Goal: Book appointment/travel/reservation

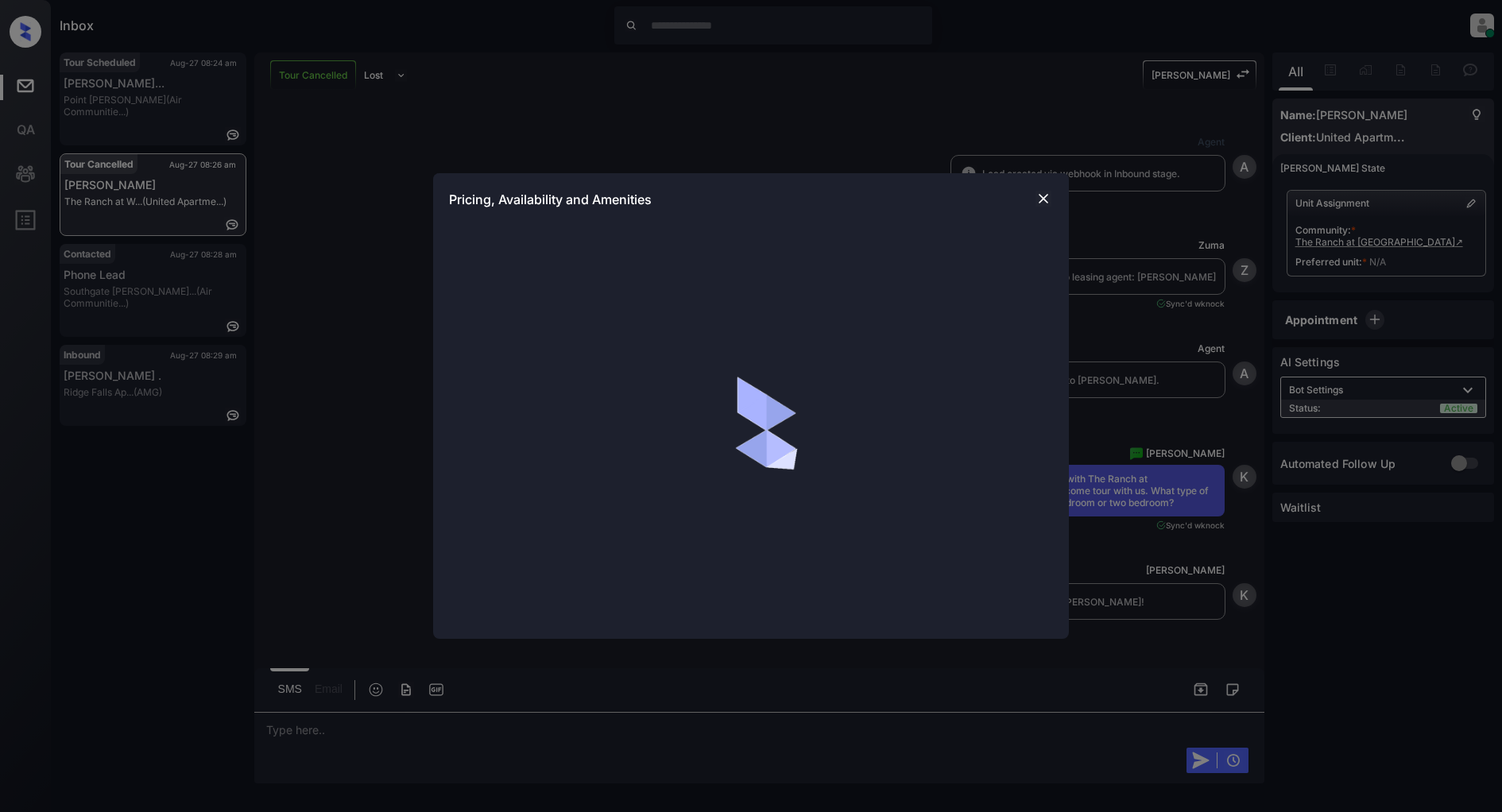
scroll to position [782, 0]
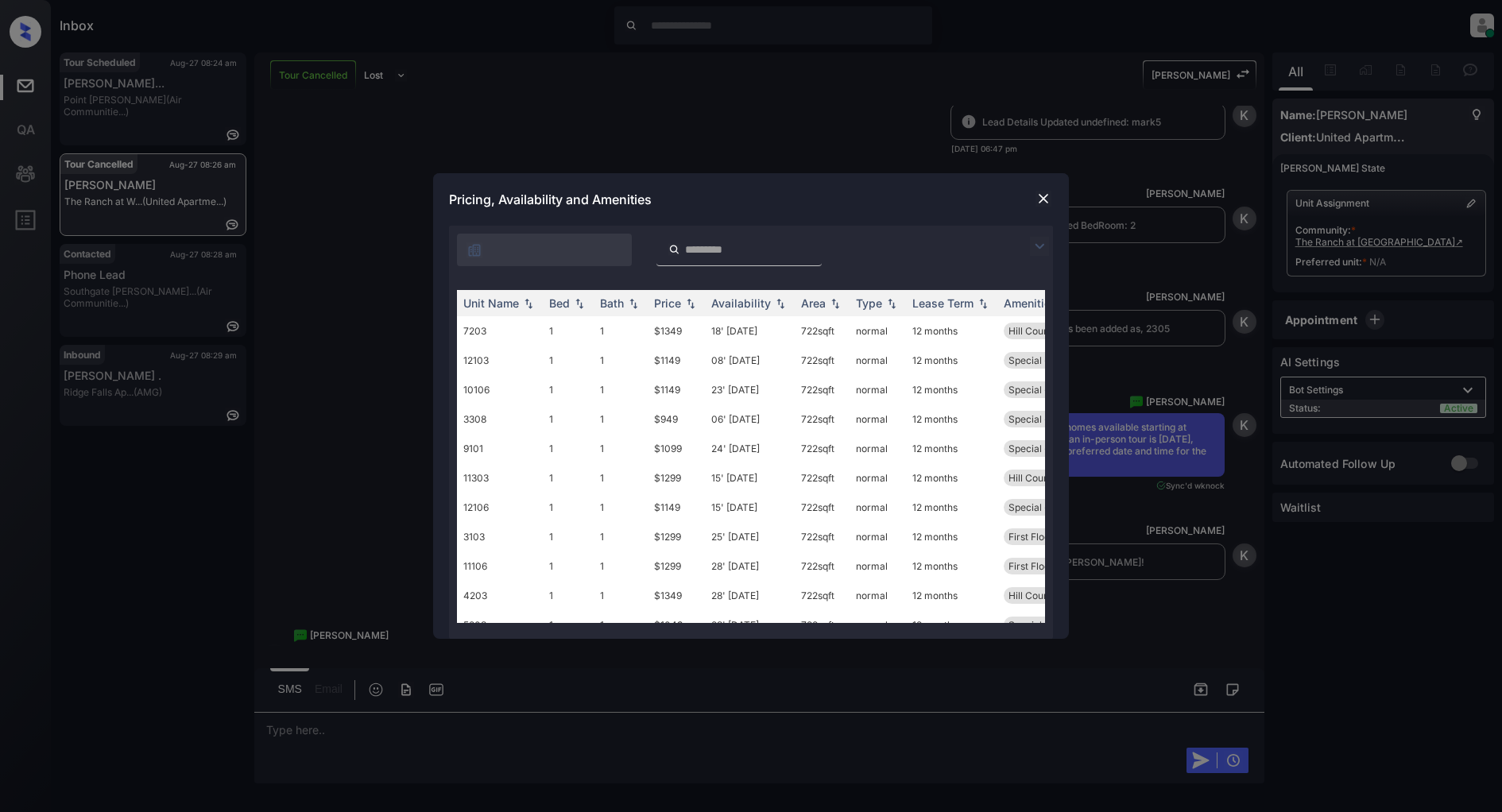
click at [1044, 245] on img at bounding box center [1040, 246] width 19 height 19
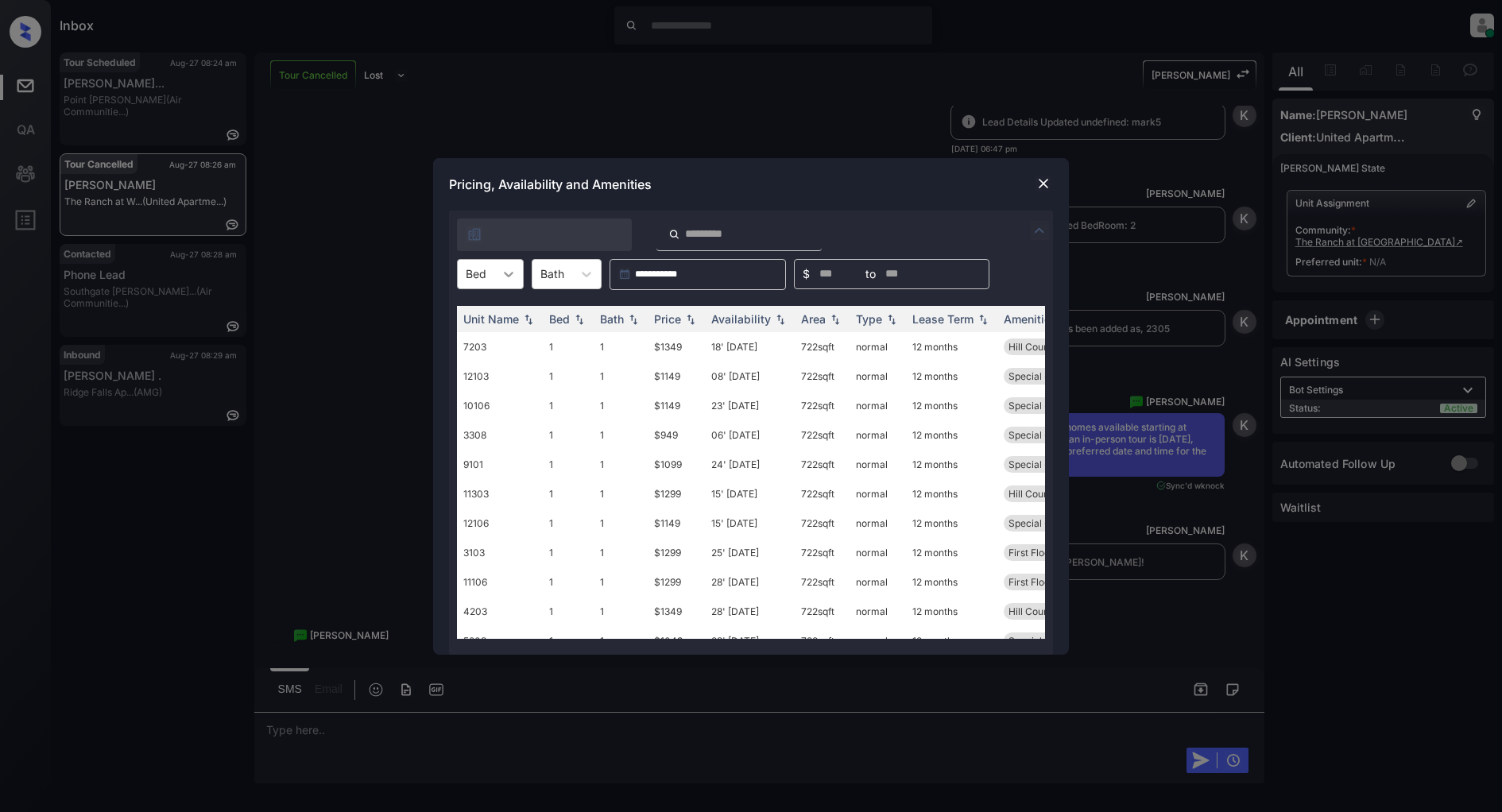
click at [513, 273] on icon at bounding box center [508, 274] width 16 height 16
click at [478, 336] on div "2" at bounding box center [491, 342] width 67 height 29
click at [686, 320] on img at bounding box center [691, 319] width 16 height 11
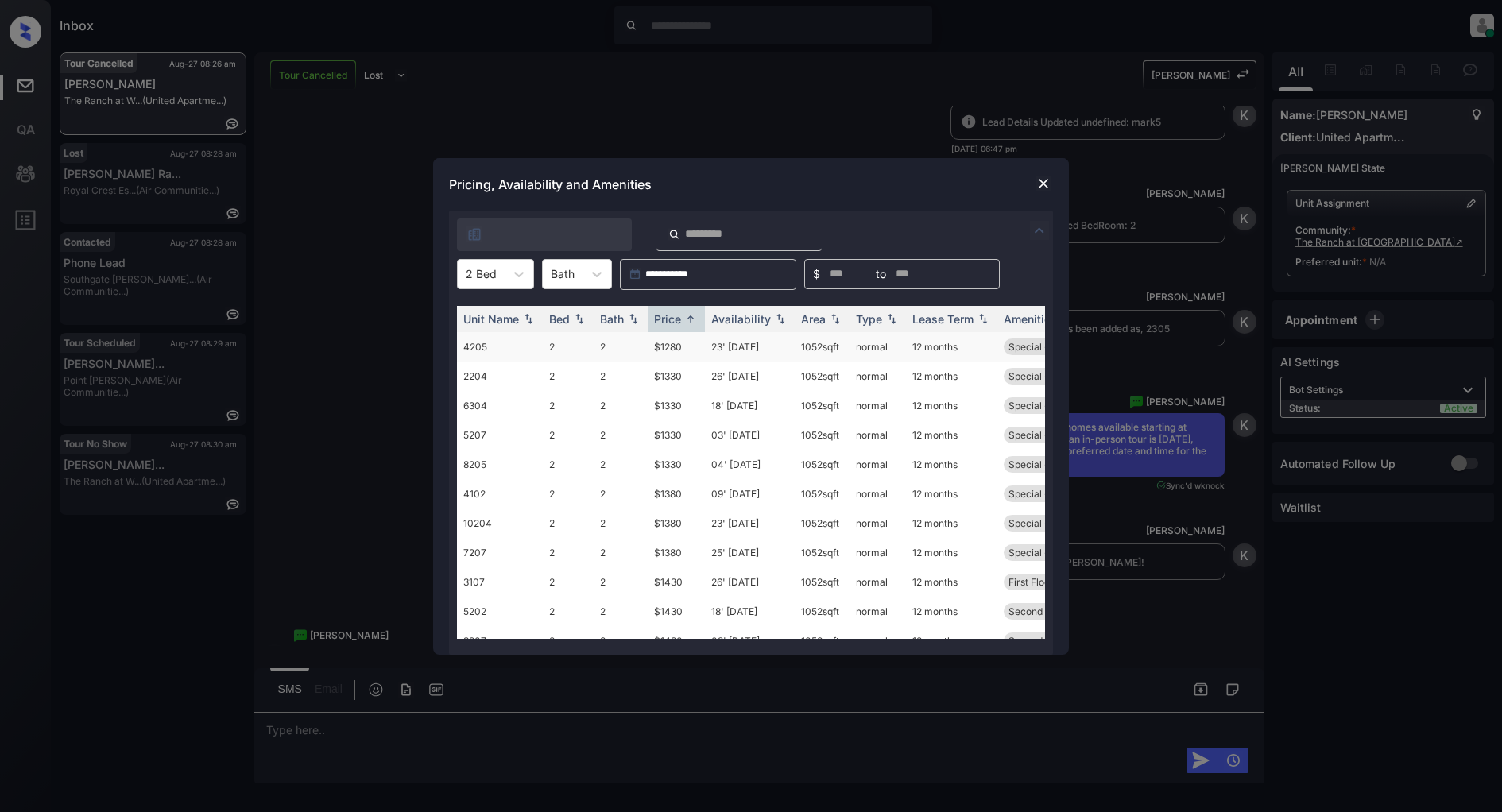
click at [669, 345] on td "$1280" at bounding box center [676, 347] width 58 height 30
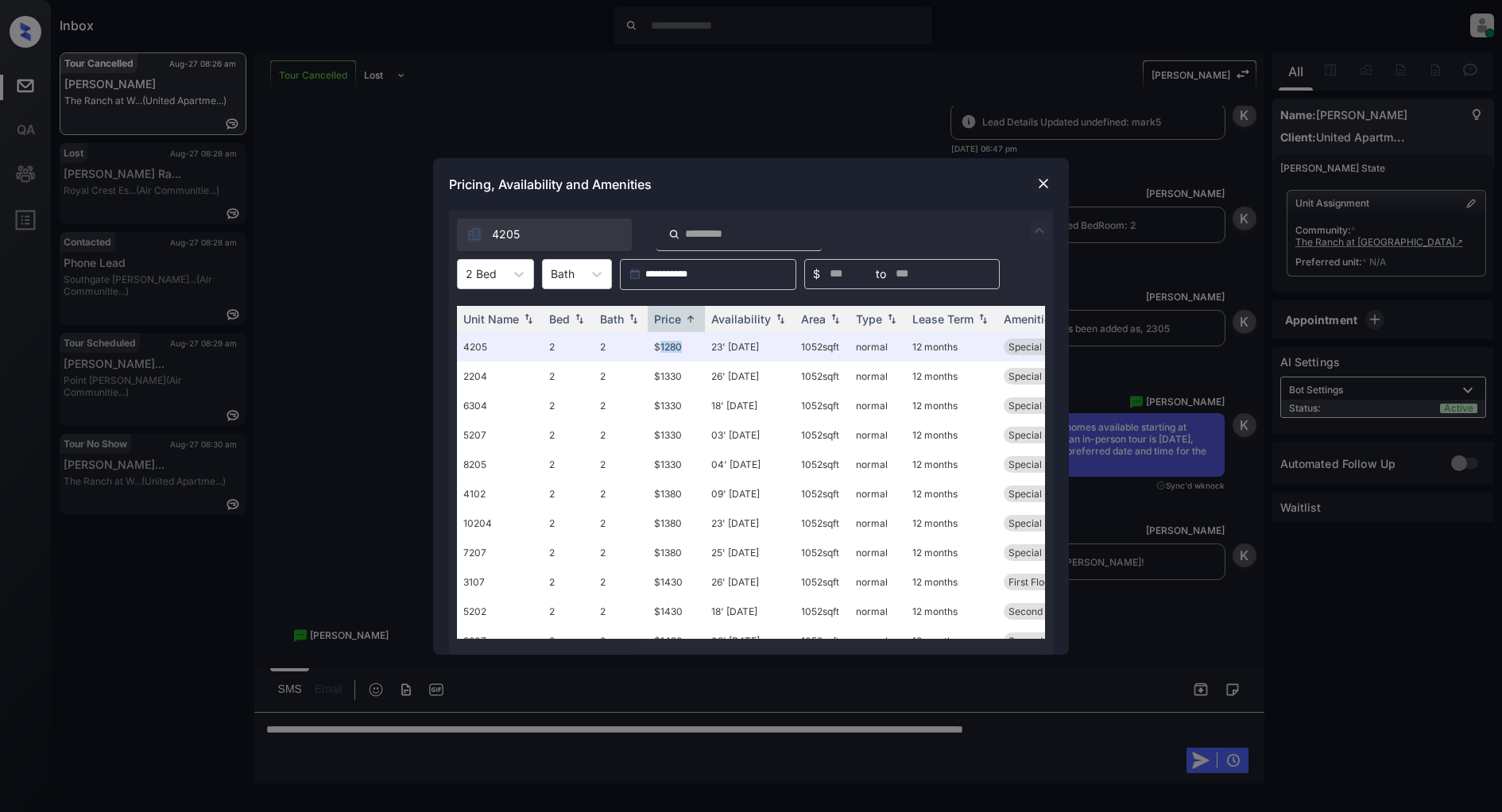
click at [1038, 178] on img at bounding box center [1043, 184] width 16 height 16
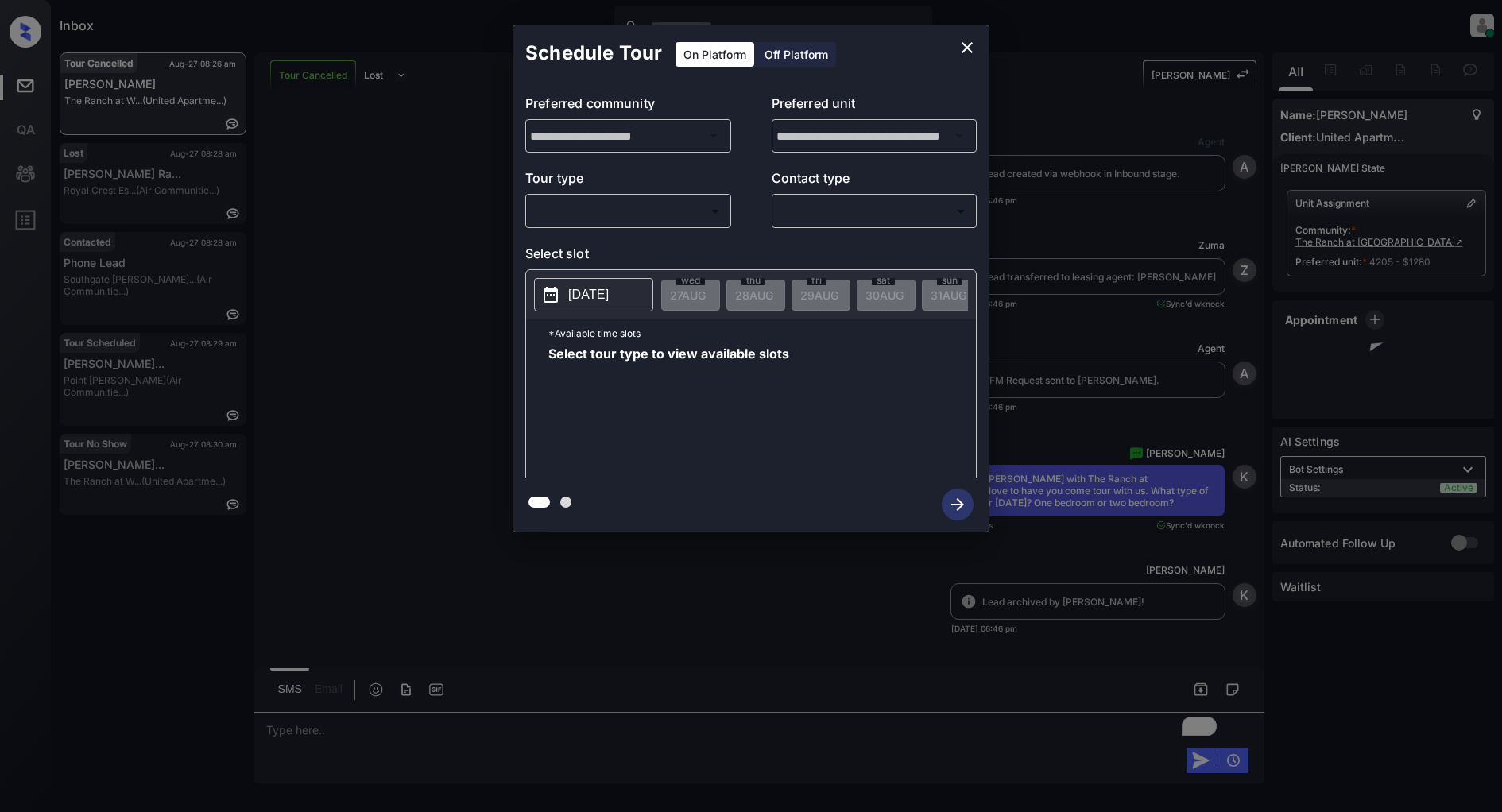
scroll to position [5918, 0]
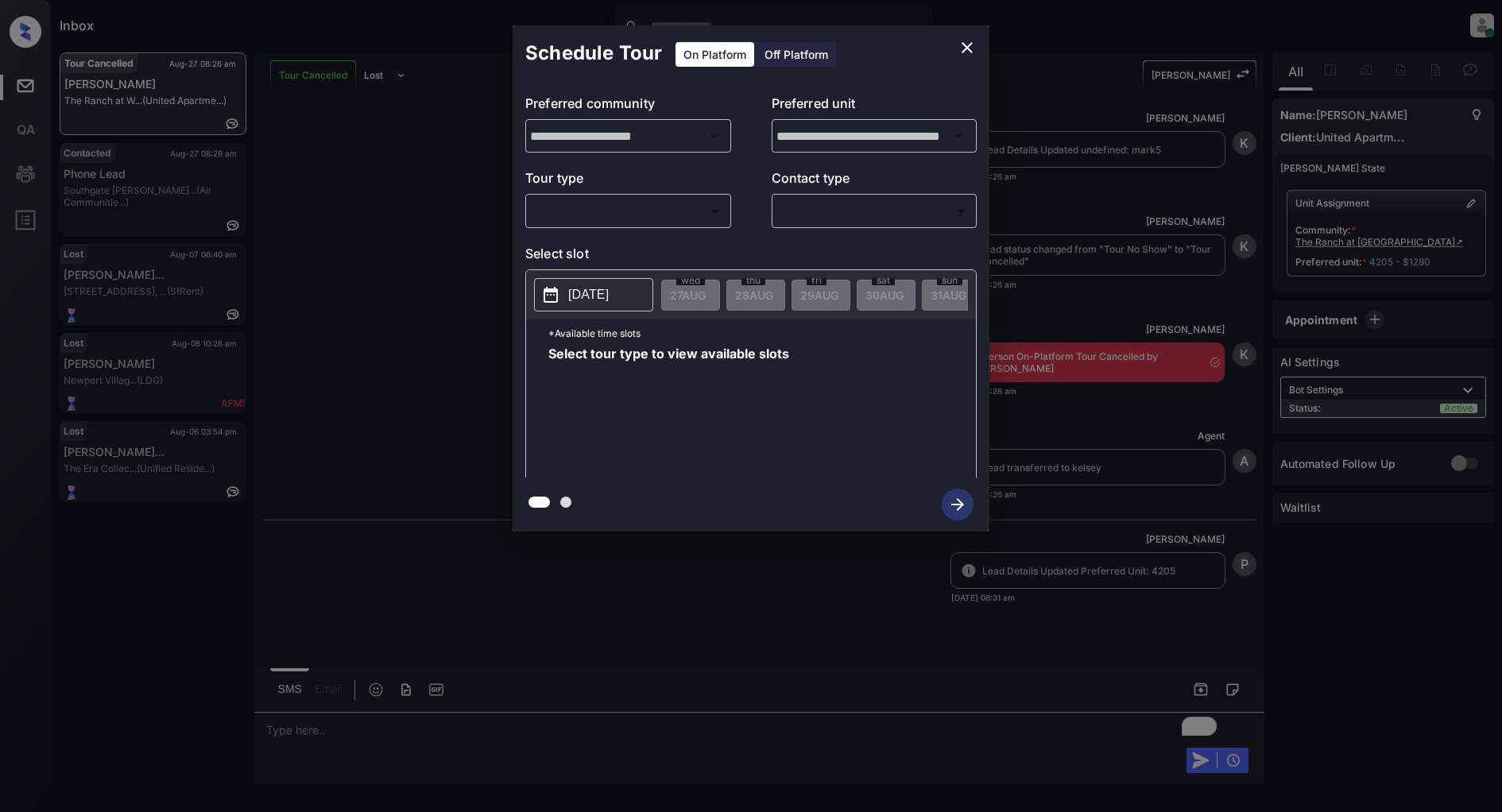
click at [648, 207] on body "Inbox Patrick Deasis Online Set yourself offline Set yourself on break Profile …" at bounding box center [751, 406] width 1502 height 812
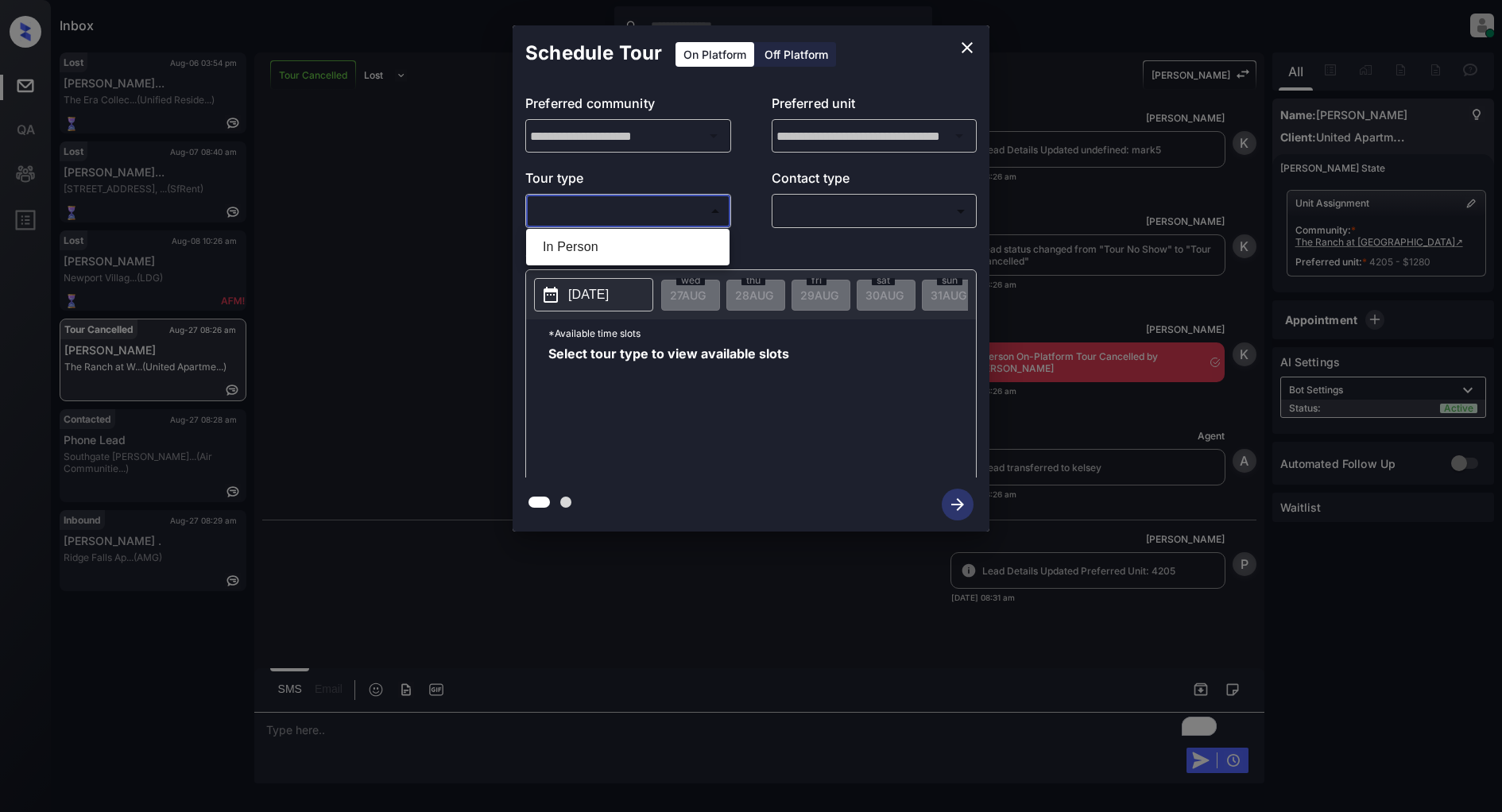
click at [600, 251] on li "In Person" at bounding box center [627, 247] width 196 height 29
type input "********"
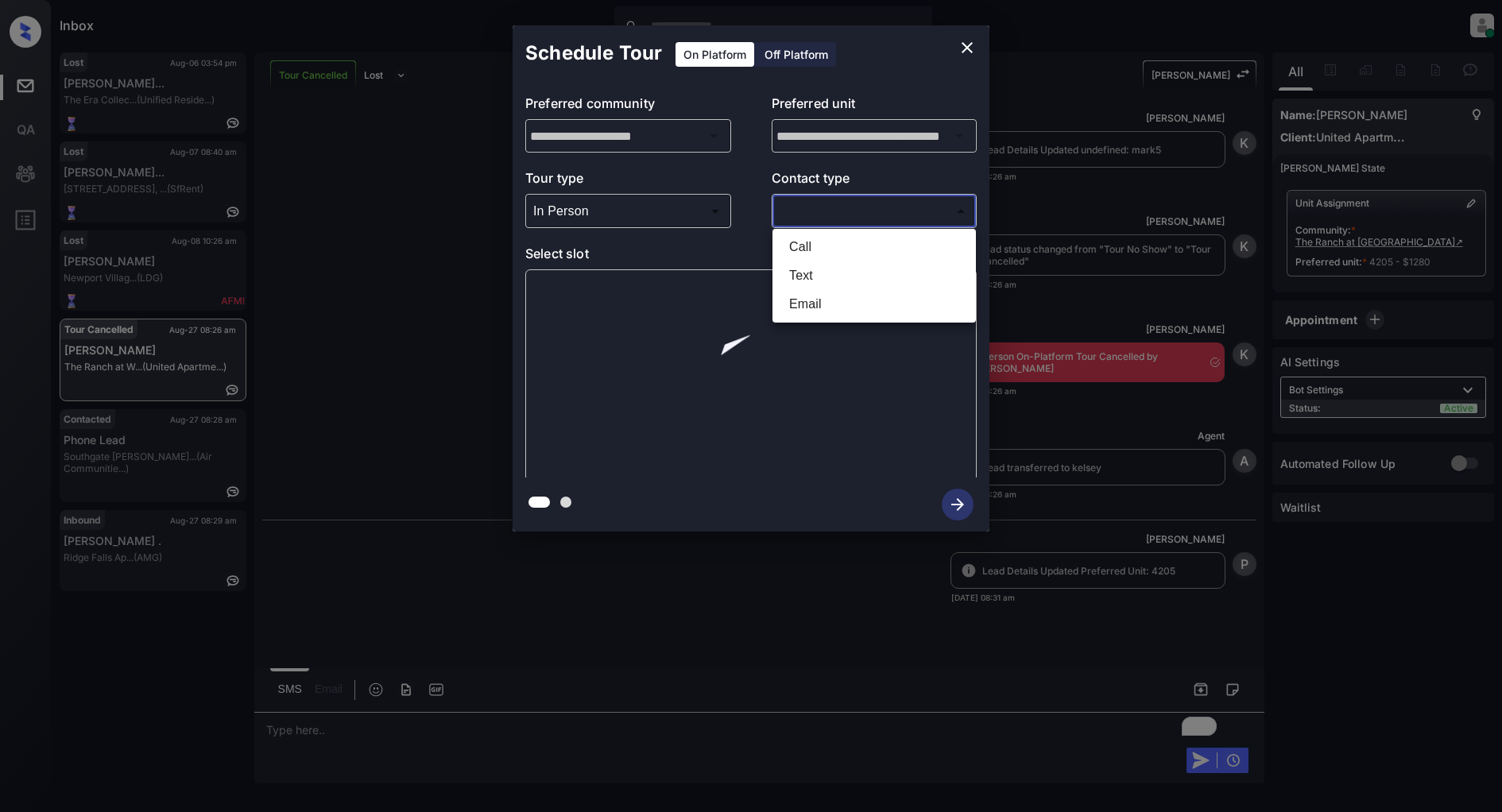
click at [854, 207] on body "Inbox Patrick Deasis Online Set yourself offline Set yourself on break Profile …" at bounding box center [751, 406] width 1502 height 812
click at [823, 274] on li "Text" at bounding box center [874, 276] width 196 height 29
type input "****"
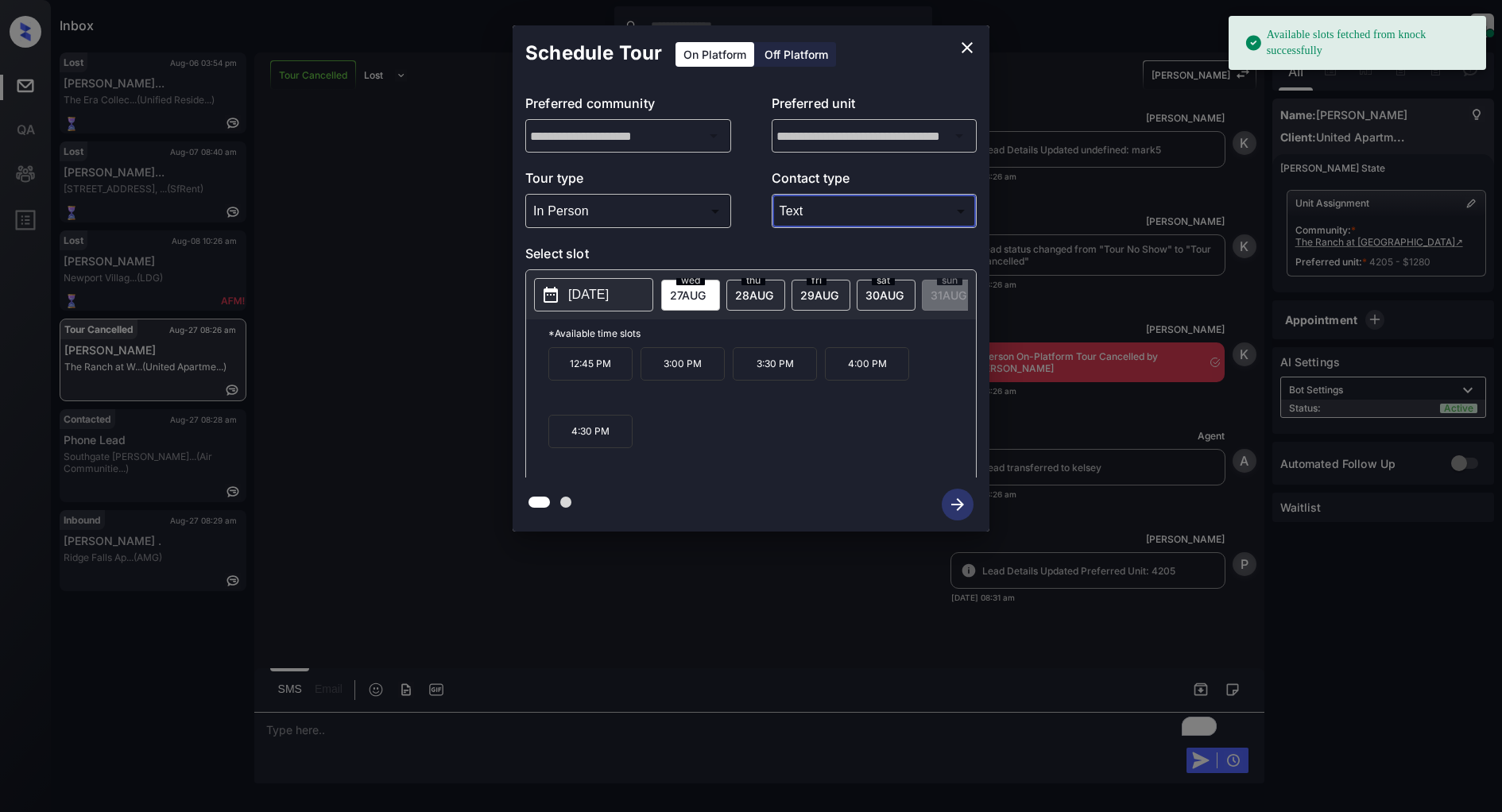
click at [867, 374] on p "4:00 PM" at bounding box center [867, 364] width 84 height 34
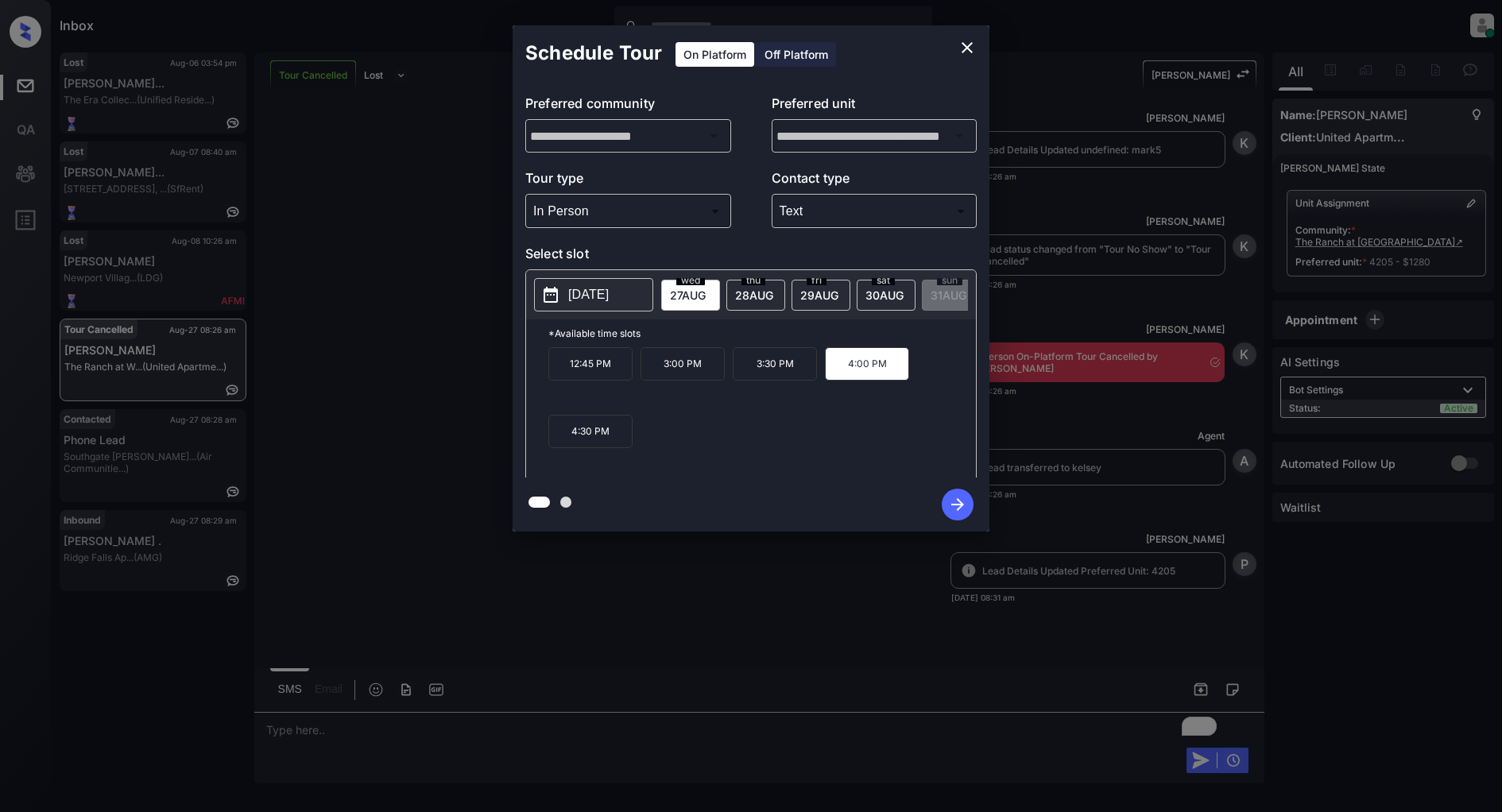
click at [954, 495] on icon "button" at bounding box center [958, 504] width 32 height 32
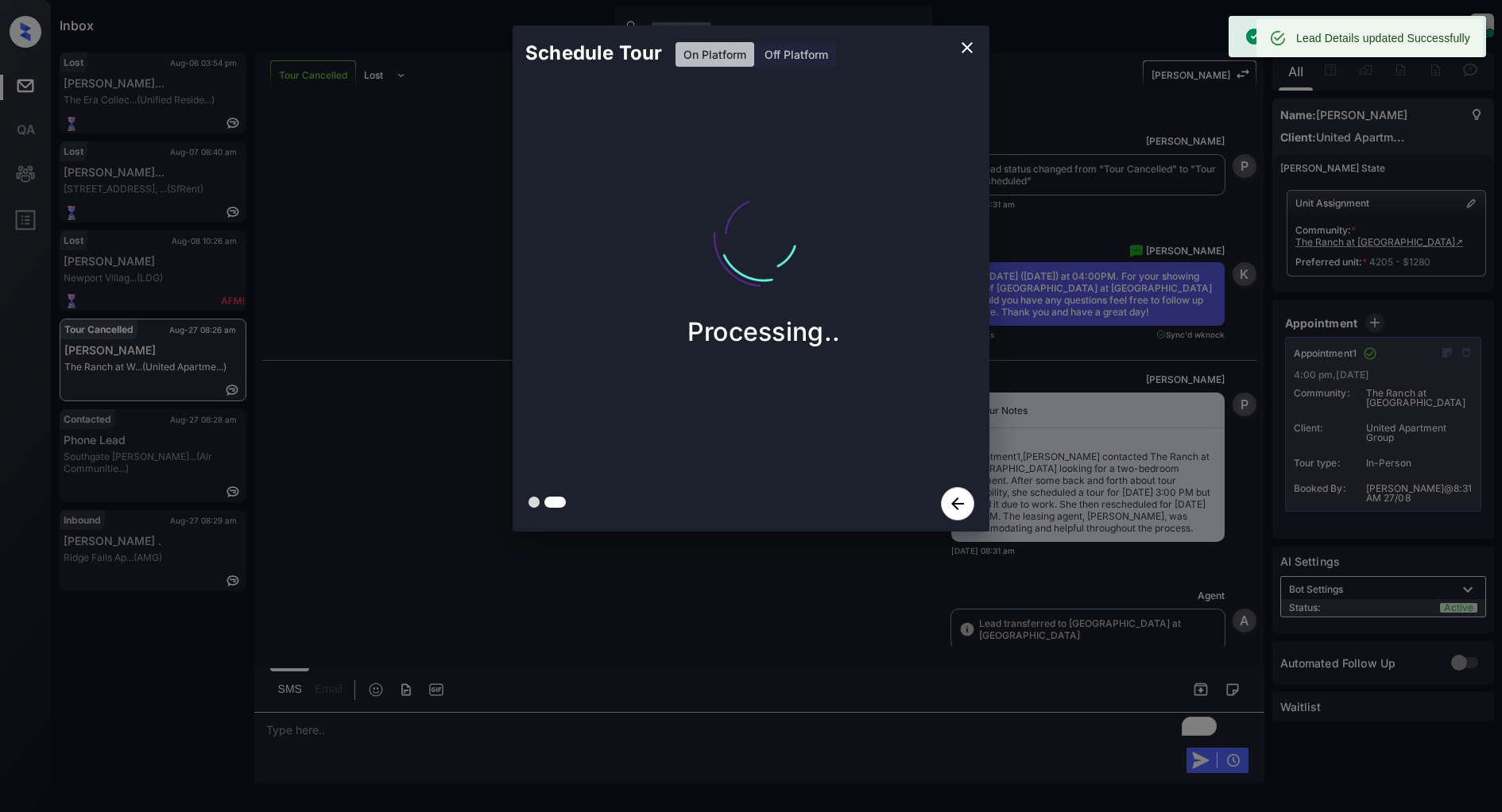
scroll to position [6573, 0]
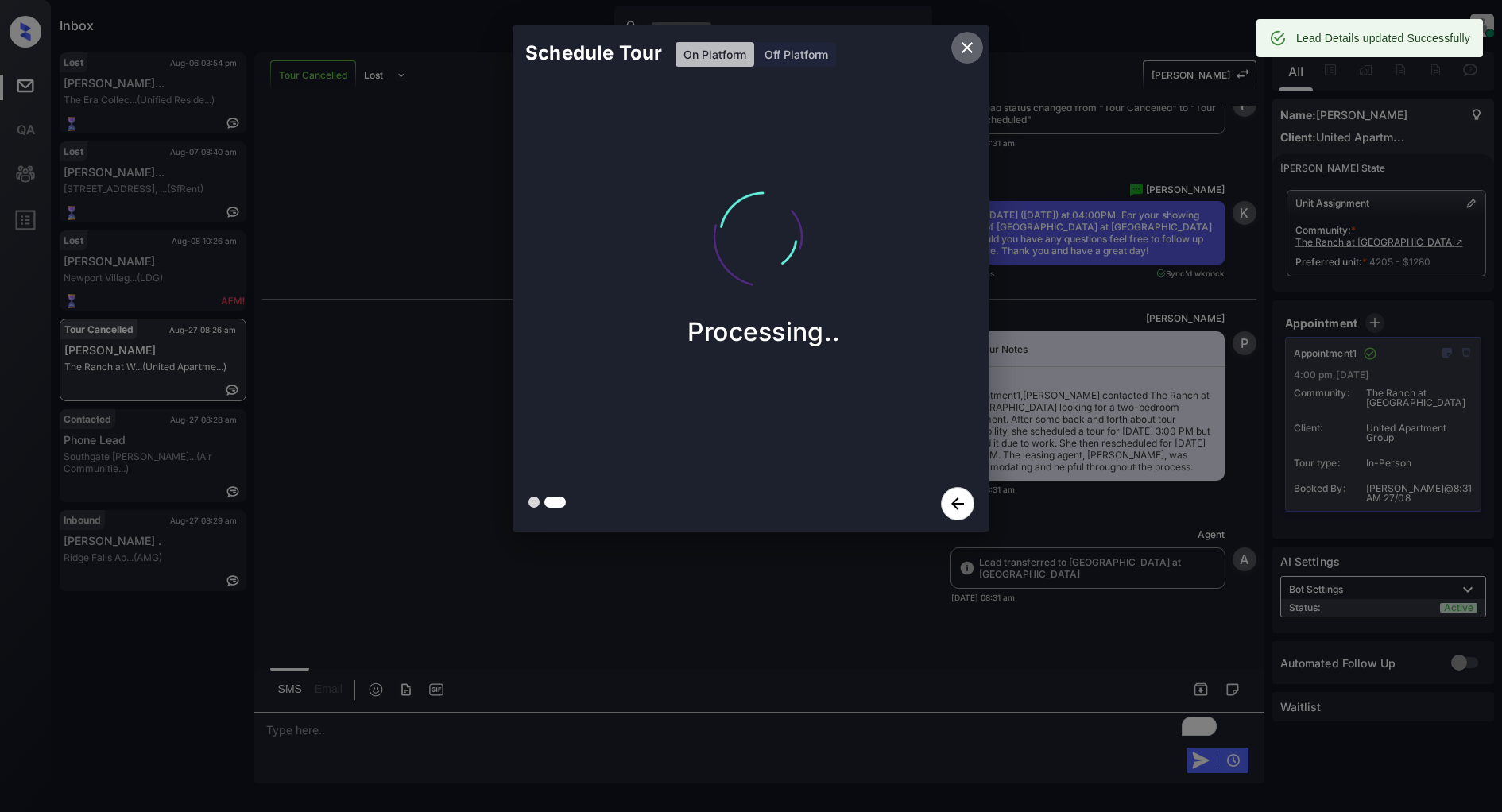
click at [970, 51] on icon "close" at bounding box center [967, 48] width 19 height 19
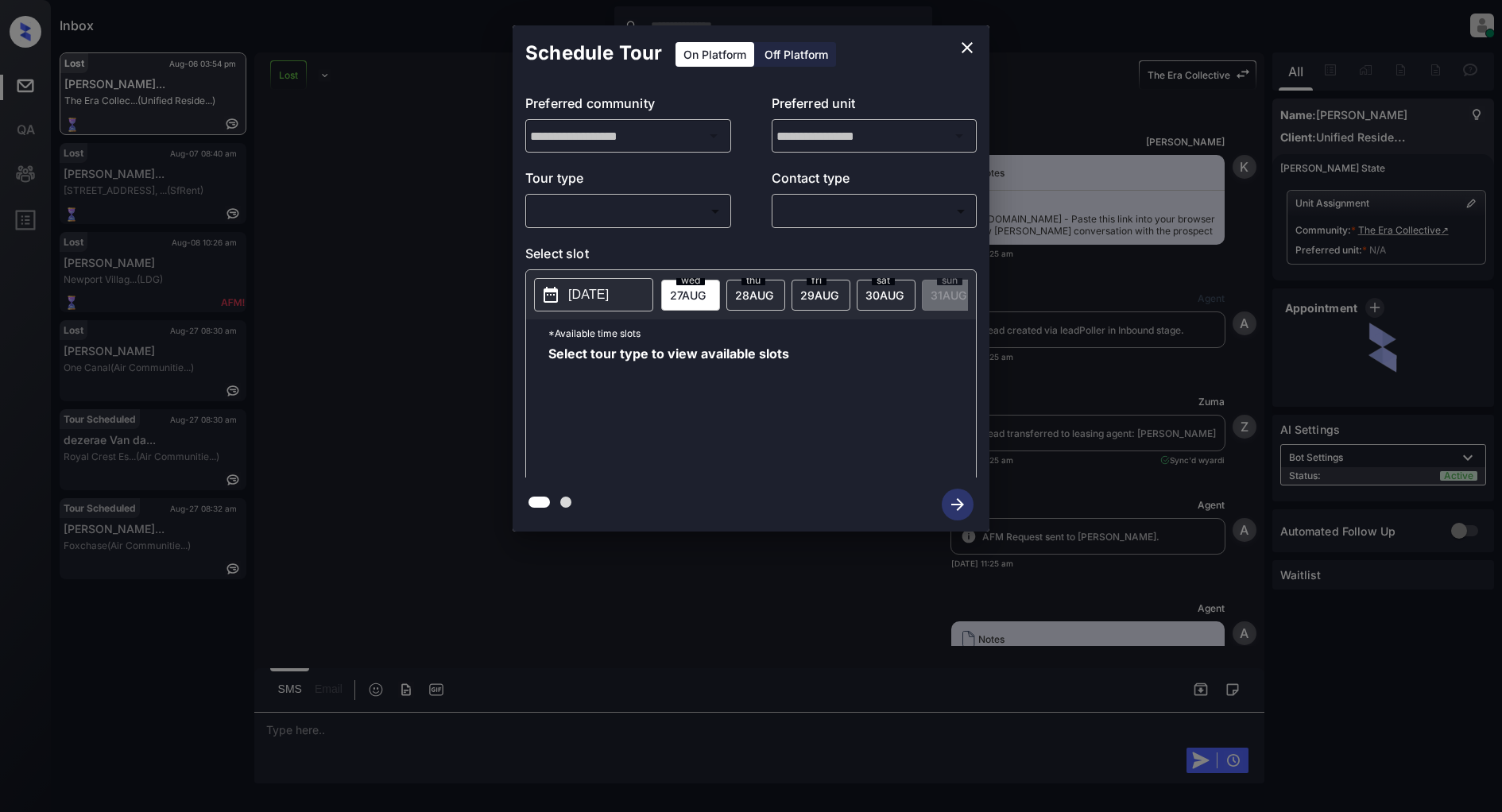
scroll to position [5531, 0]
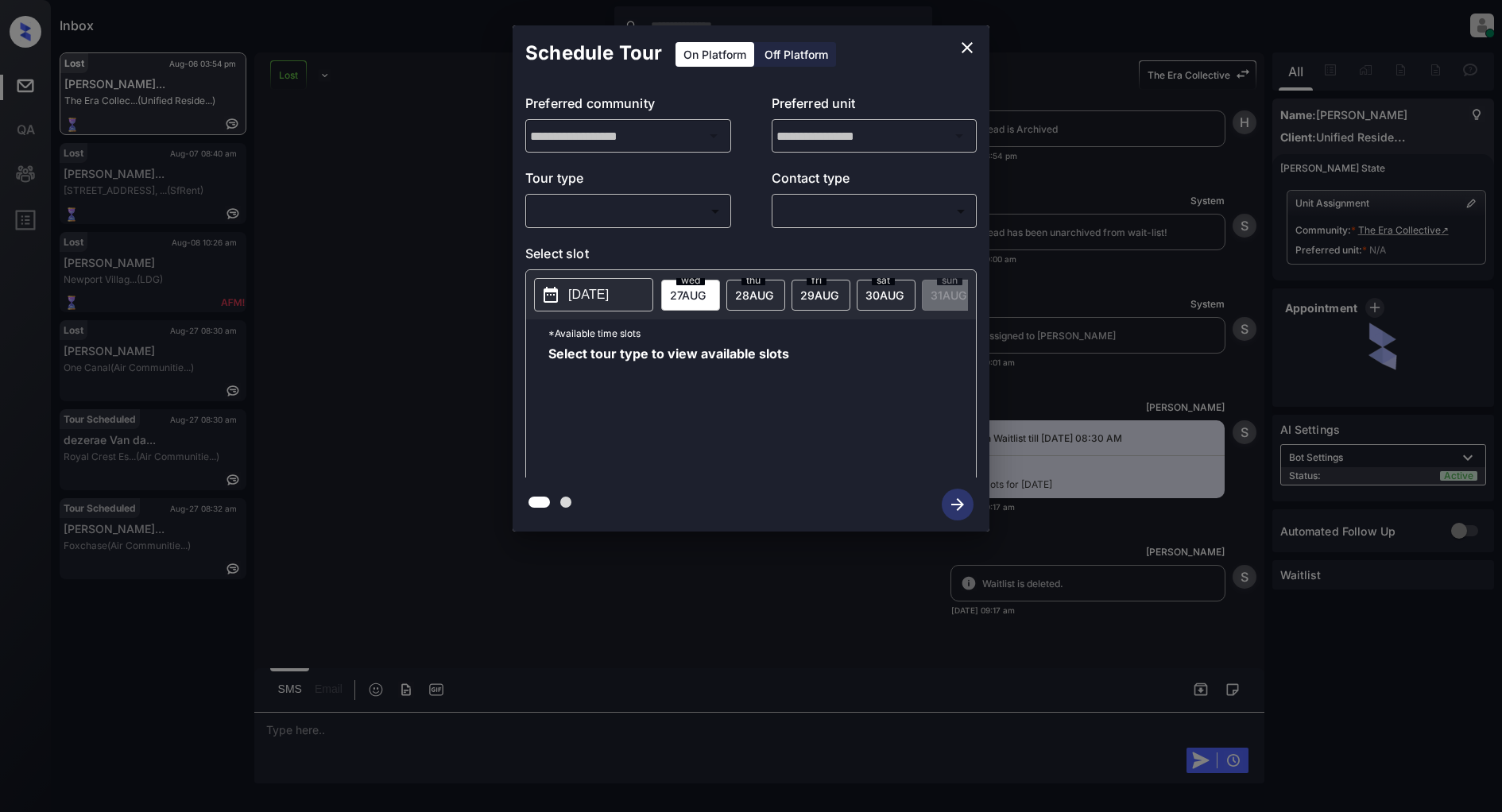
click at [616, 201] on body "Inbox Patrick Deasis Online Set yourself offline Set yourself on break Profile …" at bounding box center [751, 406] width 1502 height 812
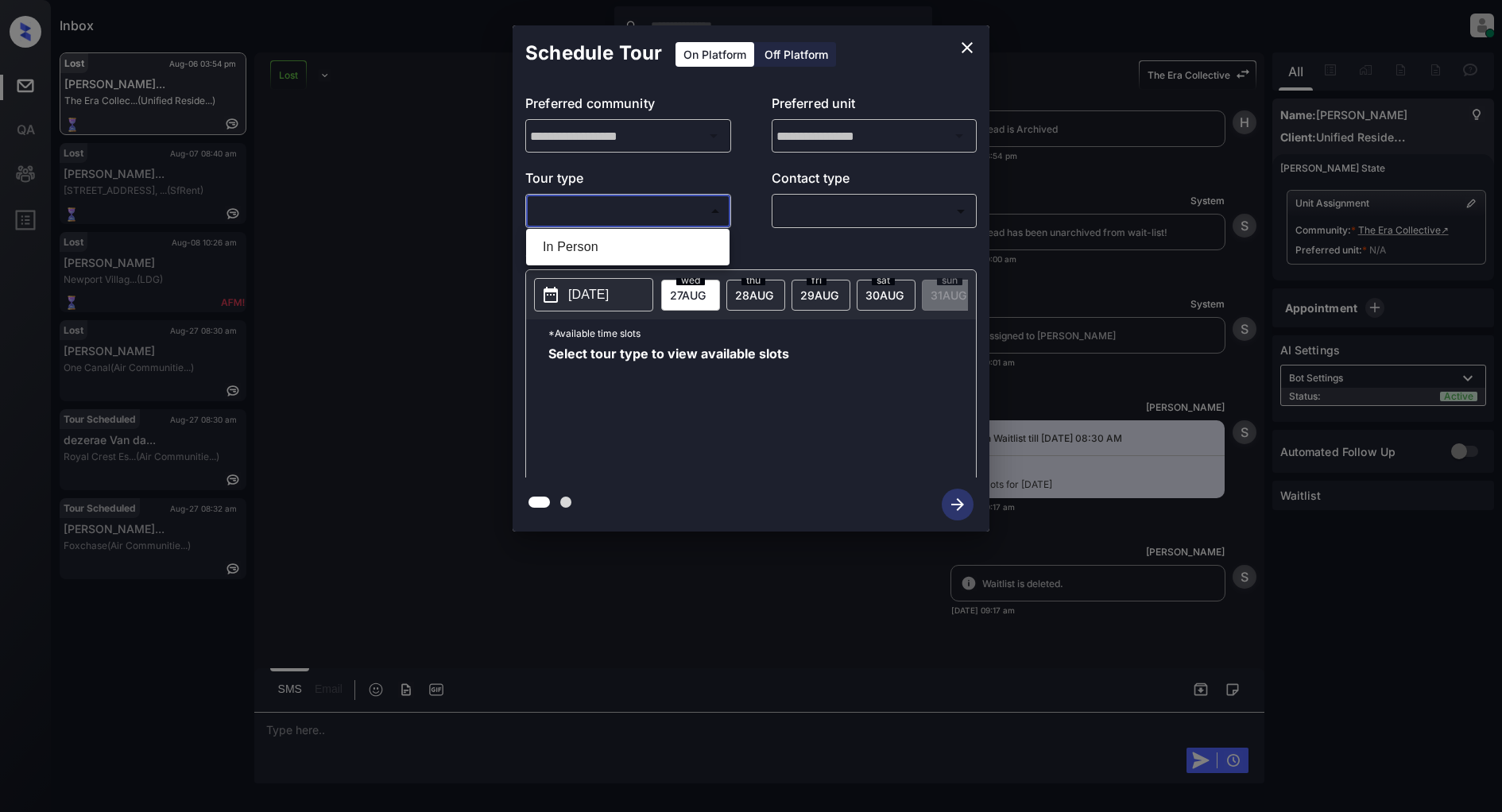
click at [607, 264] on ul "In Person" at bounding box center [627, 247] width 204 height 37
click at [593, 241] on li "In Person" at bounding box center [627, 247] width 196 height 29
type input "********"
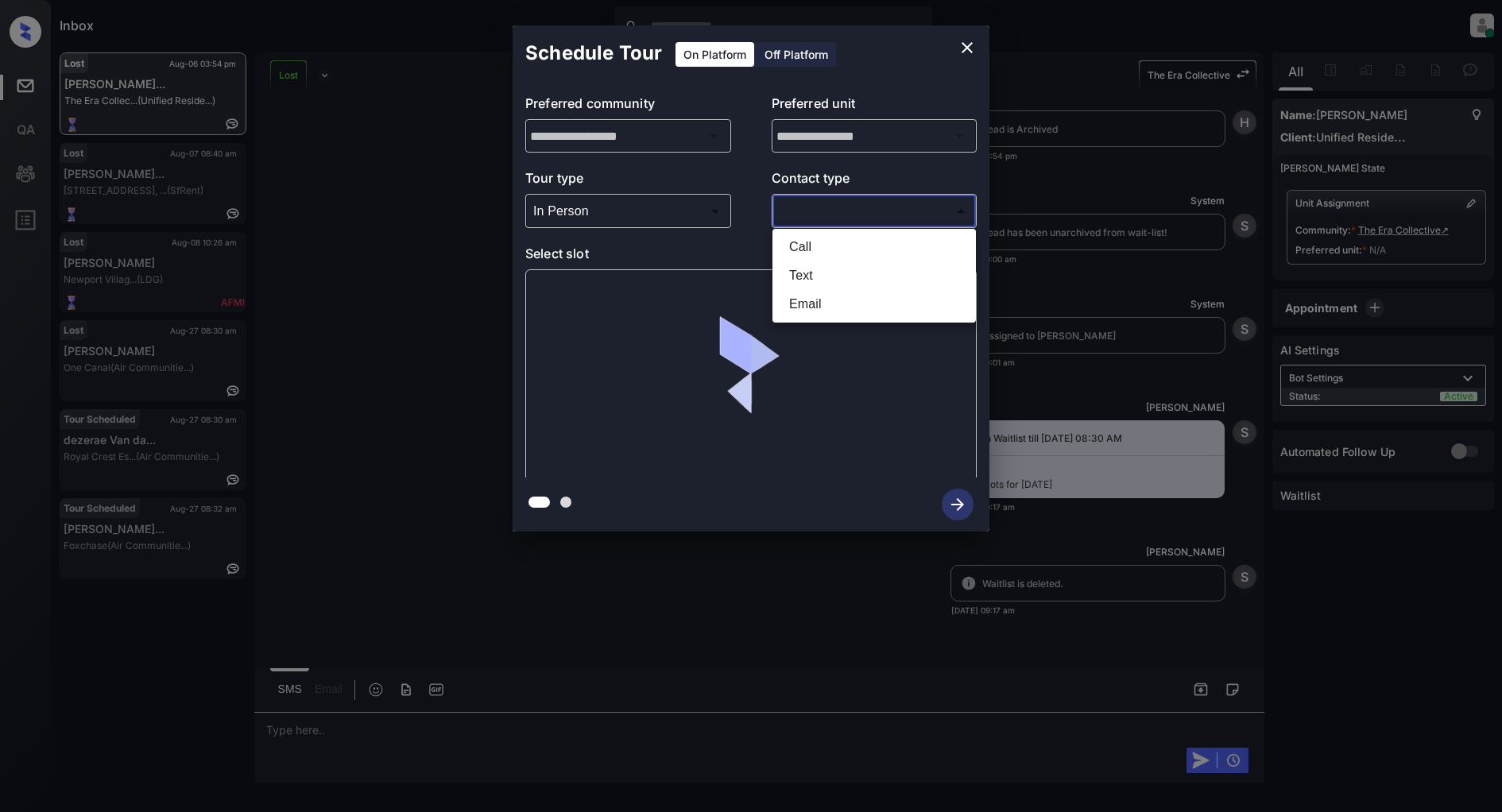
click at [800, 221] on body "Inbox Patrick Deasis Online Set yourself offline Set yourself on break Profile …" at bounding box center [751, 406] width 1502 height 812
click at [830, 275] on li "Text" at bounding box center [874, 276] width 196 height 29
type input "****"
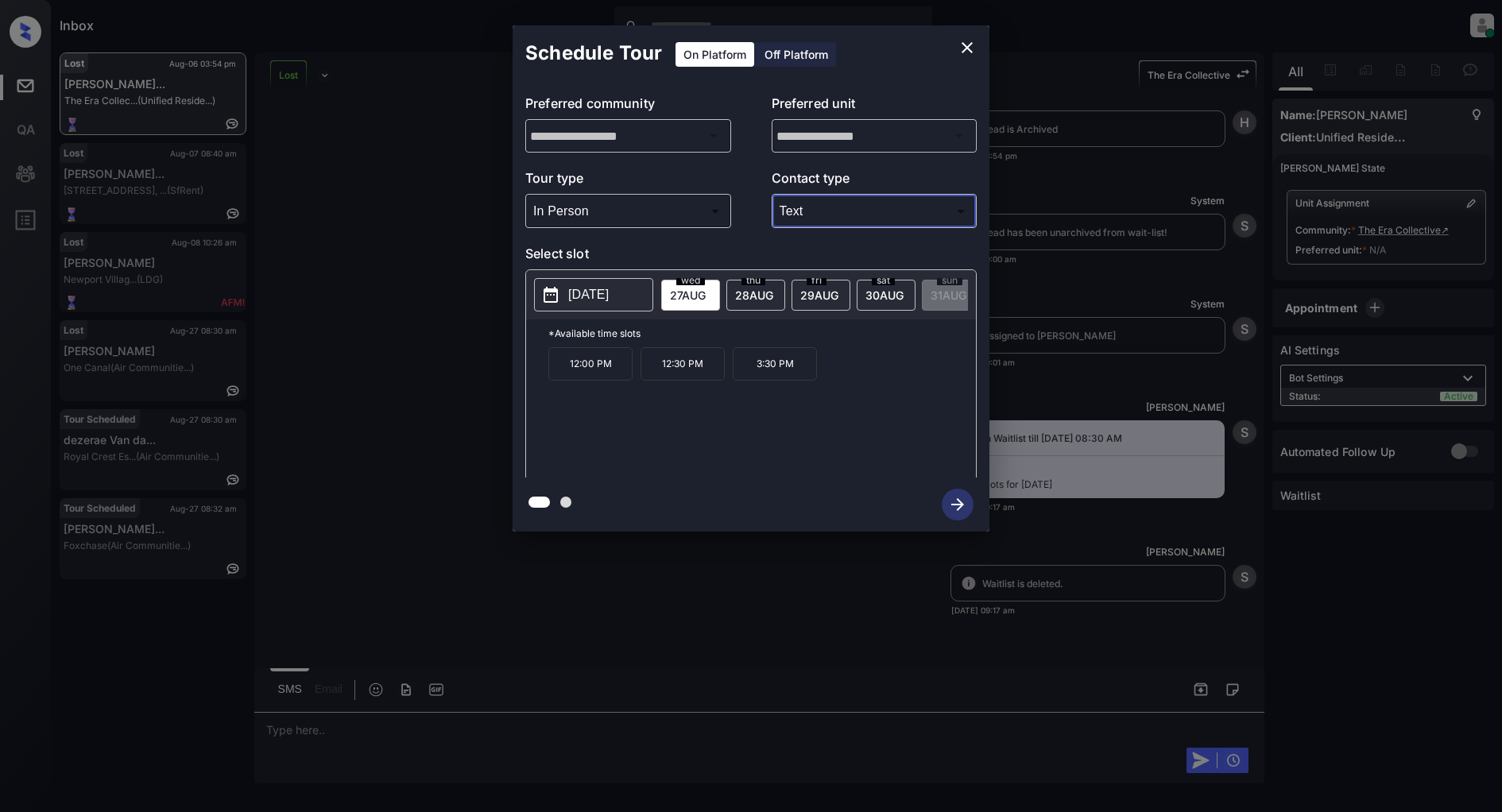
click at [604, 299] on p "[DATE]" at bounding box center [588, 295] width 41 height 19
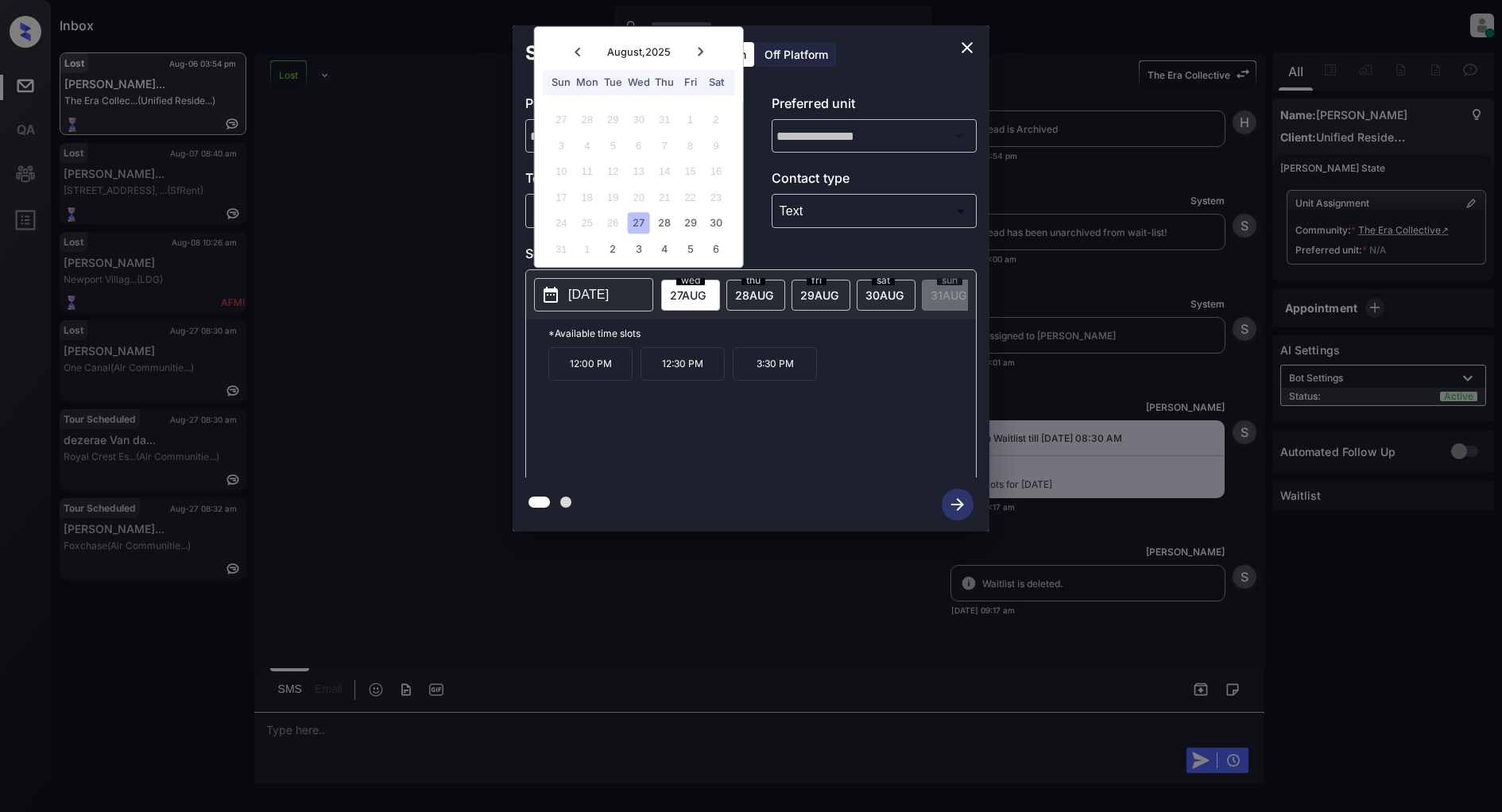
click at [705, 57] on div at bounding box center [700, 52] width 22 height 20
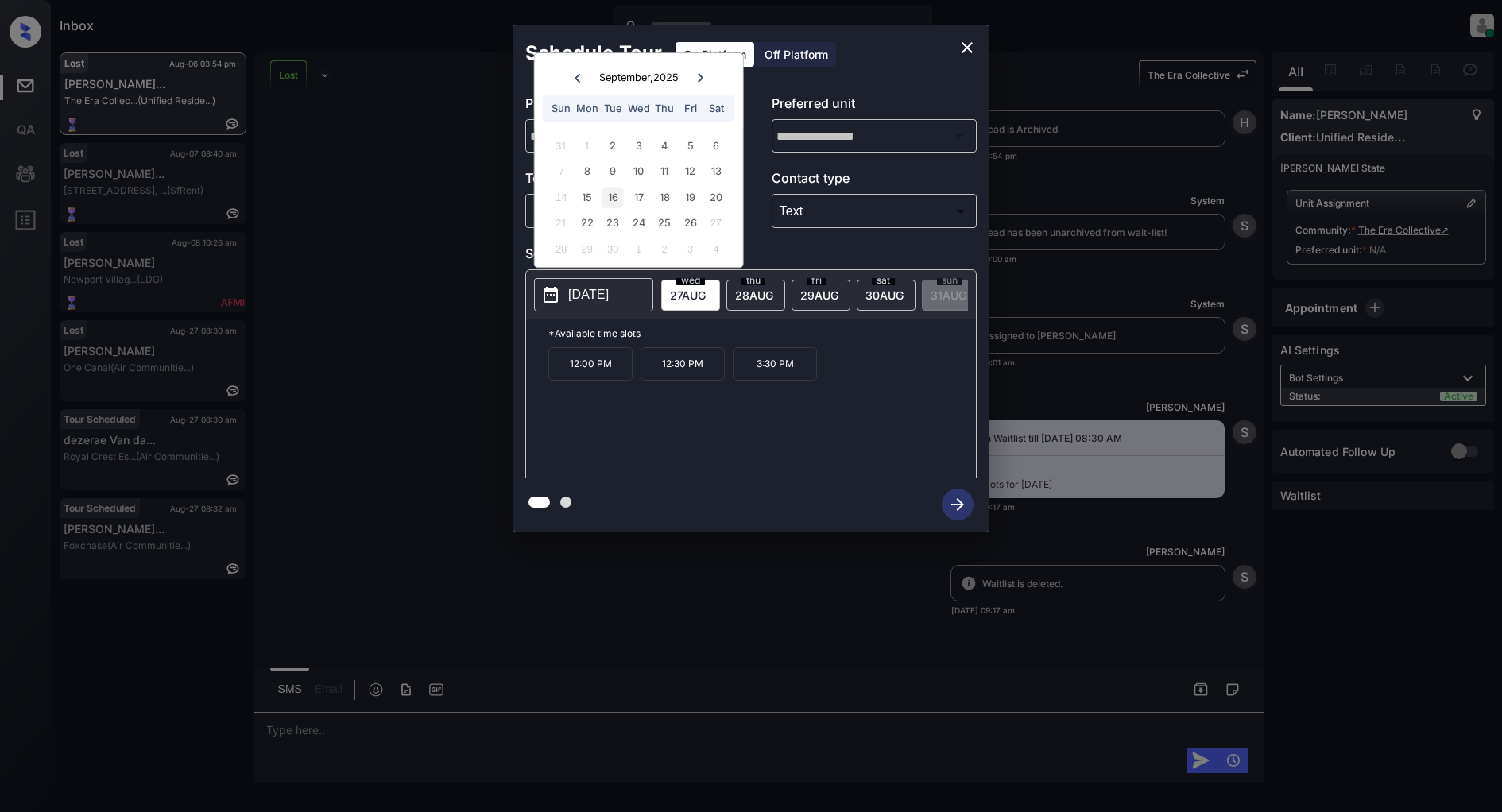
click at [607, 199] on div "16" at bounding box center [613, 197] width 22 height 22
click at [981, 40] on button "close" at bounding box center [967, 48] width 32 height 32
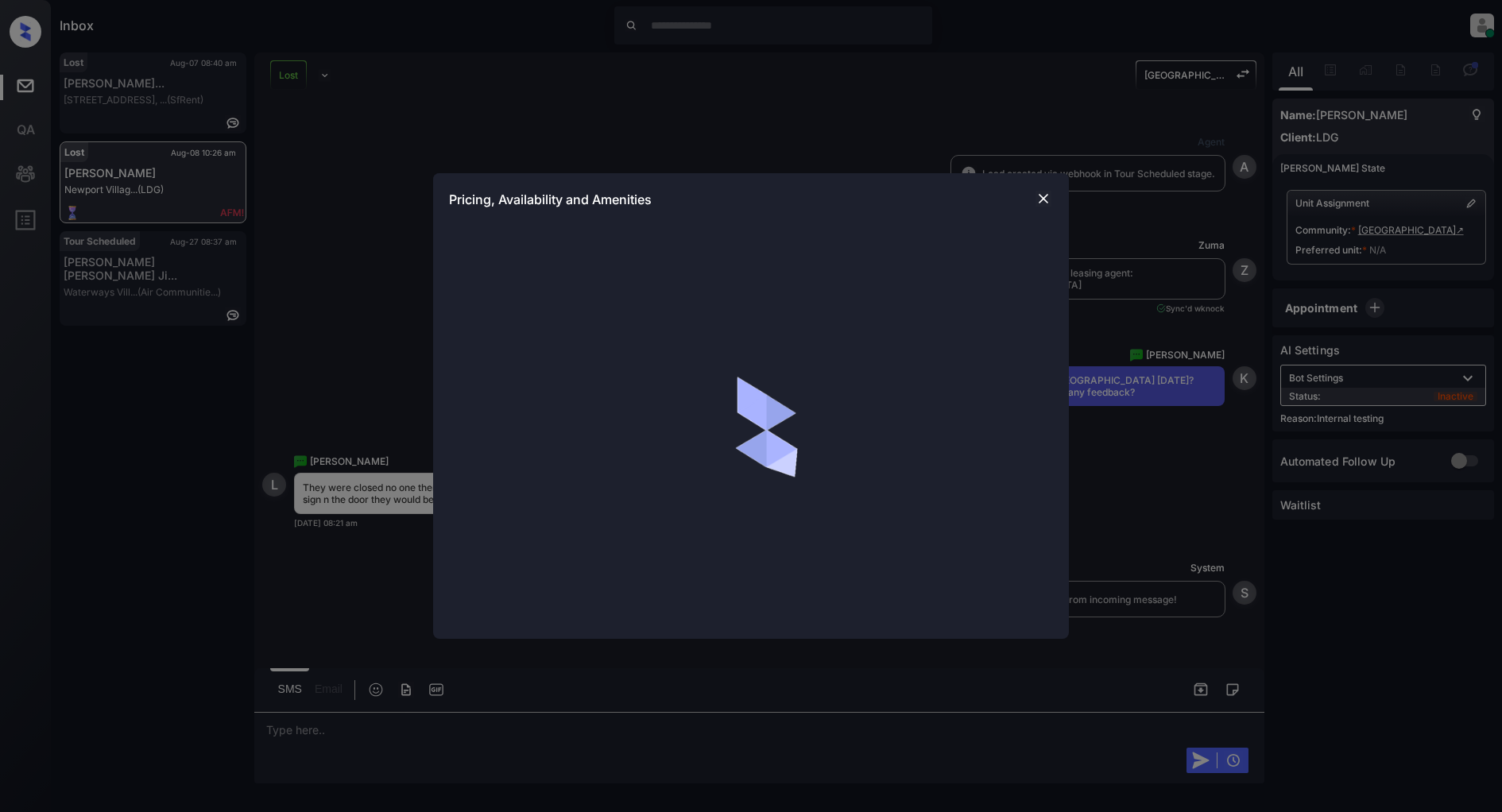
scroll to position [35642, 0]
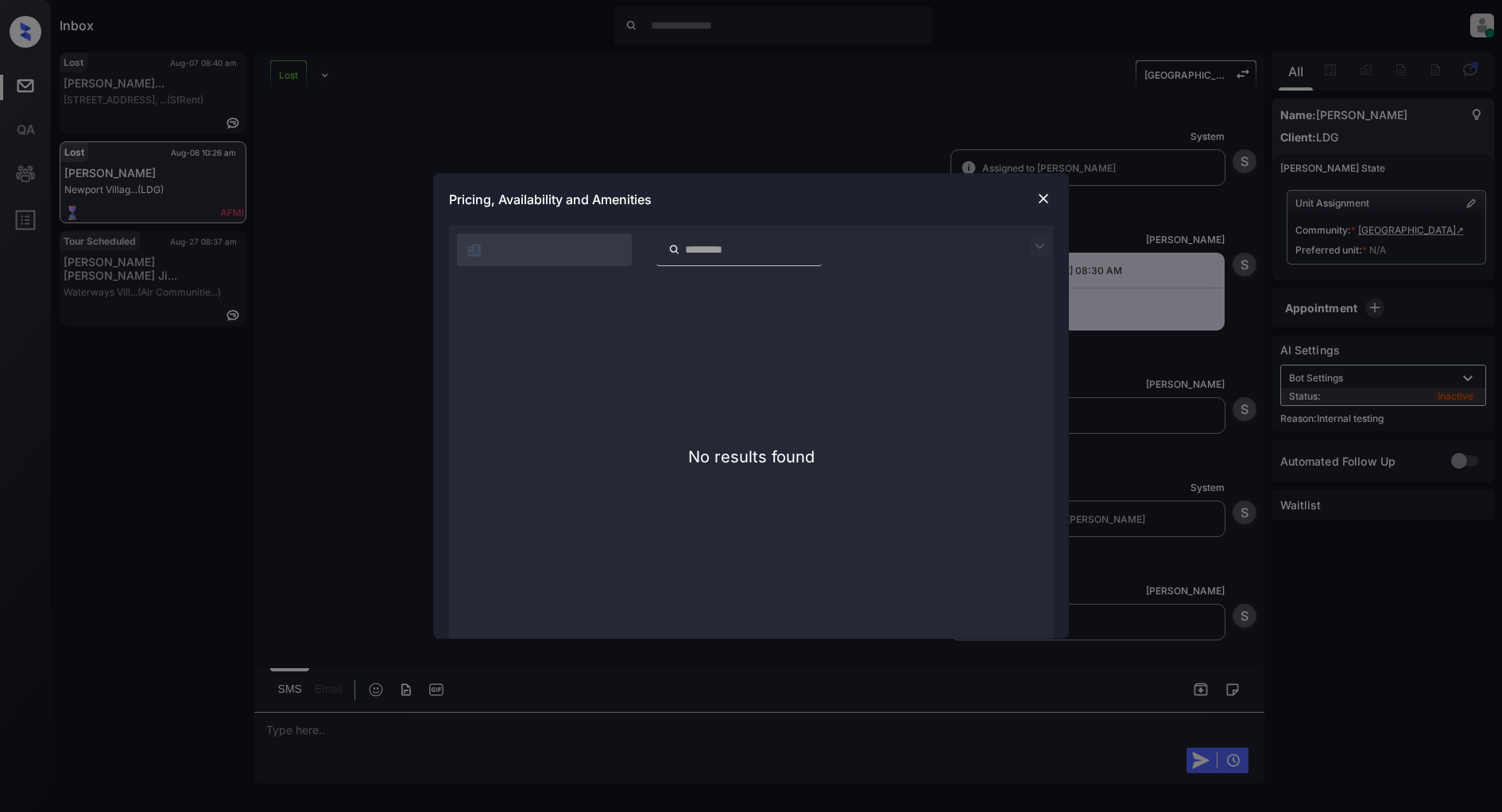
click at [1035, 200] on img at bounding box center [1043, 199] width 16 height 16
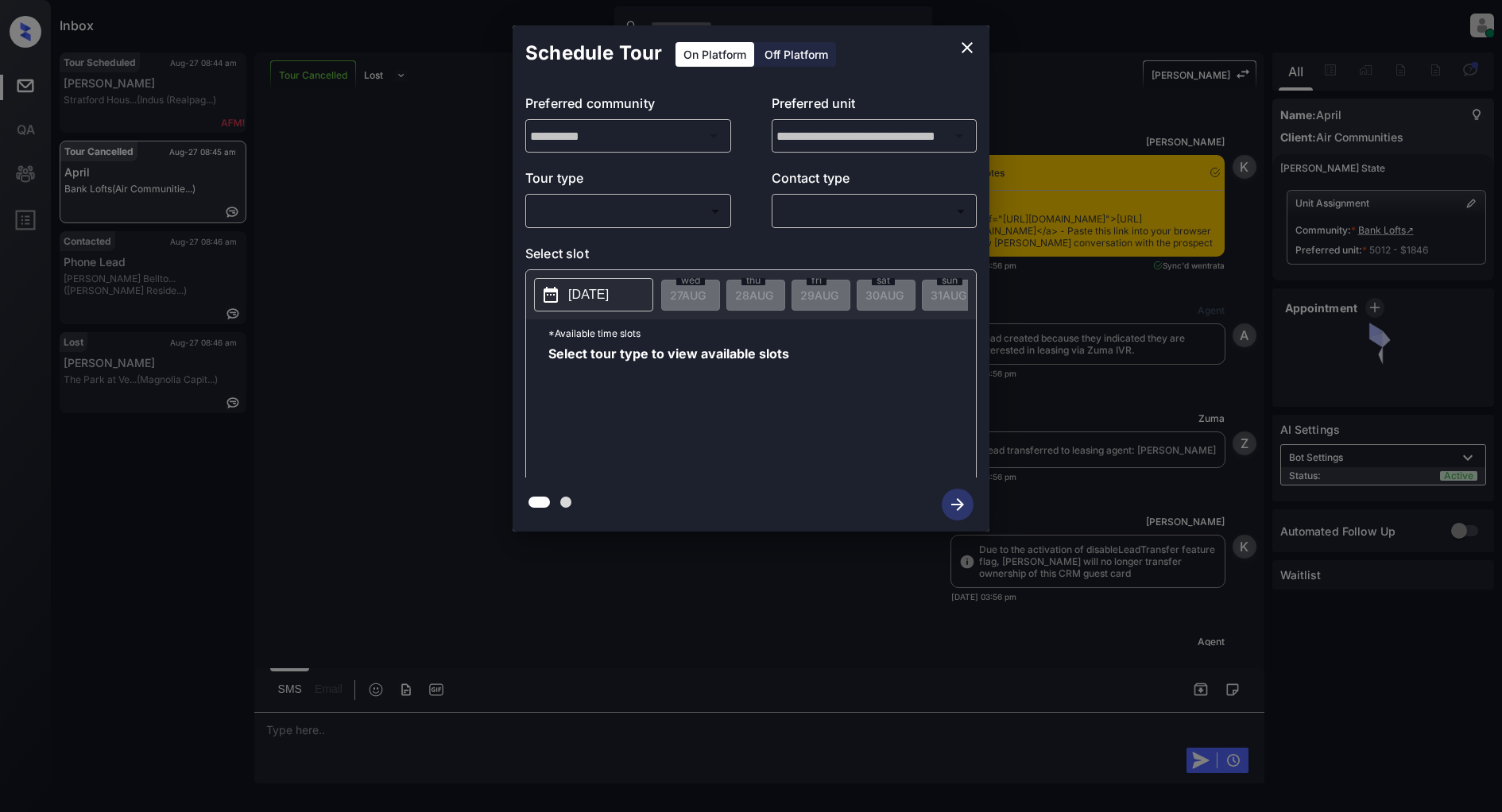
scroll to position [14544, 0]
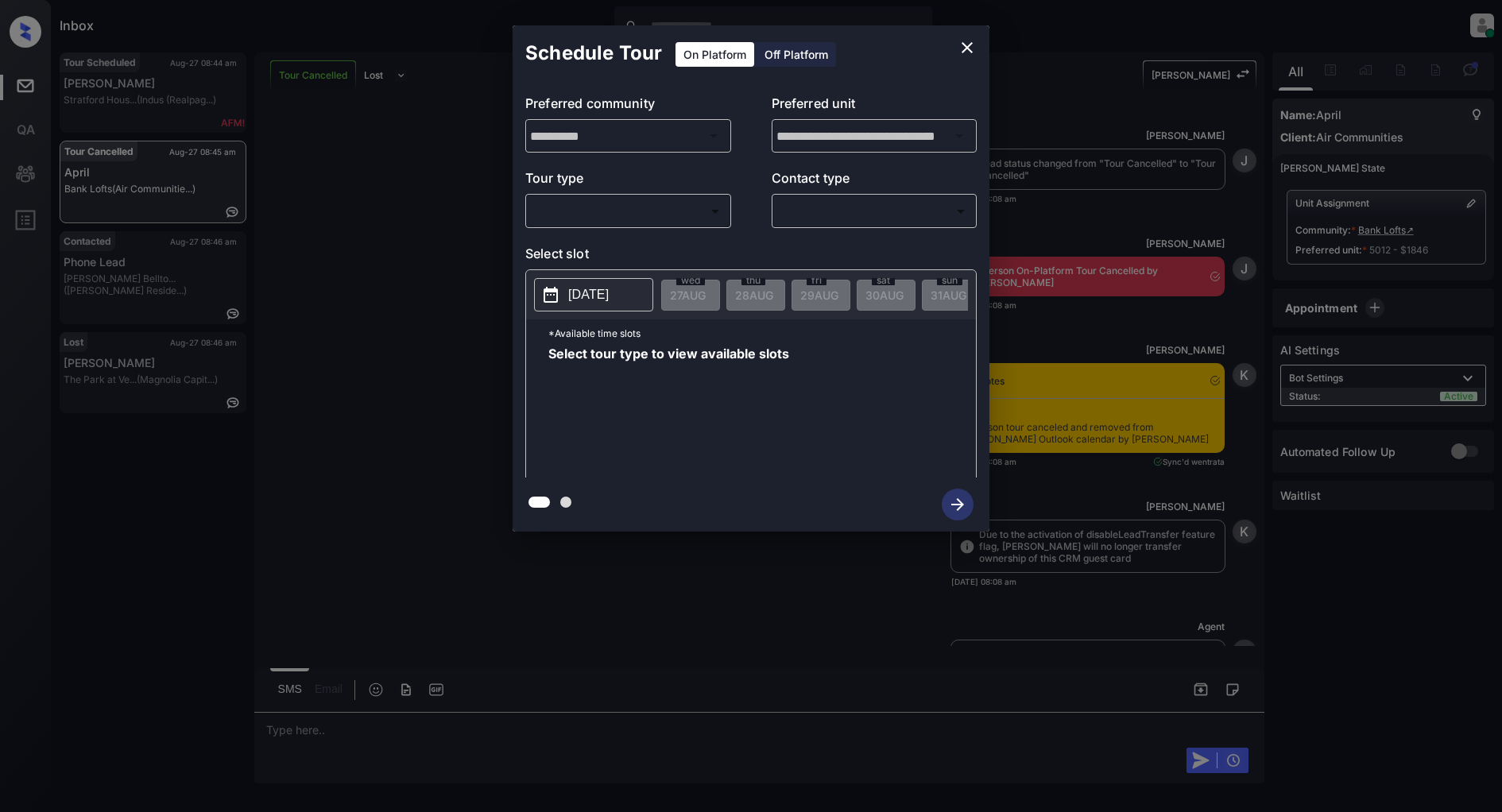
click at [631, 216] on body "Inbox [PERSON_NAME] Online Set yourself offline Set yourself on break Profile S…" at bounding box center [751, 406] width 1502 height 812
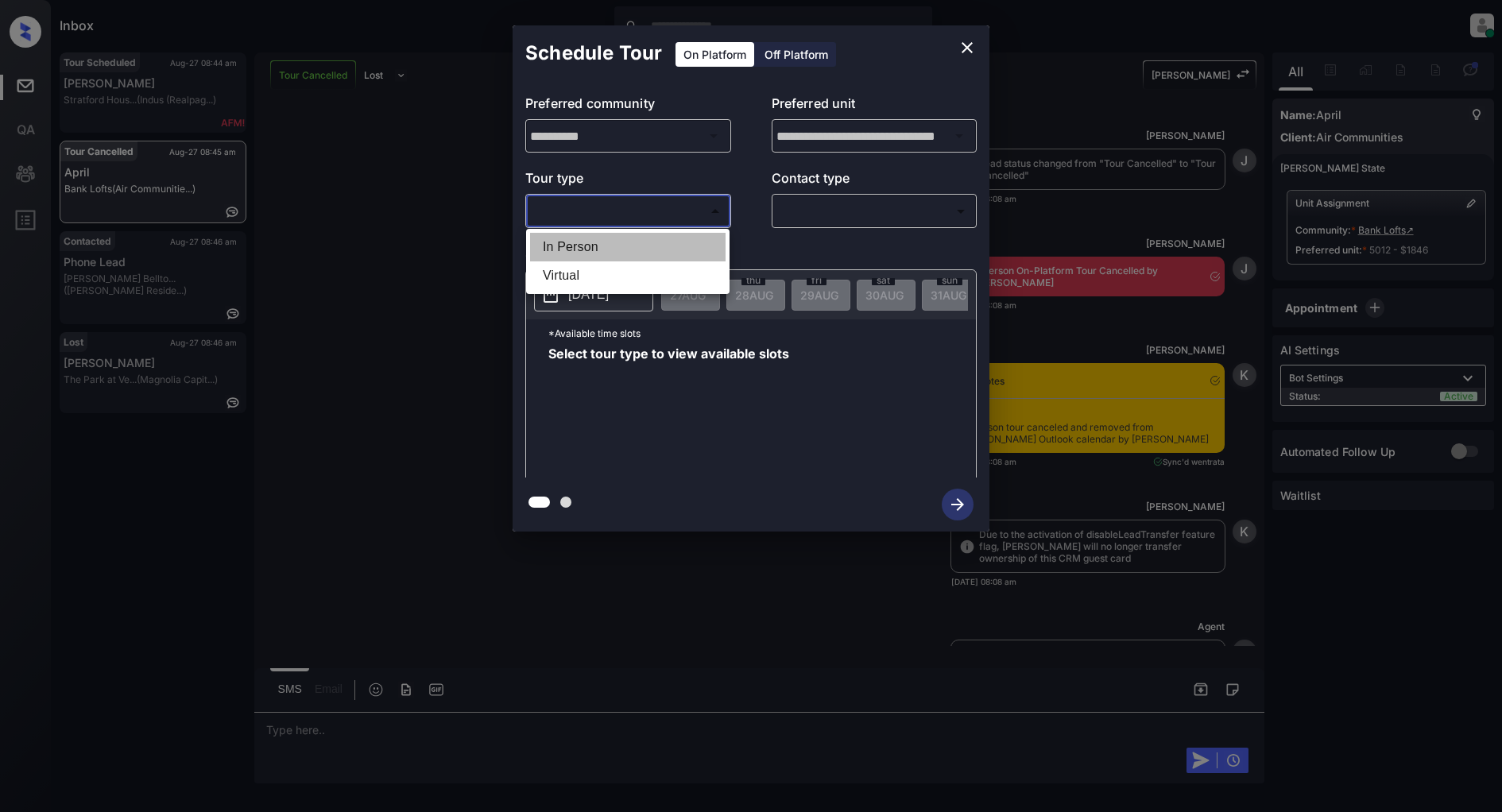
click at [608, 246] on li "In Person" at bounding box center [627, 247] width 196 height 29
type input "********"
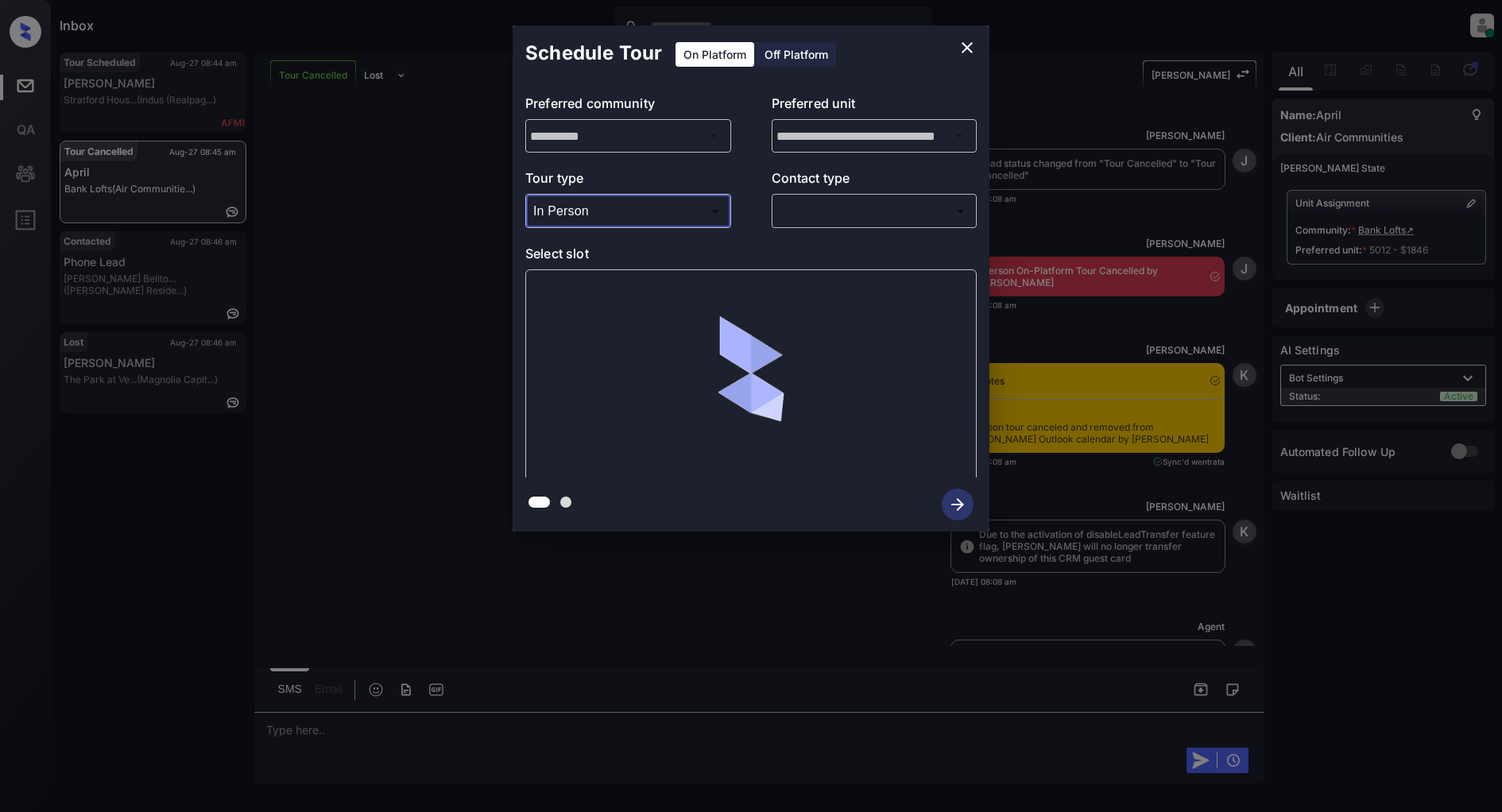
click at [855, 209] on body "Inbox [PERSON_NAME] Online Set yourself offline Set yourself on break Profile S…" at bounding box center [751, 406] width 1502 height 812
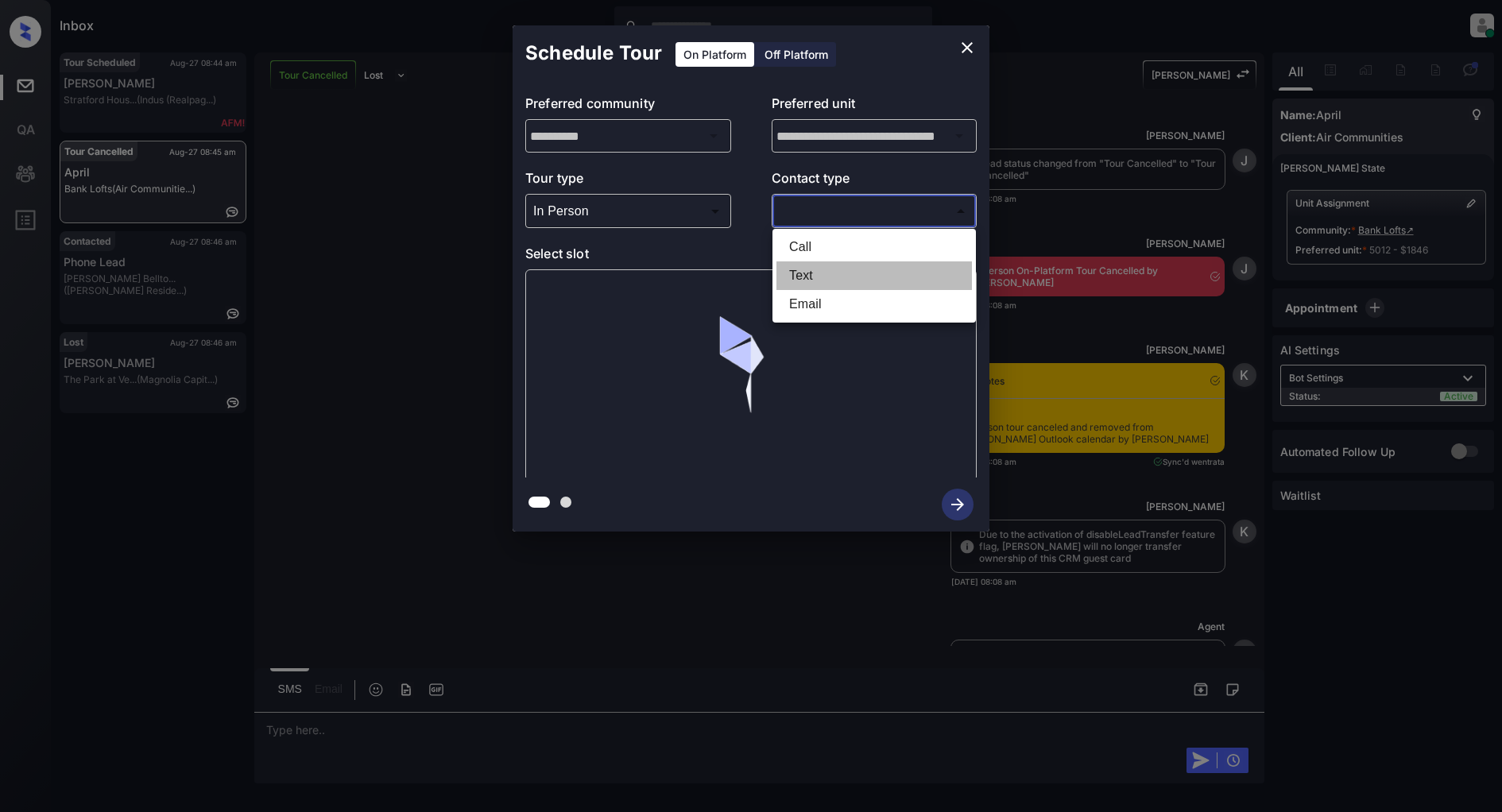
click at [805, 272] on li "Text" at bounding box center [874, 276] width 196 height 29
type input "****"
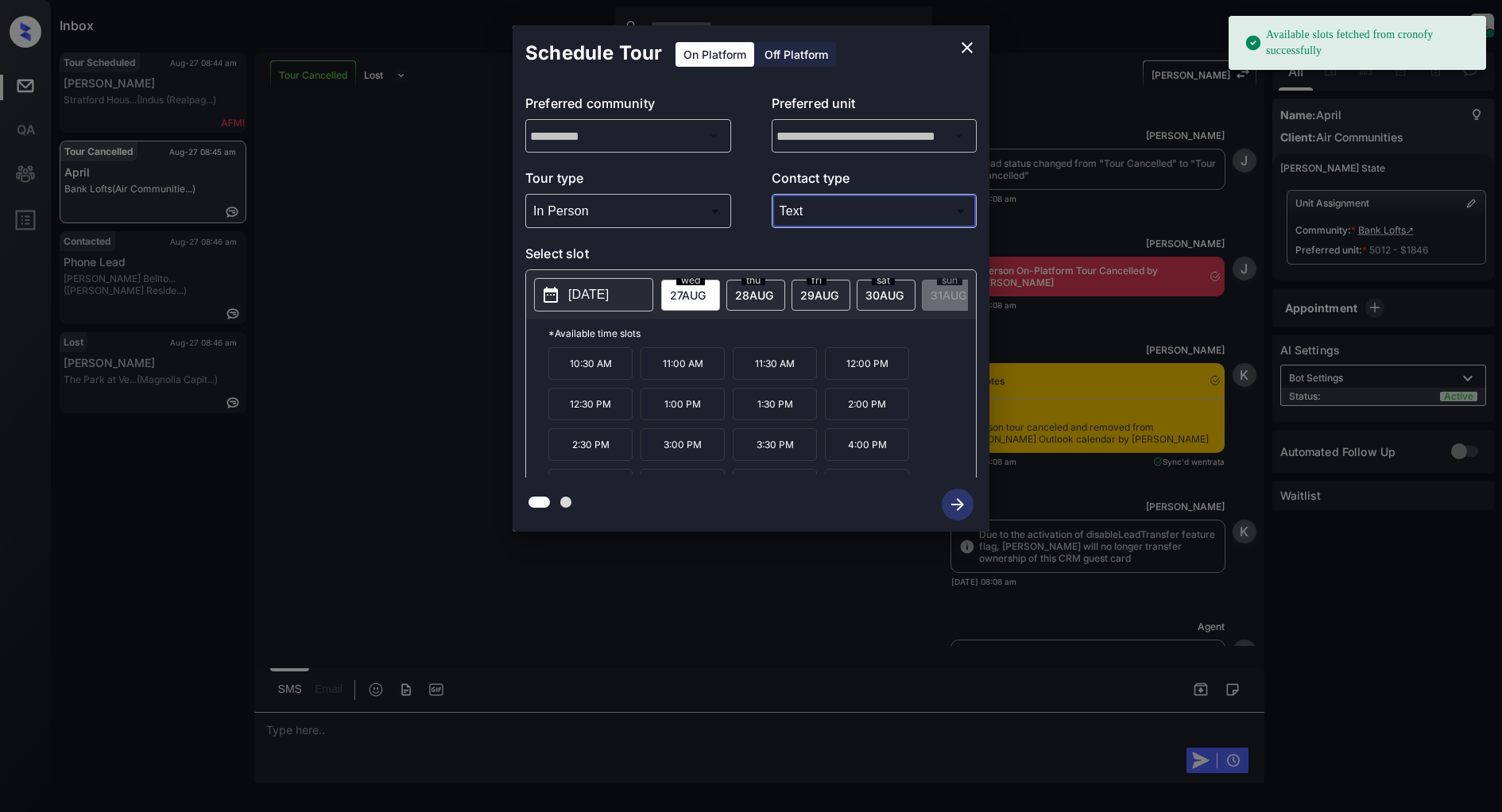
click at [880, 454] on p "4:00 PM" at bounding box center [867, 444] width 84 height 33
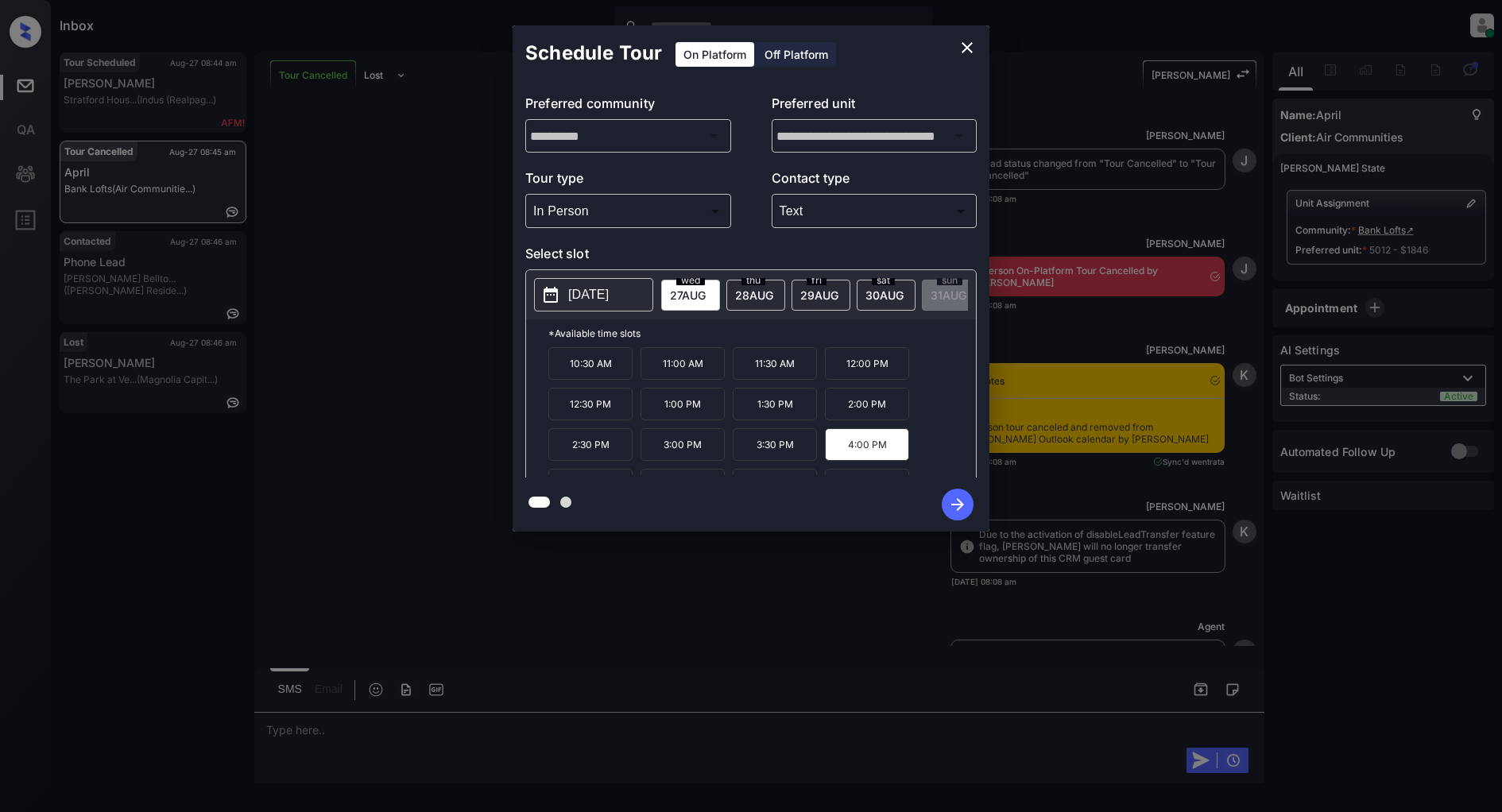
click at [962, 509] on icon "button" at bounding box center [958, 504] width 32 height 32
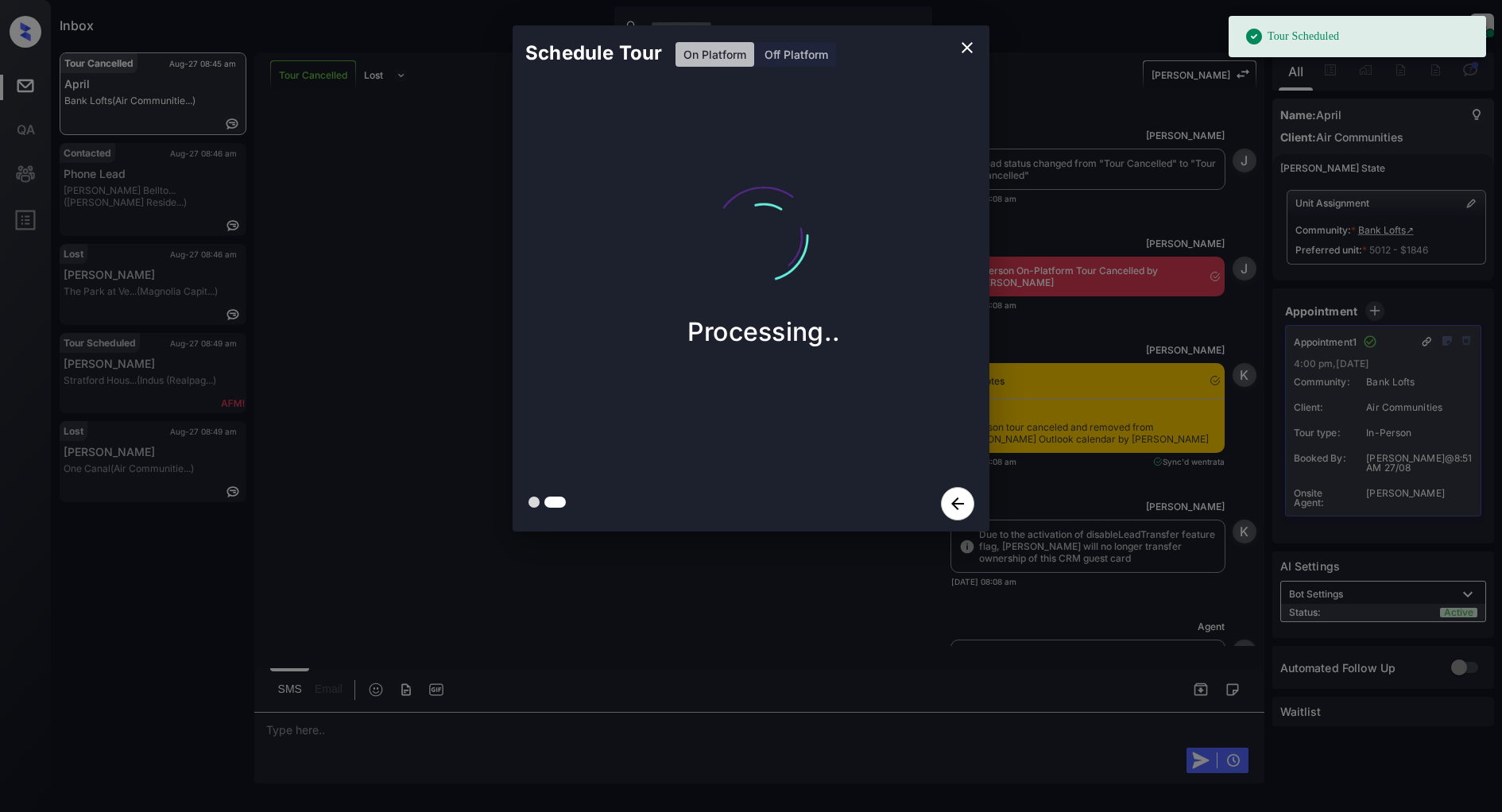
click at [970, 46] on icon "close" at bounding box center [967, 48] width 19 height 19
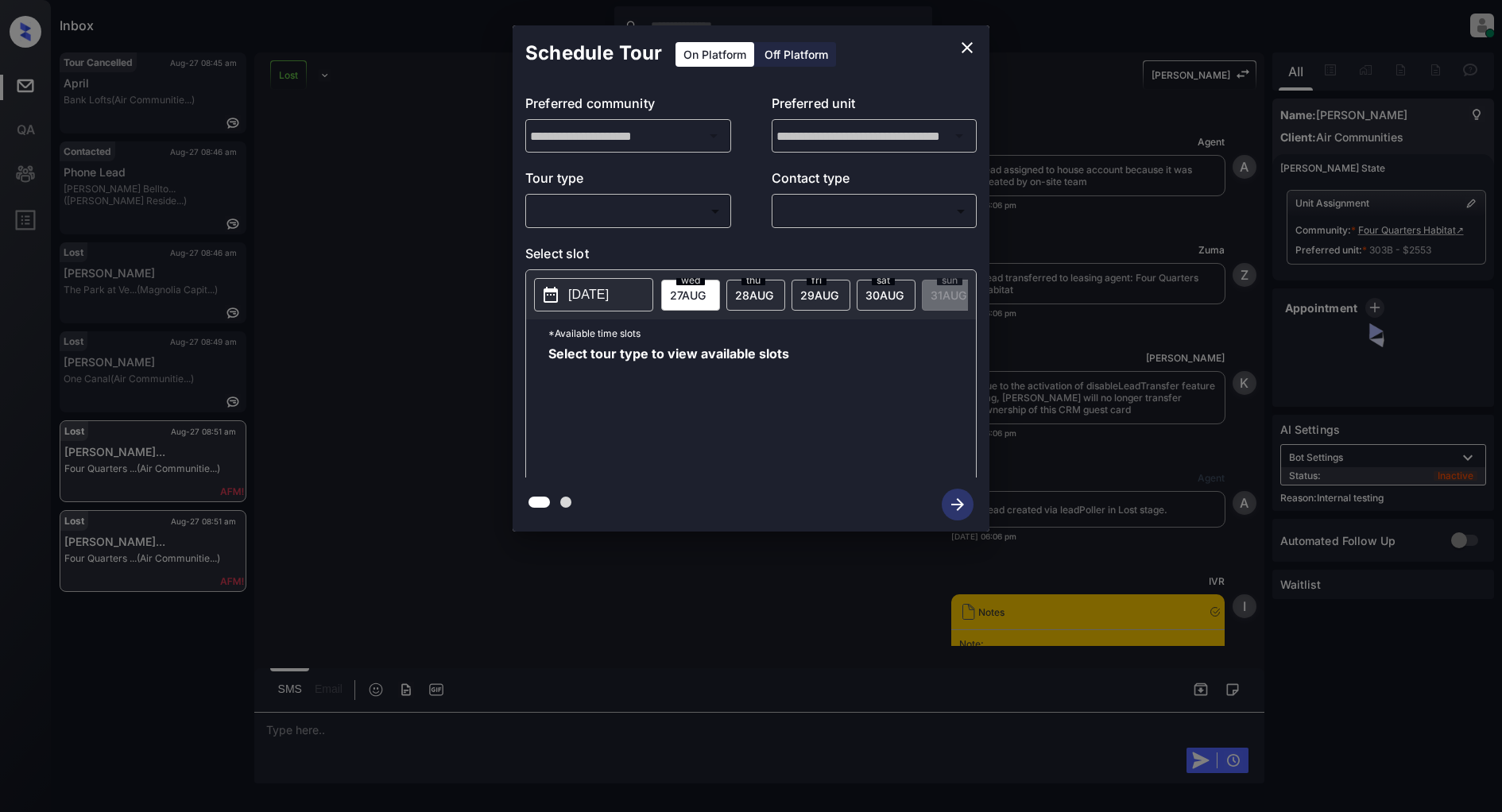
scroll to position [3604, 0]
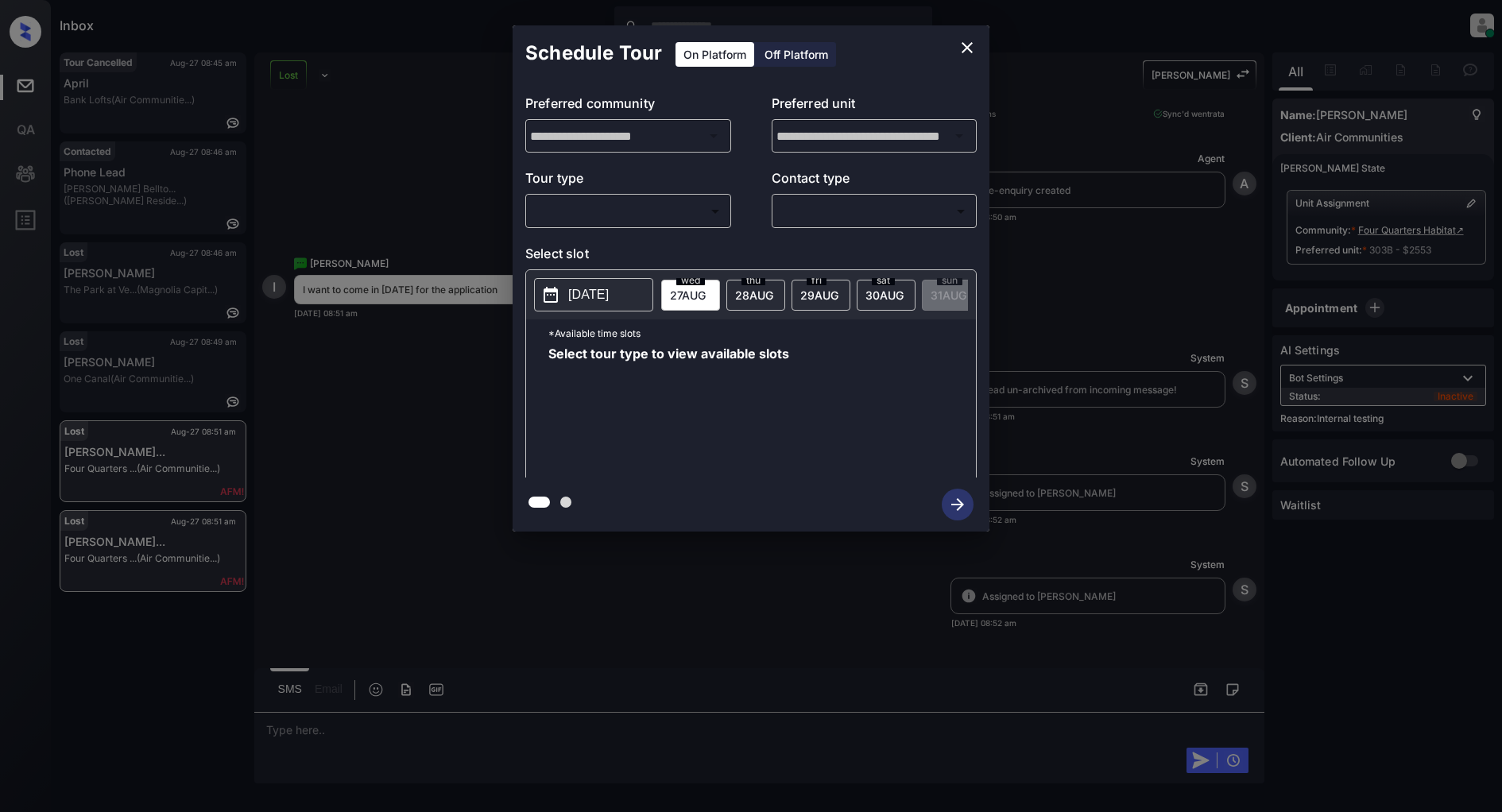
click at [662, 205] on body "Inbox [PERSON_NAME] Online Set yourself offline Set yourself on break Profile S…" at bounding box center [751, 406] width 1502 height 812
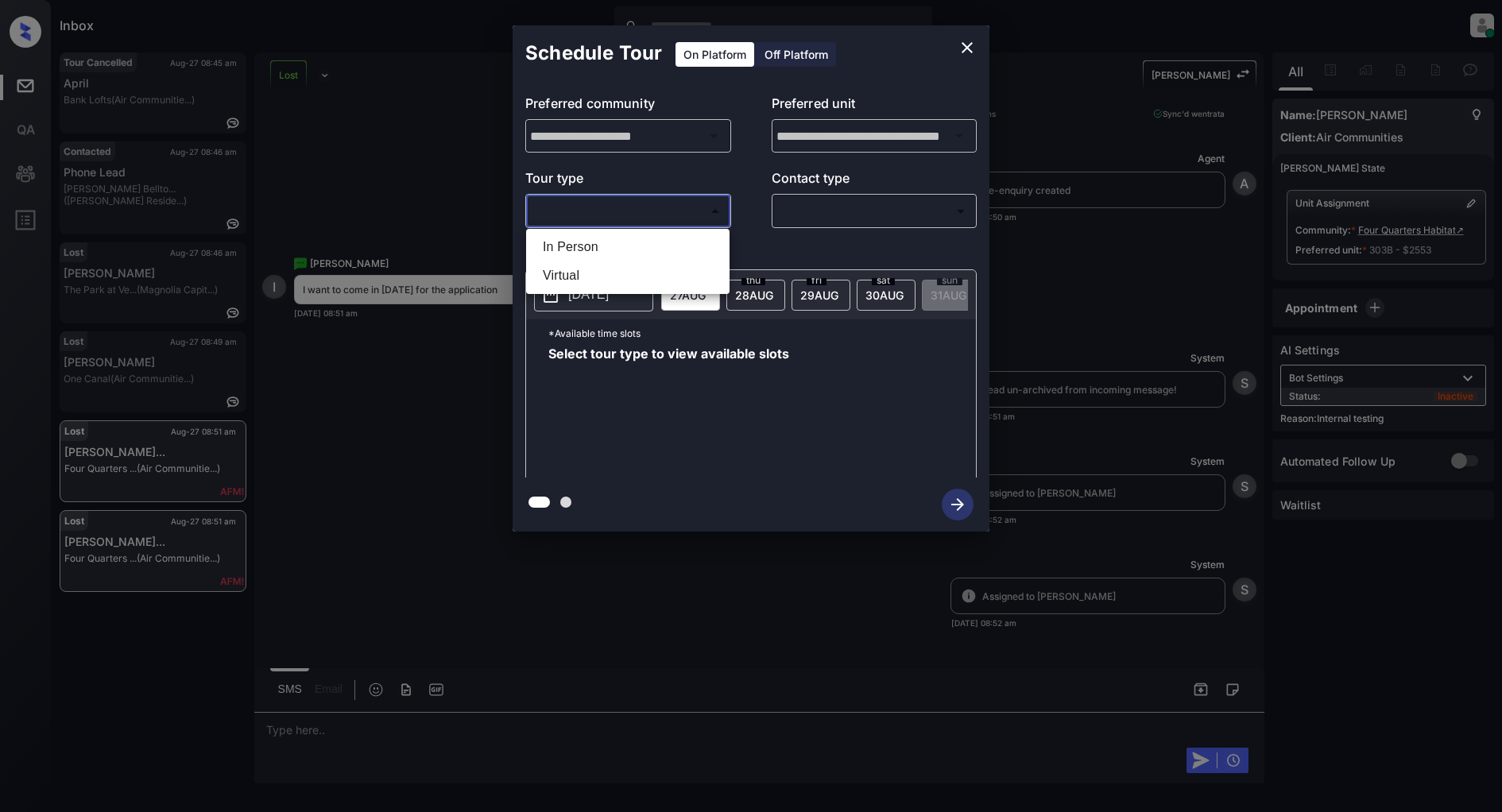
click at [620, 237] on li "In Person" at bounding box center [627, 247] width 196 height 29
type input "********"
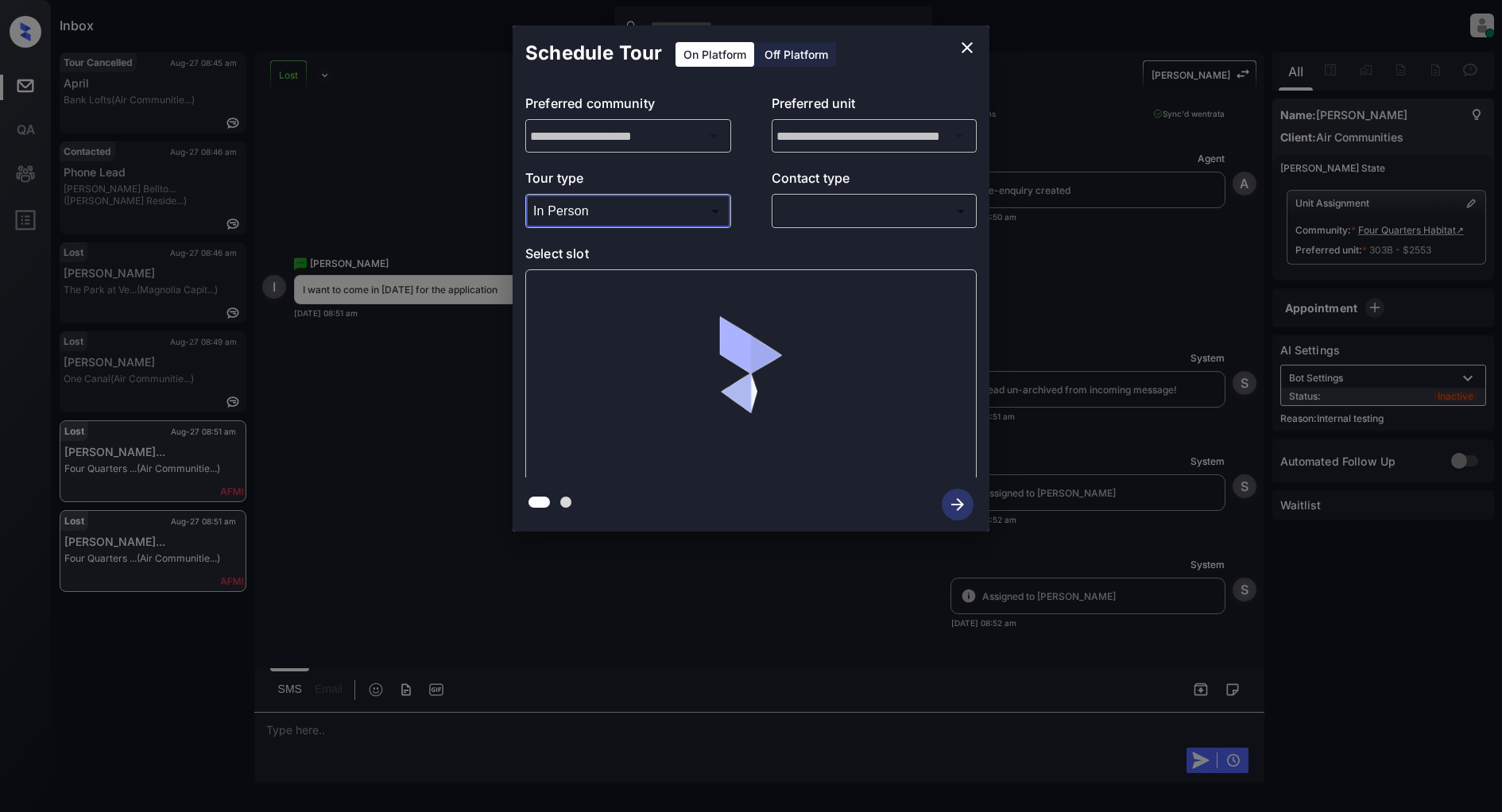
click at [805, 204] on body "Inbox [PERSON_NAME] Online Set yourself offline Set yourself on break Profile S…" at bounding box center [751, 406] width 1502 height 812
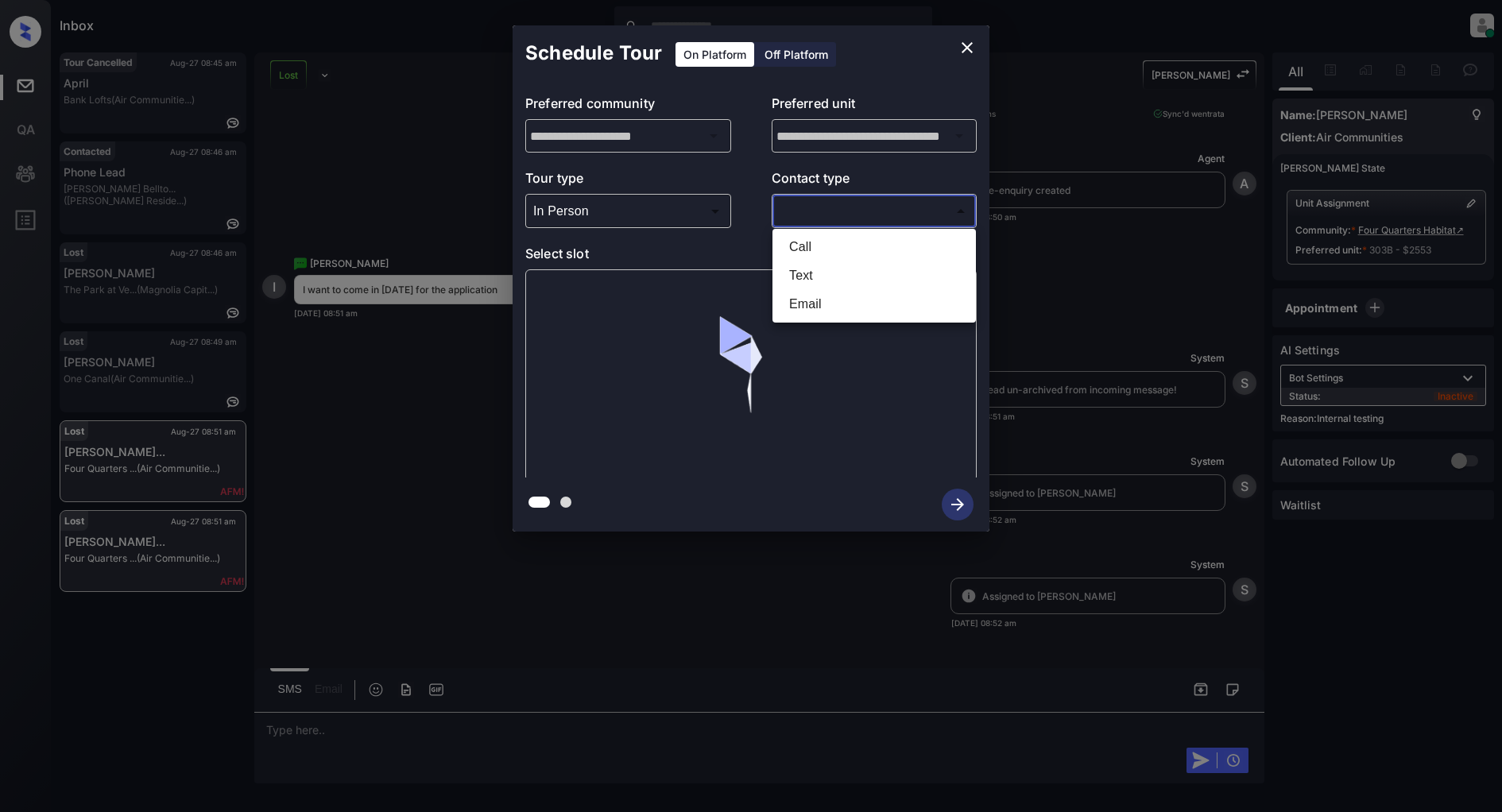
click at [827, 264] on li "Text" at bounding box center [874, 276] width 196 height 29
type input "****"
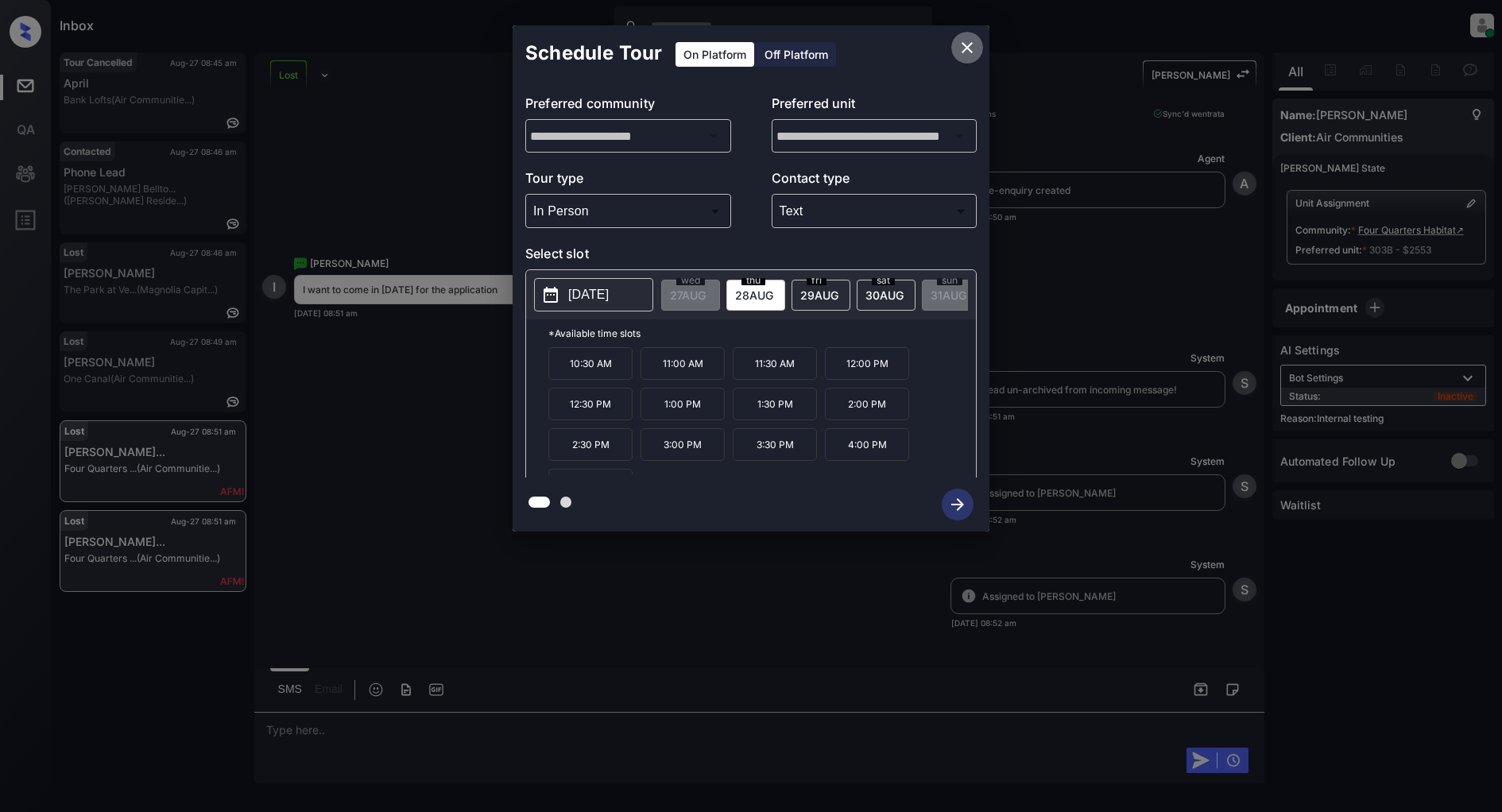
click at [966, 46] on icon "close" at bounding box center [967, 48] width 11 height 11
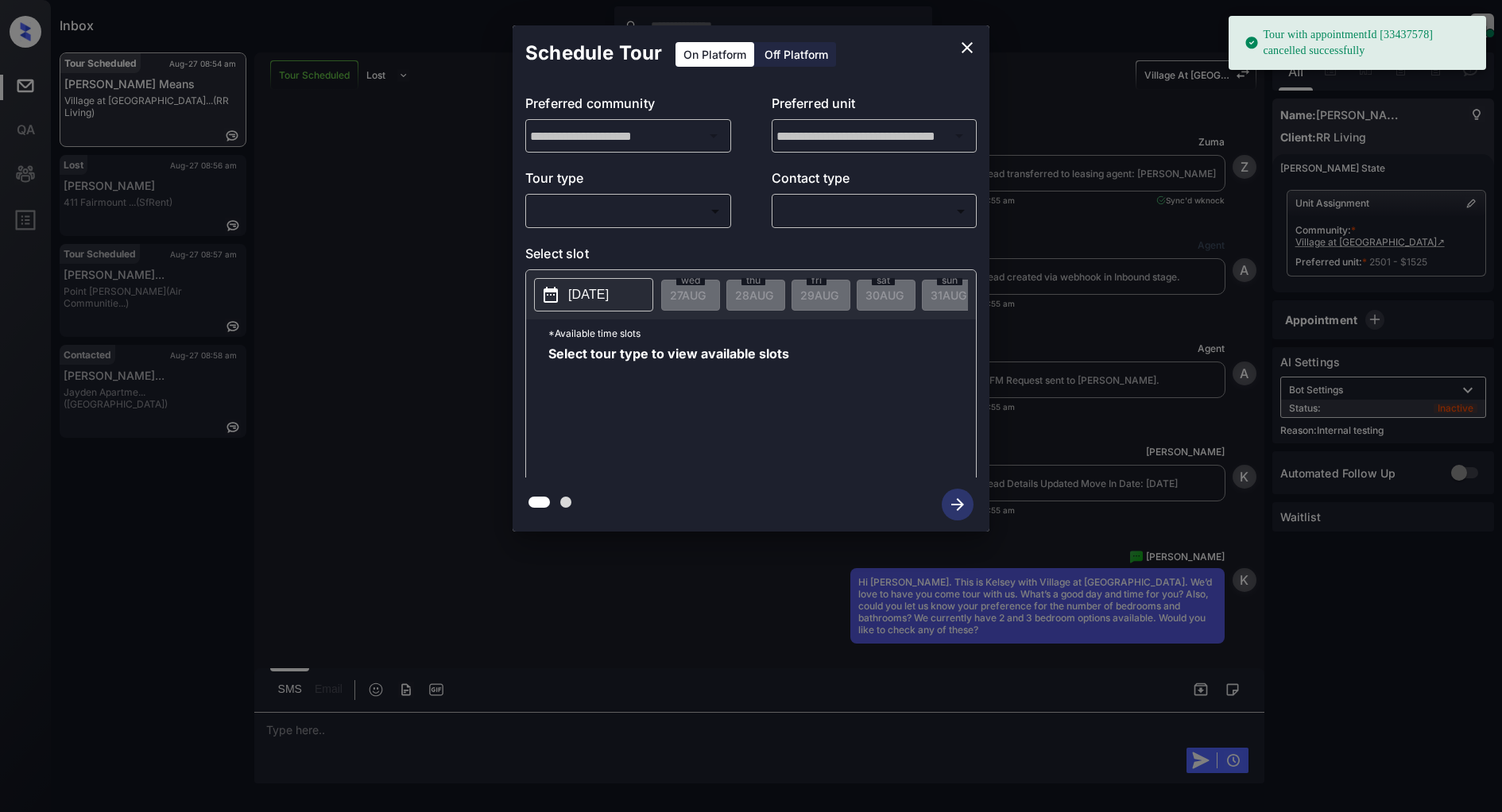
scroll to position [11597, 0]
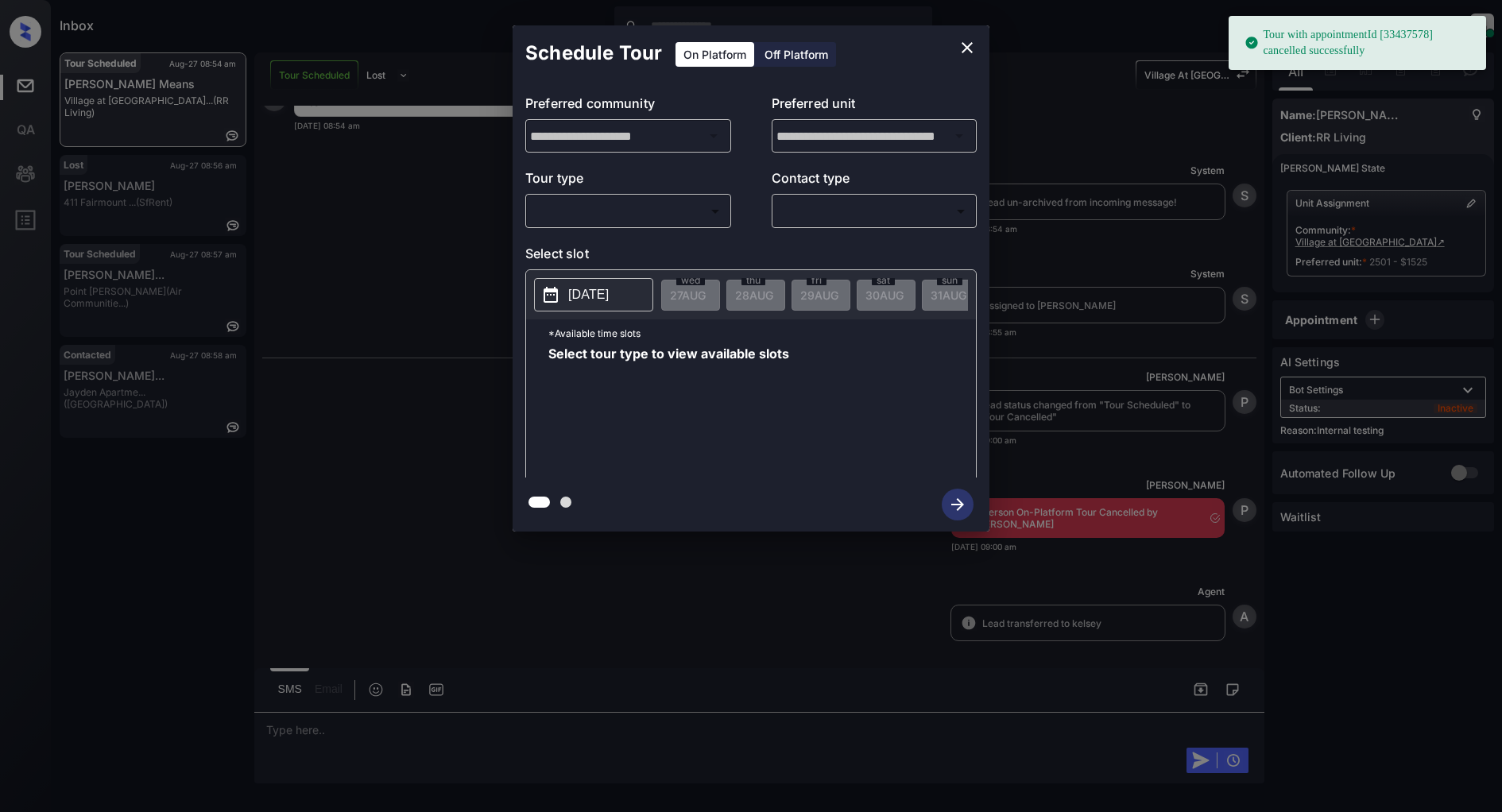
click at [658, 220] on body "Tour with appointmentId [33437578] cancelled successfully Inbox Patrick Deasis …" at bounding box center [751, 406] width 1502 height 812
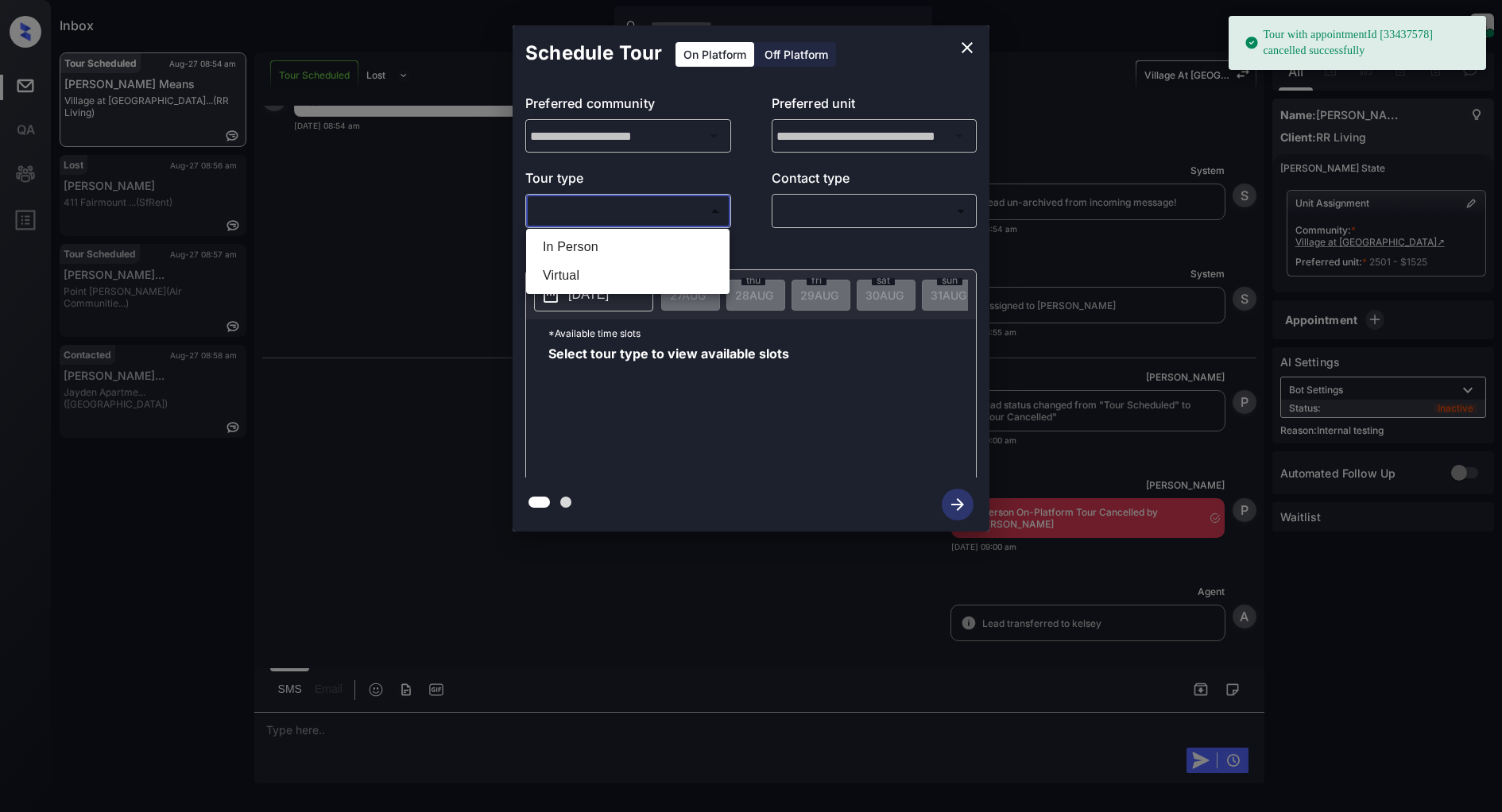
click at [616, 229] on ul "In Person Virtual" at bounding box center [627, 261] width 204 height 66
click at [608, 242] on li "In Person" at bounding box center [627, 247] width 196 height 29
type input "********"
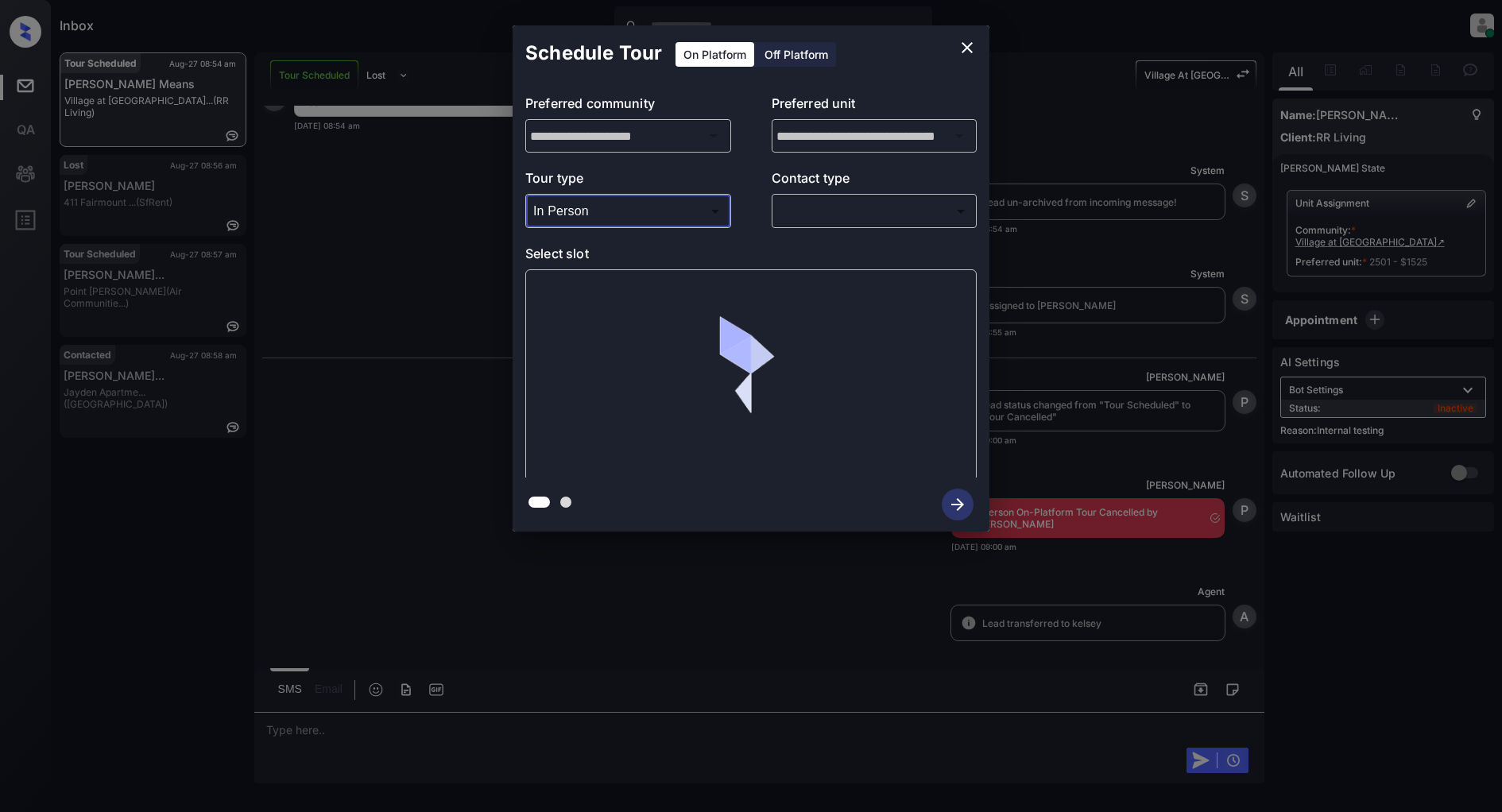
click at [829, 218] on body "Inbox Patrick Deasis Online Set yourself offline Set yourself on break Profile …" at bounding box center [751, 406] width 1502 height 812
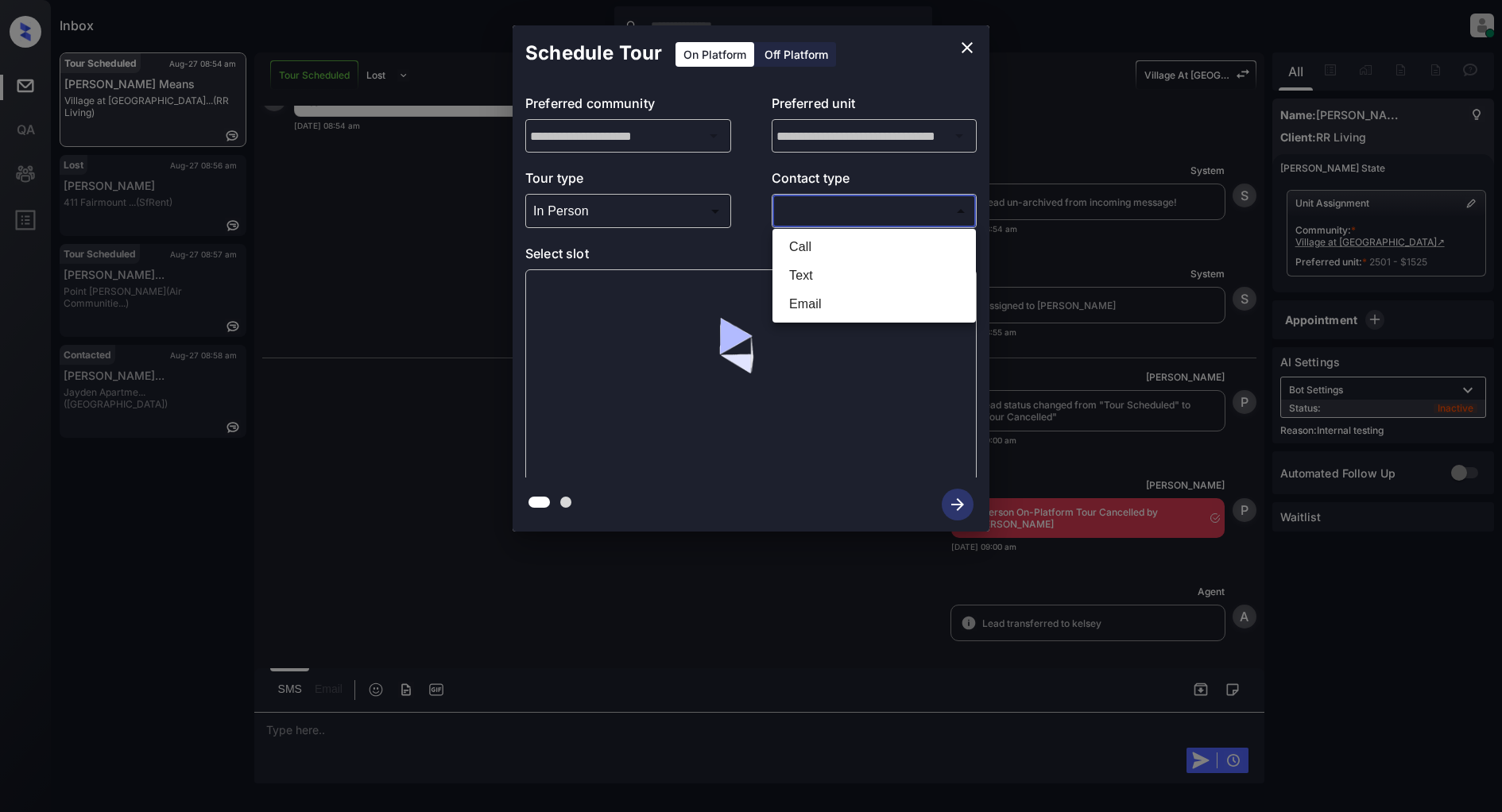
click at [813, 266] on li "Text" at bounding box center [874, 276] width 196 height 29
type input "****"
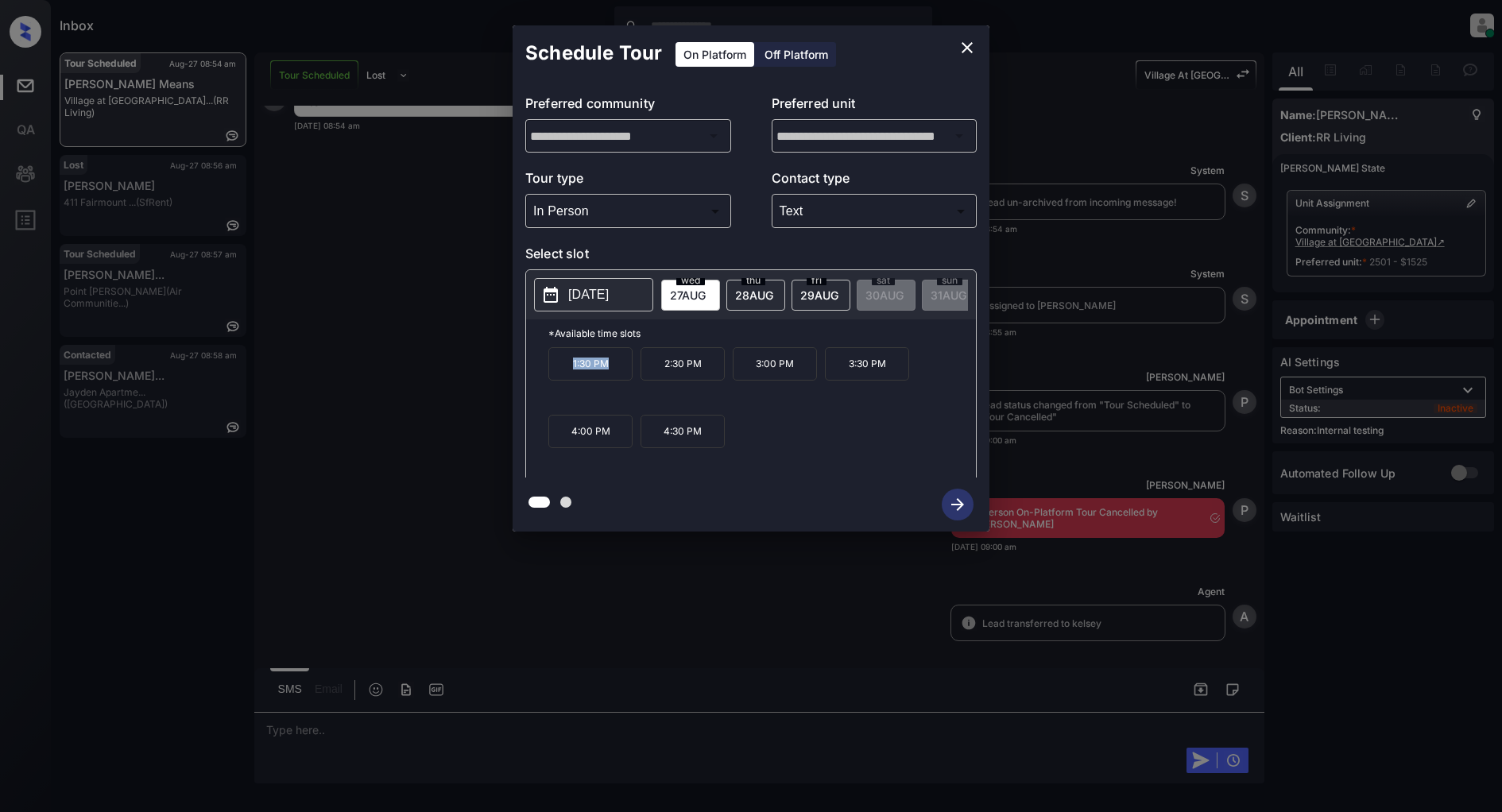
drag, startPoint x: 620, startPoint y: 373, endPoint x: 556, endPoint y: 369, distance: 64.1
click at [556, 369] on p "1:30 PM" at bounding box center [590, 364] width 84 height 34
copy p "1:30 PM"
click at [962, 50] on icon "close" at bounding box center [967, 48] width 19 height 19
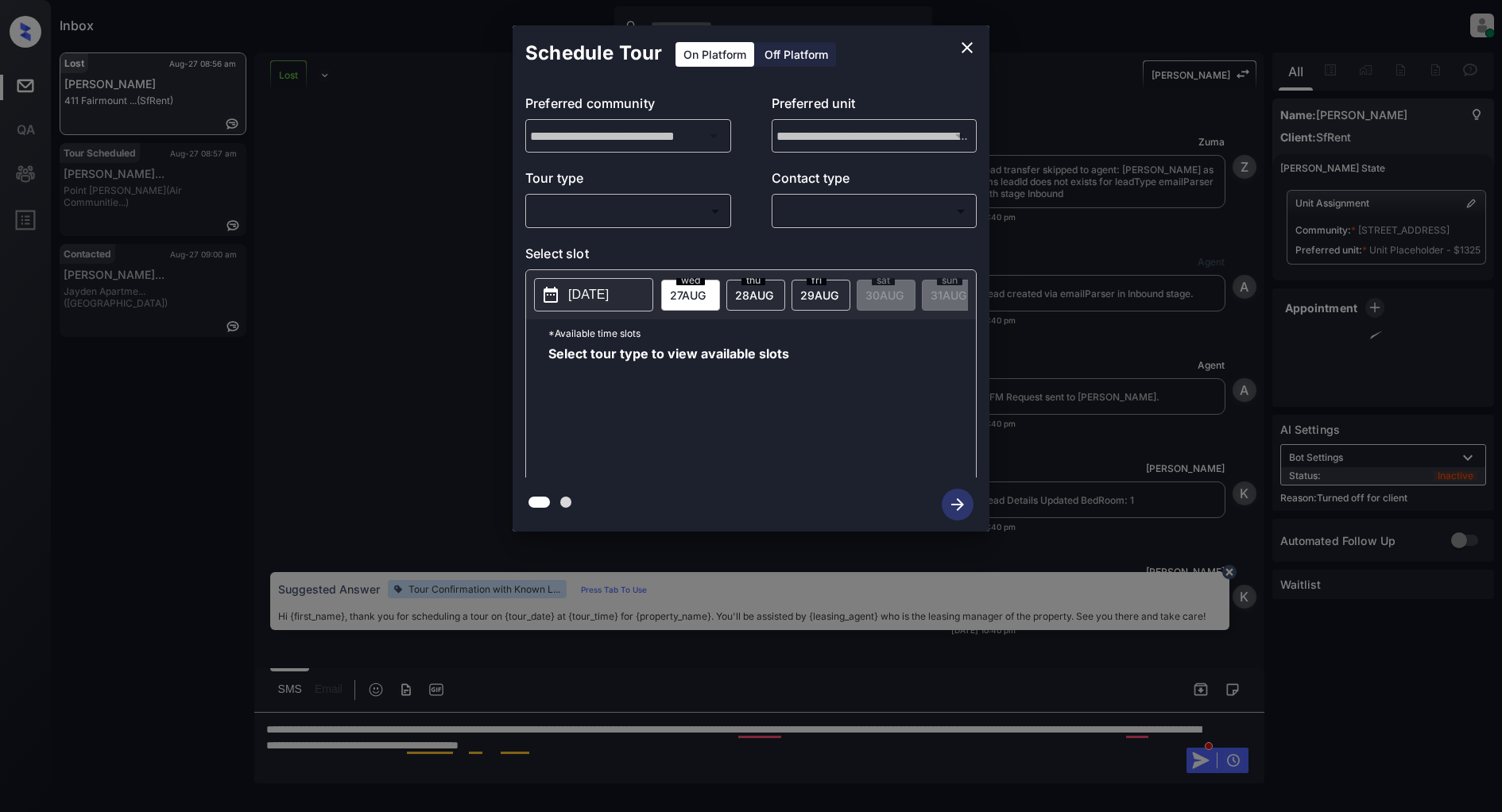
scroll to position [3879, 0]
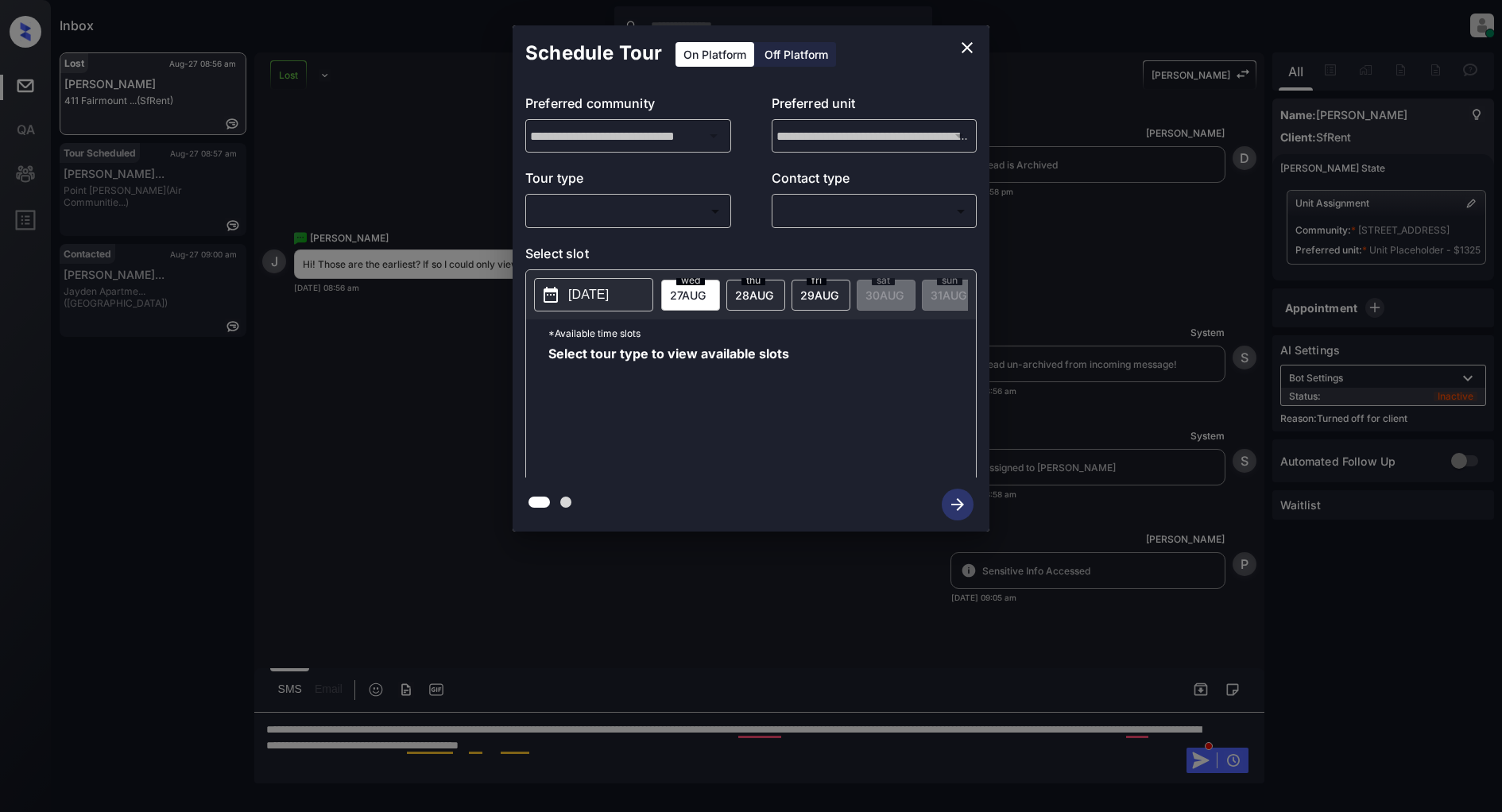
click at [780, 51] on div "Off Platform" at bounding box center [796, 54] width 79 height 25
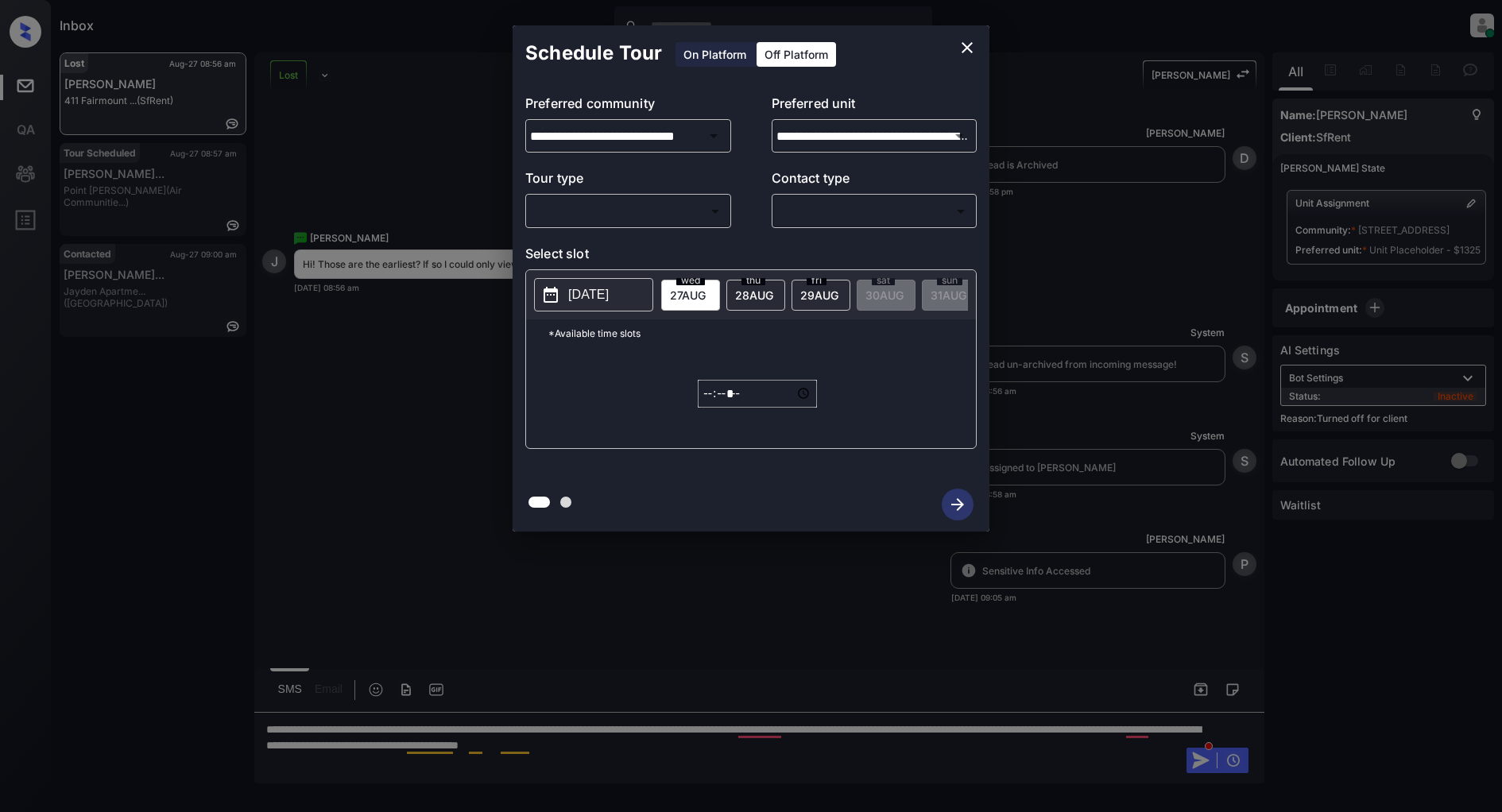
click at [574, 207] on body "Inbox [PERSON_NAME] Online Set yourself offline Set yourself on break Profile S…" at bounding box center [751, 406] width 1502 height 812
click at [600, 240] on li "In Person" at bounding box center [627, 247] width 196 height 29
type input "********"
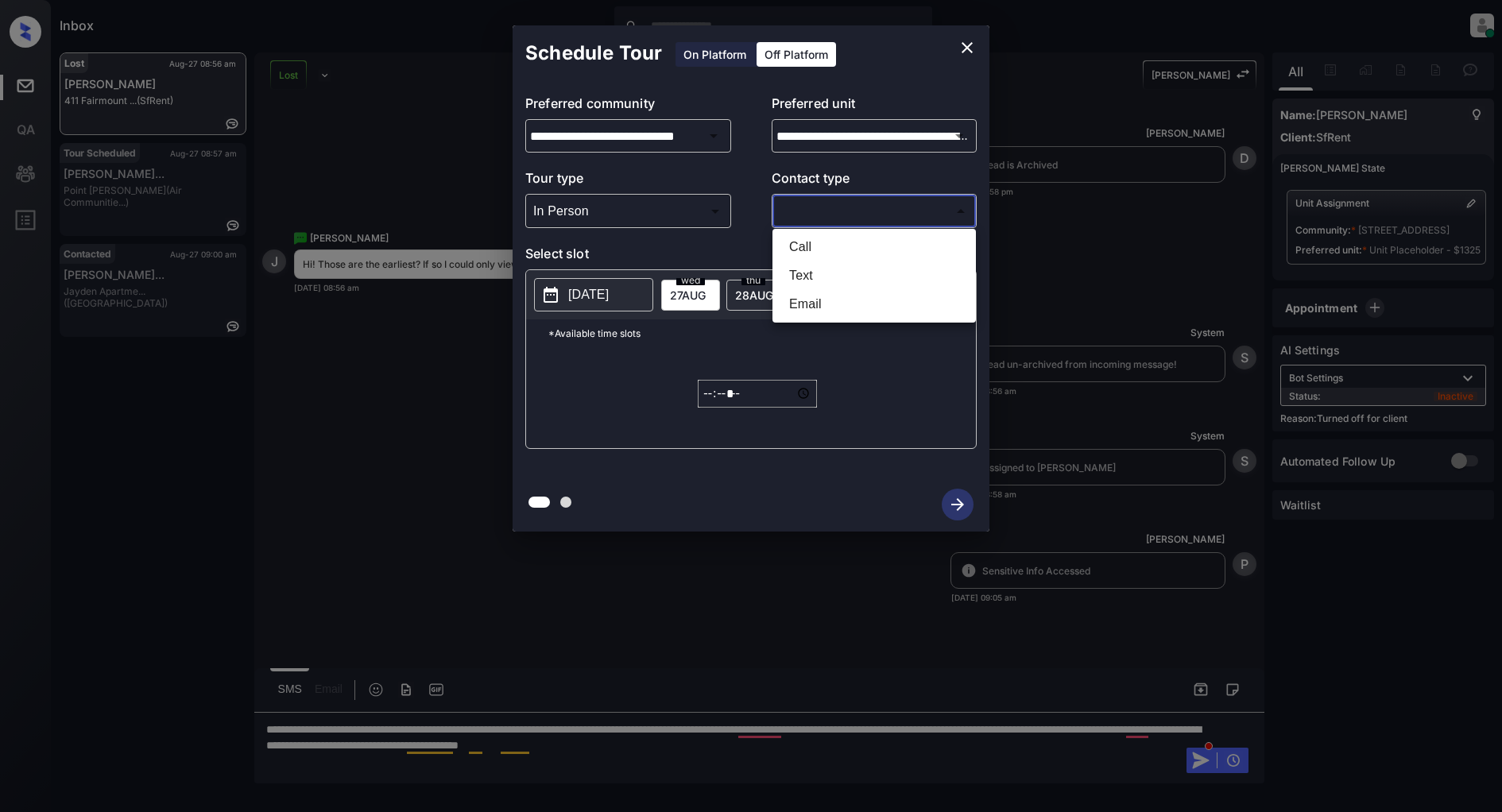
click at [840, 201] on body "Inbox [PERSON_NAME] Online Set yourself offline Set yourself on break Profile S…" at bounding box center [751, 406] width 1502 height 812
click at [803, 273] on li "Text" at bounding box center [874, 276] width 196 height 29
type input "****"
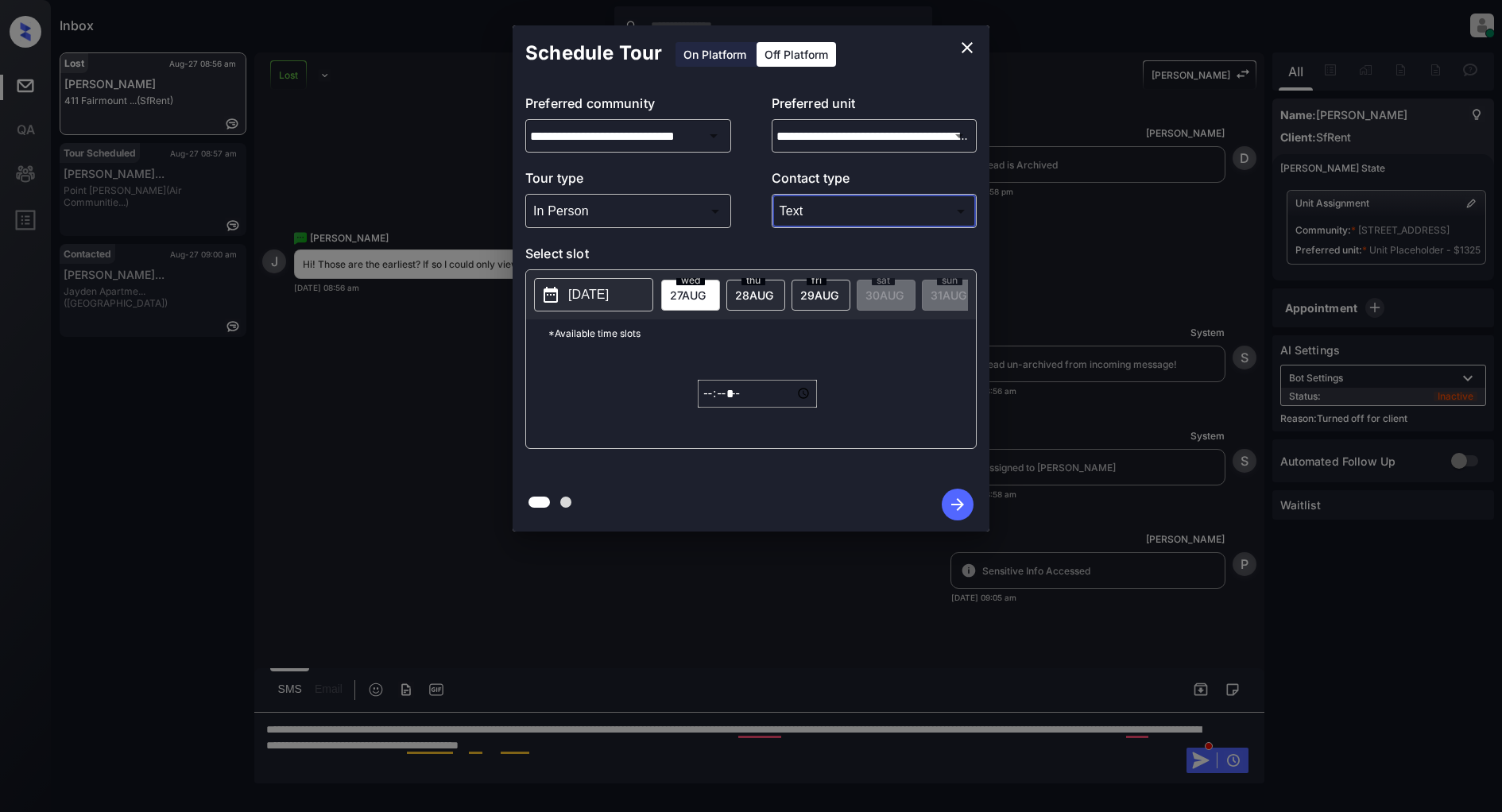
click at [609, 289] on p "[DATE]" at bounding box center [588, 295] width 41 height 19
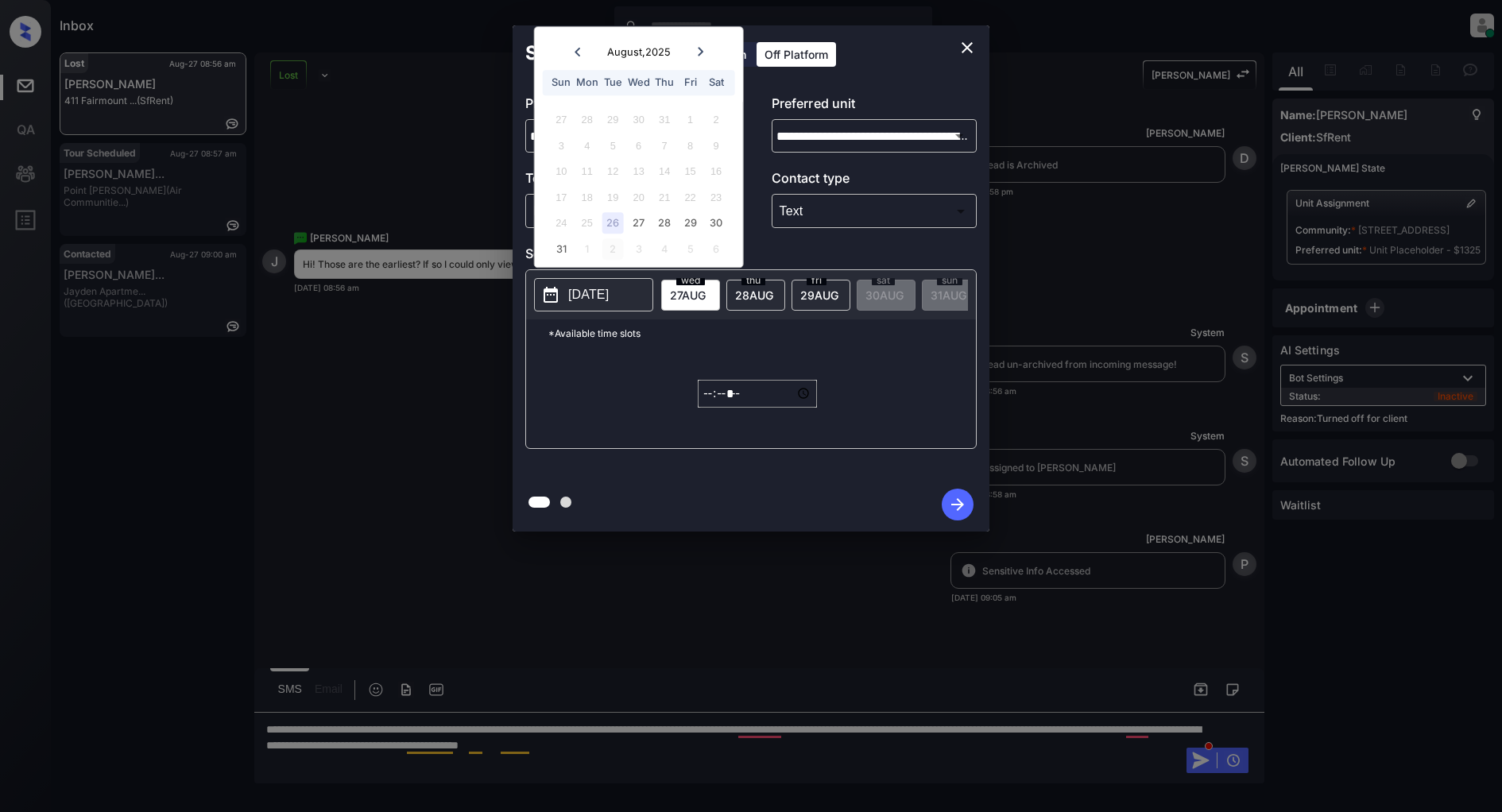
click at [614, 247] on div "2" at bounding box center [613, 249] width 22 height 22
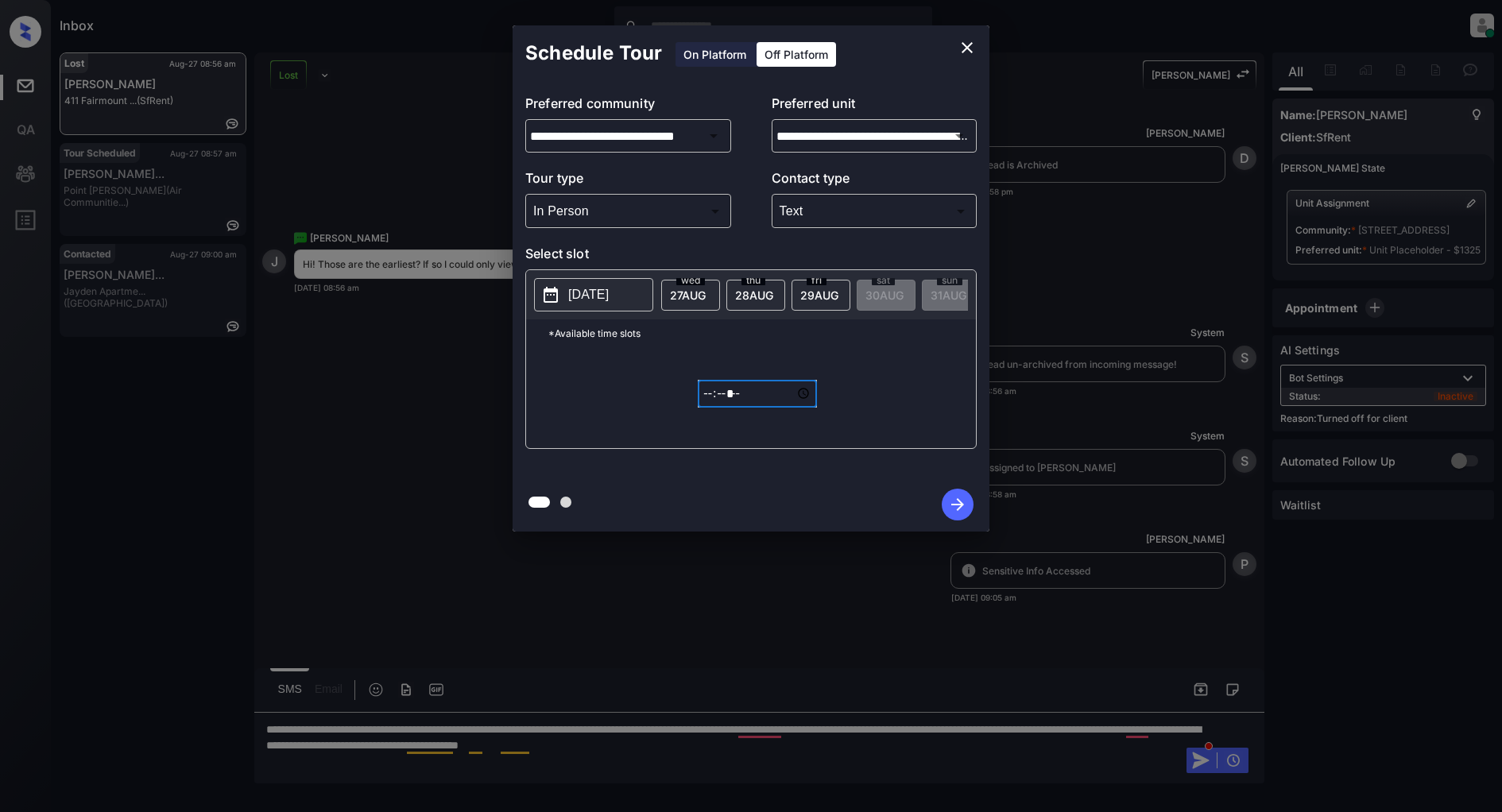
click at [698, 408] on input "*****" at bounding box center [757, 393] width 119 height 28
type input "*****"
click at [973, 509] on icon "button" at bounding box center [958, 504] width 32 height 32
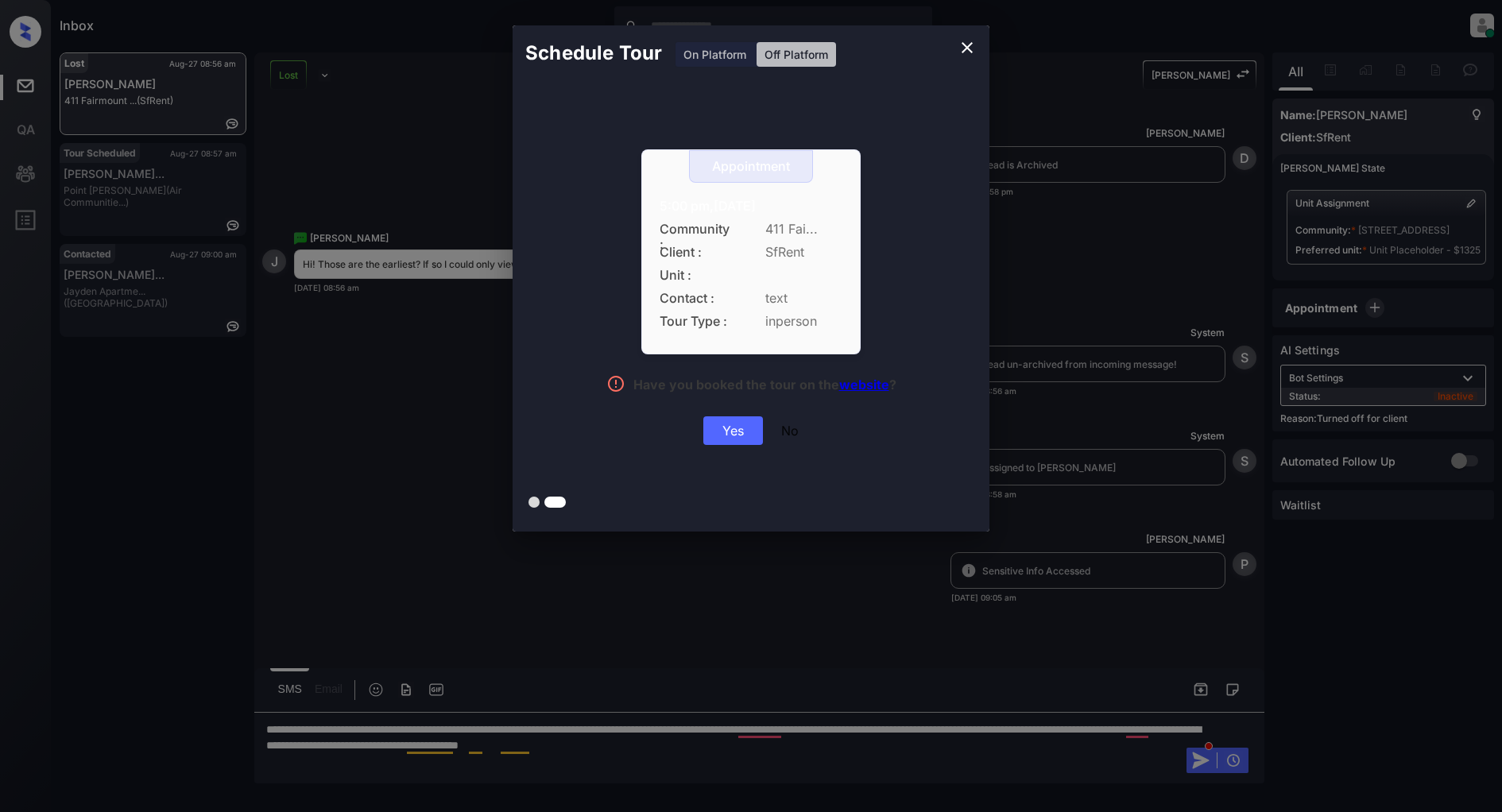
click at [728, 446] on div "Appointment 5:00 pm,[DATE] Community : 411 Fai... Client : SfRent Unit : Contac…" at bounding box center [751, 300] width 477 height 438
click at [728, 440] on div "Yes" at bounding box center [733, 431] width 60 height 29
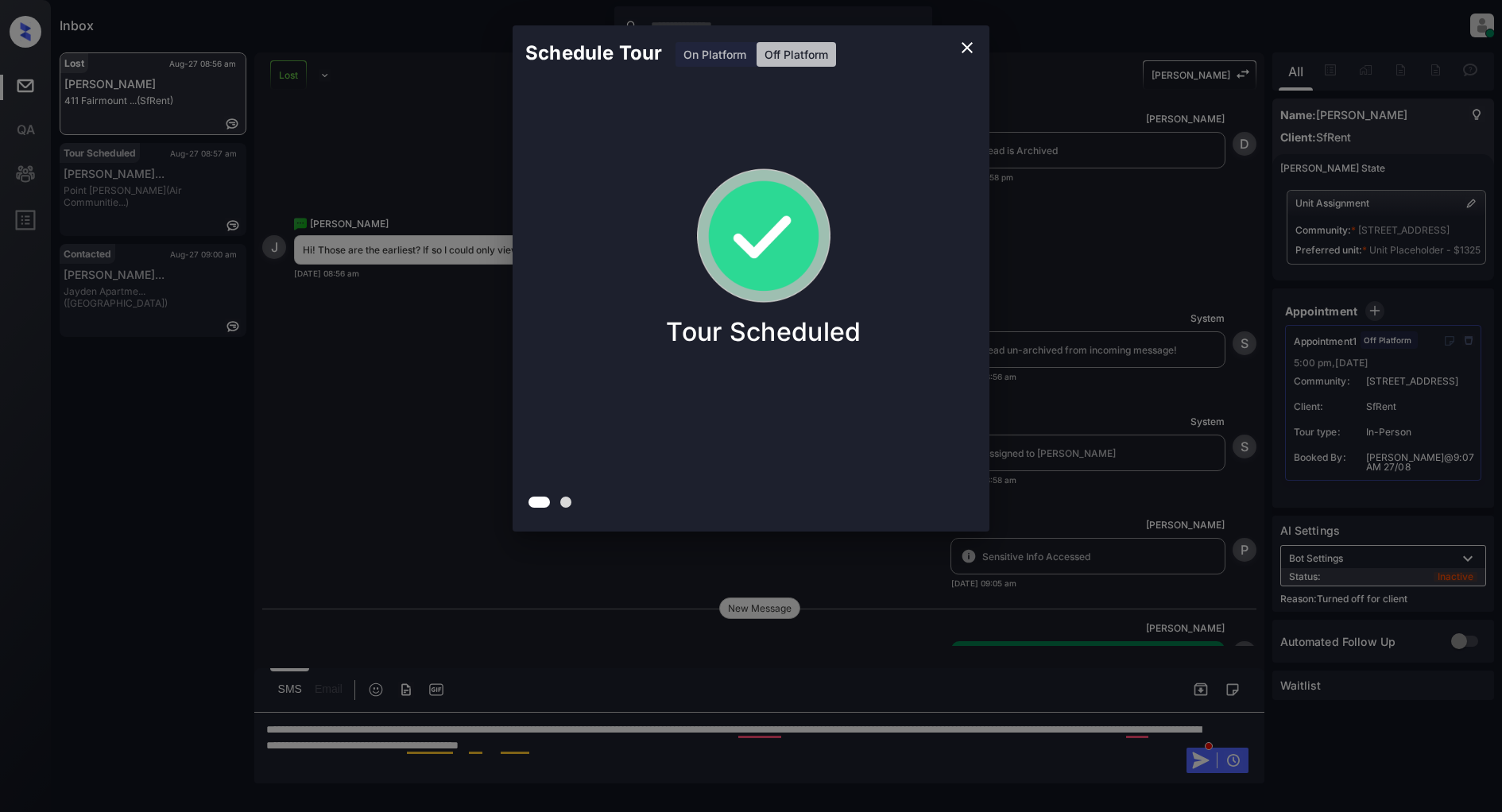
click at [970, 53] on icon "close" at bounding box center [967, 48] width 19 height 19
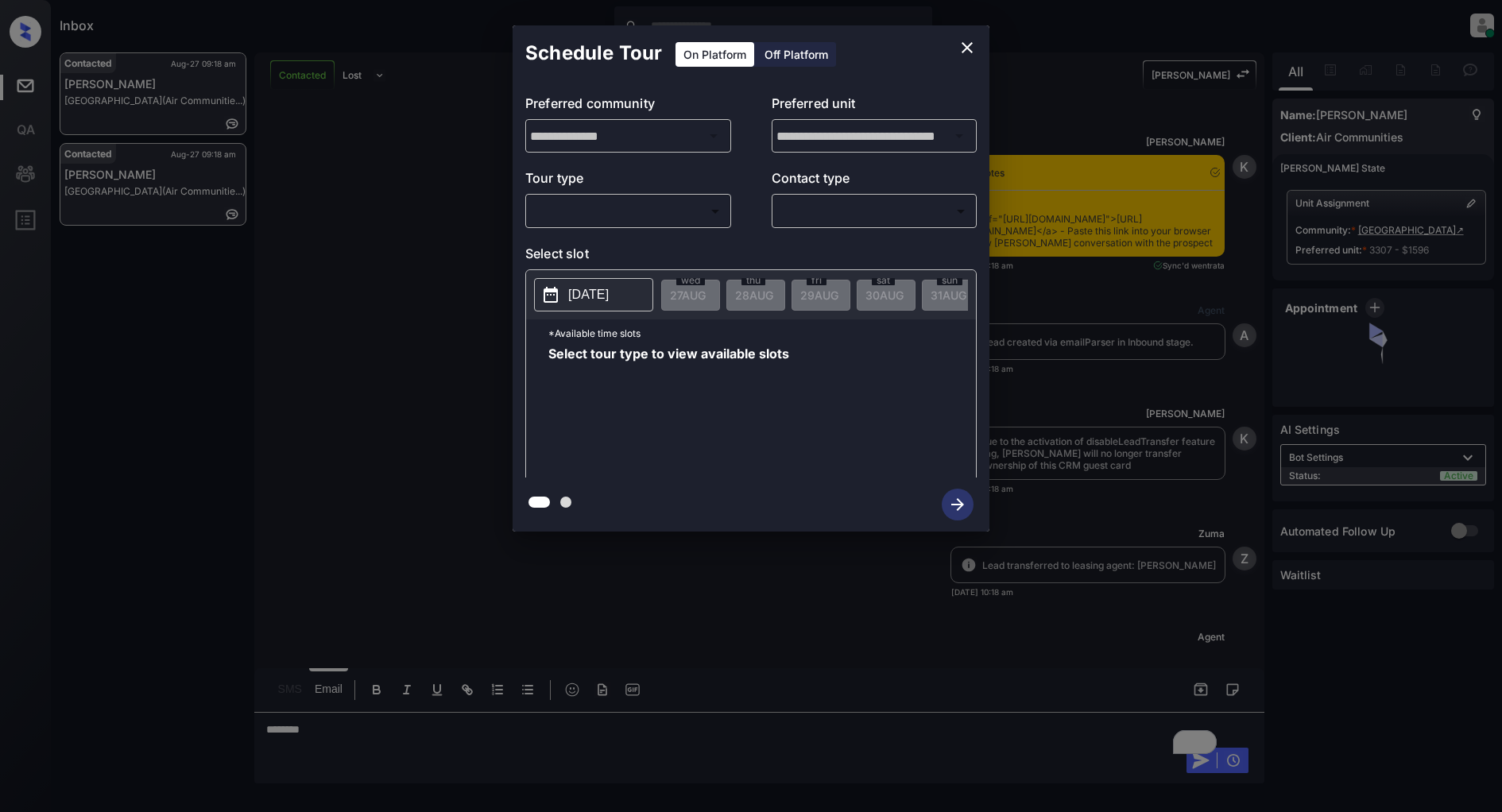
scroll to position [1073, 0]
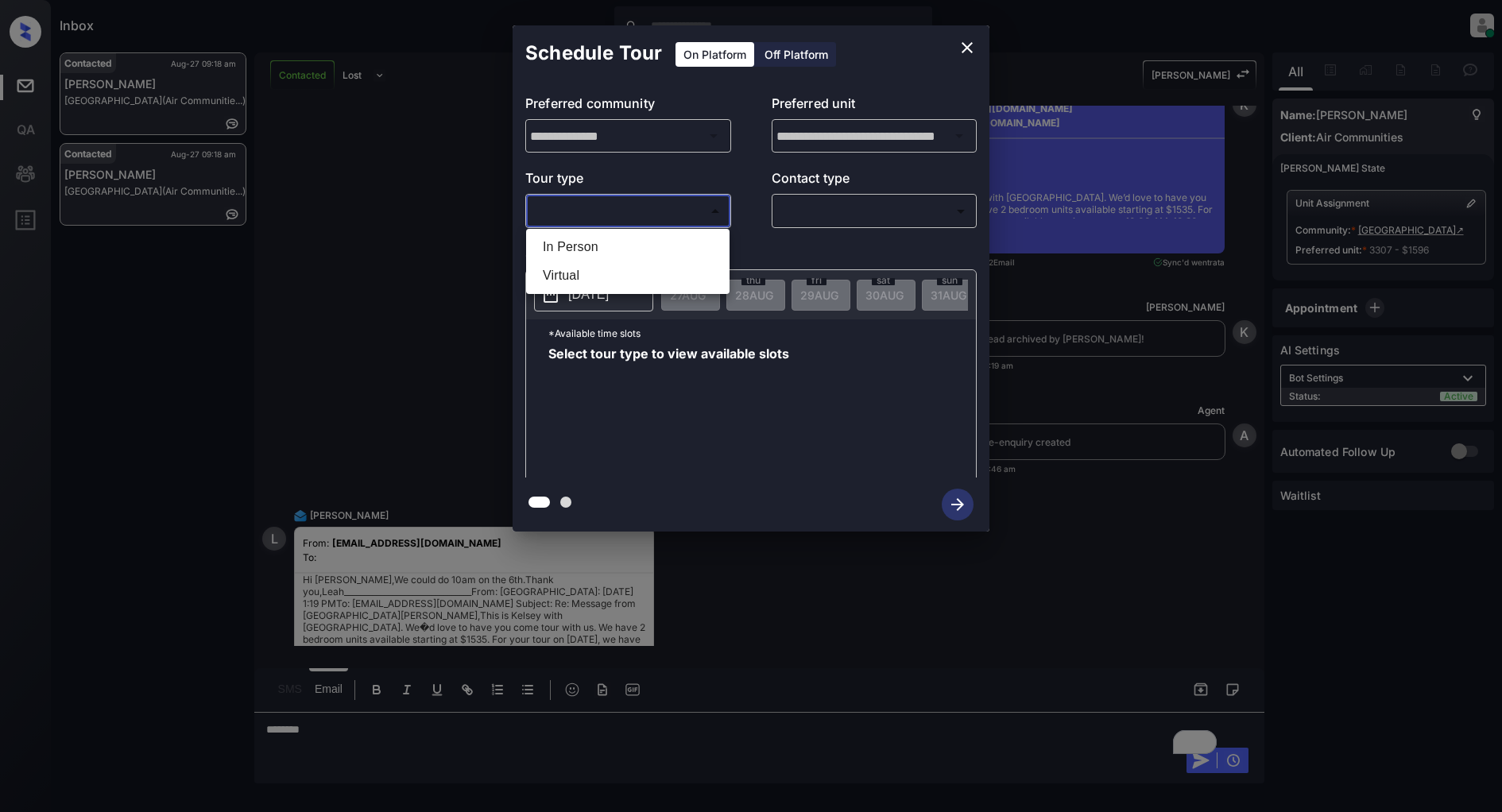
click at [639, 218] on body "Inbox Patrick Deasis Online Set yourself offline Set yourself on break Profile …" at bounding box center [751, 406] width 1502 height 812
click at [605, 233] on li "In Person" at bounding box center [627, 247] width 196 height 29
type input "********"
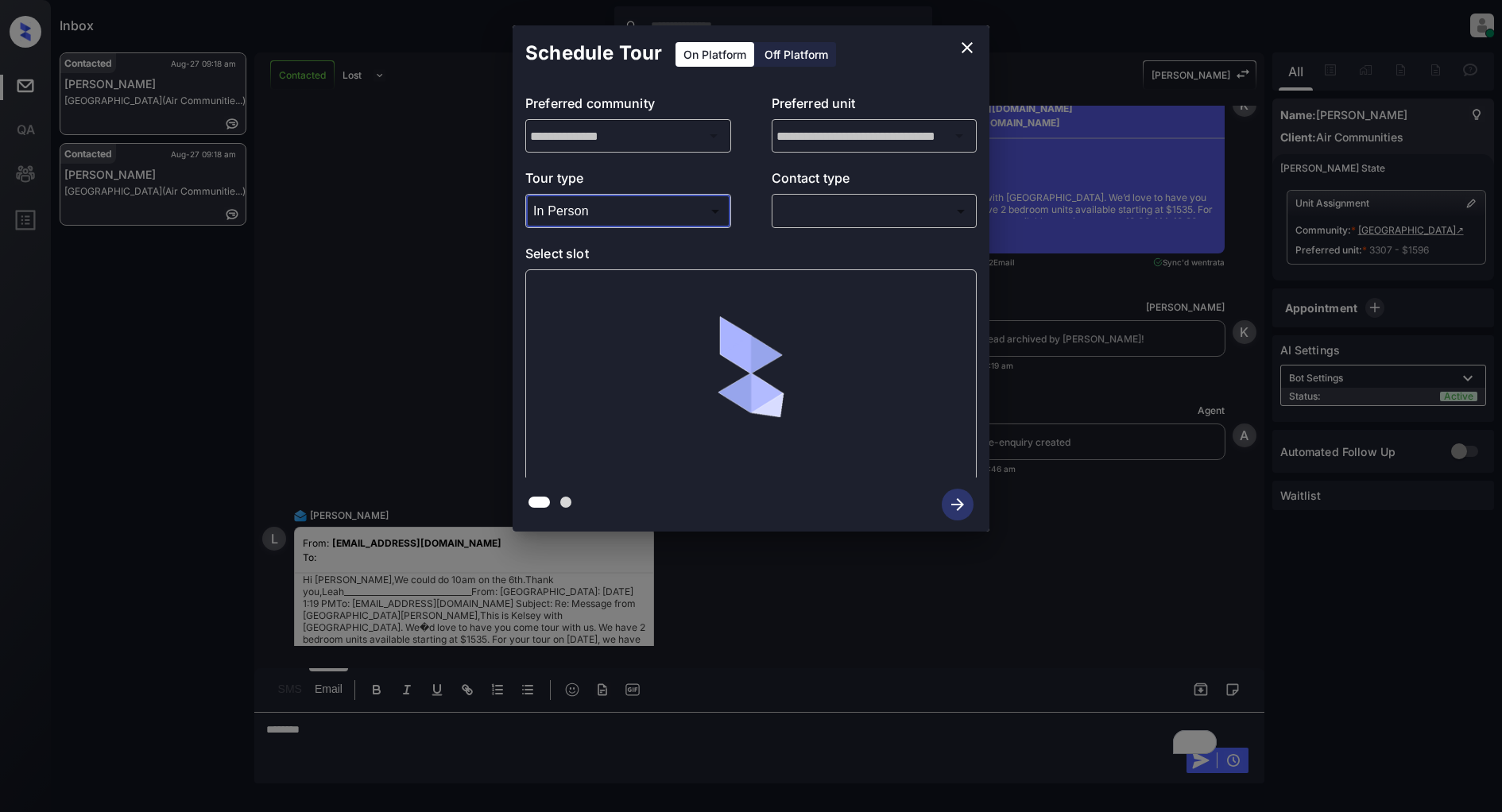
click at [861, 177] on p "Contact type" at bounding box center [875, 181] width 206 height 26
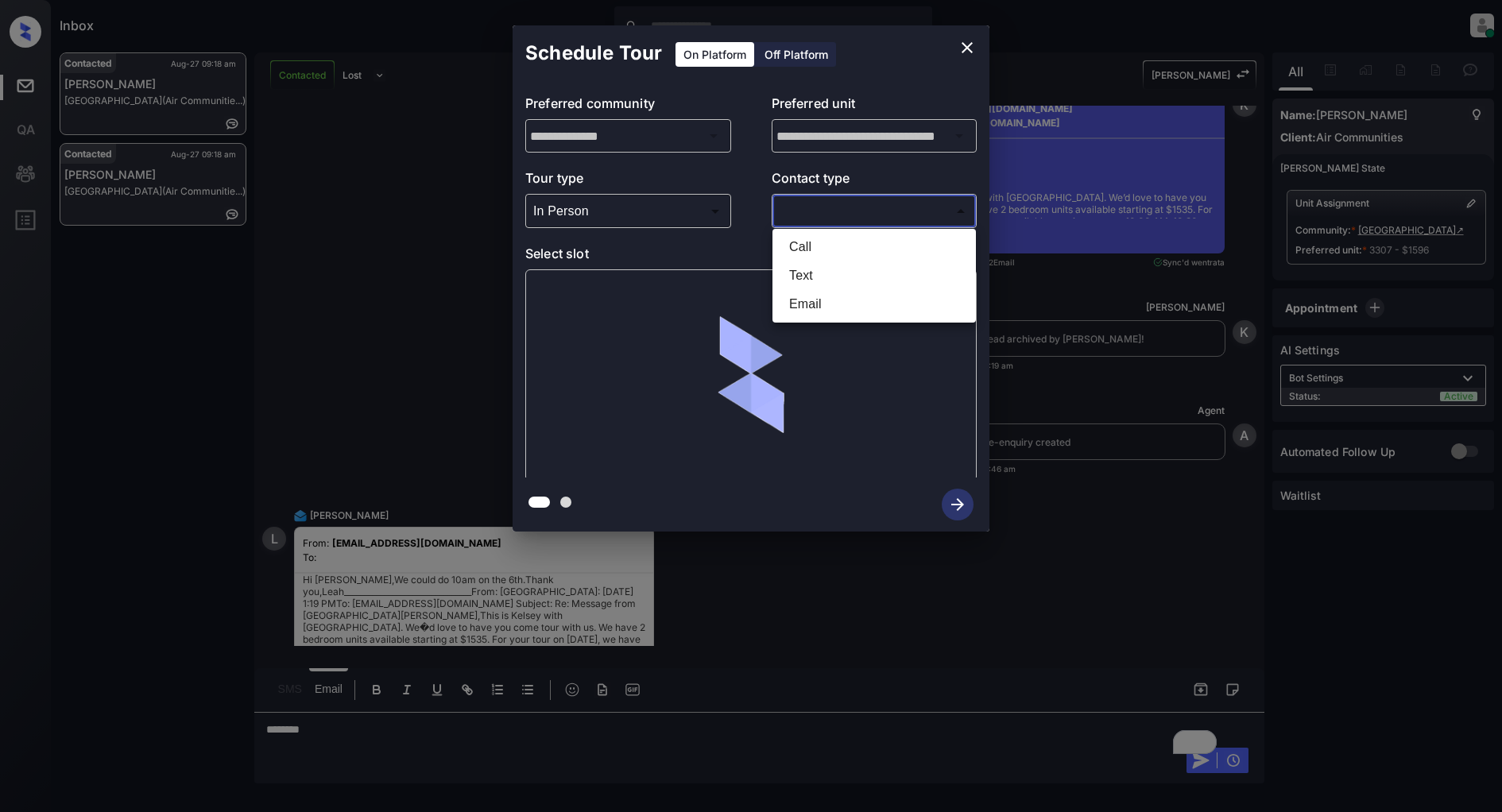
click at [847, 209] on body "Inbox Patrick Deasis Online Set yourself offline Set yourself on break Profile …" at bounding box center [751, 406] width 1502 height 812
click at [825, 275] on li "Text" at bounding box center [874, 276] width 196 height 29
type input "****"
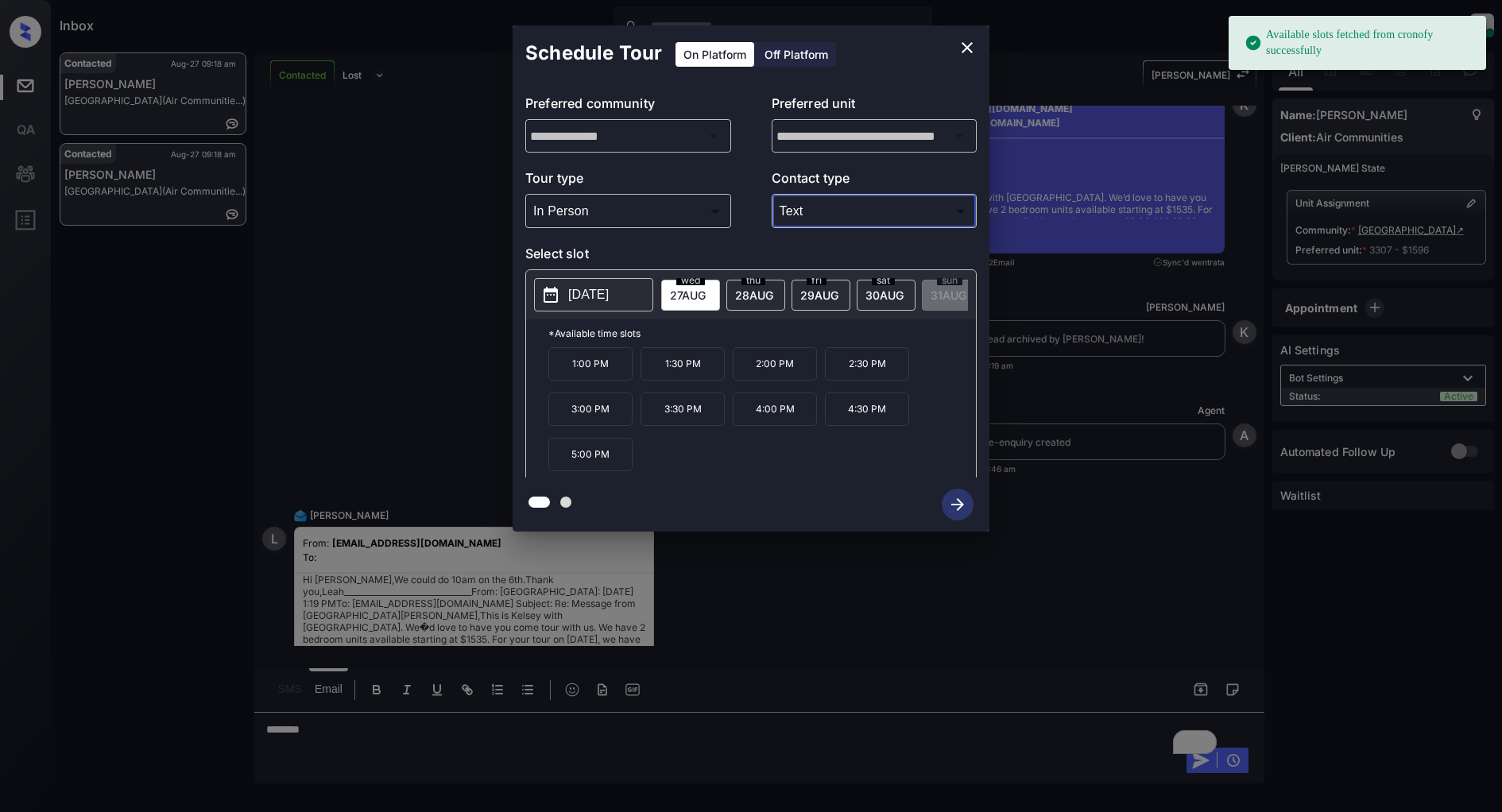
click at [585, 294] on p "[DATE]" at bounding box center [588, 295] width 41 height 19
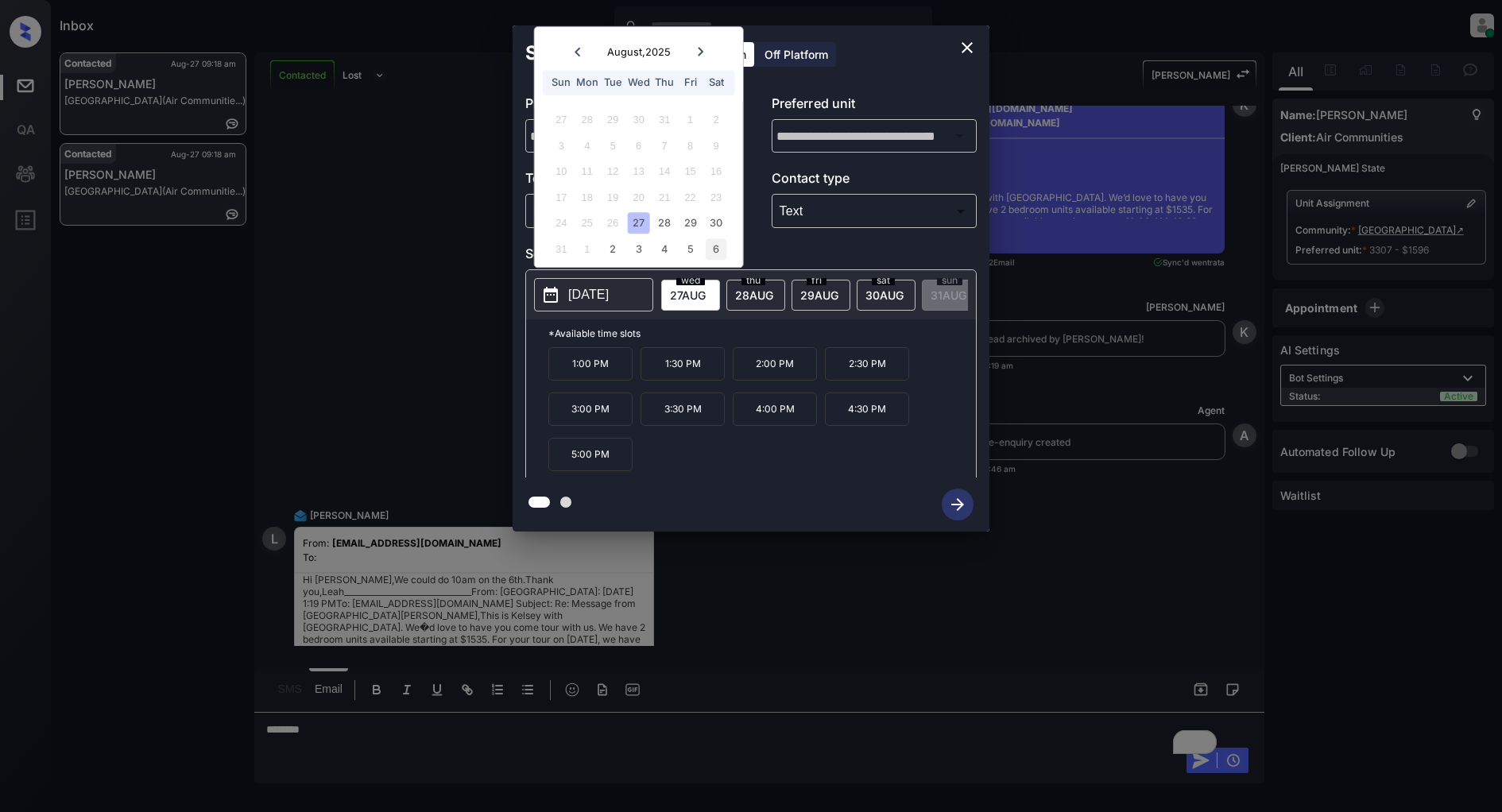
click at [719, 244] on div "6" at bounding box center [715, 249] width 22 height 22
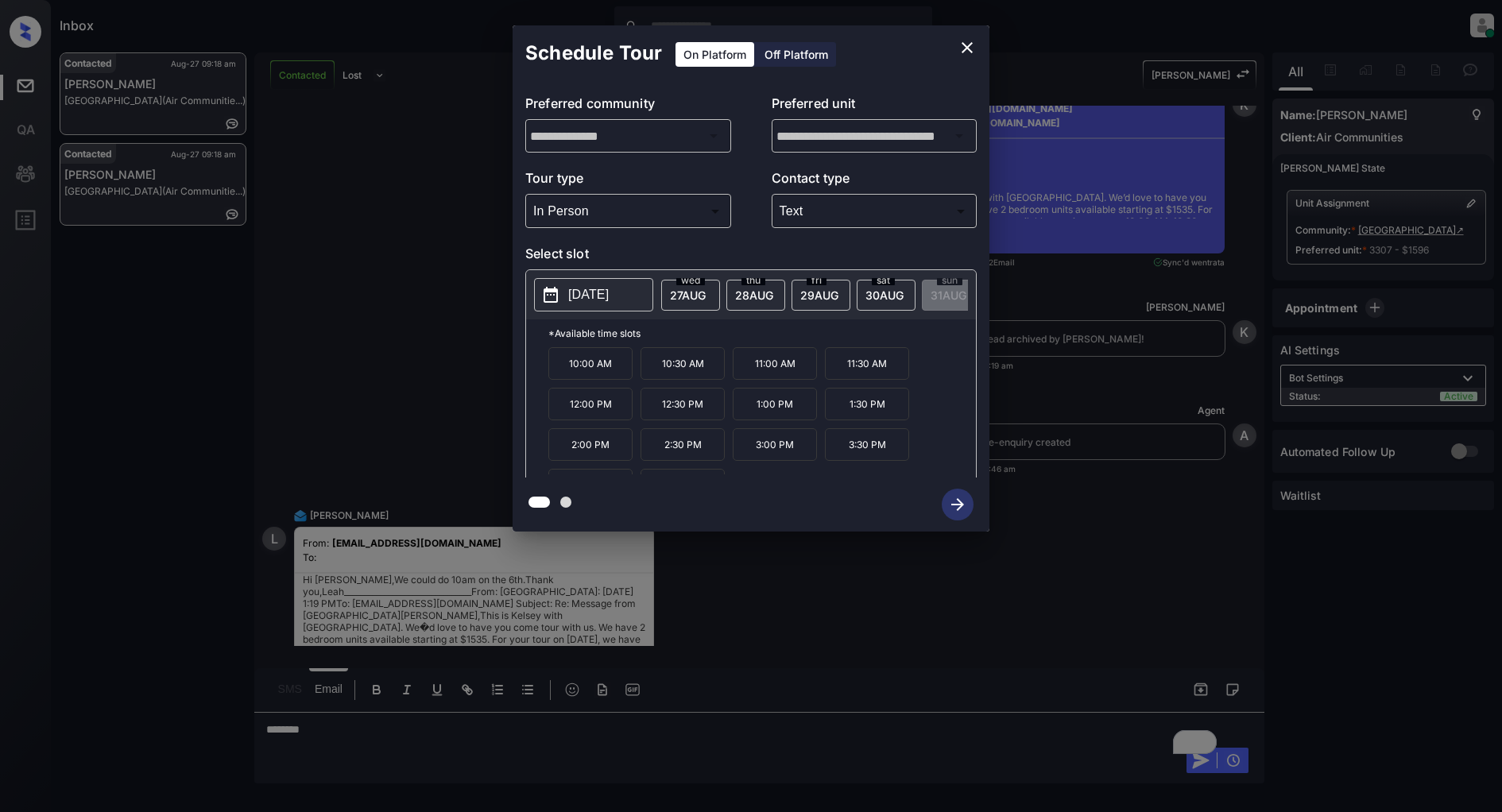
click at [589, 377] on p "10:00 AM" at bounding box center [590, 363] width 84 height 33
click at [974, 516] on button "button" at bounding box center [958, 504] width 51 height 42
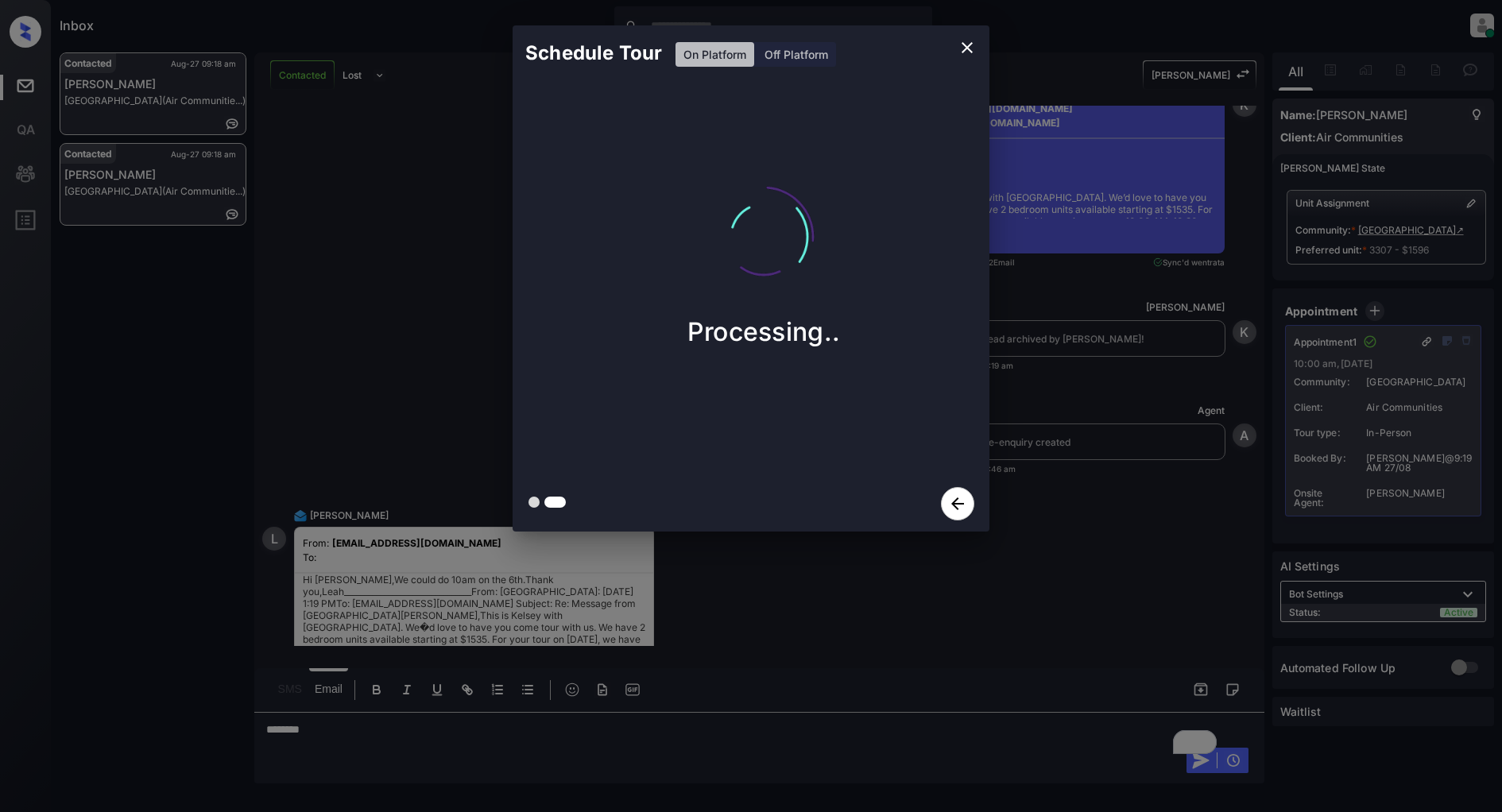
click at [962, 44] on icon "close" at bounding box center [967, 48] width 19 height 19
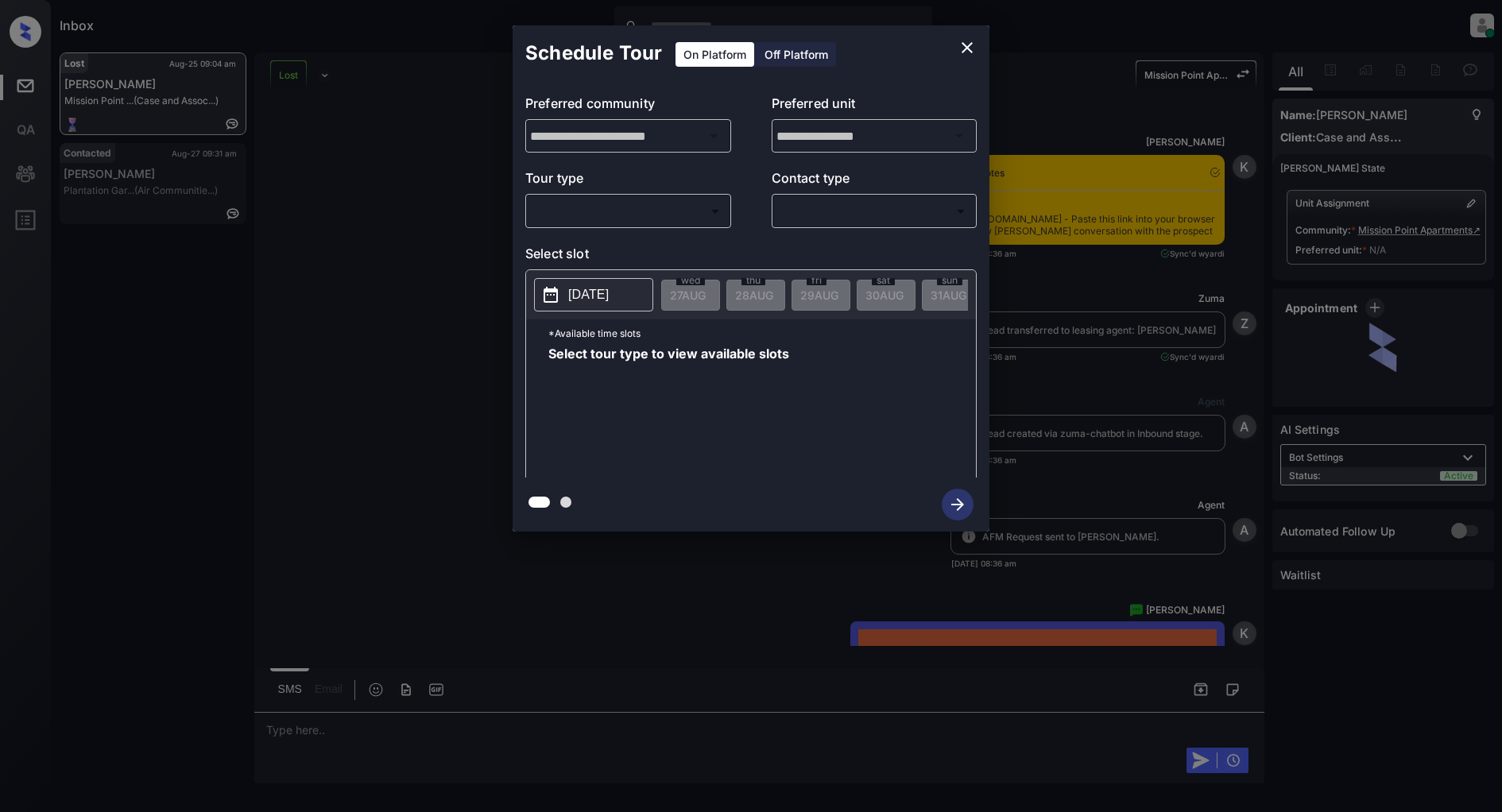
scroll to position [2895, 0]
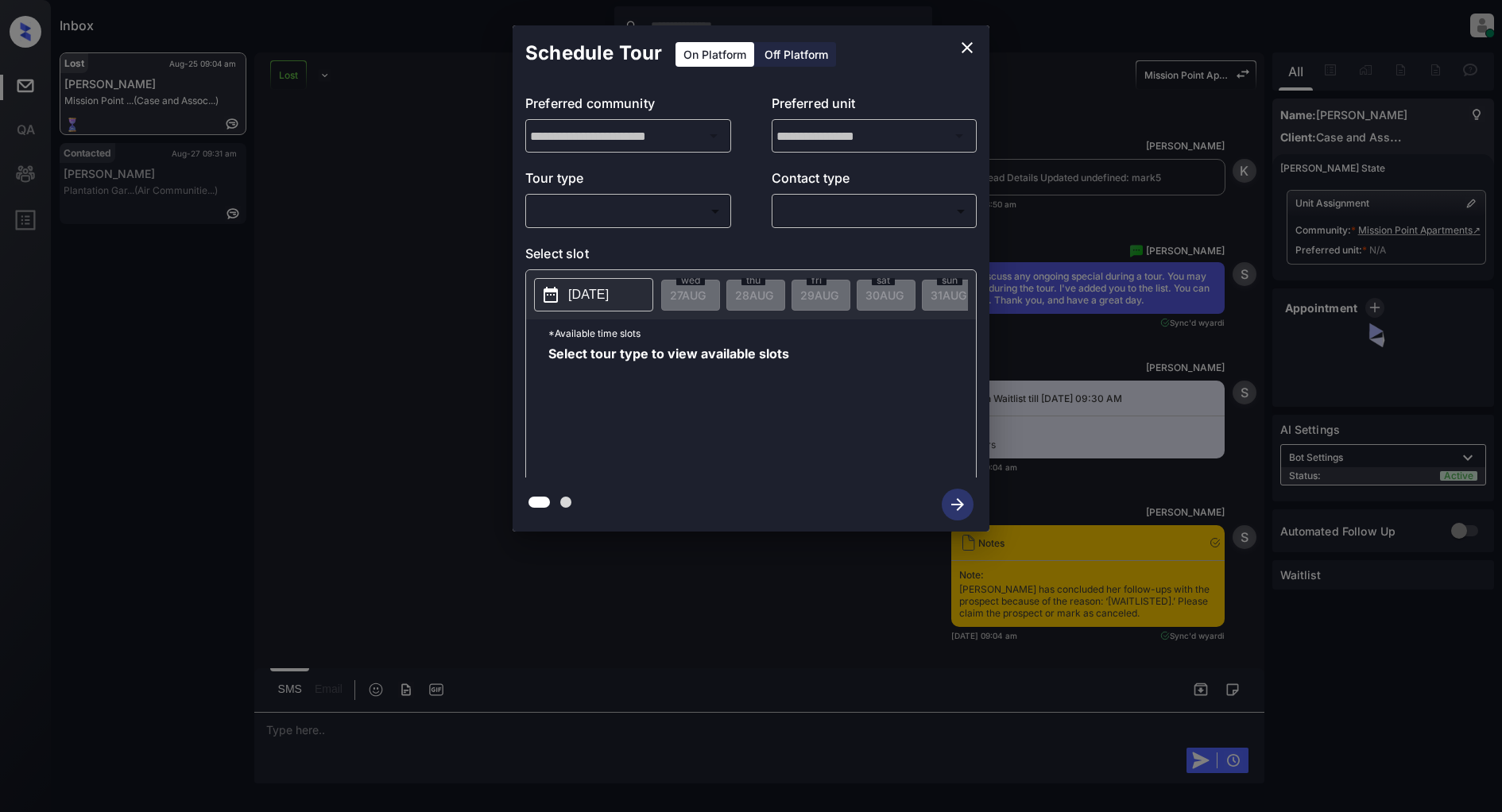
click at [646, 203] on body "Inbox [PERSON_NAME] Online Set yourself offline Set yourself on break Profile S…" at bounding box center [751, 406] width 1502 height 812
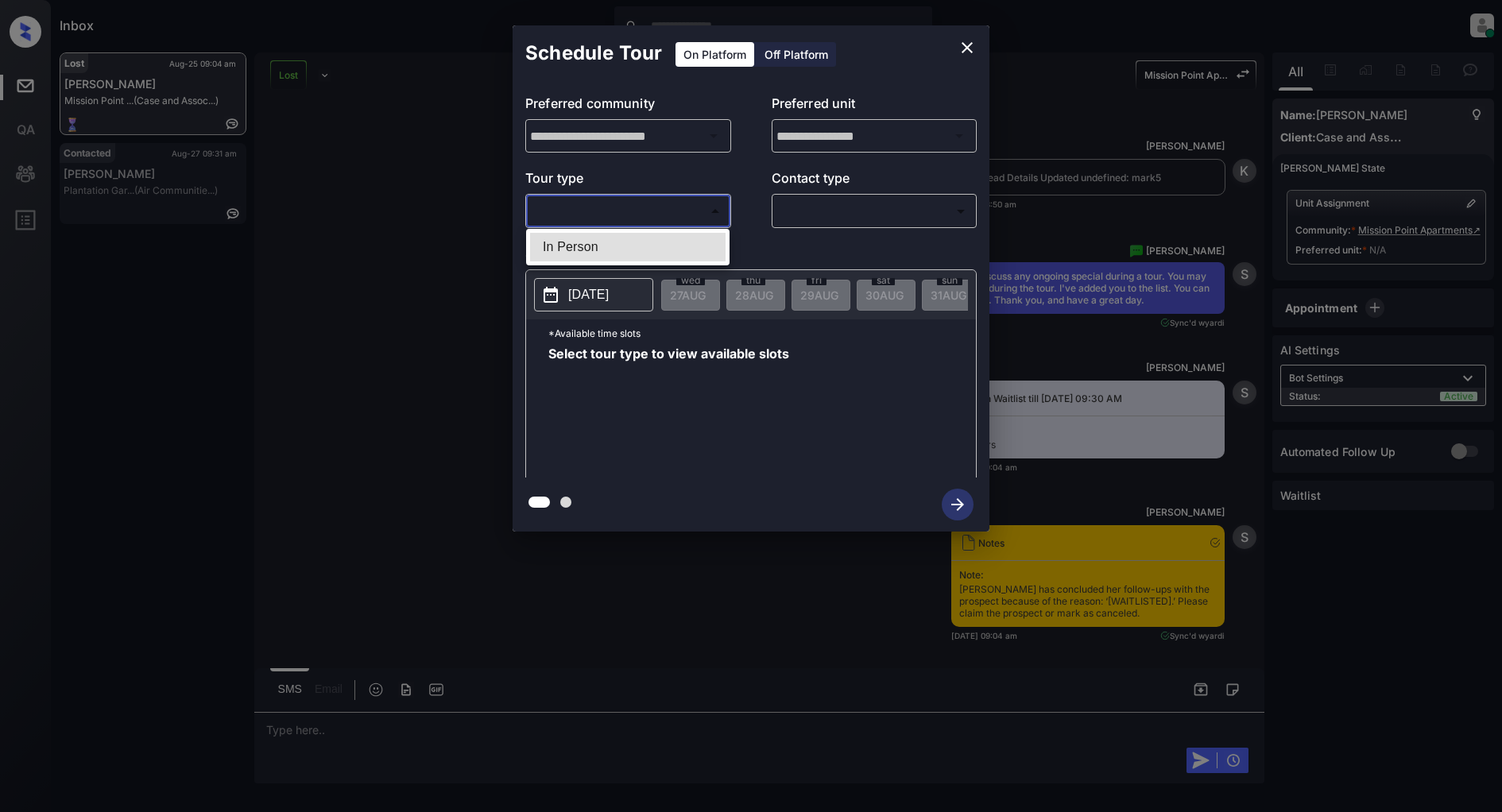
click at [614, 247] on li "In Person" at bounding box center [627, 247] width 196 height 29
type input "********"
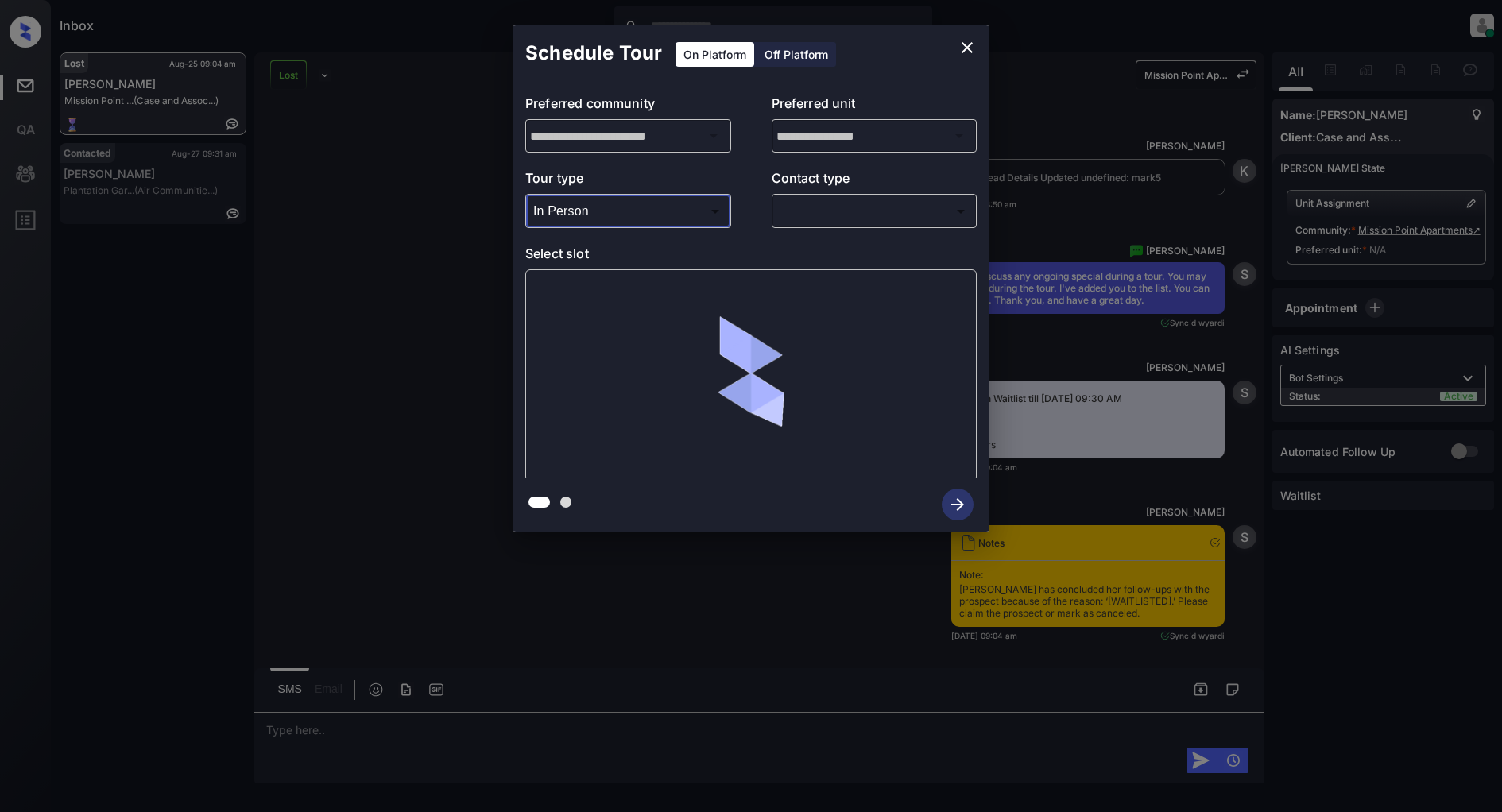
click at [831, 218] on body "Inbox Patrick Deasis Online Set yourself offline Set yourself on break Profile …" at bounding box center [751, 406] width 1502 height 812
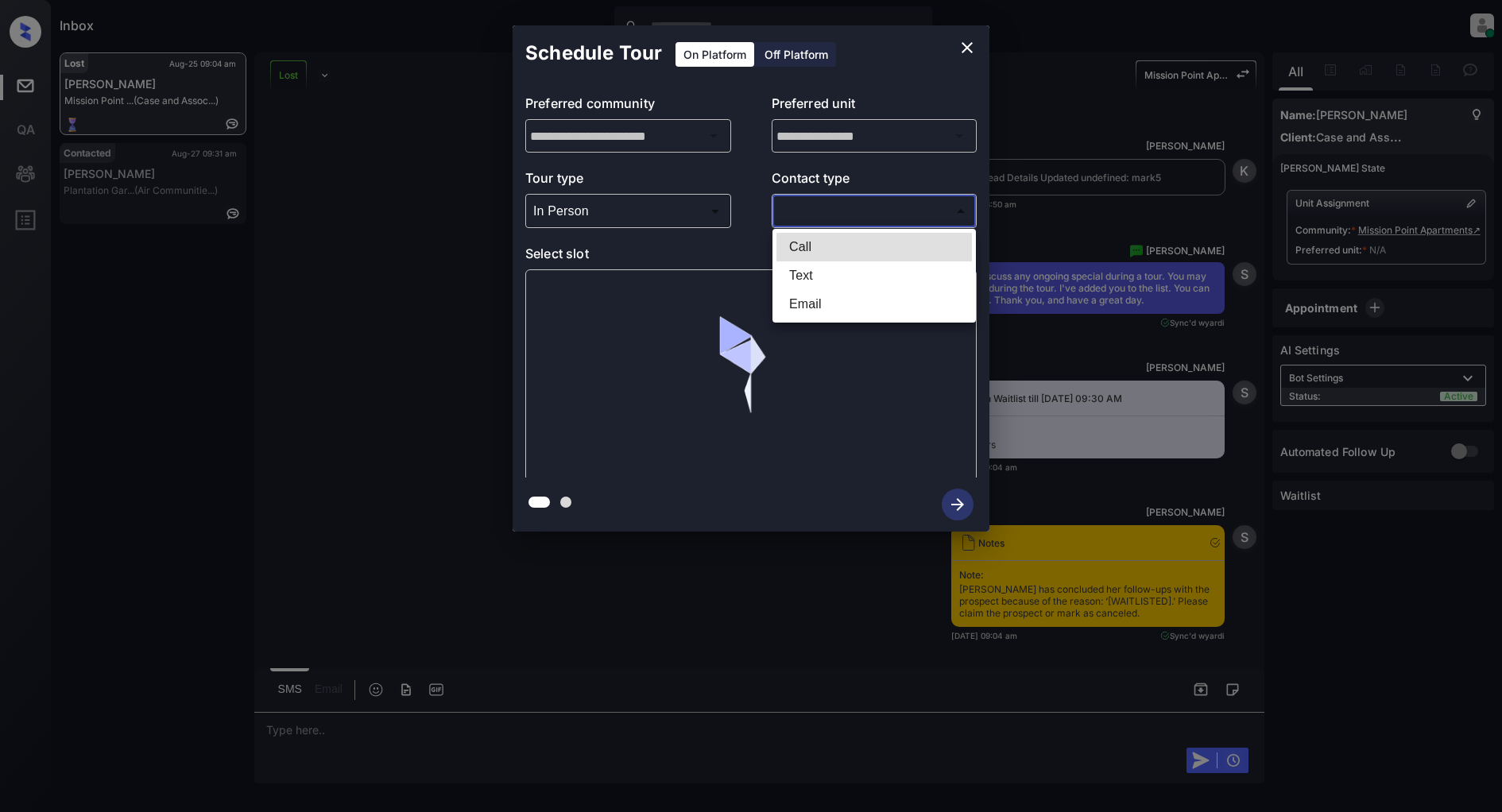
click at [820, 276] on li "Text" at bounding box center [874, 276] width 196 height 29
type input "****"
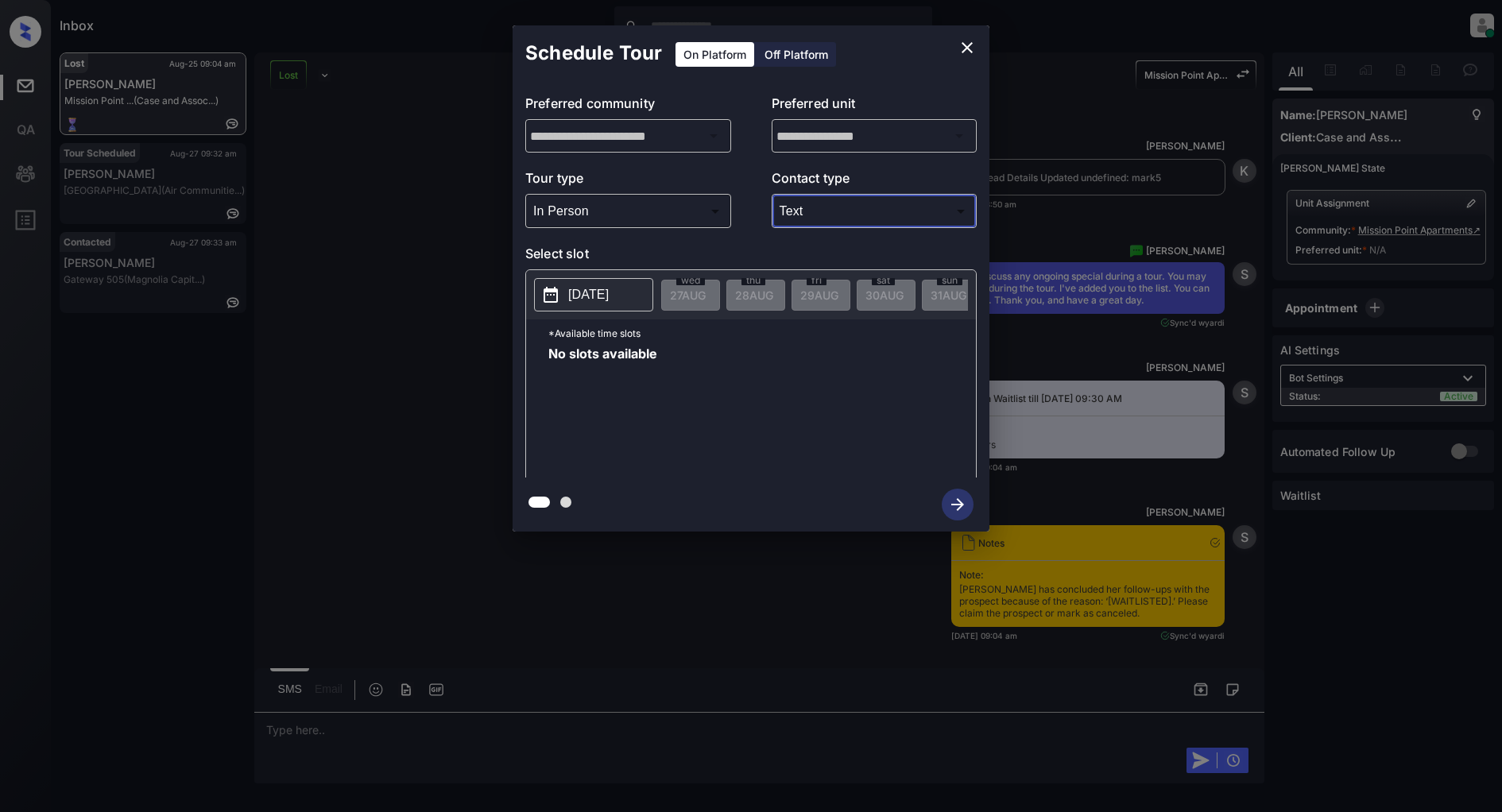
click at [595, 297] on p "2025-08-27" at bounding box center [588, 295] width 41 height 19
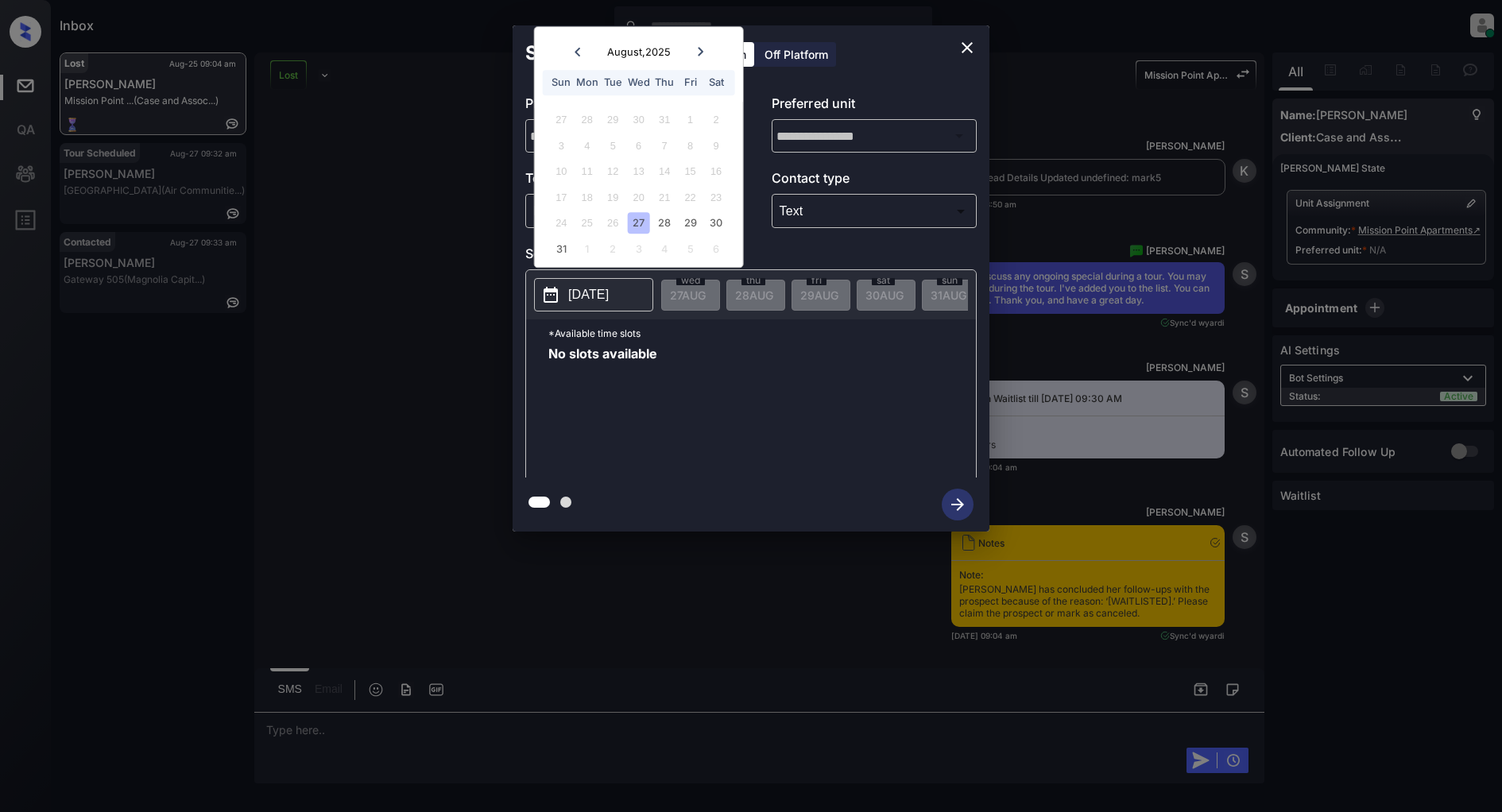
click at [967, 46] on icon "close" at bounding box center [967, 48] width 19 height 19
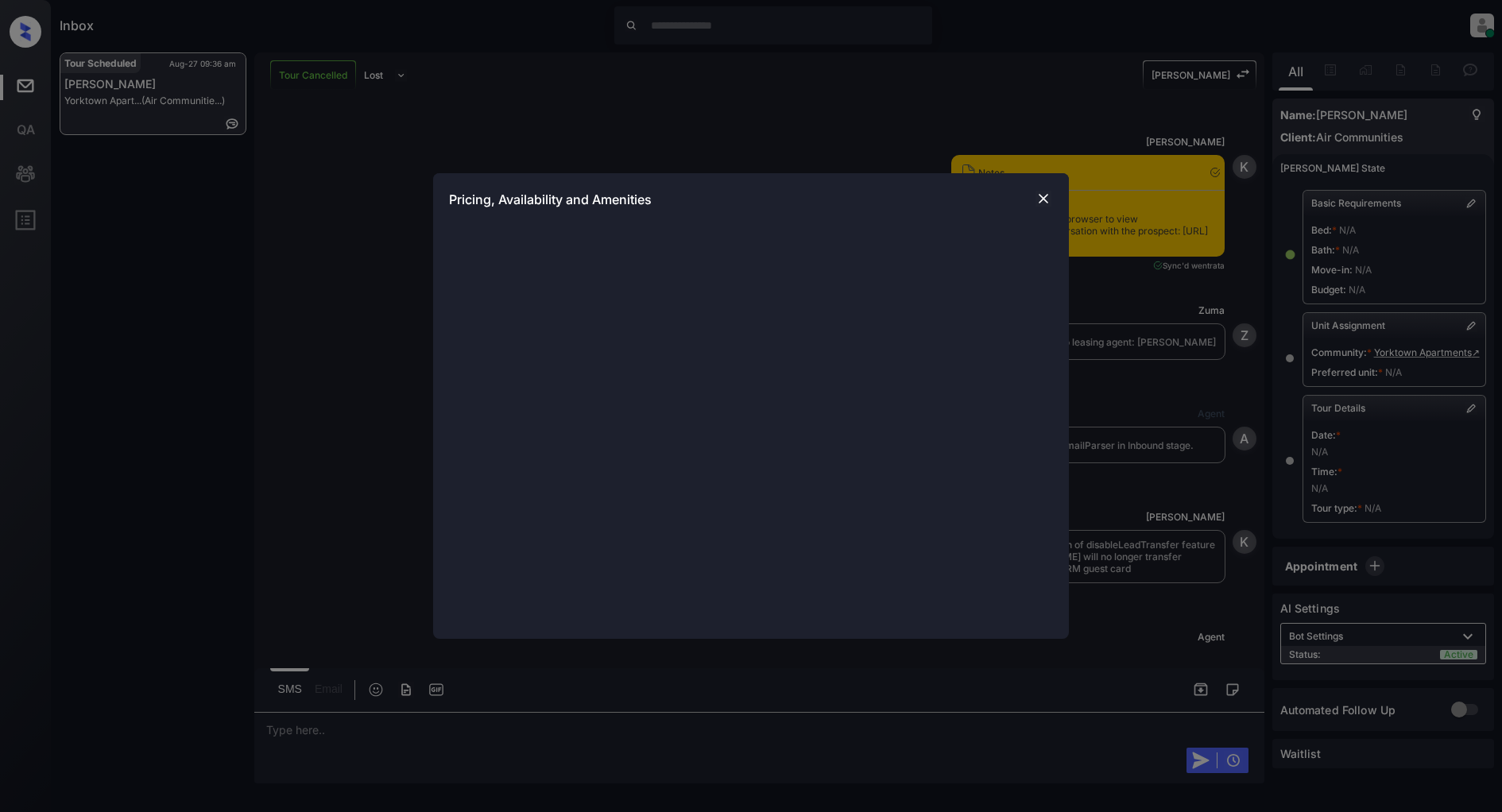
scroll to position [4148, 0]
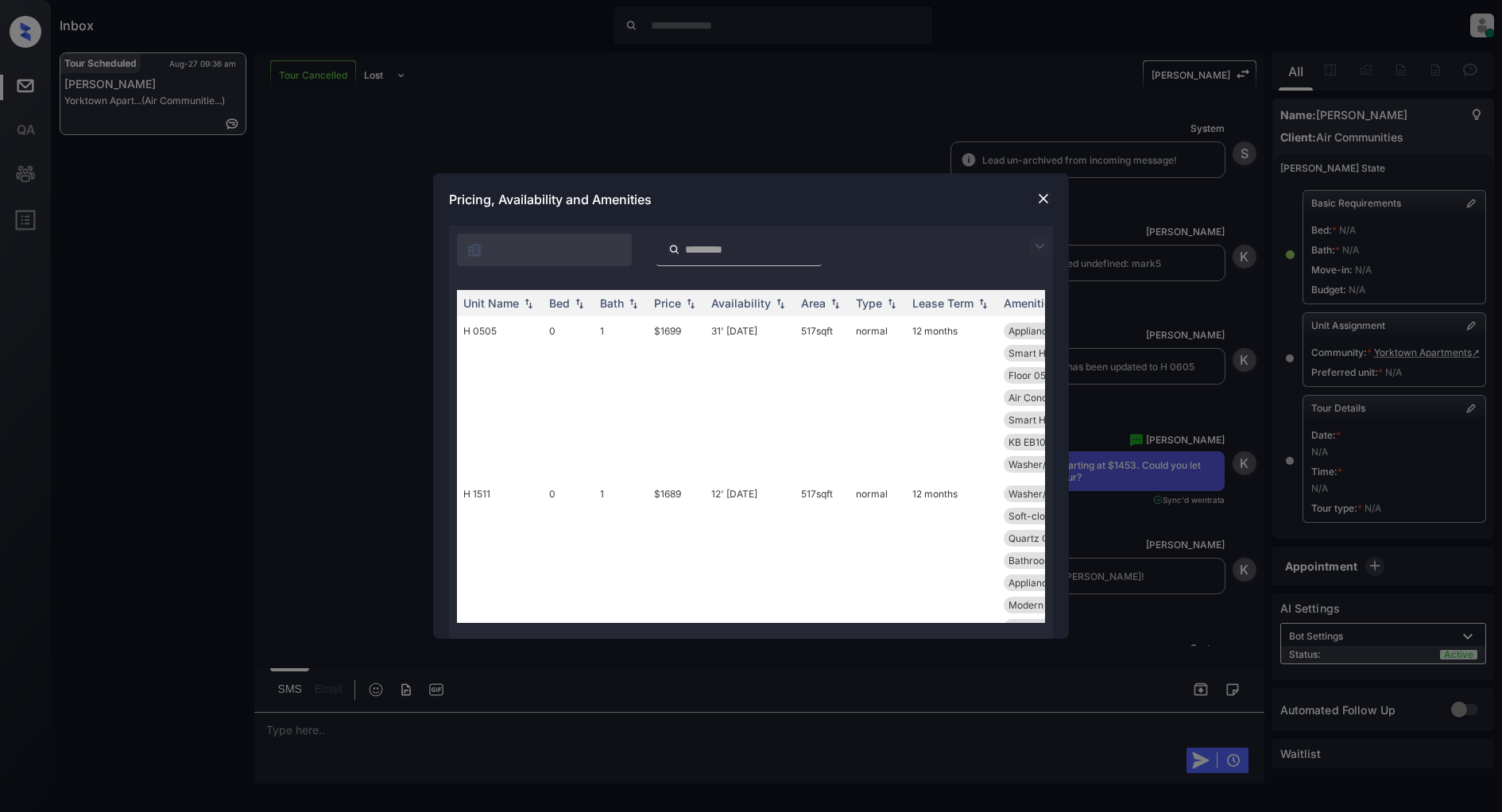
click at [1050, 244] on div at bounding box center [1043, 246] width 19 height 19
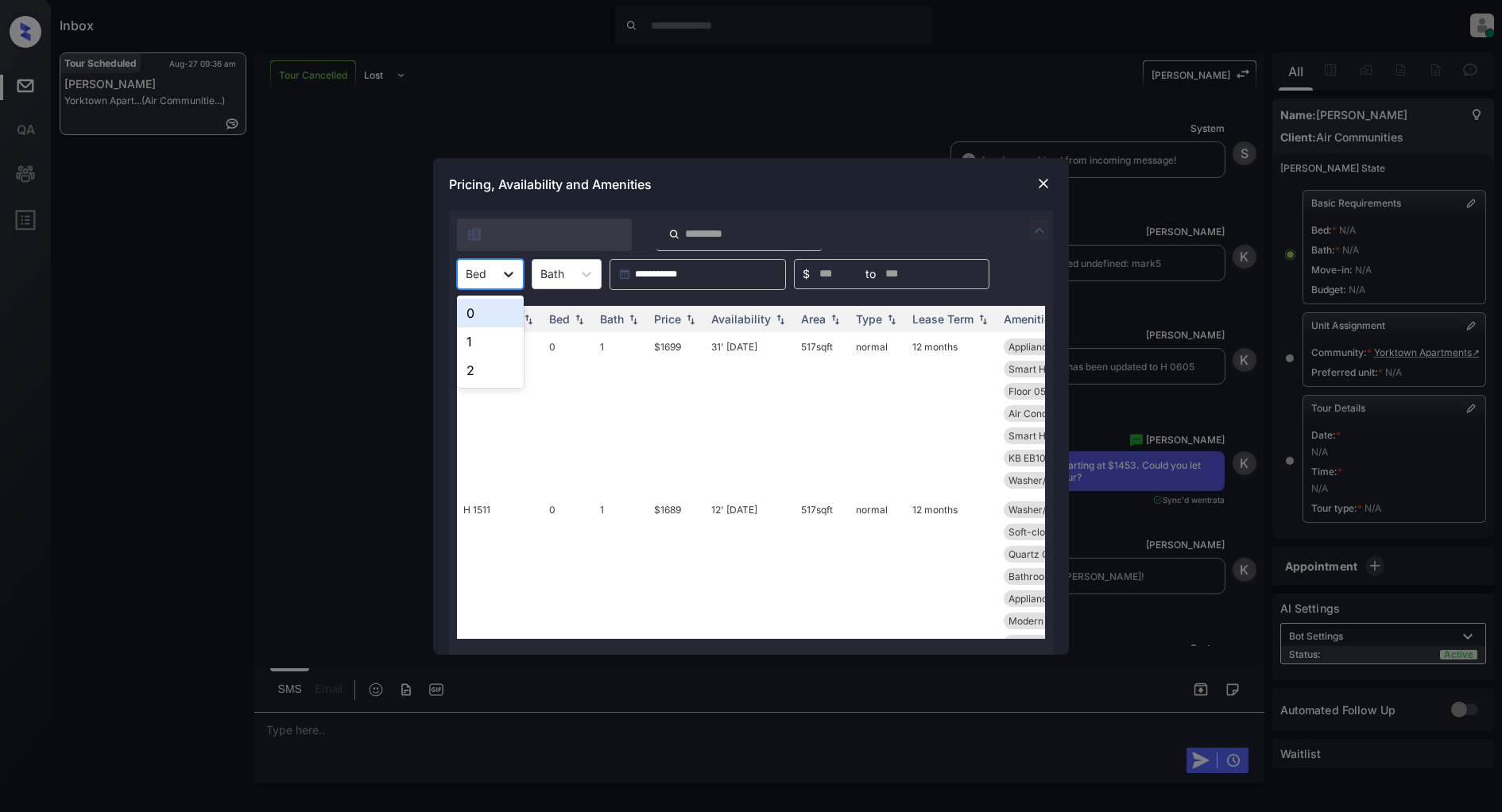
click at [505, 274] on icon at bounding box center [508, 274] width 10 height 6
click at [488, 313] on div "0" at bounding box center [491, 313] width 67 height 29
click at [689, 320] on img at bounding box center [691, 319] width 16 height 11
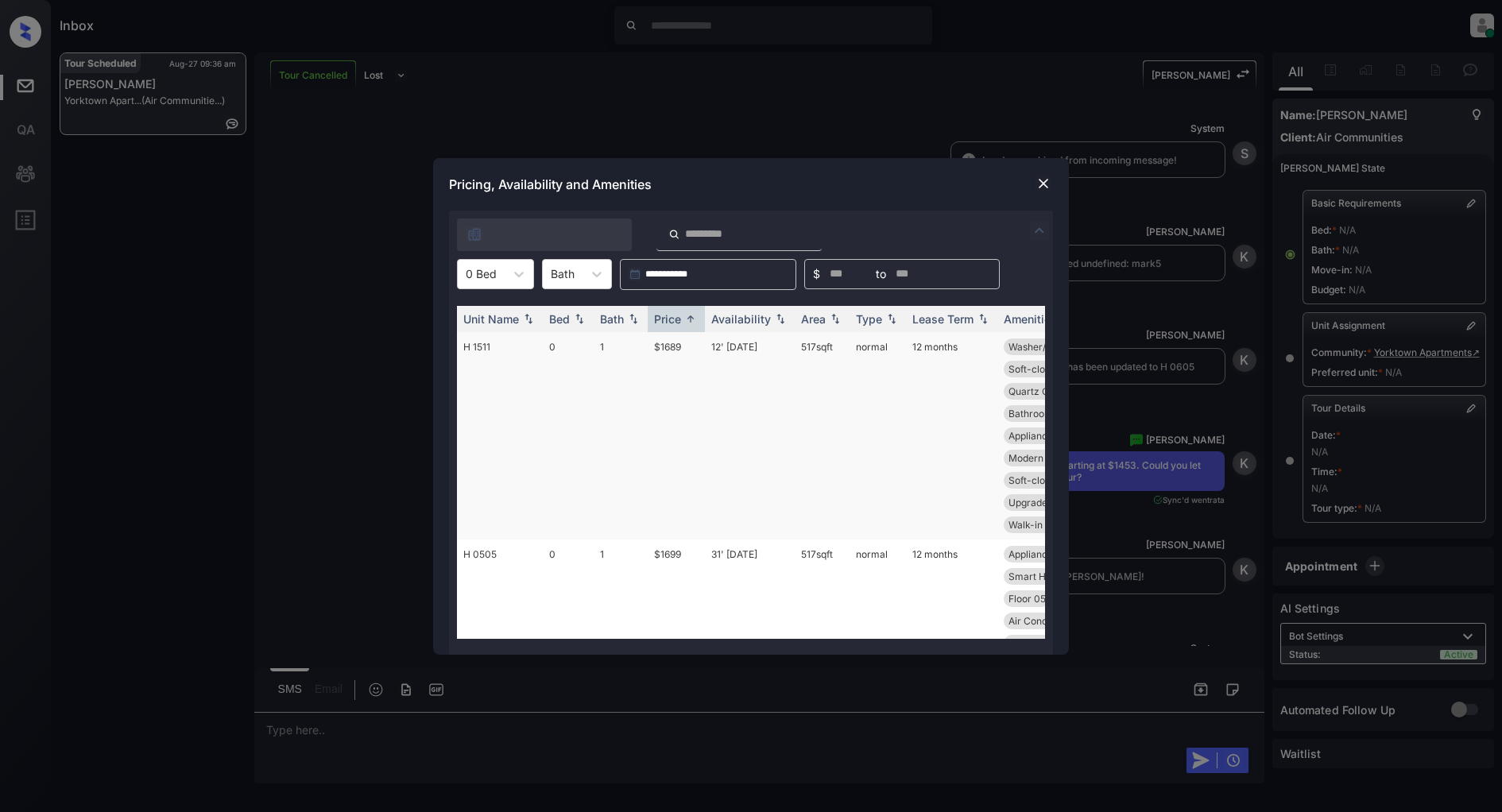
click at [663, 346] on td "$1689" at bounding box center [676, 436] width 58 height 207
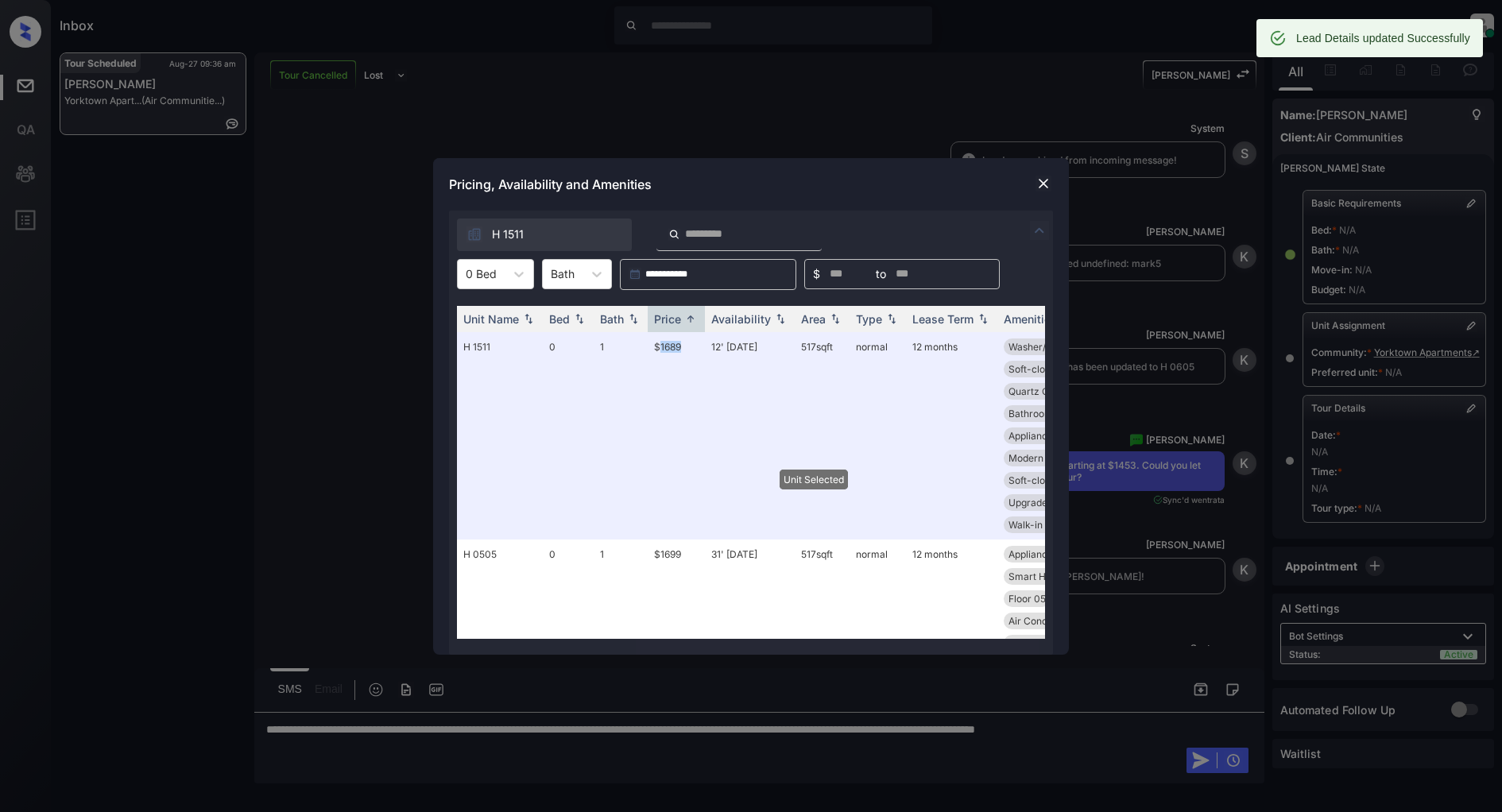
click at [1039, 181] on img at bounding box center [1043, 184] width 16 height 16
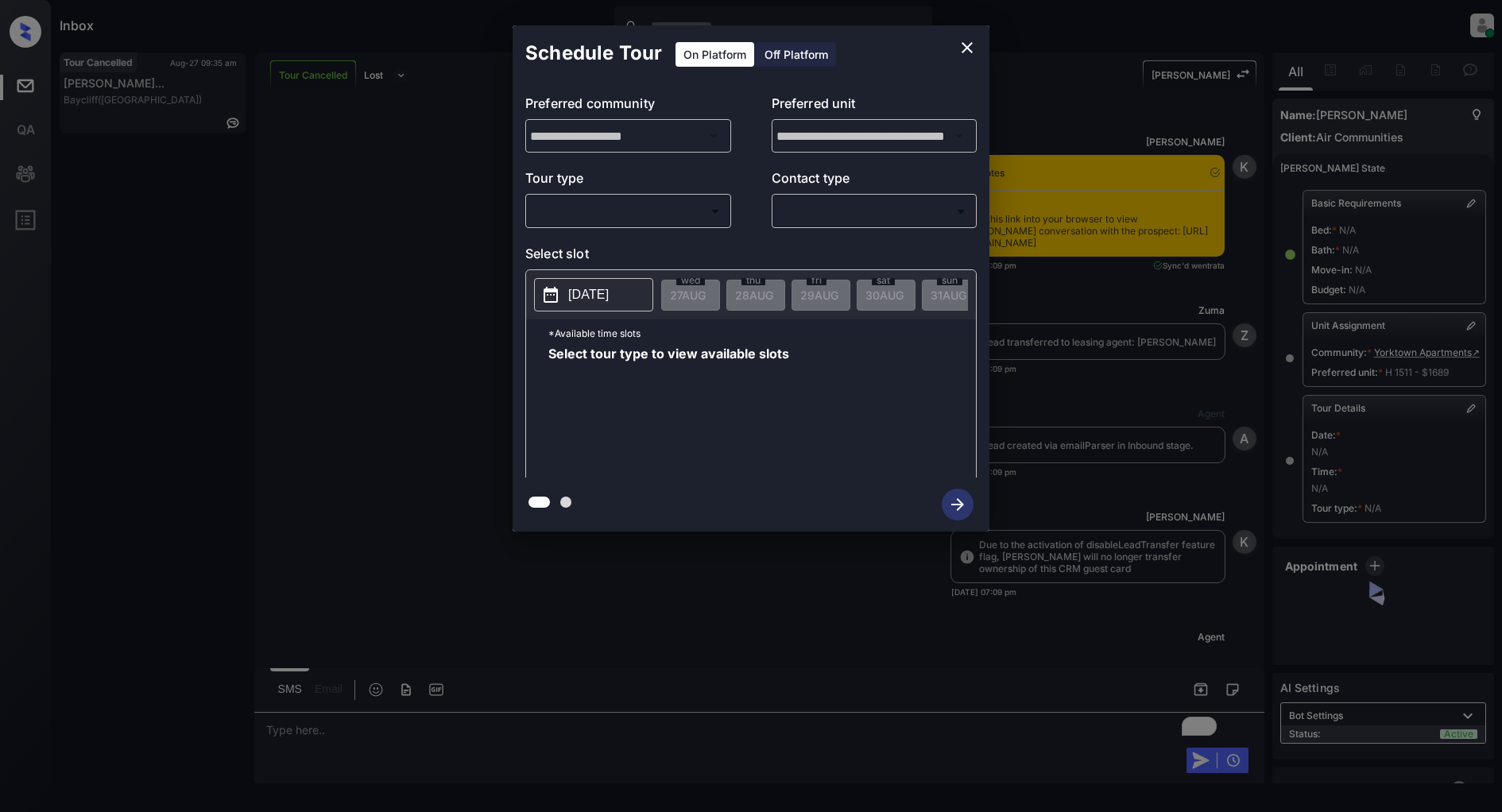
scroll to position [9018, 0]
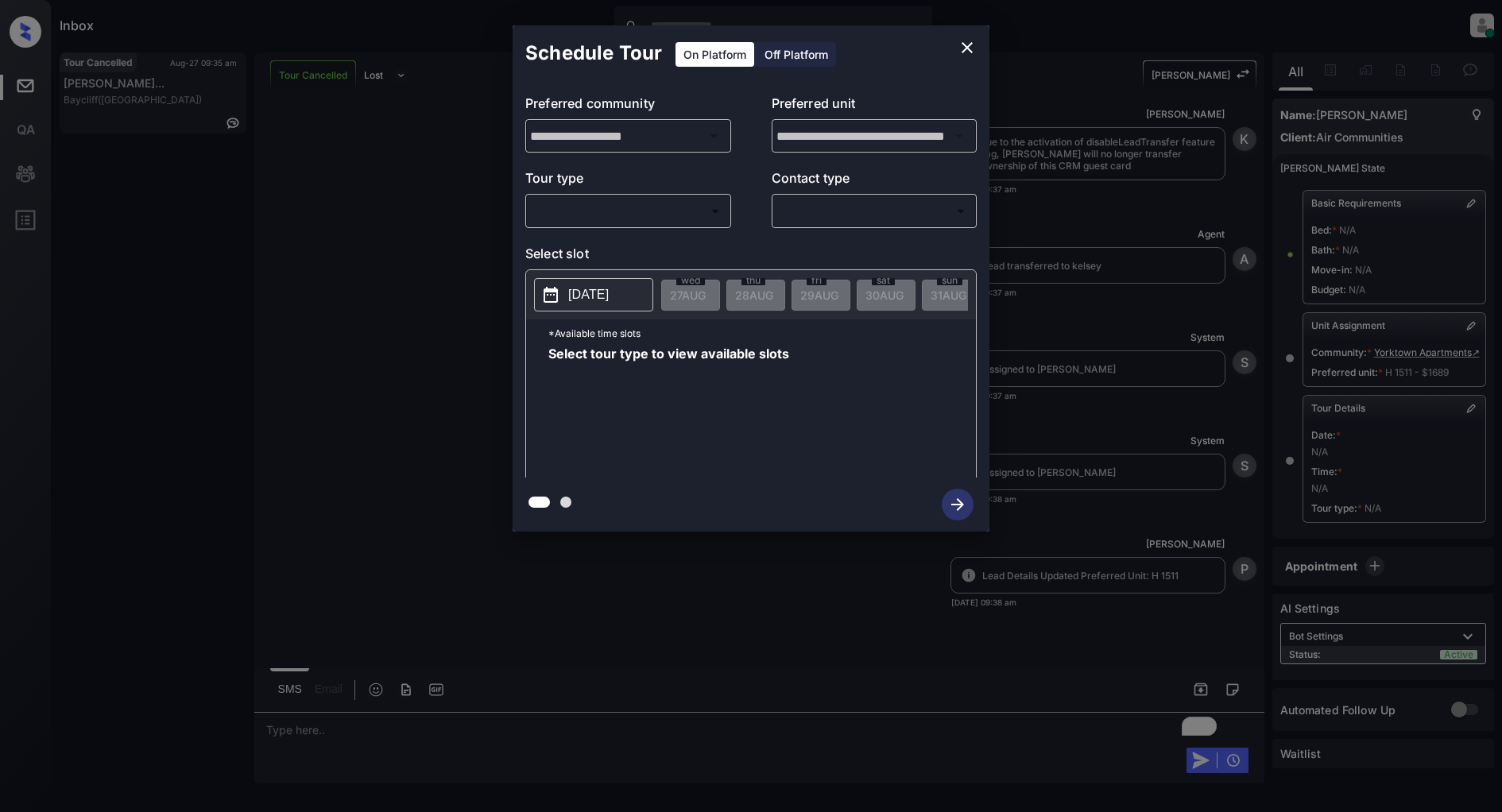
click at [600, 227] on div "​ ​" at bounding box center [628, 211] width 206 height 34
click at [602, 221] on body "Inbox Patrick Deasis Online Set yourself offline Set yourself on break Profile …" at bounding box center [751, 406] width 1502 height 812
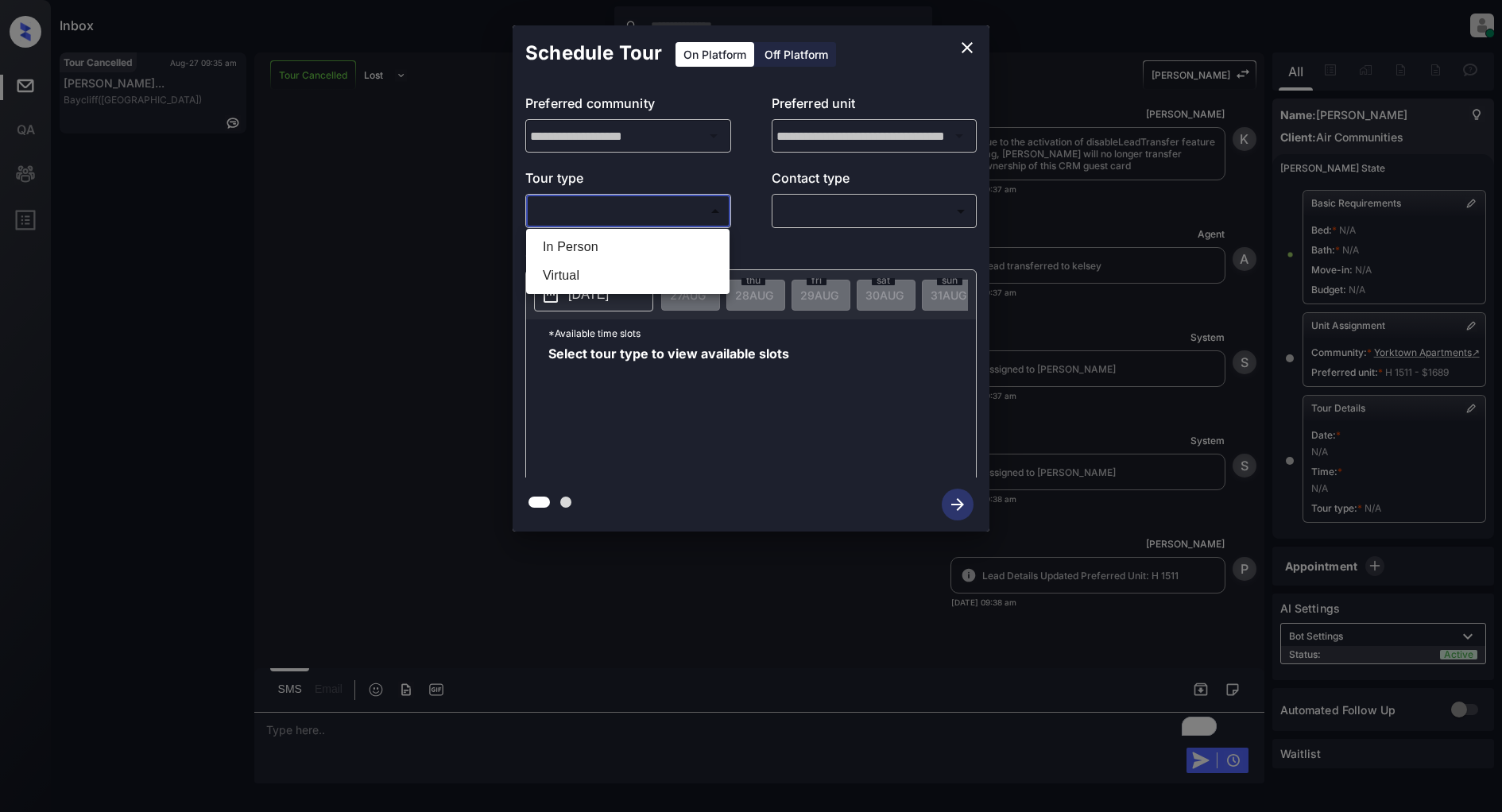
click at [608, 248] on li "In Person" at bounding box center [627, 247] width 196 height 29
type input "********"
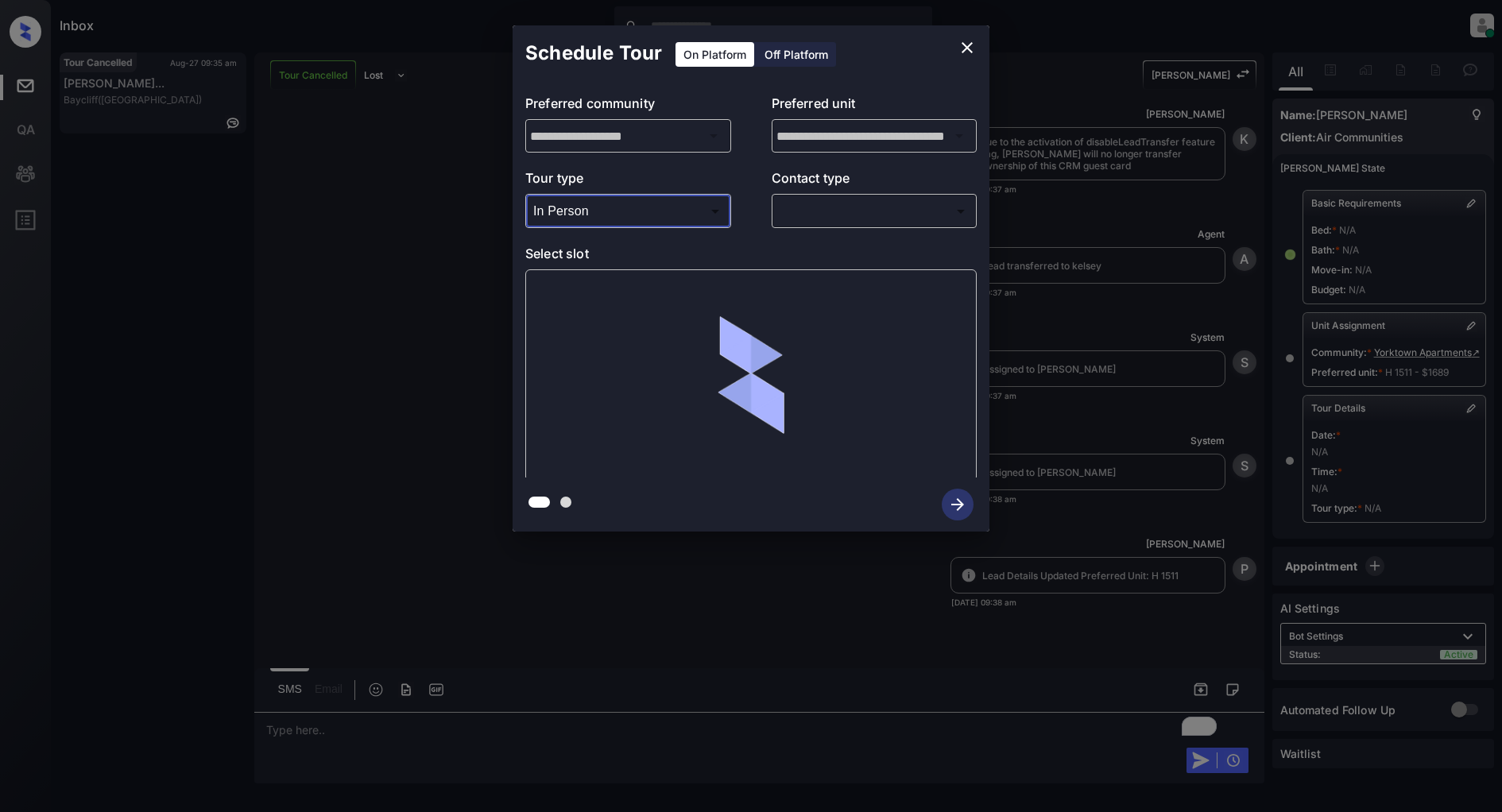
click at [780, 221] on body "Inbox Patrick Deasis Online Set yourself offline Set yourself on break Profile …" at bounding box center [751, 406] width 1502 height 812
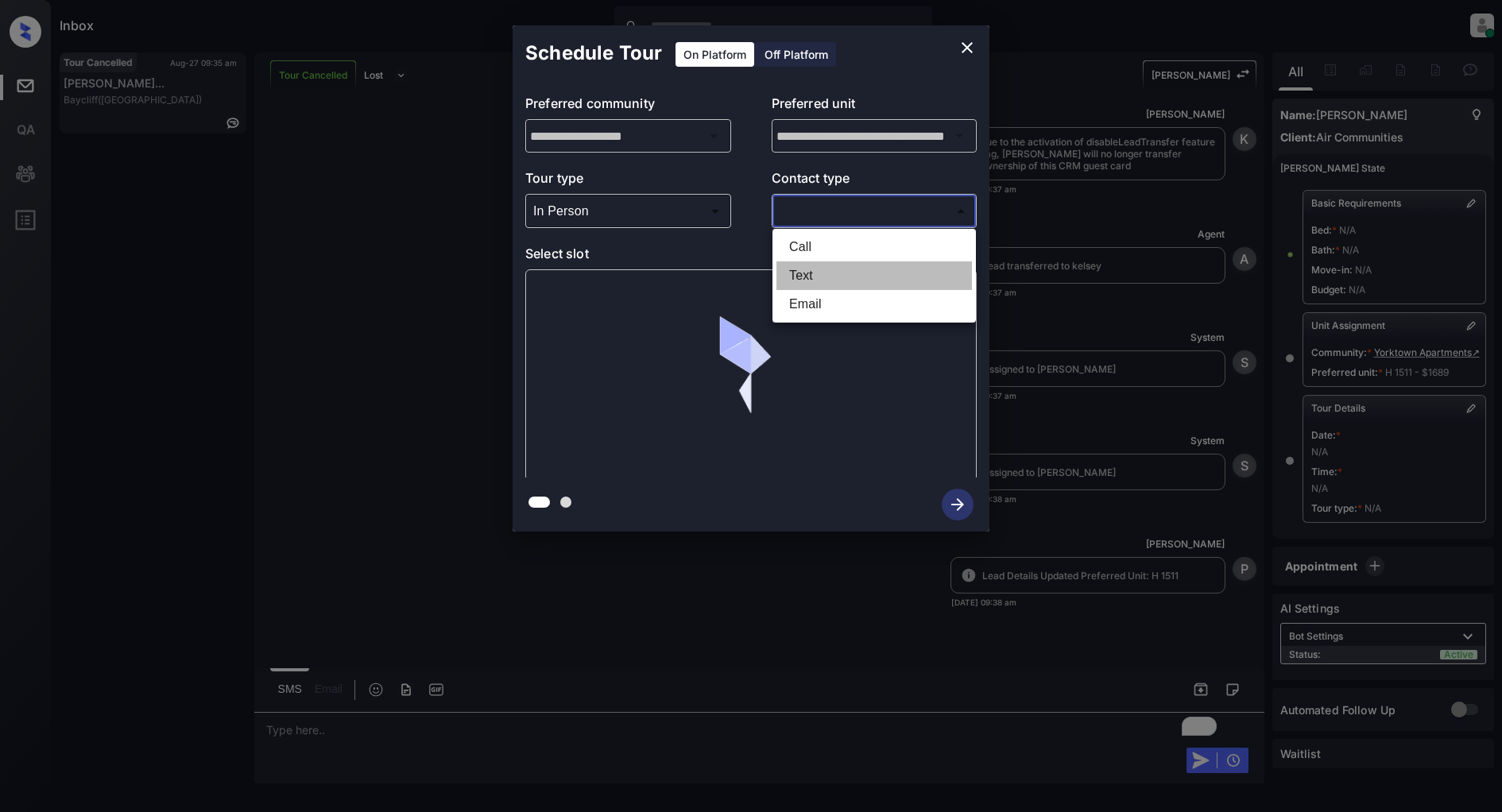
click at [798, 265] on li "Text" at bounding box center [874, 276] width 196 height 29
type input "****"
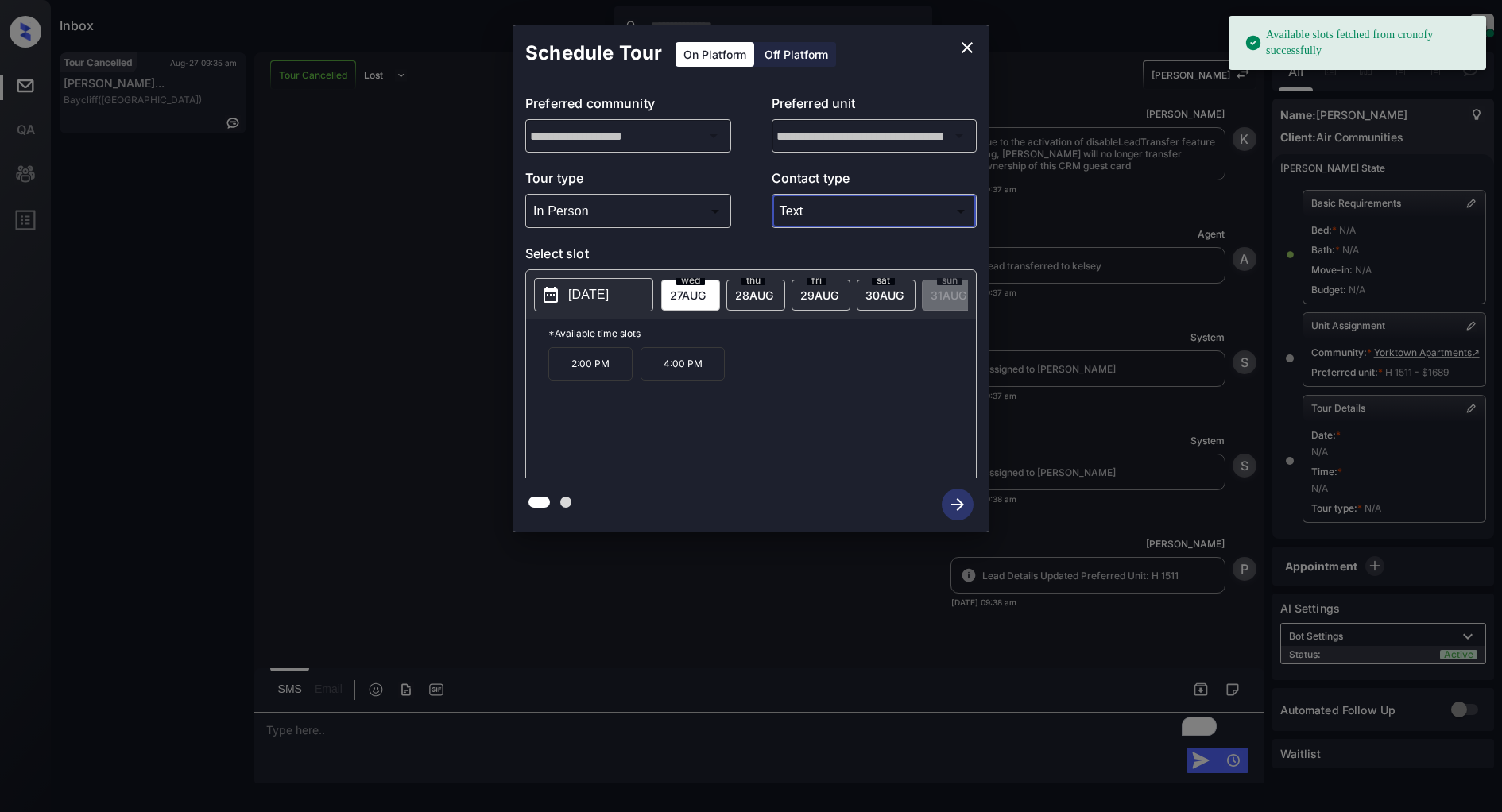
click at [691, 374] on p "4:00 PM" at bounding box center [682, 364] width 84 height 34
click at [941, 497] on button "button" at bounding box center [958, 504] width 51 height 42
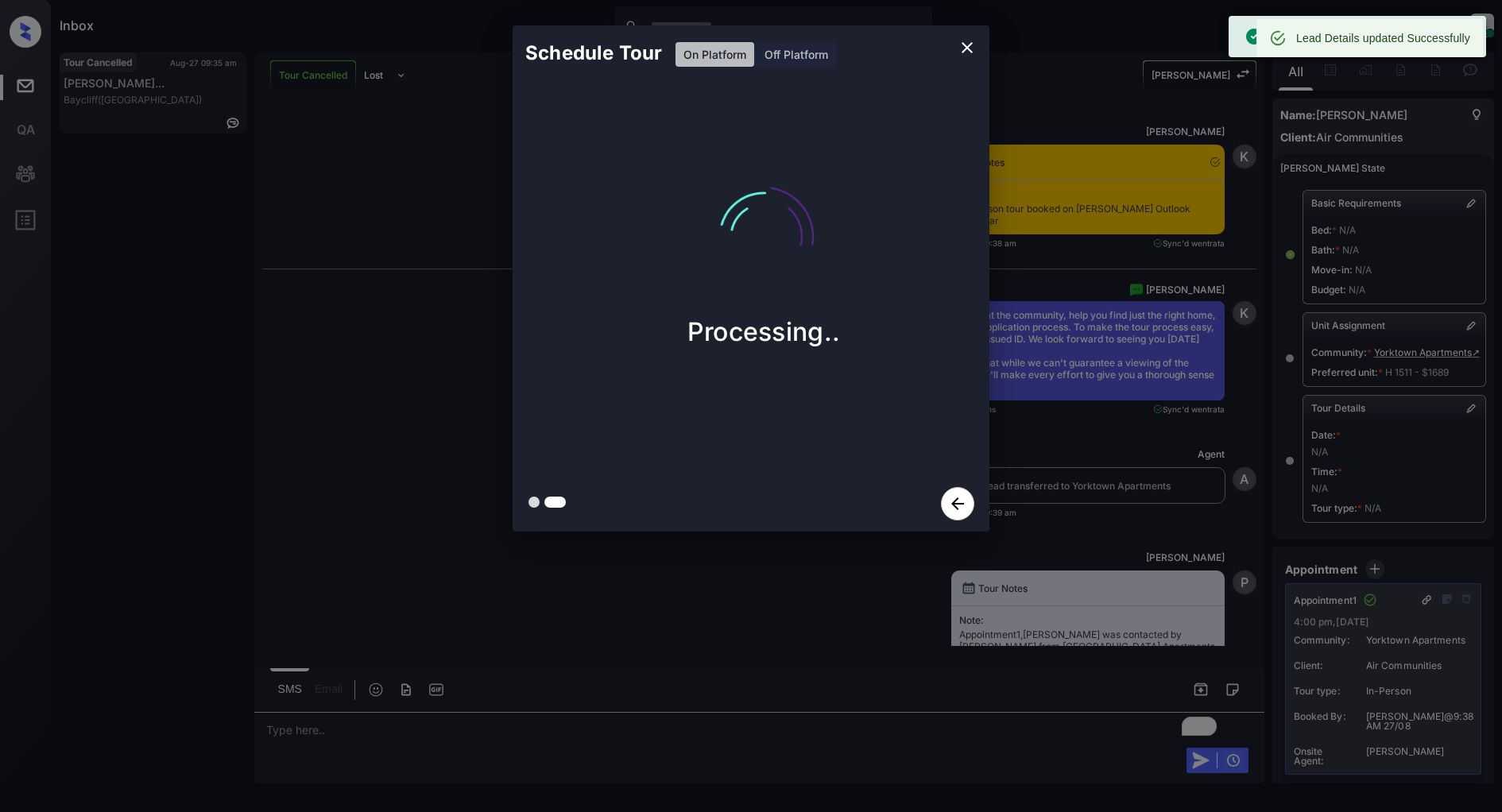
scroll to position [9897, 0]
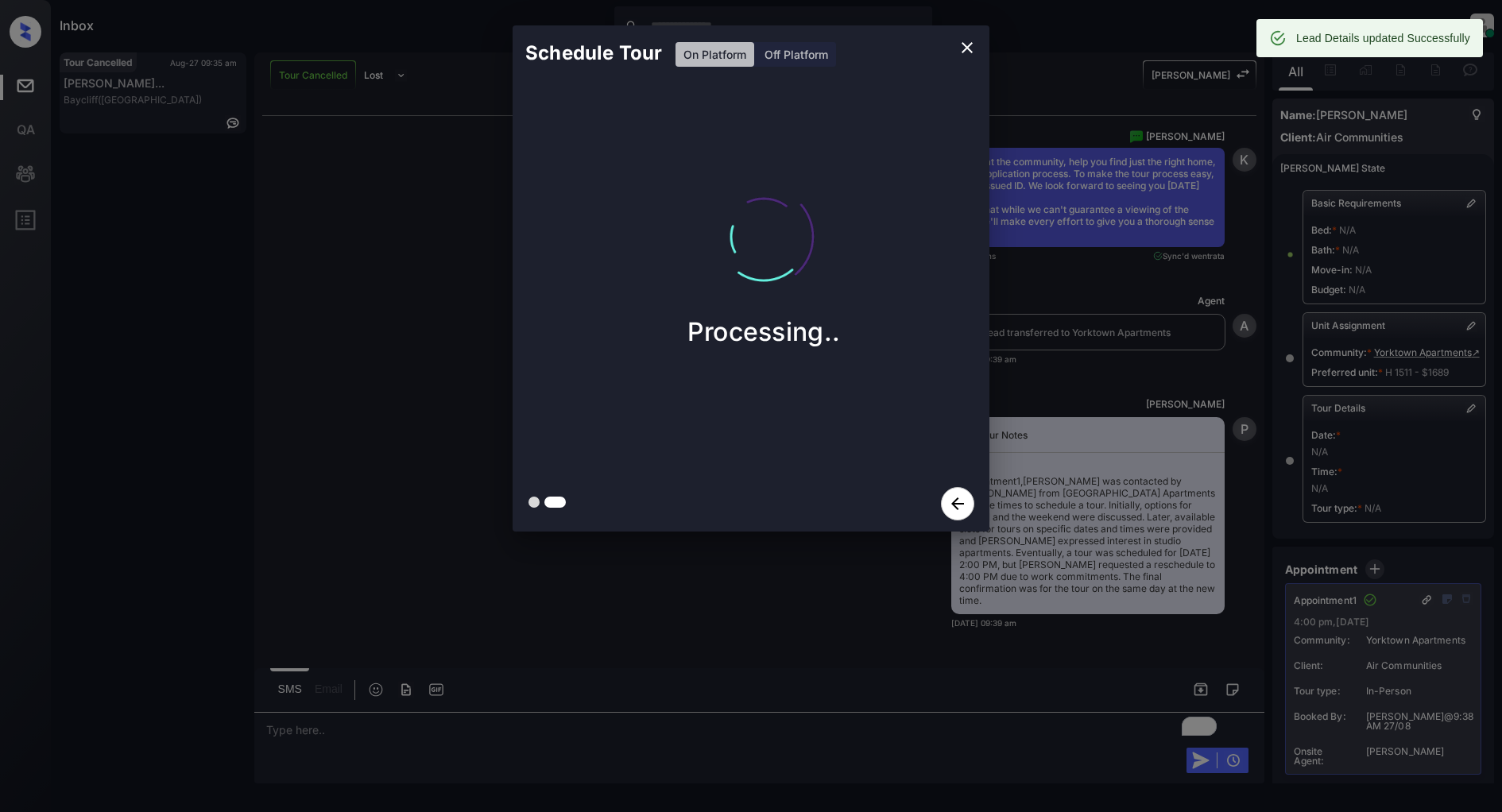
click at [971, 45] on icon "close" at bounding box center [967, 48] width 19 height 19
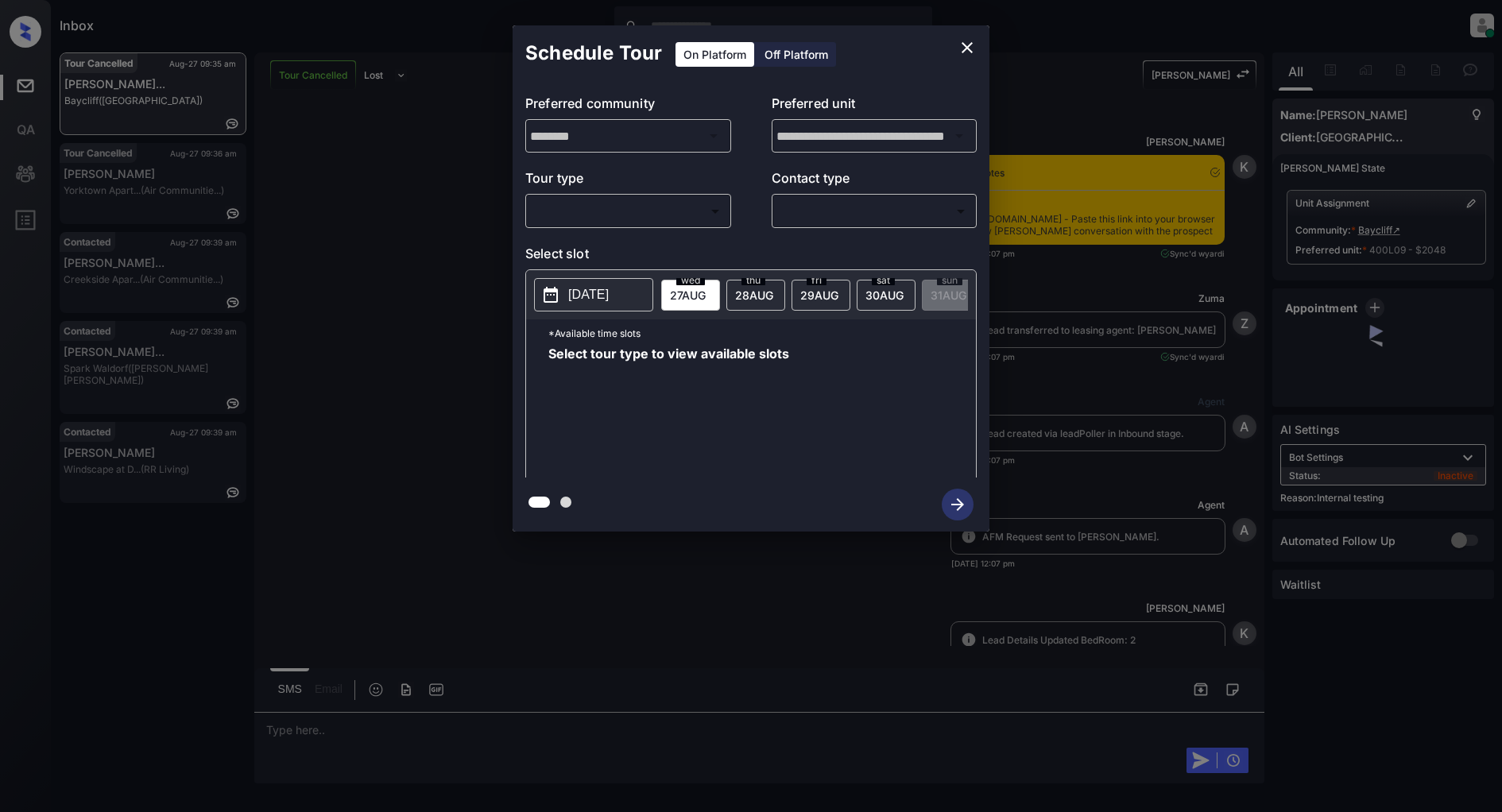
scroll to position [14471, 0]
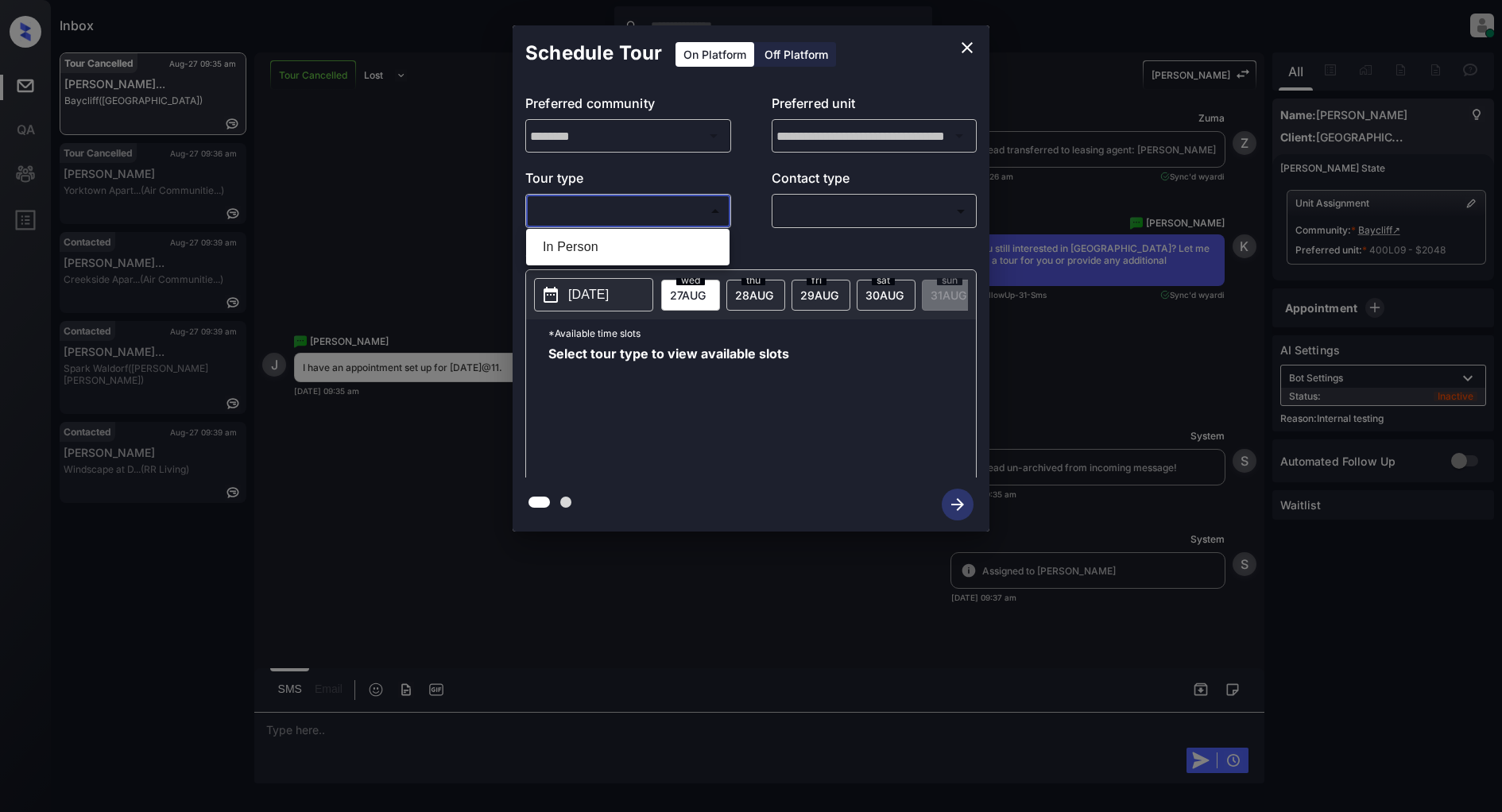
click at [655, 209] on body "Inbox [PERSON_NAME] Online Set yourself offline Set yourself on break Profile S…" at bounding box center [751, 406] width 1502 height 812
click at [590, 242] on li "In Person" at bounding box center [627, 247] width 196 height 29
type input "********"
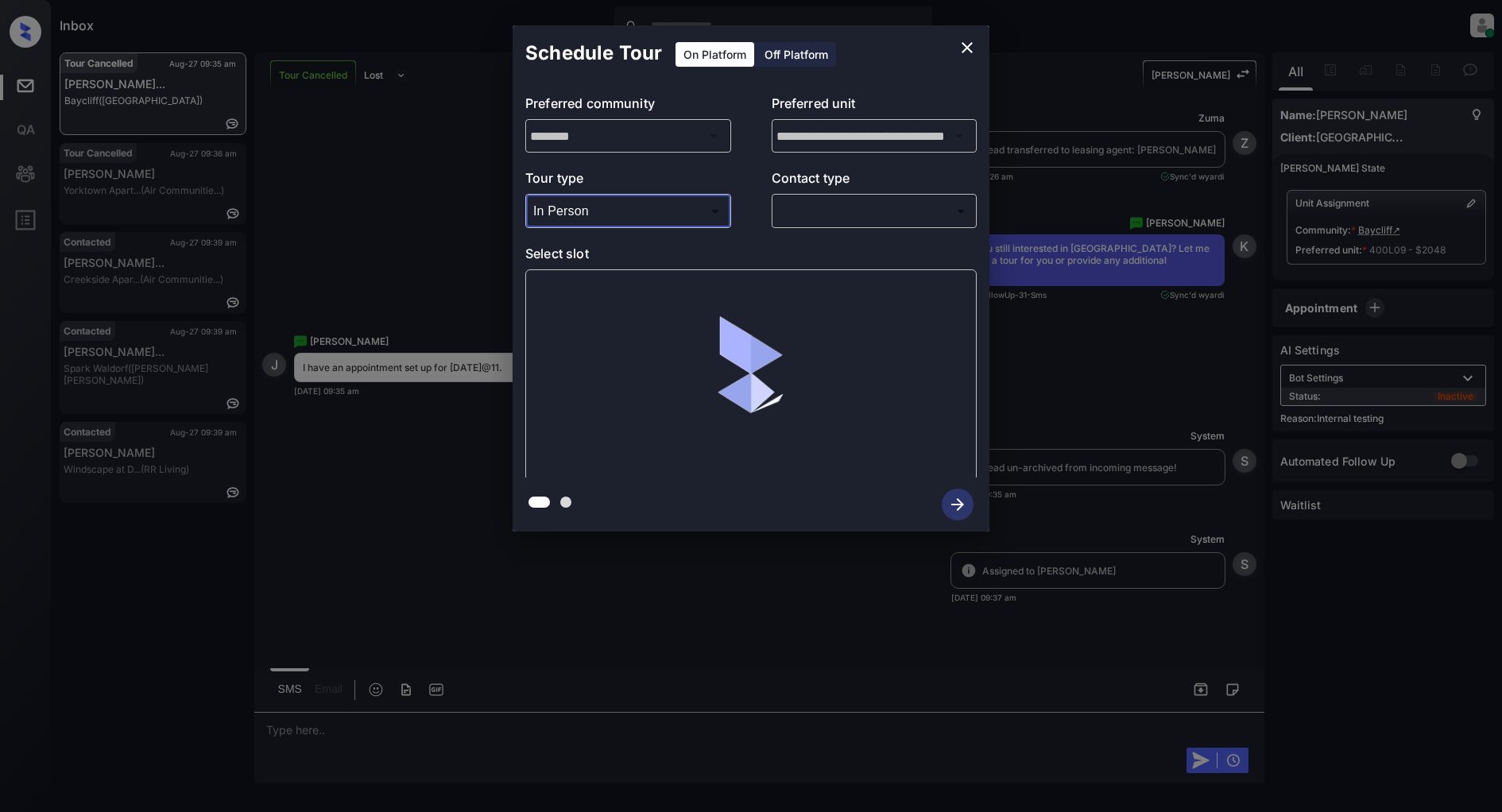
click at [831, 218] on body "Inbox [PERSON_NAME] Online Set yourself offline Set yourself on break Profile S…" at bounding box center [751, 406] width 1502 height 812
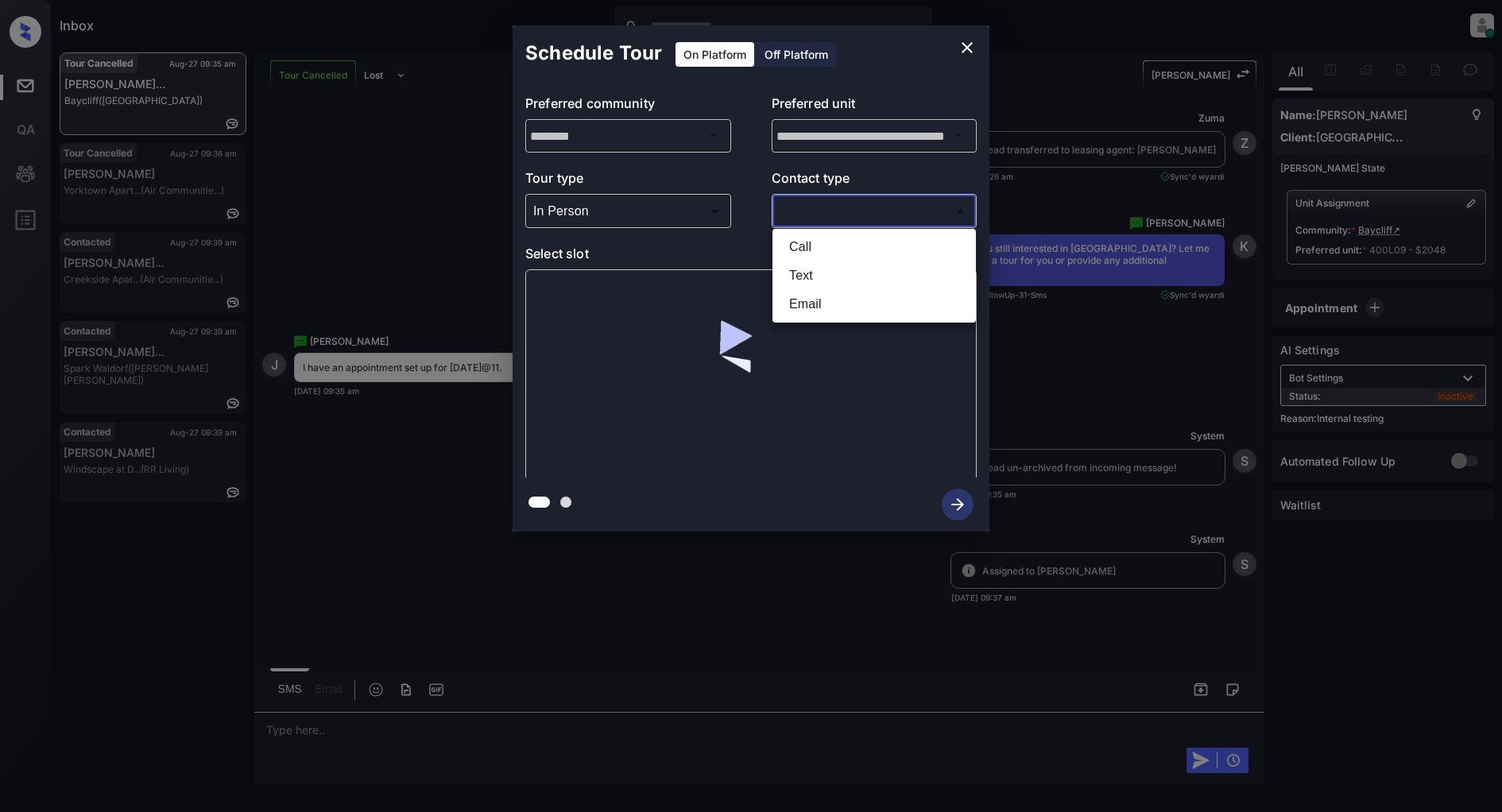
click at [836, 271] on li "Text" at bounding box center [874, 276] width 196 height 29
type input "****"
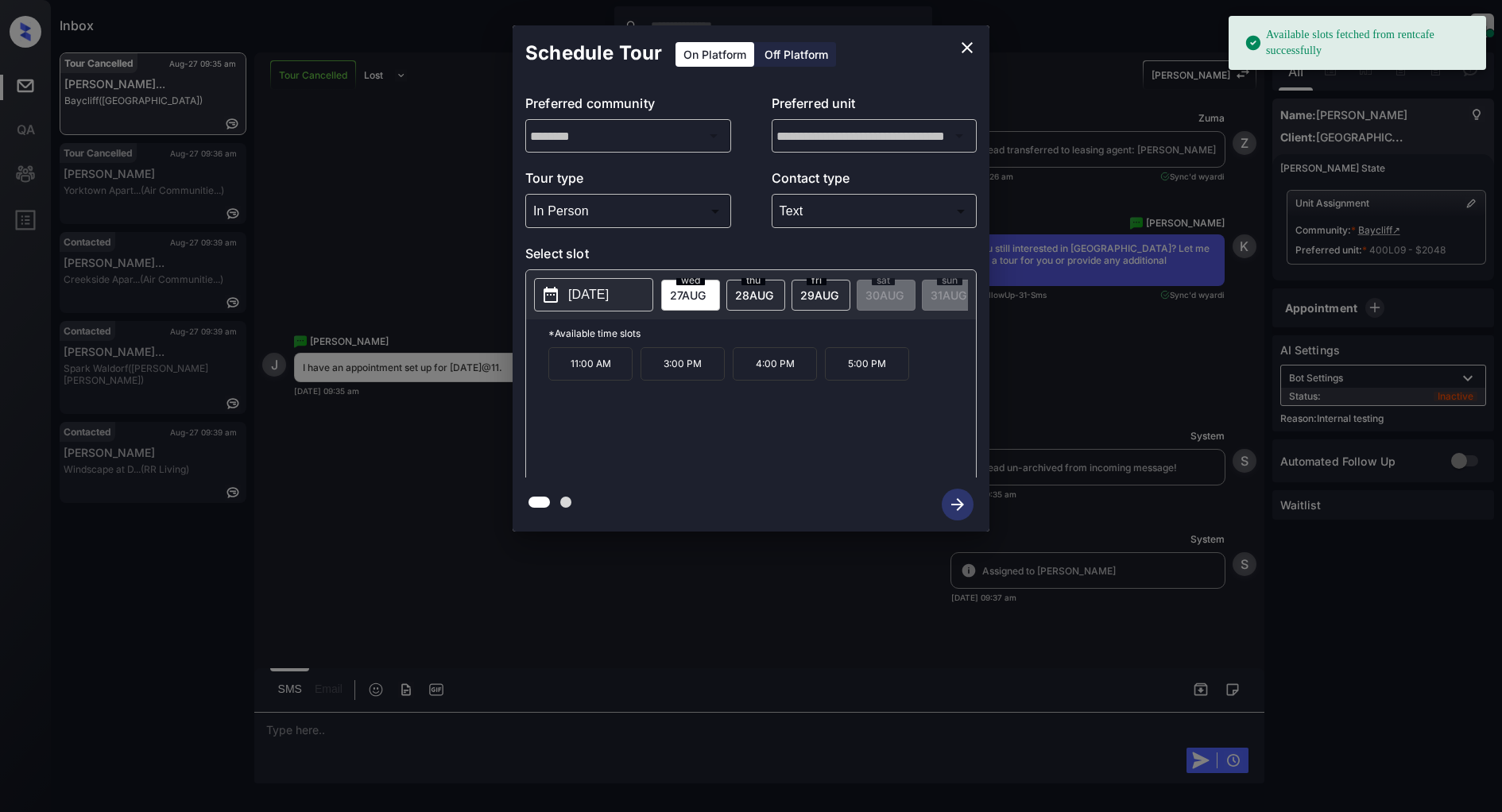
click at [600, 298] on p "2025-08-27" at bounding box center [588, 295] width 41 height 19
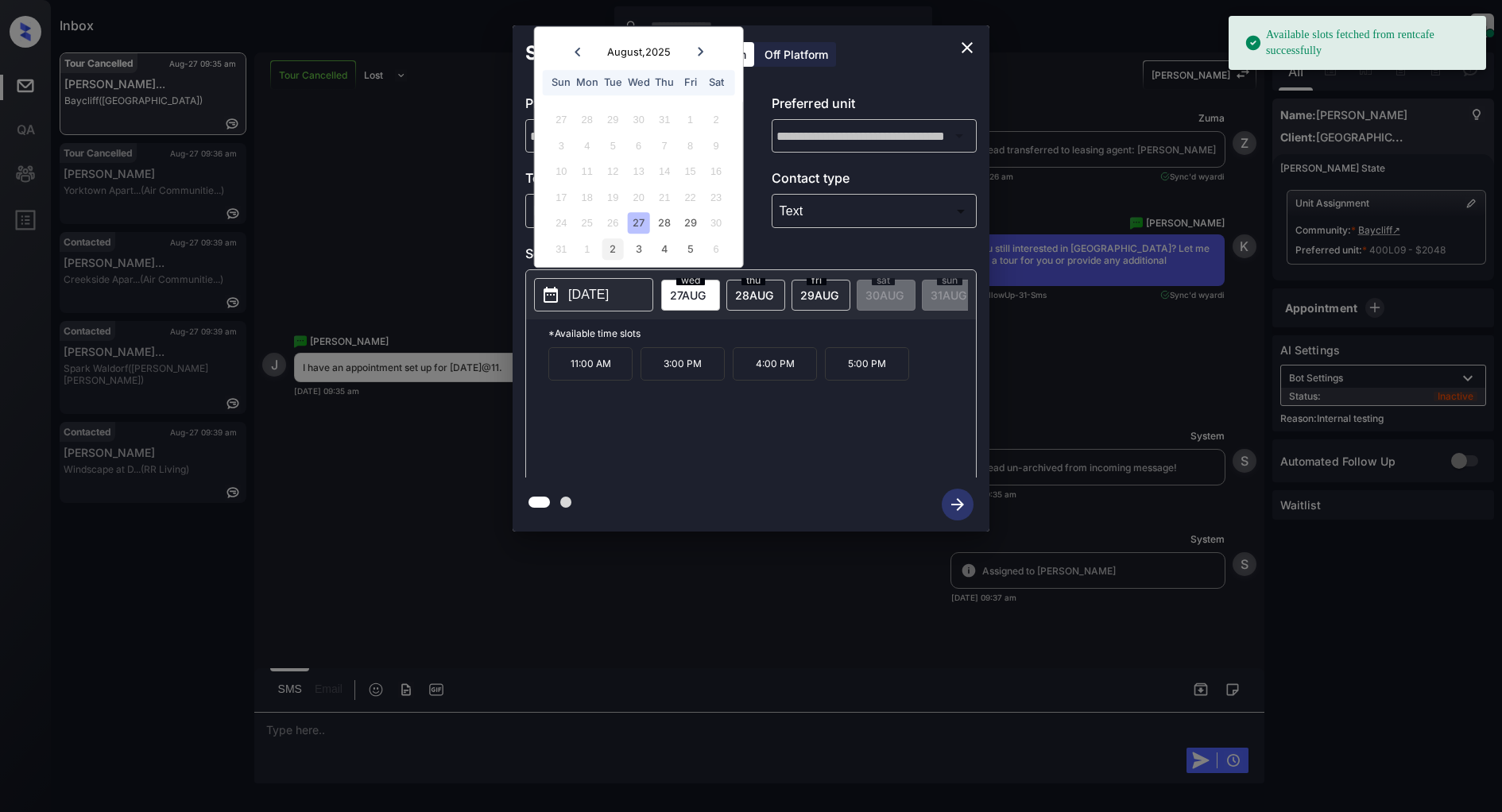
click at [608, 249] on div "2" at bounding box center [613, 249] width 22 height 22
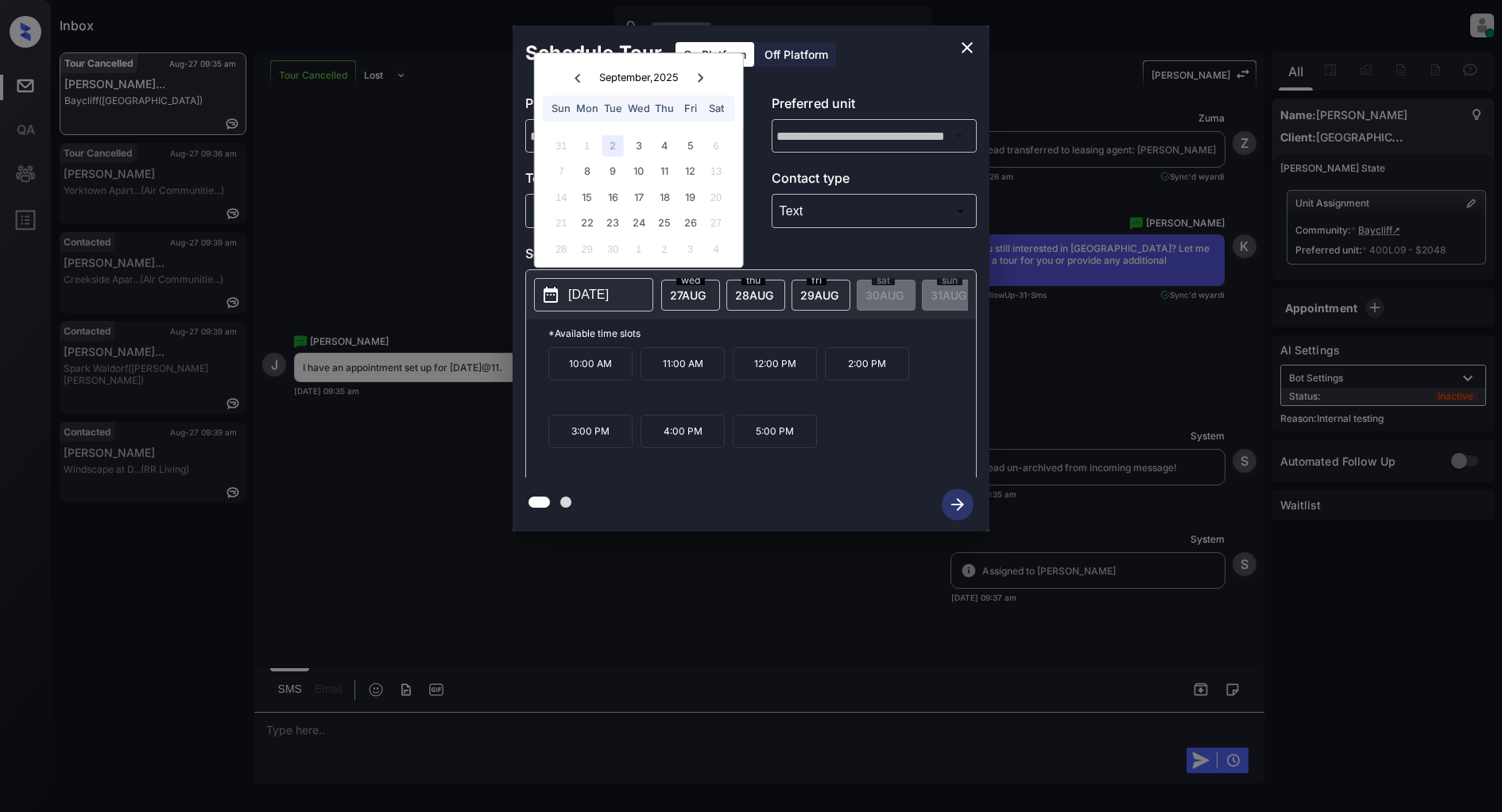
click at [688, 376] on p "11:00 AM" at bounding box center [682, 364] width 84 height 34
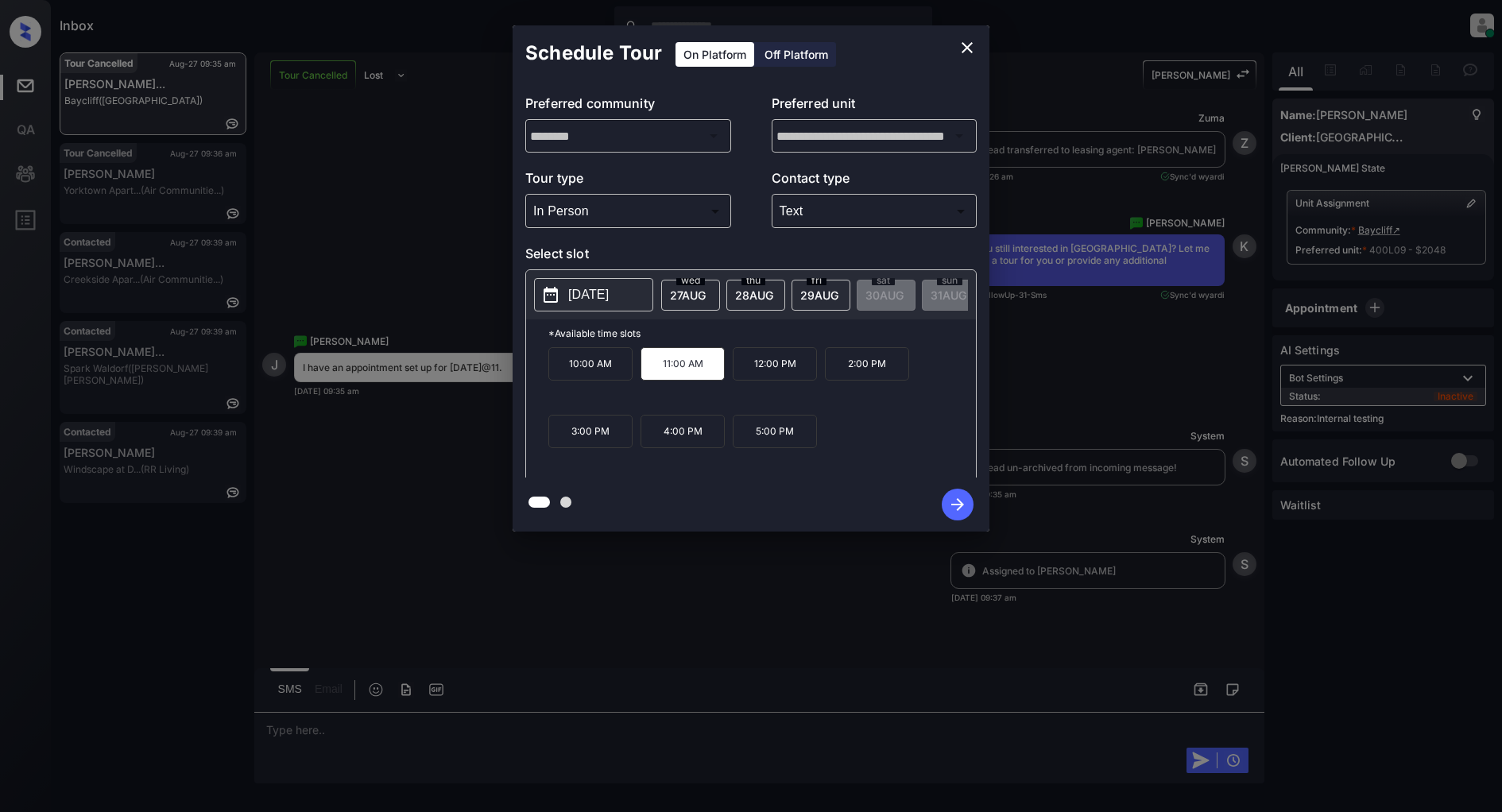
click at [948, 504] on icon "button" at bounding box center [958, 504] width 32 height 32
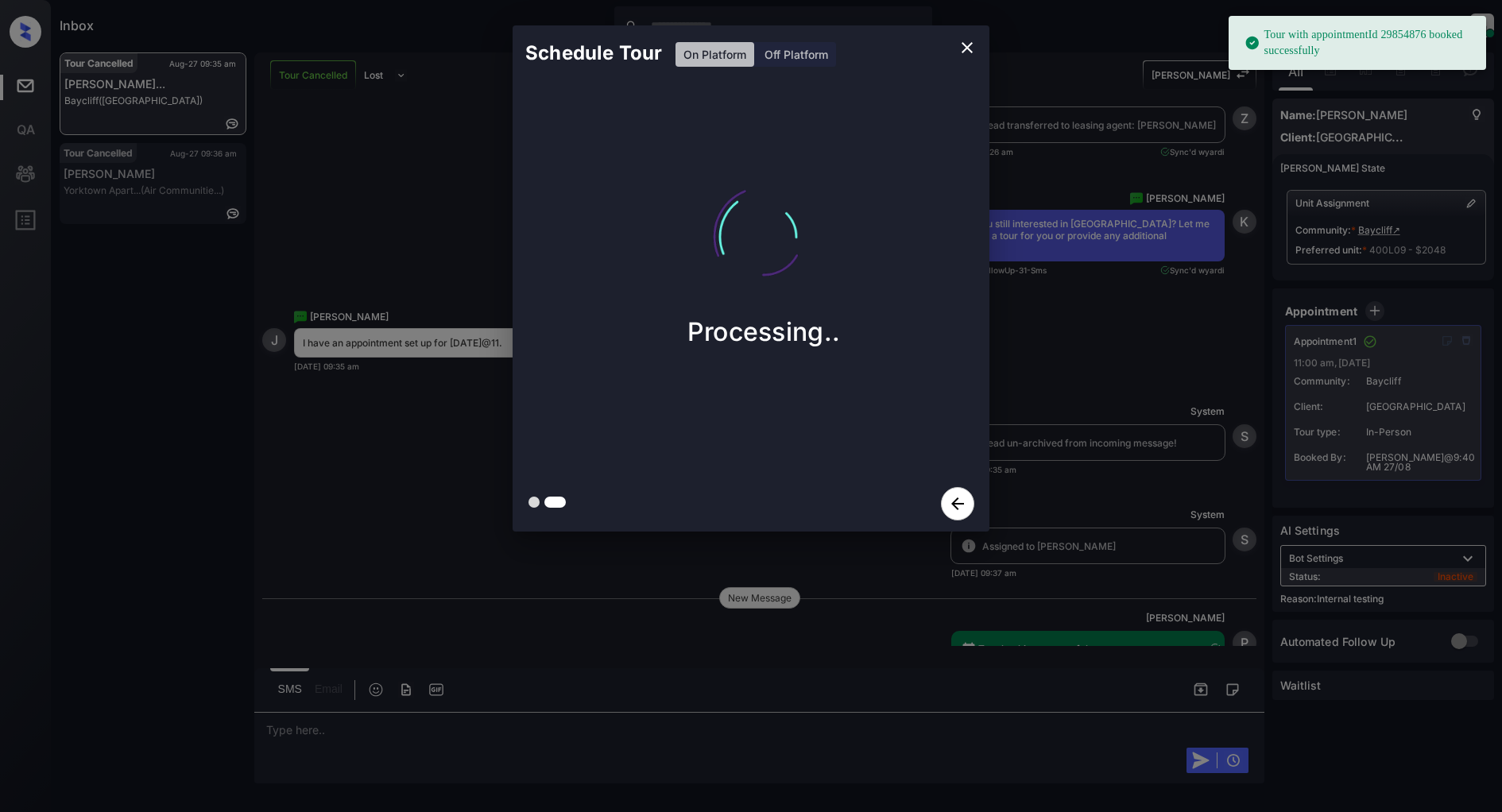
click at [962, 49] on icon "close" at bounding box center [967, 48] width 19 height 19
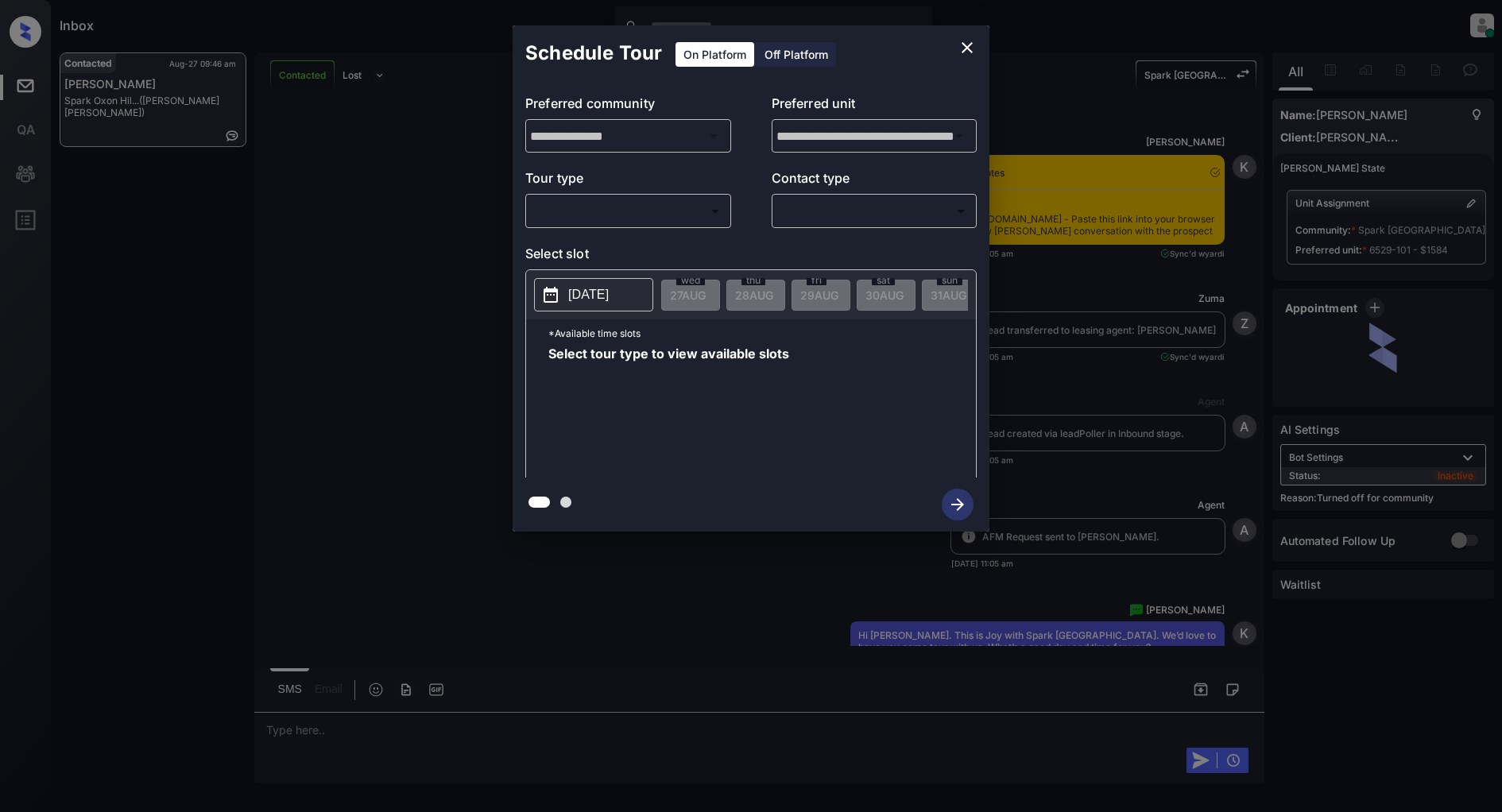
scroll to position [11424, 0]
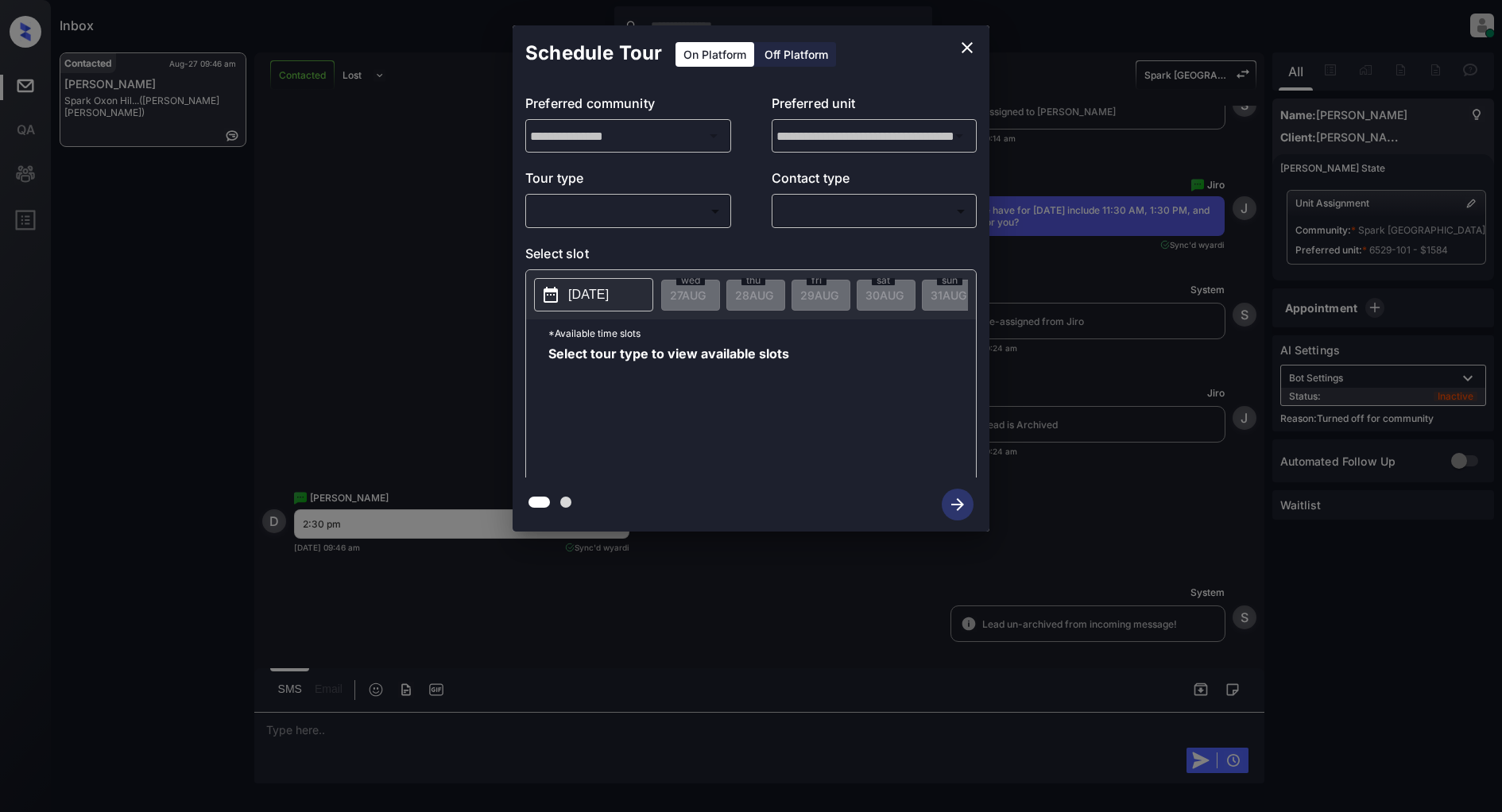
click at [677, 197] on div "​ ​" at bounding box center [628, 211] width 206 height 34
click at [671, 206] on body "Inbox [PERSON_NAME] Online Set yourself offline Set yourself on break Profile S…" at bounding box center [751, 406] width 1502 height 812
click at [592, 242] on li "In Person" at bounding box center [627, 247] width 196 height 29
type input "********"
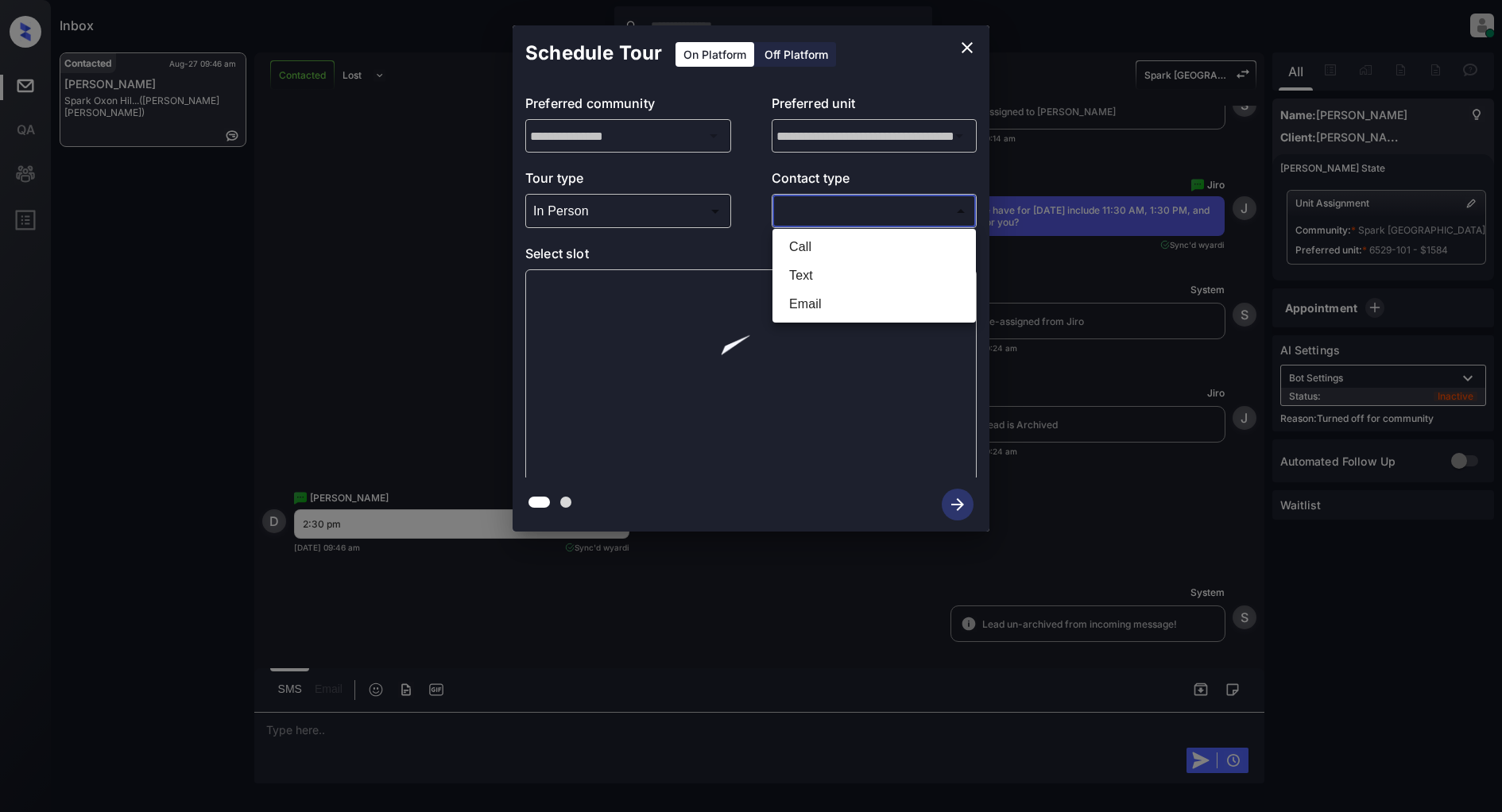
drag, startPoint x: 780, startPoint y: 222, endPoint x: 799, endPoint y: 226, distance: 19.4
click at [782, 222] on body "Inbox Patrick Deasis Online Set yourself offline Set yourself on break Profile …" at bounding box center [751, 406] width 1502 height 812
drag, startPoint x: 791, startPoint y: 264, endPoint x: 852, endPoint y: 247, distance: 63.3
click at [795, 263] on li "Text" at bounding box center [874, 276] width 196 height 29
type input "****"
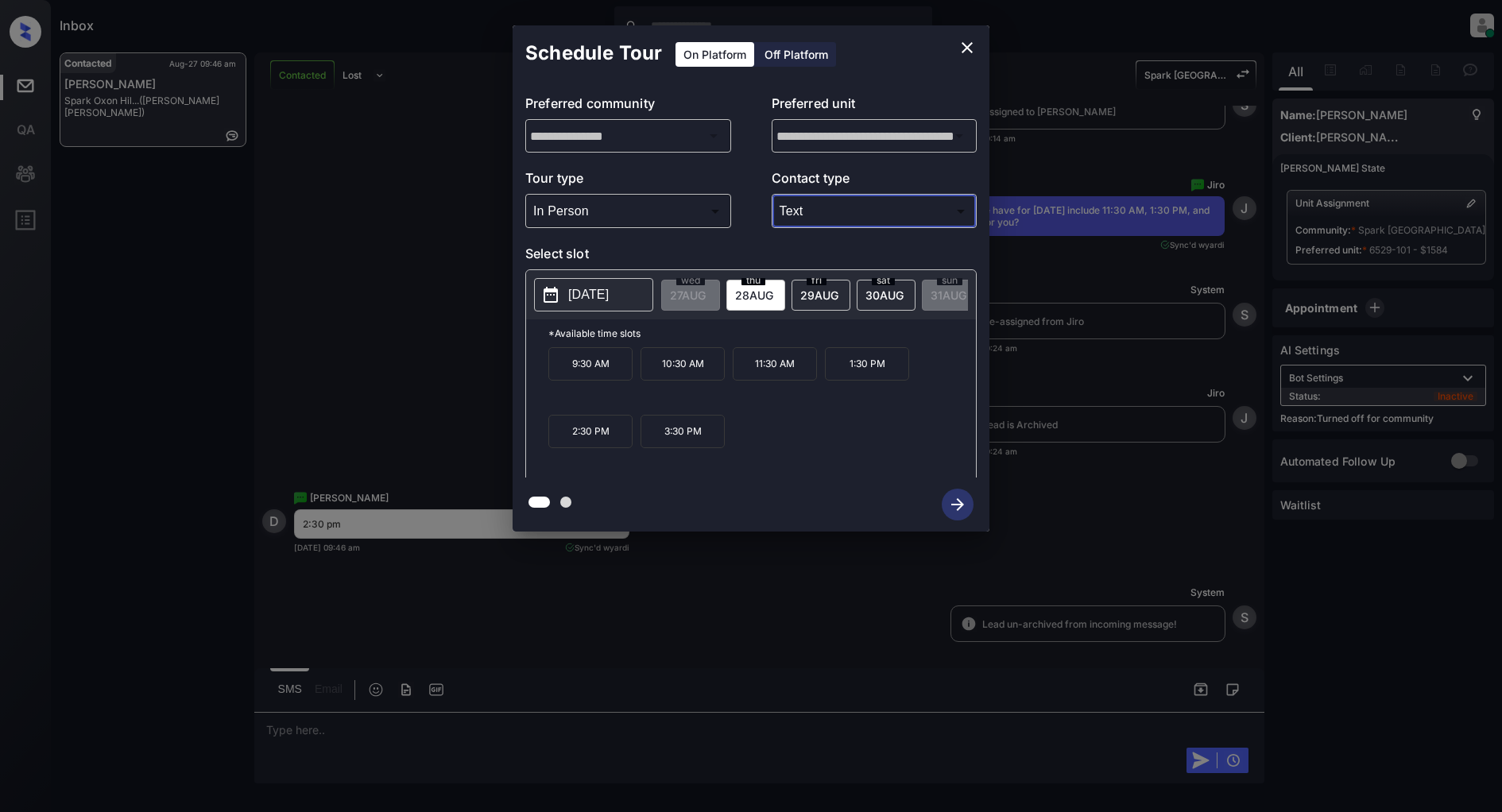
click at [967, 46] on icon "close" at bounding box center [967, 48] width 11 height 11
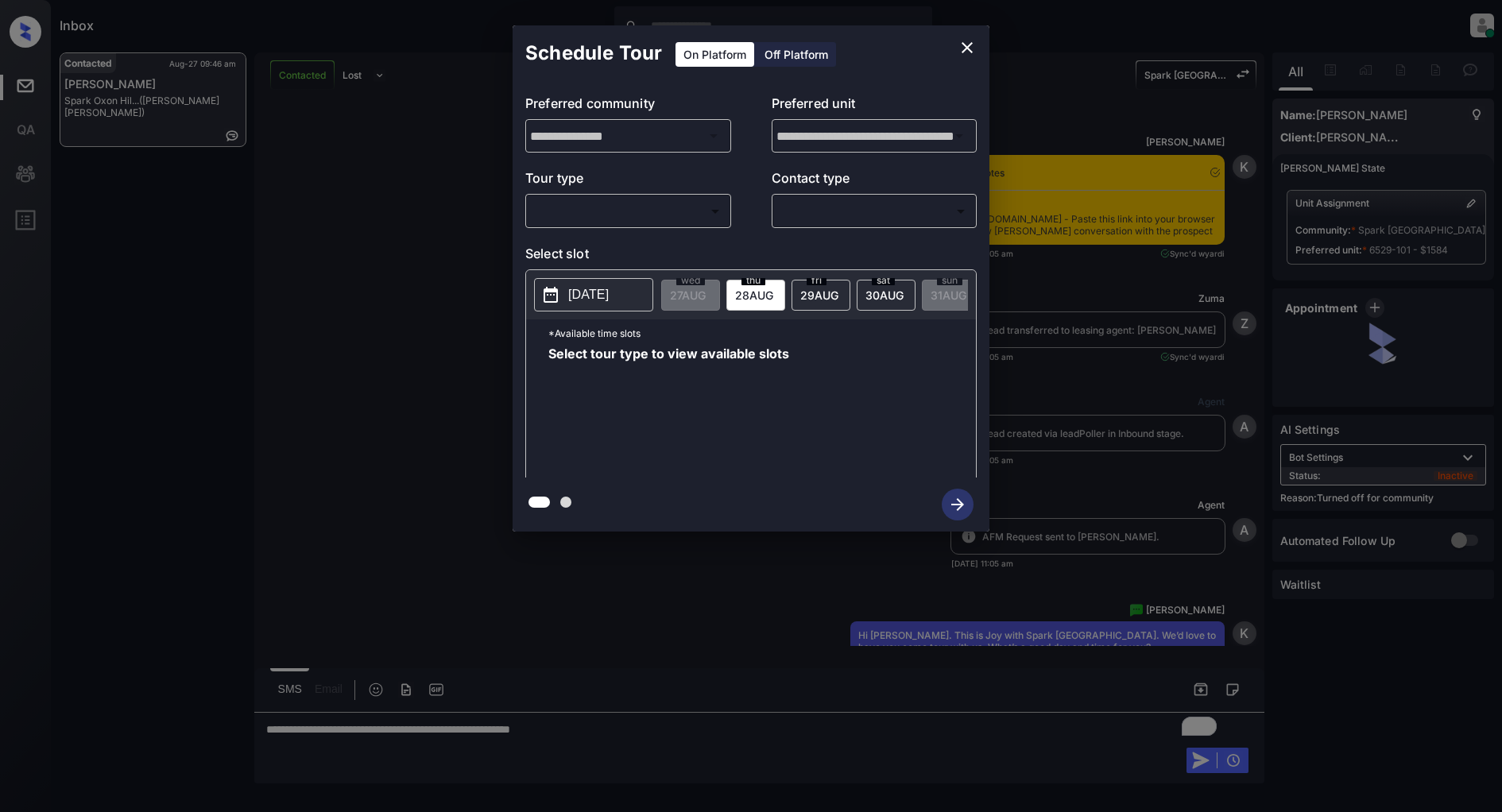
scroll to position [11601, 0]
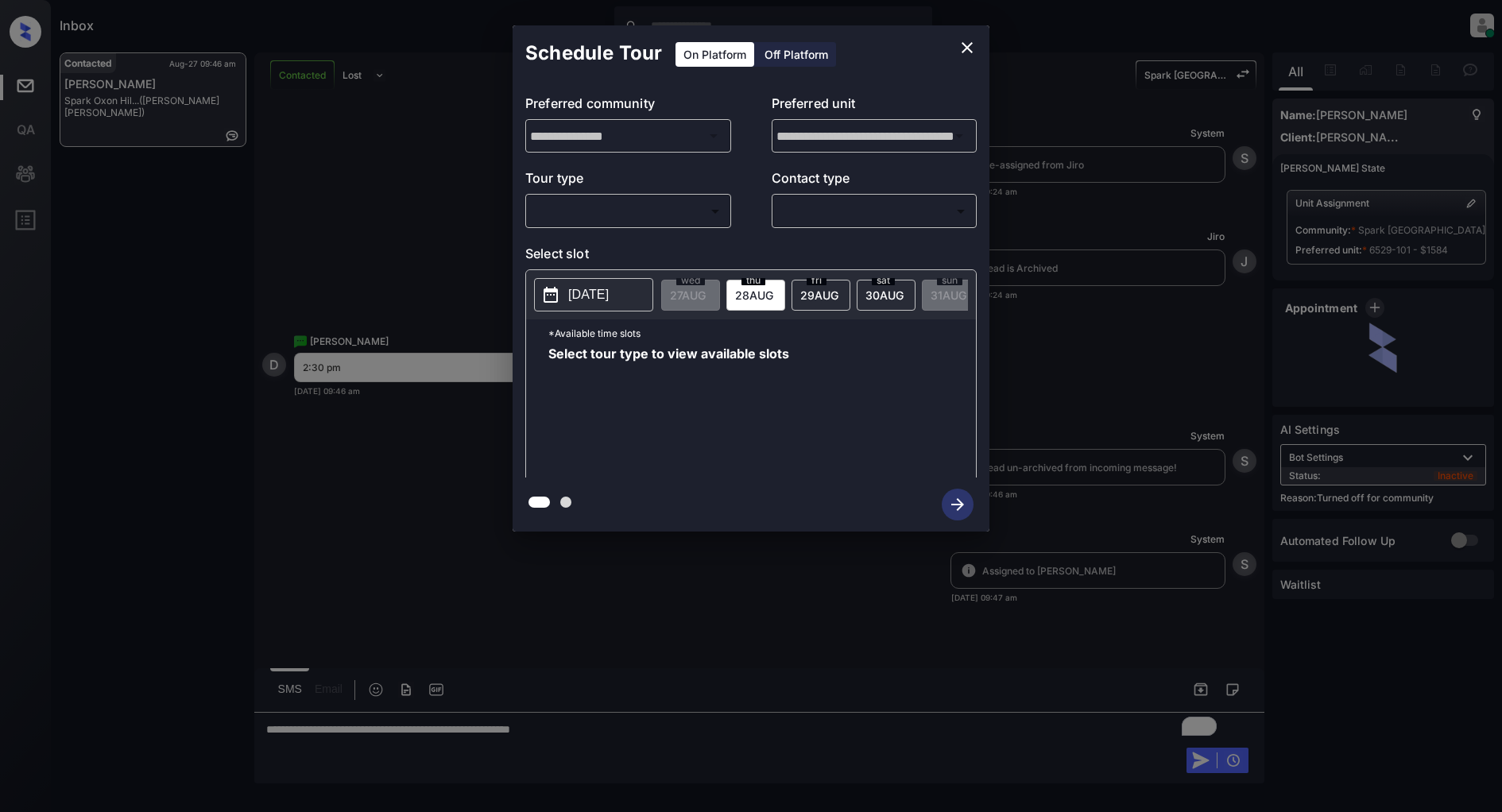
click at [600, 229] on div "**********" at bounding box center [751, 279] width 477 height 396
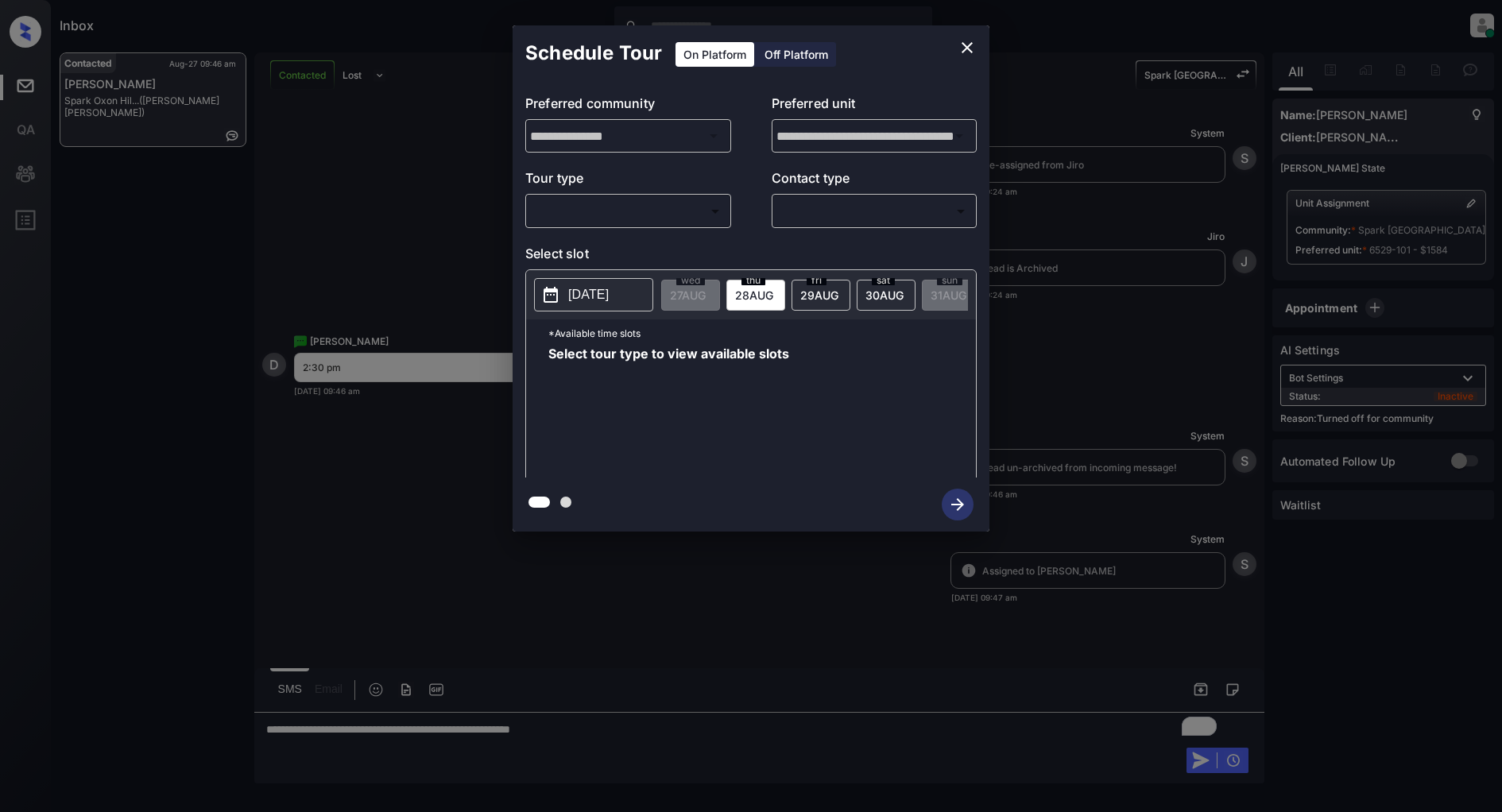
click at [611, 211] on body "Inbox [PERSON_NAME] Online Set yourself offline Set yourself on break Profile S…" at bounding box center [751, 406] width 1502 height 812
click at [741, 232] on div at bounding box center [751, 406] width 1502 height 812
click at [964, 46] on icon "close" at bounding box center [967, 48] width 19 height 19
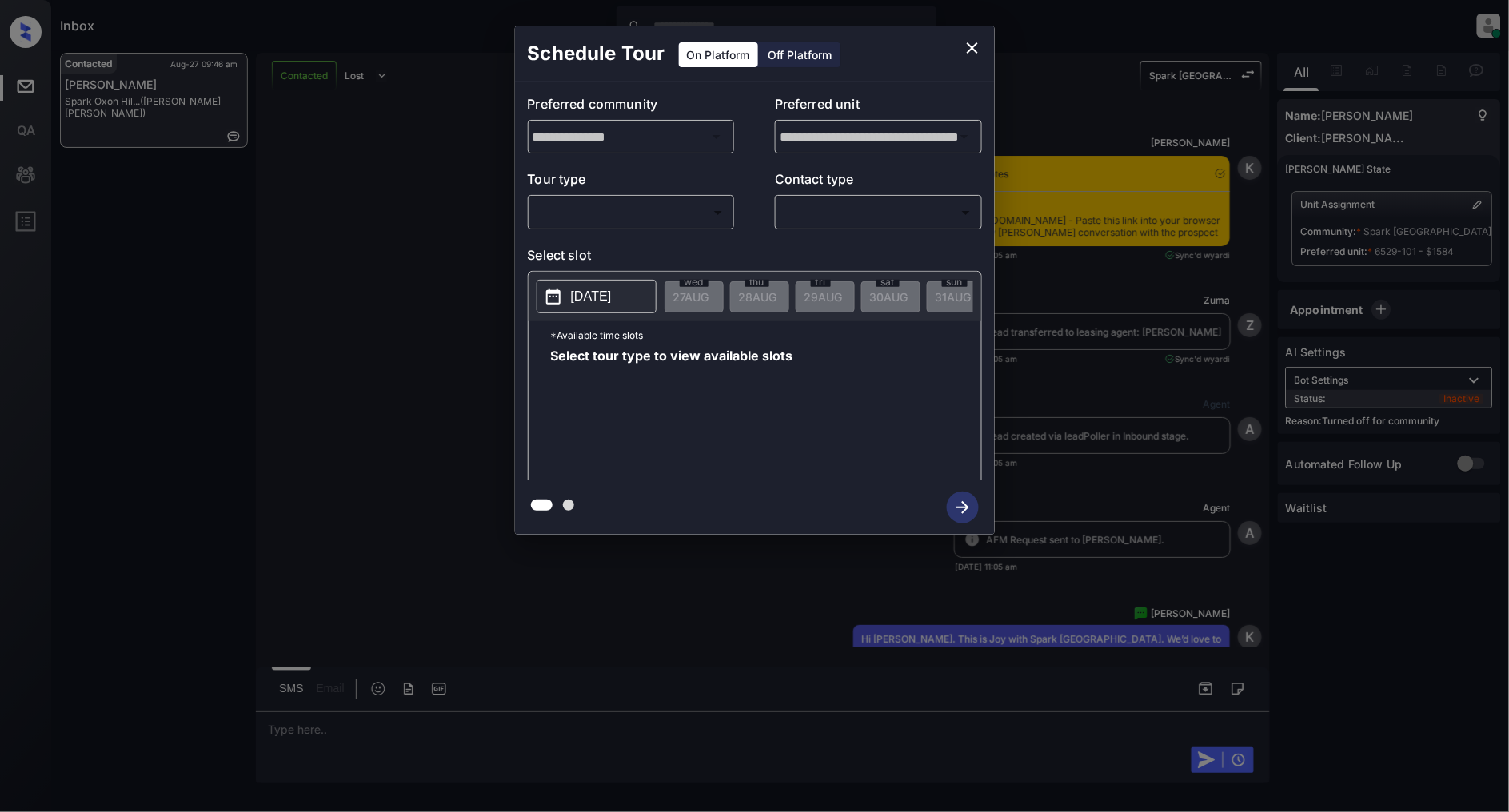
scroll to position [11674, 0]
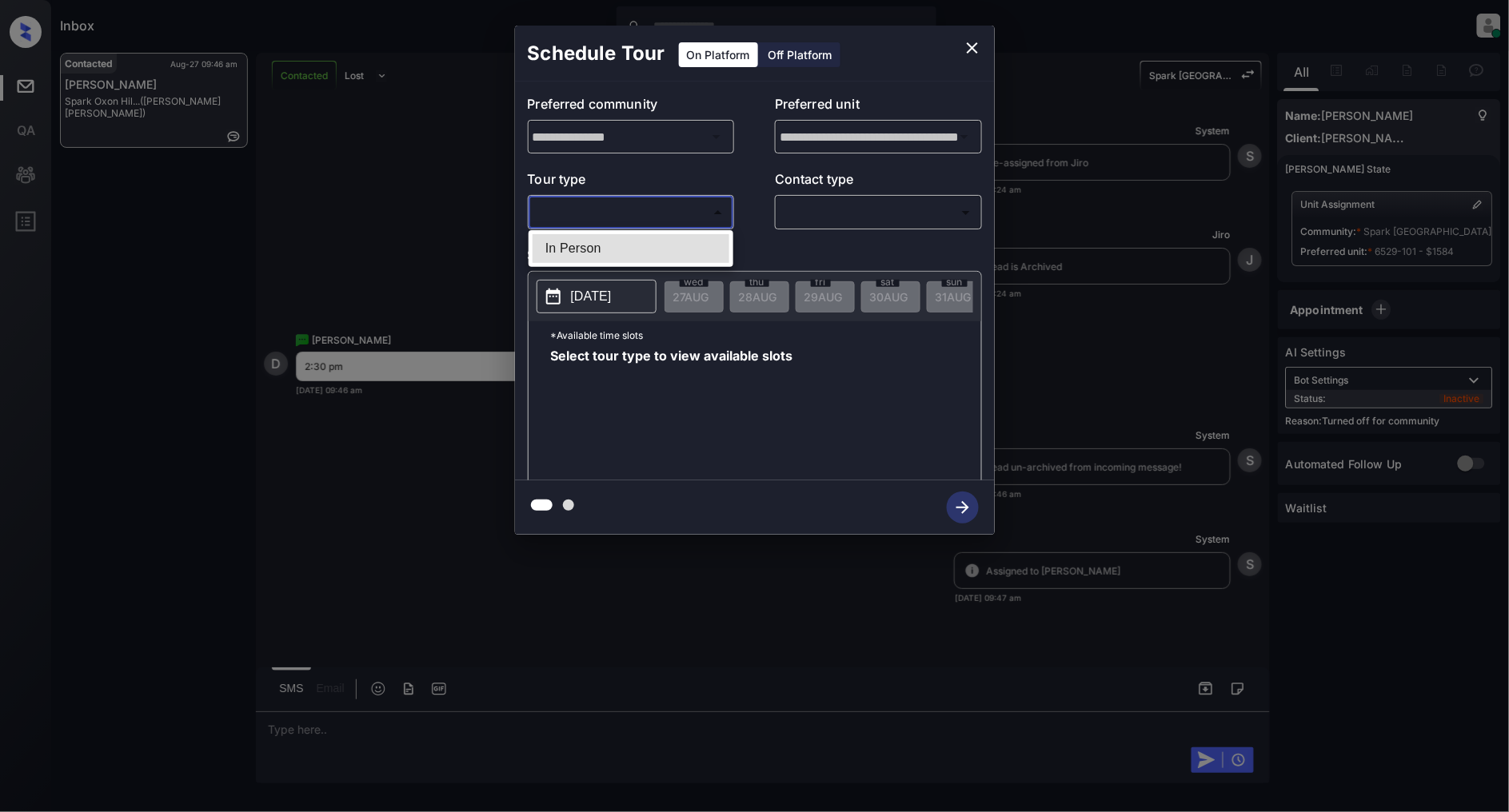
click at [624, 201] on body "Inbox Patrick Deasis Online Set yourself offline Set yourself on break Profile …" at bounding box center [754, 406] width 1509 height 812
drag, startPoint x: 600, startPoint y: 228, endPoint x: 598, endPoint y: 236, distance: 8.2
click at [600, 228] on div at bounding box center [754, 406] width 1509 height 812
click at [598, 236] on div "**********" at bounding box center [754, 281] width 480 height 399
click at [626, 207] on body "Inbox Patrick Deasis Online Set yourself offline Set yourself on break Profile …" at bounding box center [754, 406] width 1509 height 812
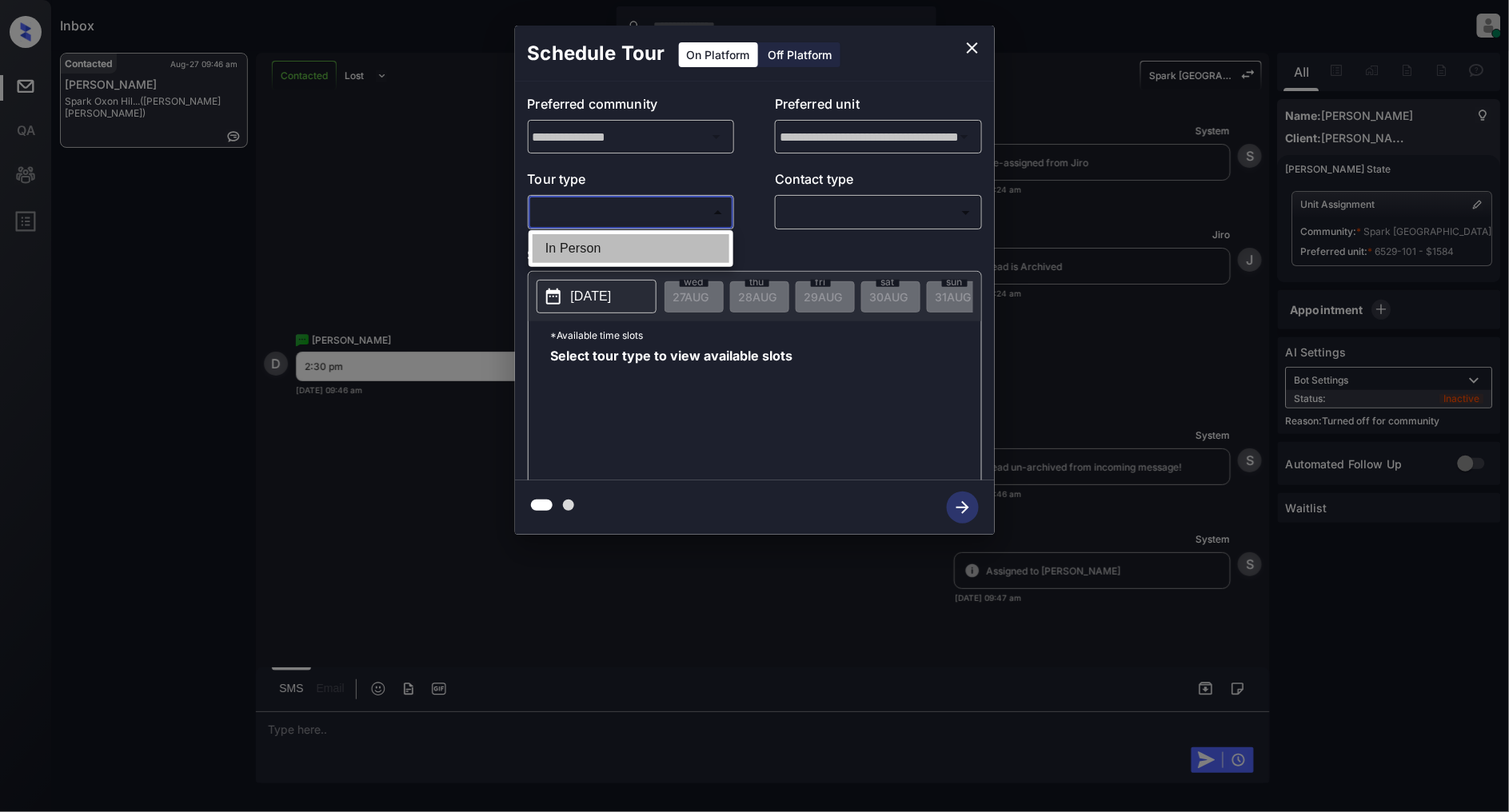
click at [596, 248] on li "In Person" at bounding box center [631, 248] width 197 height 29
type input "********"
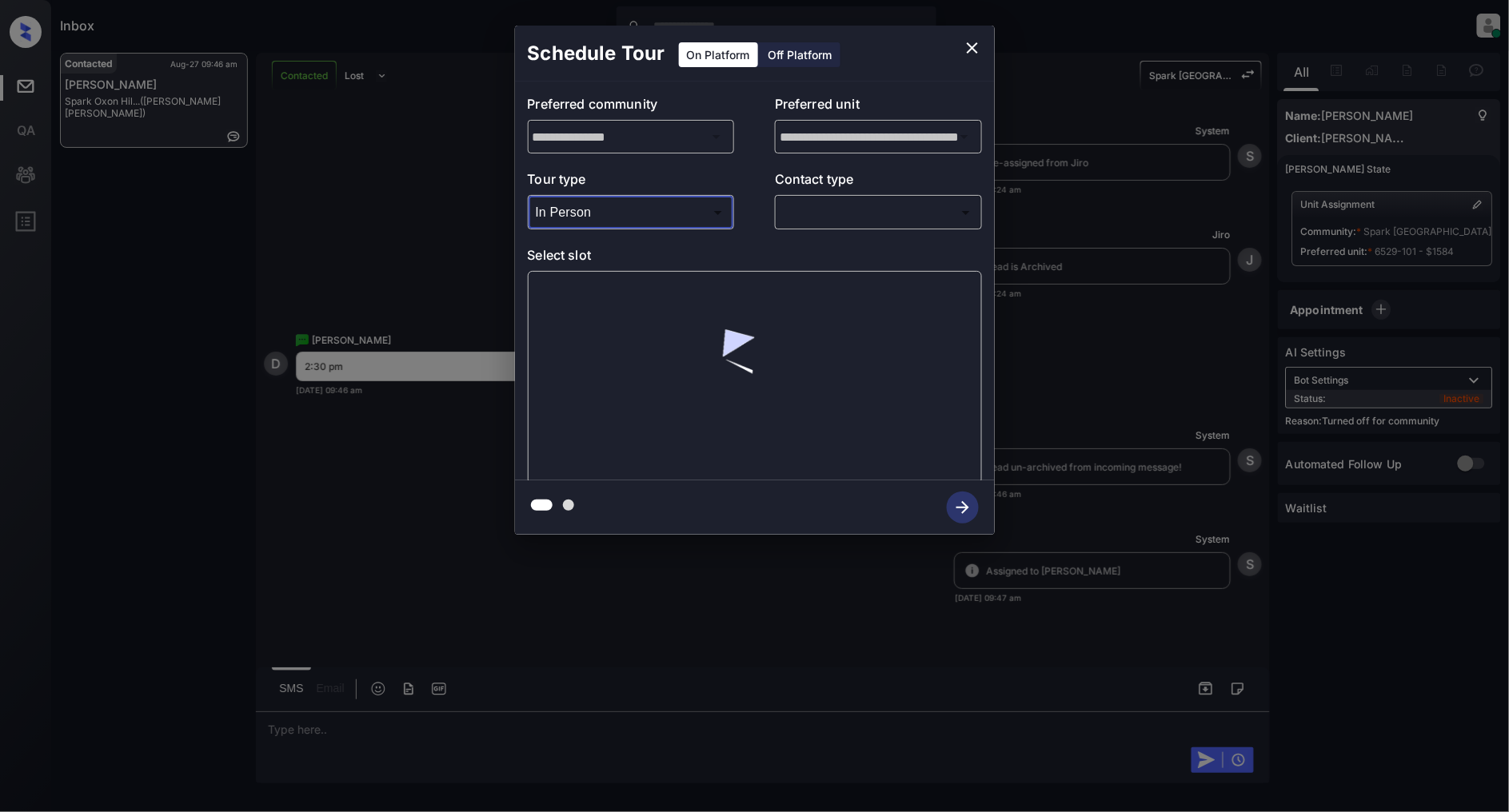
click at [890, 209] on body "Inbox Patrick Deasis Online Set yourself offline Set yourself on break Profile …" at bounding box center [754, 406] width 1509 height 812
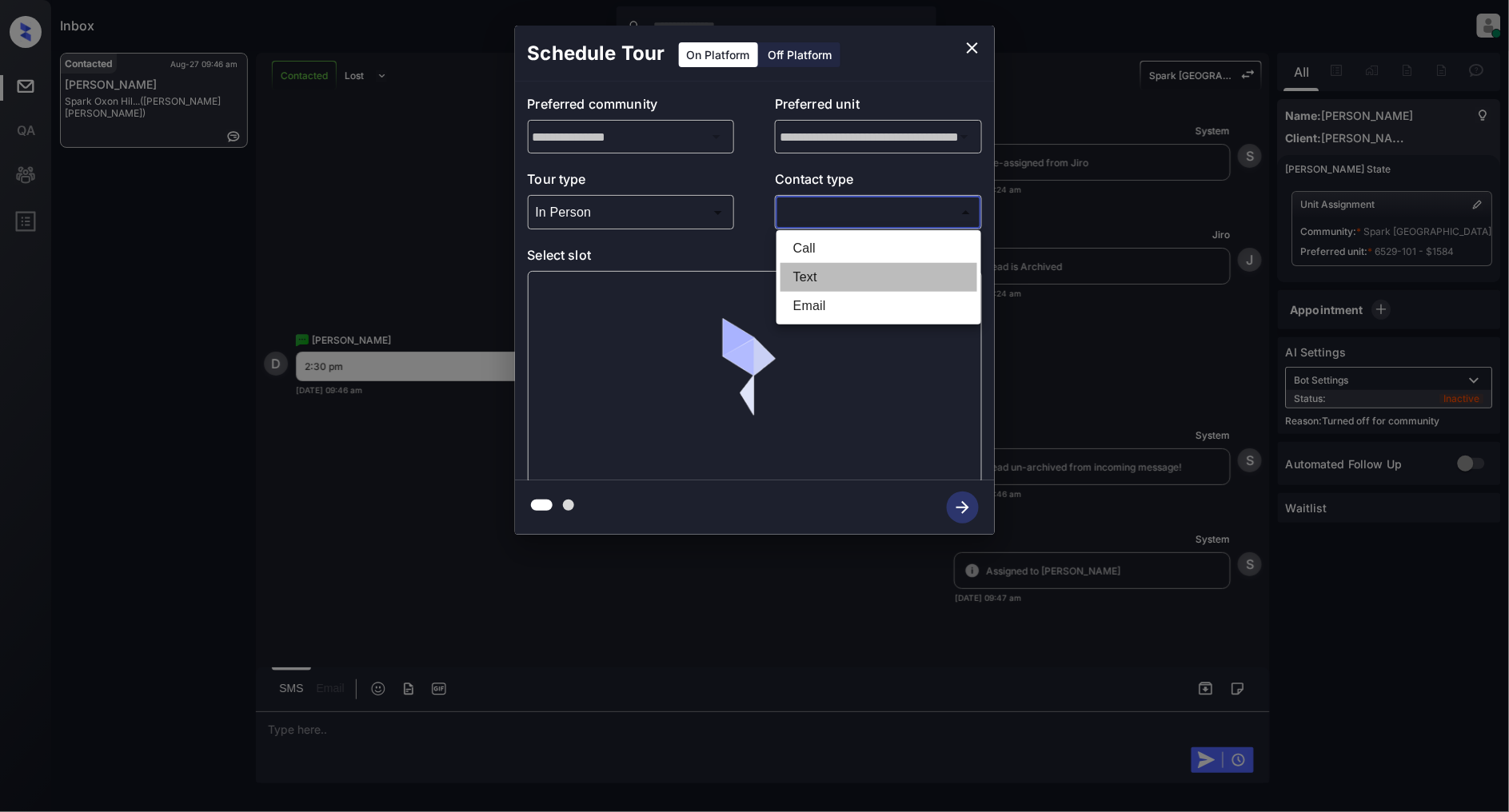
click at [808, 276] on li "Text" at bounding box center [878, 277] width 197 height 29
type input "****"
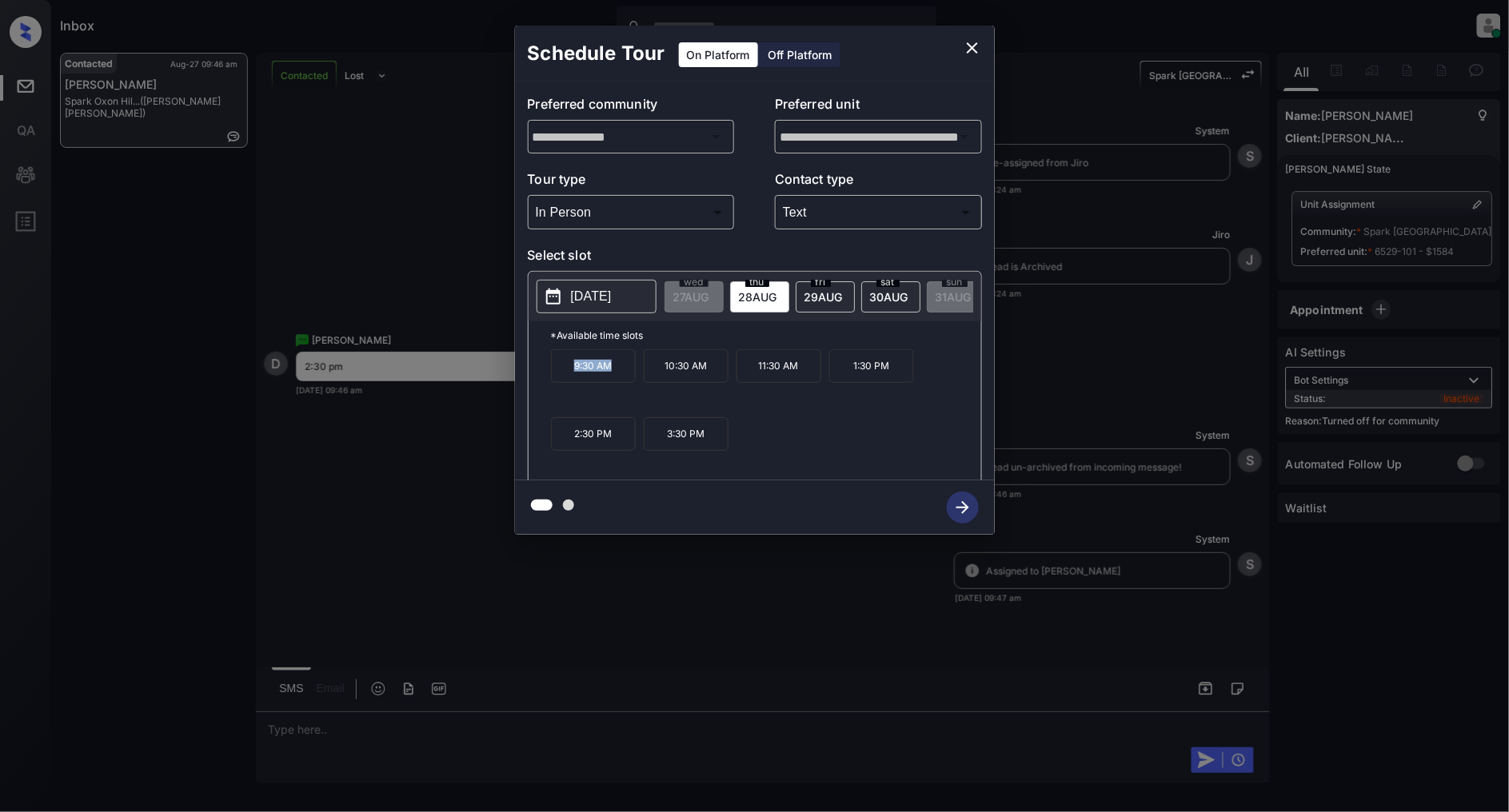
drag, startPoint x: 626, startPoint y: 373, endPoint x: 478, endPoint y: 380, distance: 148.2
click at [478, 380] on div "**********" at bounding box center [754, 280] width 1509 height 560
copy p "9:30 AM"
drag, startPoint x: 810, startPoint y: 380, endPoint x: 746, endPoint y: 380, distance: 64.0
click at [746, 380] on p "11:30 AM" at bounding box center [779, 366] width 84 height 34
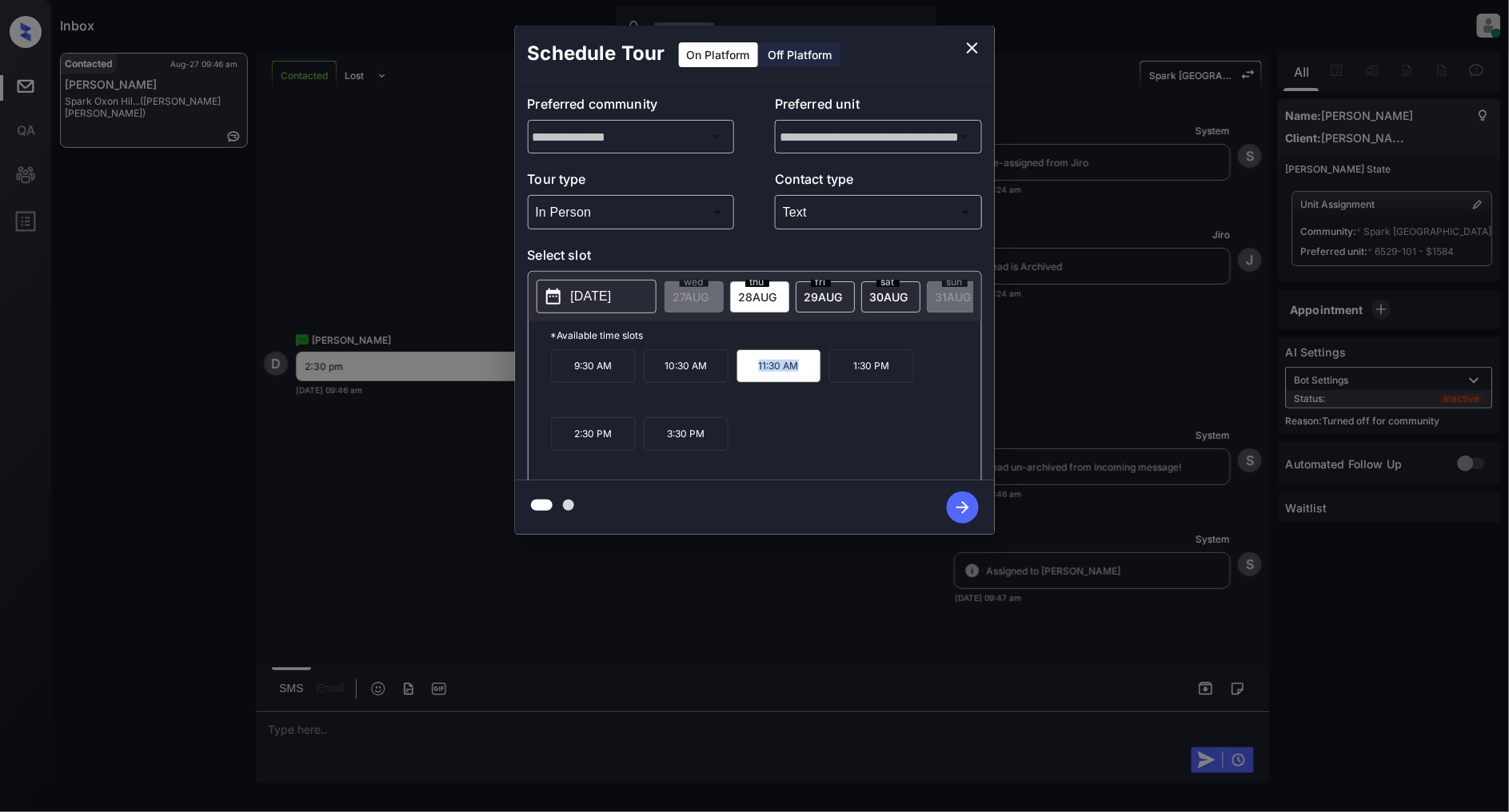
copy p "11:30 AM"
drag, startPoint x: 705, startPoint y: 446, endPoint x: 658, endPoint y: 442, distance: 47.2
click at [658, 442] on p "3:30 PM" at bounding box center [685, 434] width 84 height 34
copy p "3:30 PM"
click at [968, 40] on icon "close" at bounding box center [972, 48] width 19 height 19
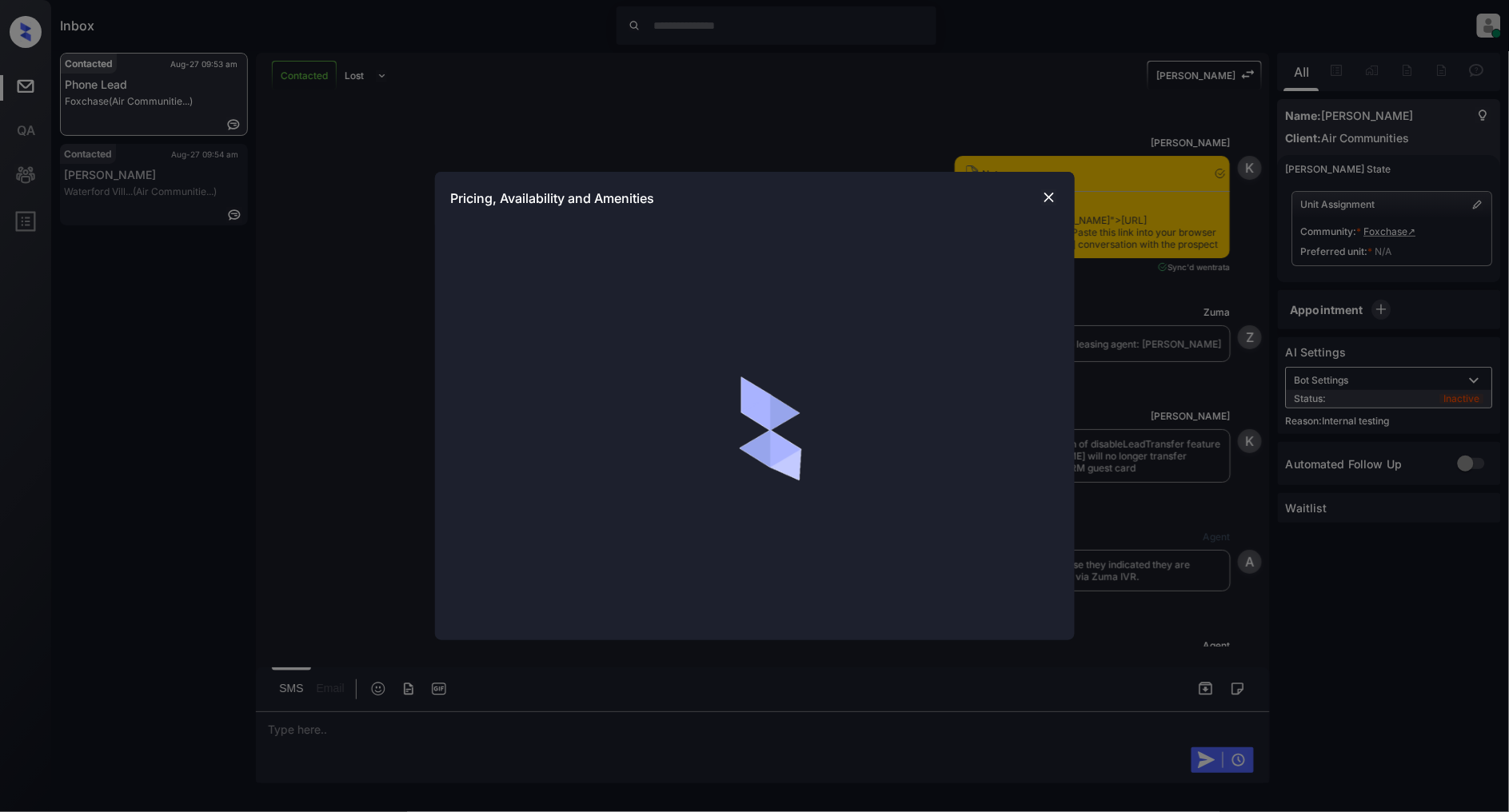
scroll to position [2169, 0]
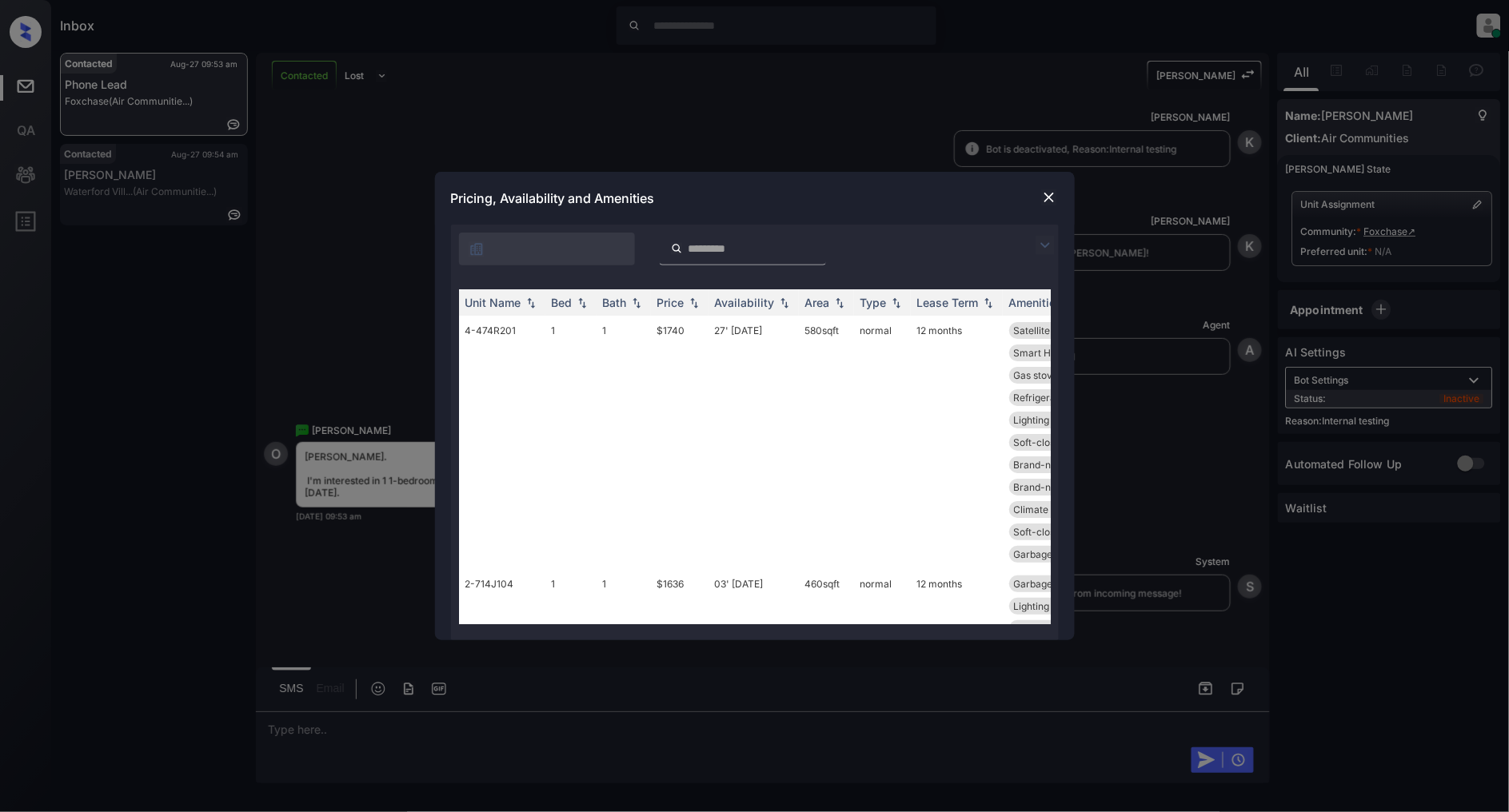
click at [1044, 240] on img at bounding box center [1046, 245] width 19 height 19
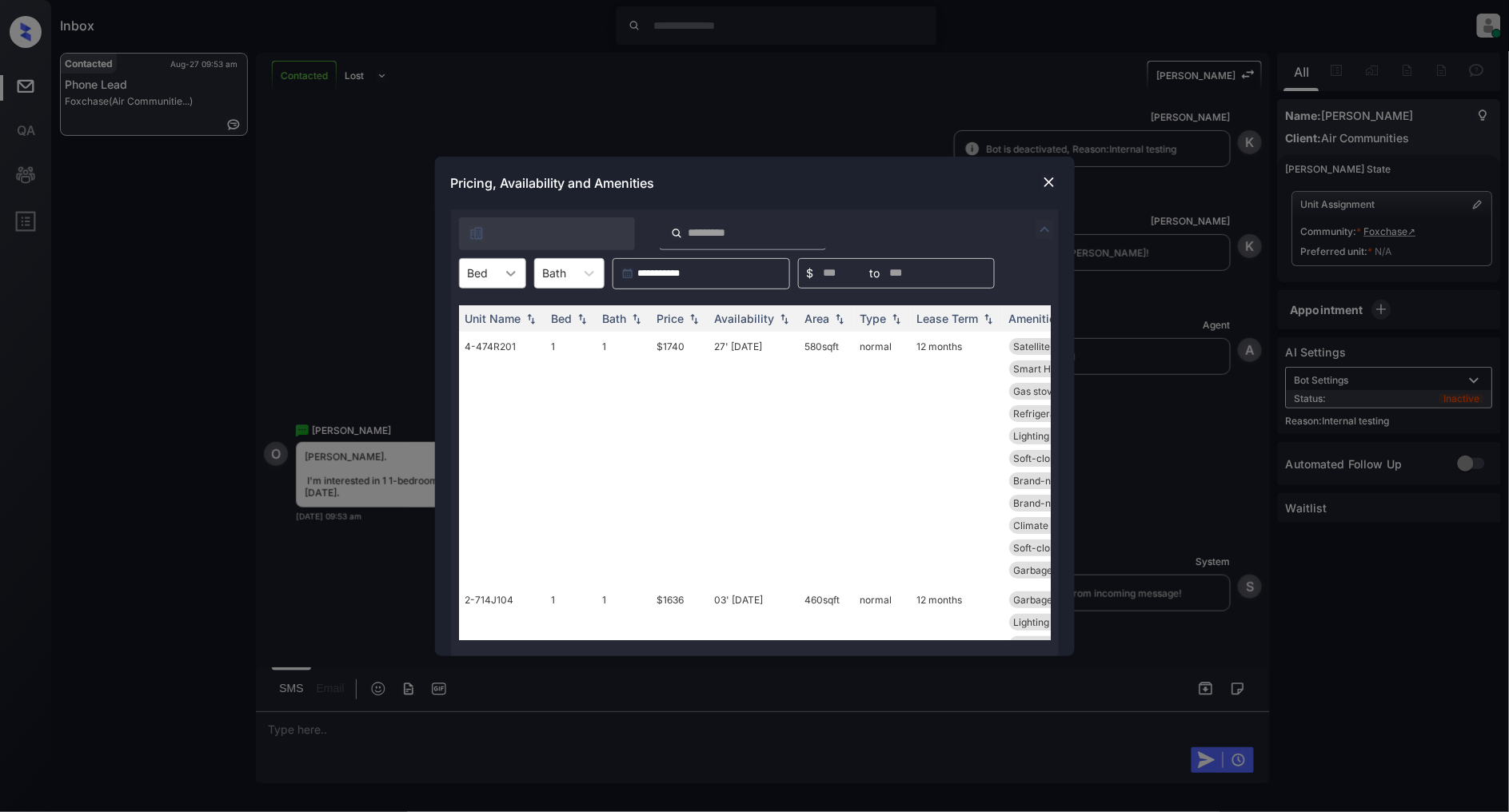
click at [505, 277] on icon at bounding box center [511, 273] width 16 height 16
click at [483, 321] on div "1" at bounding box center [493, 313] width 68 height 29
click at [697, 322] on img at bounding box center [694, 318] width 16 height 11
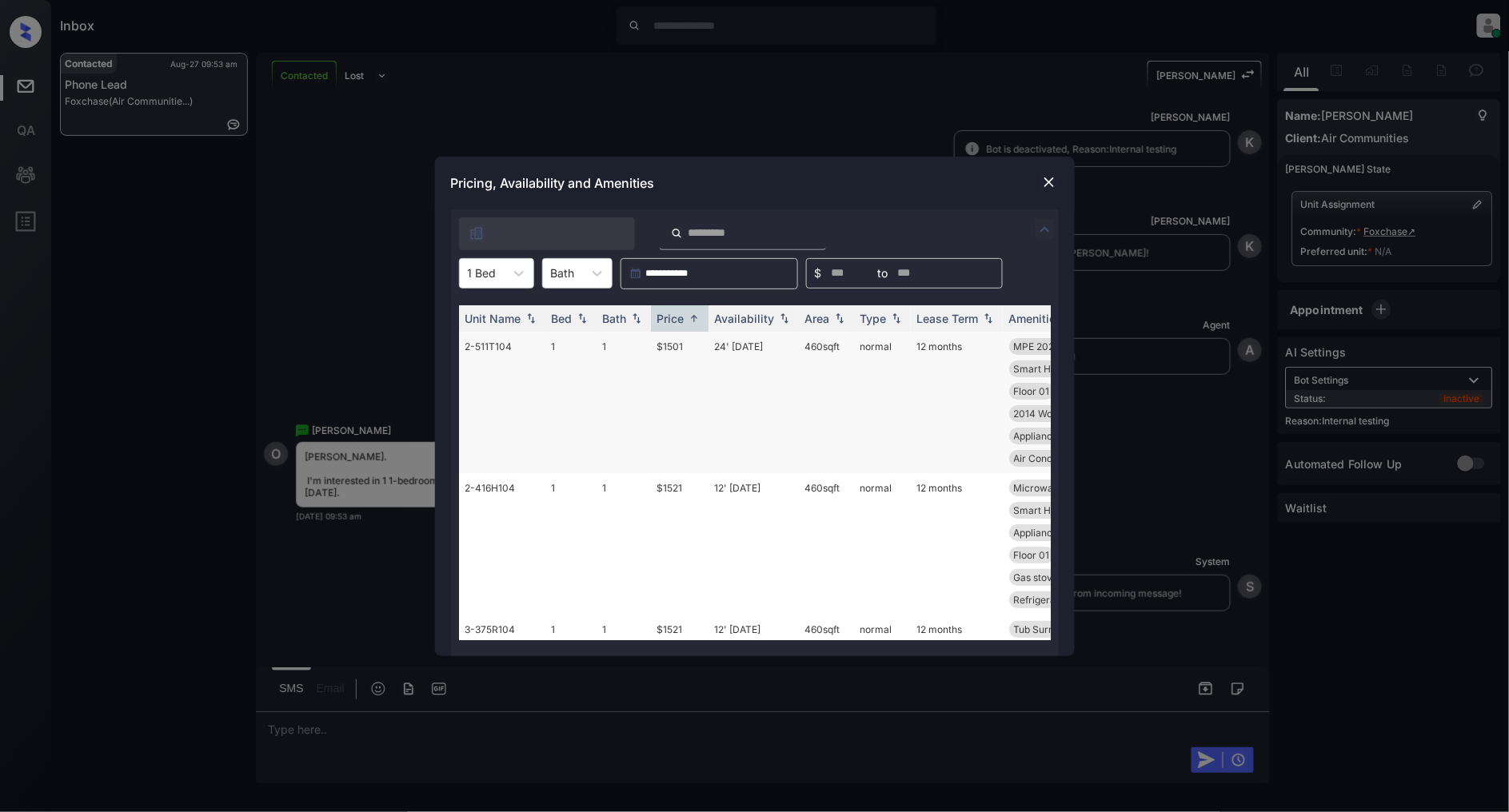
click at [672, 340] on td "$1501" at bounding box center [680, 403] width 58 height 141
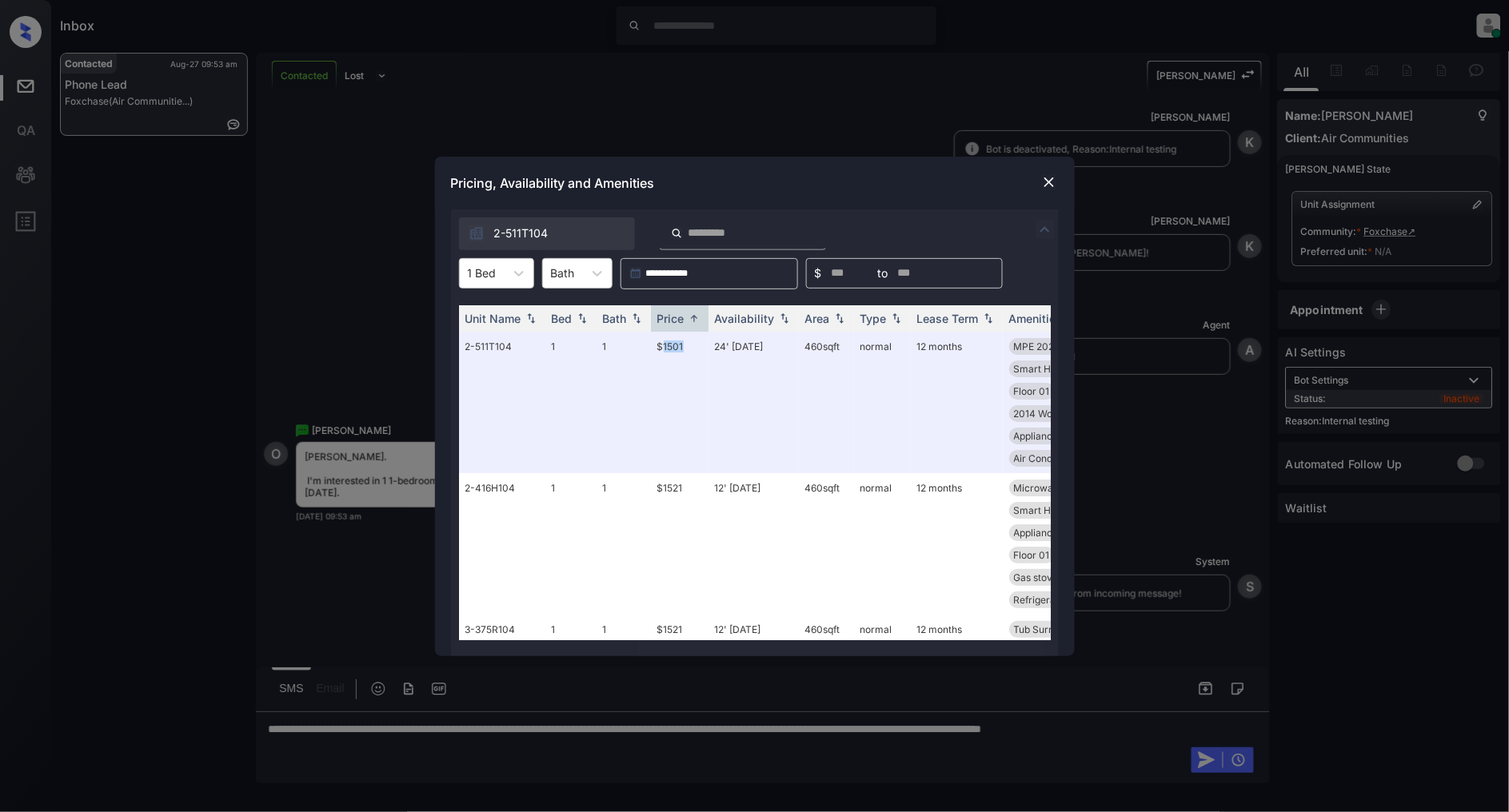
click at [1049, 181] on img at bounding box center [1049, 182] width 16 height 16
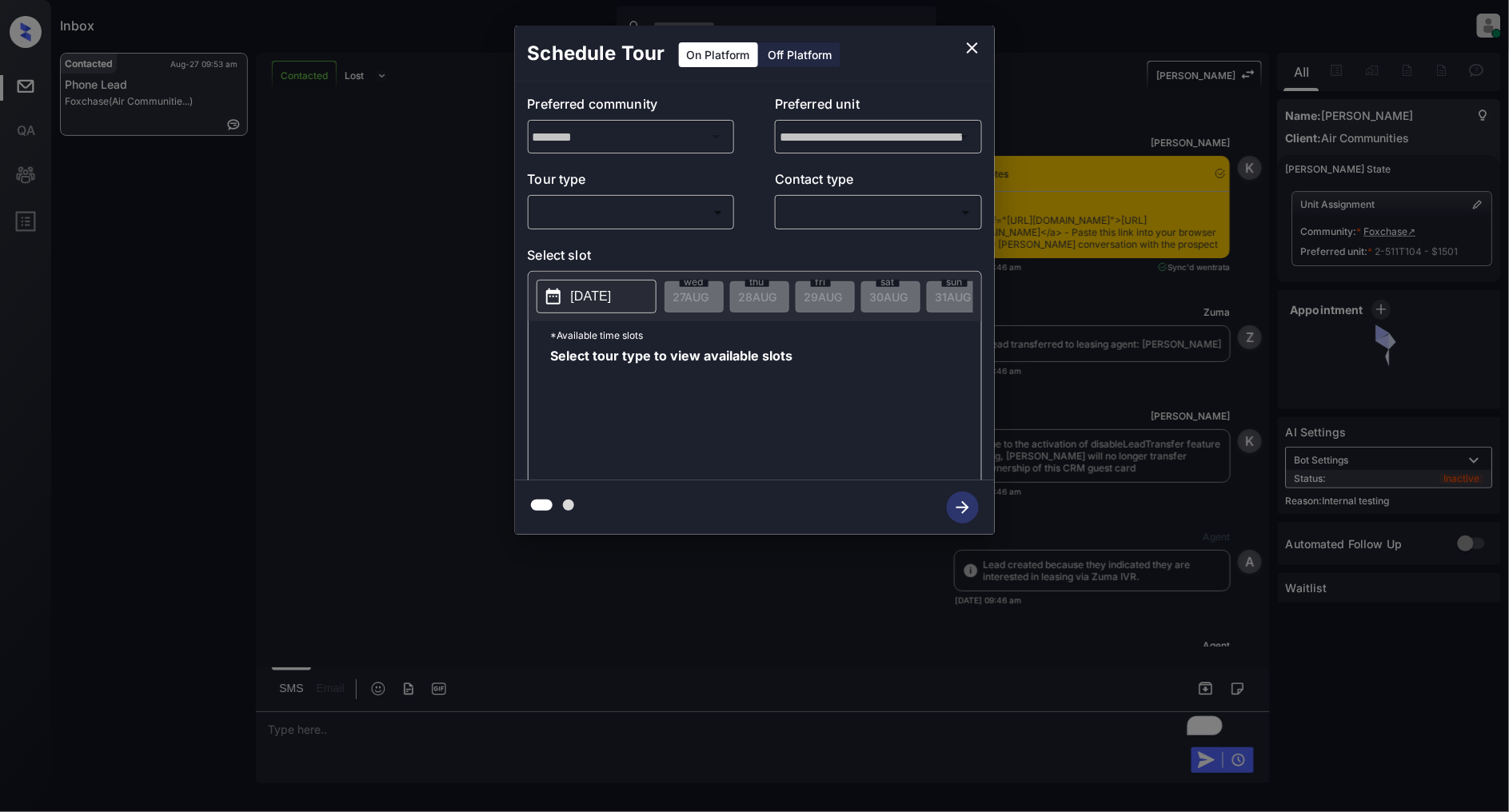
scroll to position [2184, 0]
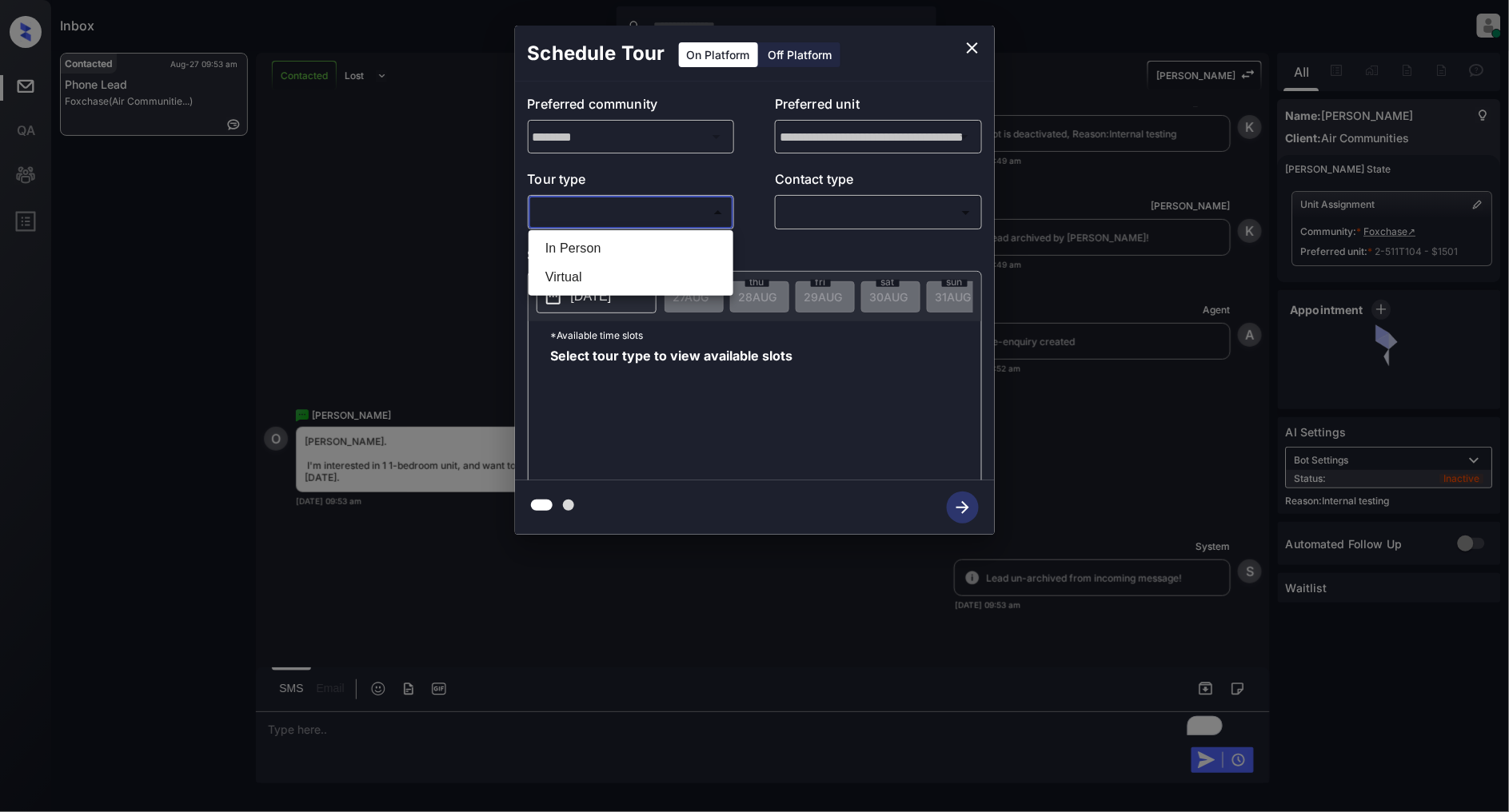
click at [648, 219] on body "Inbox [PERSON_NAME] Online Set yourself offline Set yourself on break Profile S…" at bounding box center [754, 406] width 1509 height 812
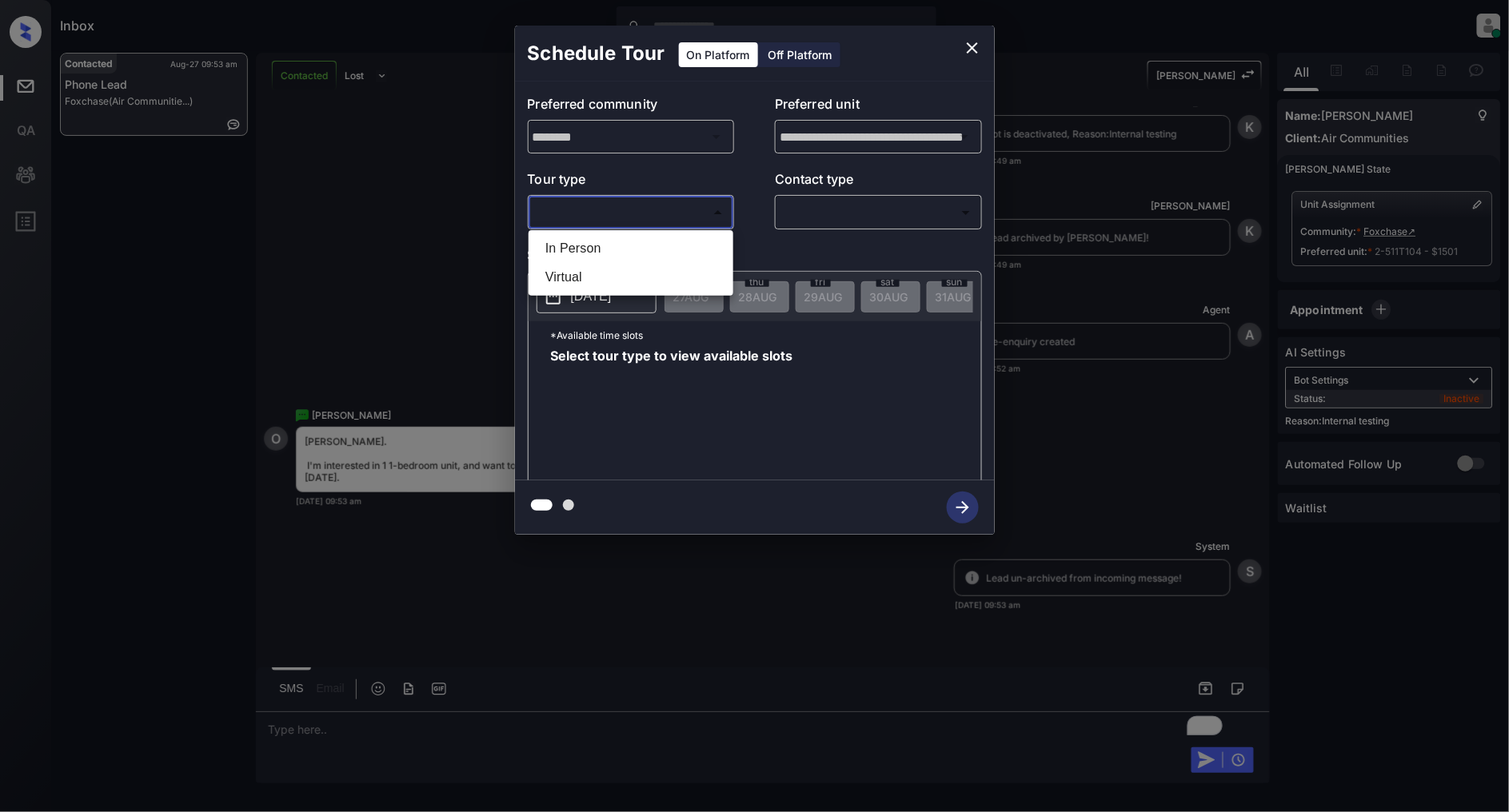
click at [568, 242] on li "In Person" at bounding box center [631, 248] width 197 height 29
type input "********"
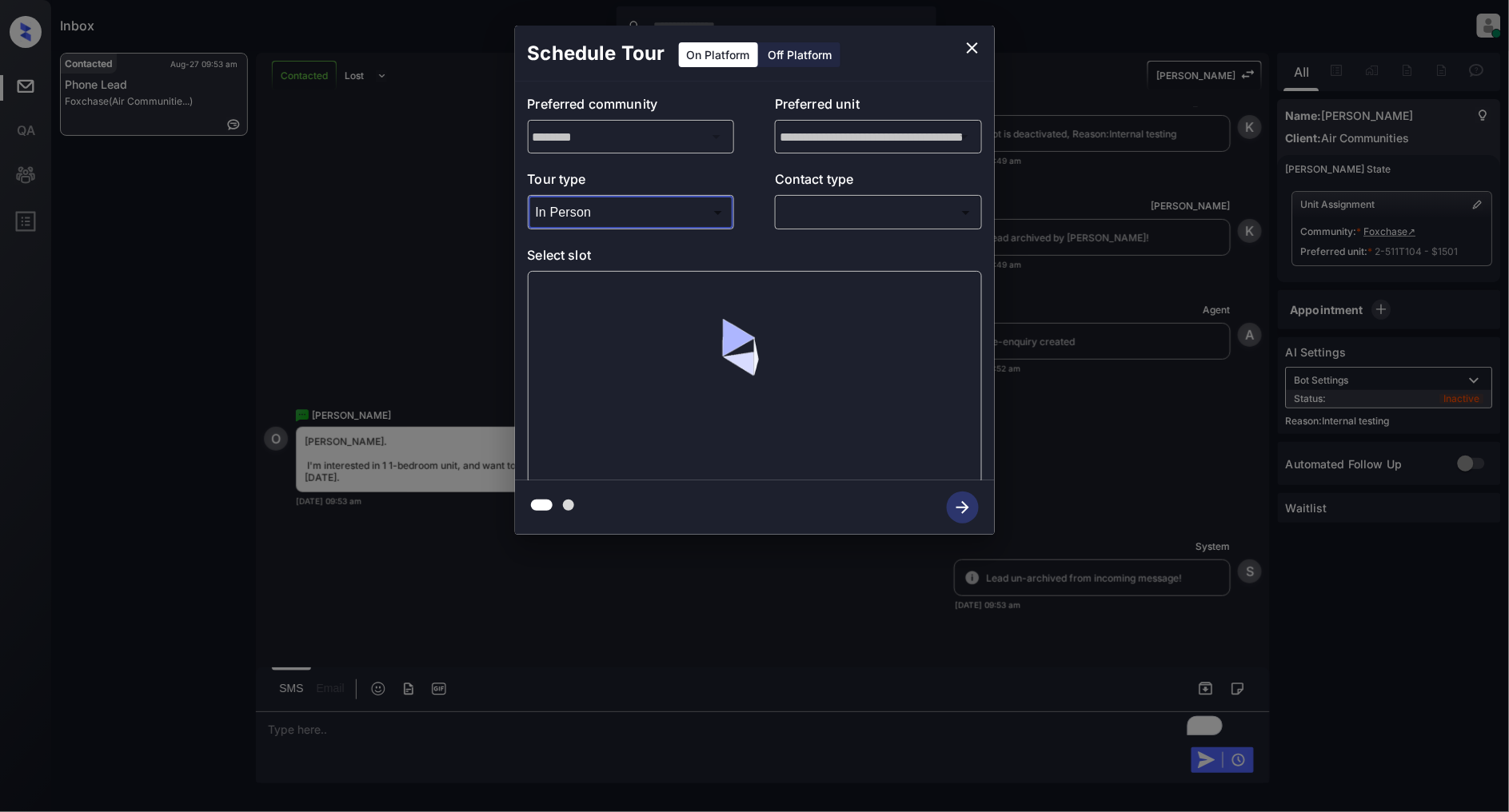
click at [801, 214] on body "Inbox [PERSON_NAME] Online Set yourself offline Set yourself on break Profile S…" at bounding box center [754, 406] width 1509 height 812
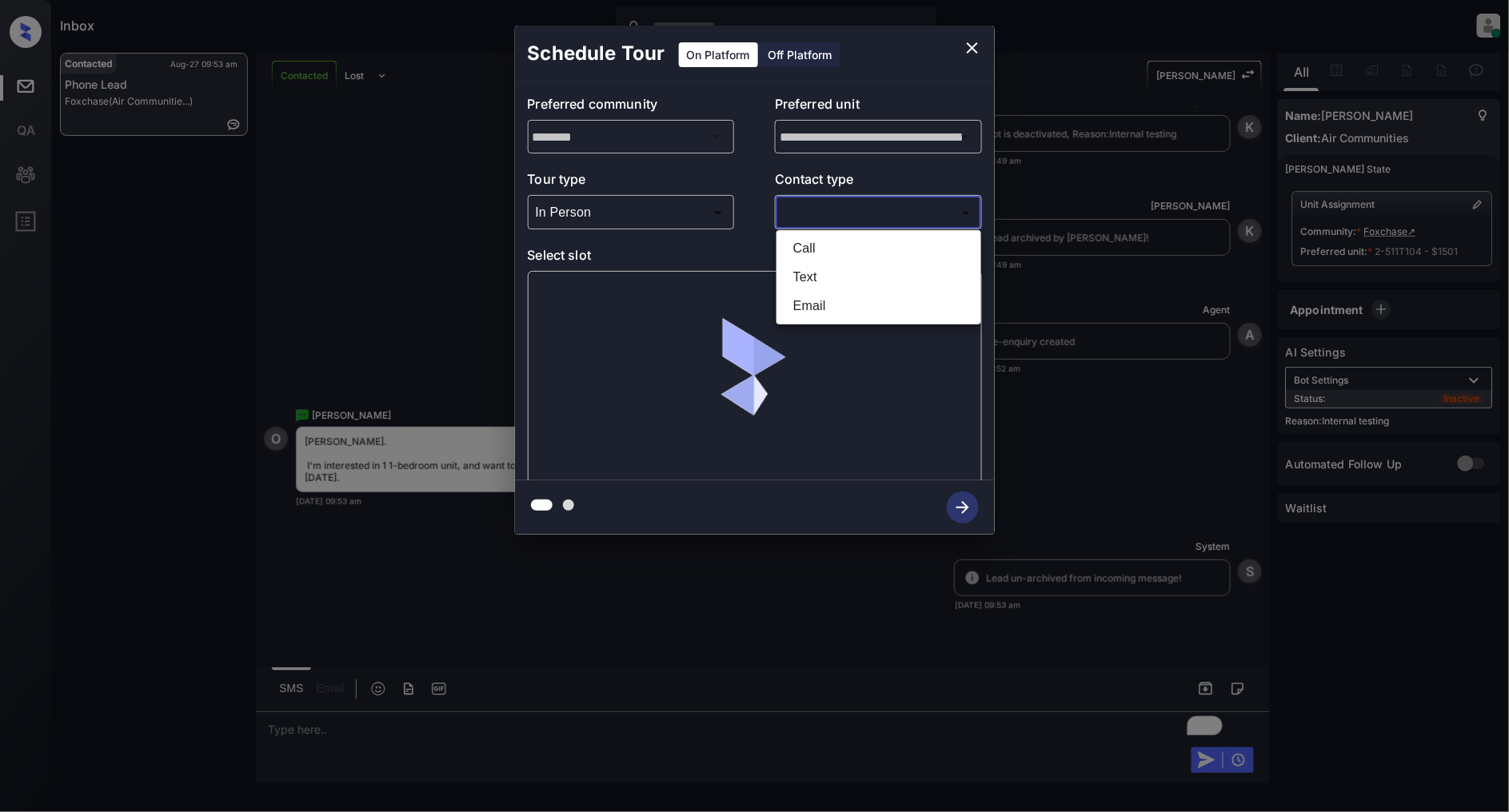
click at [802, 272] on li "Text" at bounding box center [878, 277] width 197 height 29
type input "****"
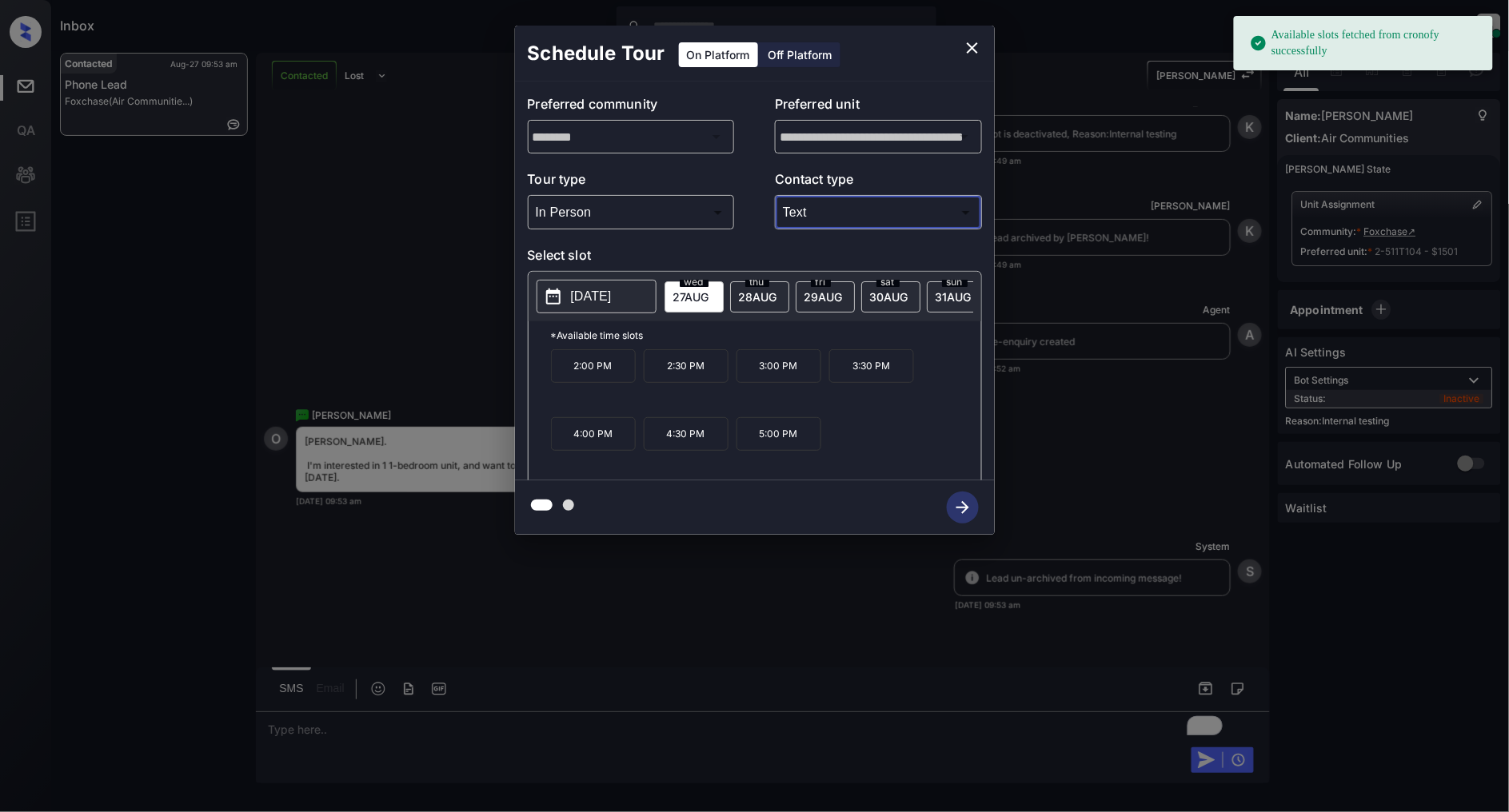
click at [612, 297] on p "[DATE]" at bounding box center [591, 297] width 41 height 19
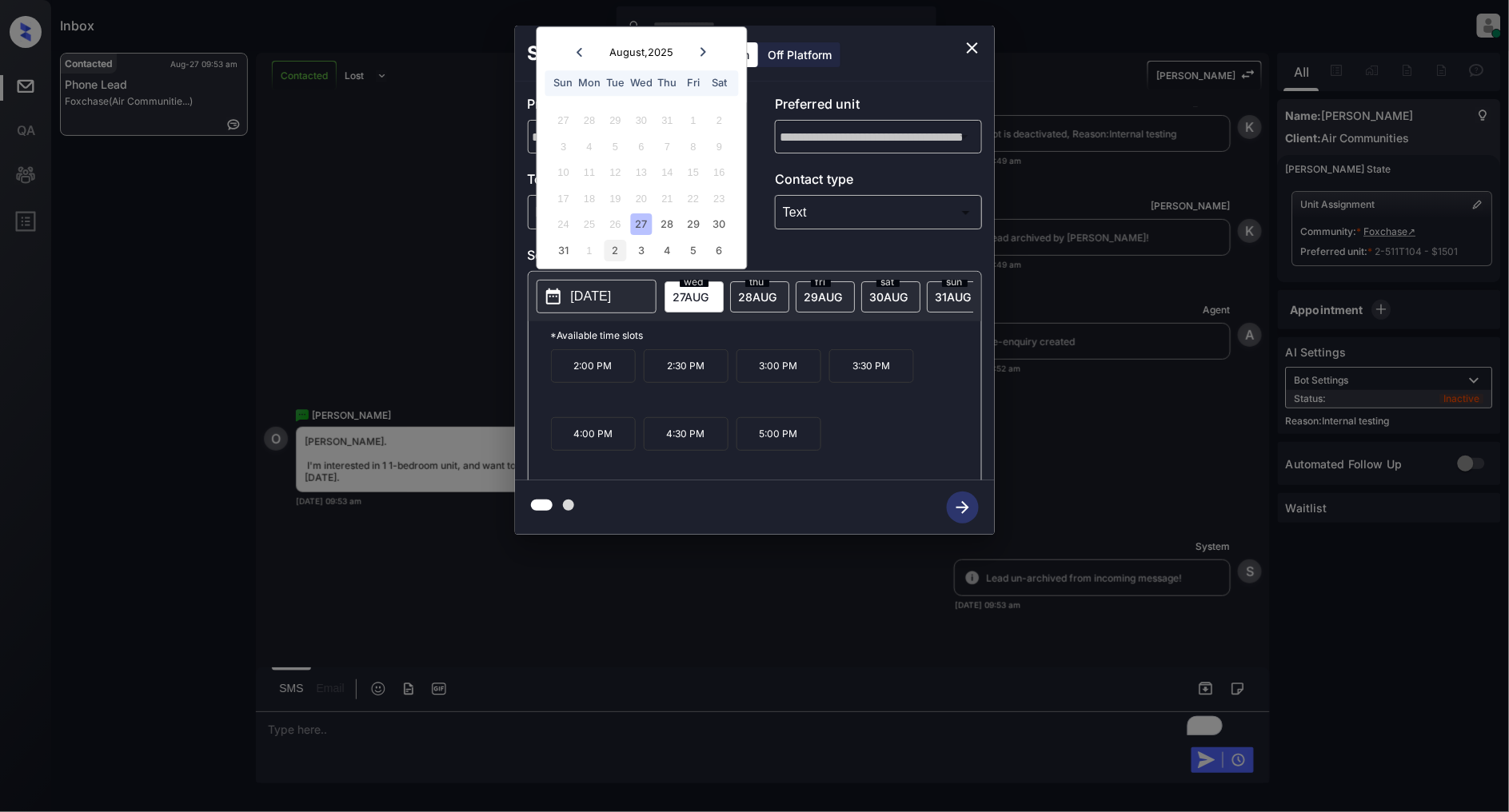
click at [615, 256] on div "2" at bounding box center [615, 250] width 22 height 22
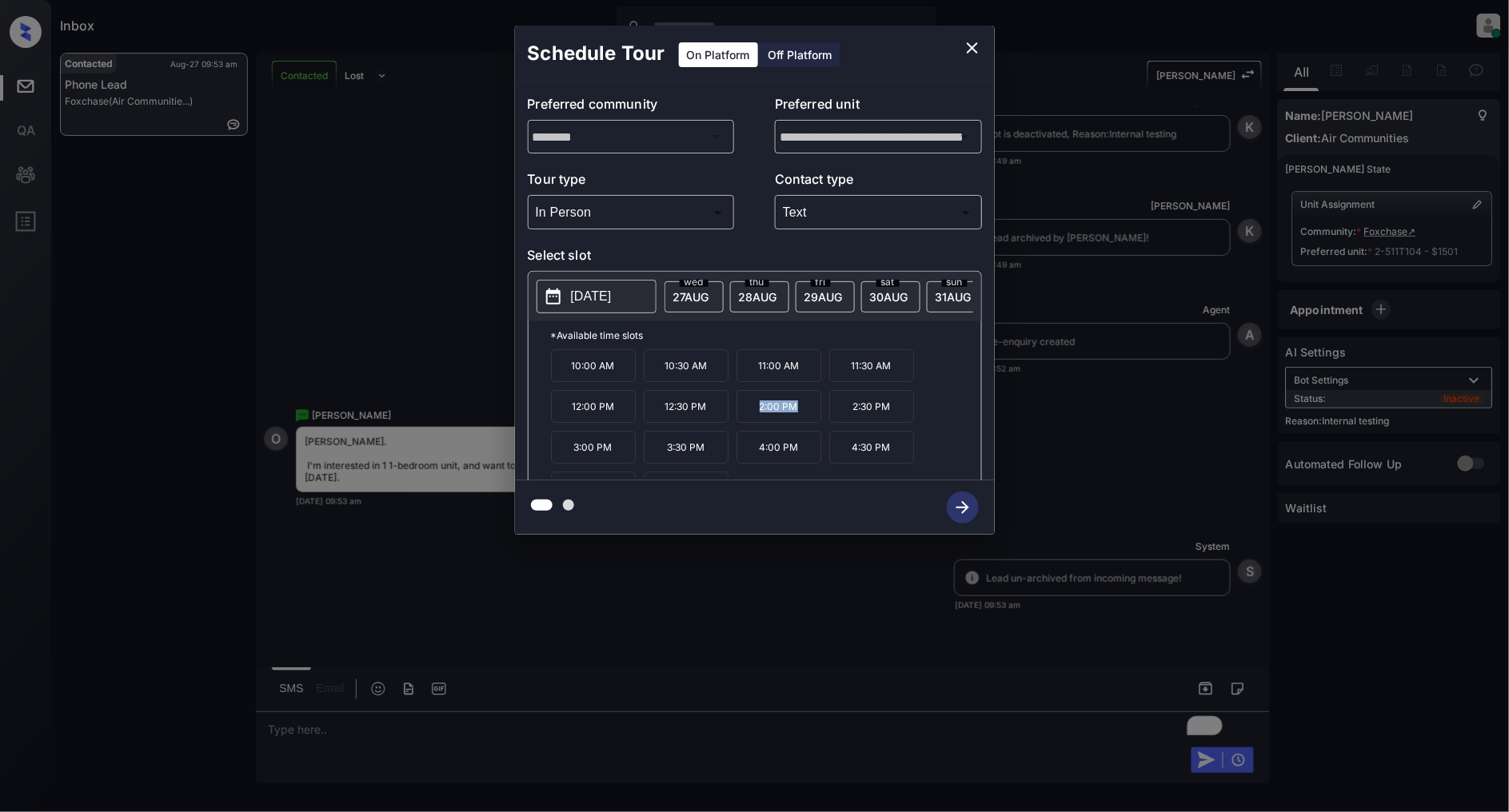
drag, startPoint x: 803, startPoint y: 417, endPoint x: 754, endPoint y: 418, distance: 49.0
click at [754, 418] on p "2:00 PM" at bounding box center [779, 406] width 84 height 33
copy p "2:00 PM"
click at [977, 43] on icon "close" at bounding box center [972, 48] width 11 height 11
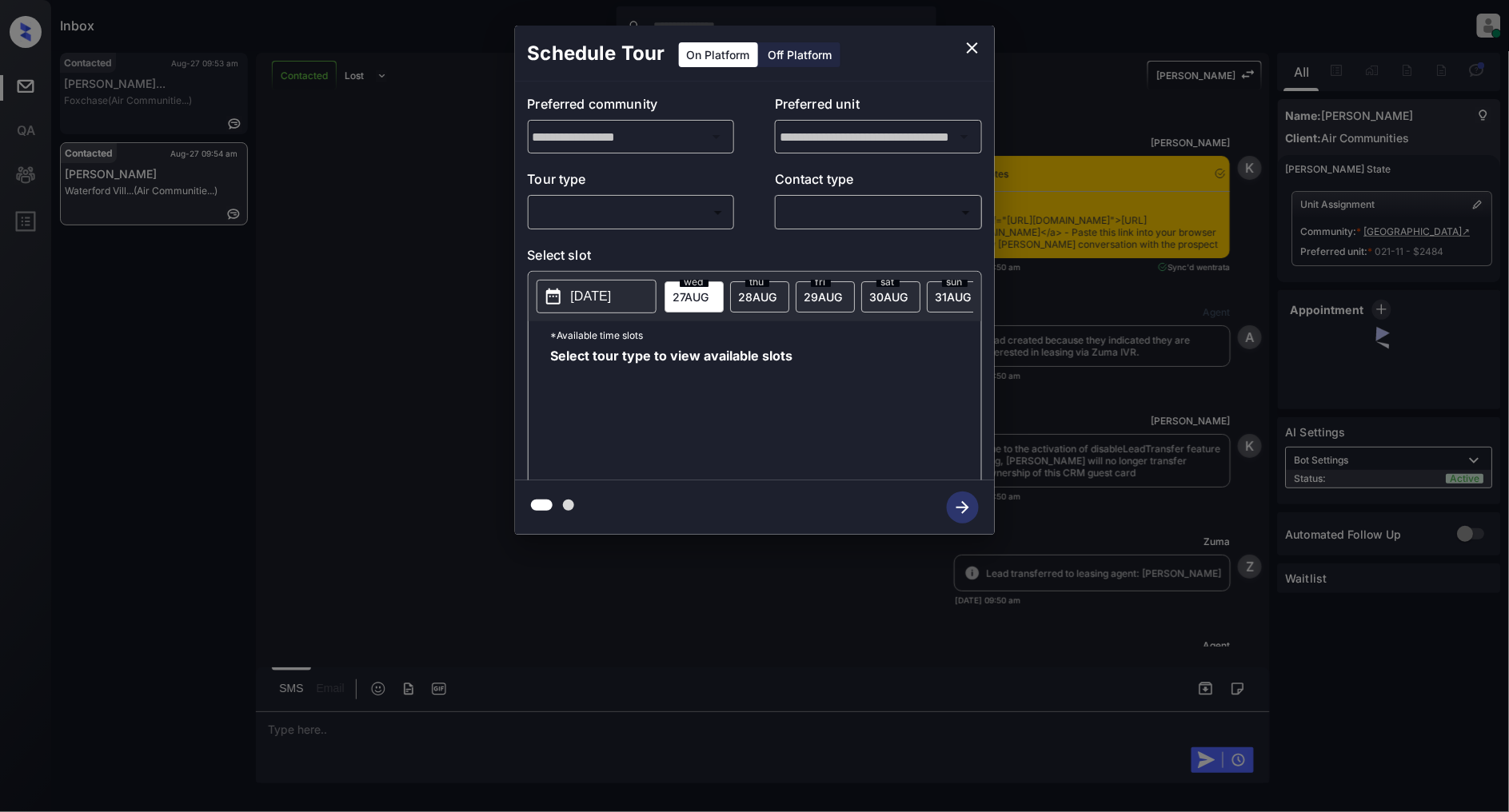
scroll to position [3223, 0]
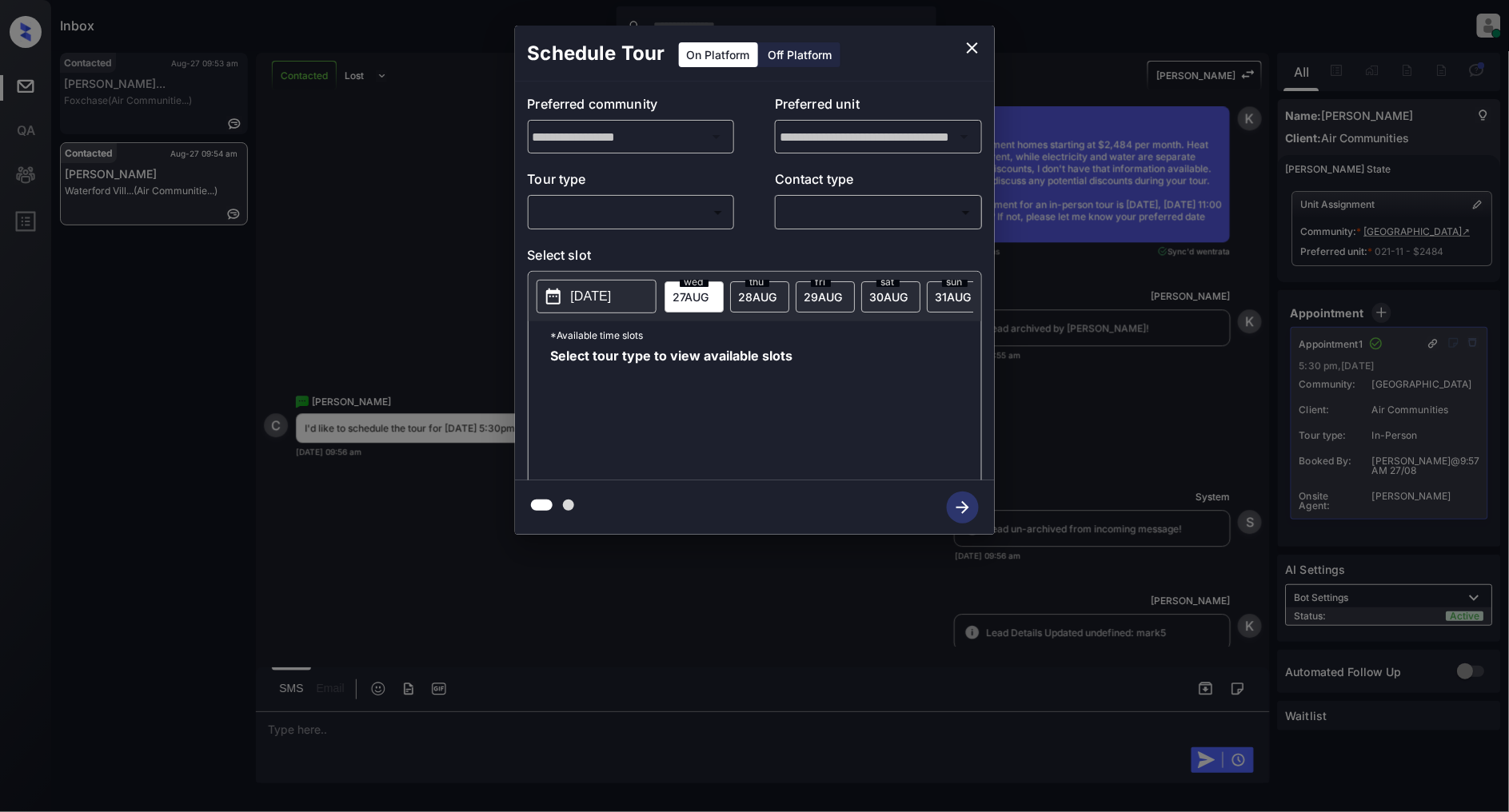
click at [598, 208] on body "Inbox [PERSON_NAME] Online Set yourself offline Set yourself on break Profile S…" at bounding box center [754, 406] width 1509 height 812
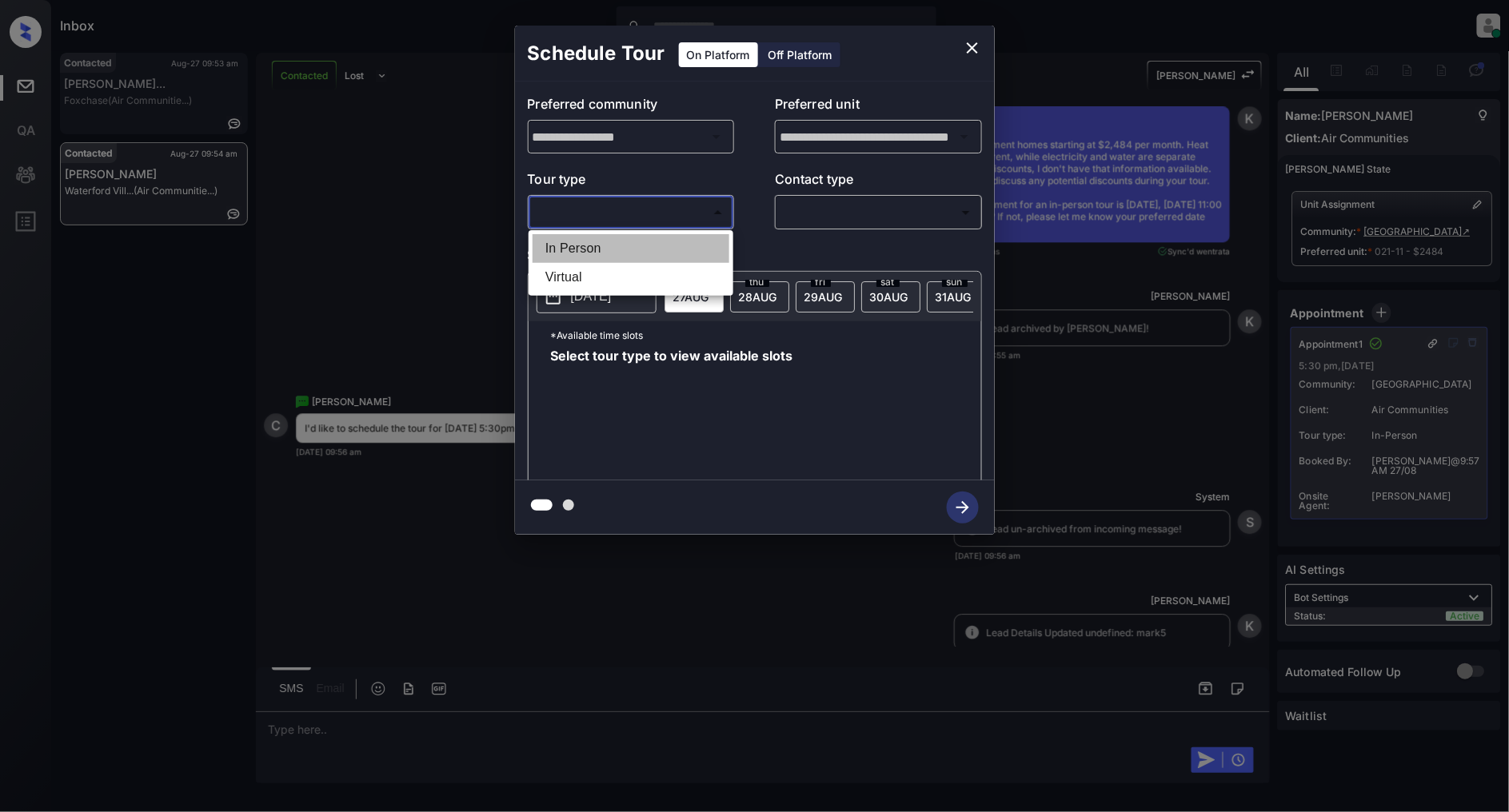
click at [585, 238] on li "In Person" at bounding box center [631, 248] width 197 height 29
type input "********"
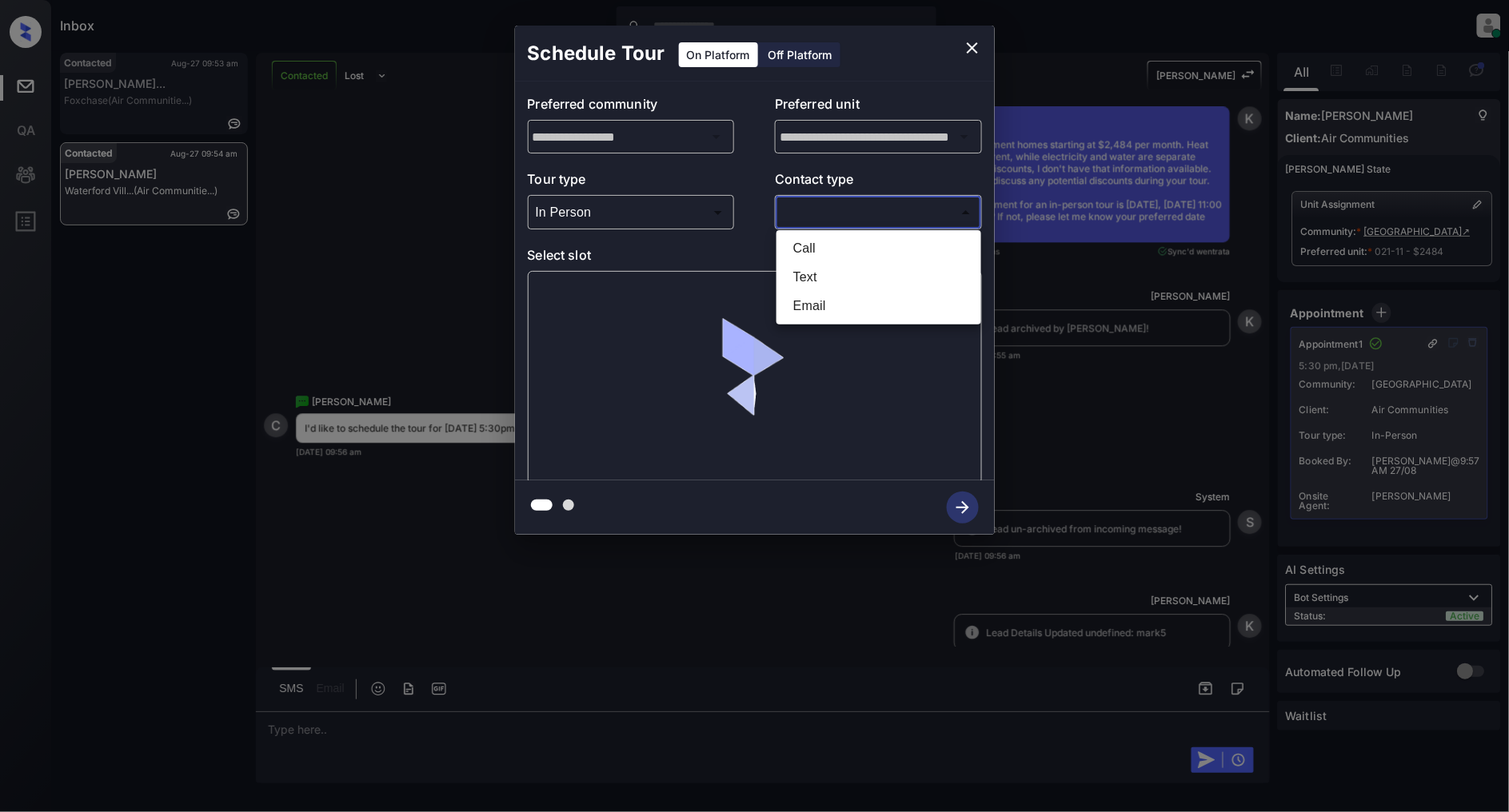
click at [846, 215] on body "Inbox [PERSON_NAME] Online Set yourself offline Set yourself on break Profile S…" at bounding box center [754, 406] width 1509 height 812
click at [833, 277] on li "Text" at bounding box center [878, 277] width 197 height 29
type input "****"
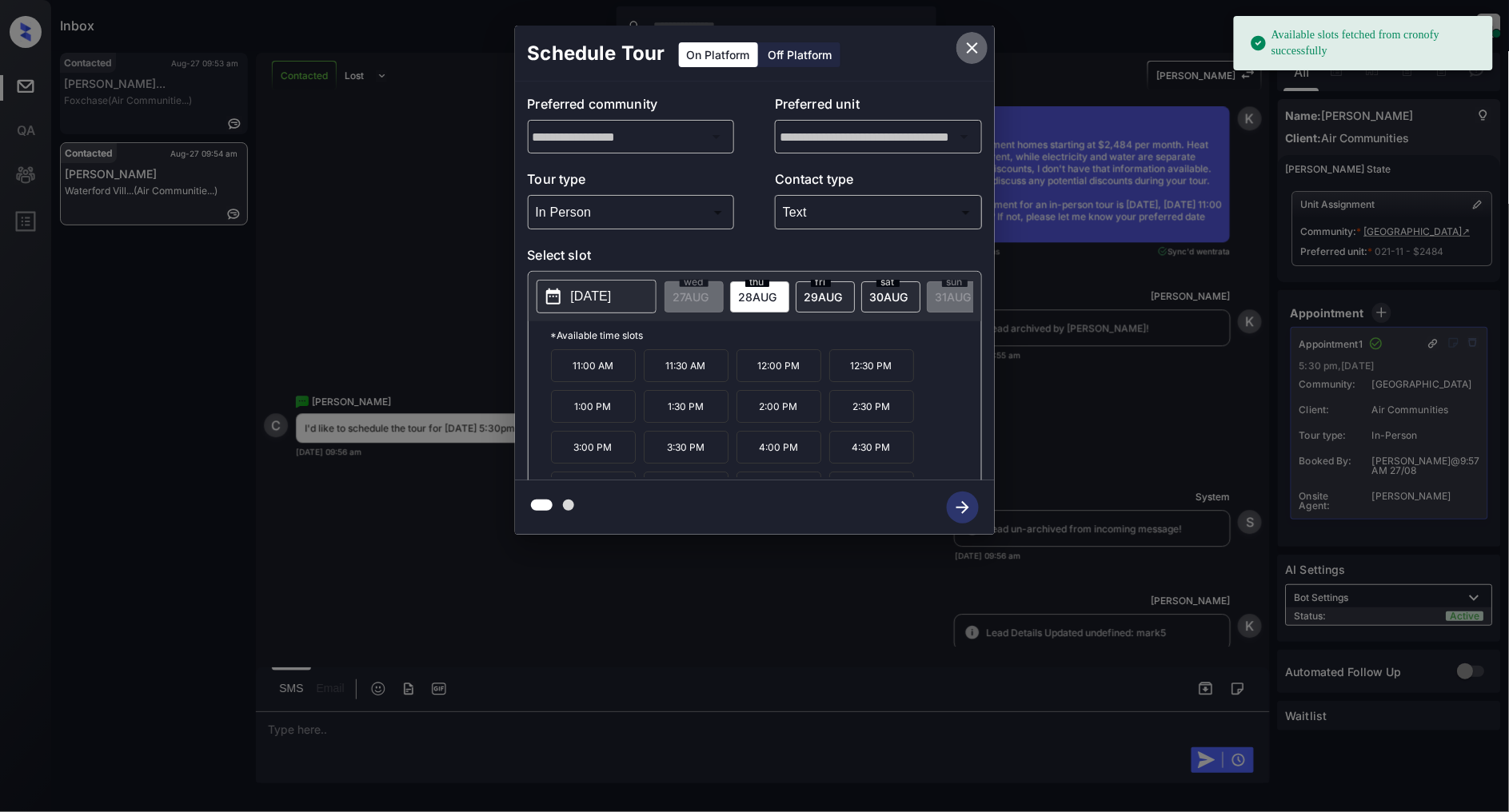
click at [981, 43] on icon "close" at bounding box center [972, 48] width 19 height 19
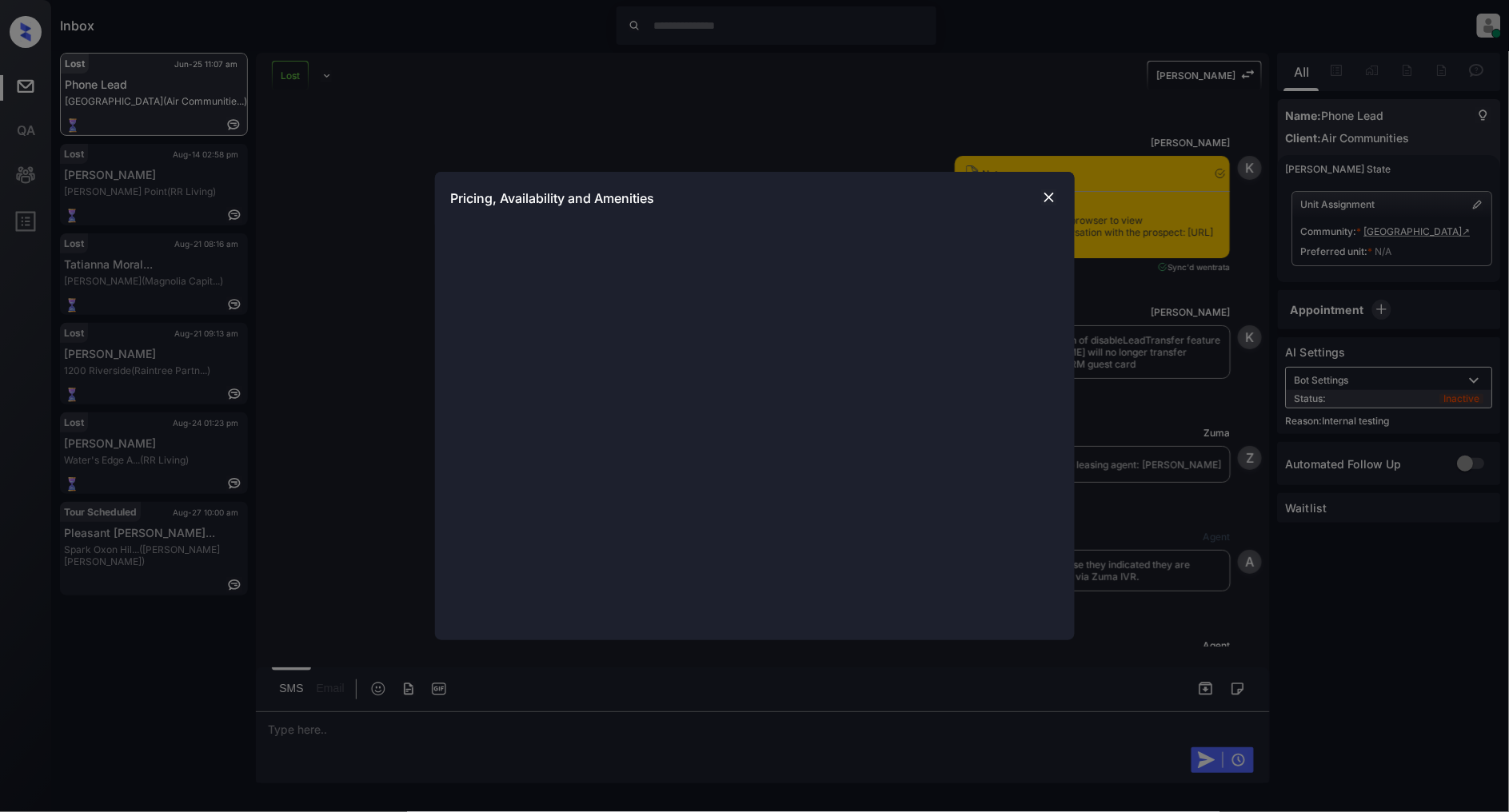
scroll to position [8892, 0]
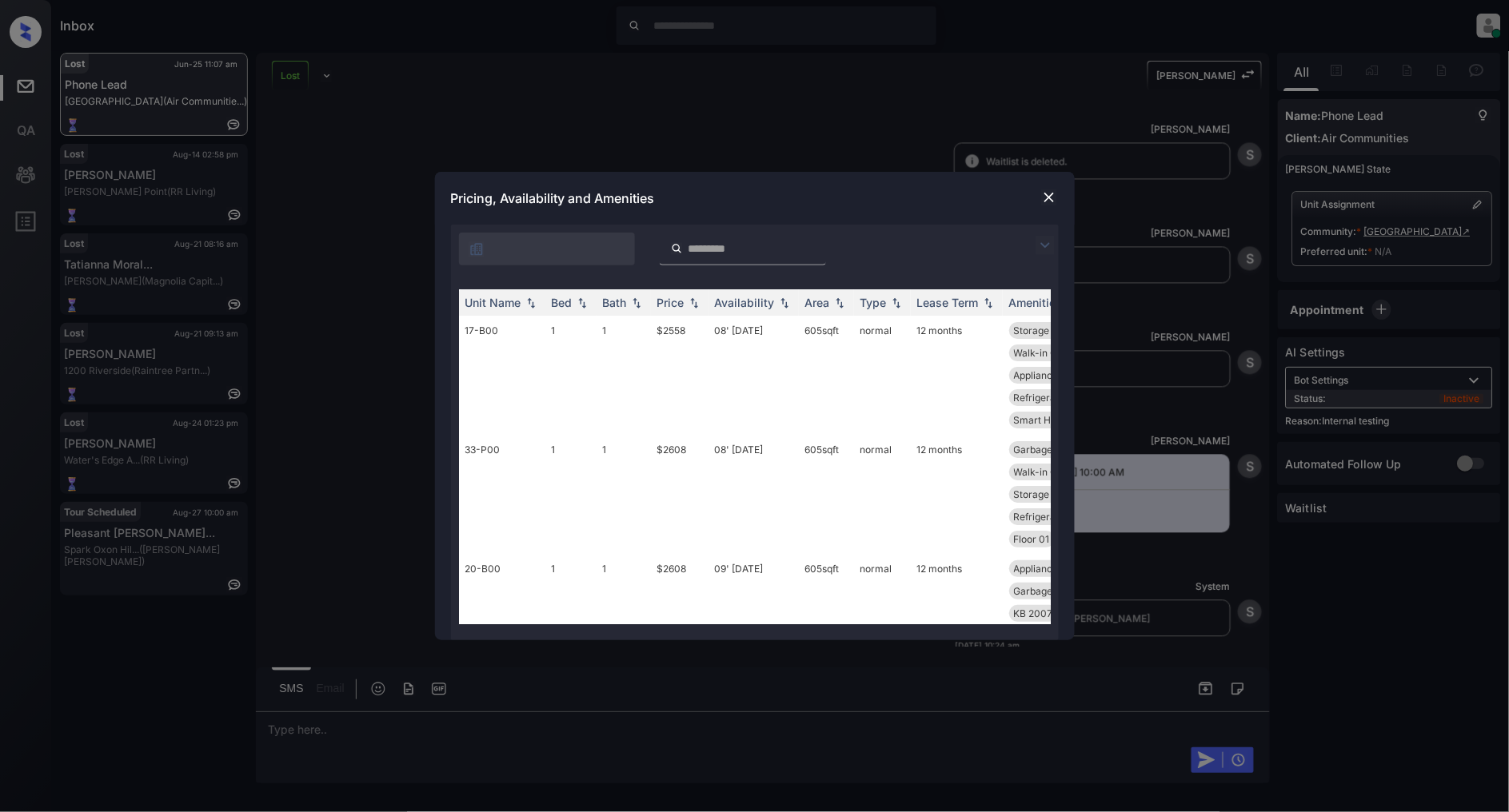
click at [1051, 242] on img at bounding box center [1046, 245] width 19 height 19
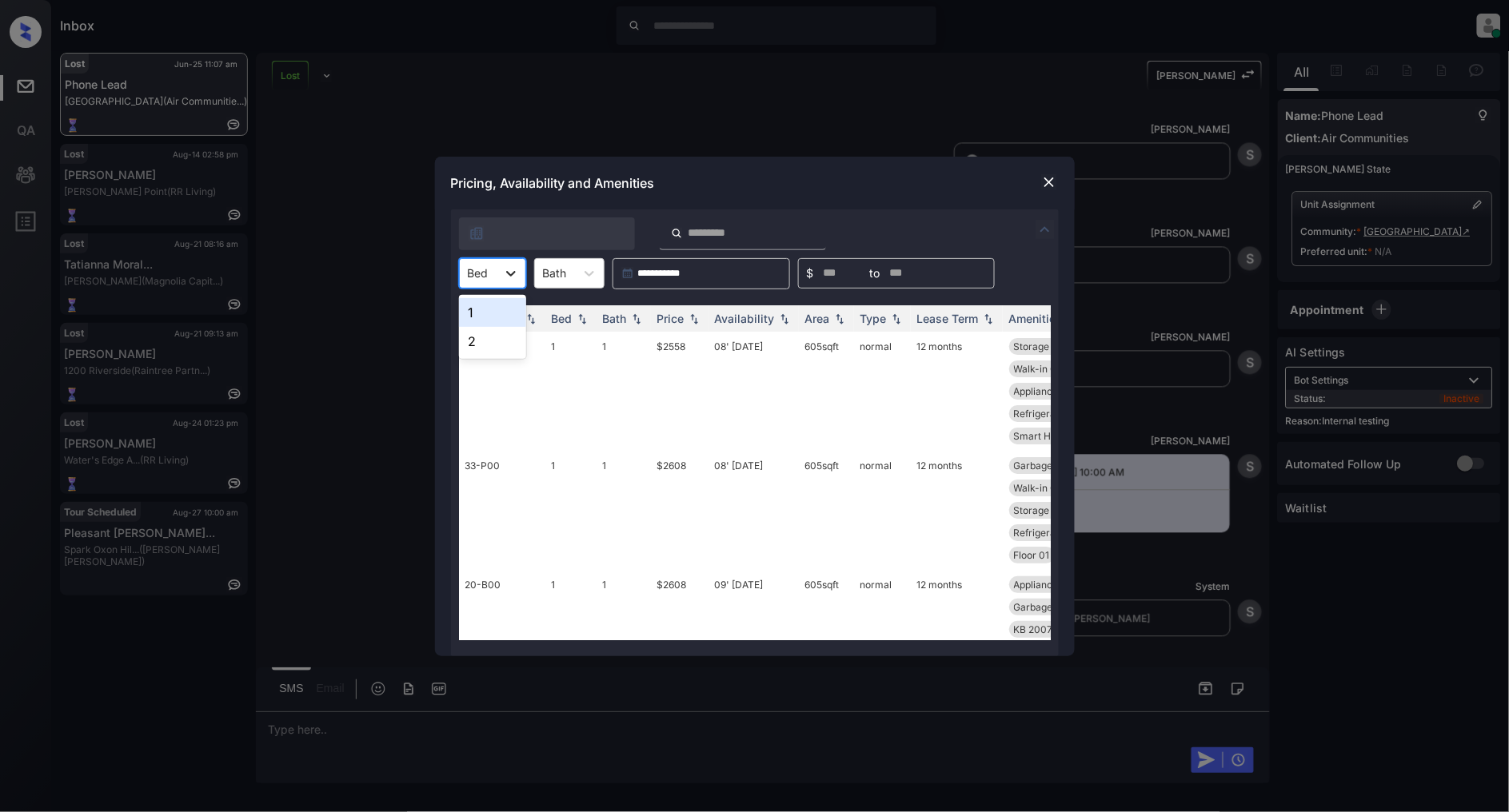
click at [500, 277] on div at bounding box center [511, 273] width 29 height 29
click at [1054, 185] on img at bounding box center [1049, 182] width 16 height 16
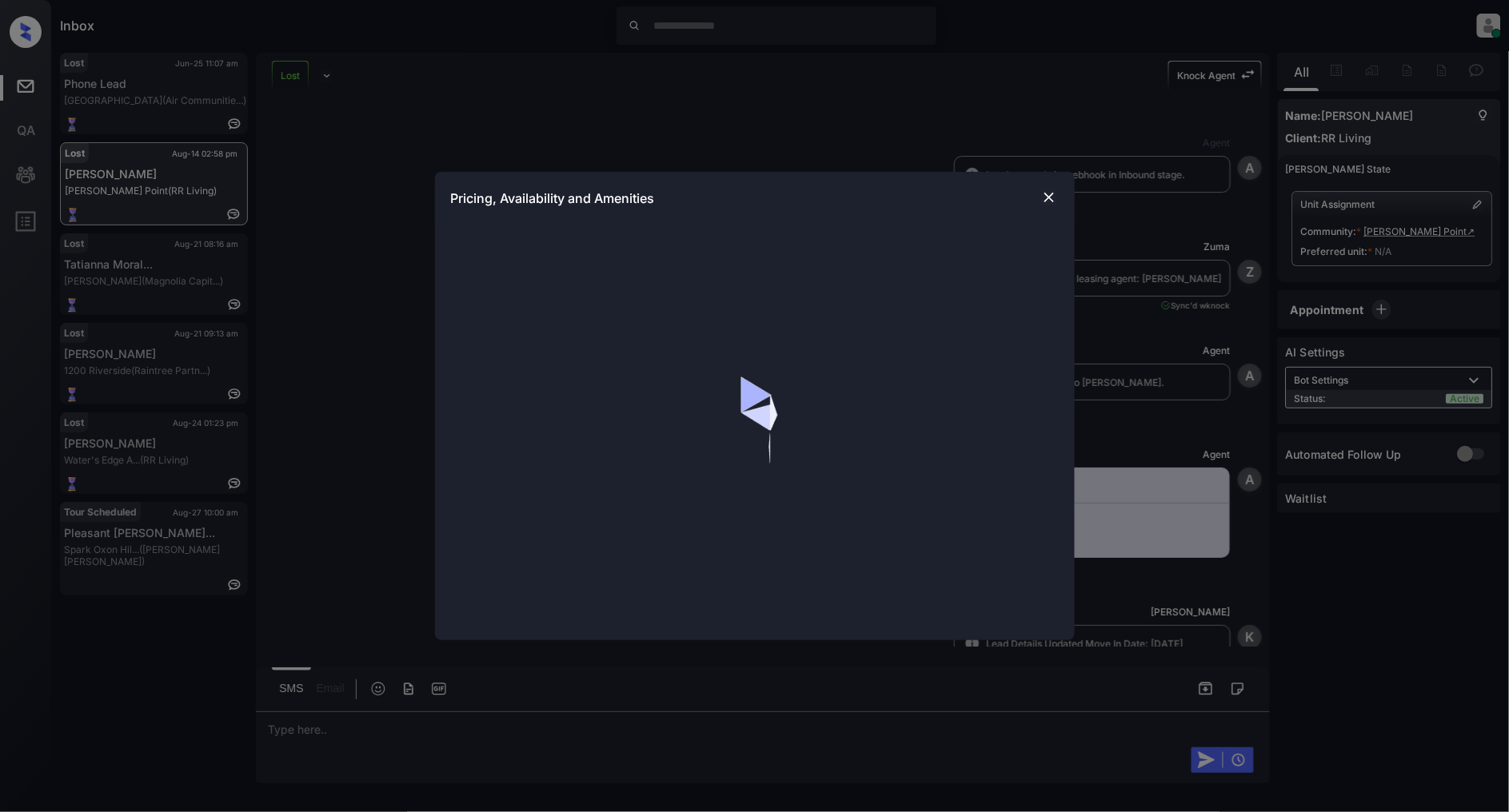
scroll to position [5763, 0]
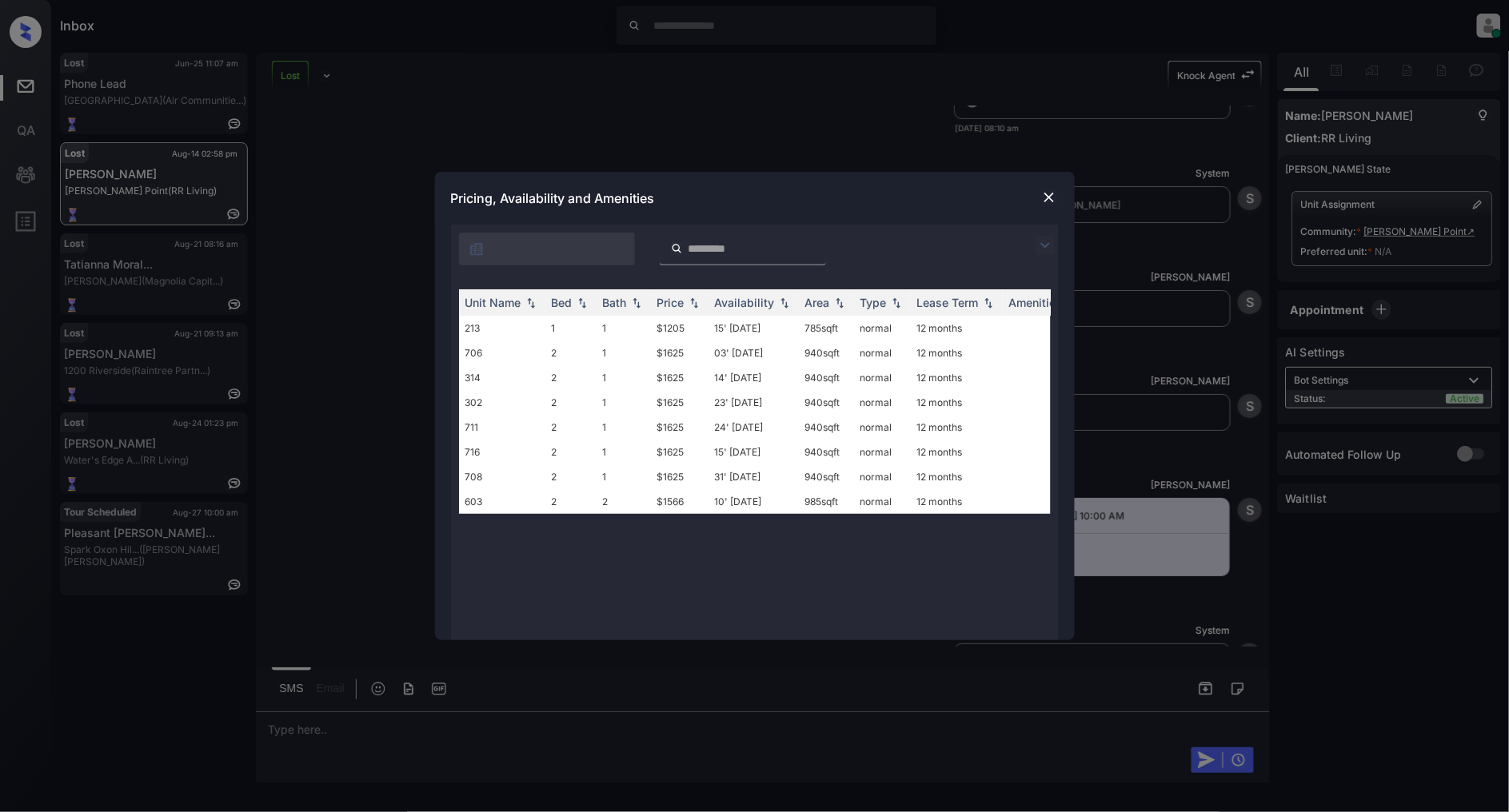
click at [1047, 196] on img at bounding box center [1049, 198] width 16 height 16
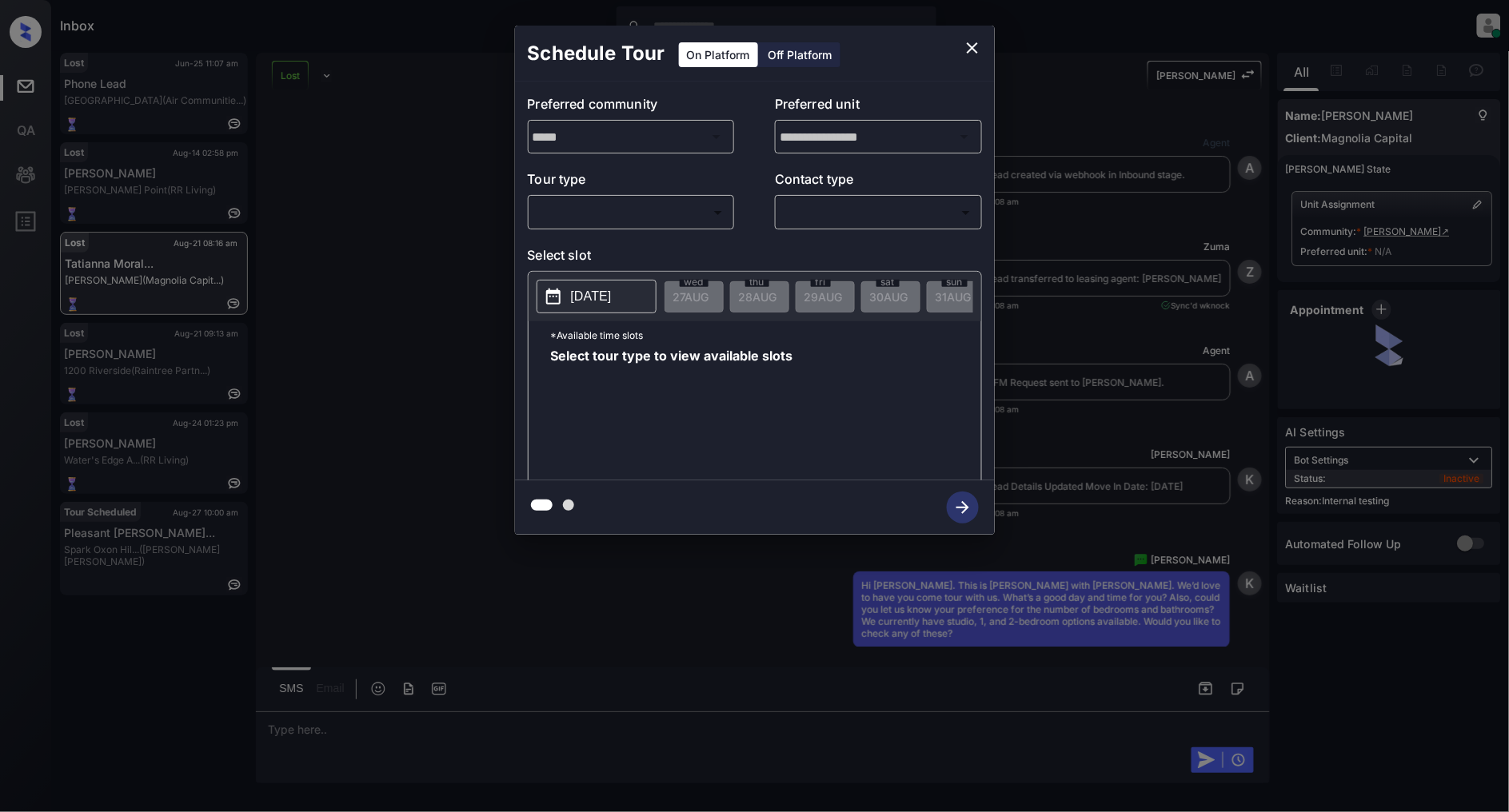
scroll to position [6440, 0]
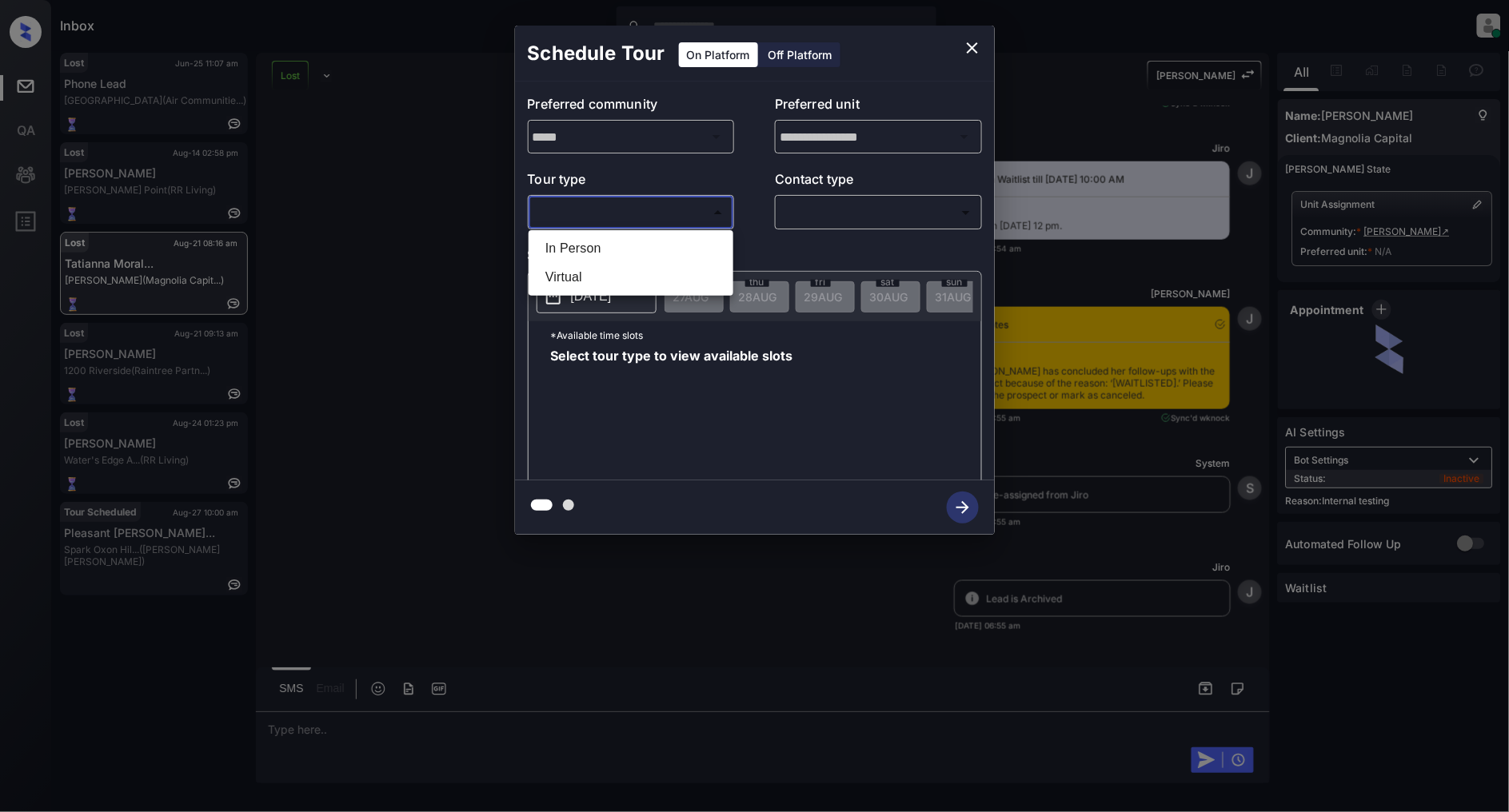
click at [635, 208] on body "Inbox [PERSON_NAME] Online Set yourself offline Set yourself on break Profile S…" at bounding box center [754, 406] width 1509 height 812
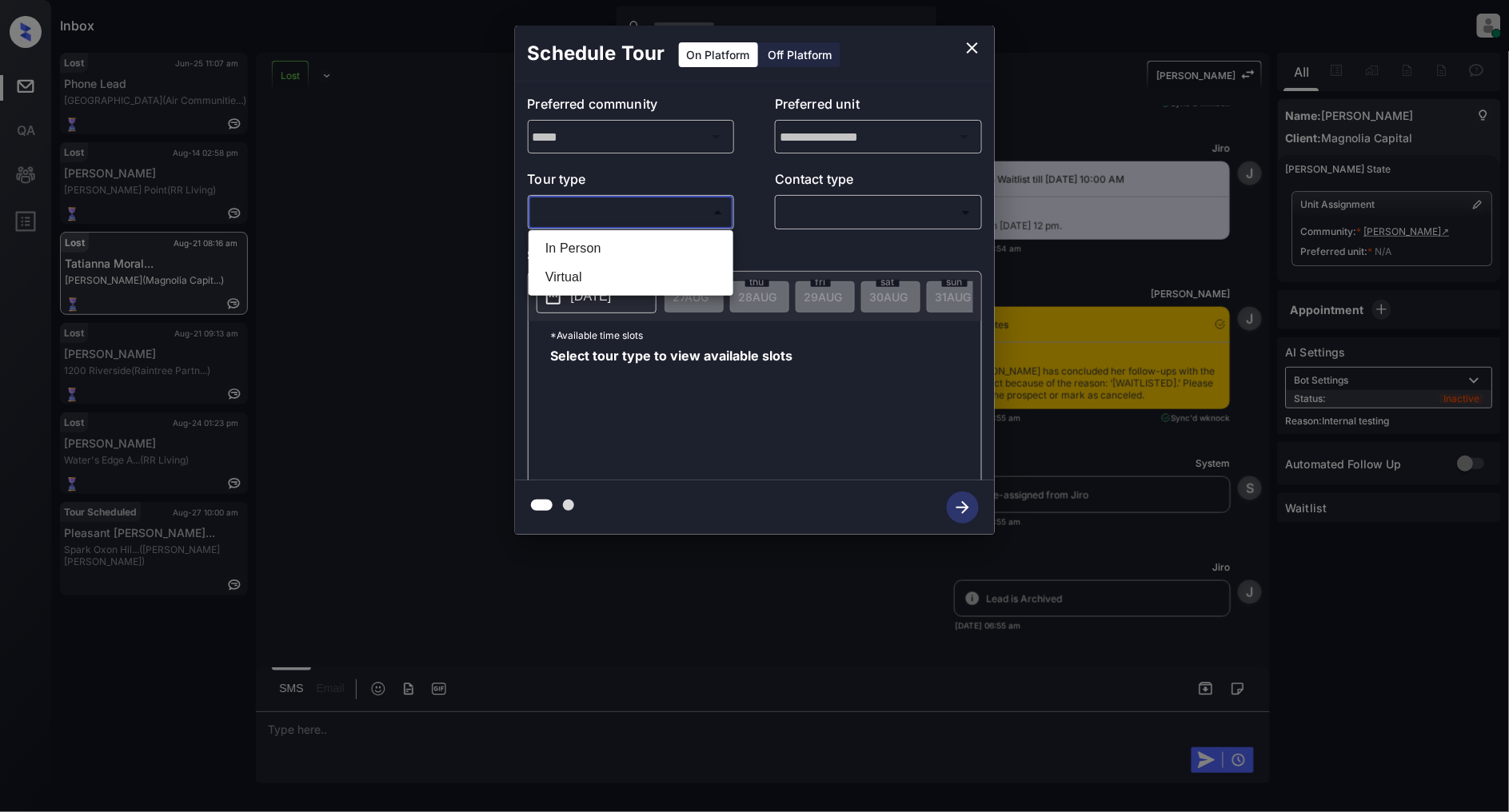
click at [623, 238] on li "In Person" at bounding box center [631, 248] width 197 height 29
type input "********"
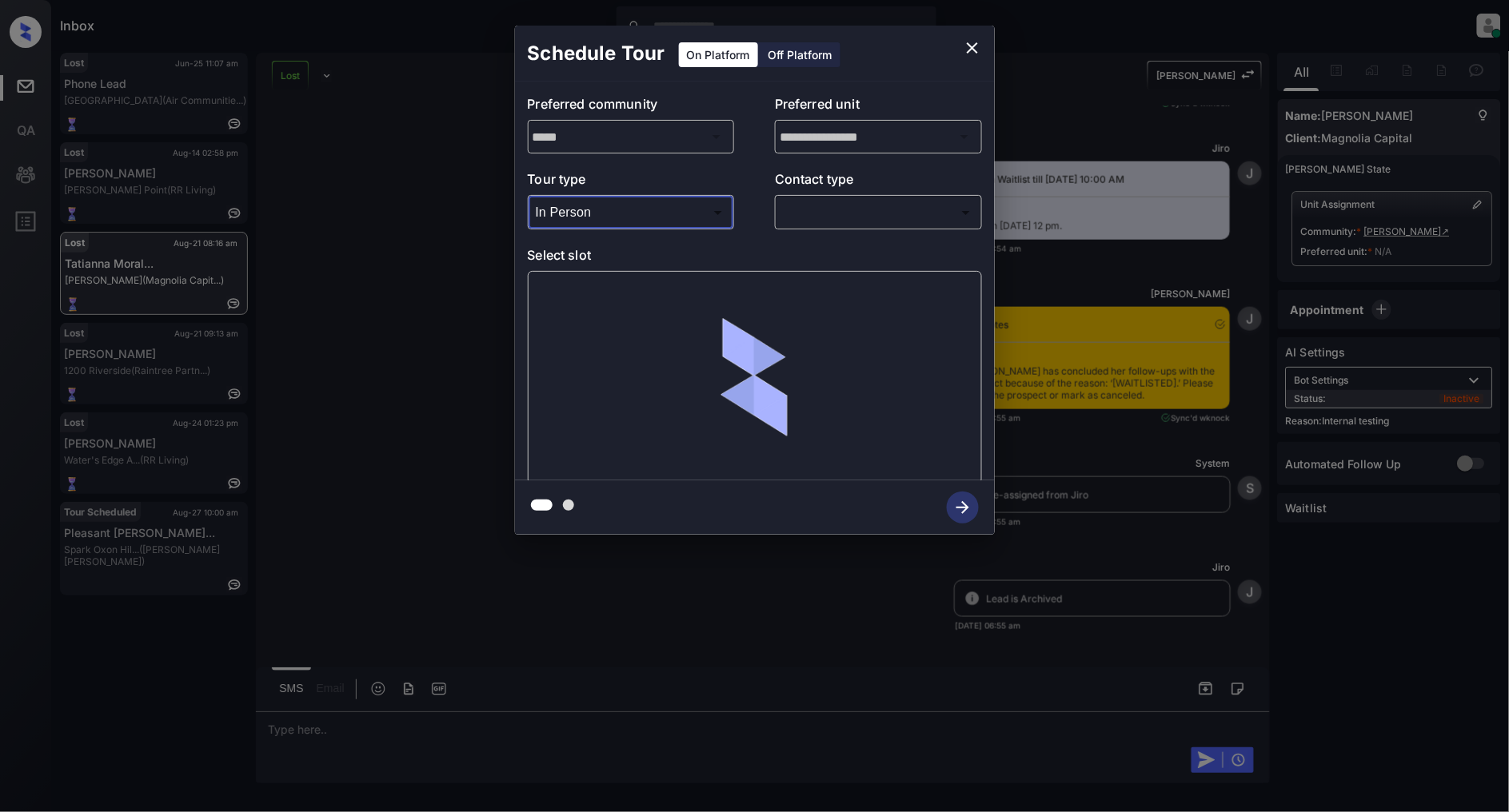
click at [800, 212] on body "Inbox [PERSON_NAME] Online Set yourself offline Set yourself on break Profile S…" at bounding box center [754, 406] width 1509 height 812
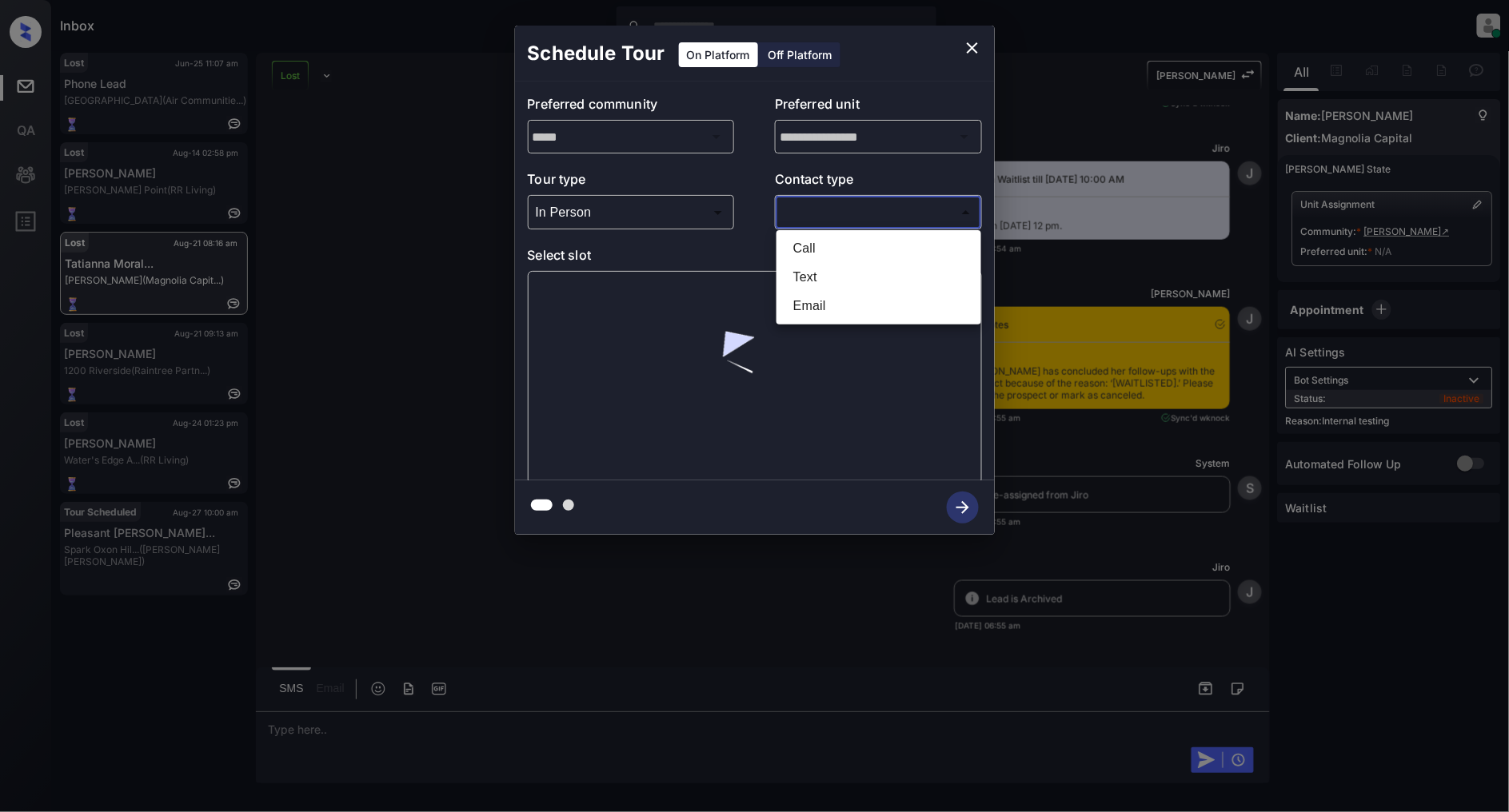
click at [841, 277] on li "Text" at bounding box center [878, 277] width 197 height 29
type input "****"
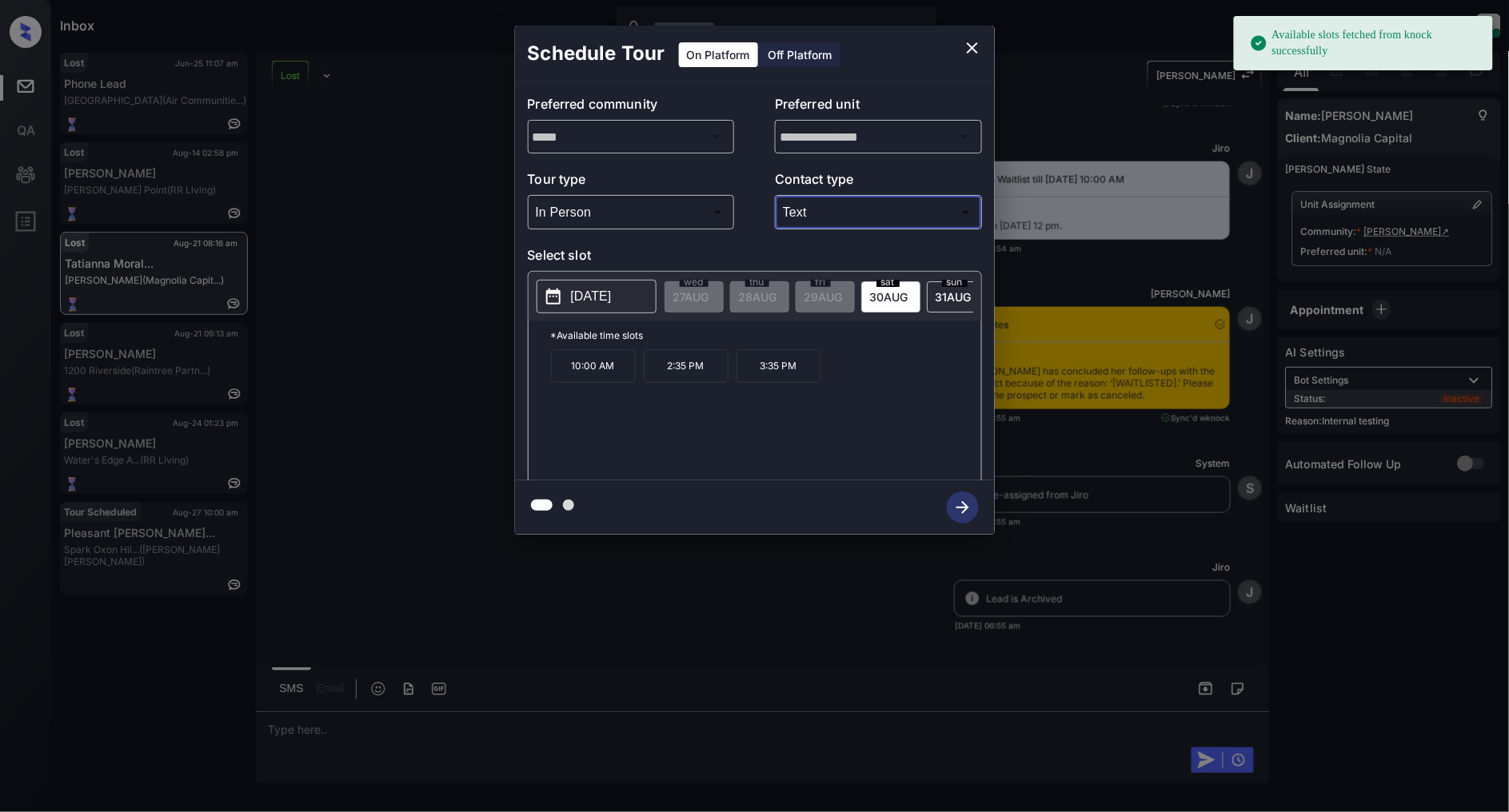
click at [593, 289] on p "[DATE]" at bounding box center [591, 297] width 41 height 19
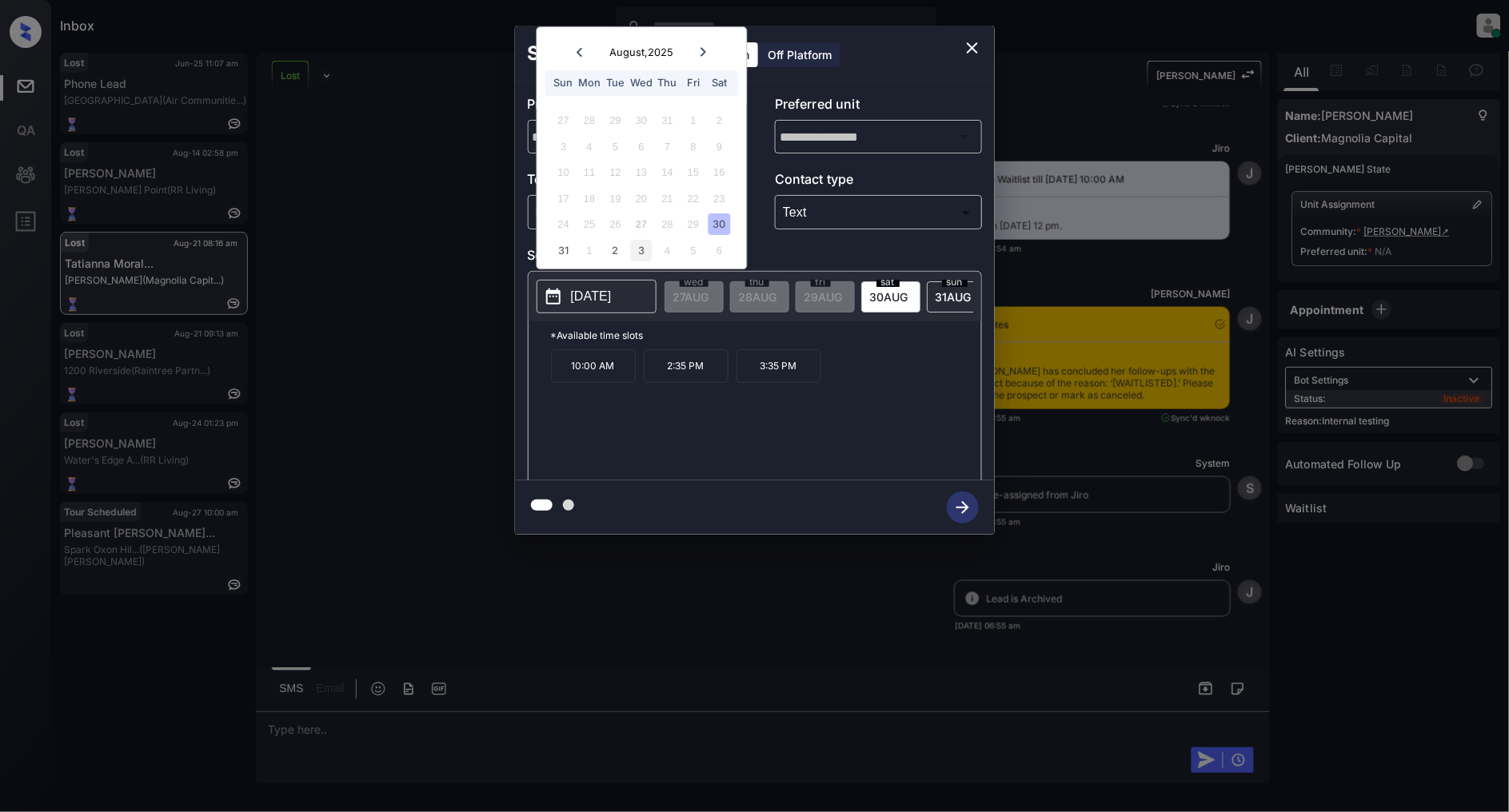
click at [650, 245] on div "3" at bounding box center [641, 250] width 22 height 22
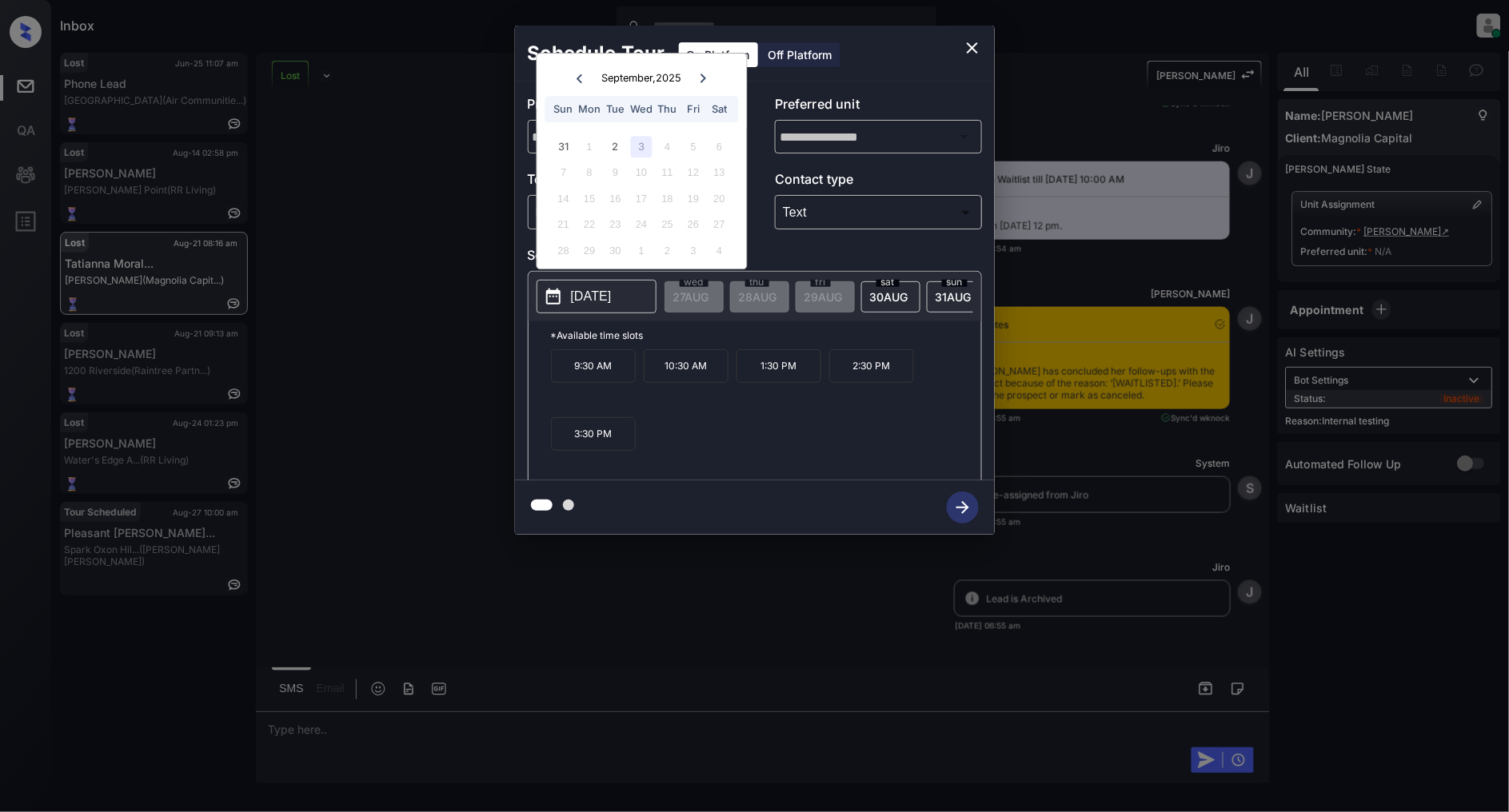
click at [974, 49] on icon "close" at bounding box center [972, 48] width 19 height 19
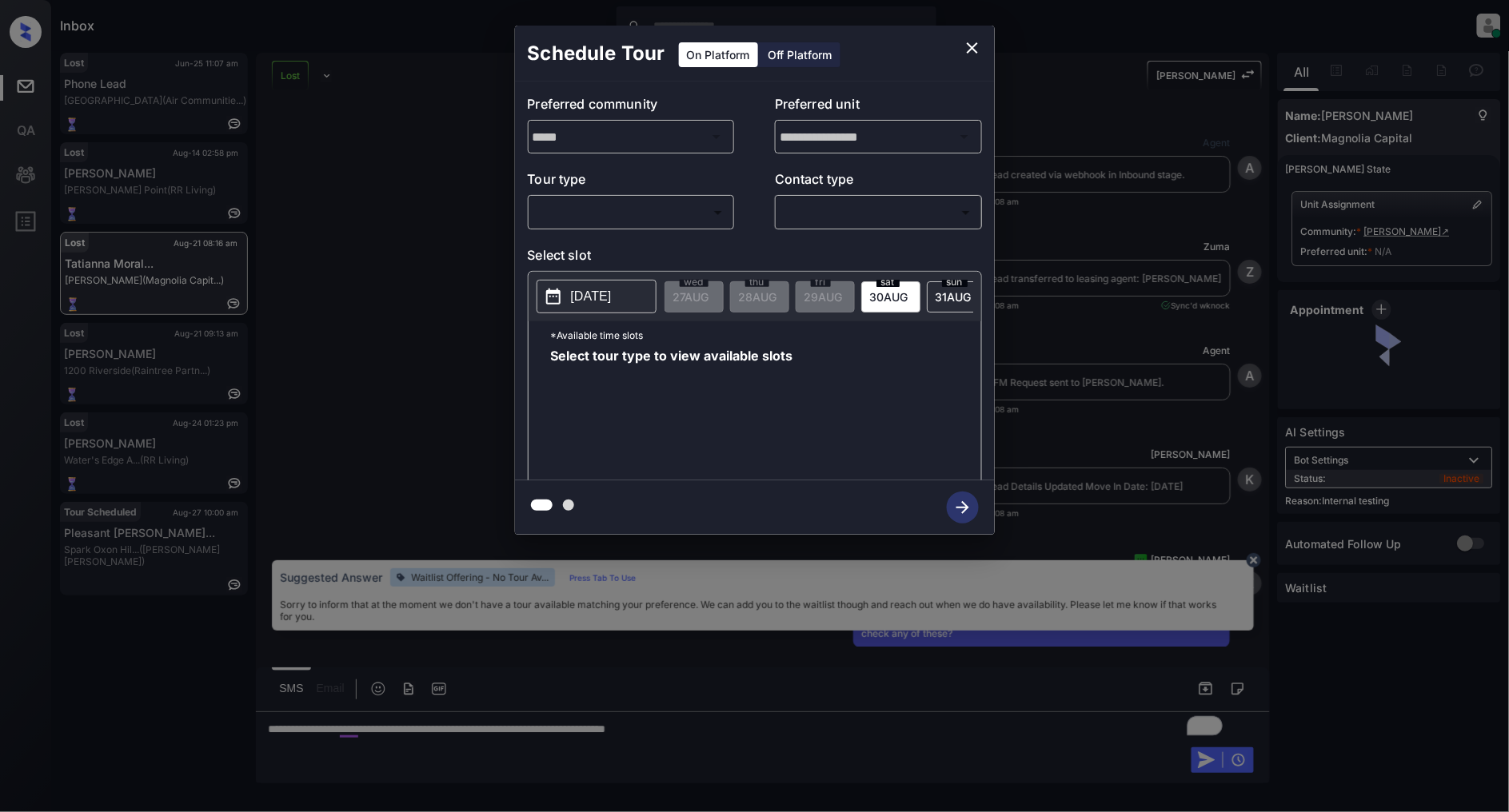
scroll to position [6263, 0]
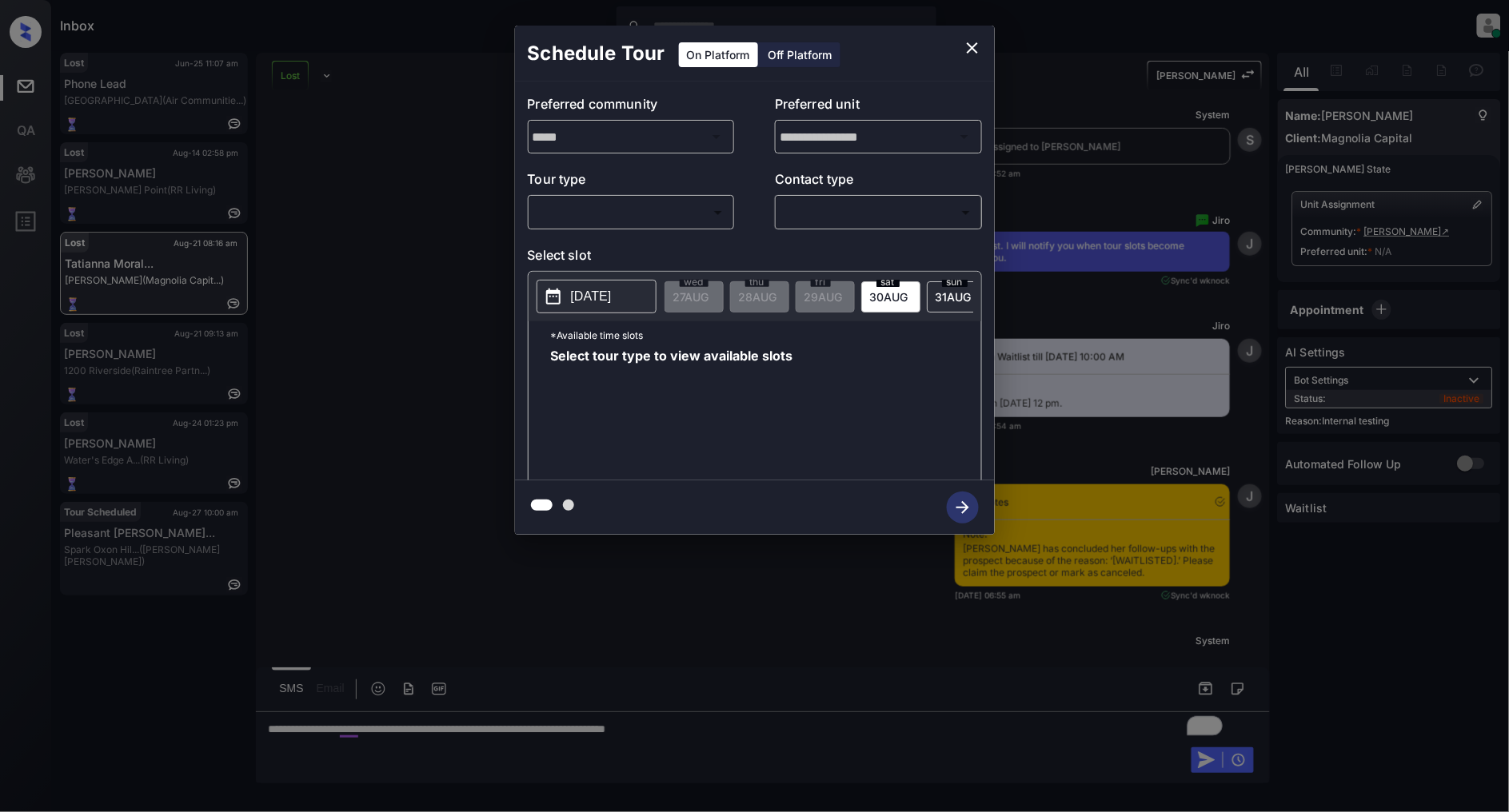
click at [648, 207] on body "Inbox [PERSON_NAME] Online Set yourself offline Set yourself on break Profile S…" at bounding box center [754, 406] width 1509 height 812
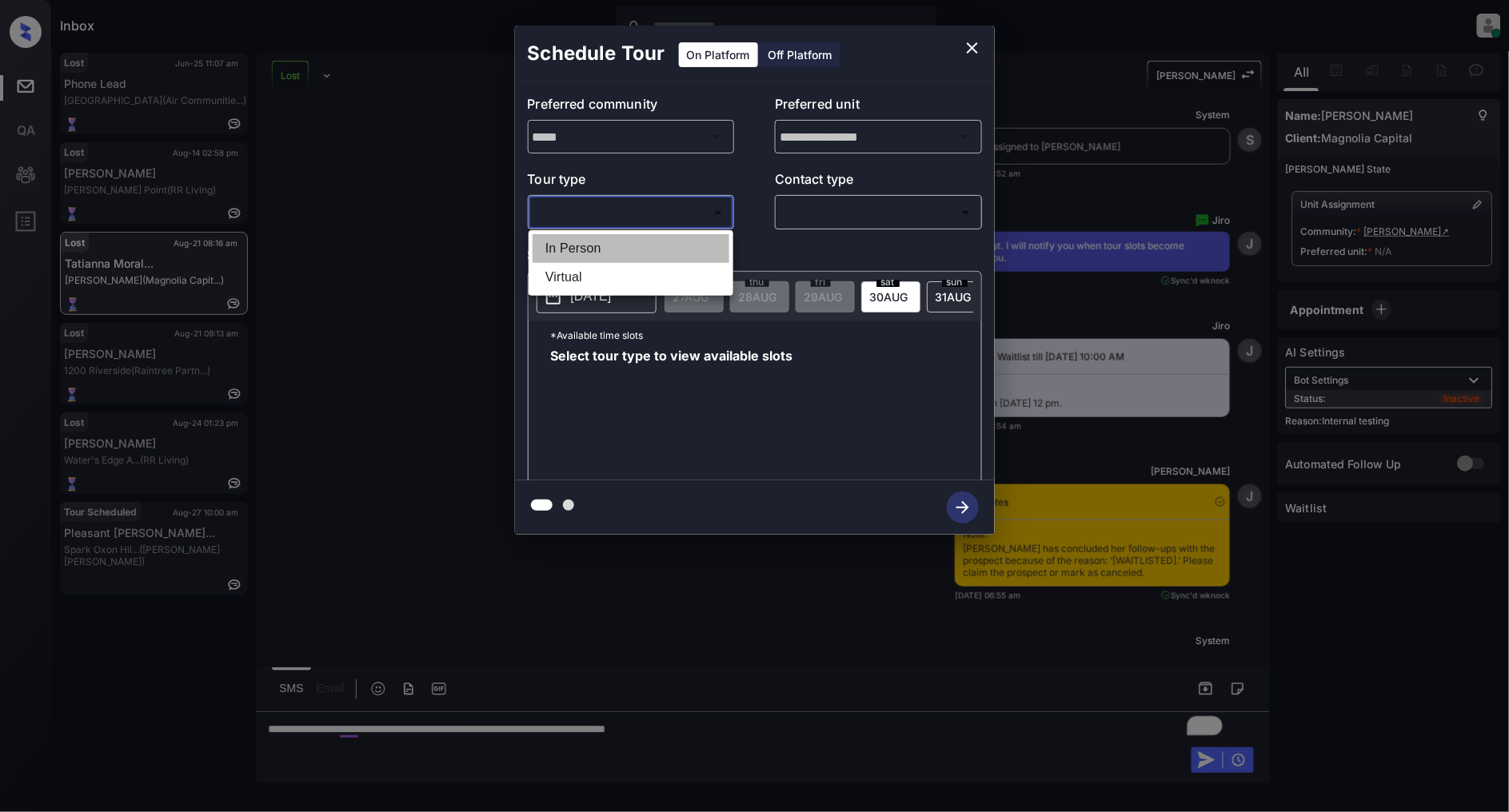
click at [597, 244] on li "In Person" at bounding box center [631, 248] width 197 height 29
type input "********"
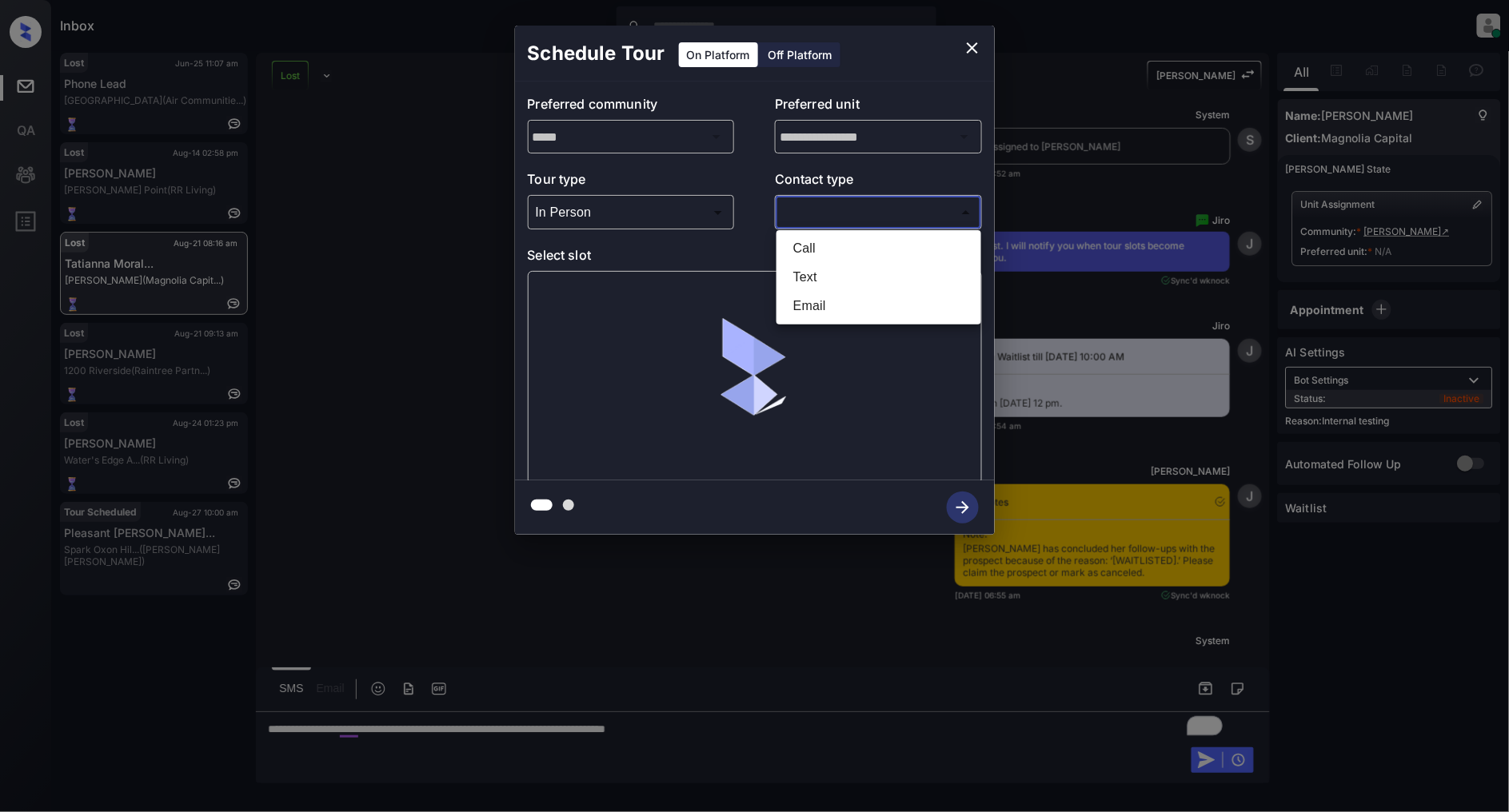
click at [833, 214] on body "Inbox [PERSON_NAME] Online Set yourself offline Set yourself on break Profile S…" at bounding box center [754, 406] width 1509 height 812
click at [804, 286] on li "Text" at bounding box center [878, 277] width 197 height 29
type input "****"
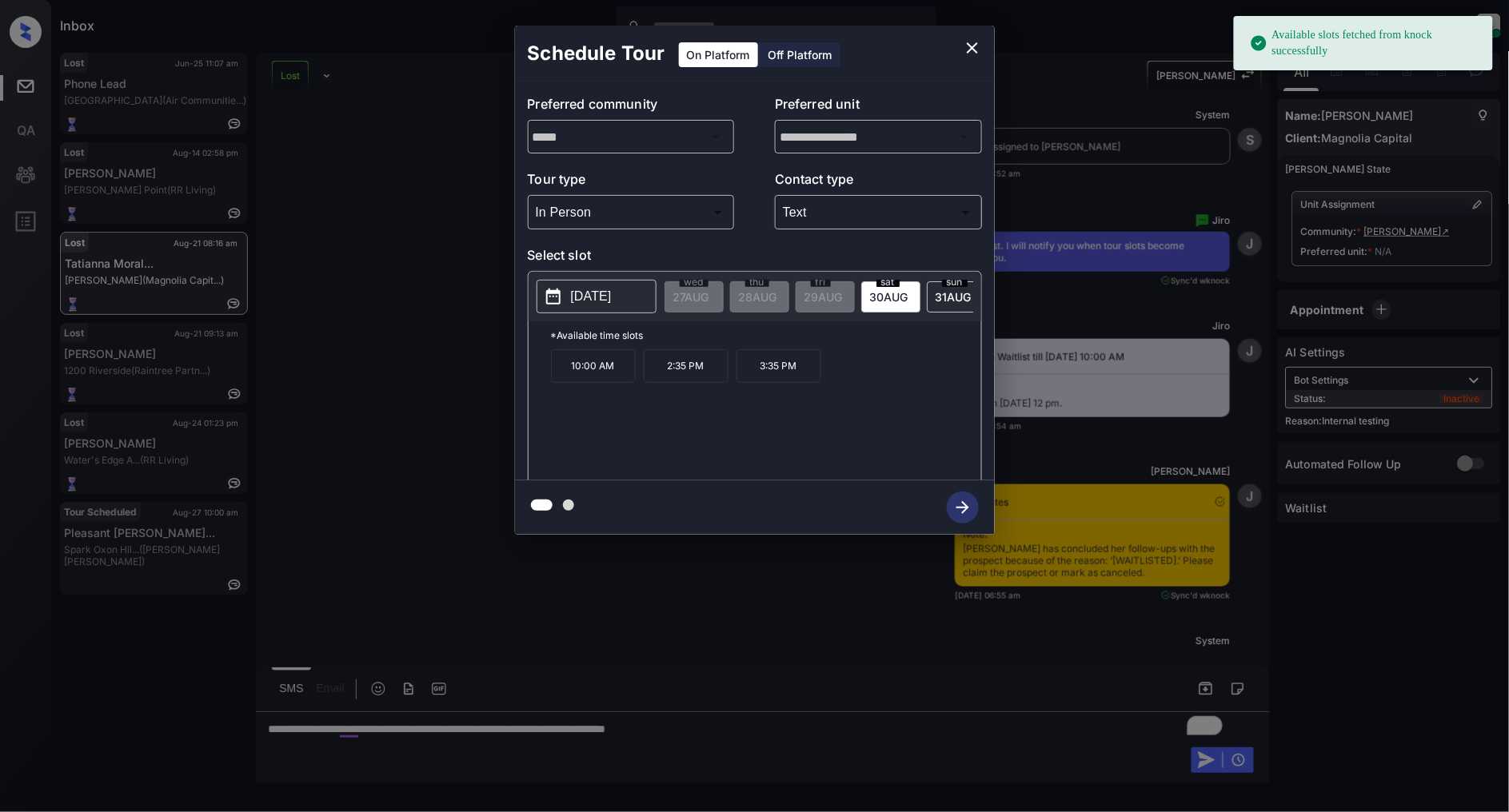
click at [612, 297] on p "2025-08-30" at bounding box center [591, 297] width 41 height 19
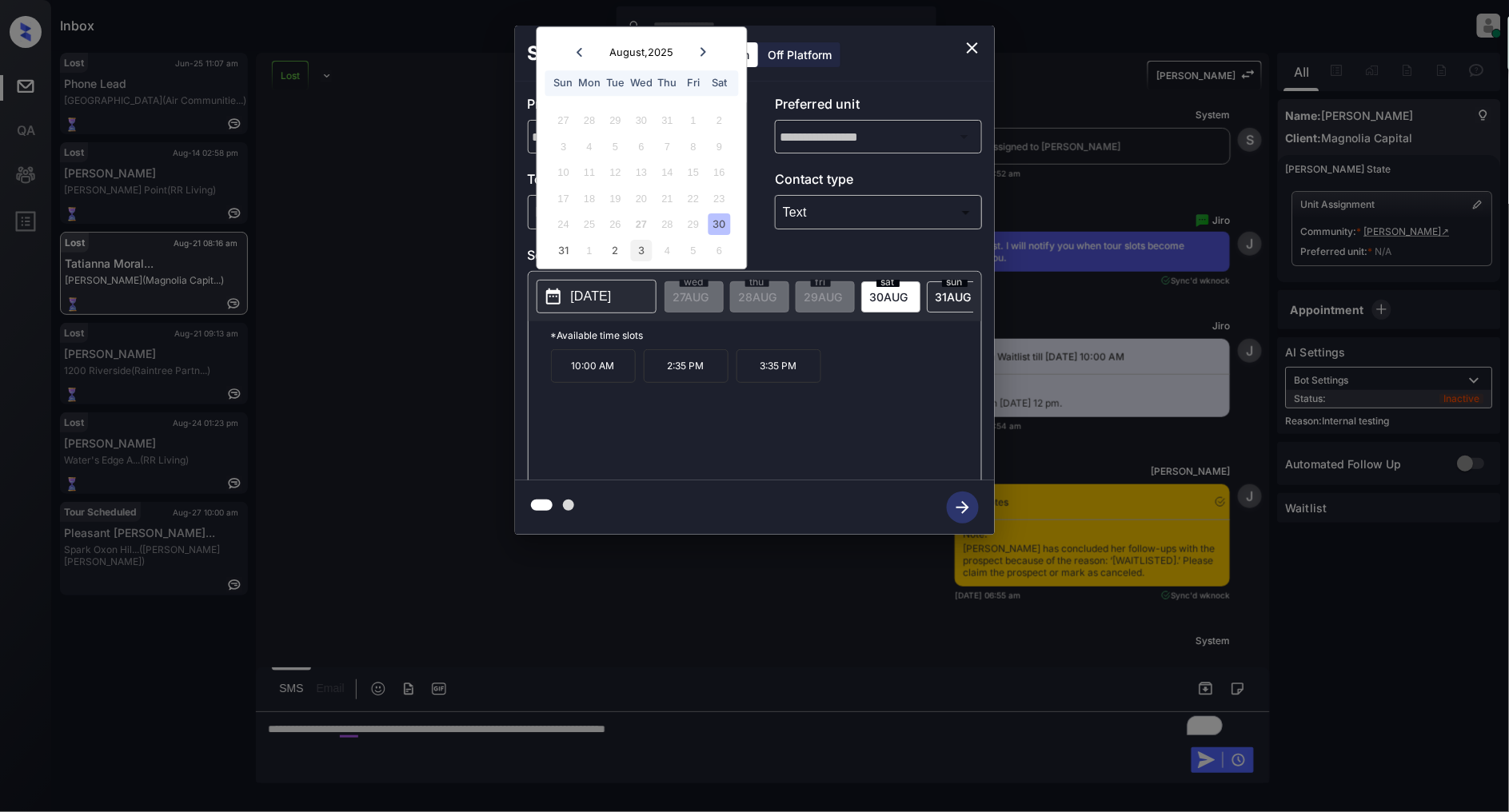
click at [635, 251] on div "3" at bounding box center [641, 250] width 22 height 22
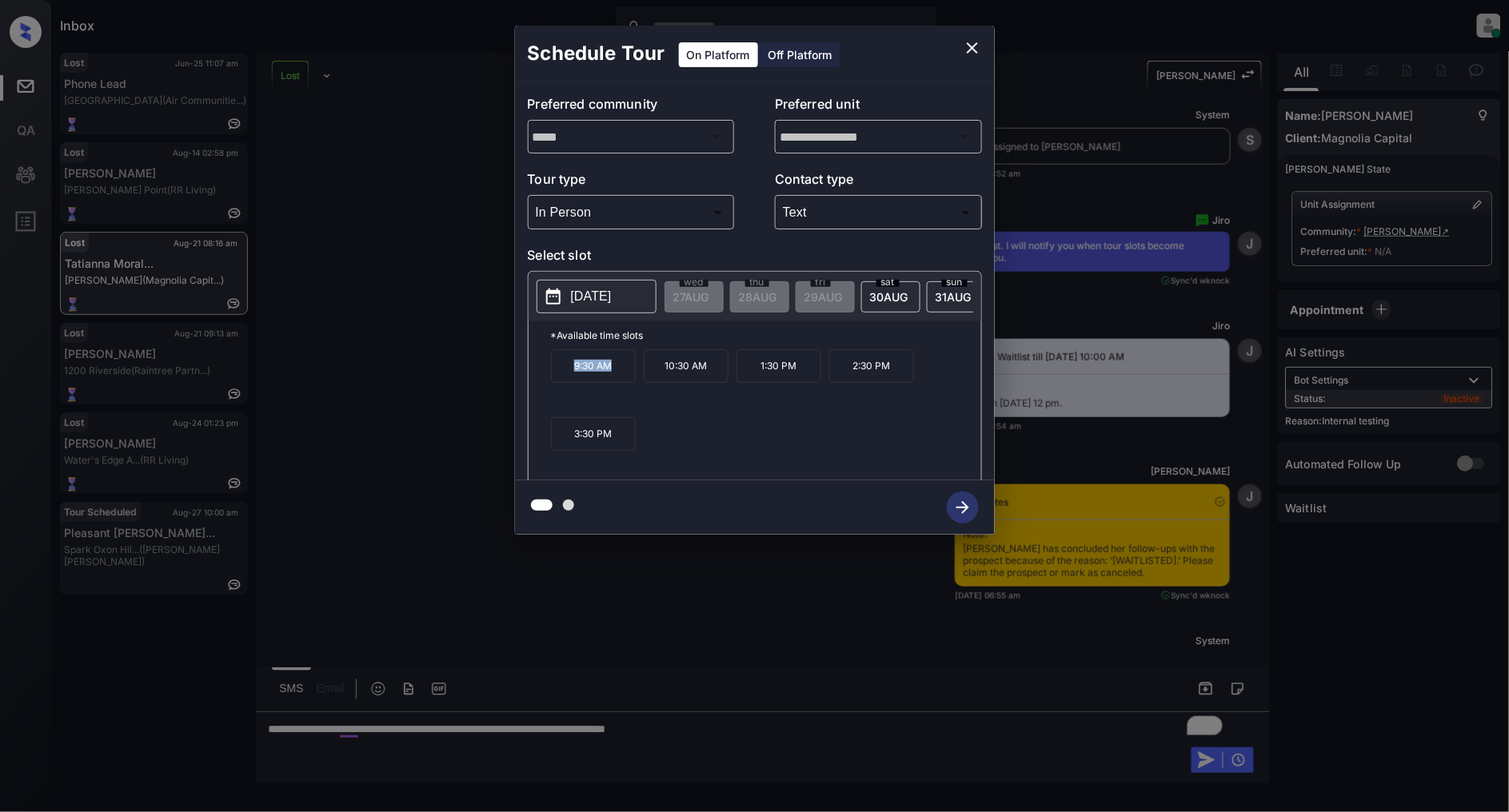
drag, startPoint x: 620, startPoint y: 376, endPoint x: 513, endPoint y: 388, distance: 107.7
click at [513, 388] on div "**********" at bounding box center [754, 280] width 1509 height 560
copy p "9:30 AM"
drag, startPoint x: 802, startPoint y: 373, endPoint x: 728, endPoint y: 374, distance: 74.0
click at [728, 374] on div "9:30 AM 10:30 AM 1:30 PM 2:30 PM 3:30 PM" at bounding box center [766, 412] width 430 height 128
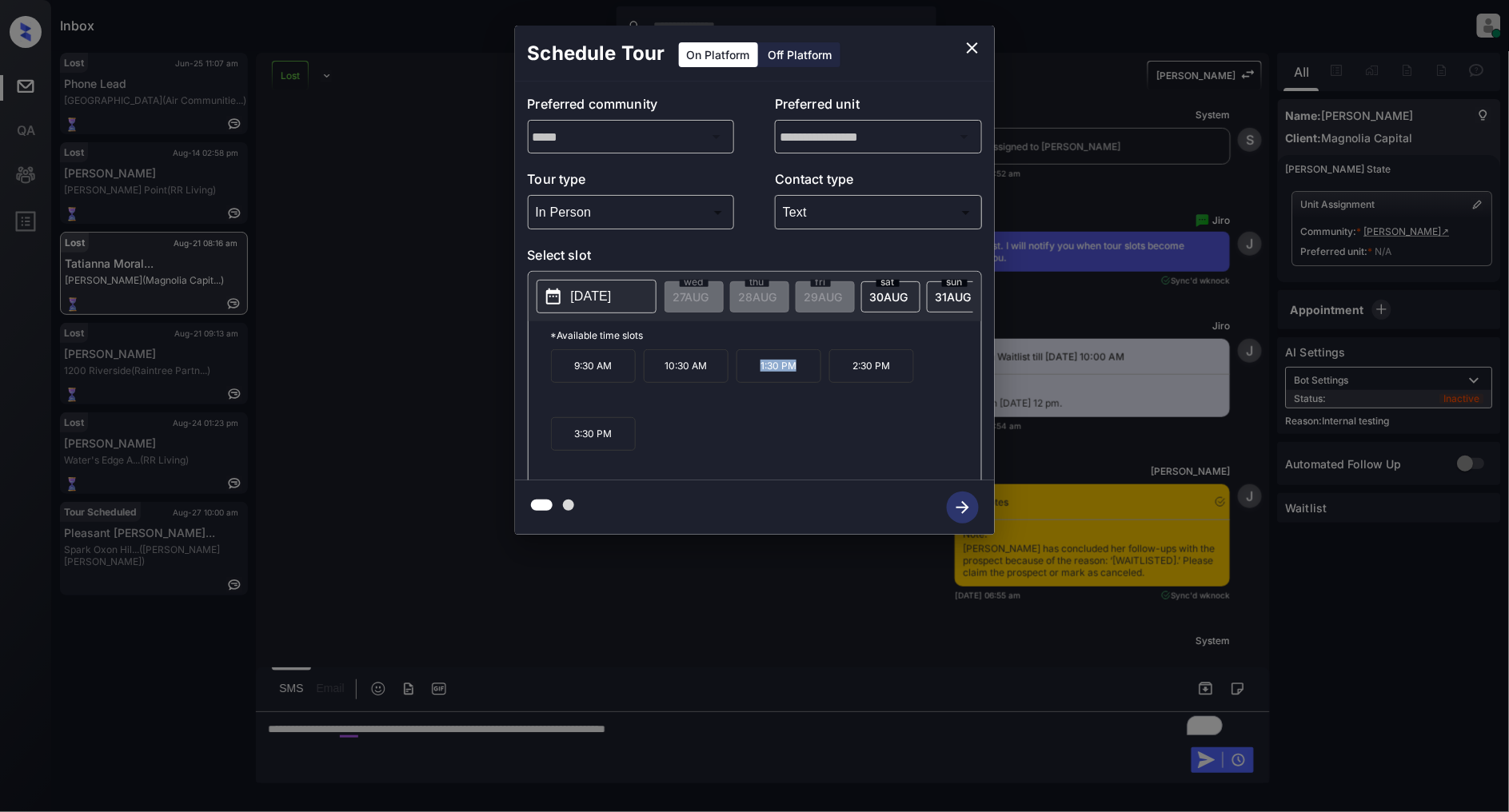
copy div "1:30 PM"
drag, startPoint x: 620, startPoint y: 446, endPoint x: 507, endPoint y: 454, distance: 113.3
click at [507, 454] on div "**********" at bounding box center [754, 280] width 1509 height 560
copy p "3:30 PM"
click at [973, 47] on icon "close" at bounding box center [972, 48] width 11 height 11
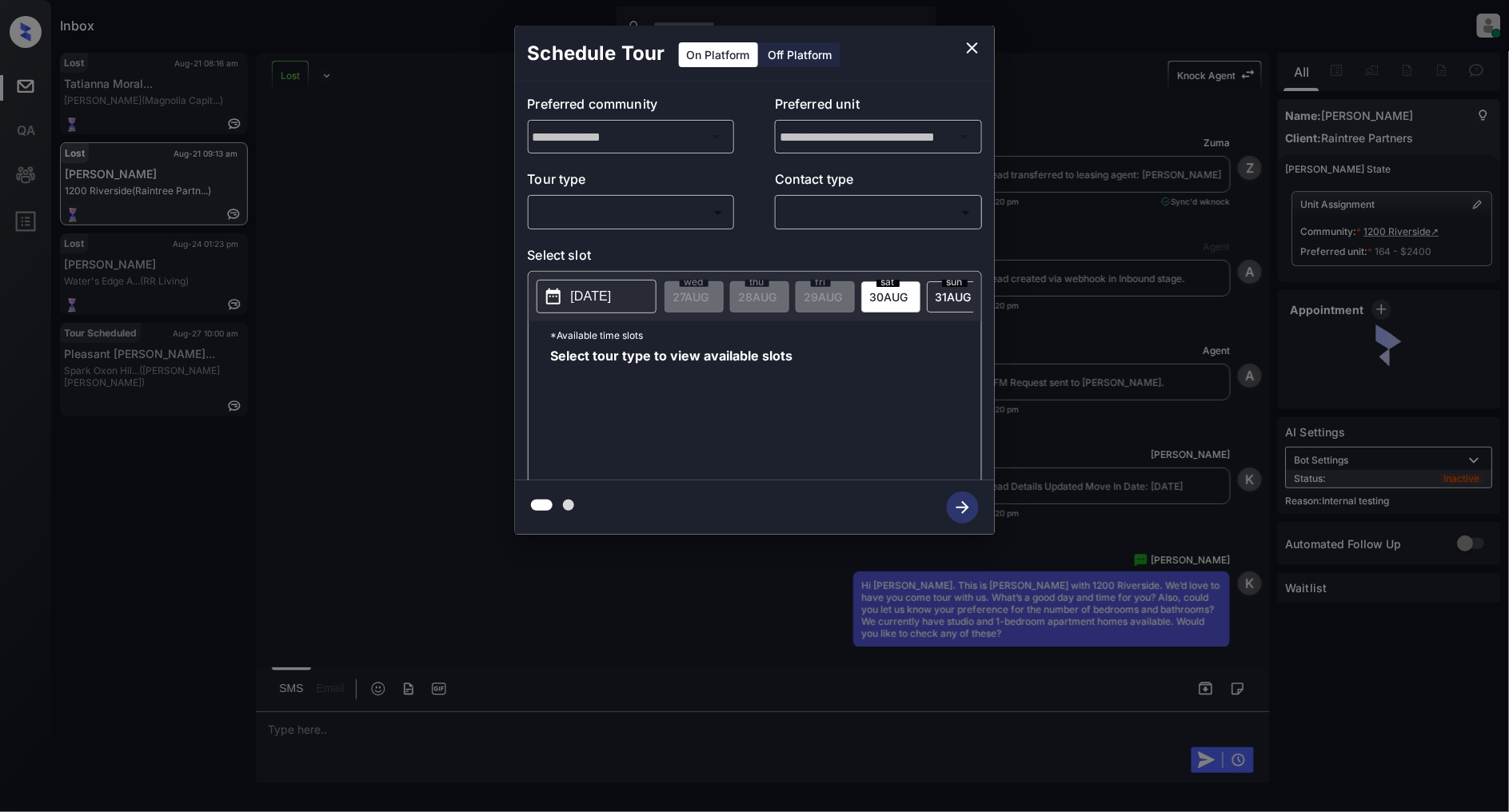
scroll to position [8565, 0]
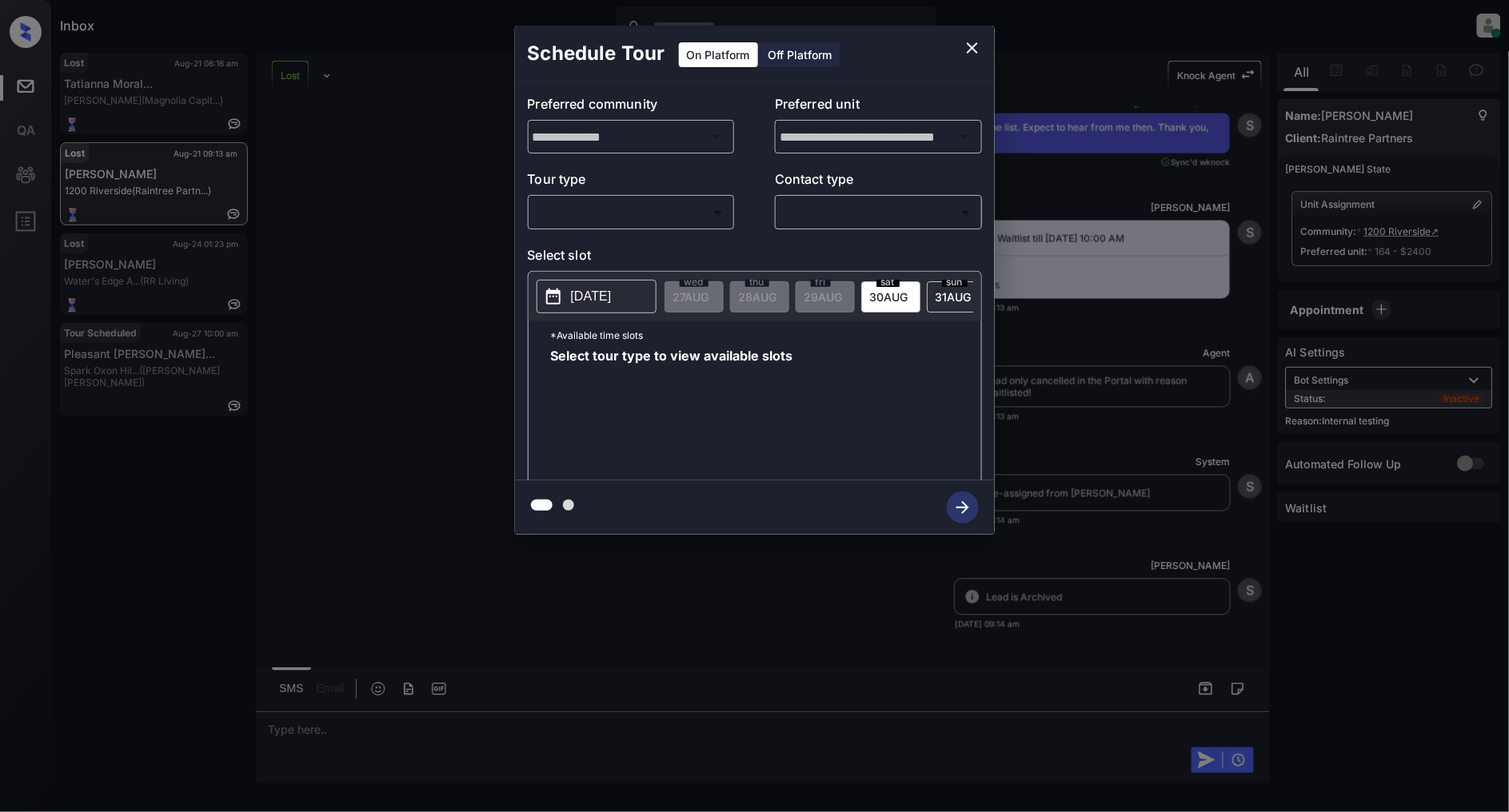
click at [648, 212] on body "Inbox Patrick Deasis Online Set yourself offline Set yourself on break Profile …" at bounding box center [754, 406] width 1509 height 812
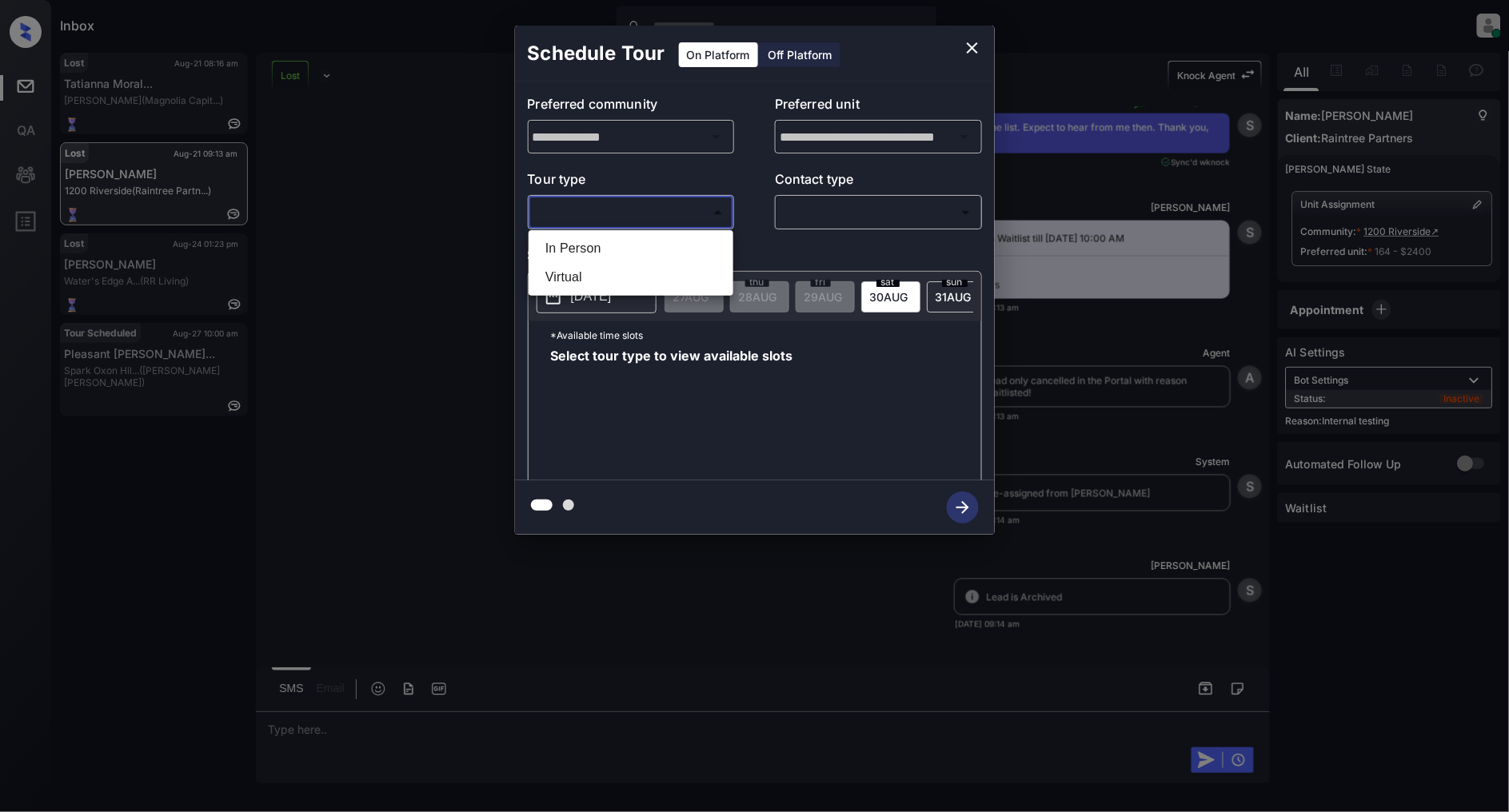
click at [621, 228] on div at bounding box center [754, 406] width 1509 height 812
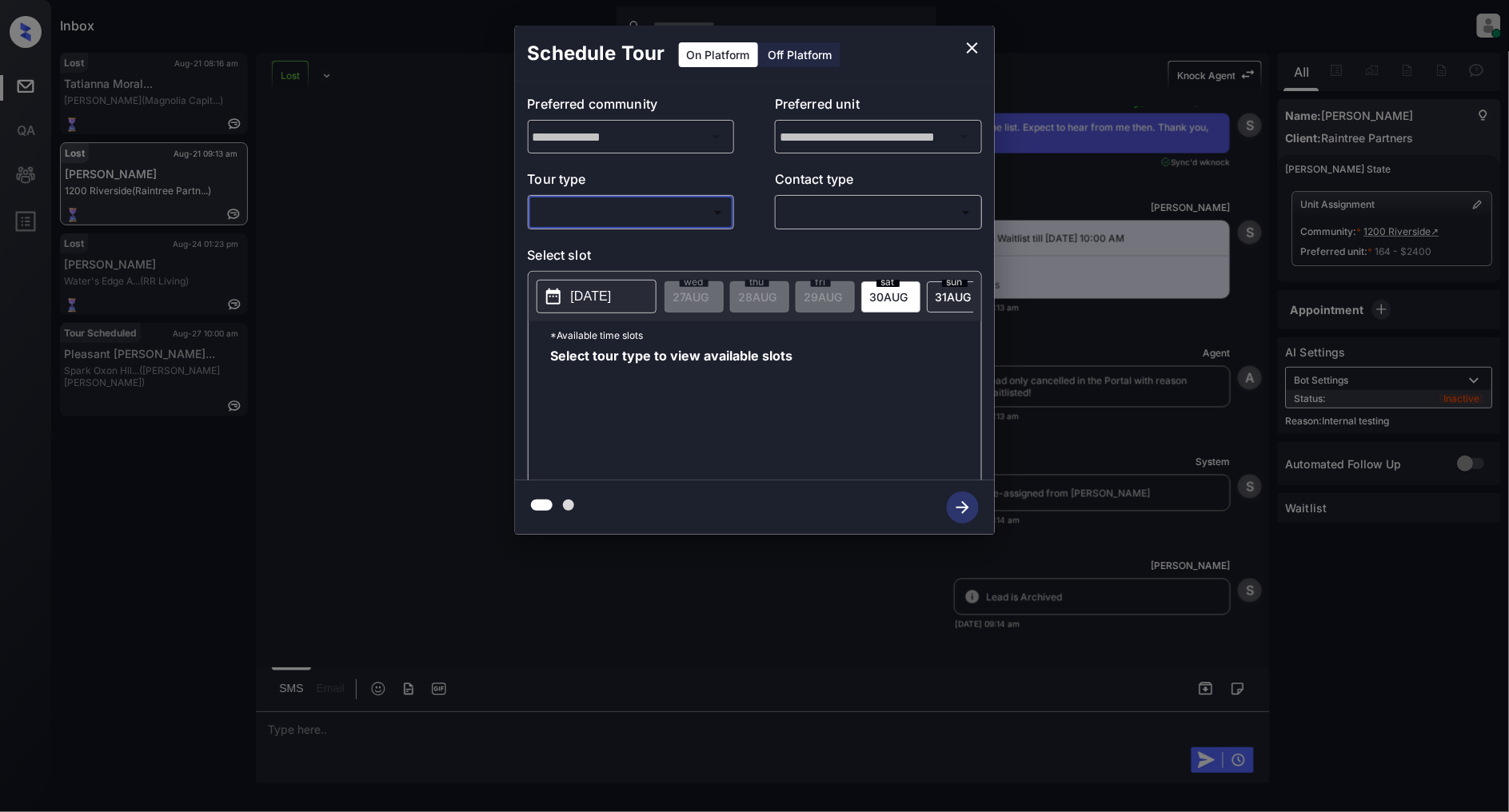
click at [623, 241] on div "**********" at bounding box center [754, 281] width 480 height 399
click at [627, 212] on body "Inbox Patrick Deasis Online Set yourself offline Set yourself on break Profile …" at bounding box center [754, 406] width 1509 height 812
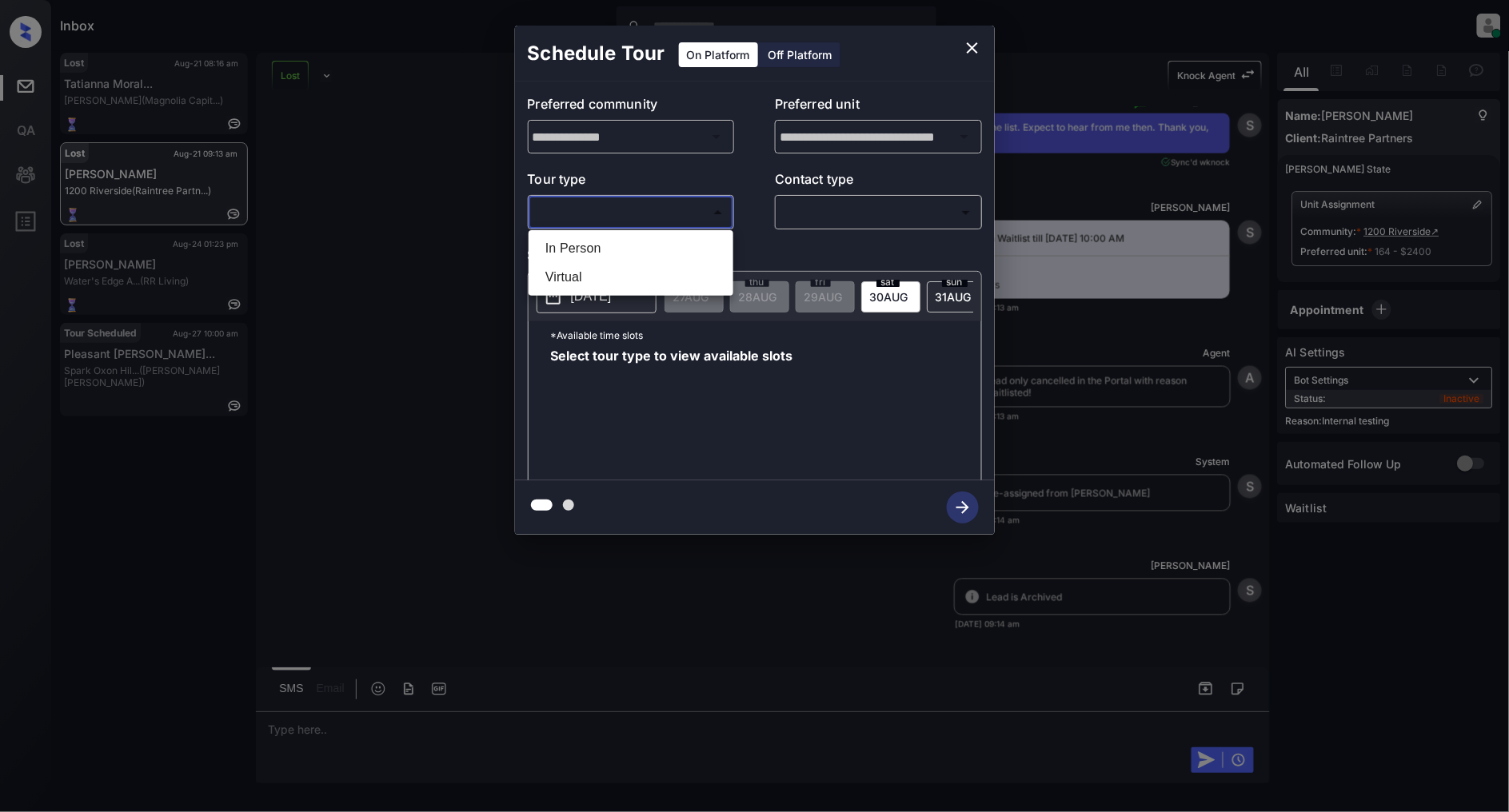
click at [621, 241] on li "In Person" at bounding box center [631, 248] width 197 height 29
type input "********"
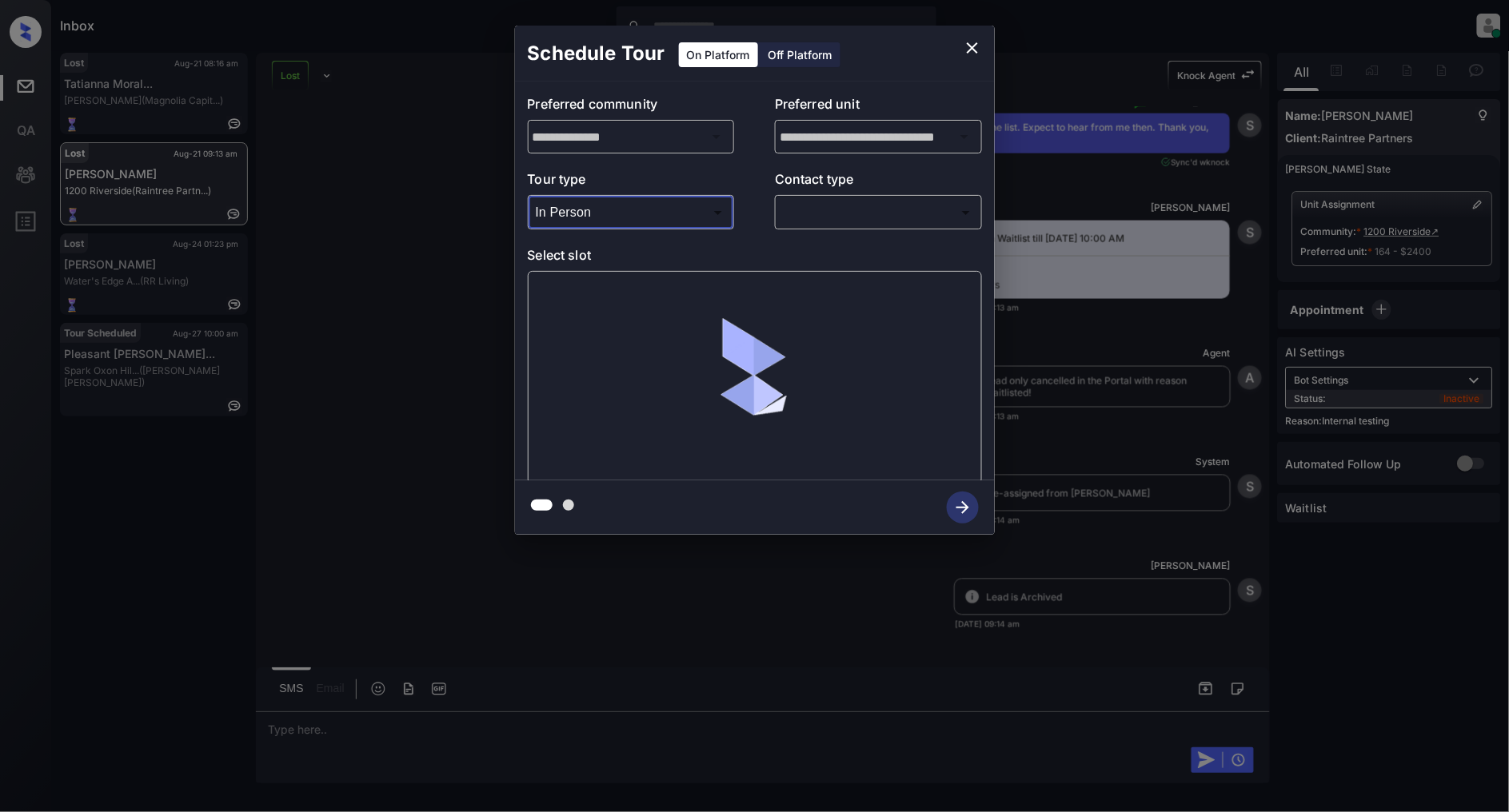
click at [906, 207] on body "Inbox Patrick Deasis Online Set yourself offline Set yourself on break Profile …" at bounding box center [754, 406] width 1509 height 812
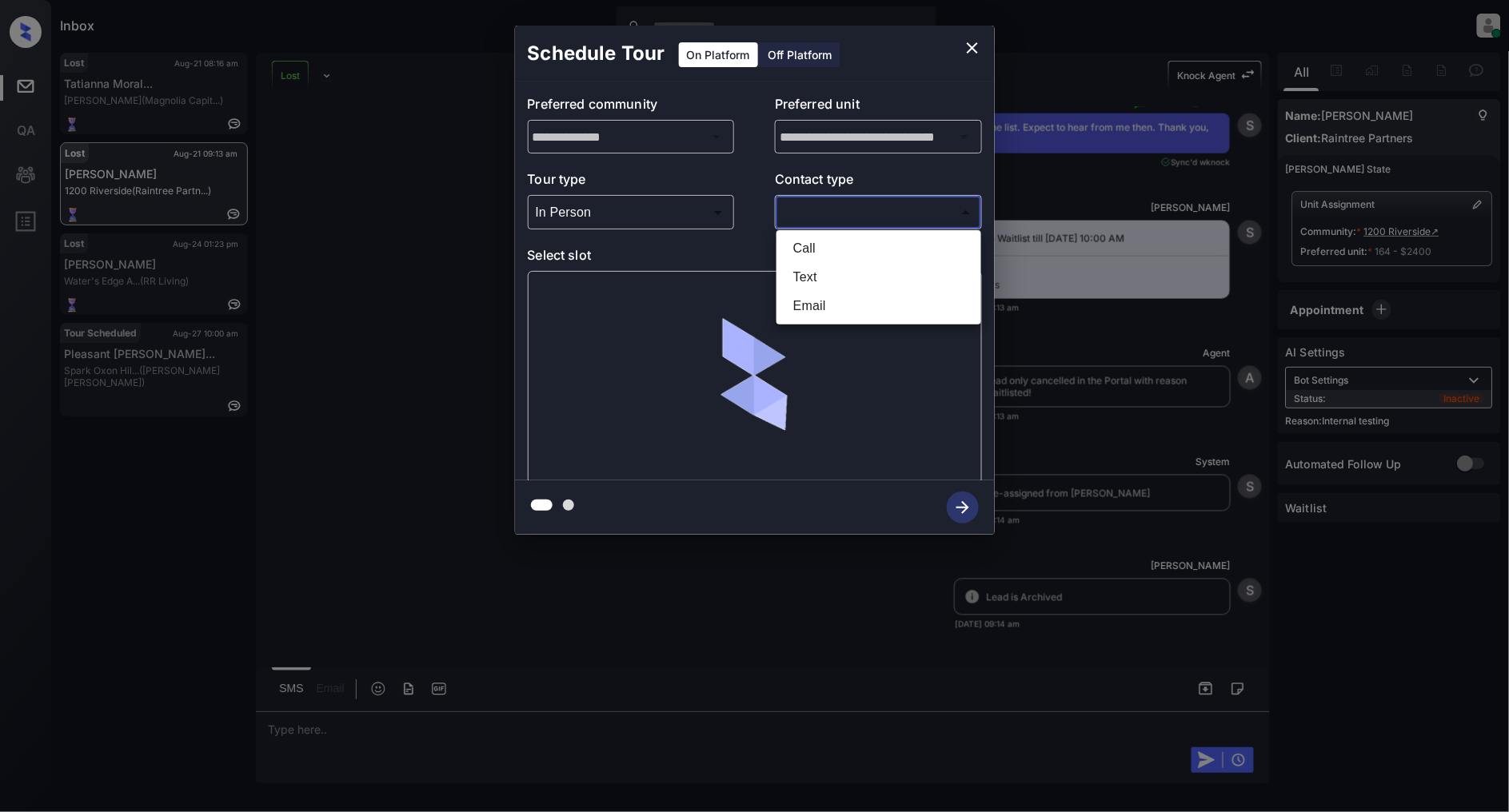
click at [816, 277] on li "Text" at bounding box center [878, 277] width 197 height 29
type input "****"
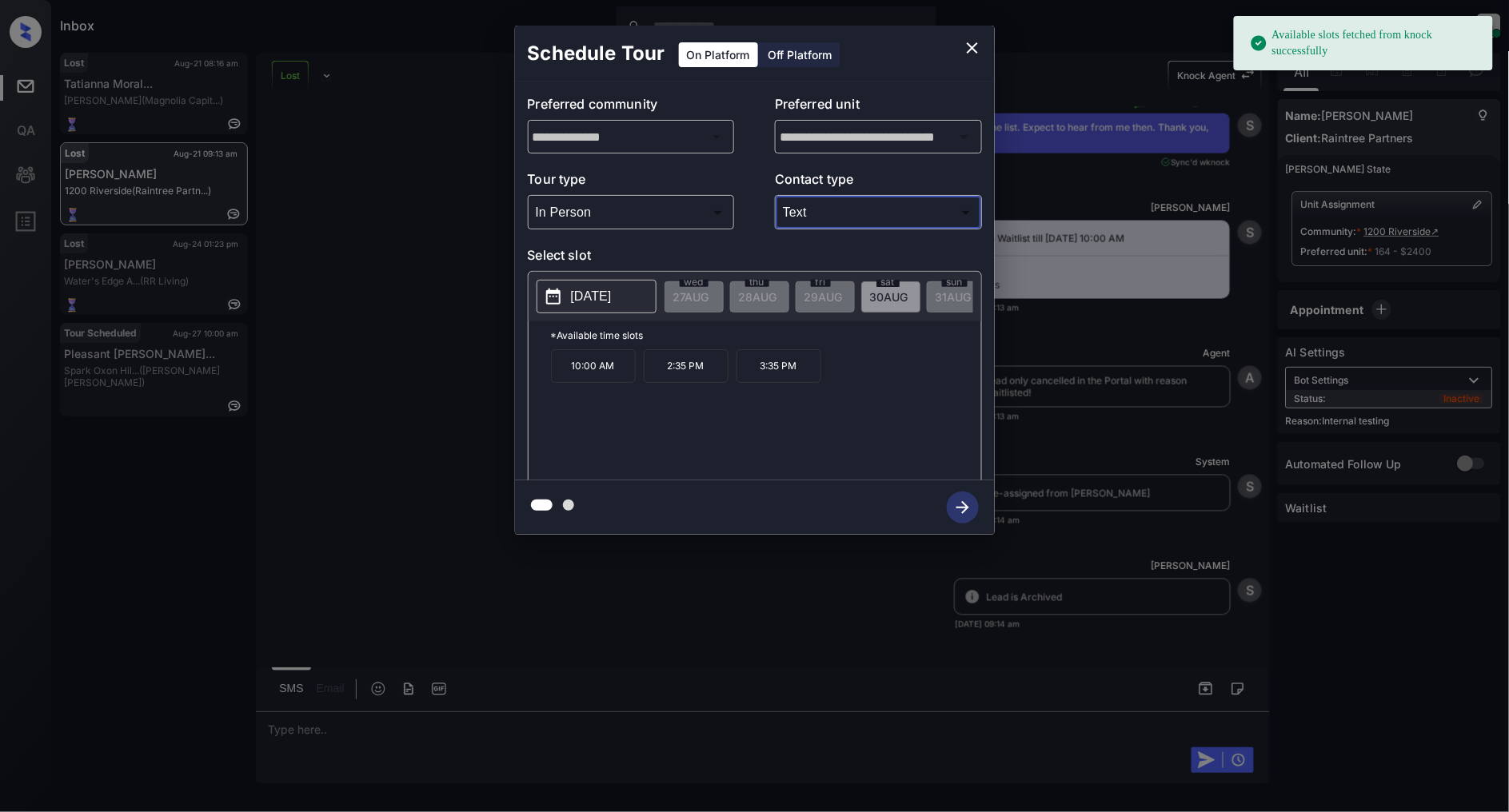
click at [610, 293] on p "2025-08-30" at bounding box center [591, 297] width 41 height 19
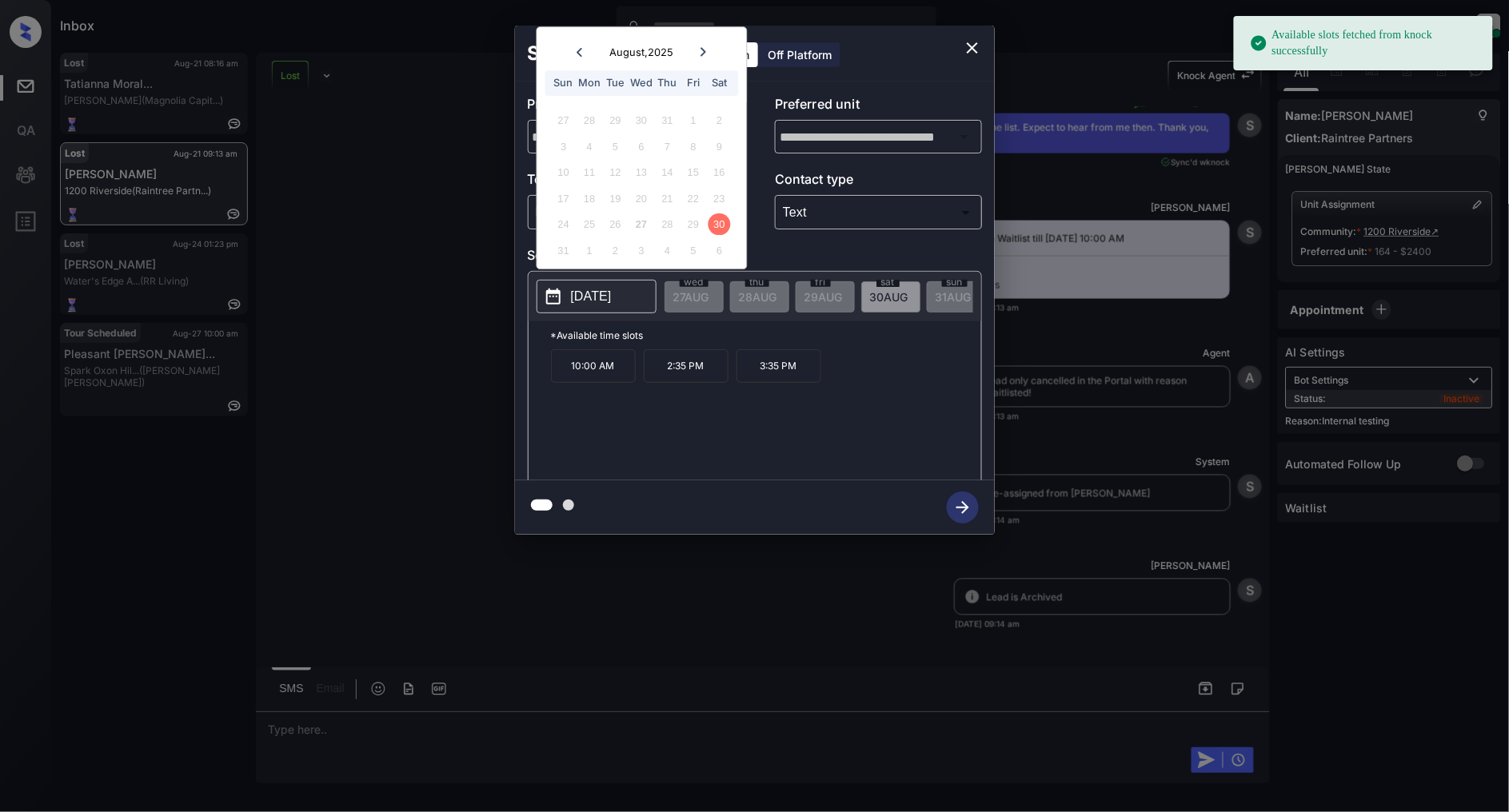
click at [972, 49] on icon "close" at bounding box center [972, 48] width 11 height 11
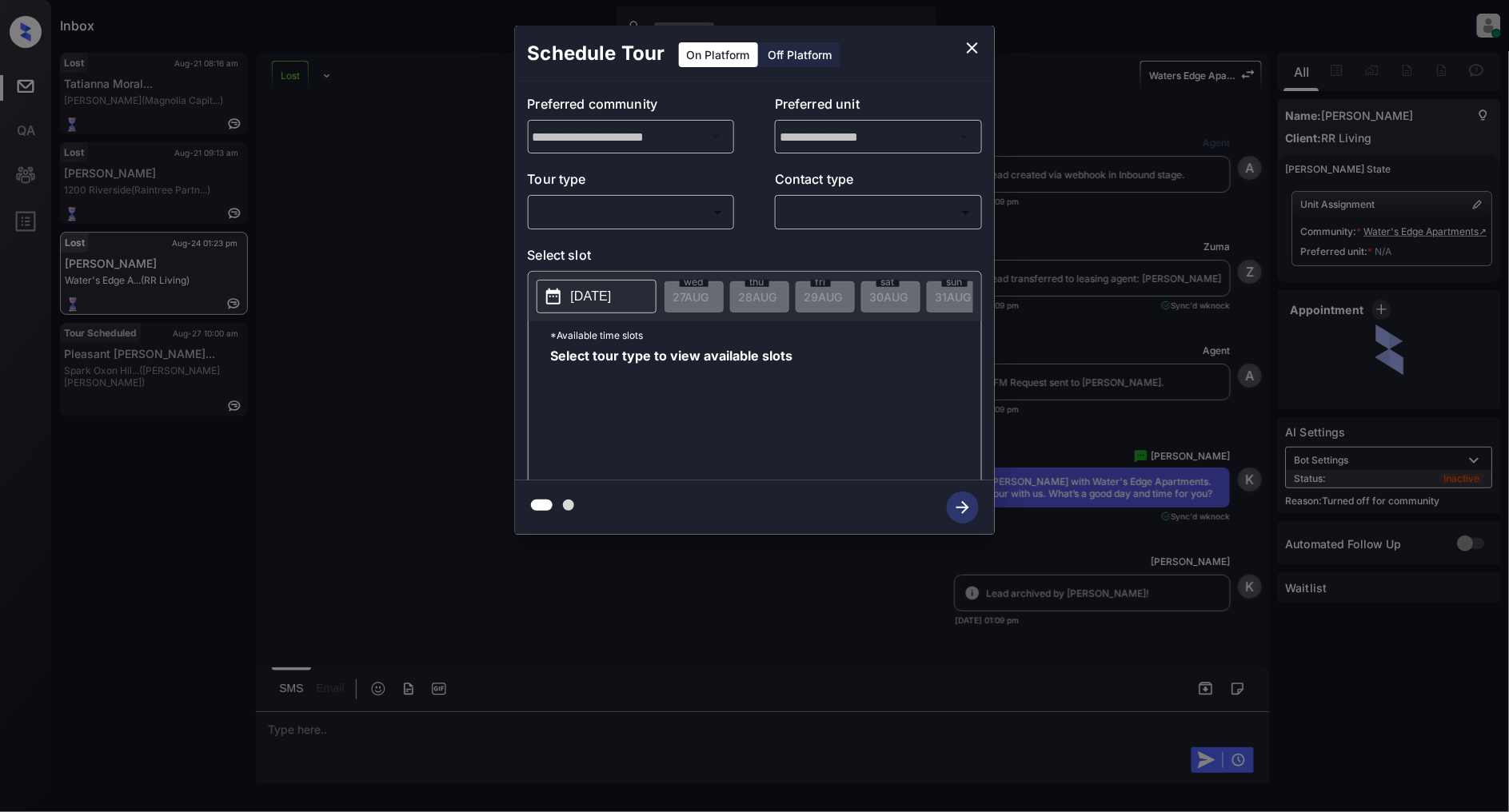
scroll to position [1503, 0]
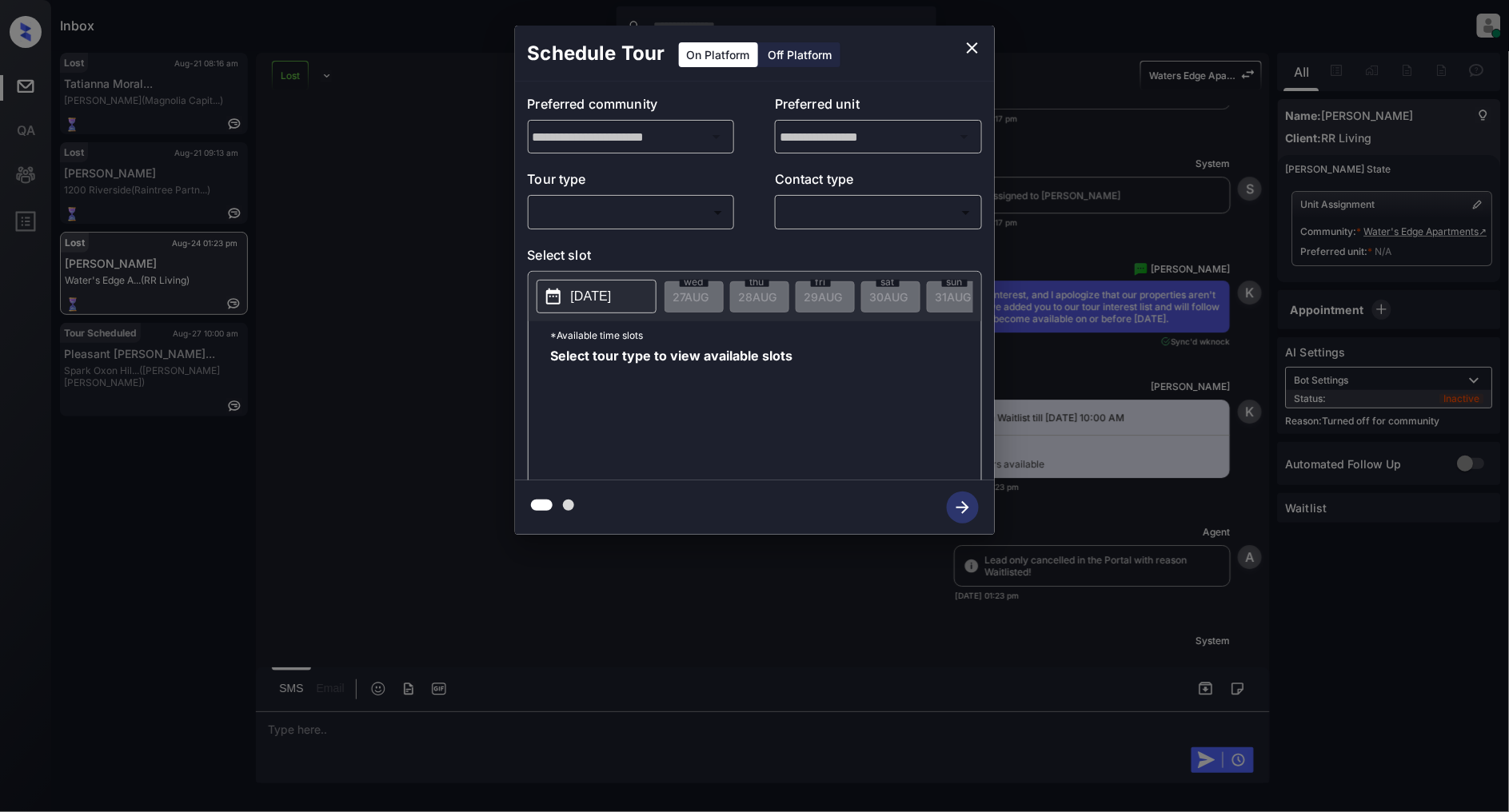
click at [654, 211] on body "Inbox [PERSON_NAME] Online Set yourself offline Set yourself on break Profile S…" at bounding box center [754, 406] width 1509 height 812
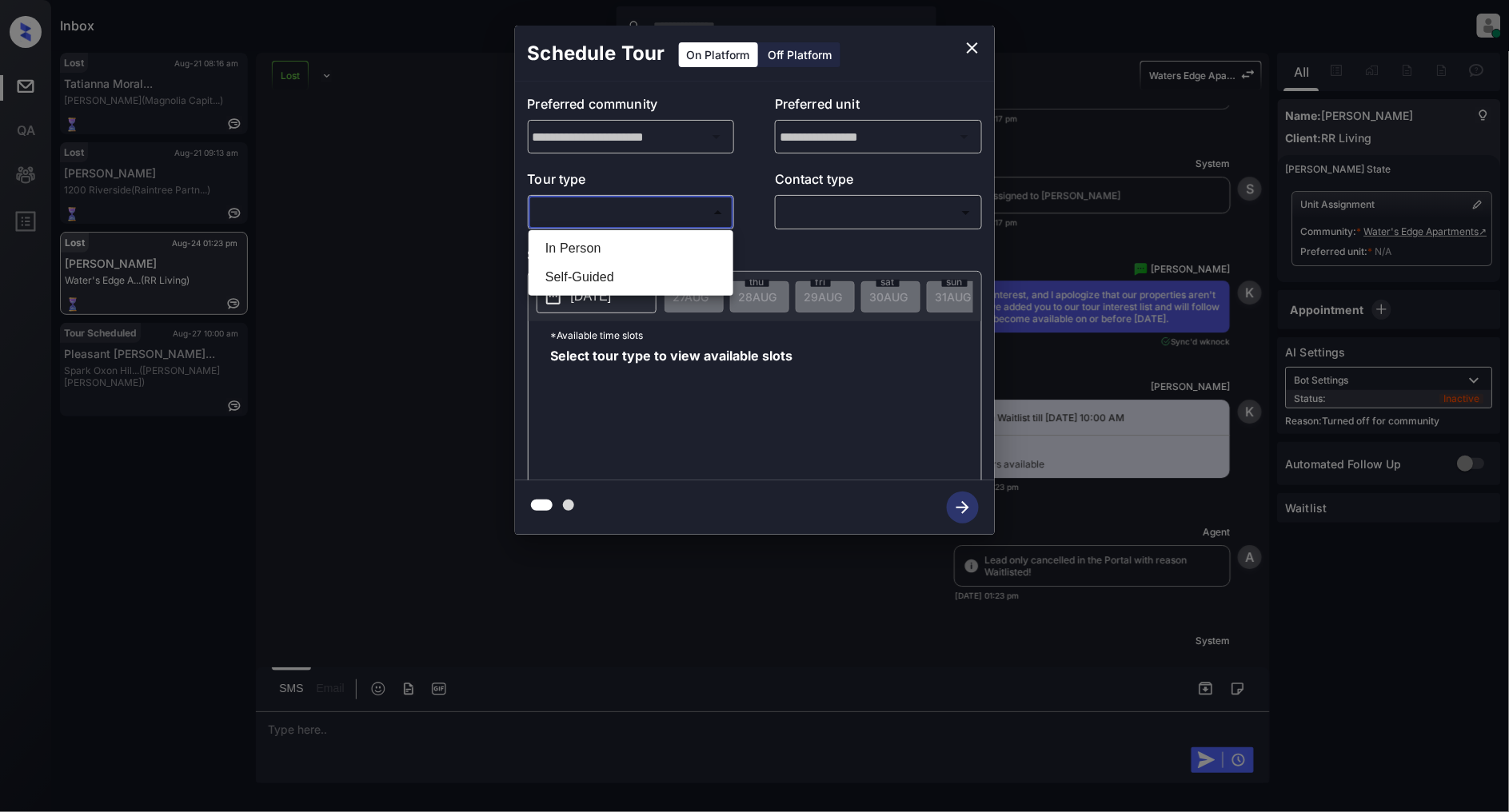
click at [618, 240] on li "In Person" at bounding box center [631, 248] width 197 height 29
type input "********"
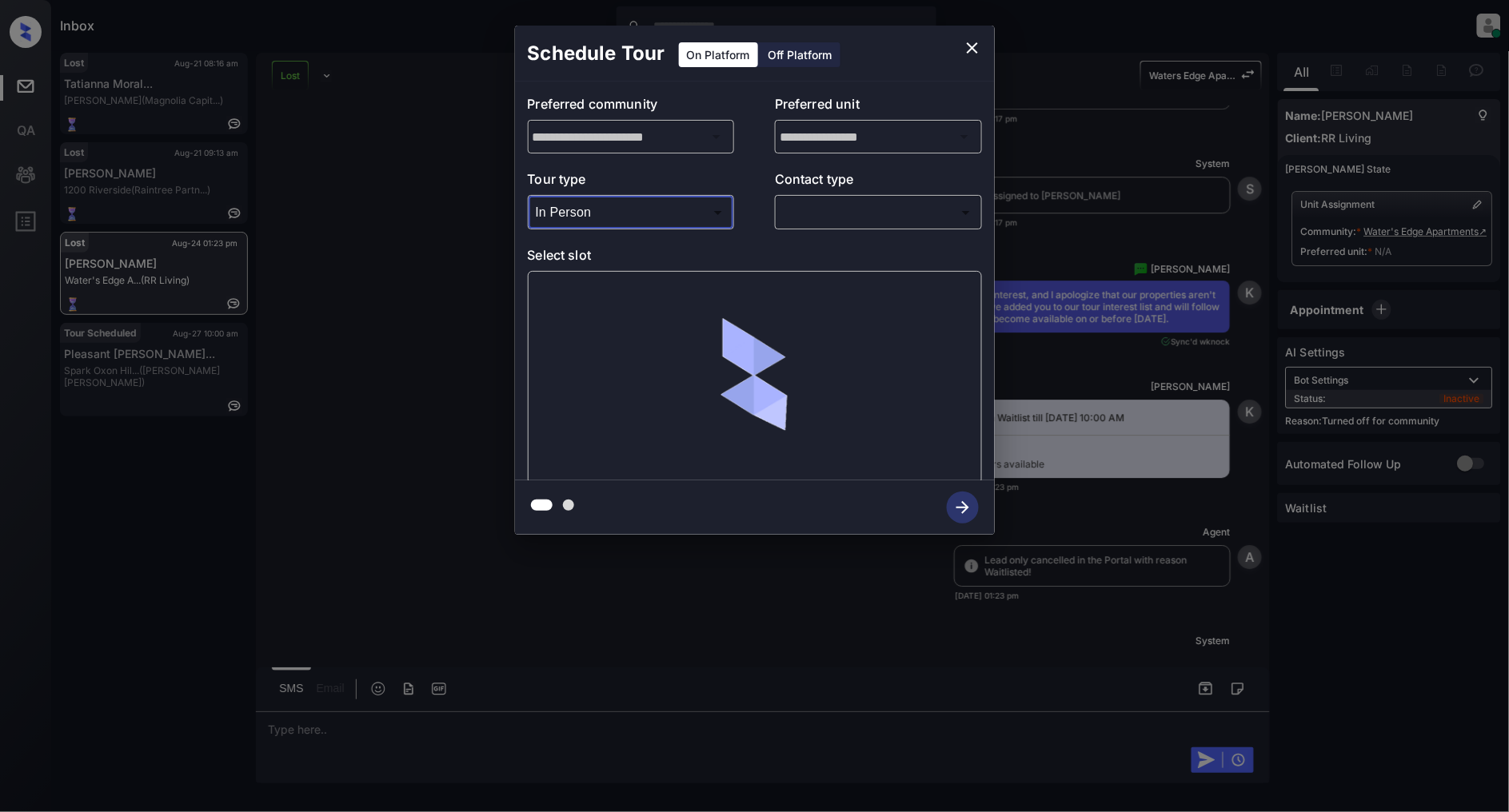
click at [865, 213] on body "Inbox [PERSON_NAME] Online Set yourself offline Set yourself on break Profile S…" at bounding box center [754, 406] width 1509 height 812
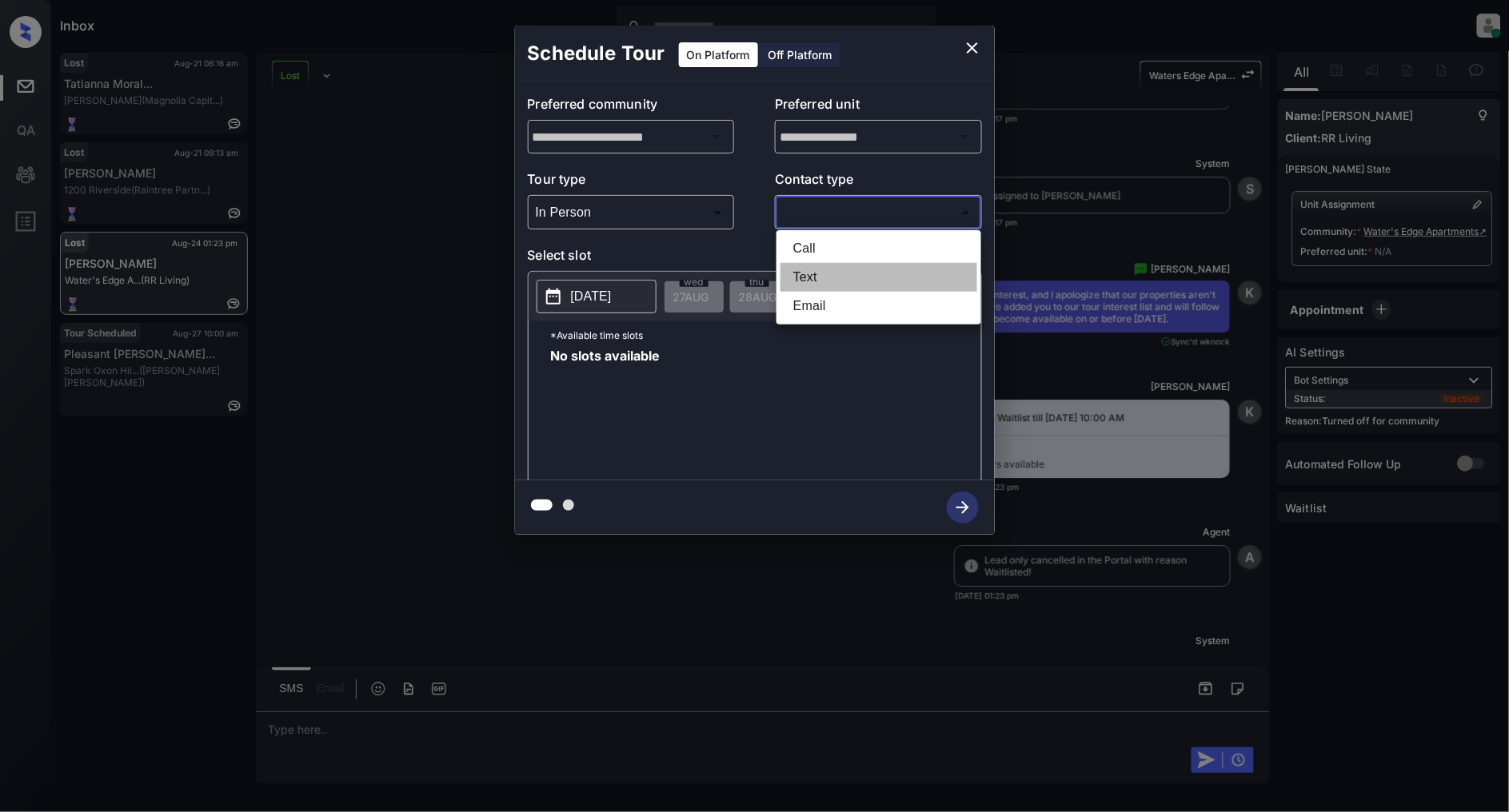
click at [820, 268] on li "Text" at bounding box center [878, 277] width 197 height 29
type input "****"
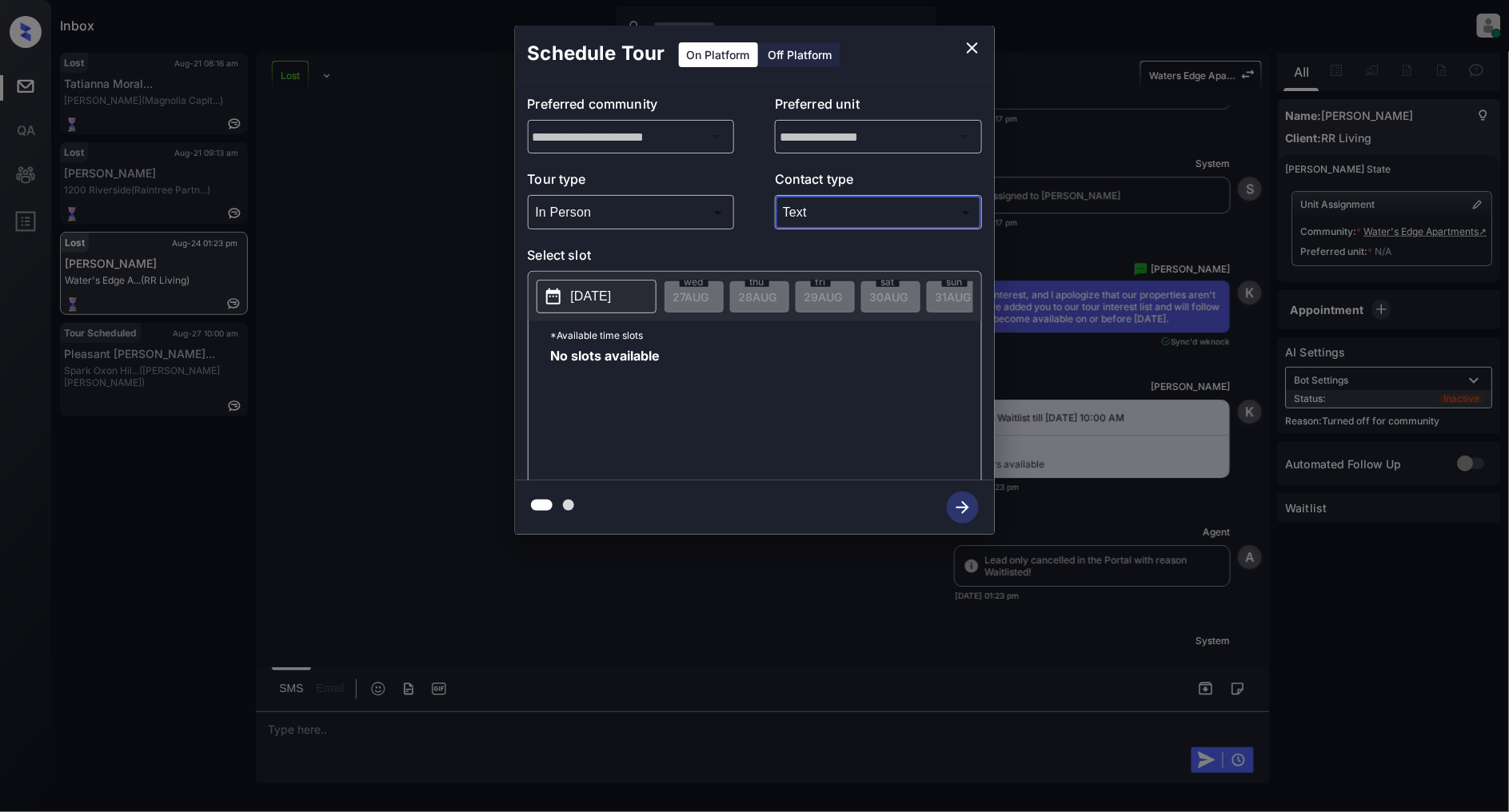
click at [604, 287] on p "[DATE]" at bounding box center [591, 297] width 41 height 19
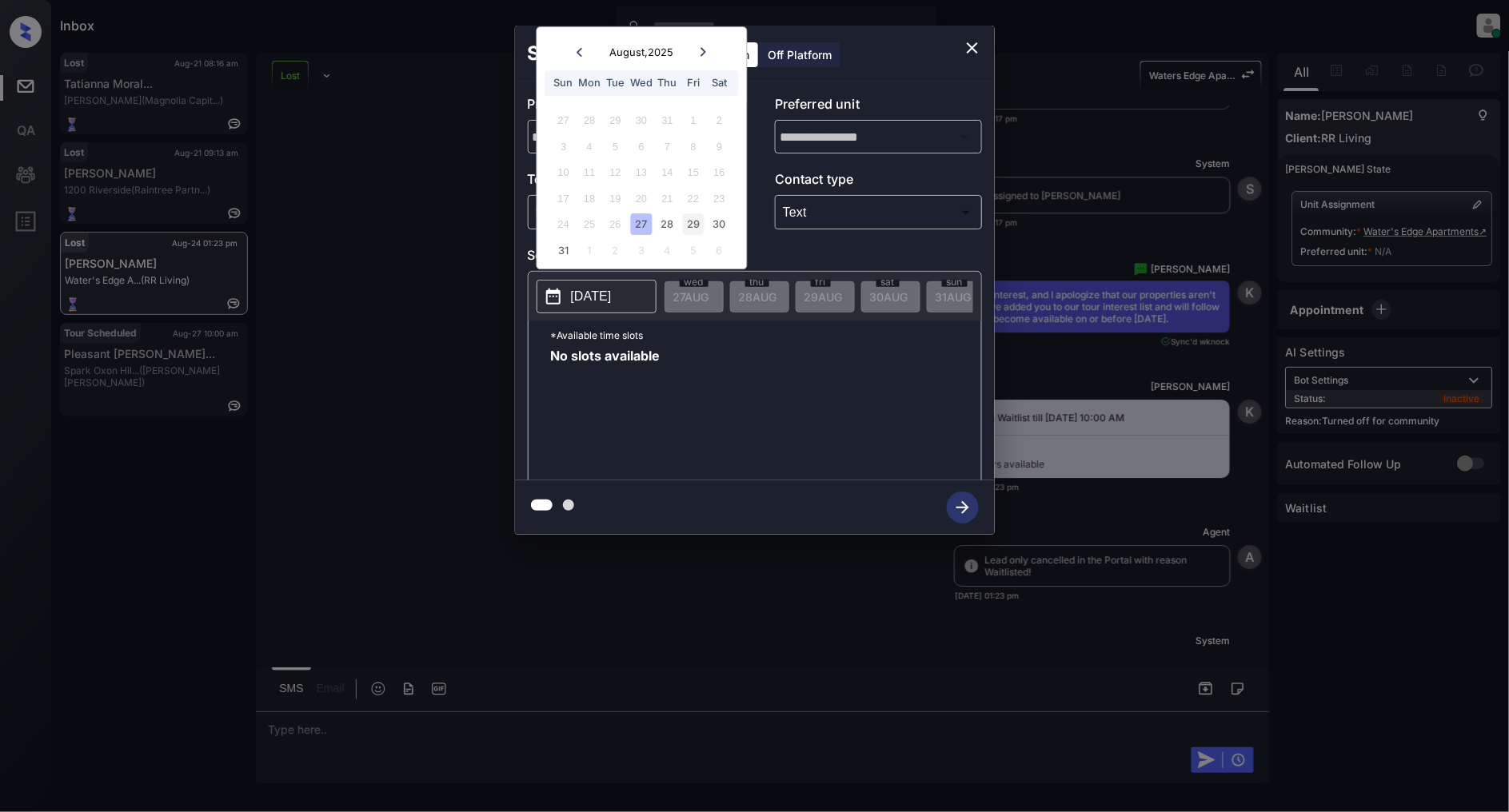
click at [689, 217] on div "29" at bounding box center [693, 224] width 22 height 22
click at [972, 44] on icon "close" at bounding box center [972, 48] width 19 height 19
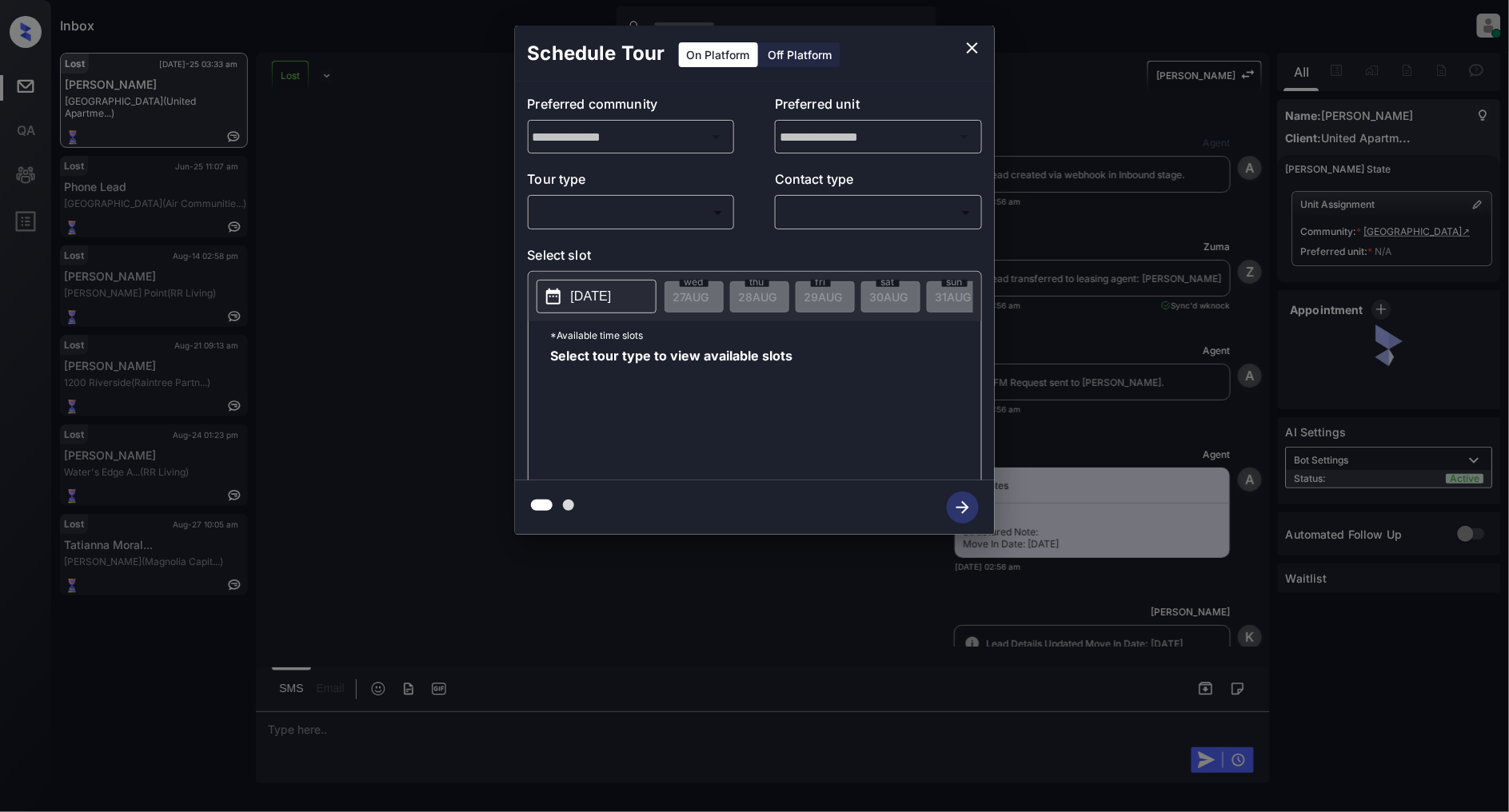
scroll to position [7630, 0]
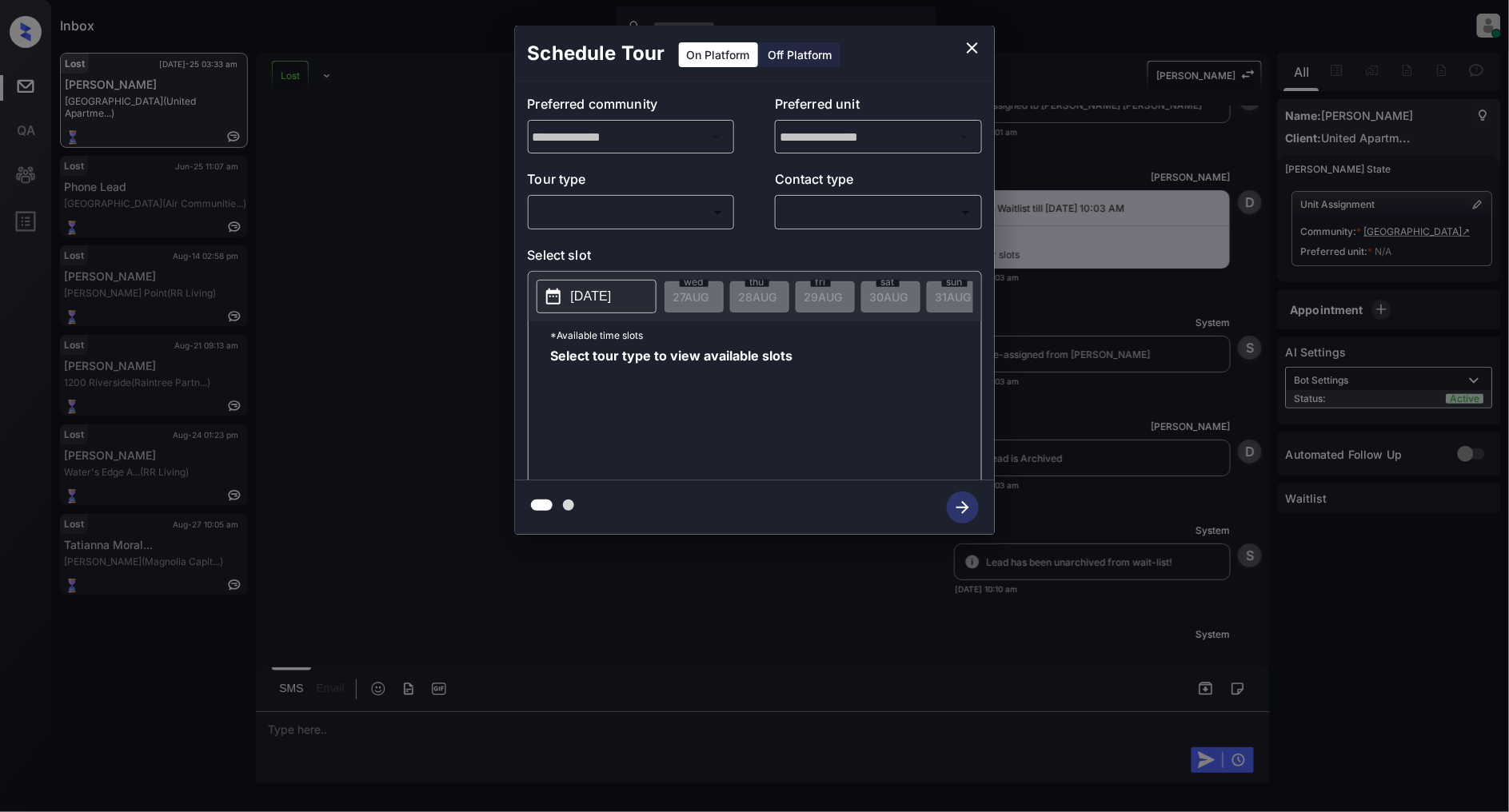
click at [680, 229] on div "**********" at bounding box center [754, 281] width 480 height 399
click at [657, 217] on body "Inbox [PERSON_NAME] Online Set yourself offline Set yourself on break Profile S…" at bounding box center [754, 406] width 1509 height 812
click at [611, 244] on li "In Person" at bounding box center [631, 248] width 197 height 29
type input "********"
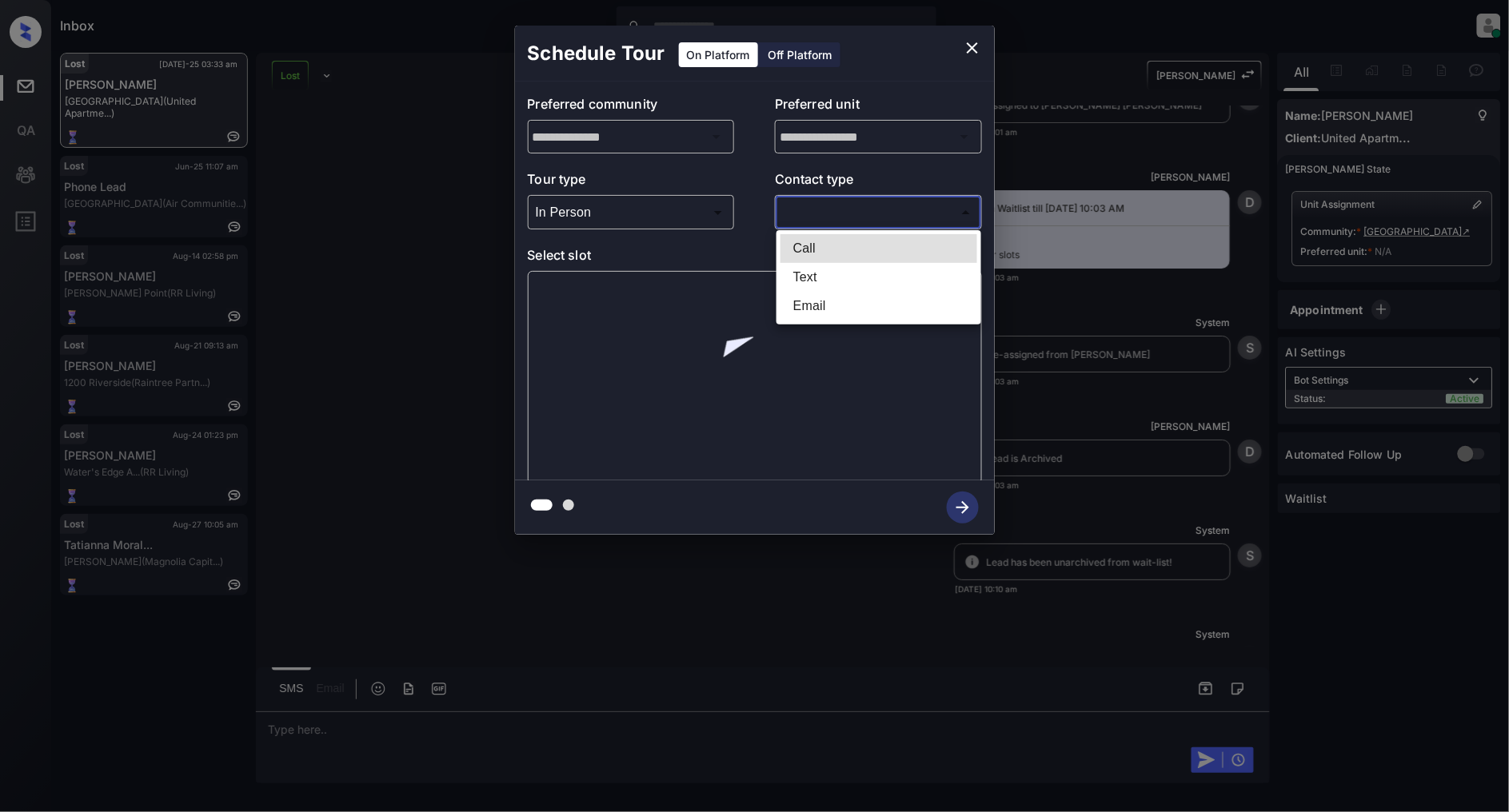
click at [816, 211] on body "Inbox [PERSON_NAME] Online Set yourself offline Set yourself on break Profile S…" at bounding box center [754, 406] width 1509 height 812
click at [813, 270] on li "Text" at bounding box center [878, 277] width 197 height 29
type input "****"
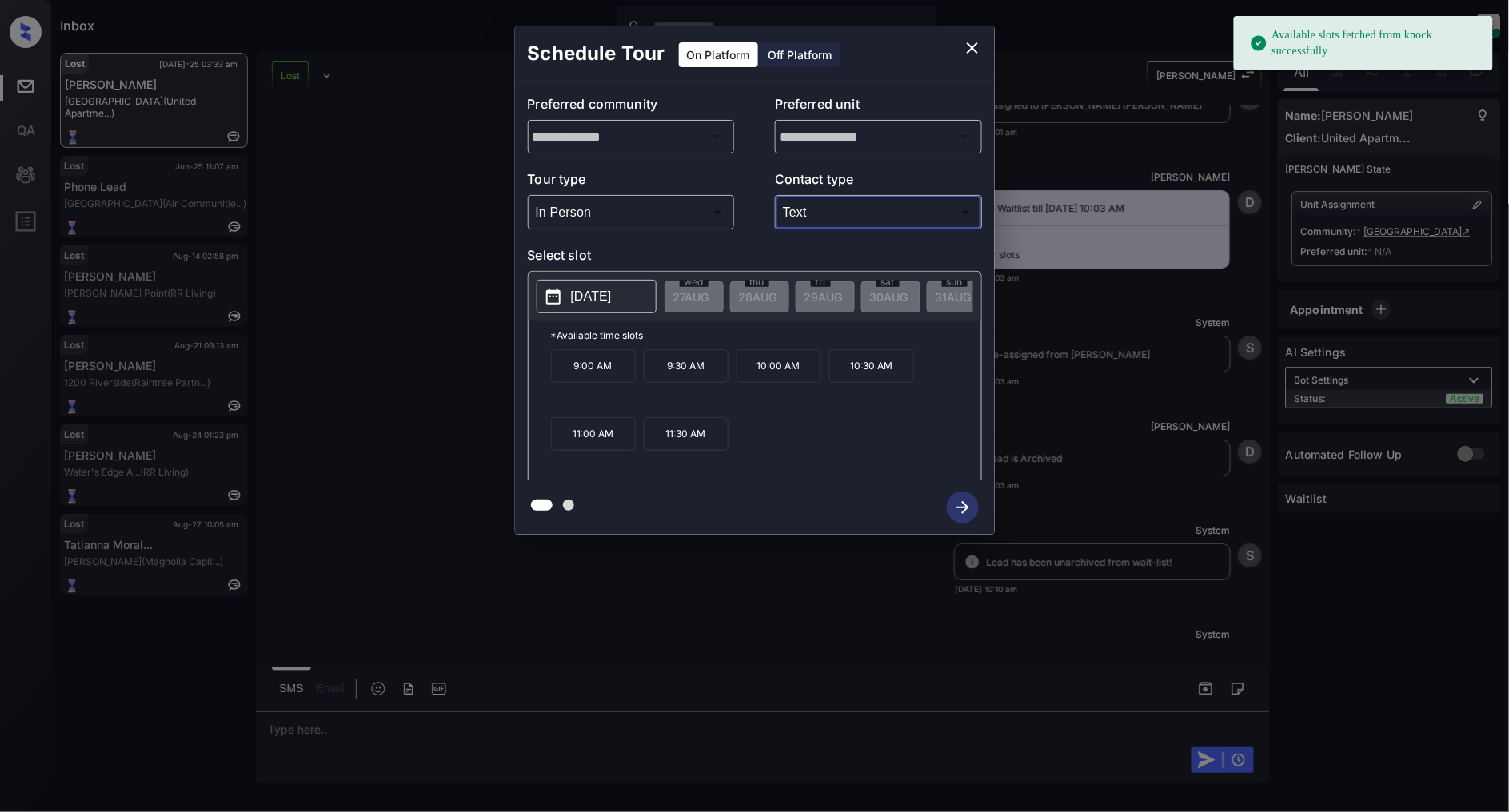
click at [598, 308] on button "[DATE]" at bounding box center [596, 297] width 120 height 34
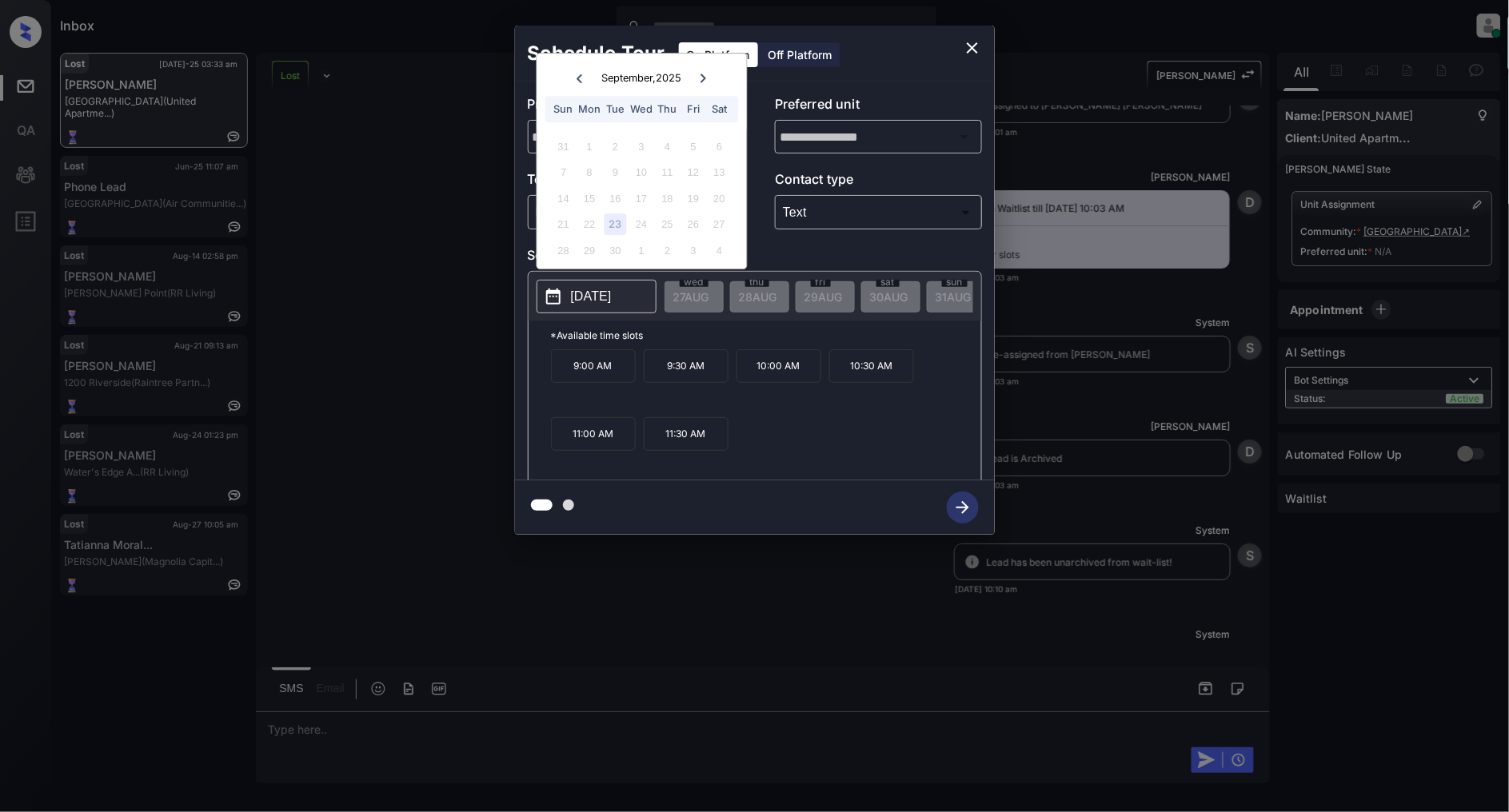
click at [977, 48] on icon "close" at bounding box center [972, 48] width 19 height 19
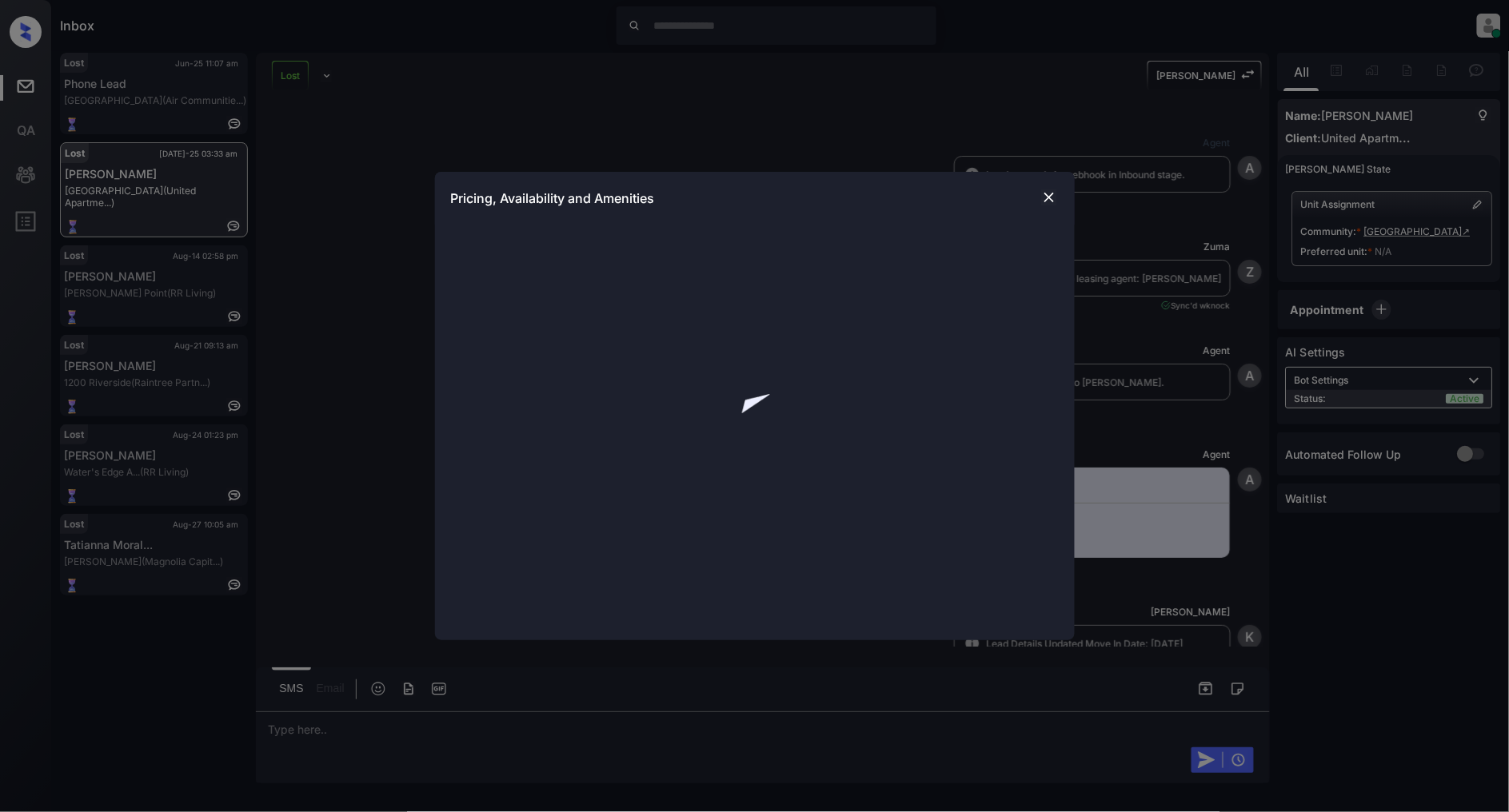
scroll to position [7719, 0]
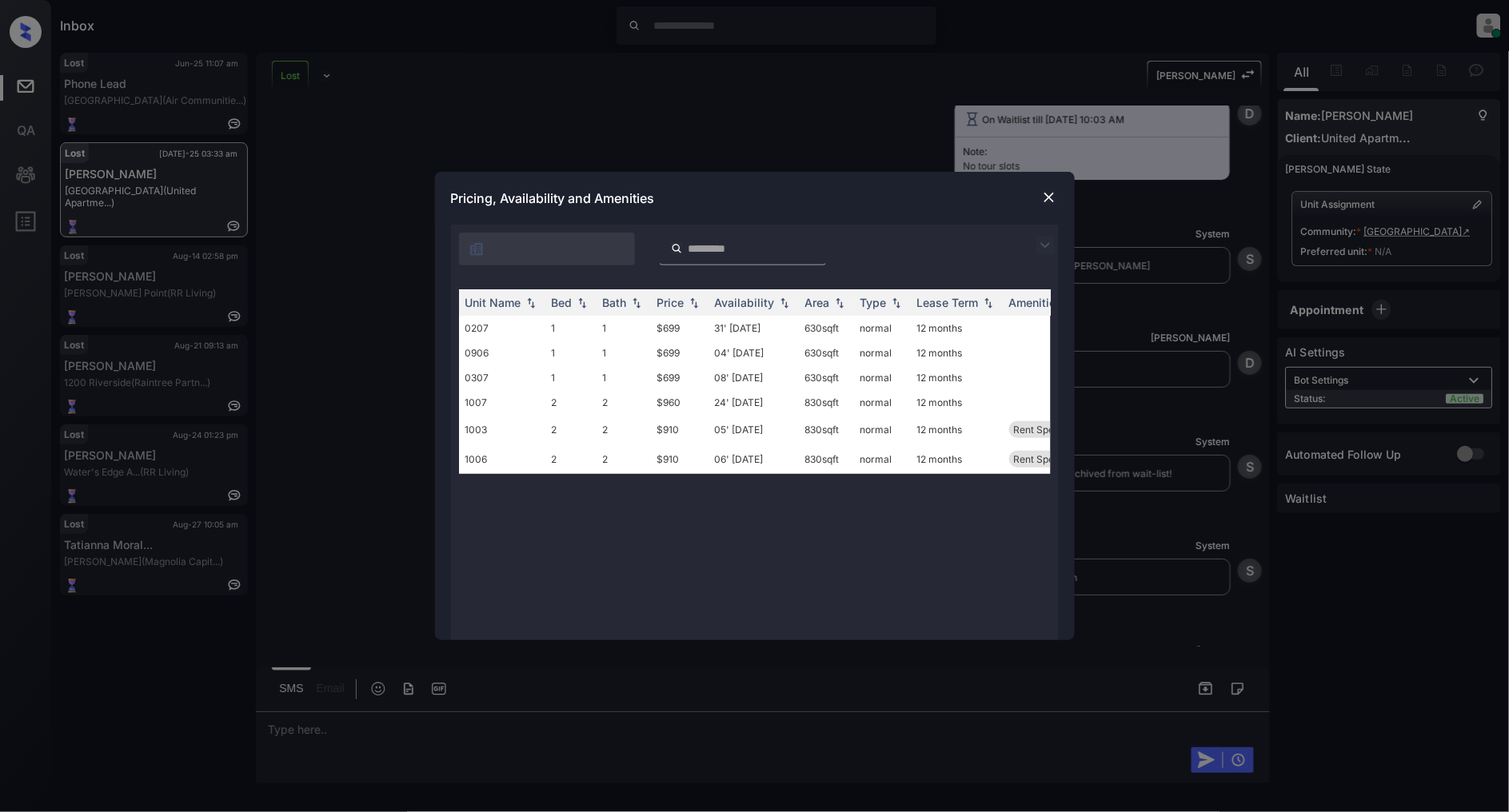
click at [1052, 194] on img at bounding box center [1049, 198] width 16 height 16
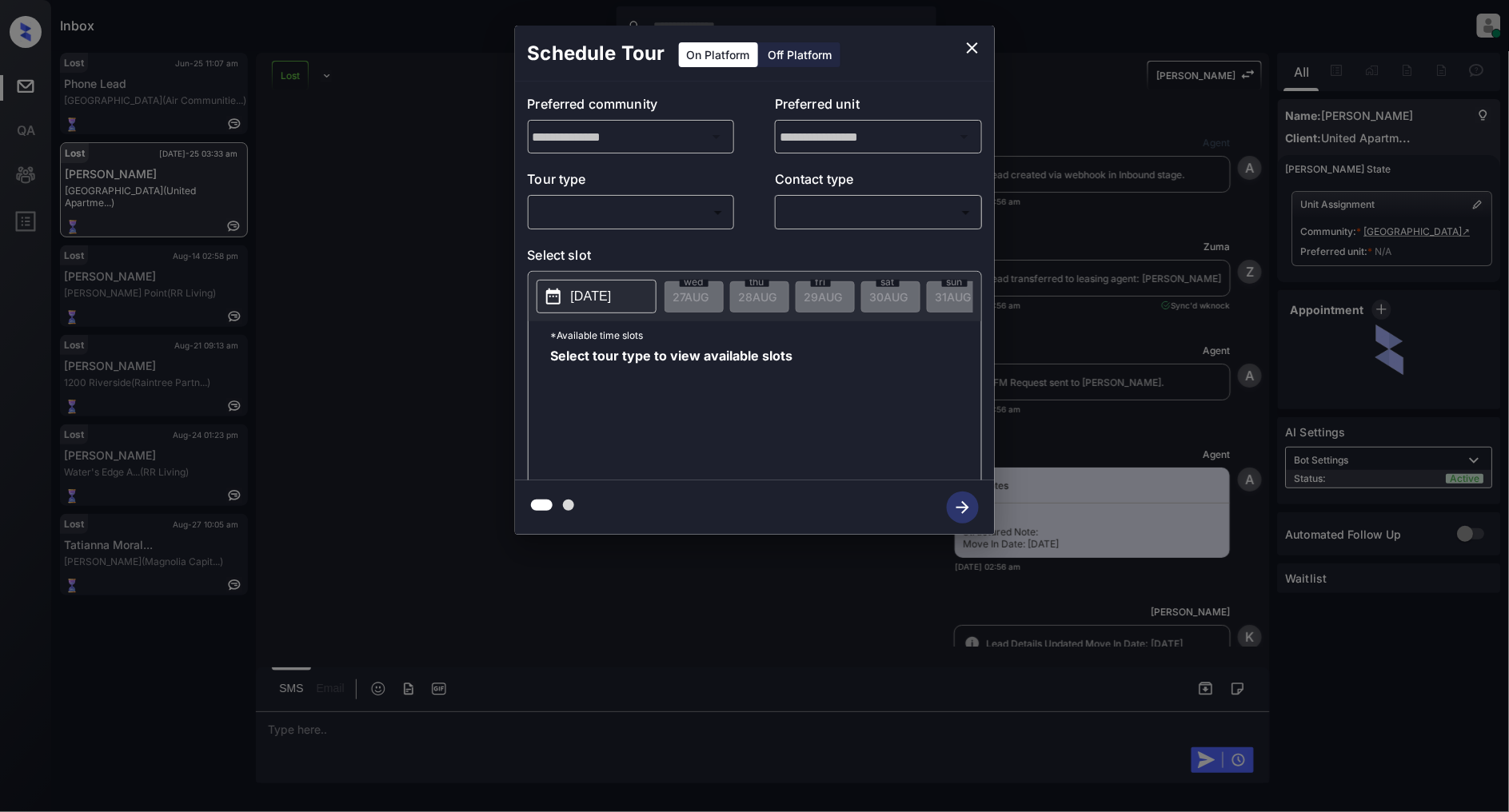
scroll to position [7719, 0]
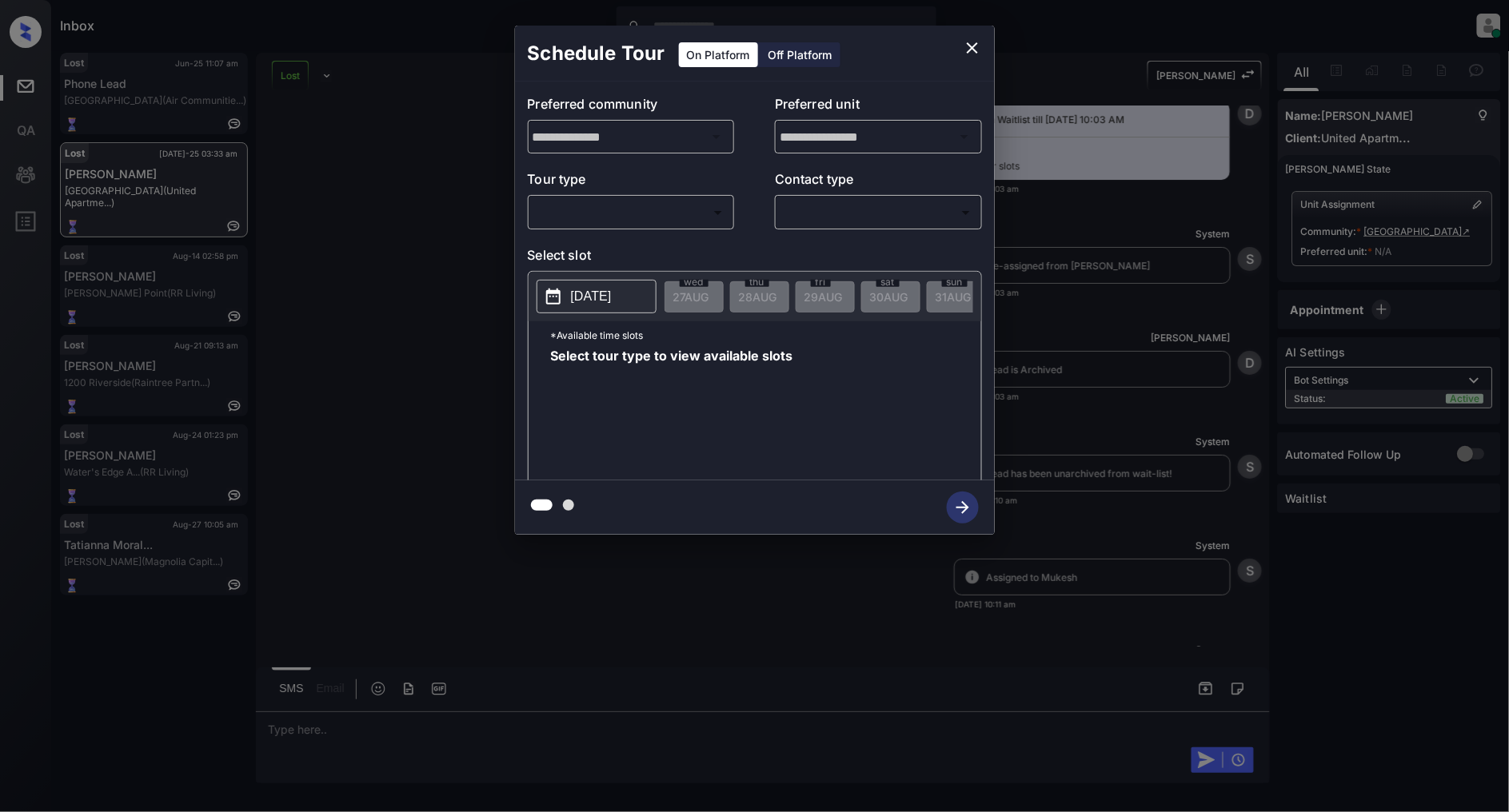
click at [698, 207] on body "Inbox Patrick Deasis Online Set yourself offline Set yourself on break Profile …" at bounding box center [754, 406] width 1509 height 812
click at [635, 242] on li "In Person" at bounding box center [631, 248] width 197 height 29
type input "********"
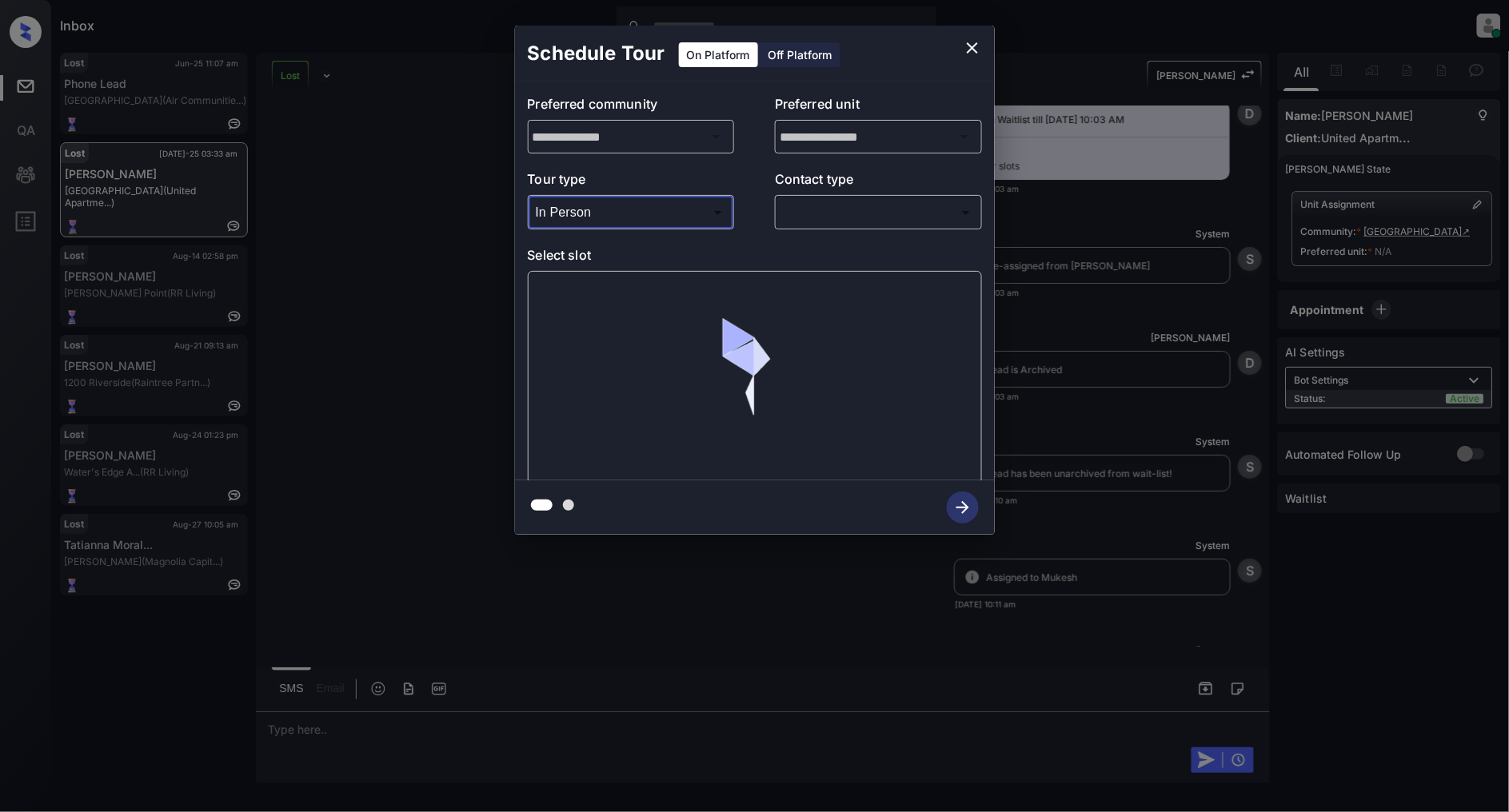
click at [874, 205] on body "Inbox Patrick Deasis Online Set yourself offline Set yourself on break Profile …" at bounding box center [754, 406] width 1509 height 812
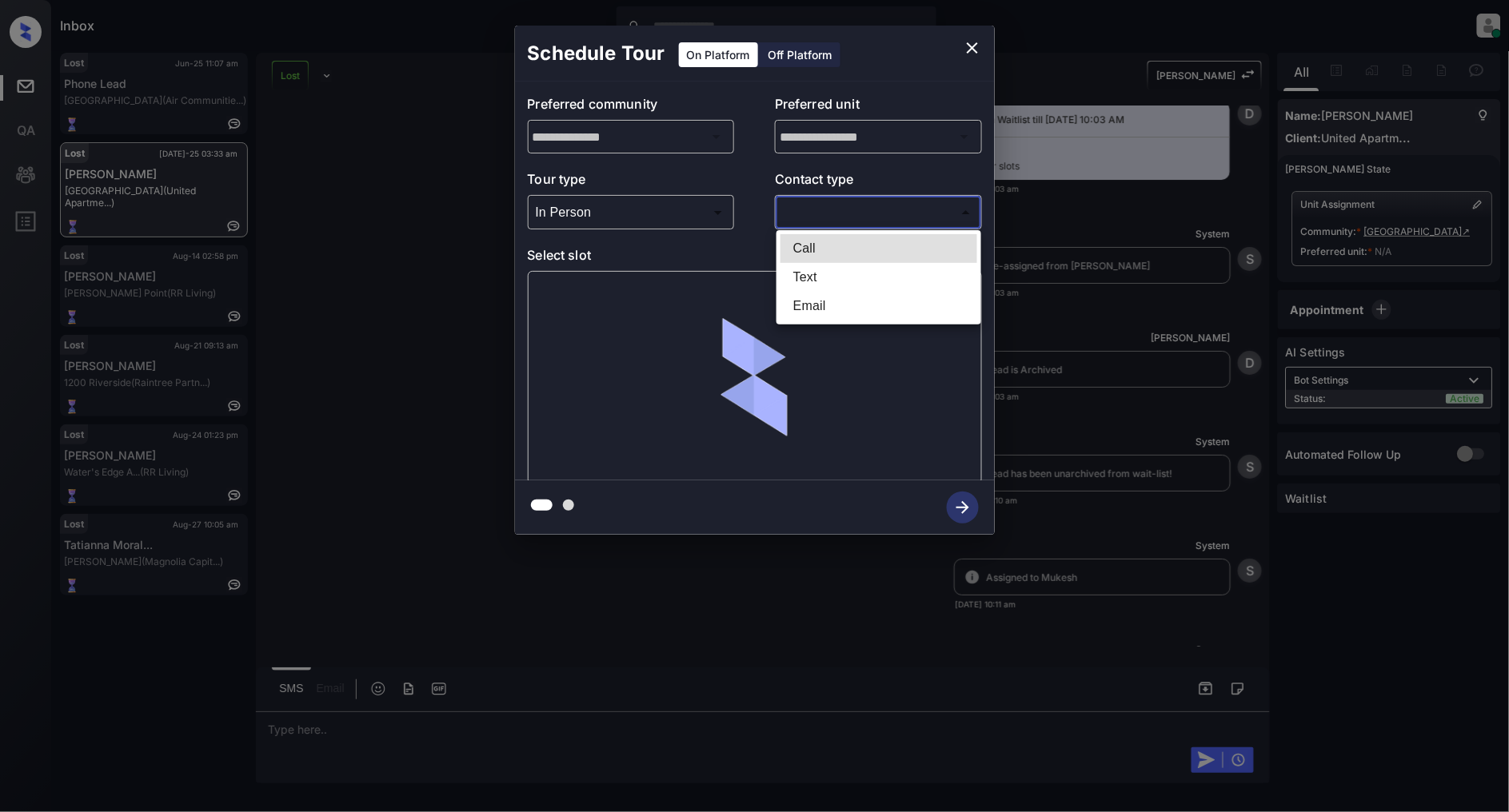
click at [809, 270] on li "Text" at bounding box center [878, 277] width 197 height 29
type input "****"
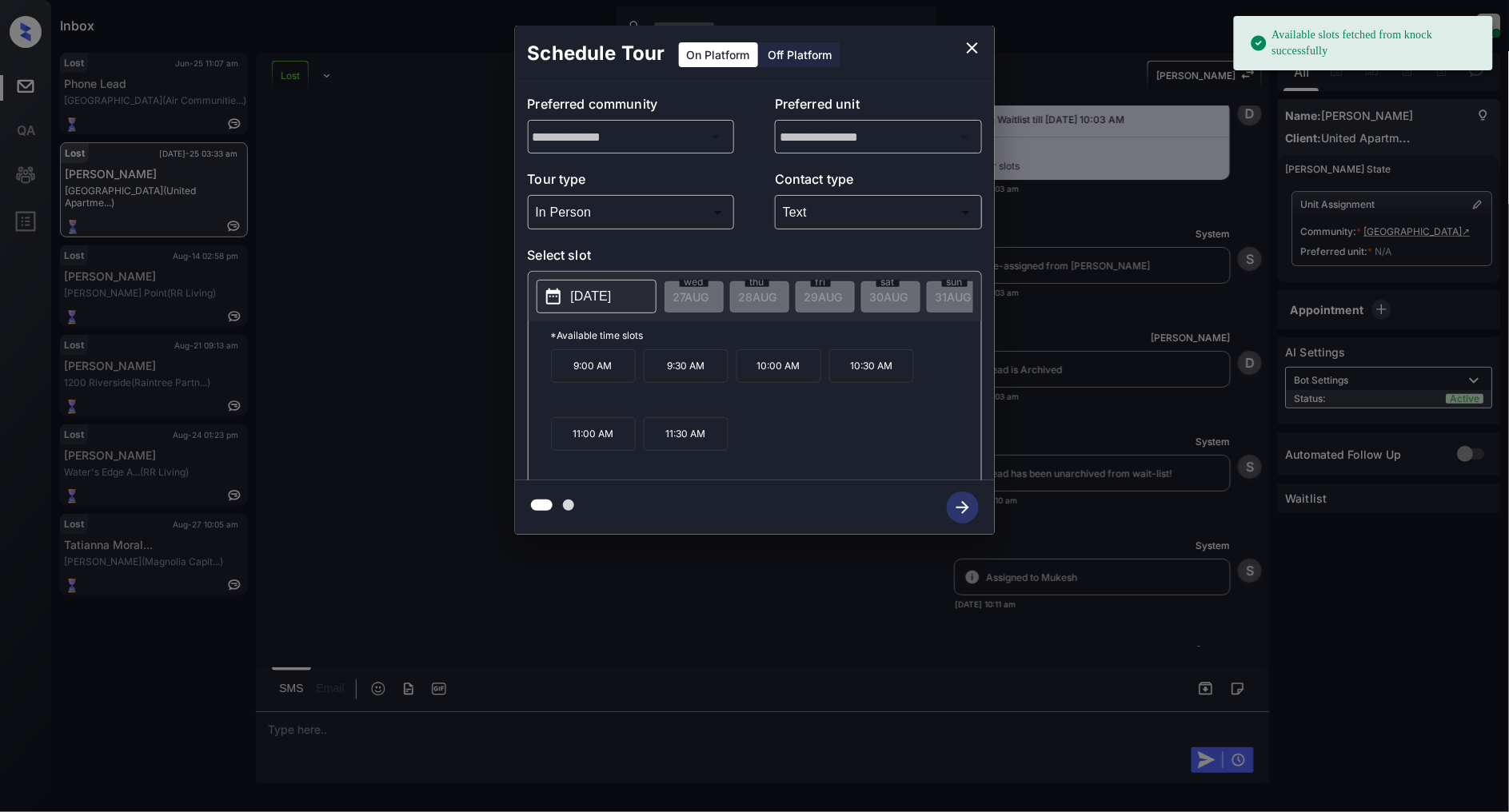
click at [601, 287] on p "2025-09-23" at bounding box center [591, 297] width 41 height 19
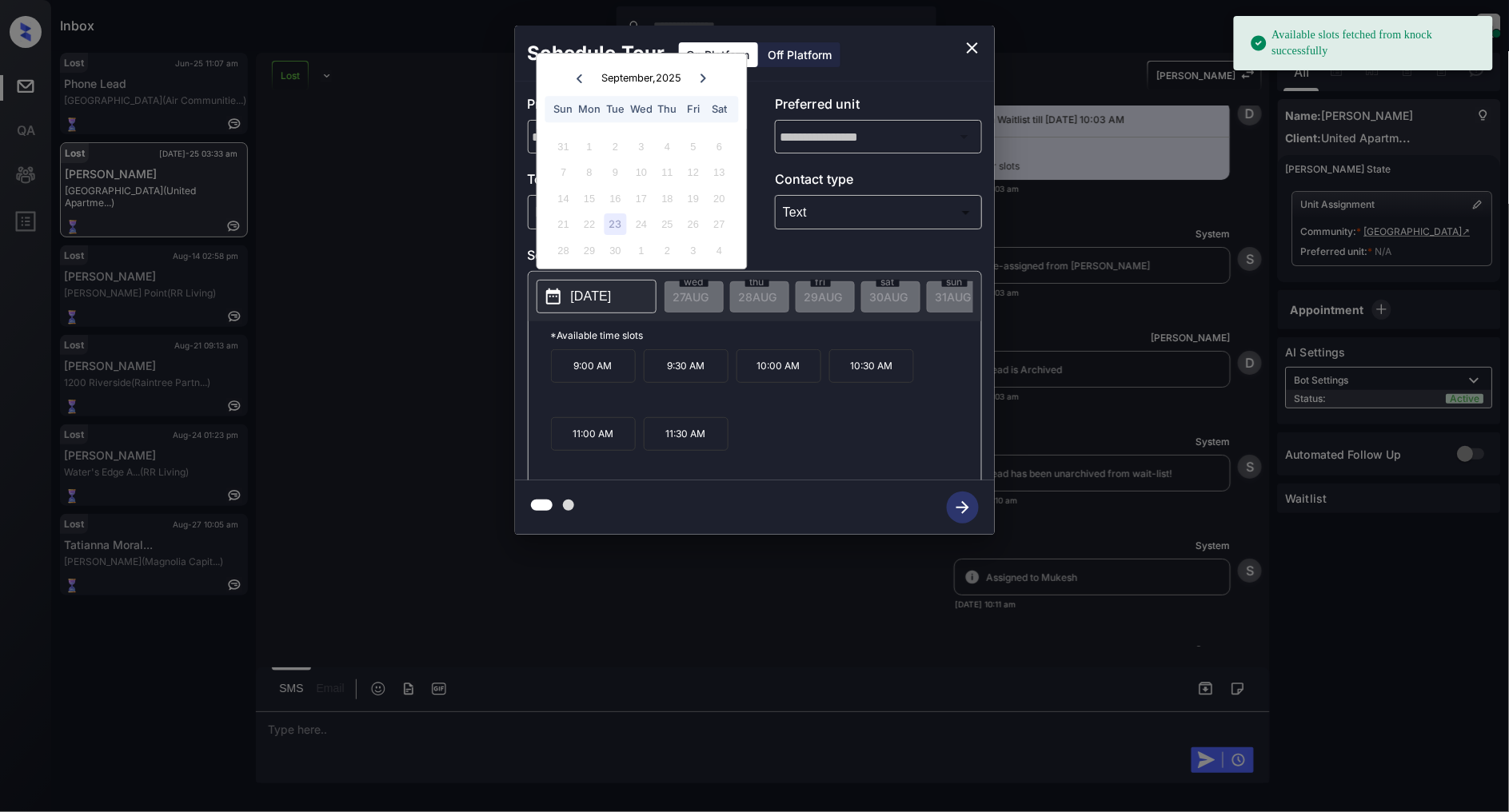
click at [968, 47] on icon "close" at bounding box center [972, 48] width 19 height 19
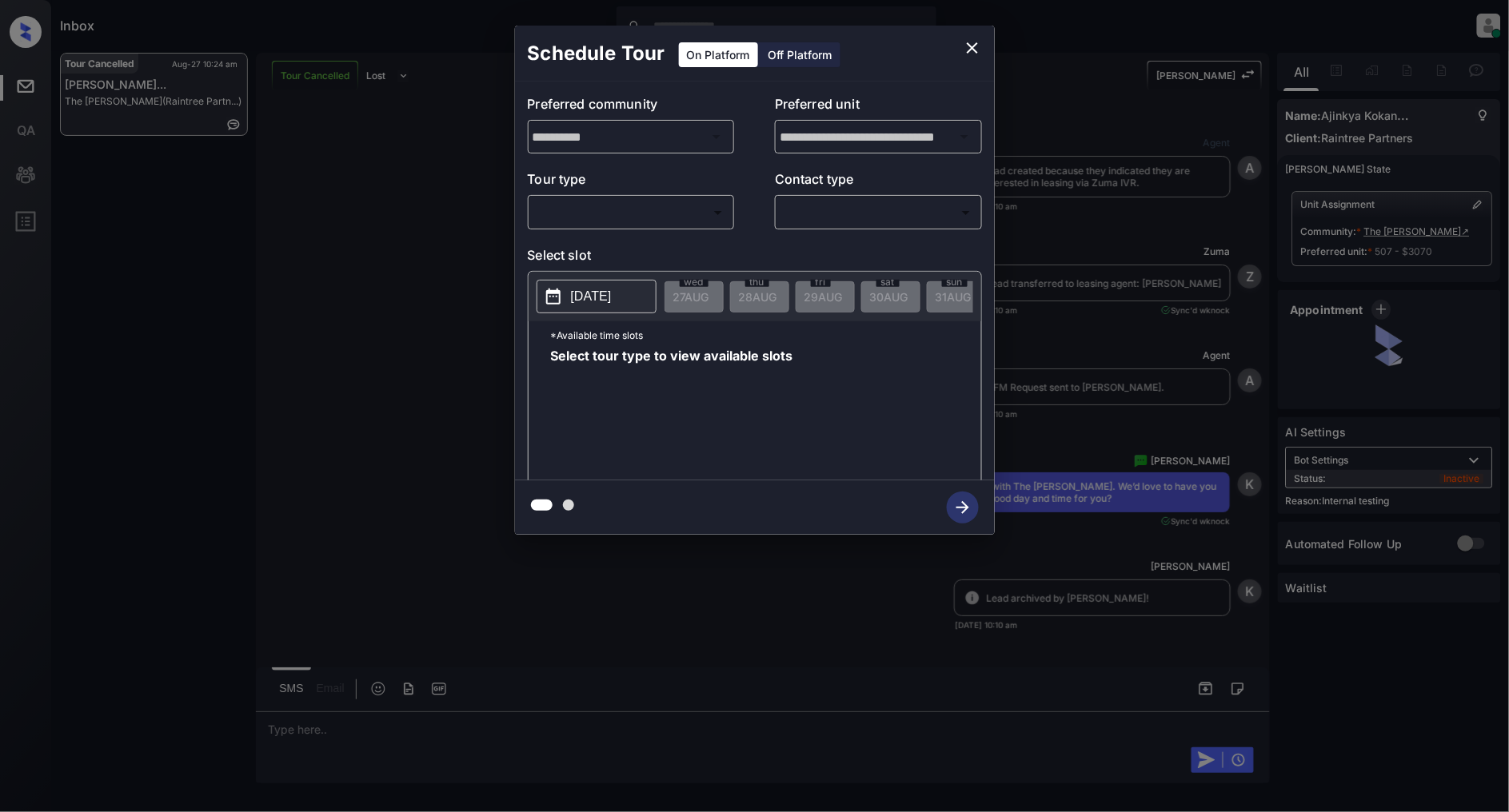
scroll to position [17573, 0]
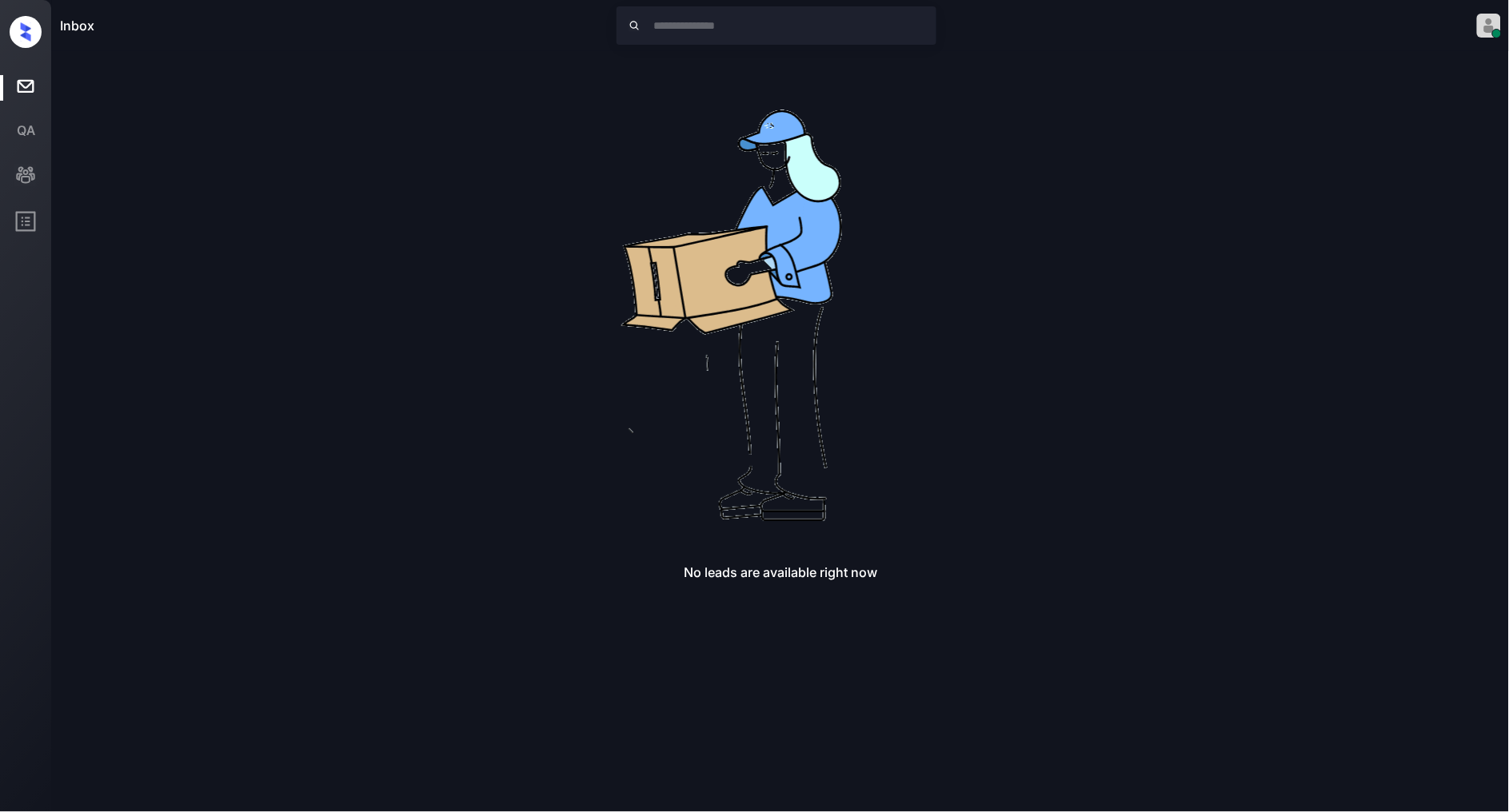
click at [945, 241] on img at bounding box center [780, 309] width 512 height 511
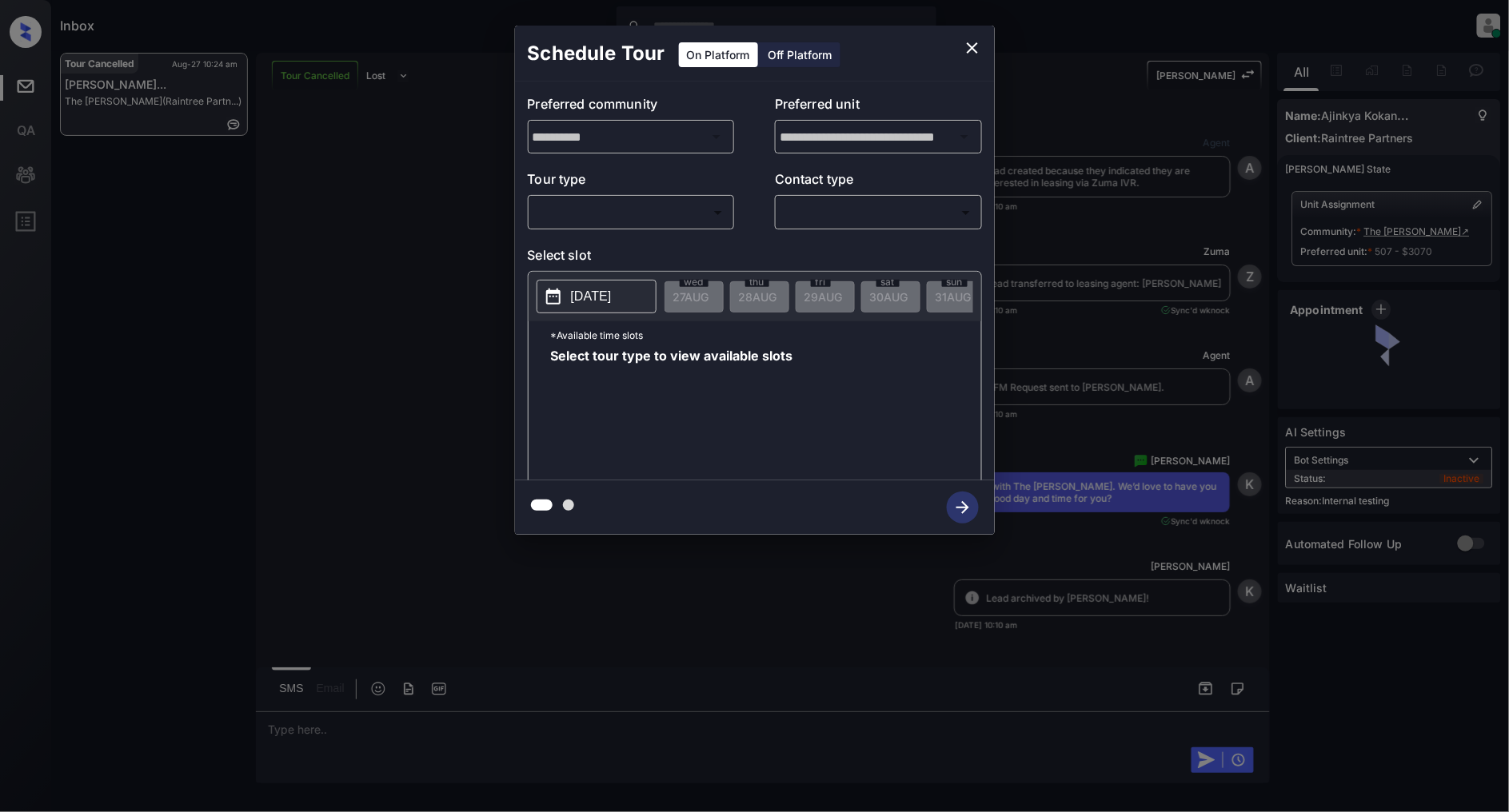
scroll to position [16774, 0]
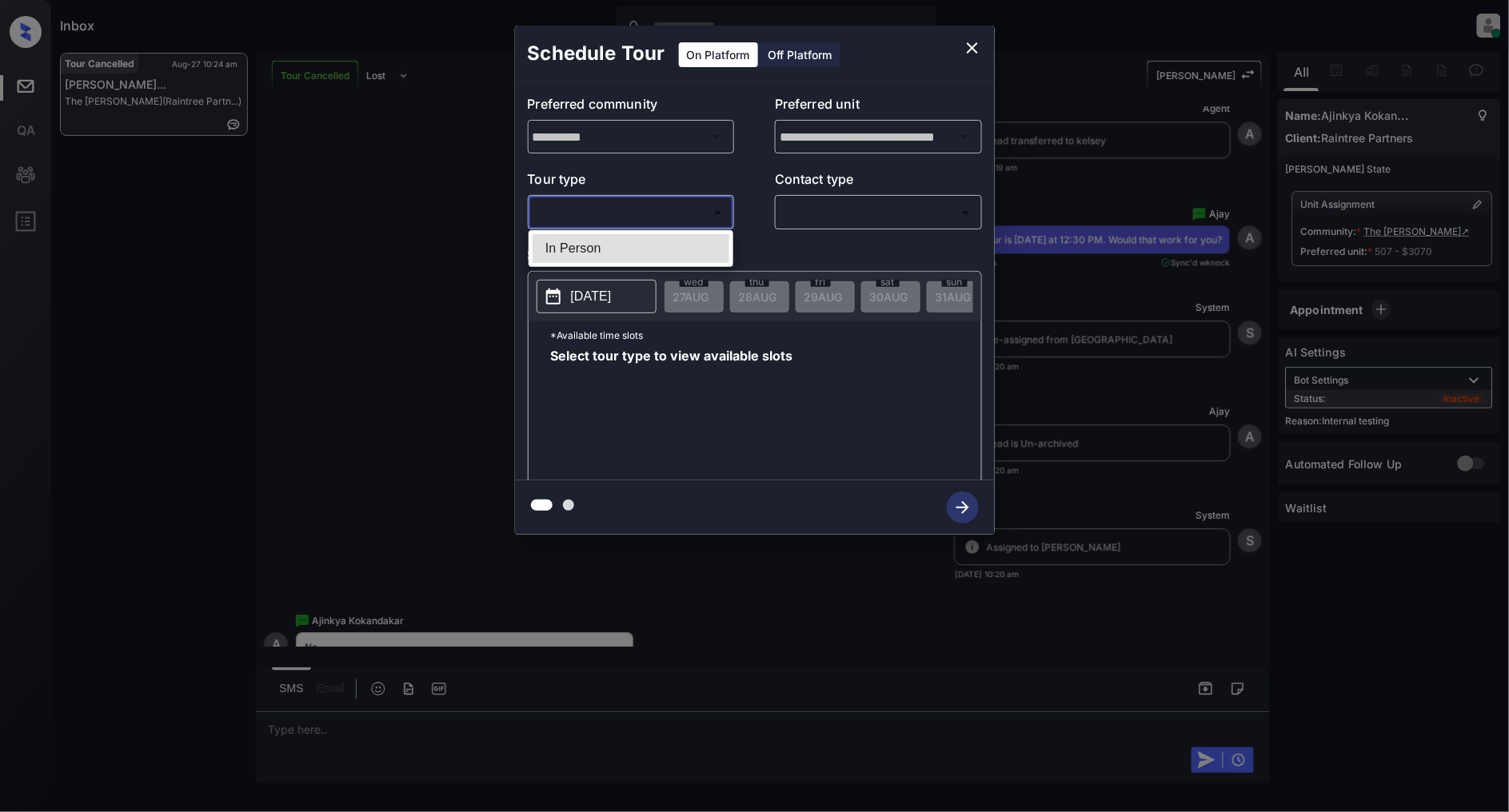
click at [669, 216] on body "Inbox [PERSON_NAME] Online Set yourself offline Set yourself on break Profile S…" at bounding box center [754, 406] width 1509 height 812
click at [594, 254] on li "In Person" at bounding box center [631, 248] width 197 height 29
type input "********"
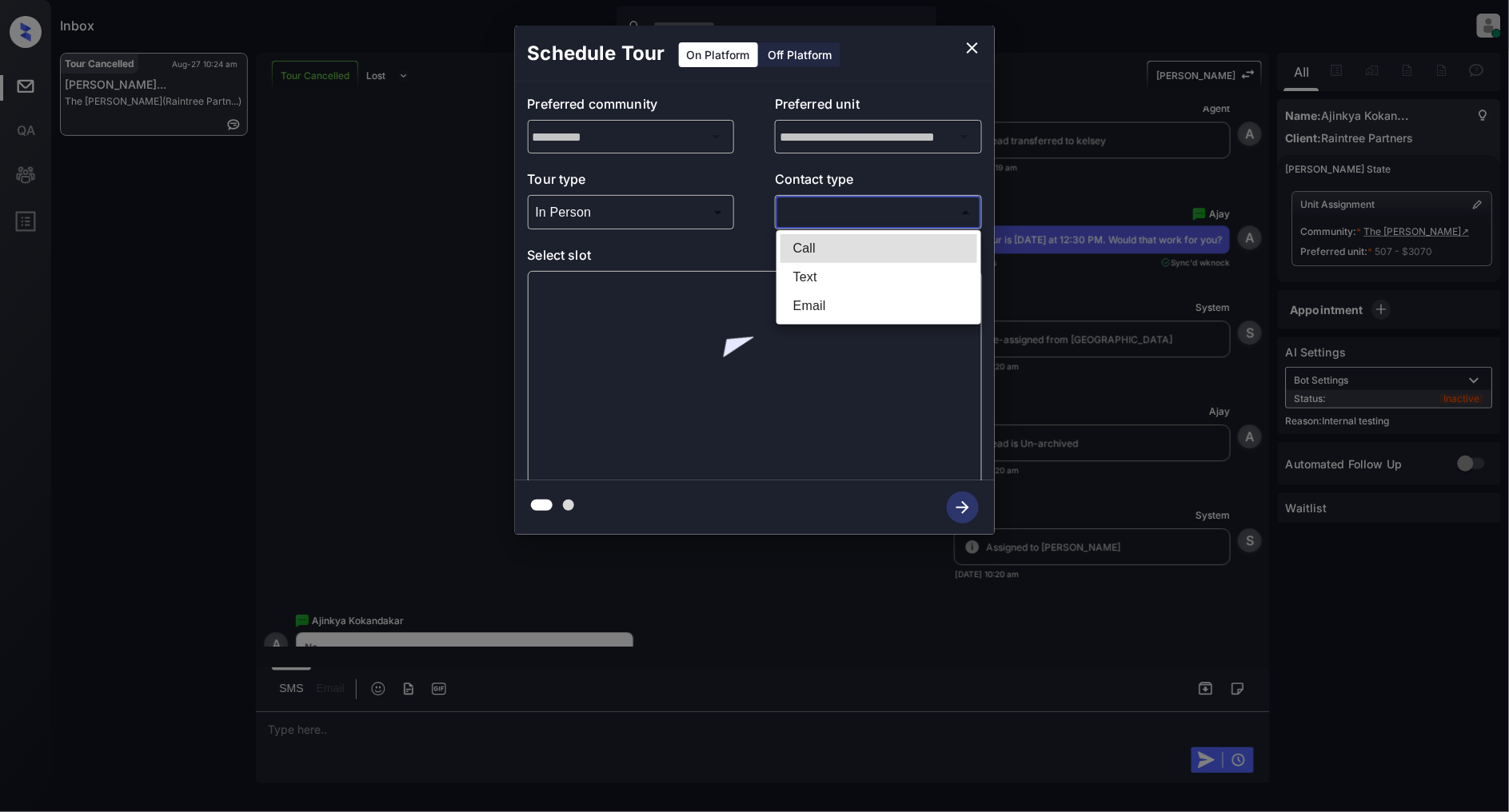
click at [881, 211] on body "Inbox [PERSON_NAME] Online Set yourself offline Set yourself on break Profile S…" at bounding box center [754, 406] width 1509 height 812
click at [842, 281] on li "Text" at bounding box center [878, 277] width 197 height 29
type input "****"
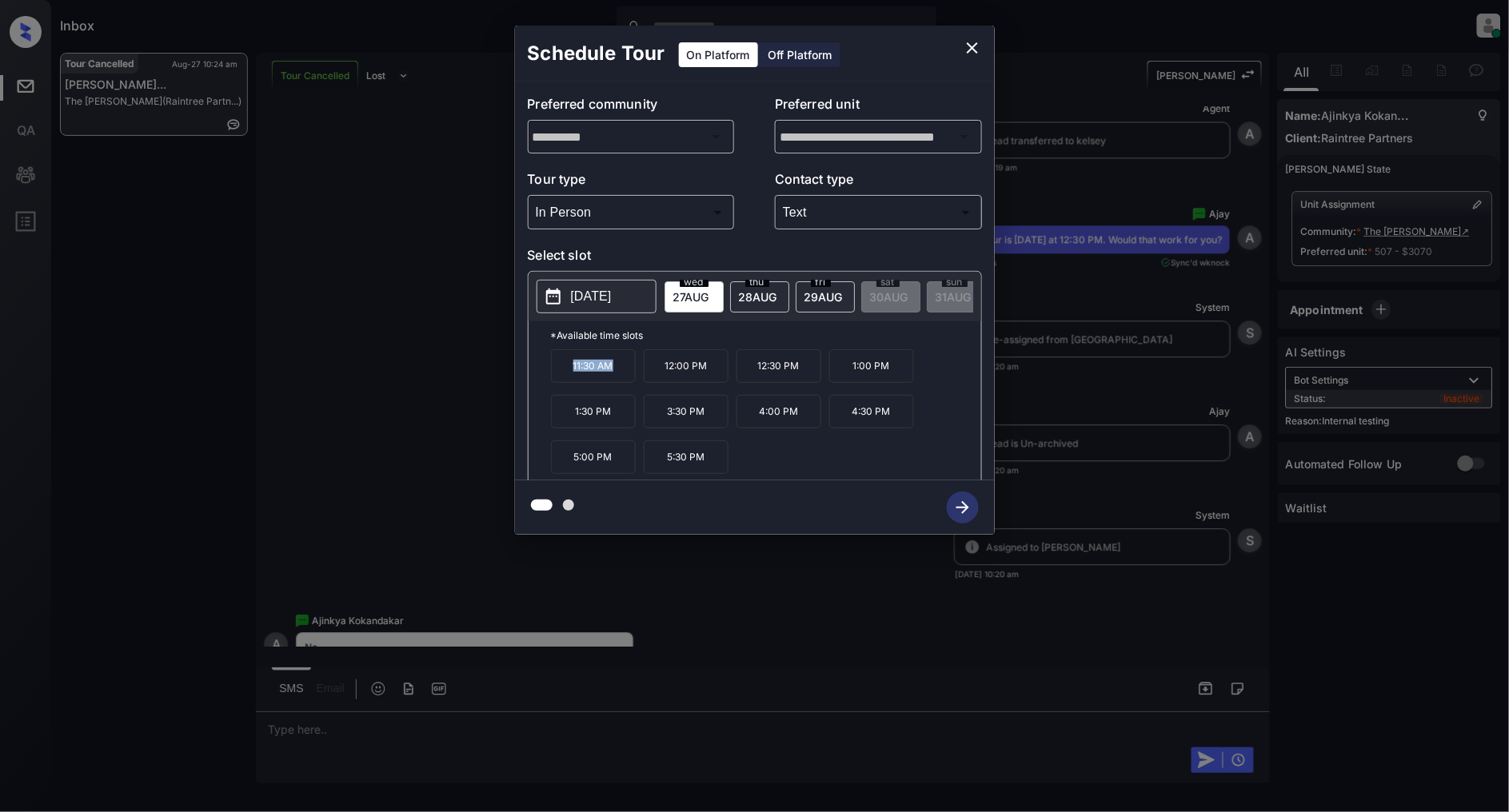
drag, startPoint x: 626, startPoint y: 370, endPoint x: 540, endPoint y: 372, distance: 86.0
click at [540, 372] on div "*Available time slots 11:30 AM 12:00 PM 12:30 PM 1:00 PM 1:30 PM 3:30 PM 4:00 P…" at bounding box center [754, 404] width 453 height 164
copy p "11:30 AM"
click at [965, 49] on icon "close" at bounding box center [972, 48] width 19 height 19
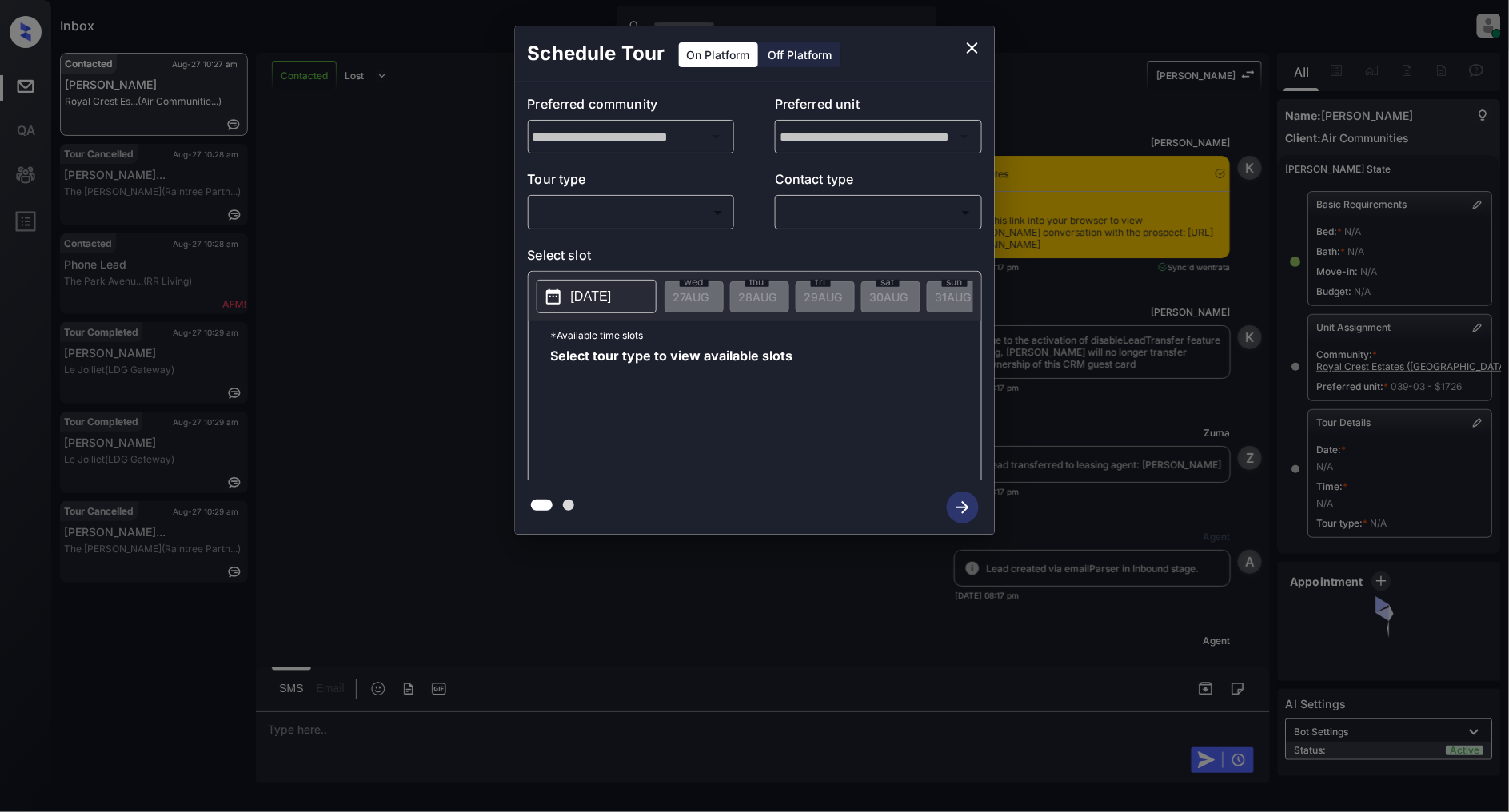
scroll to position [7795, 0]
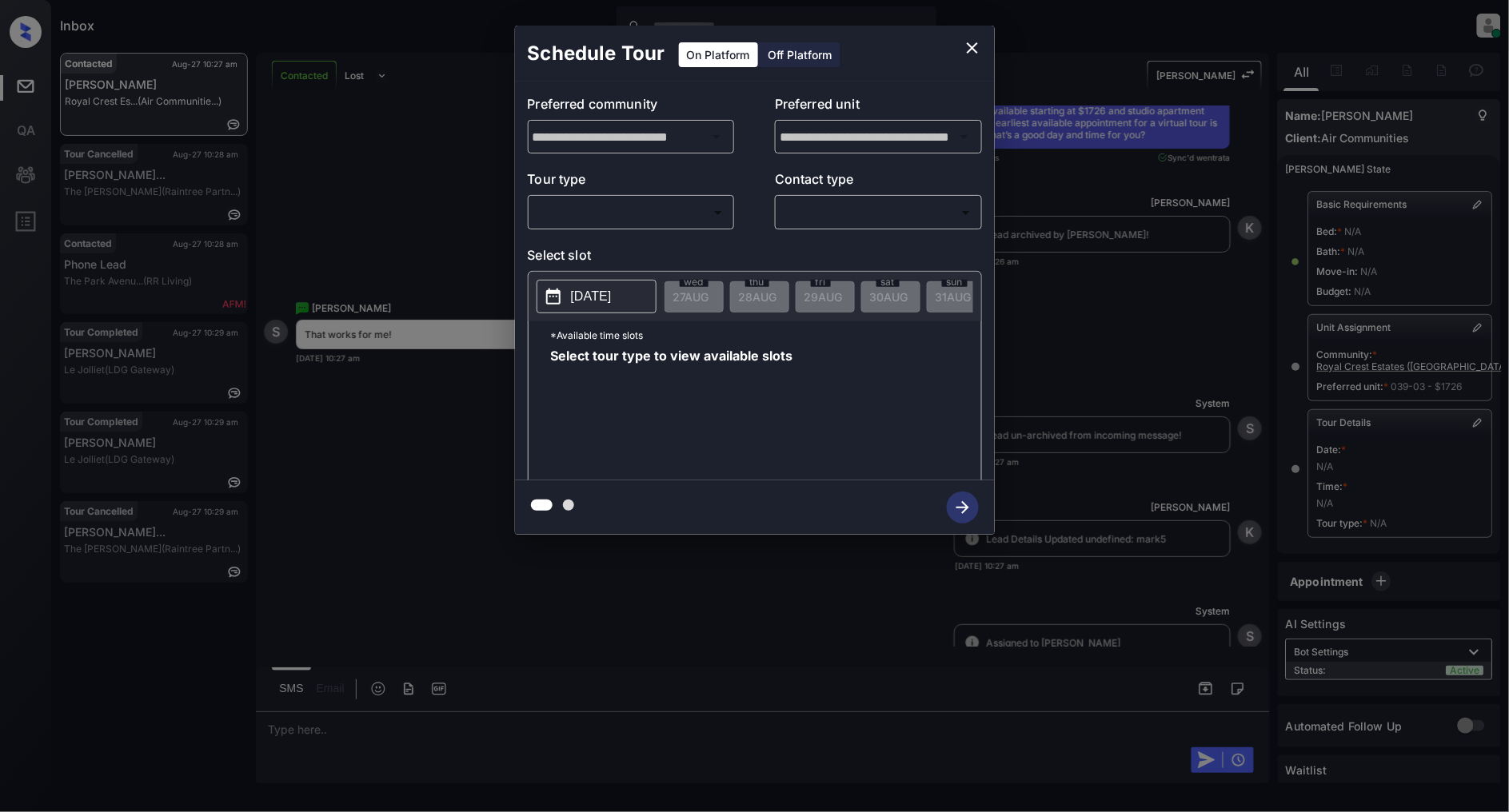
click at [592, 224] on body "Inbox [PERSON_NAME] Online Set yourself offline Set yourself on break Profile S…" at bounding box center [754, 406] width 1509 height 812
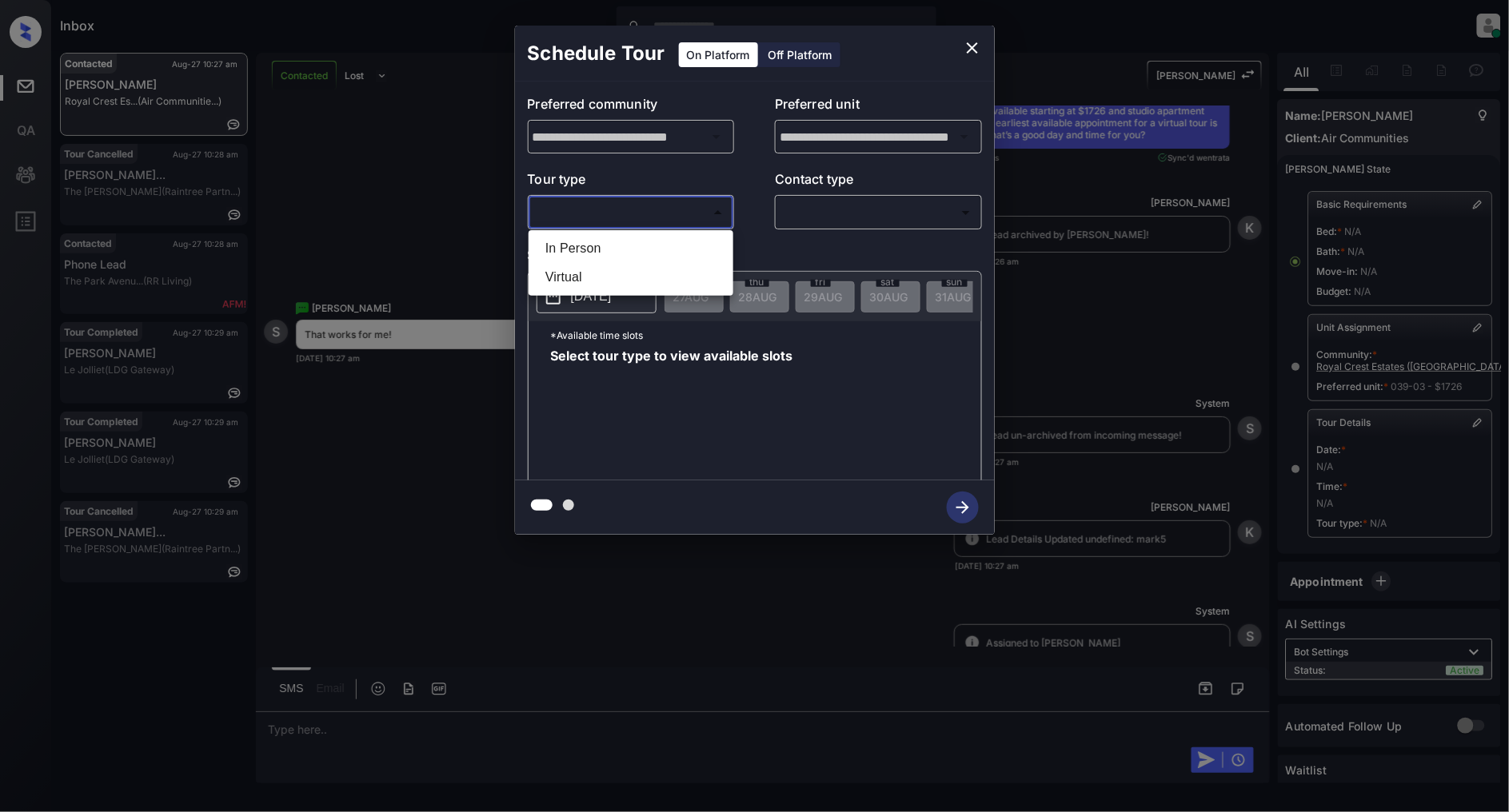
click at [570, 242] on li "In Person" at bounding box center [631, 248] width 197 height 29
type input "********"
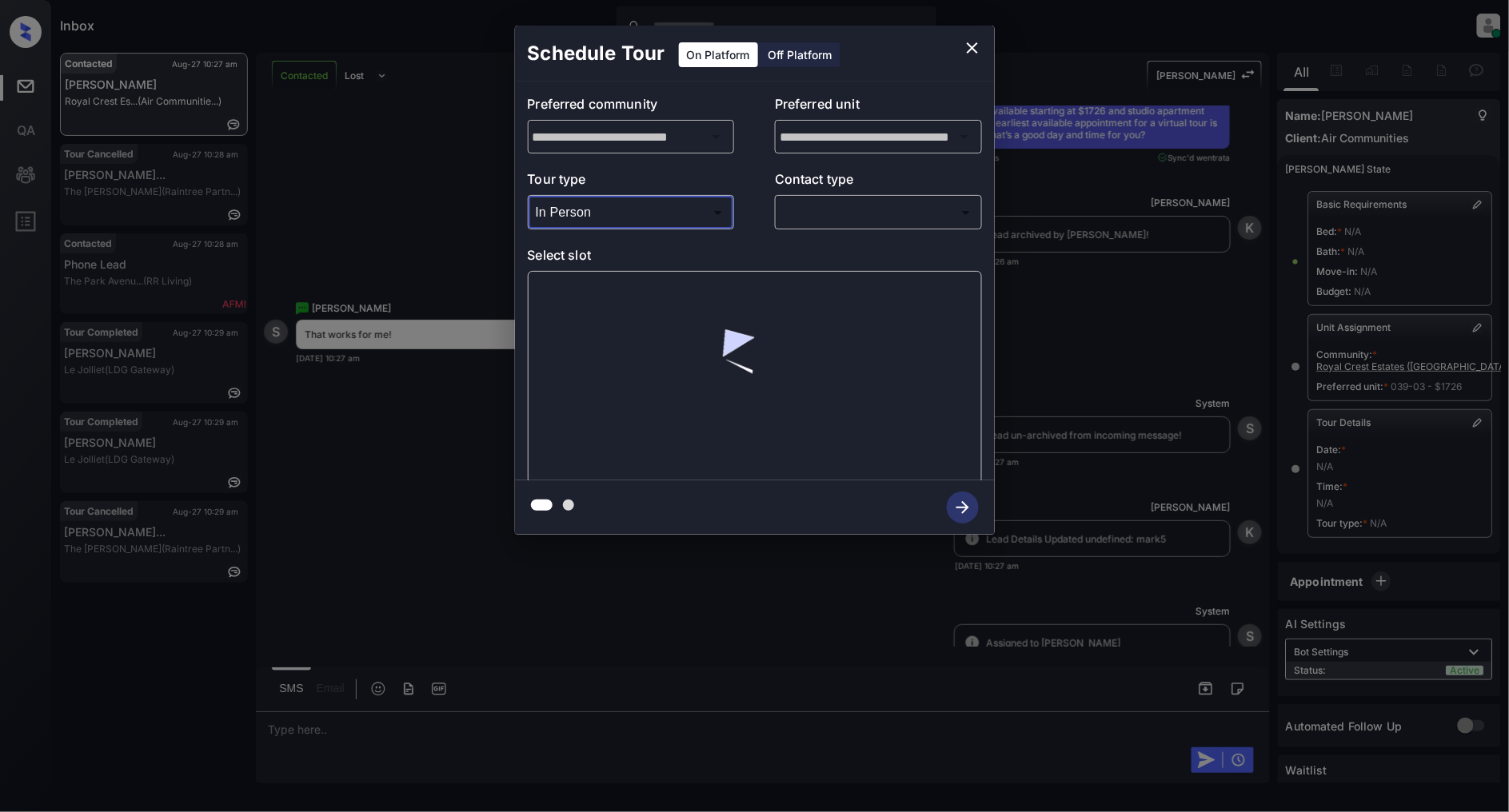
click at [882, 216] on body "Inbox [PERSON_NAME] Online Set yourself offline Set yourself on break Profile S…" at bounding box center [754, 406] width 1509 height 812
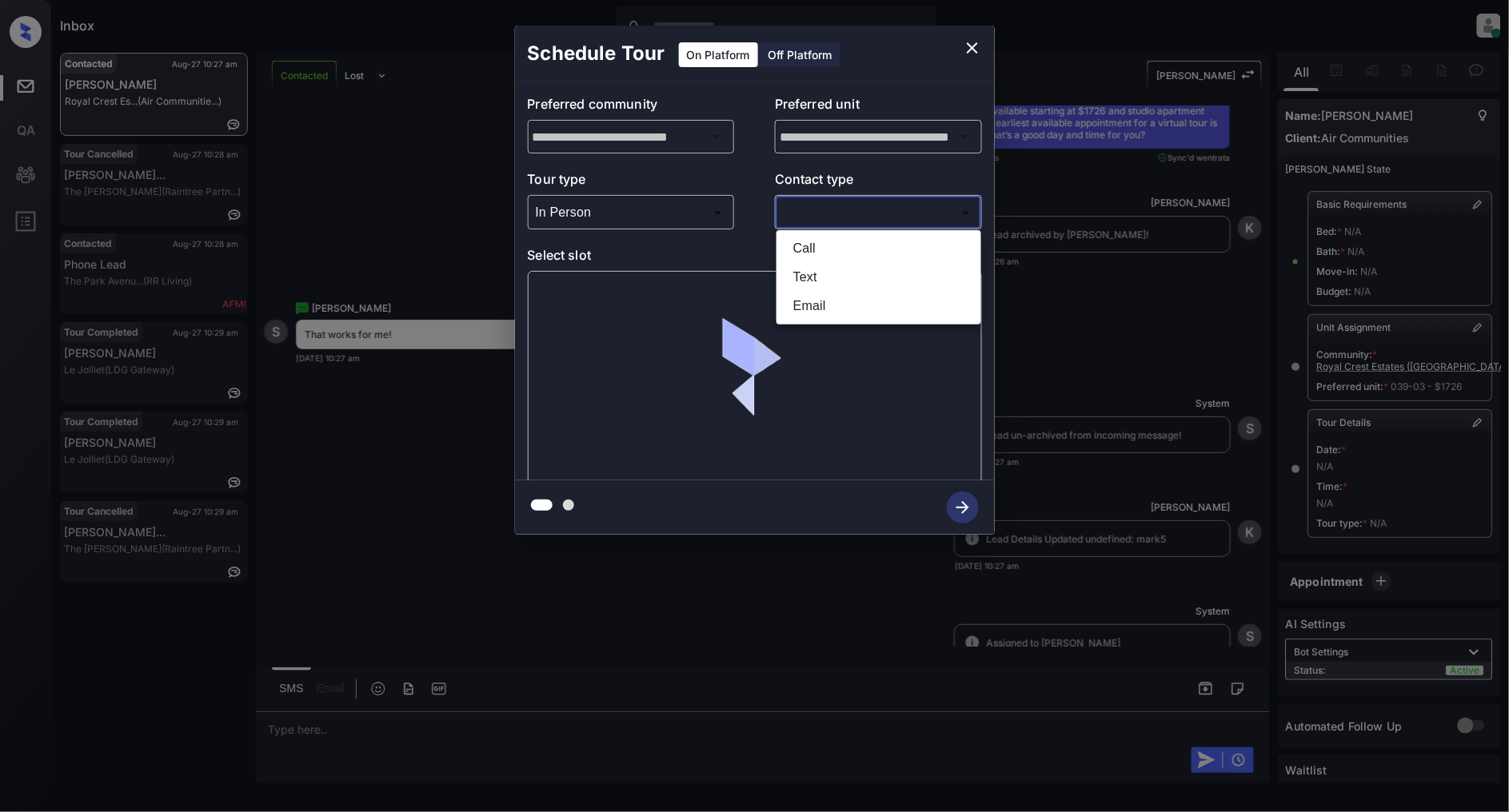
click at [849, 277] on li "Text" at bounding box center [878, 277] width 197 height 29
type input "****"
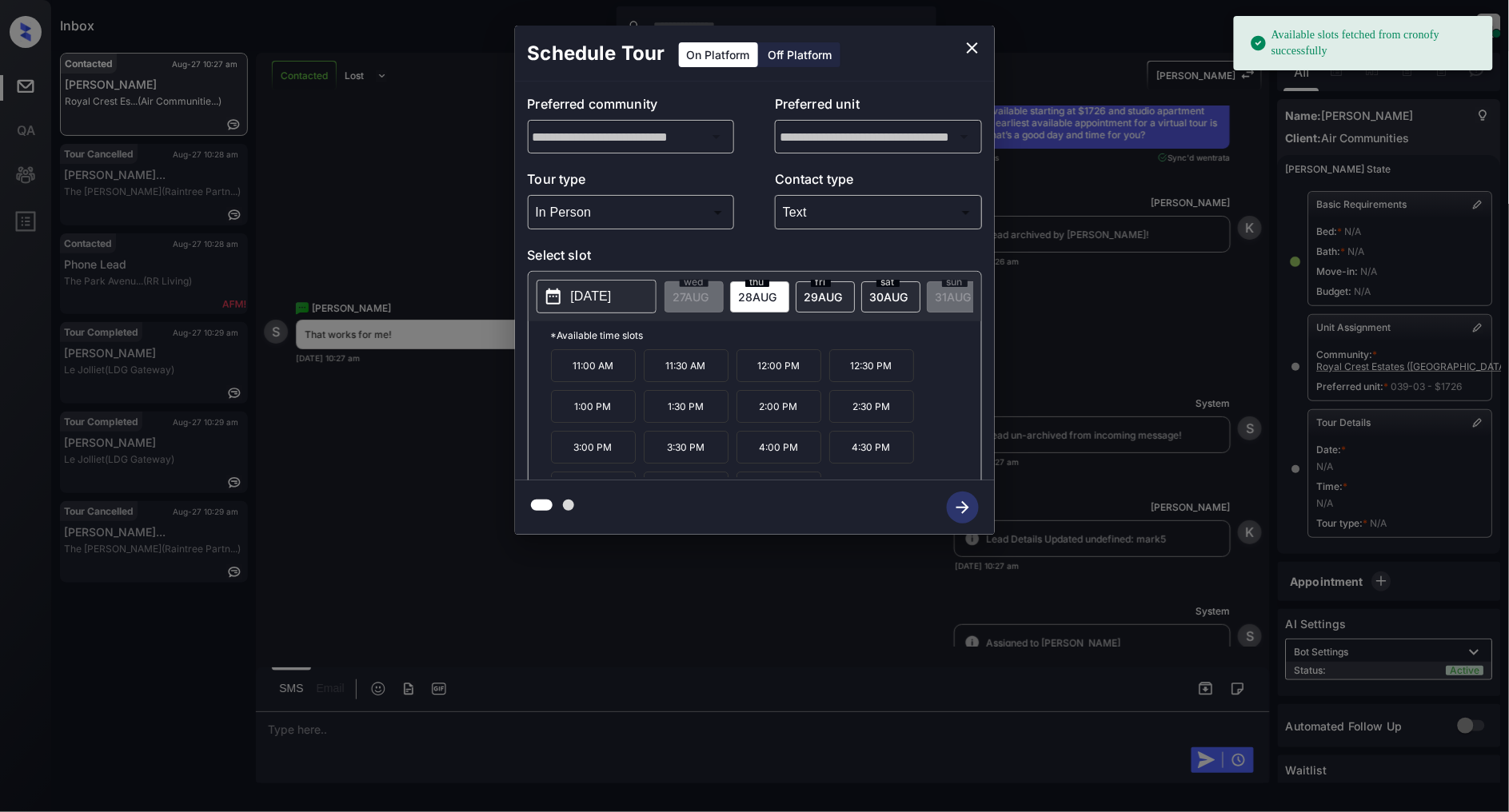
click at [606, 382] on p "11:00 AM" at bounding box center [593, 365] width 84 height 33
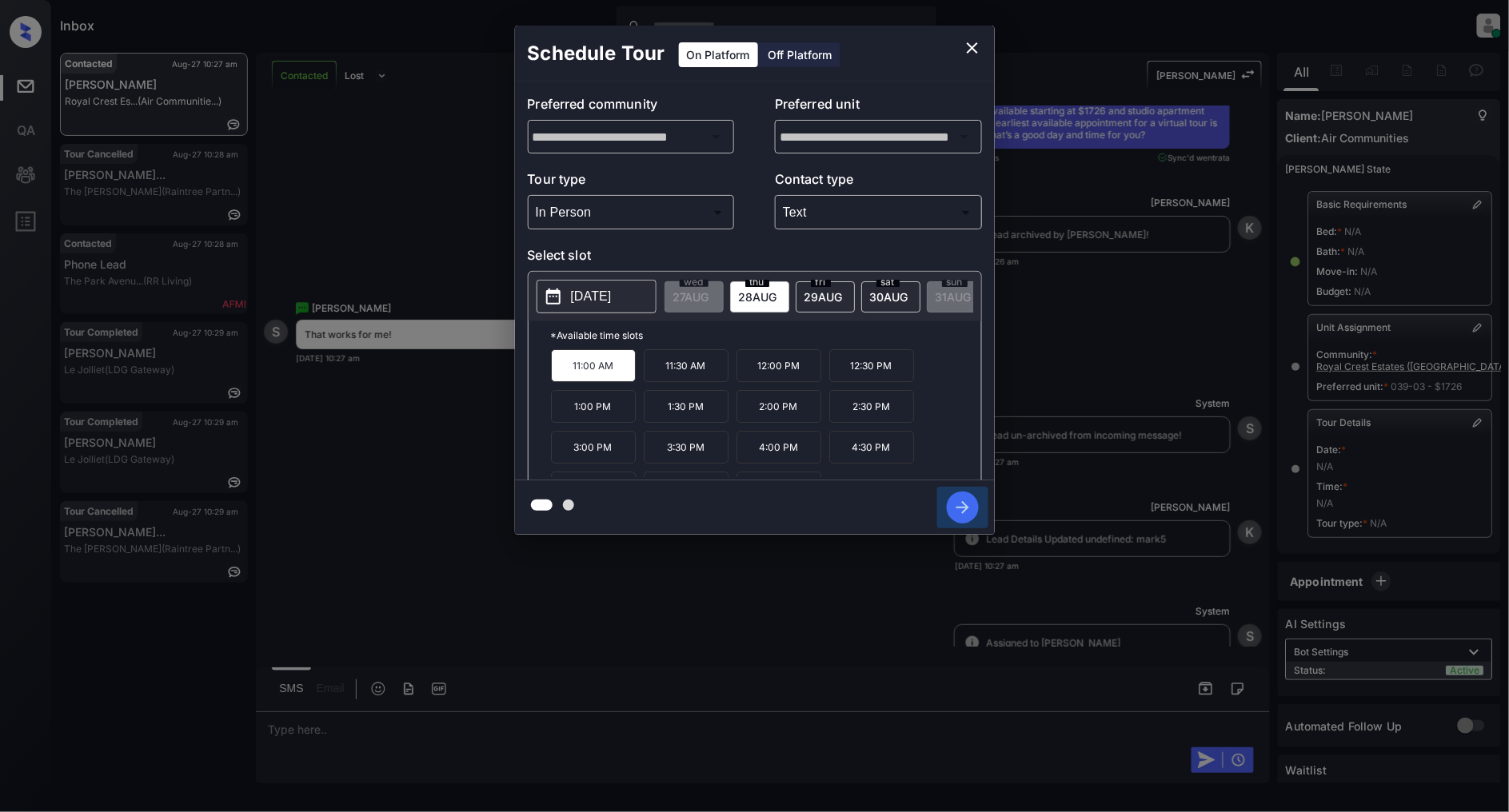
click at [962, 518] on icon "button" at bounding box center [963, 507] width 32 height 32
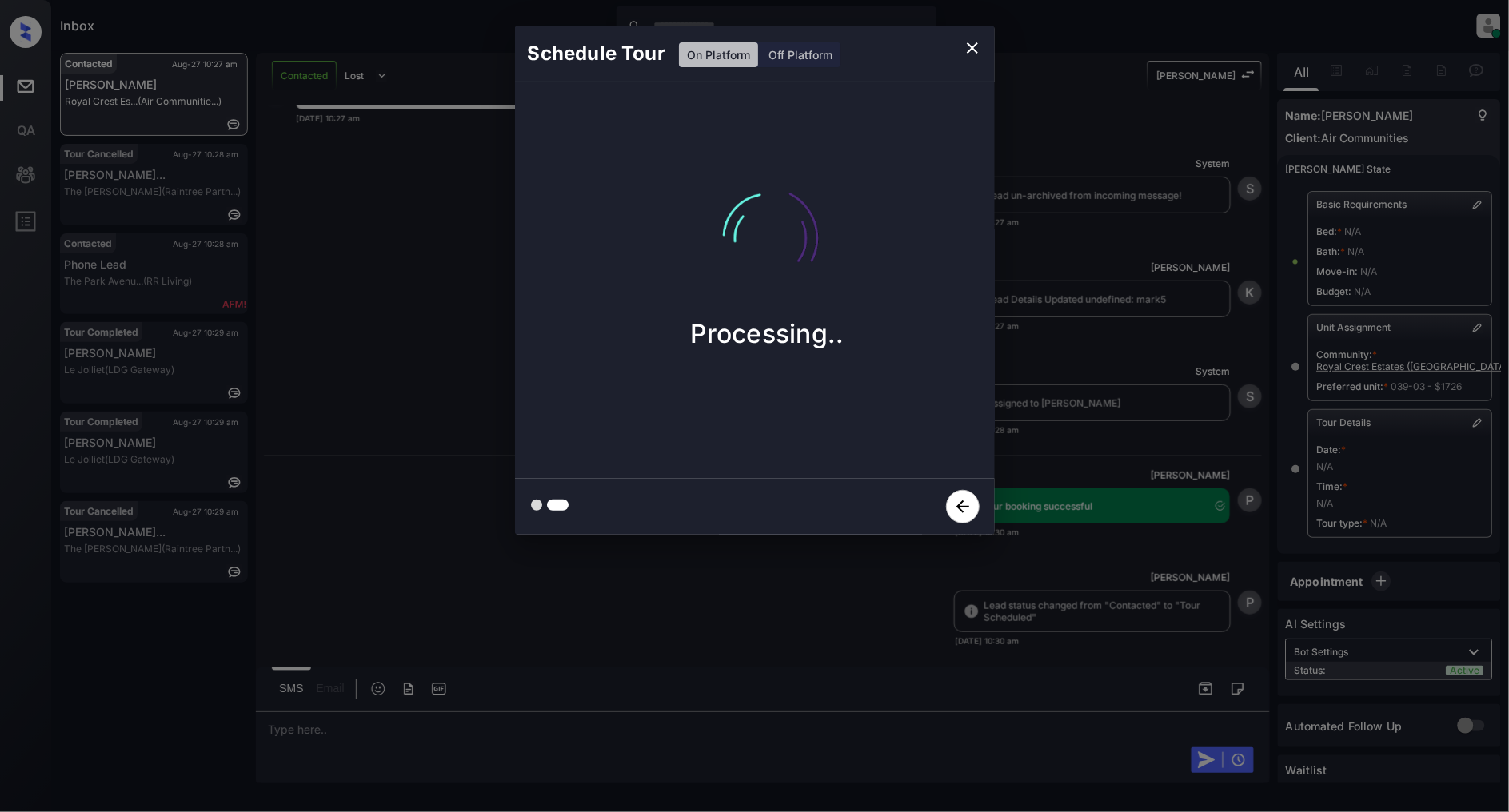
scroll to position [8163, 0]
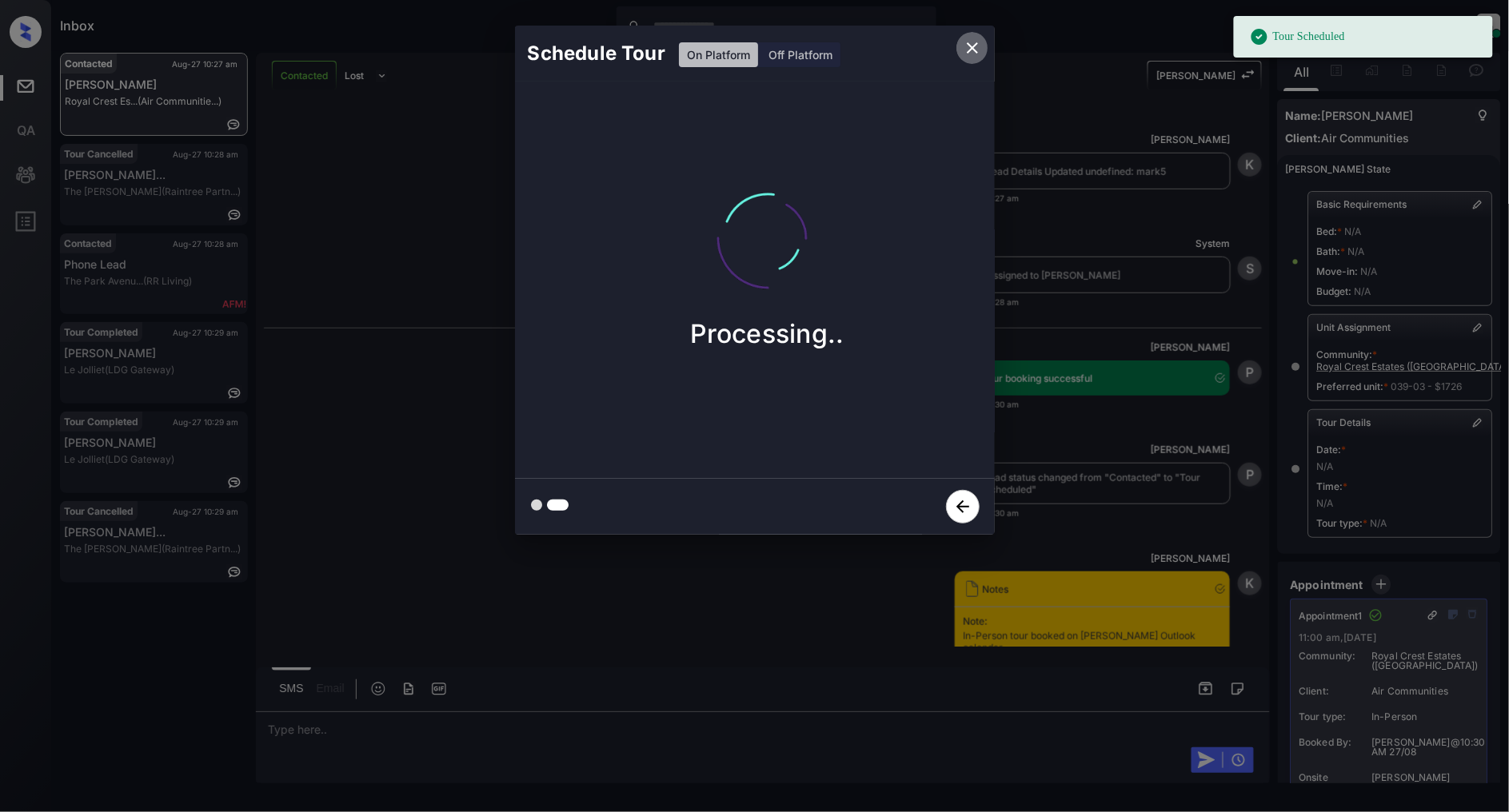
click at [971, 43] on icon "close" at bounding box center [972, 48] width 19 height 19
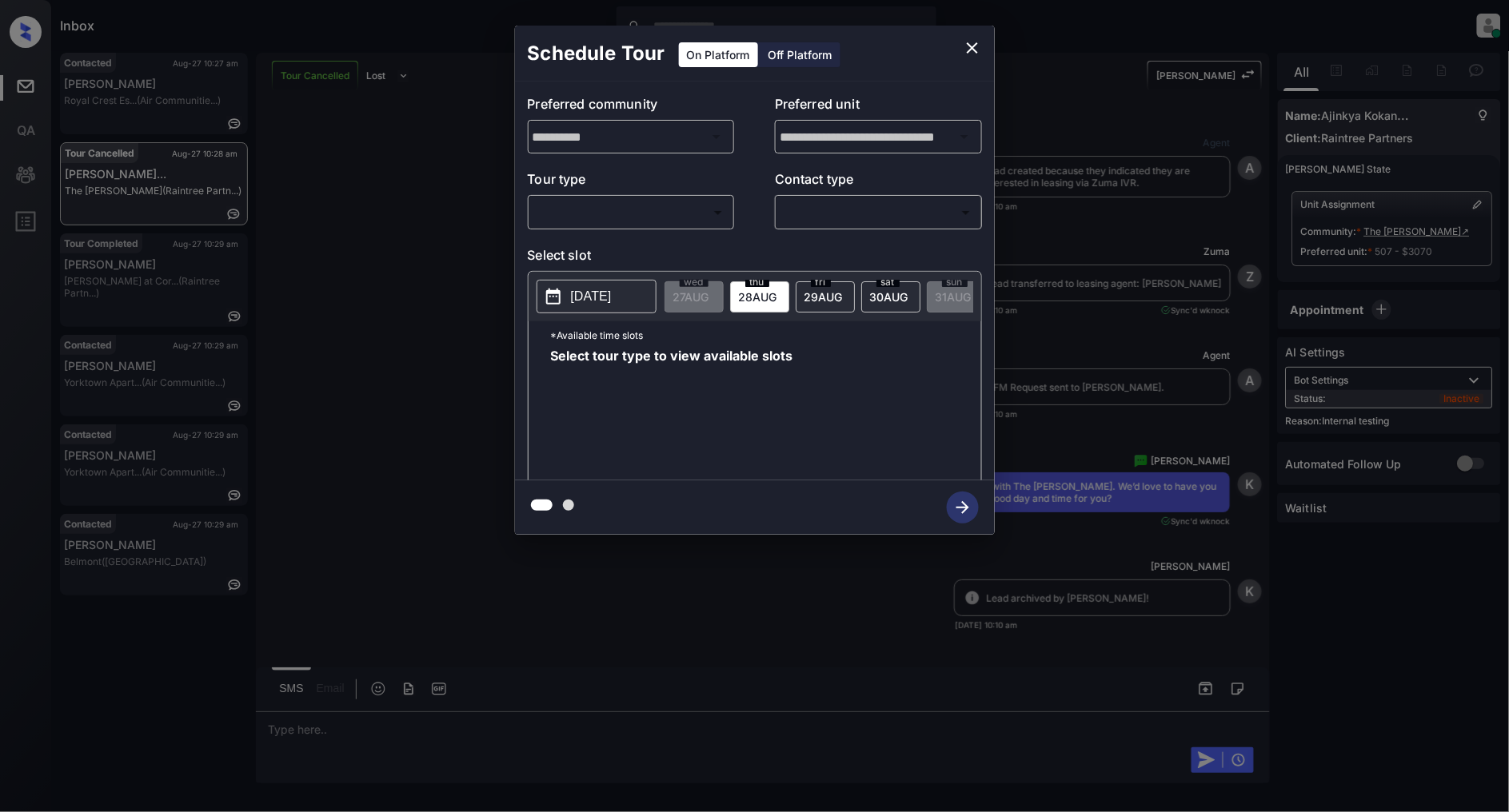
scroll to position [18992, 0]
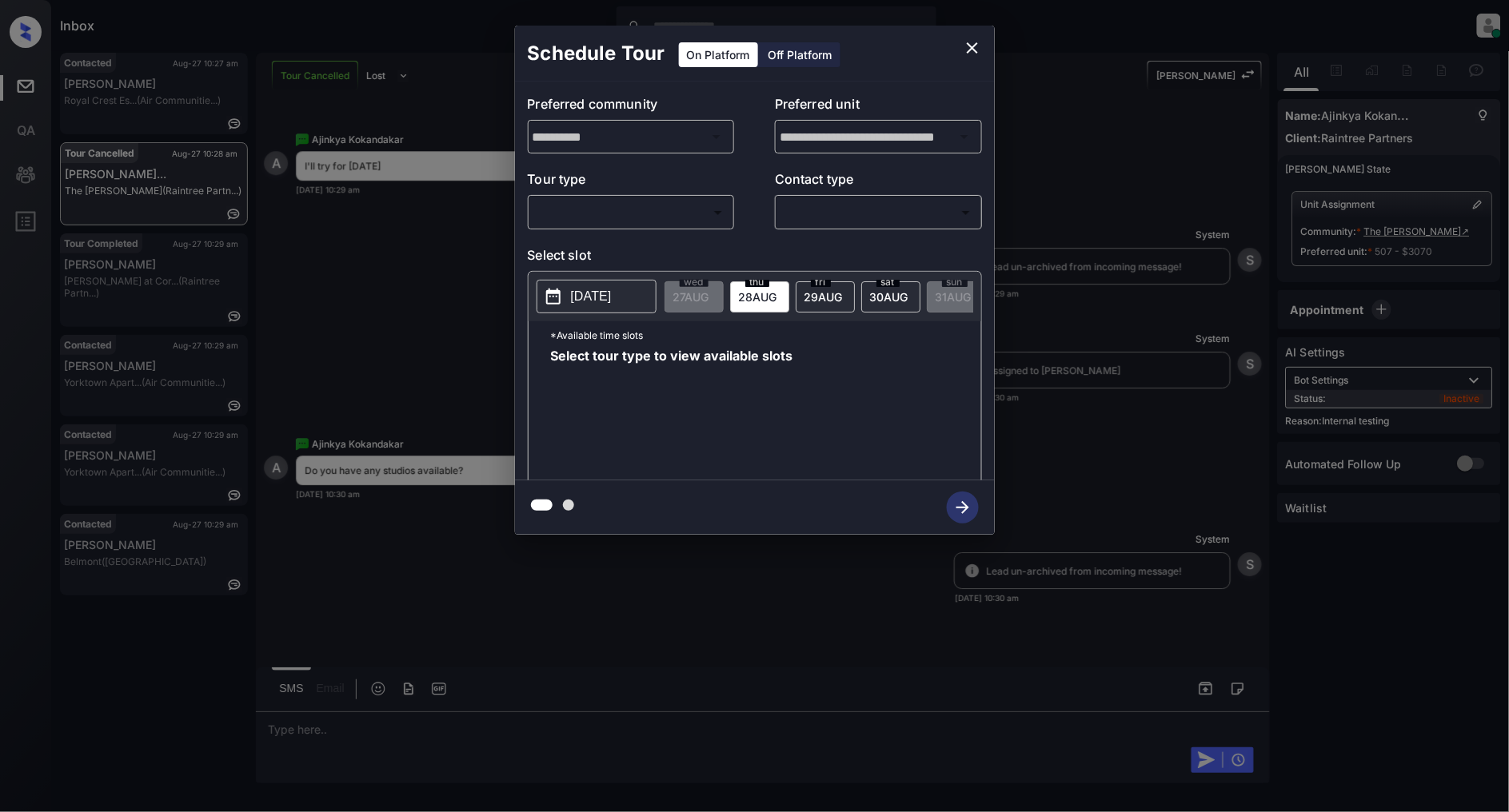
click at [635, 219] on body "Inbox Patrick Deasis Online Set yourself offline Set yourself on break Profile …" at bounding box center [754, 406] width 1509 height 812
click at [602, 232] on ul "In Person" at bounding box center [631, 248] width 205 height 37
click at [413, 228] on div at bounding box center [754, 406] width 1509 height 812
click at [430, 232] on div "**********" at bounding box center [754, 280] width 1509 height 560
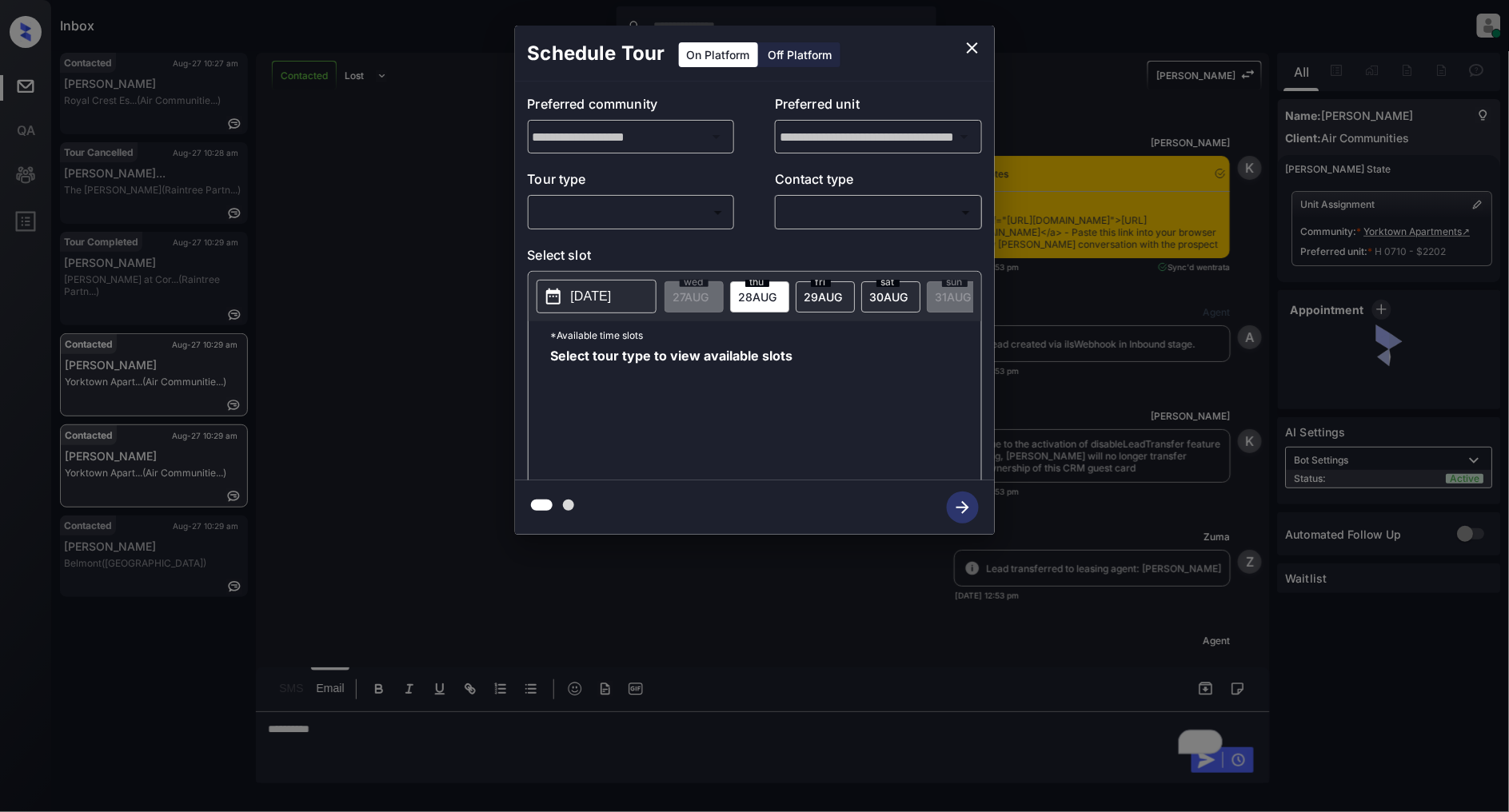
scroll to position [3285, 0]
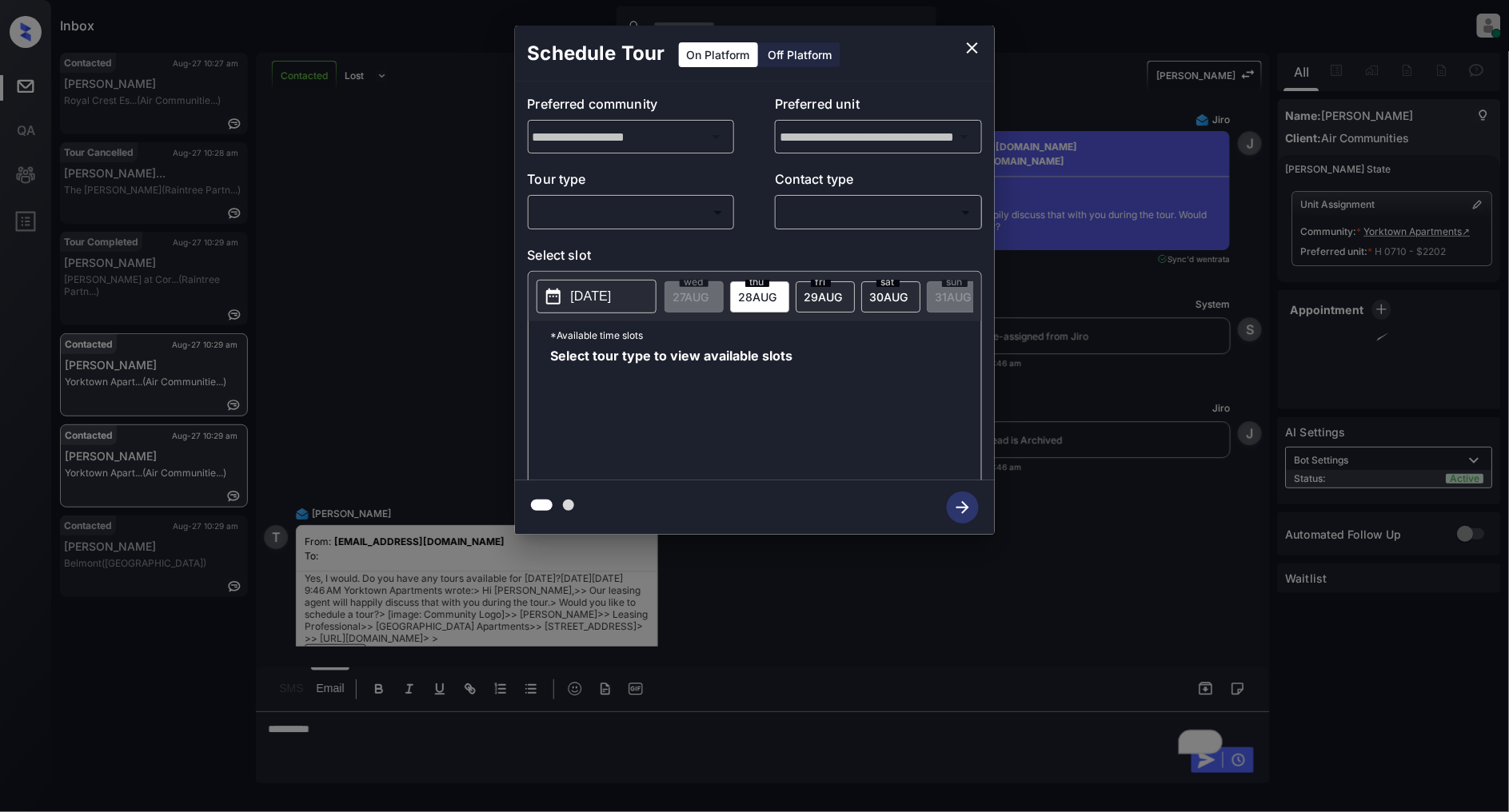
click at [629, 210] on body "Inbox [PERSON_NAME] Online Set yourself offline Set yourself on break Profile S…" at bounding box center [754, 406] width 1509 height 812
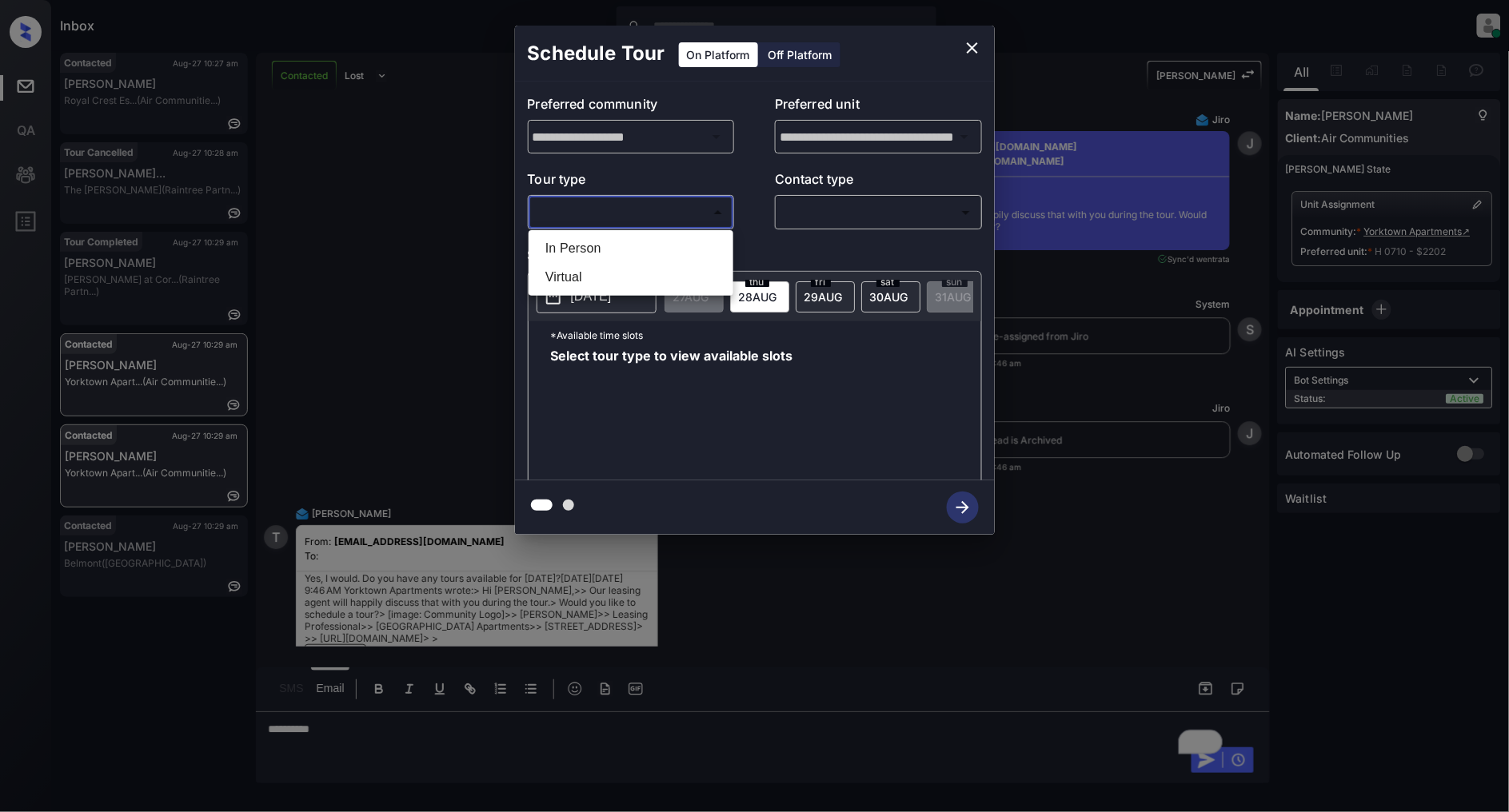
click at [624, 236] on li "In Person" at bounding box center [631, 248] width 197 height 29
type input "********"
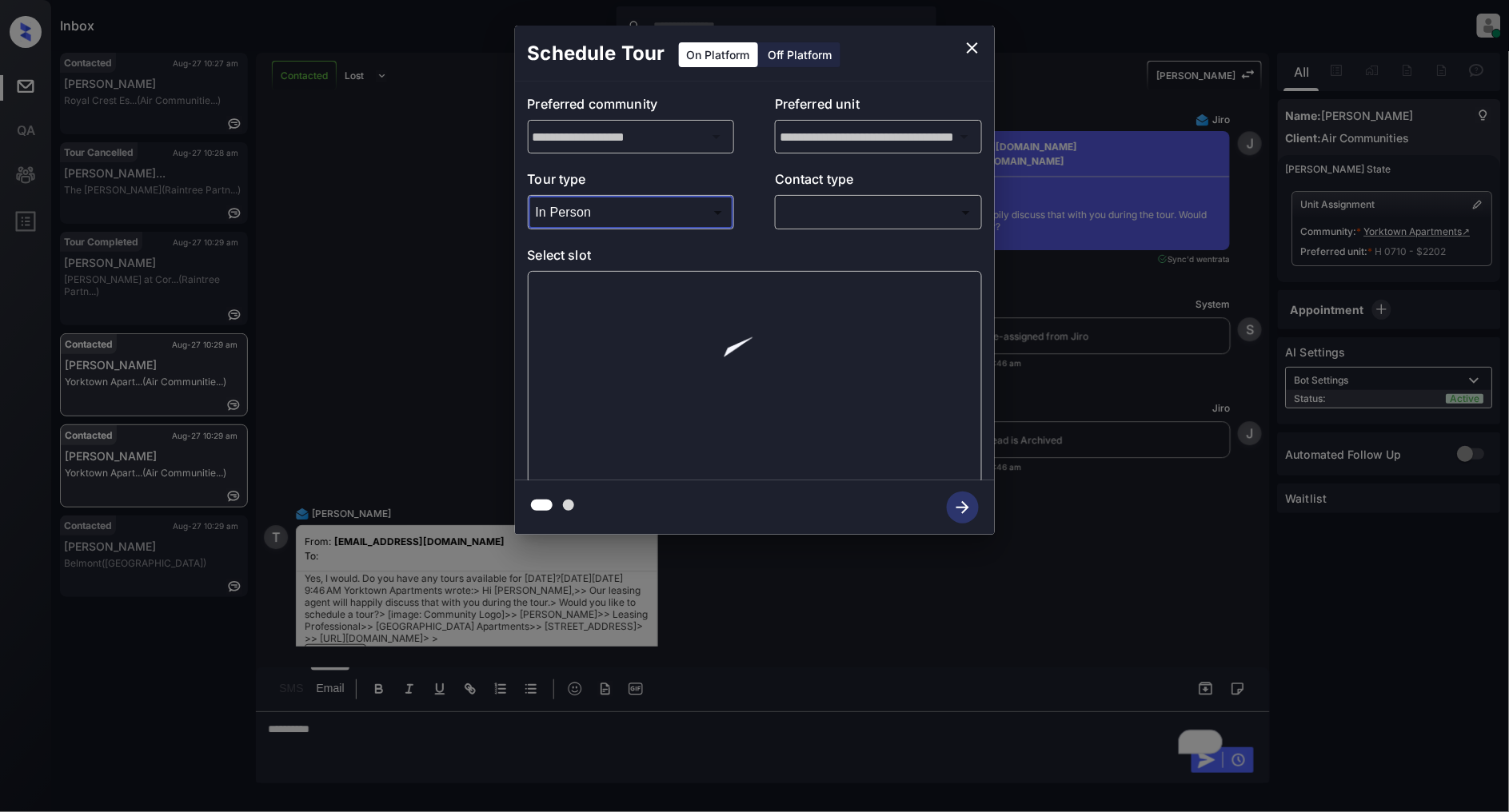
click at [874, 195] on p "Contact type" at bounding box center [878, 182] width 208 height 26
click at [859, 215] on body "Inbox [PERSON_NAME] Online Set yourself offline Set yourself on break Profile S…" at bounding box center [754, 406] width 1509 height 812
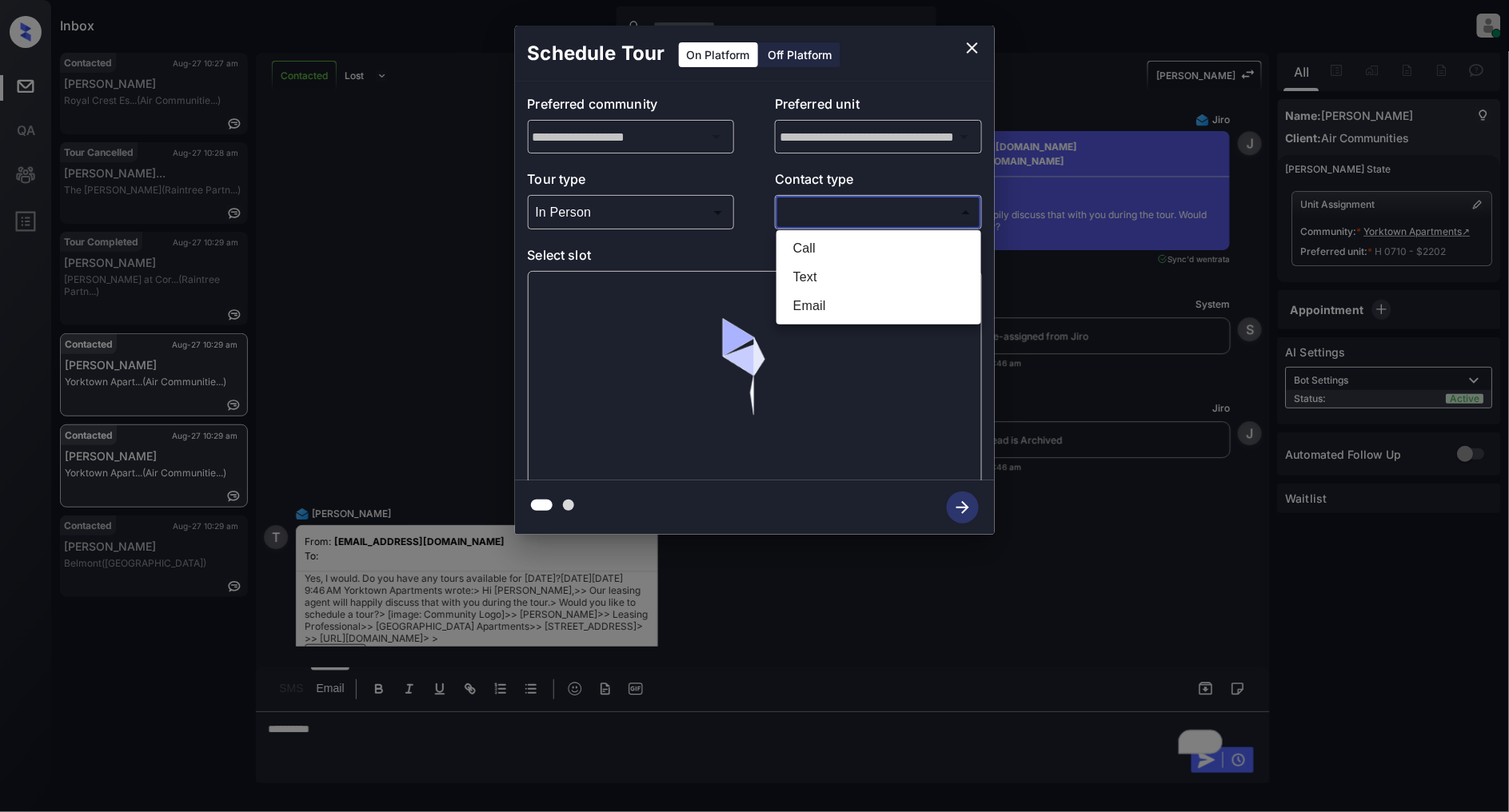
click at [829, 277] on li "Text" at bounding box center [878, 277] width 197 height 29
type input "****"
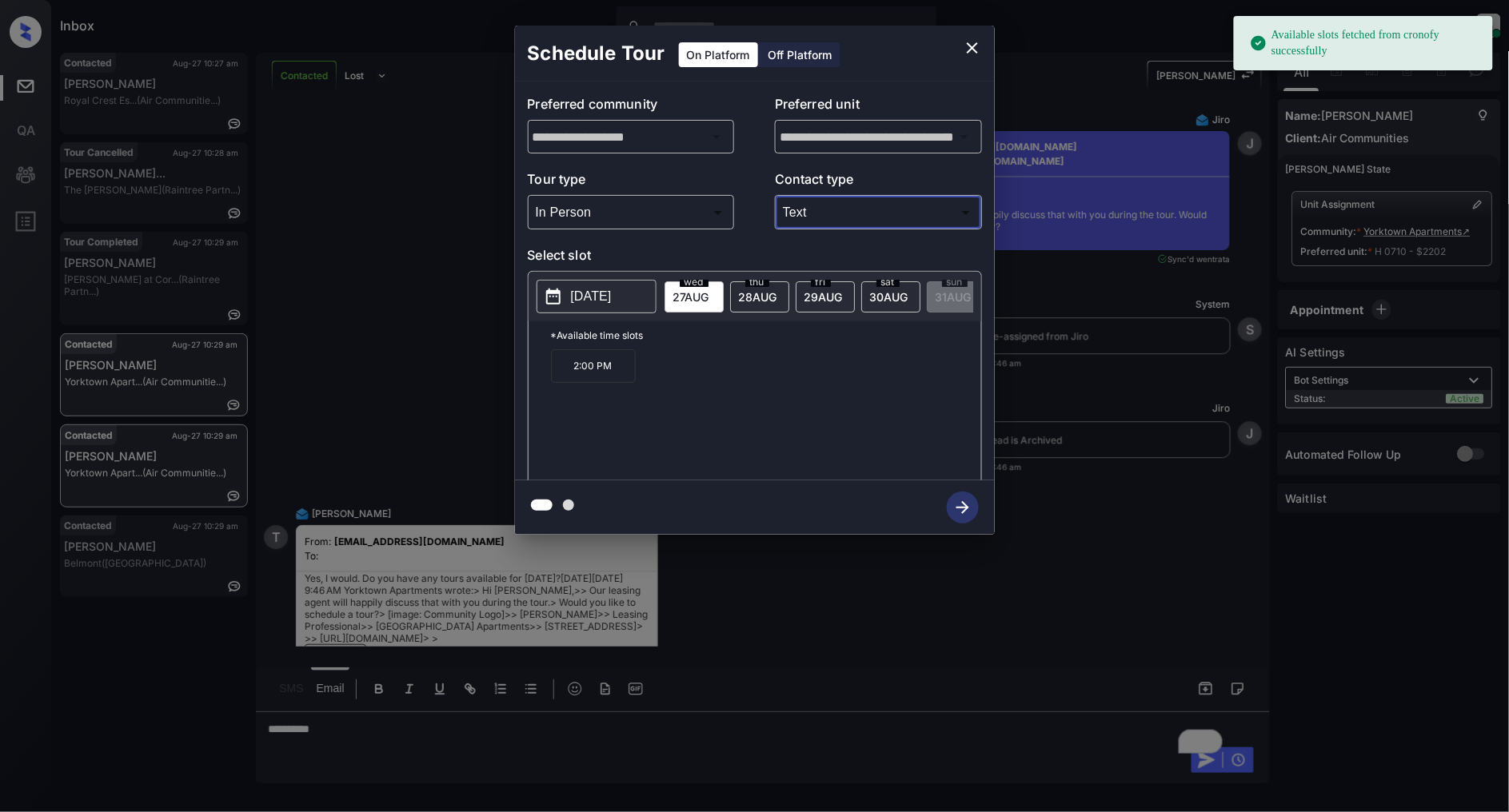
click at [737, 289] on div "thu 28 AUG" at bounding box center [760, 297] width 60 height 31
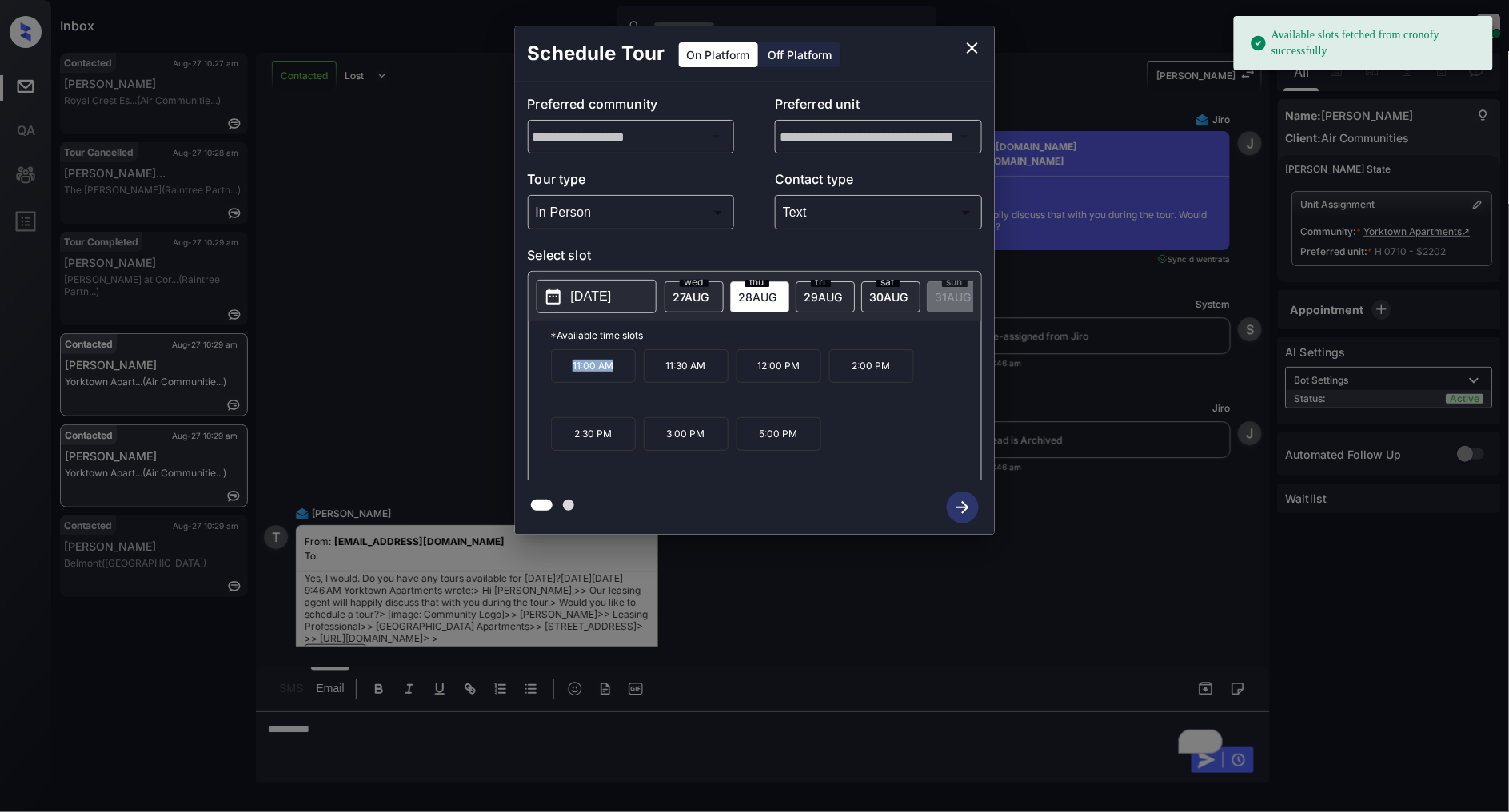
drag, startPoint x: 634, startPoint y: 378, endPoint x: 546, endPoint y: 378, distance: 88.0
click at [546, 378] on div "*Available time slots 11:00 AM 11:30 AM 12:00 PM 2:00 PM 2:30 PM 3:00 PM 5:00 PM" at bounding box center [754, 404] width 453 height 164
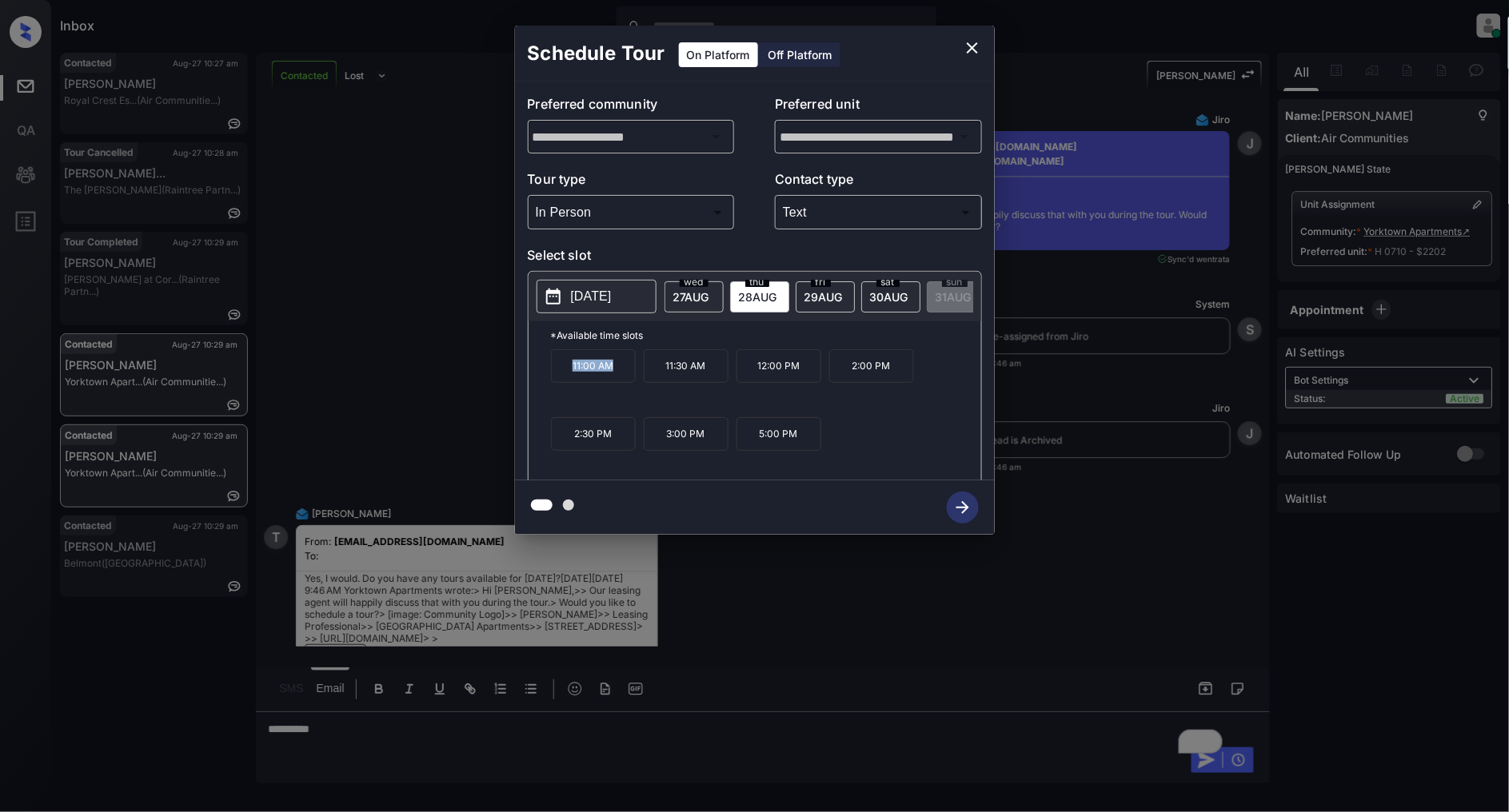
copy p "11:00 AM"
drag, startPoint x: 897, startPoint y: 370, endPoint x: 844, endPoint y: 370, distance: 53.0
click at [844, 370] on p "2:00 PM" at bounding box center [871, 366] width 84 height 34
copy p "2:00 PM"
drag, startPoint x: 712, startPoint y: 441, endPoint x: 652, endPoint y: 441, distance: 60.0
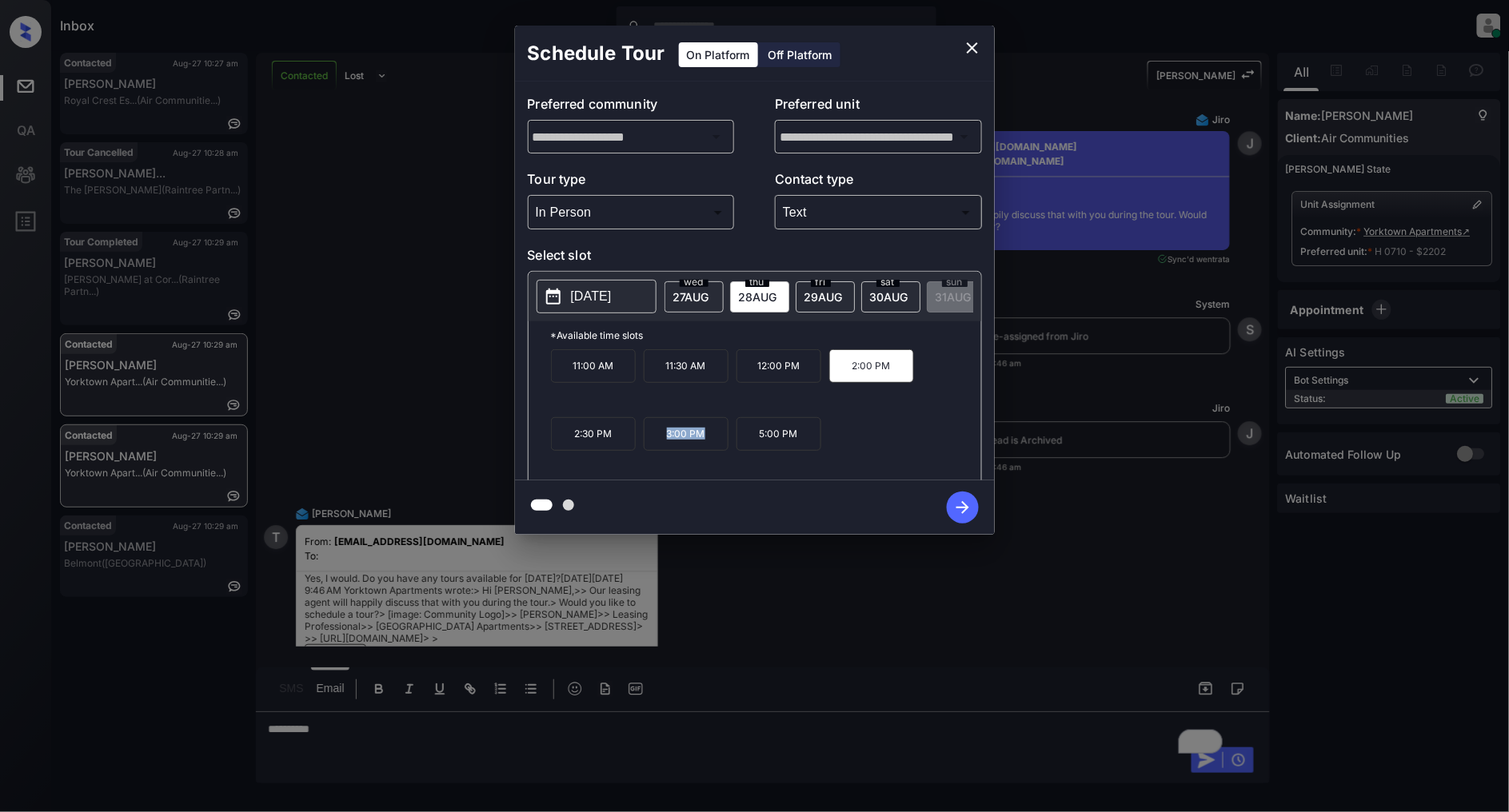
click at [652, 441] on p "3:00 PM" at bounding box center [685, 434] width 84 height 34
copy p "3:00 PM"
click at [972, 43] on icon "close" at bounding box center [972, 48] width 19 height 19
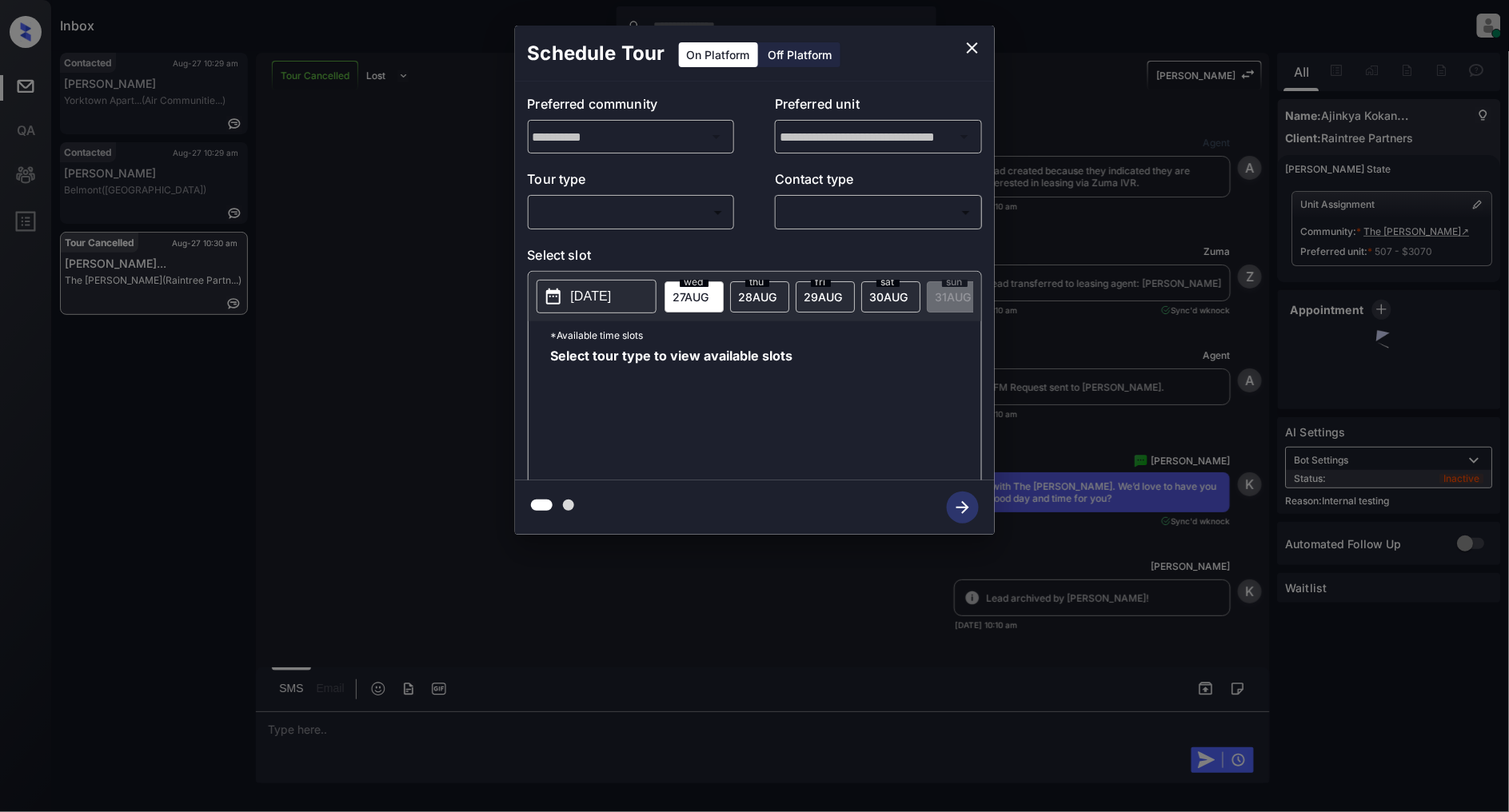
scroll to position [18992, 0]
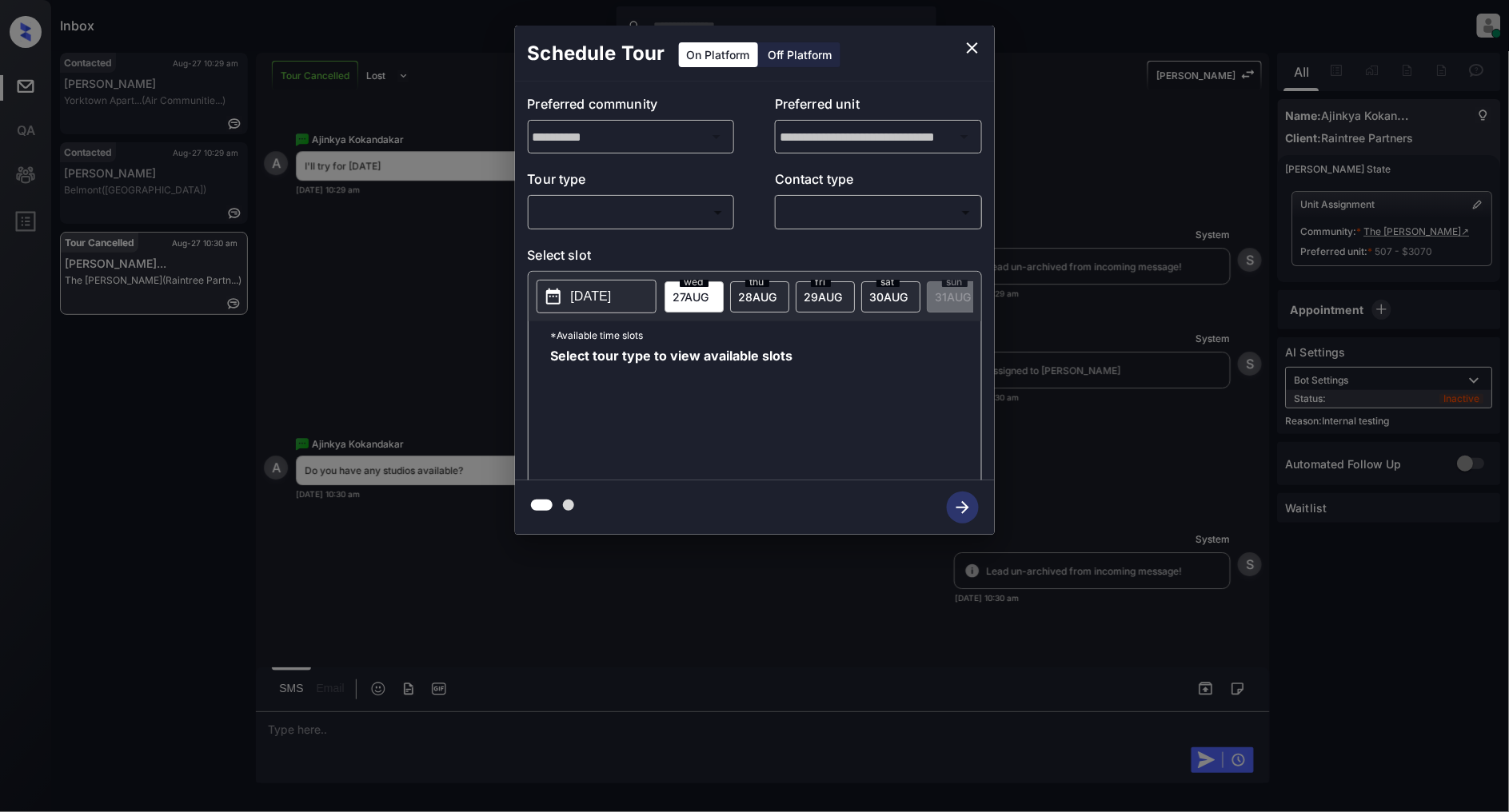
click at [685, 214] on body "Inbox Patrick Deasis Online Set yourself offline Set yourself on break Profile …" at bounding box center [754, 406] width 1509 height 812
click at [608, 240] on li "In Person" at bounding box center [631, 248] width 197 height 29
type input "********"
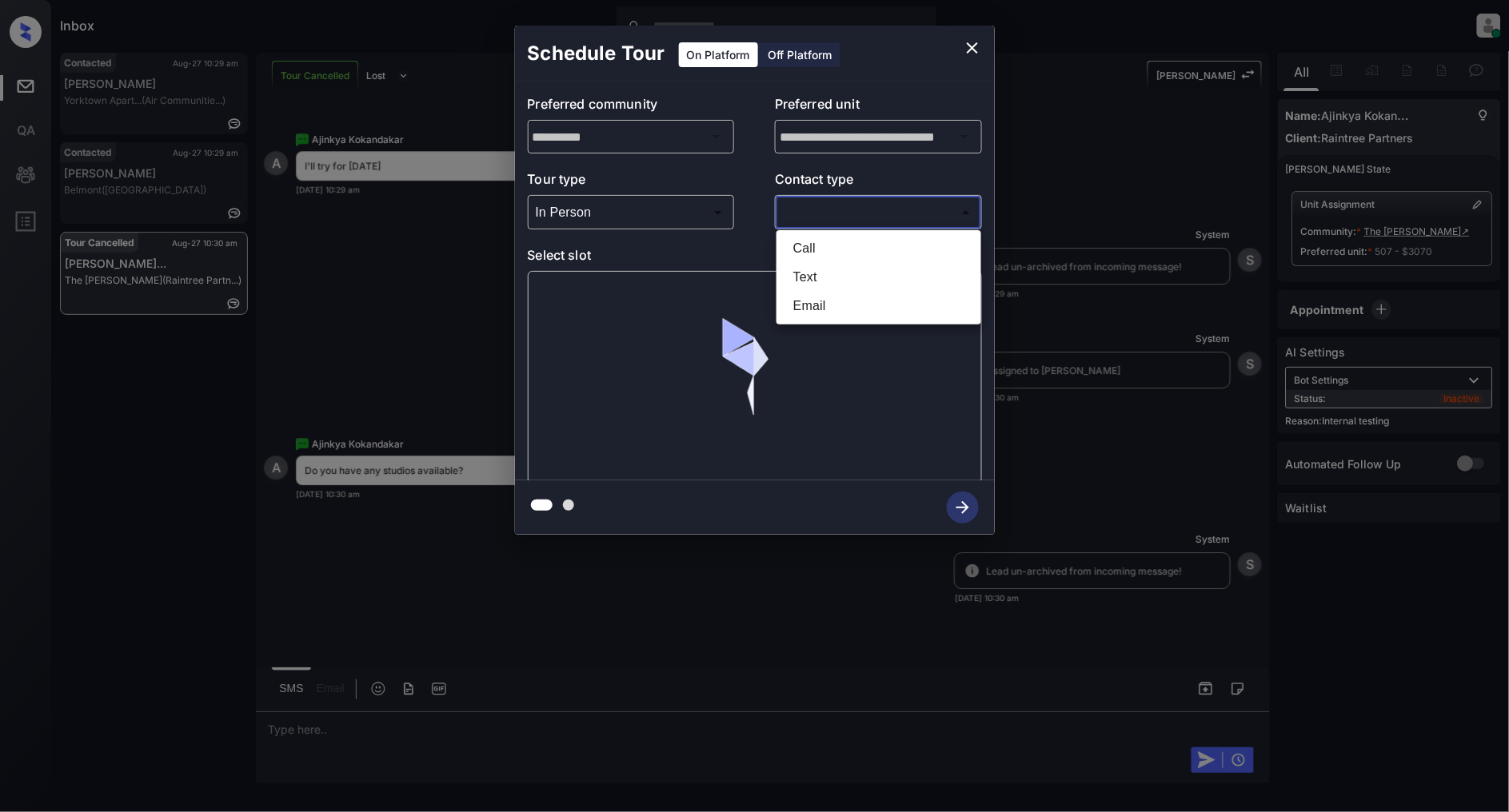
click at [834, 212] on body "Inbox Patrick Deasis Online Set yourself offline Set yourself on break Profile …" at bounding box center [754, 406] width 1509 height 812
click at [837, 272] on li "Text" at bounding box center [878, 277] width 197 height 29
type input "****"
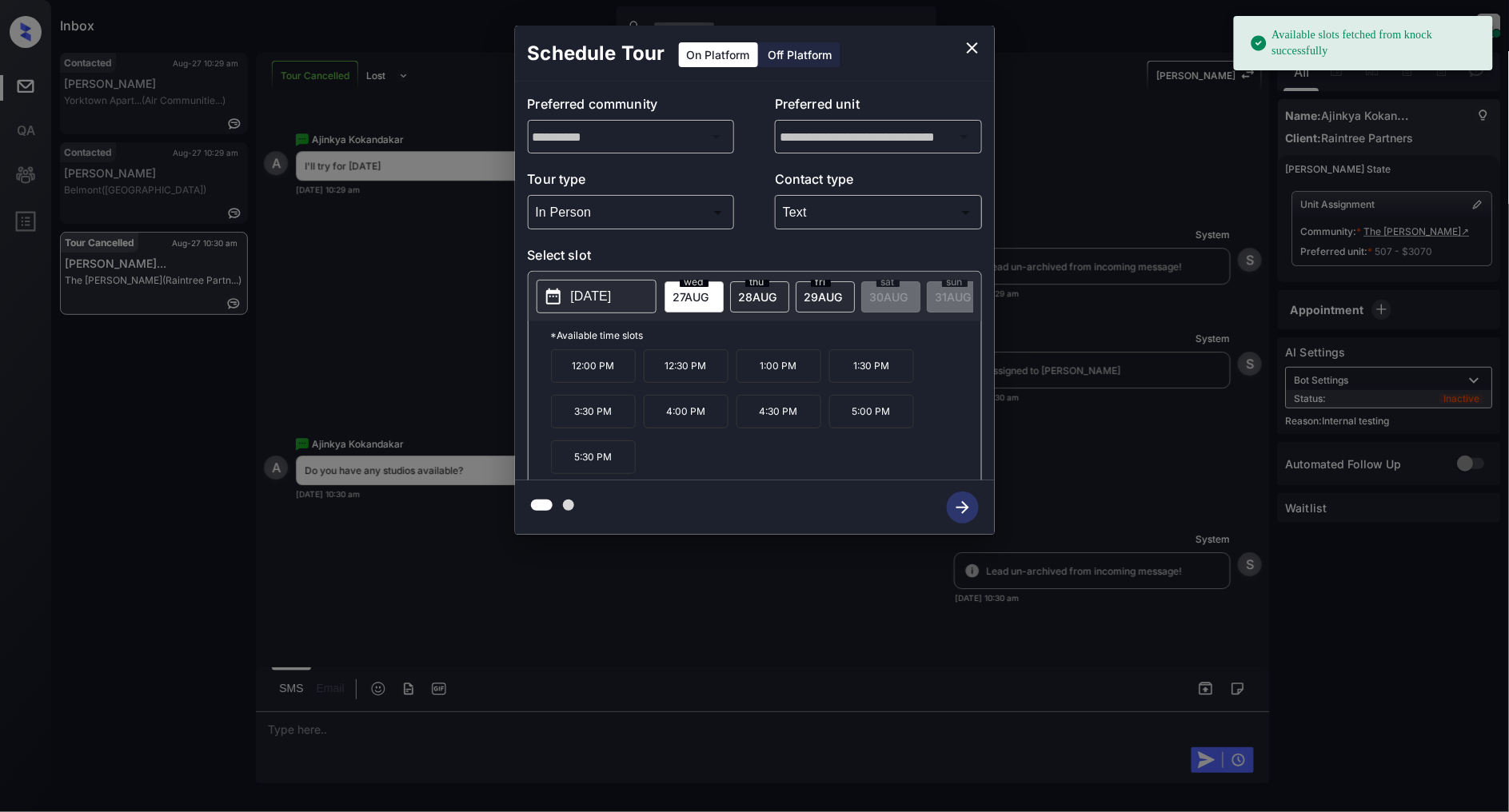
click at [761, 297] on span "28 AUG" at bounding box center [759, 297] width 39 height 14
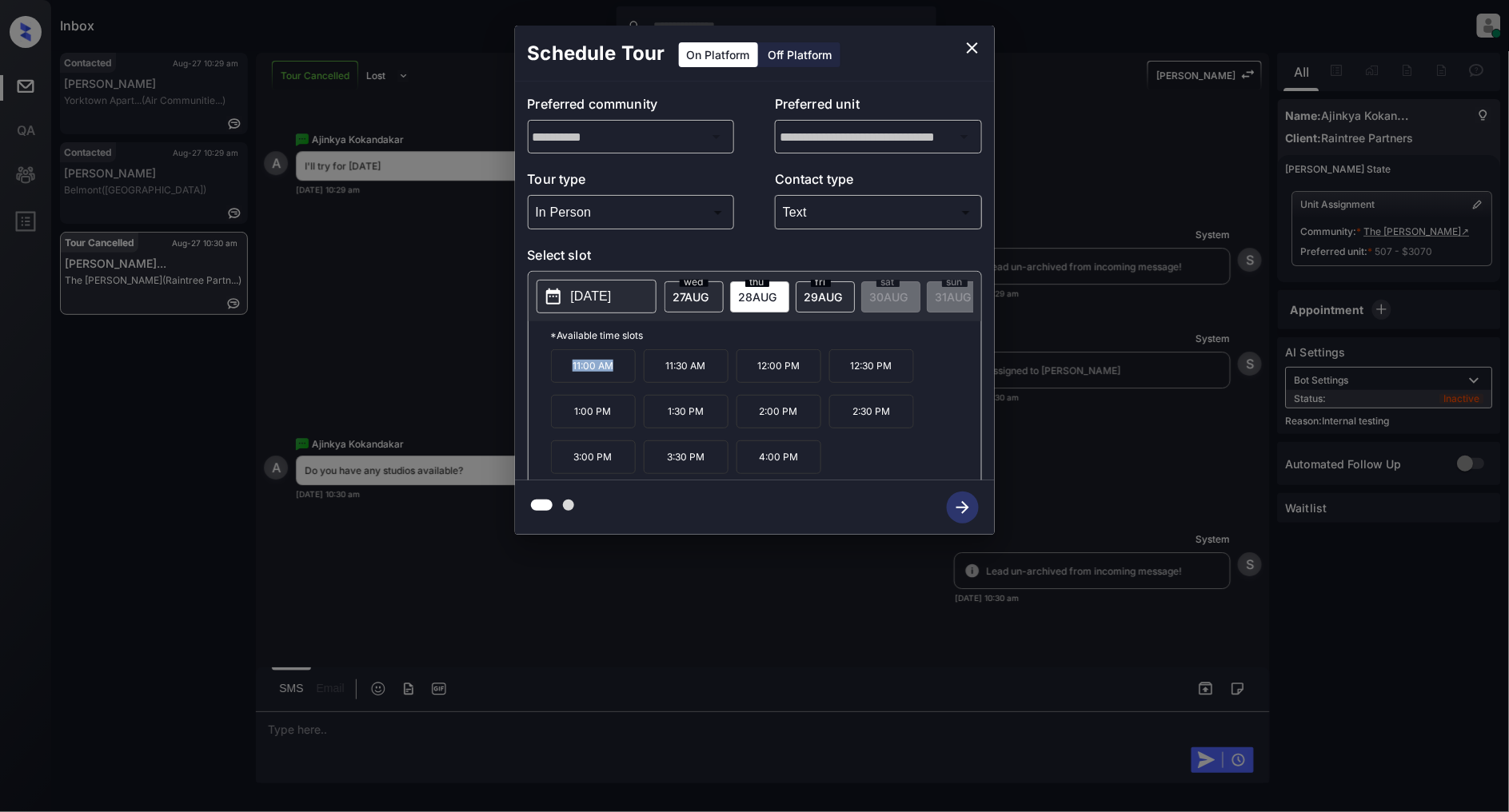
drag, startPoint x: 623, startPoint y: 375, endPoint x: 554, endPoint y: 378, distance: 69.1
click at [554, 378] on p "11:00 AM" at bounding box center [593, 366] width 84 height 34
copy p "11:00 AM"
drag, startPoint x: 896, startPoint y: 374, endPoint x: 842, endPoint y: 374, distance: 54.0
click at [842, 374] on p "12:30 PM" at bounding box center [871, 366] width 84 height 34
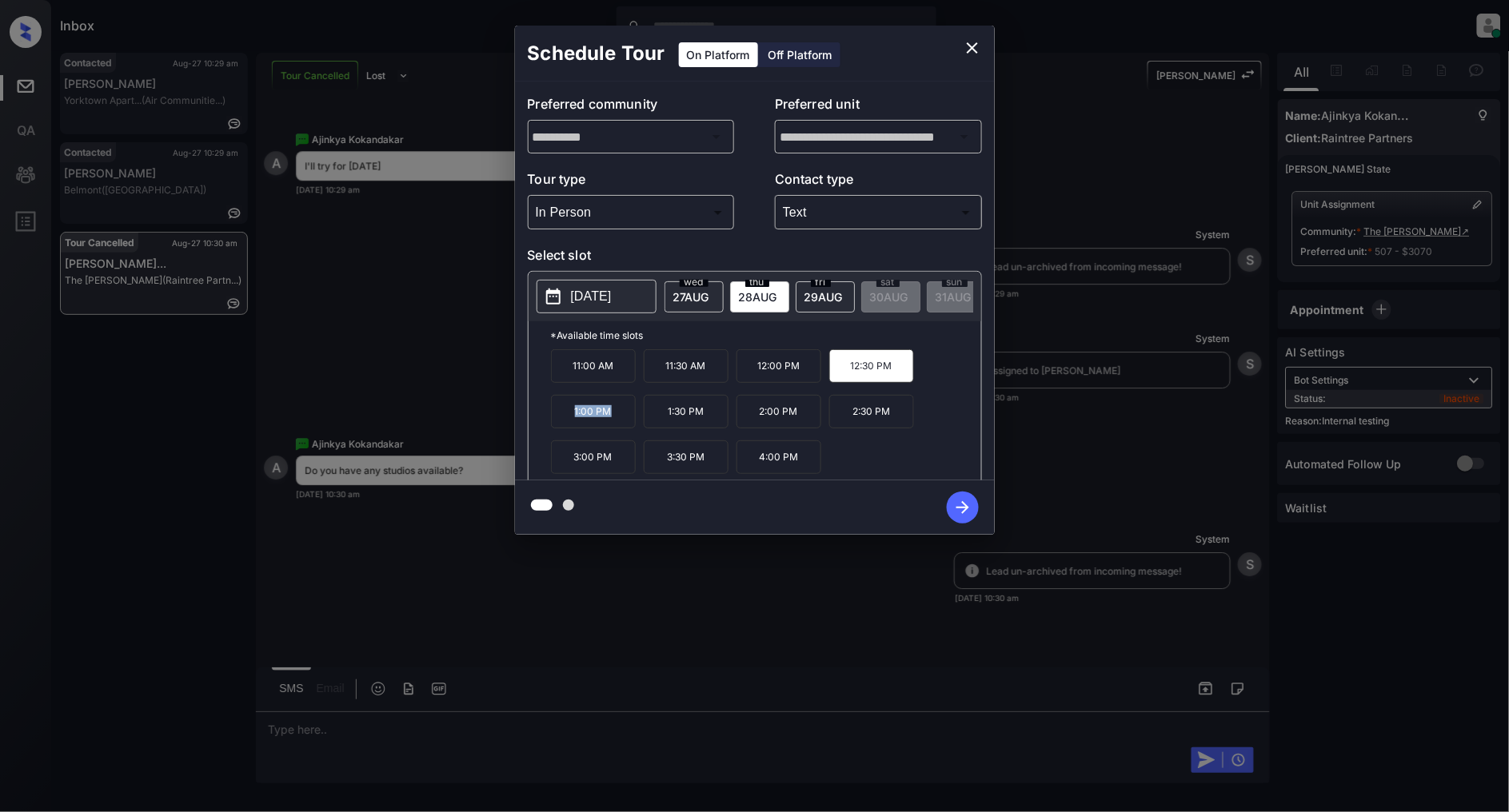
drag, startPoint x: 618, startPoint y: 421, endPoint x: 572, endPoint y: 422, distance: 46.0
click at [572, 422] on p "1:00 PM" at bounding box center [593, 412] width 84 height 34
copy p "1:00 PM"
drag, startPoint x: 716, startPoint y: 461, endPoint x: 650, endPoint y: 461, distance: 66.0
click at [650, 461] on p "3:30 PM" at bounding box center [685, 457] width 84 height 34
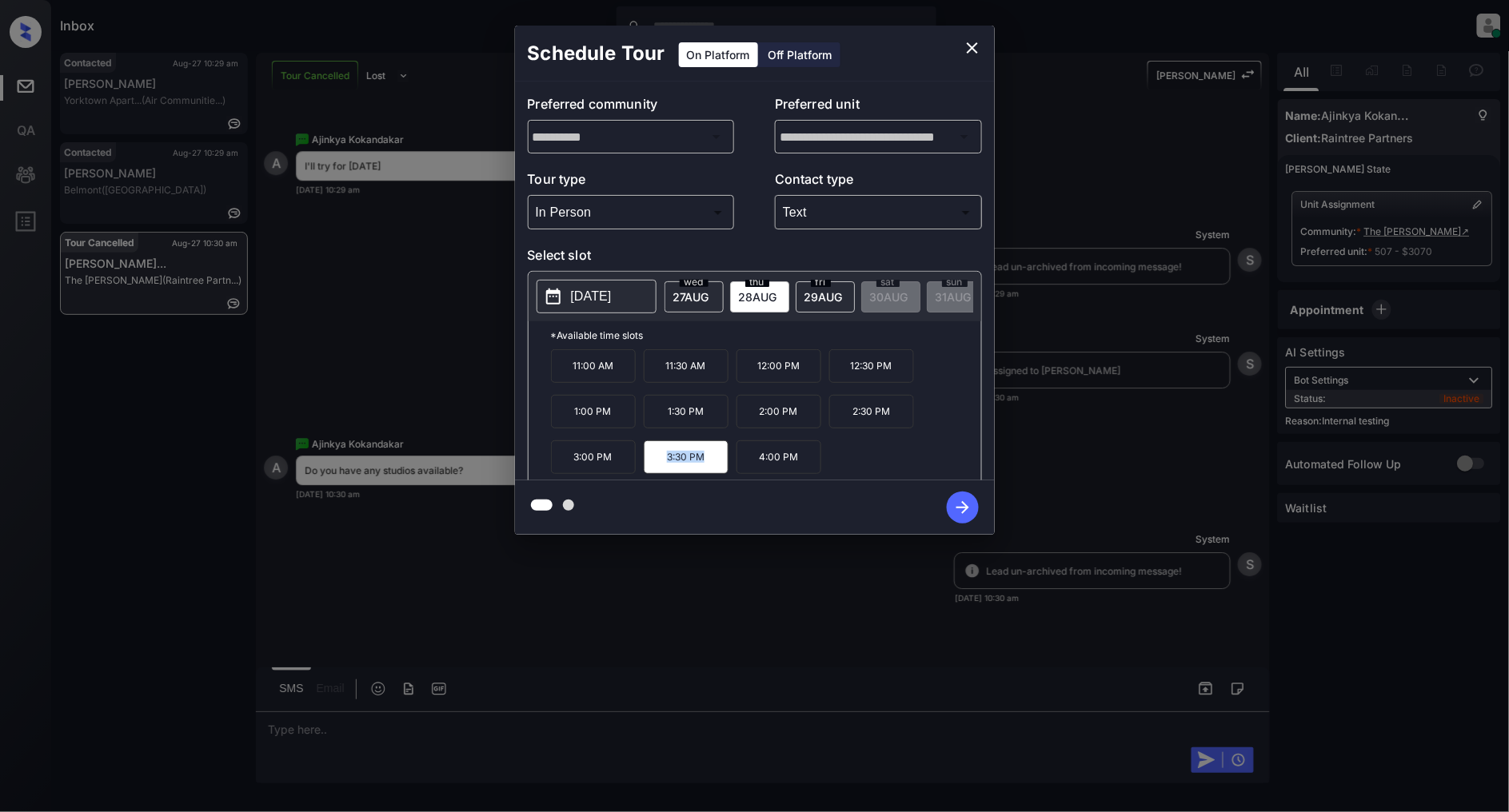
copy p "3:30 PM"
click at [968, 48] on icon "close" at bounding box center [972, 48] width 19 height 19
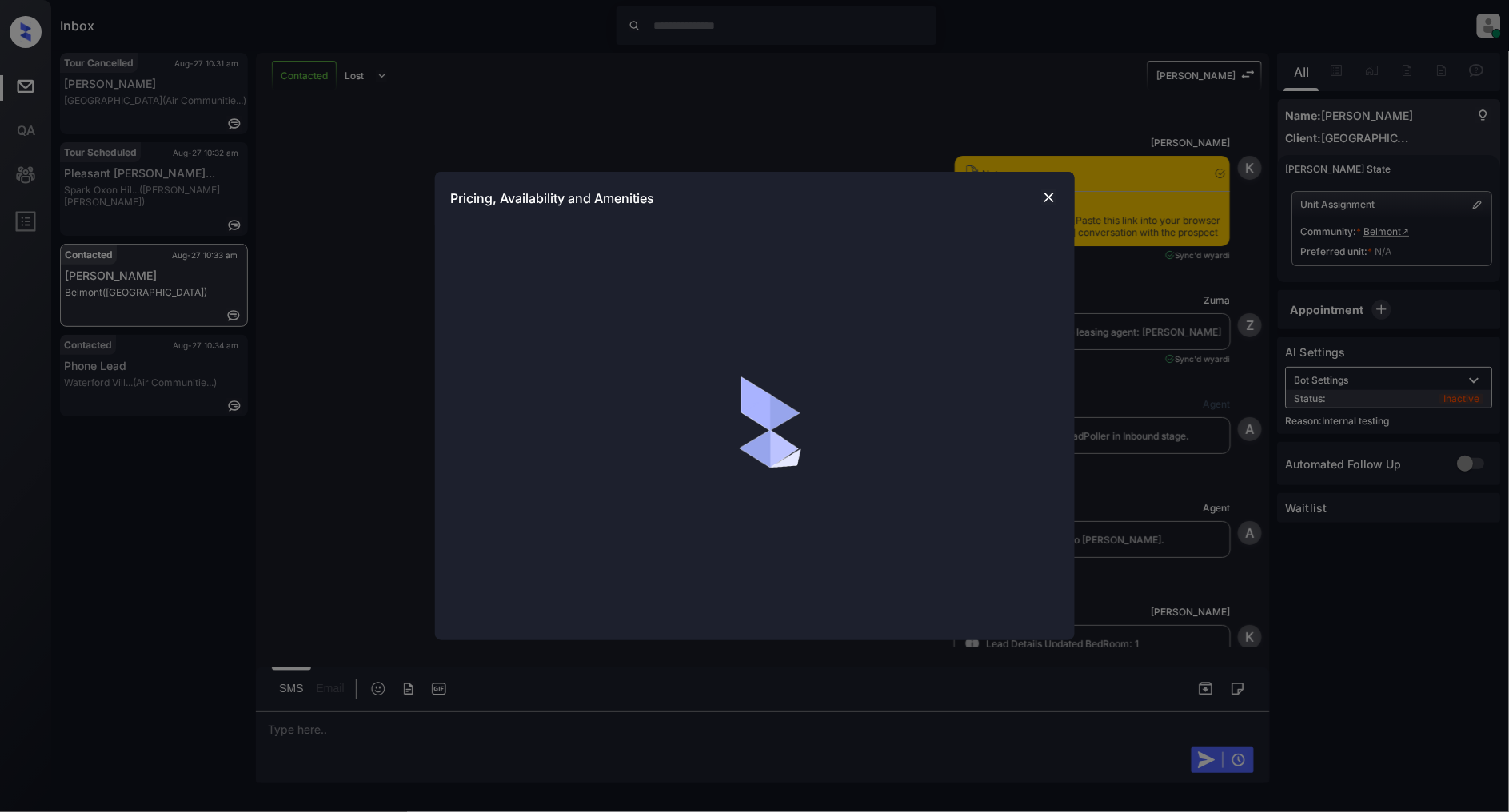
scroll to position [1707, 0]
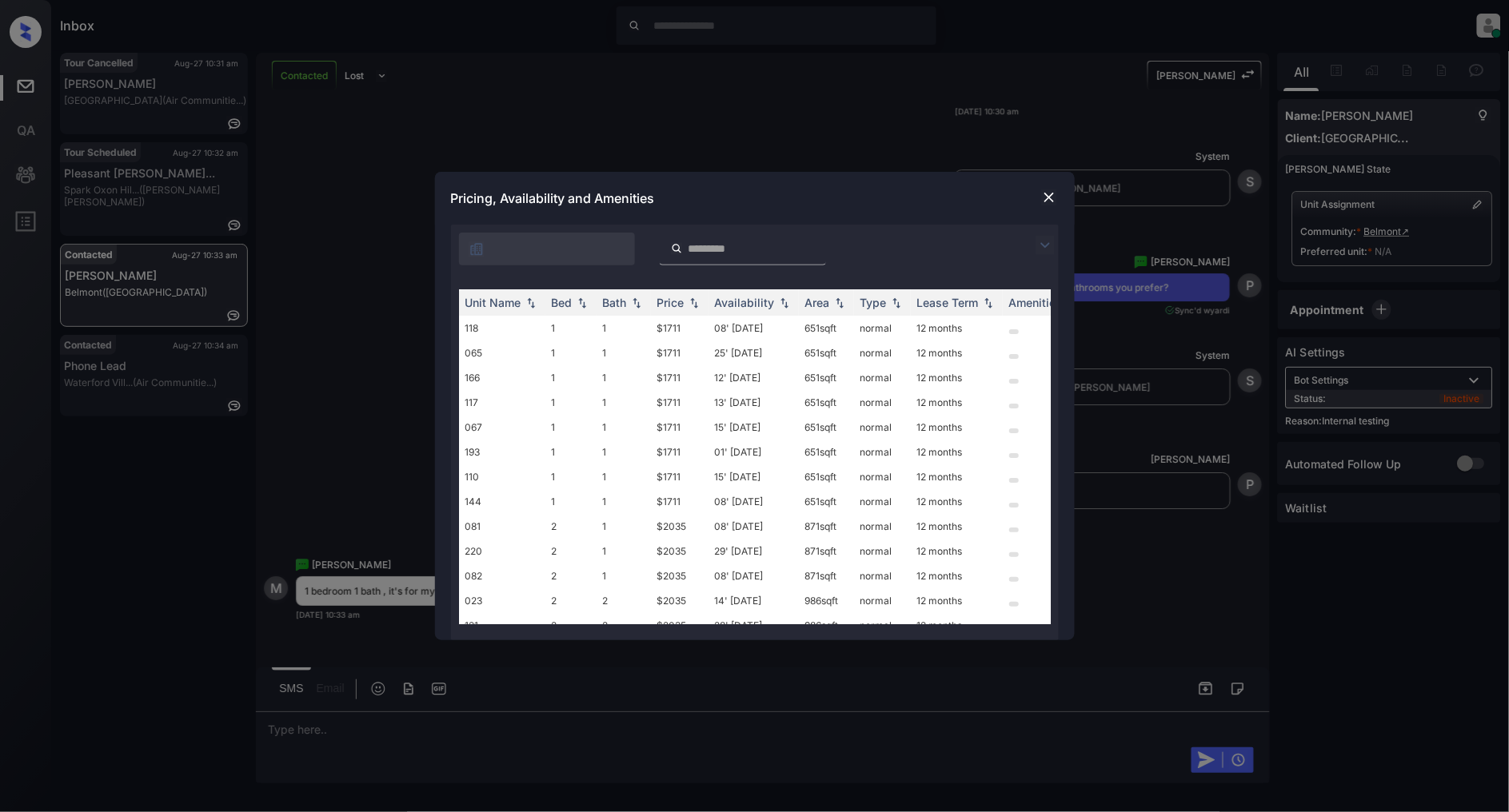
click at [1050, 238] on img at bounding box center [1046, 245] width 19 height 19
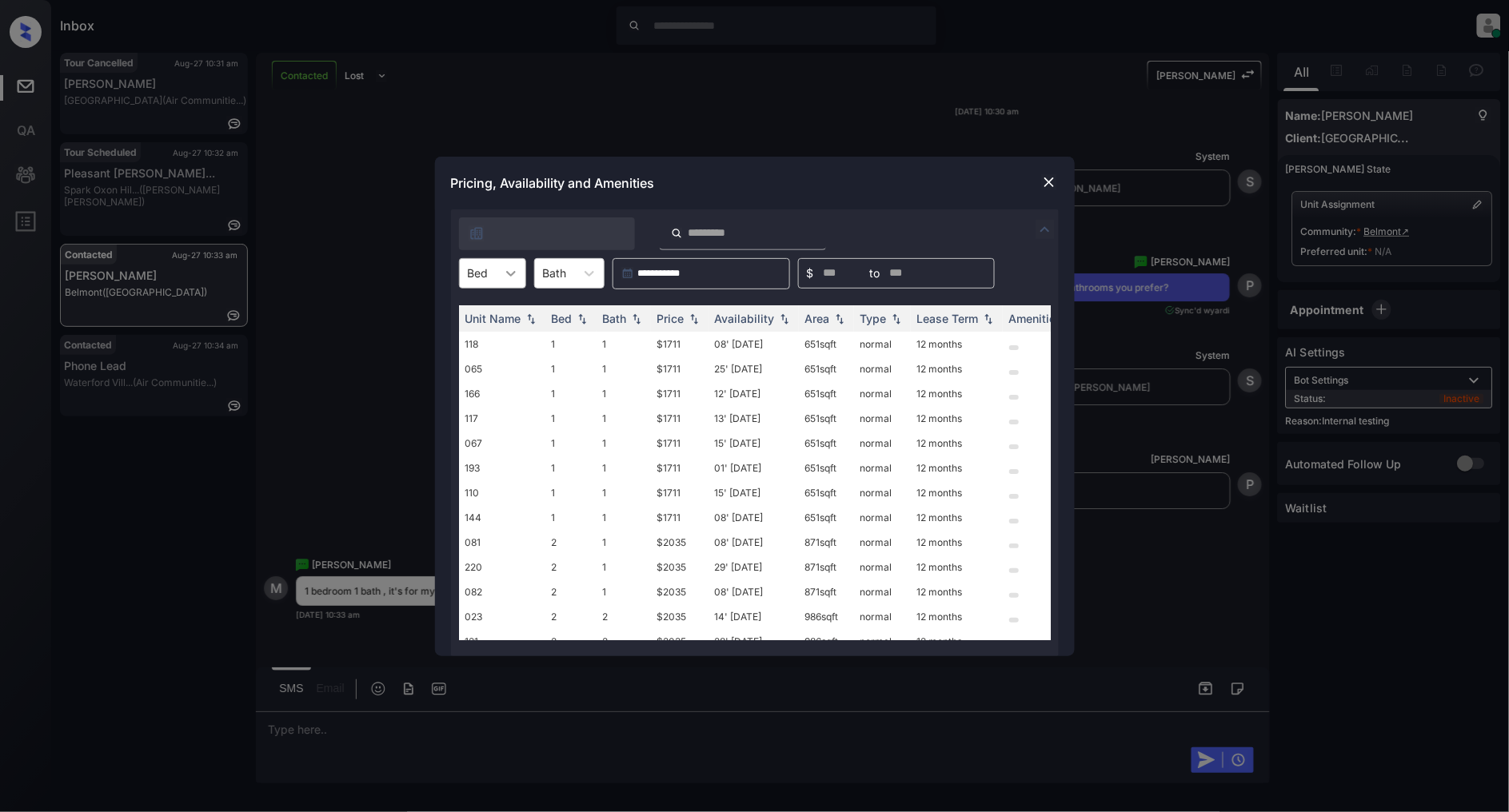
click at [507, 273] on icon at bounding box center [511, 273] width 10 height 6
click at [495, 315] on div "1" at bounding box center [493, 313] width 68 height 29
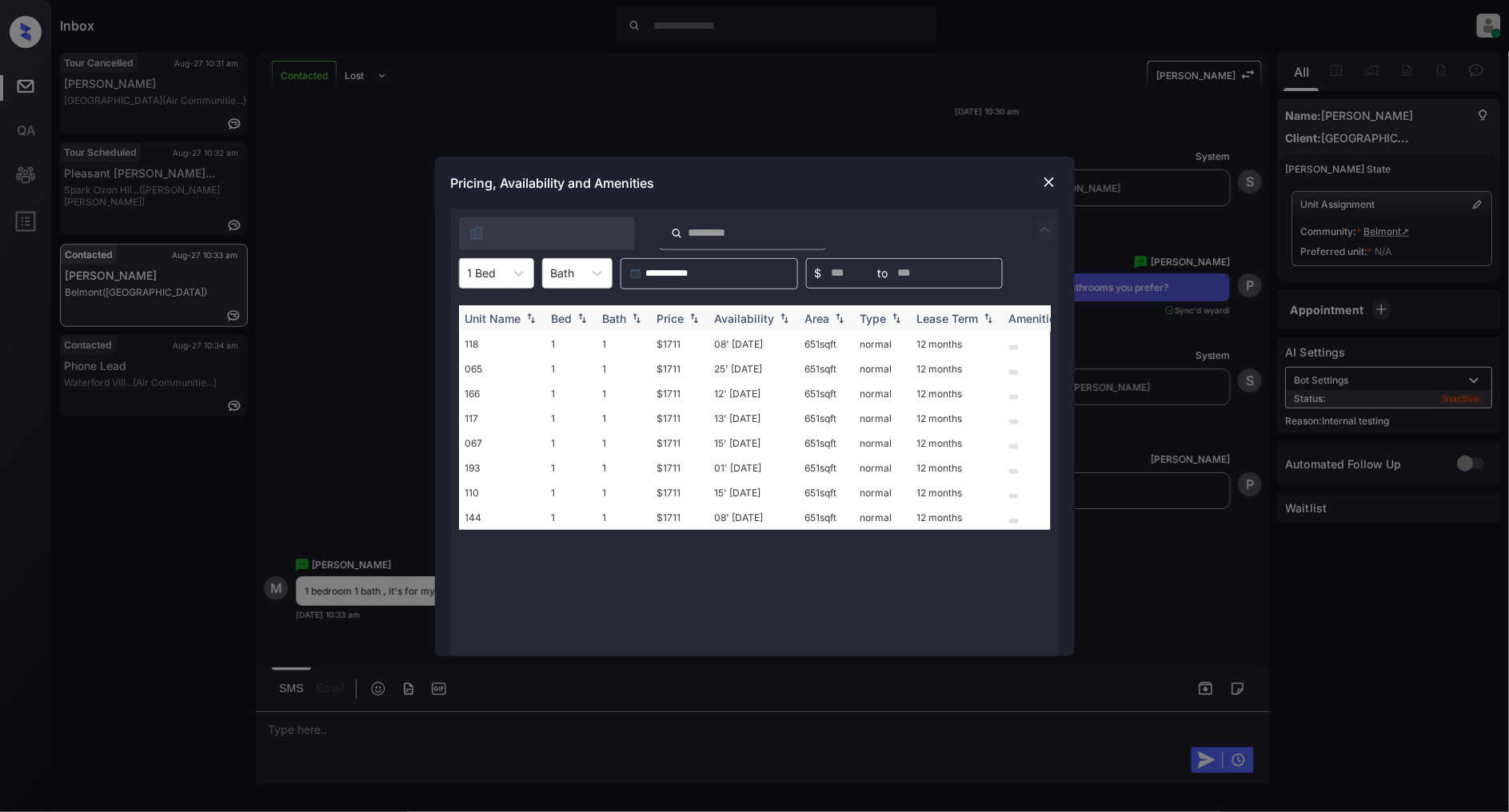
click at [680, 322] on div "Price" at bounding box center [671, 318] width 27 height 14
click at [689, 322] on img at bounding box center [694, 318] width 16 height 12
drag, startPoint x: 692, startPoint y: 342, endPoint x: 636, endPoint y: 347, distance: 56.2
click at [636, 347] on tr "118 1 1 $1711 08' Jul 25 651 sqft normal 12 months" at bounding box center [877, 344] width 836 height 25
copy tr "$1711"
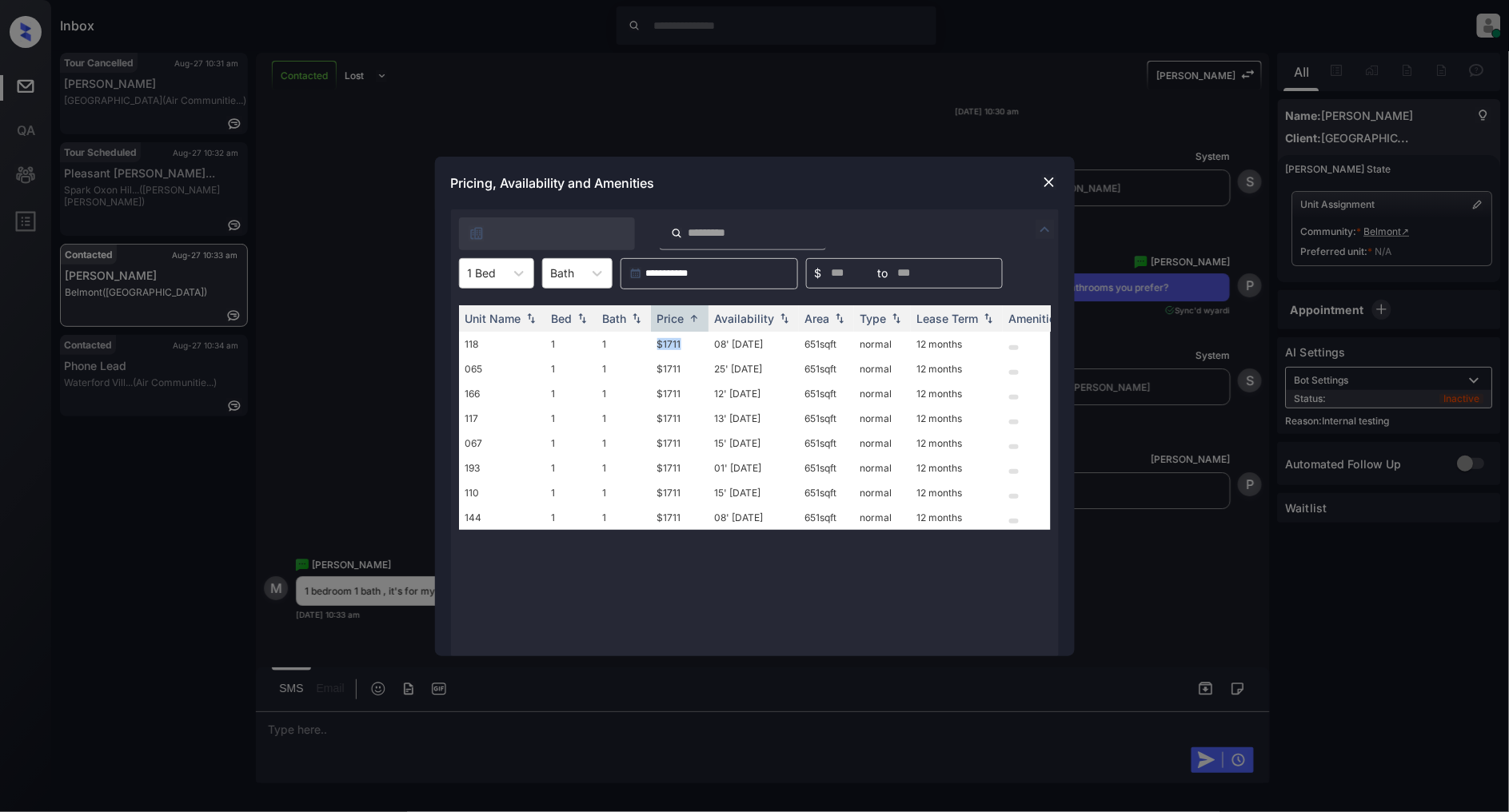
click at [1043, 181] on img at bounding box center [1049, 182] width 16 height 16
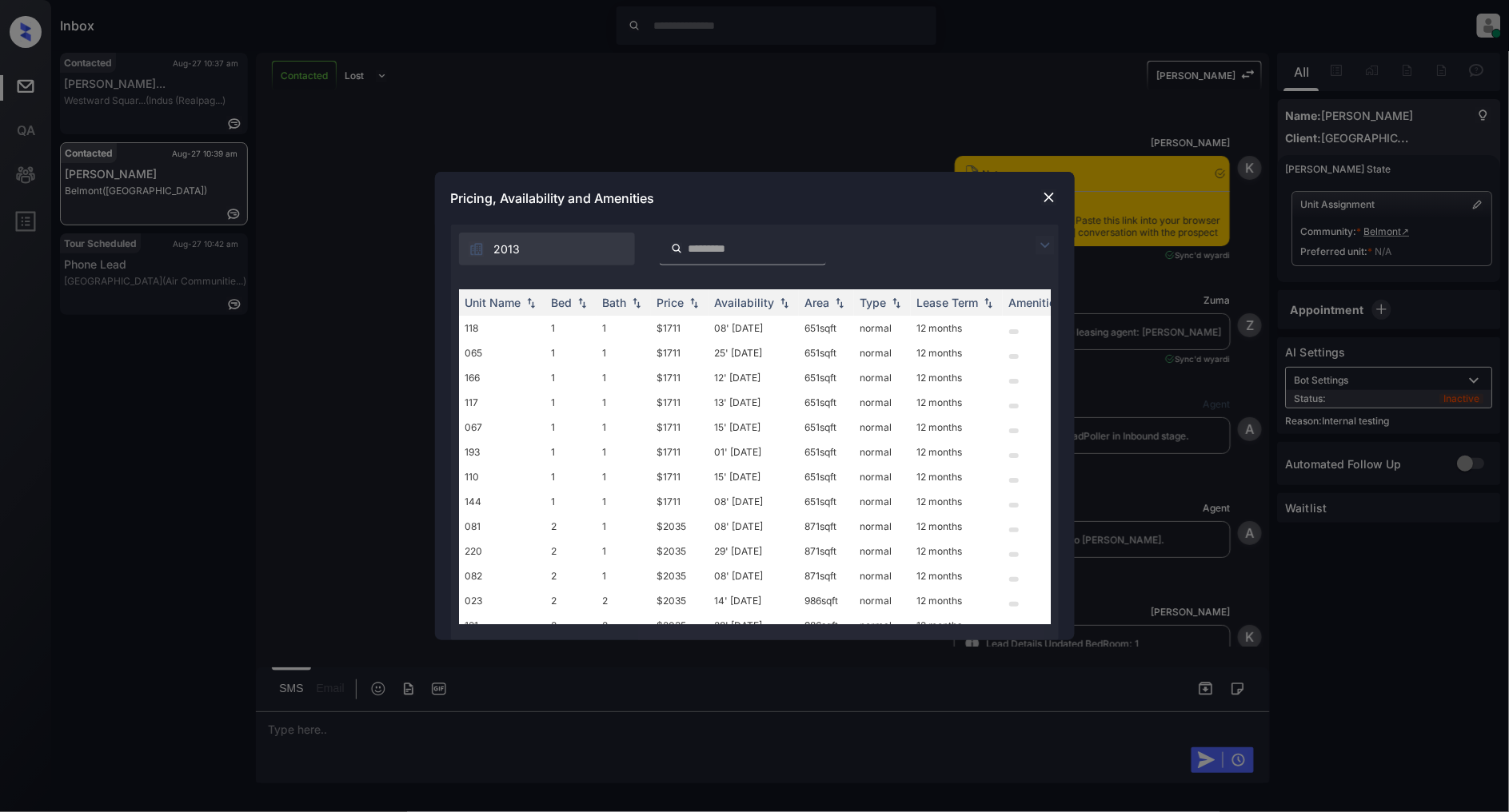
click at [1046, 245] on img at bounding box center [1046, 245] width 19 height 19
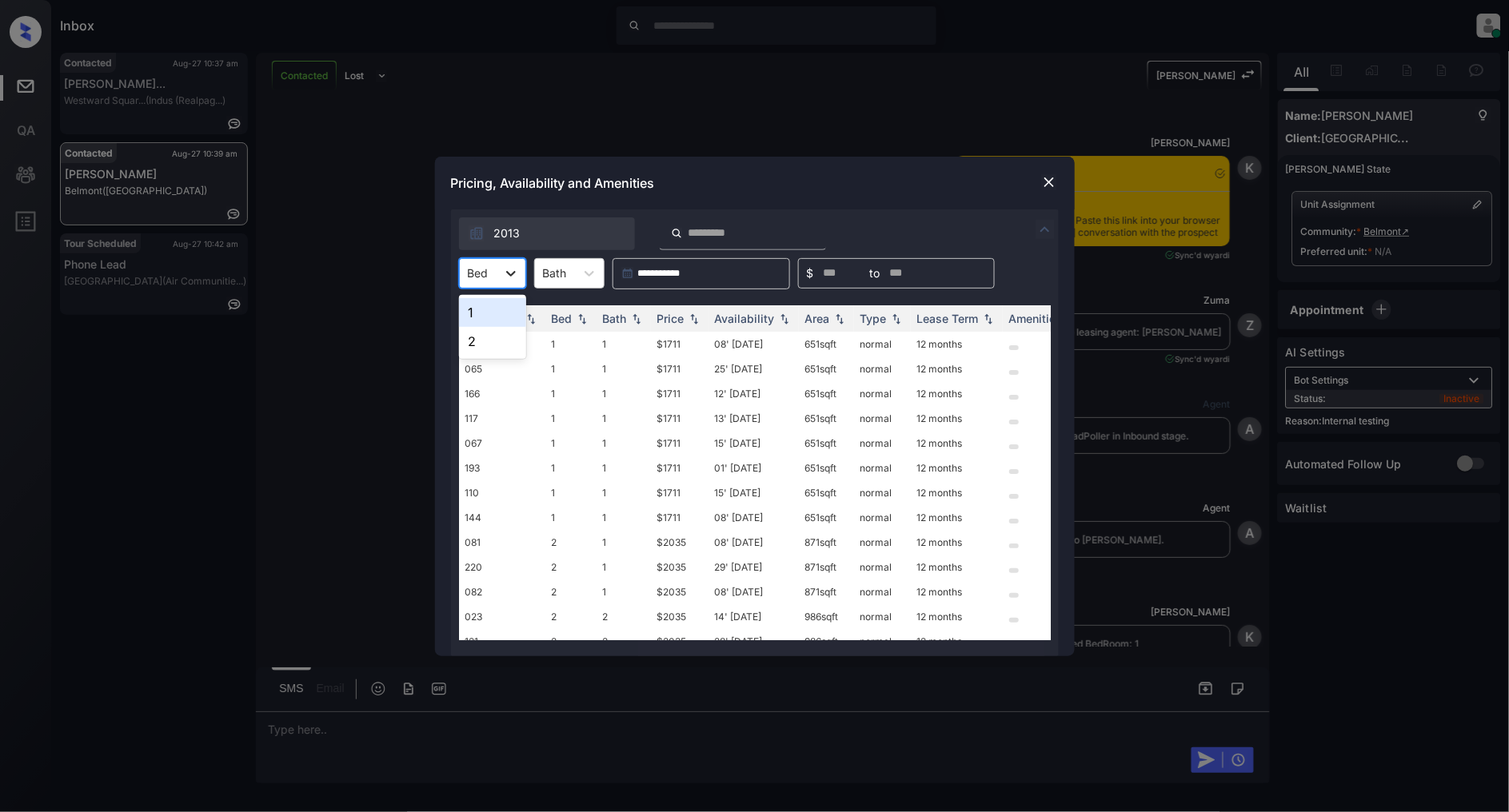
click at [500, 278] on div at bounding box center [511, 273] width 29 height 29
click at [482, 306] on div "1" at bounding box center [493, 313] width 68 height 29
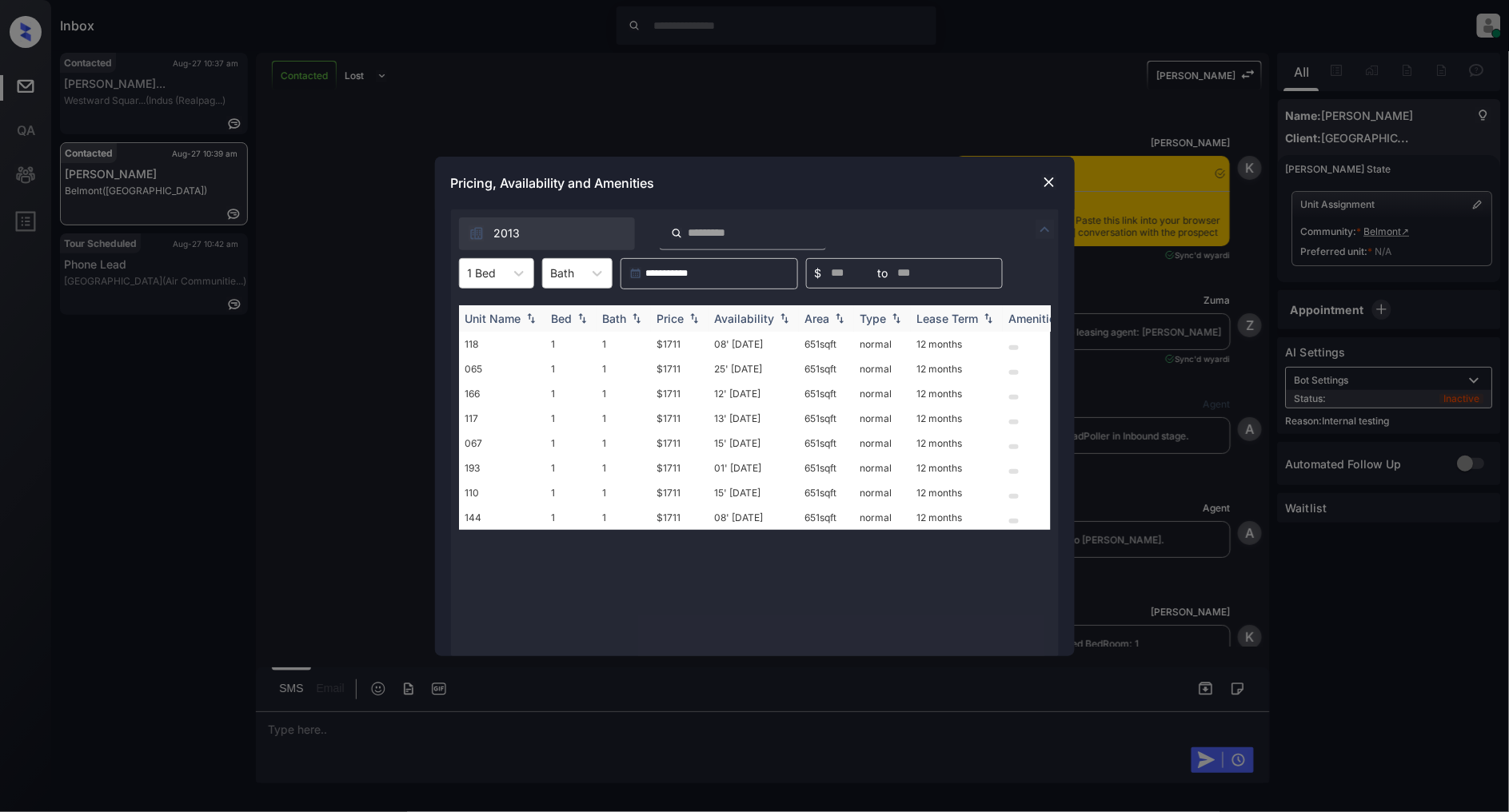
click at [691, 318] on img at bounding box center [694, 318] width 16 height 11
click at [520, 283] on div at bounding box center [519, 273] width 29 height 29
click at [498, 334] on div "2" at bounding box center [496, 342] width 75 height 29
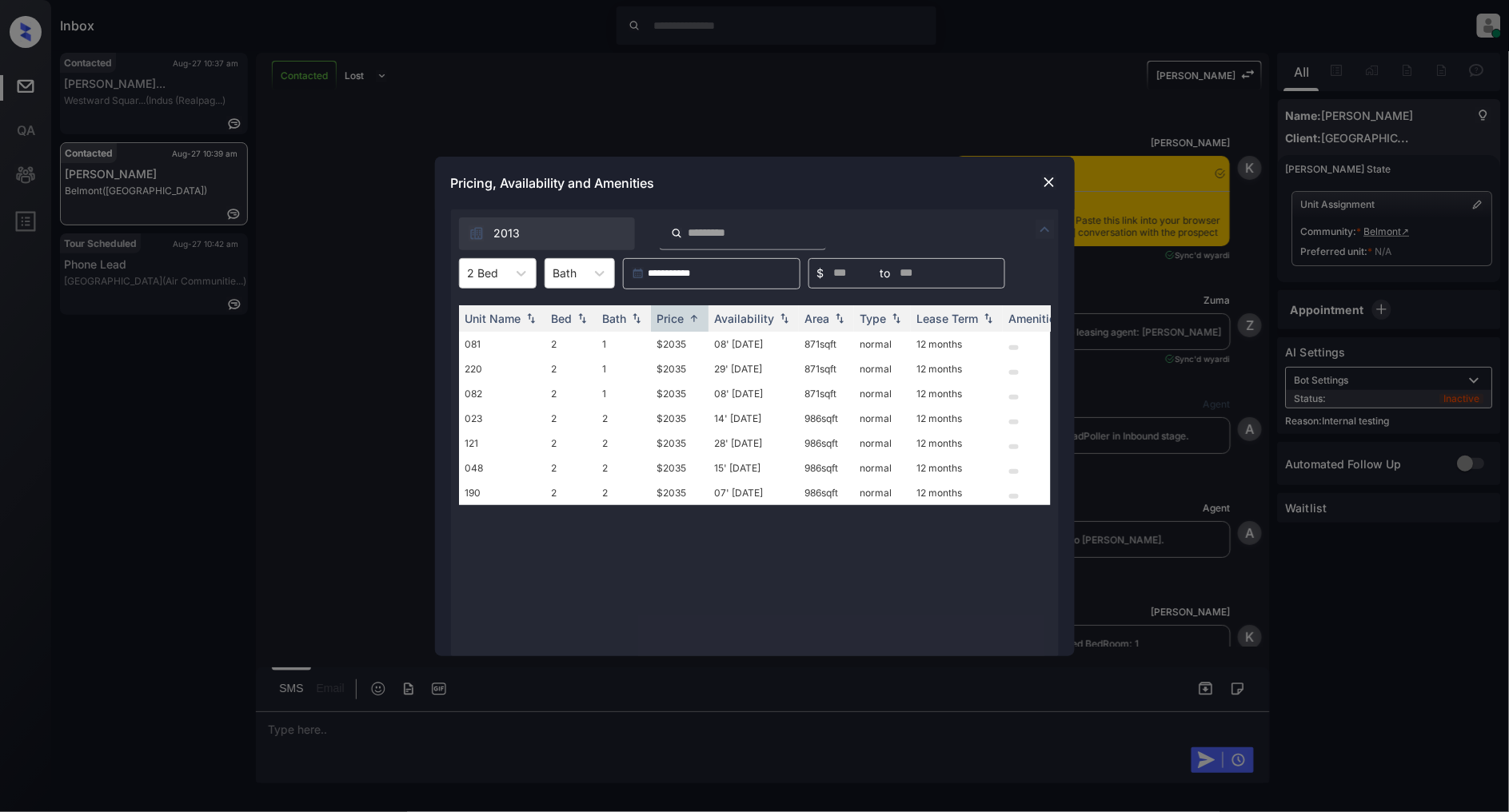
click at [1042, 182] on img at bounding box center [1049, 182] width 16 height 16
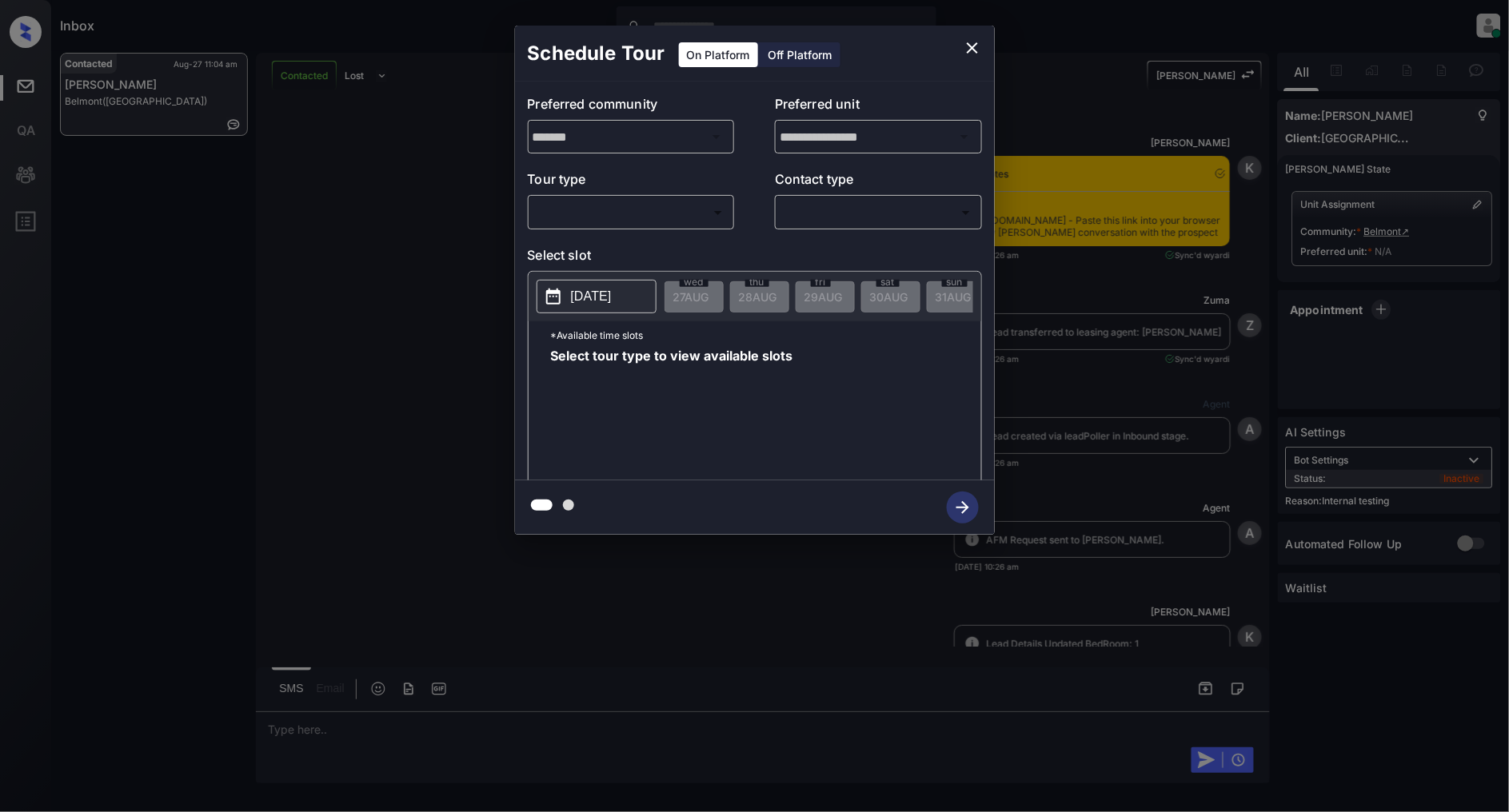
scroll to position [3744, 0]
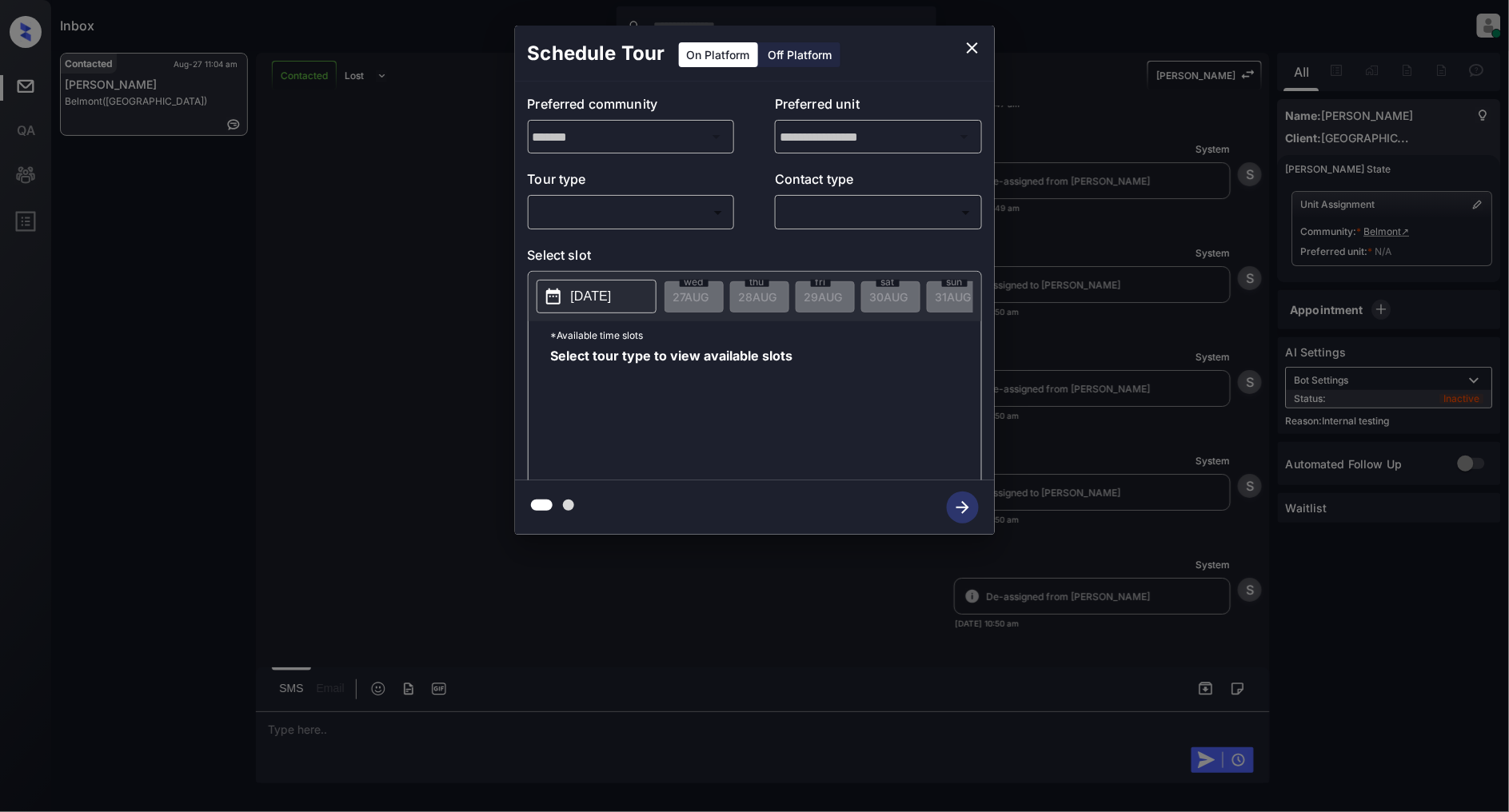
click at [677, 205] on body "Inbox [PERSON_NAME] Online Set yourself offline Set yourself on break Profile S…" at bounding box center [754, 406] width 1509 height 812
click at [565, 254] on li "In Person" at bounding box center [631, 248] width 197 height 29
type input "********"
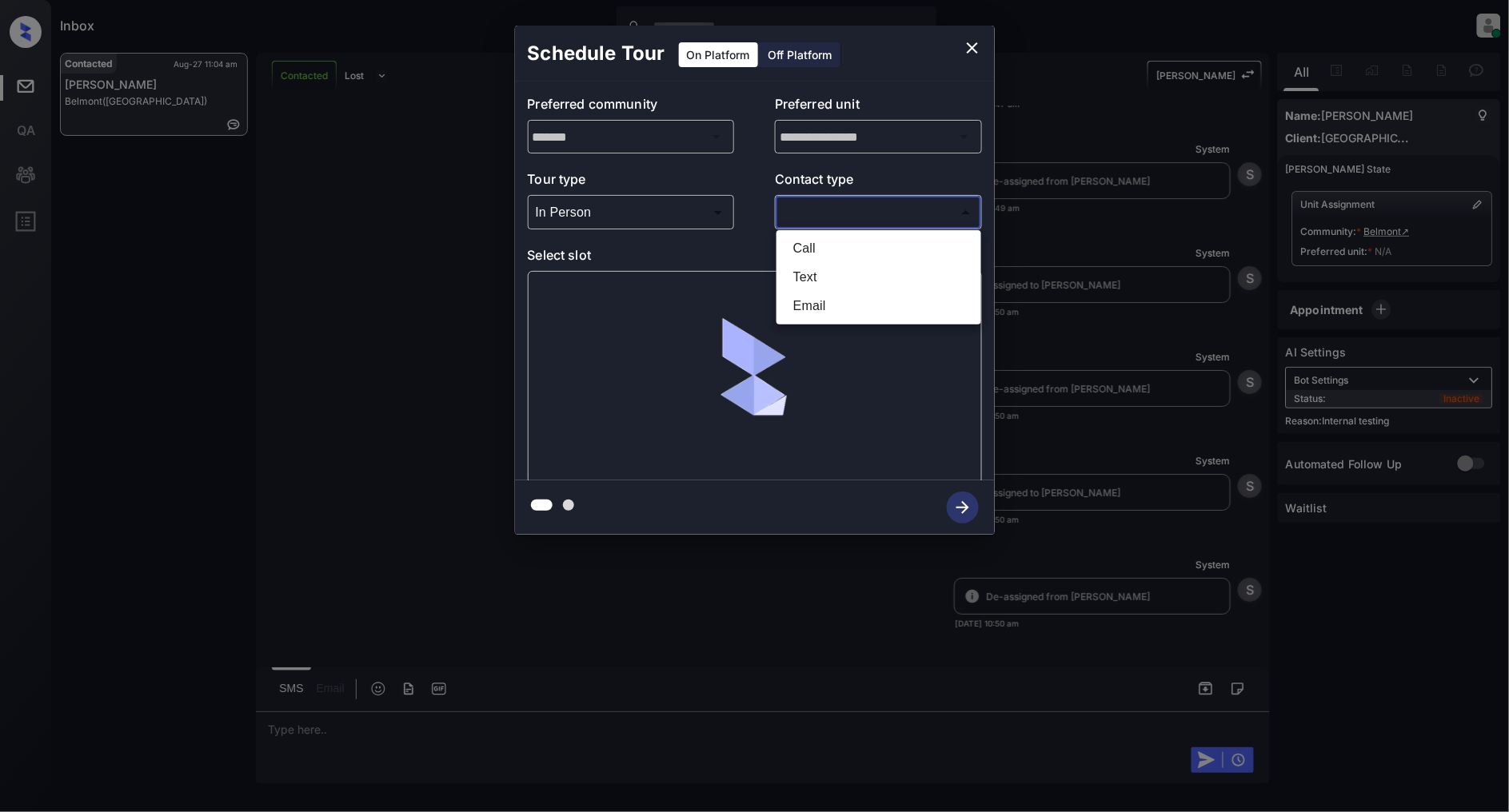
click at [845, 218] on body "Inbox [PERSON_NAME] Online Set yourself offline Set yourself on break Profile S…" at bounding box center [754, 406] width 1509 height 812
click at [835, 269] on li "Text" at bounding box center [878, 277] width 197 height 29
type input "****"
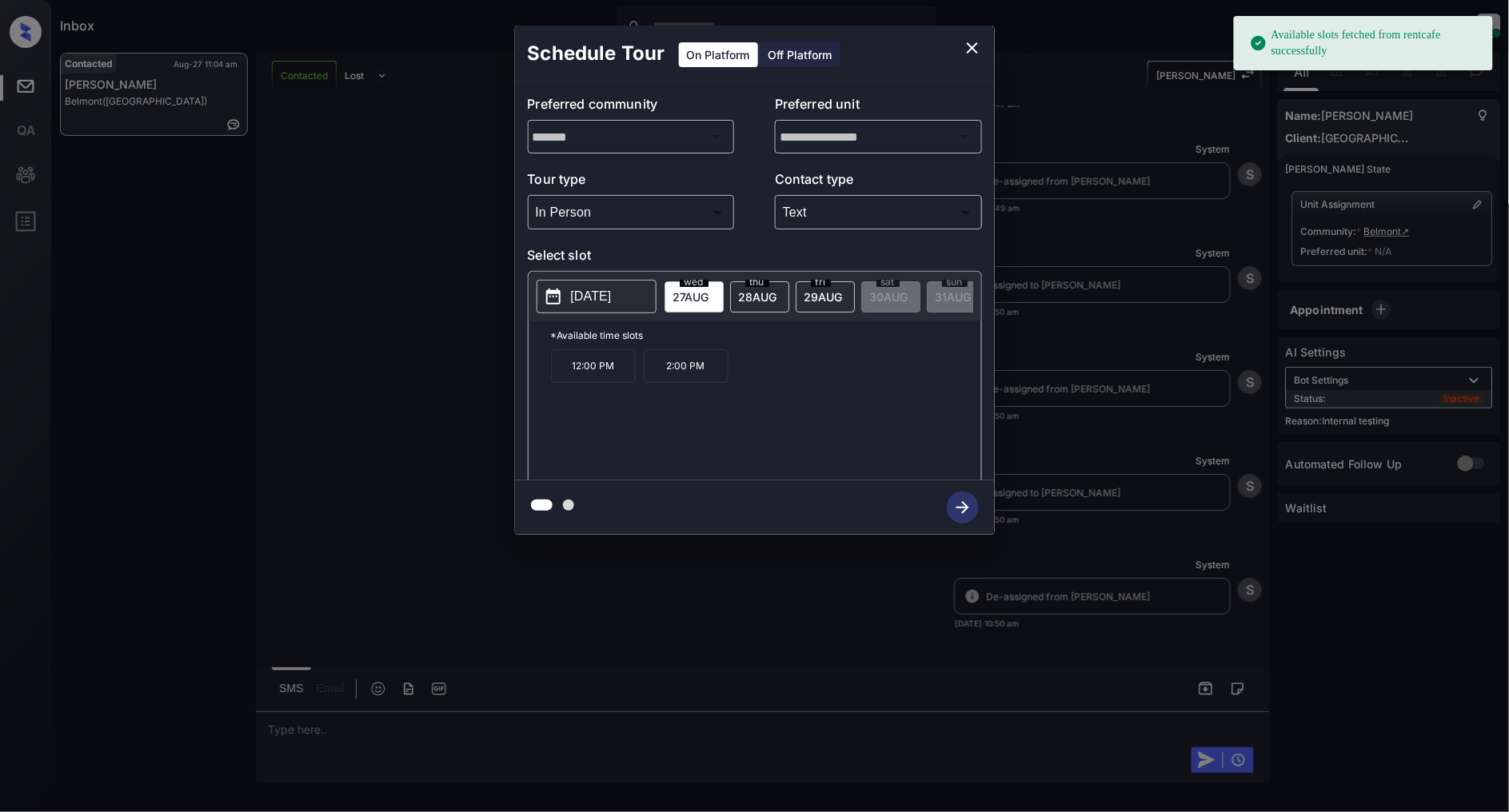
click at [755, 302] on div "thu 28 AUG" at bounding box center [760, 297] width 60 height 31
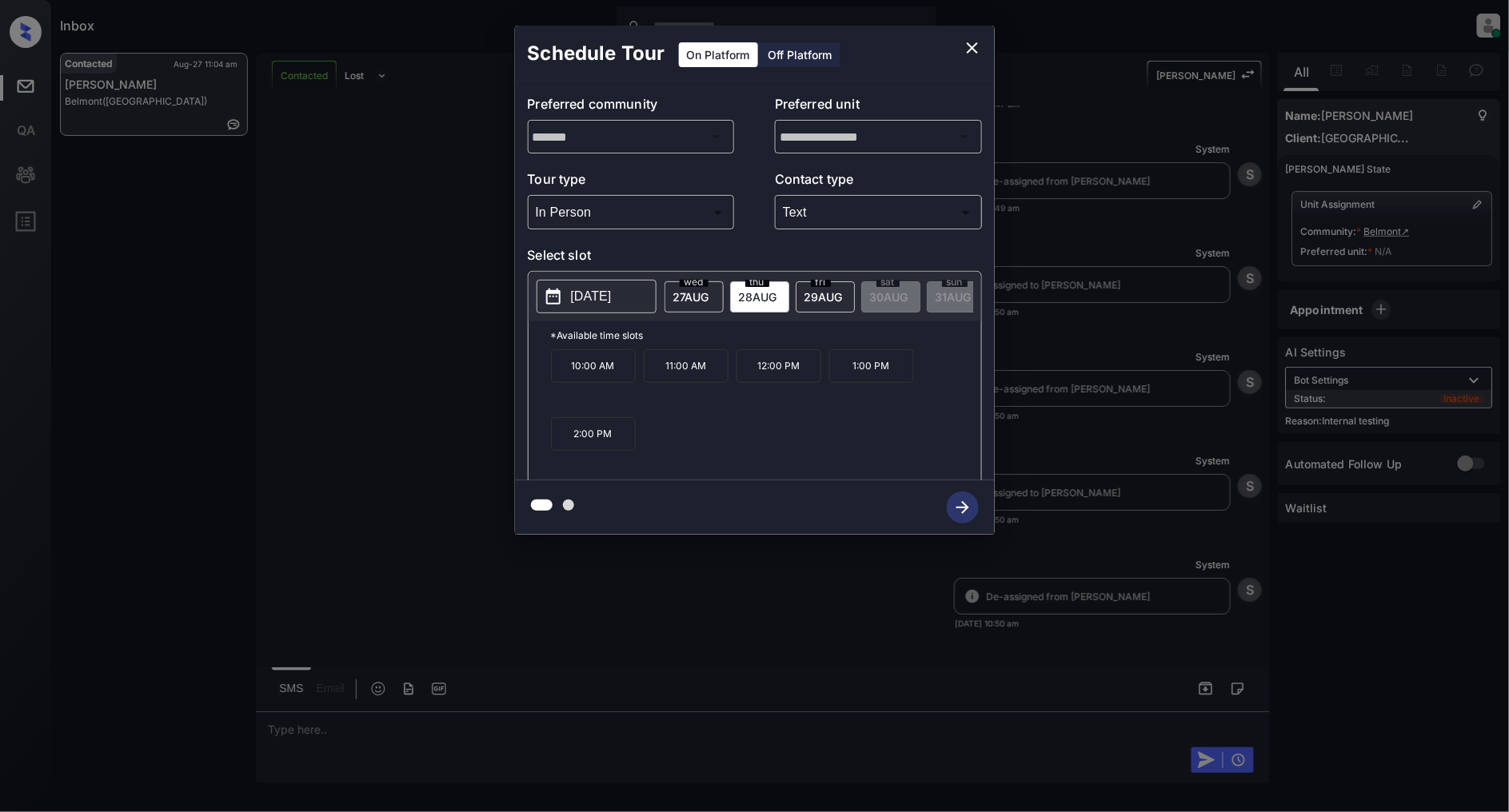
click at [689, 302] on div "wed 27 AUG" at bounding box center [694, 297] width 60 height 31
drag, startPoint x: 708, startPoint y: 377, endPoint x: 654, endPoint y: 375, distance: 54.0
click at [654, 375] on p "2:00 PM" at bounding box center [685, 366] width 84 height 34
copy p "2:00 PM"
click at [972, 44] on icon "close" at bounding box center [972, 48] width 19 height 19
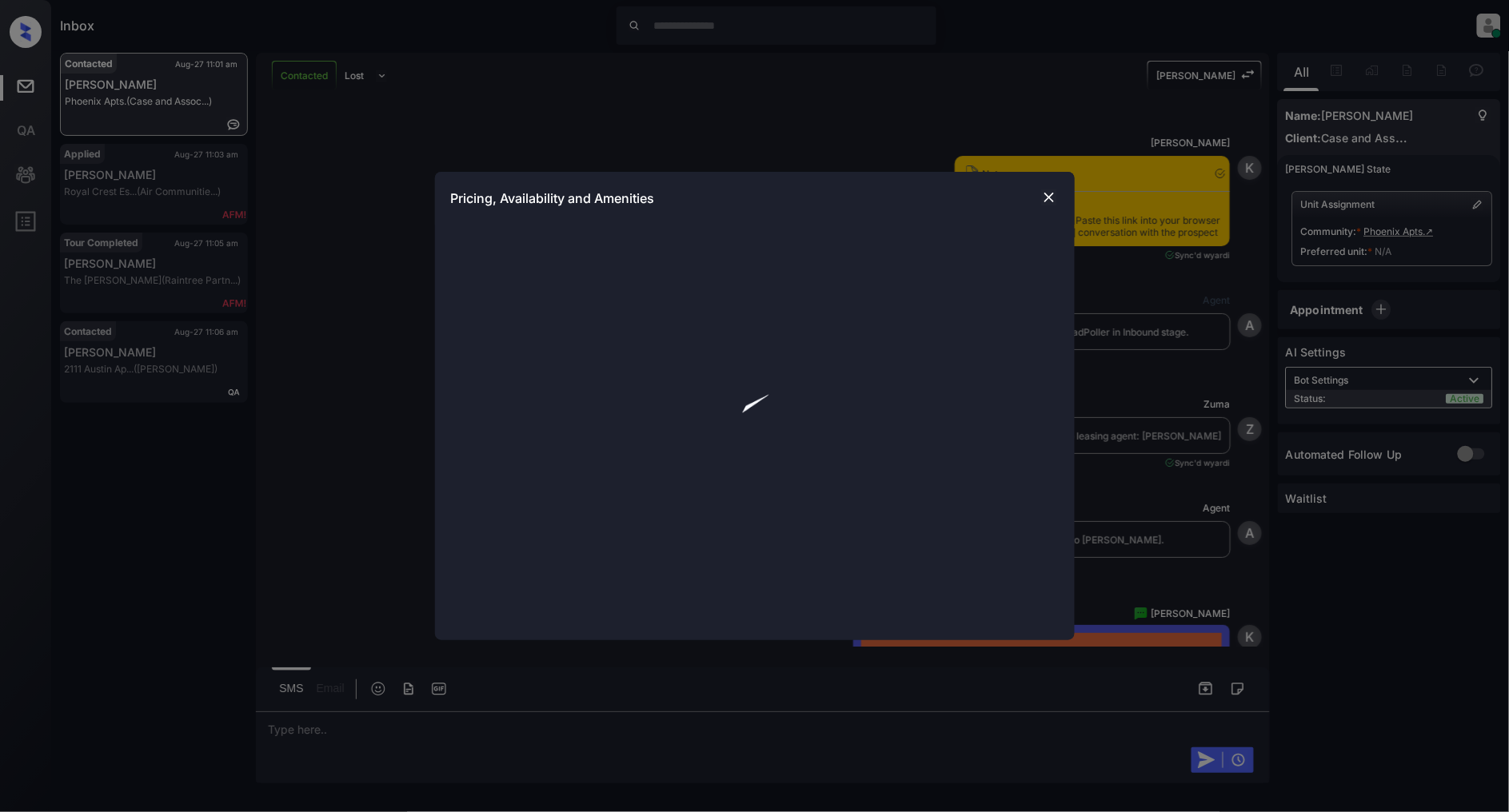
scroll to position [1439, 0]
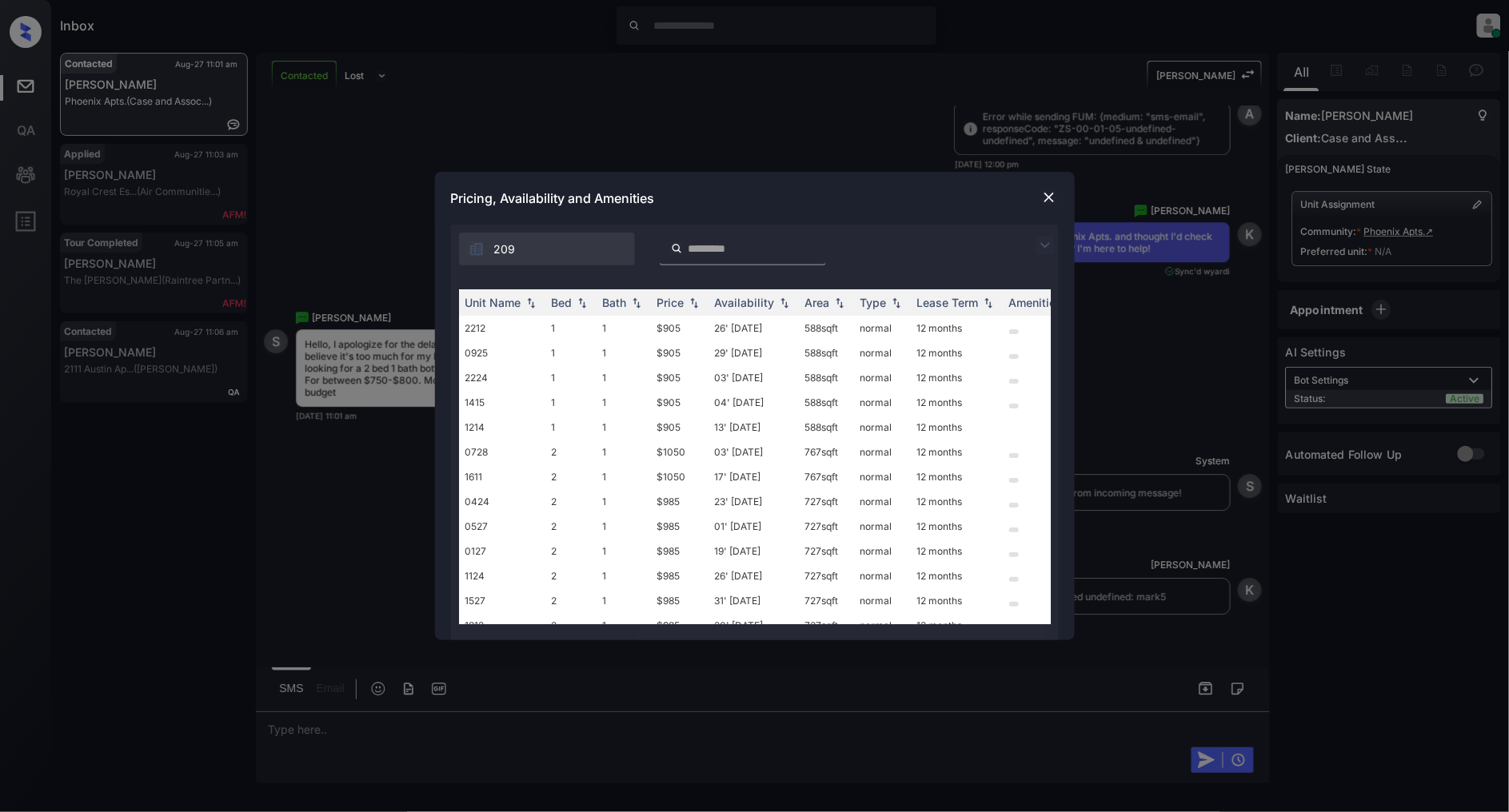
click at [1045, 248] on img at bounding box center [1046, 245] width 19 height 19
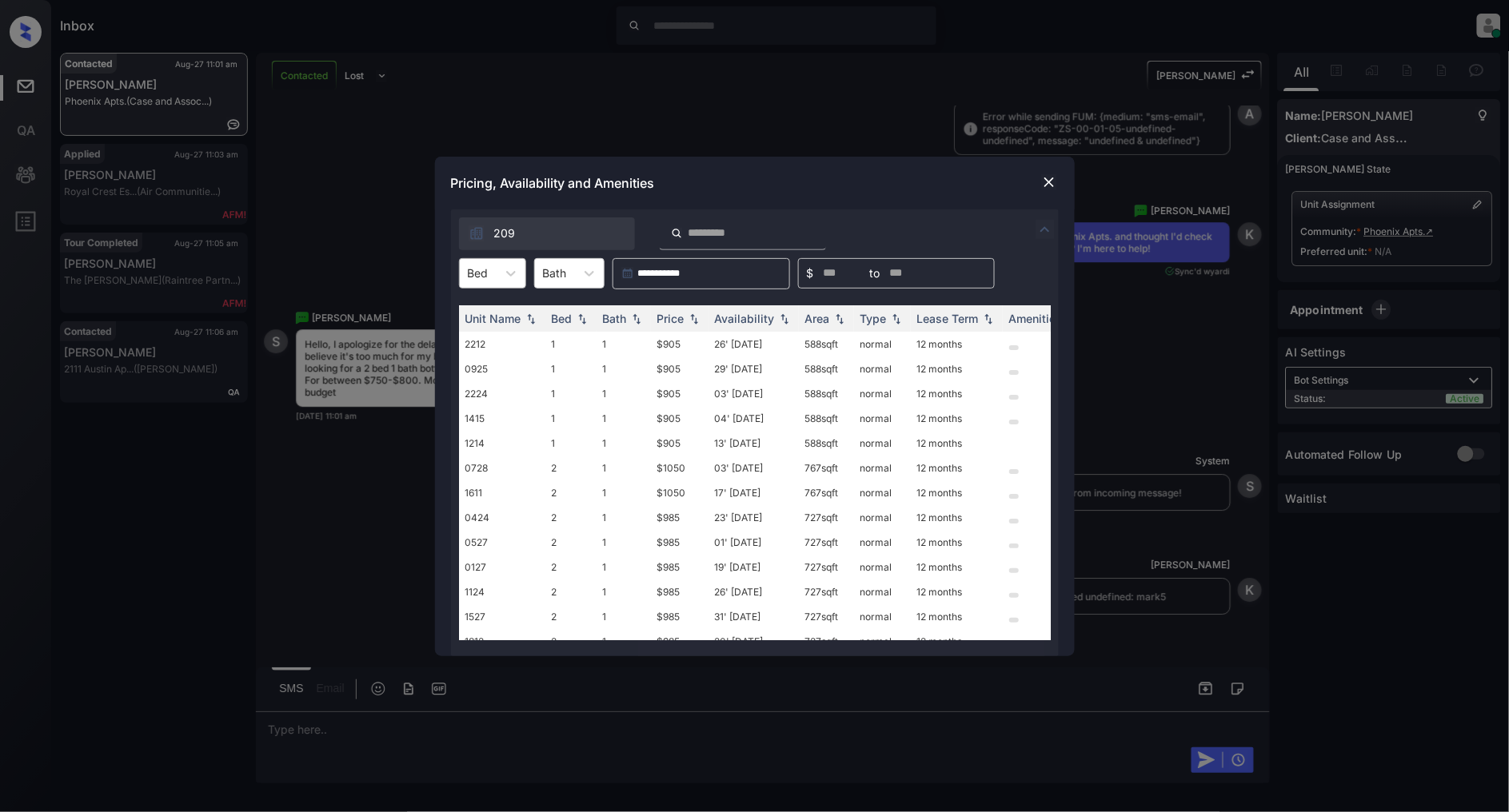
click at [469, 265] on div at bounding box center [479, 273] width 21 height 17
click at [483, 338] on div "2" at bounding box center [493, 342] width 68 height 29
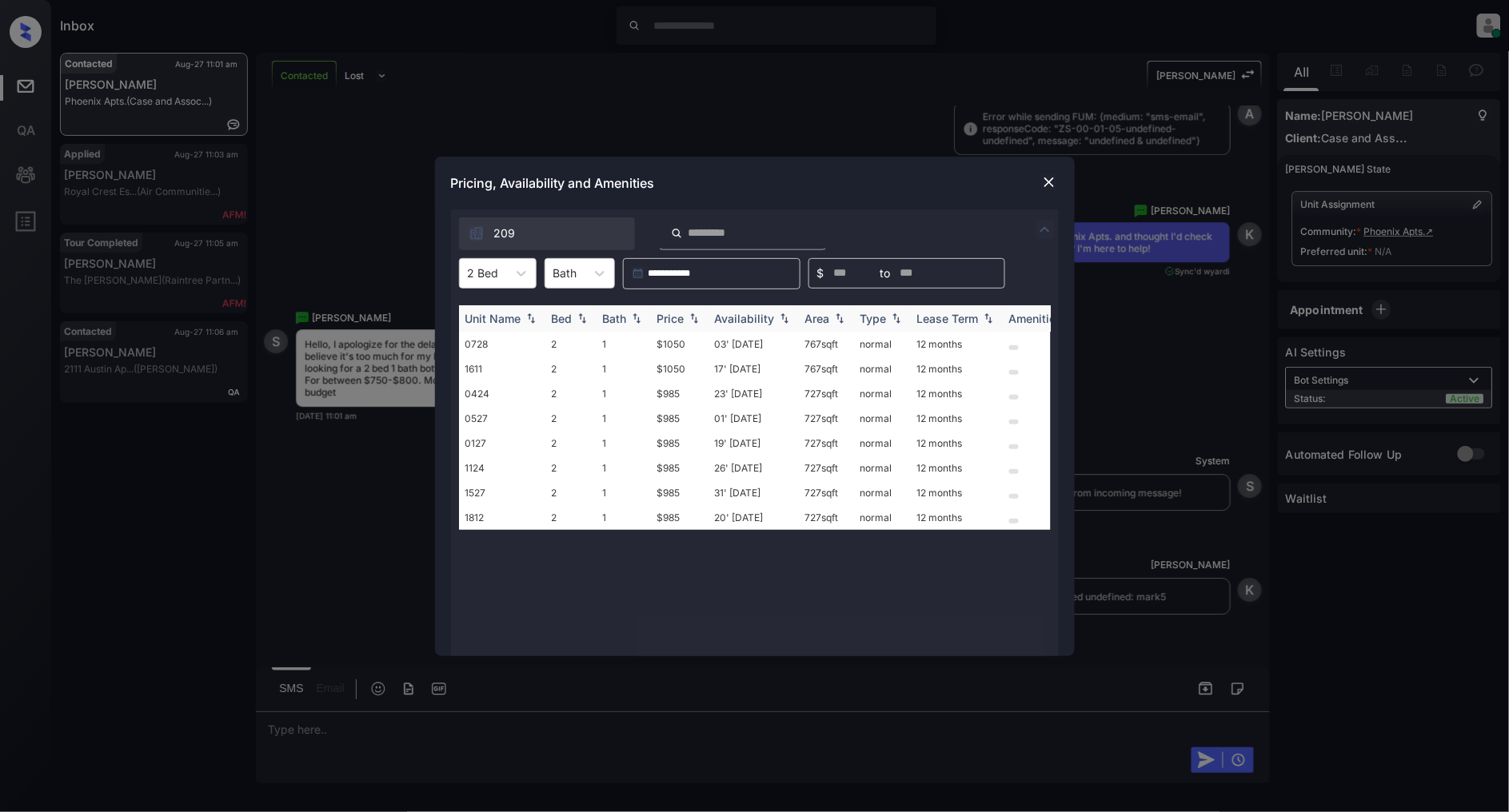
click at [697, 318] on img at bounding box center [694, 318] width 16 height 11
drag, startPoint x: 689, startPoint y: 338, endPoint x: 645, endPoint y: 340, distance: 44.0
click at [645, 340] on tr "0424 2 1 $985 23' May 25 727 sqft normal 12 months" at bounding box center [877, 344] width 836 height 25
copy tr "$985"
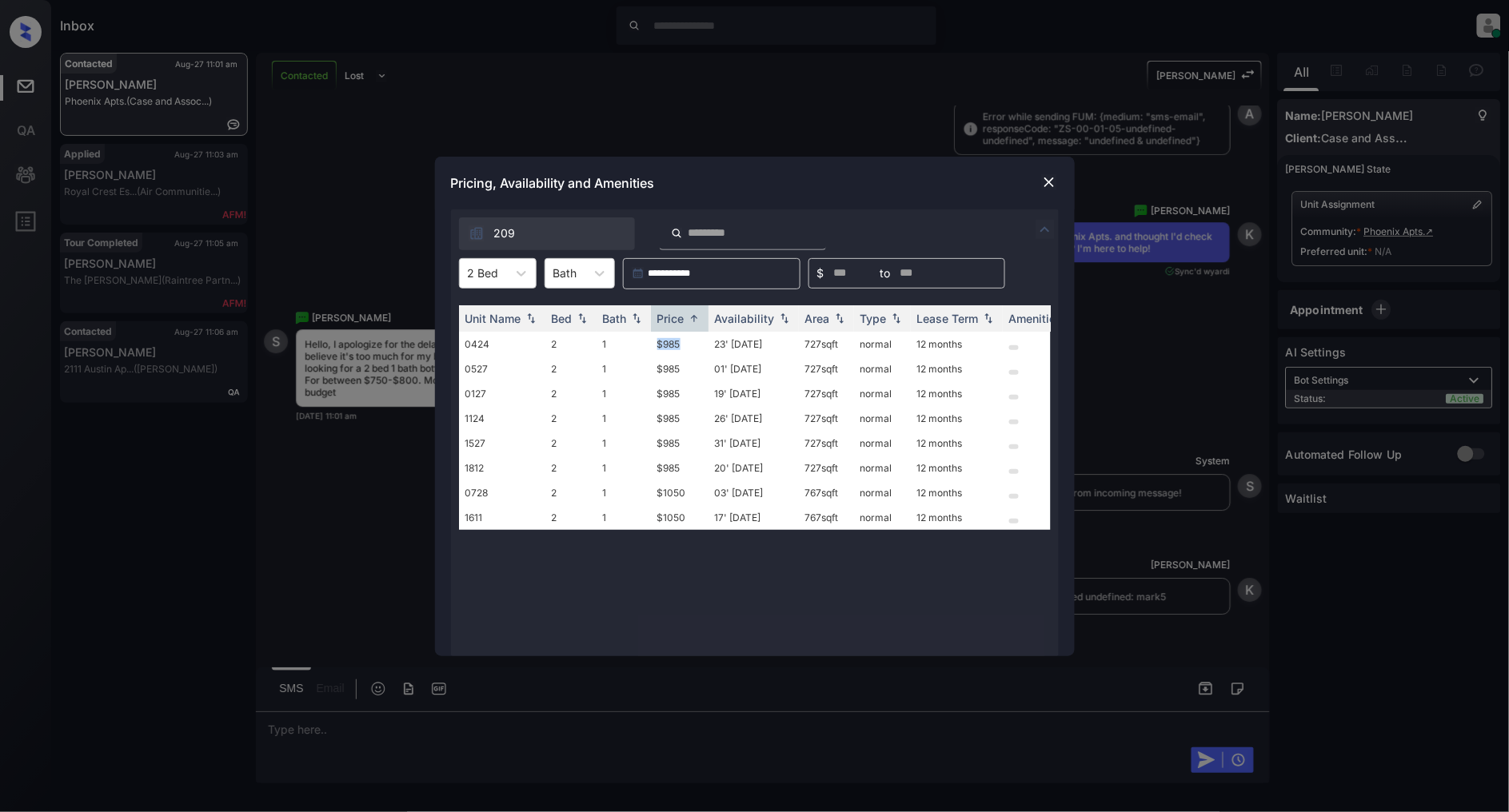
click at [1044, 184] on img at bounding box center [1049, 182] width 16 height 16
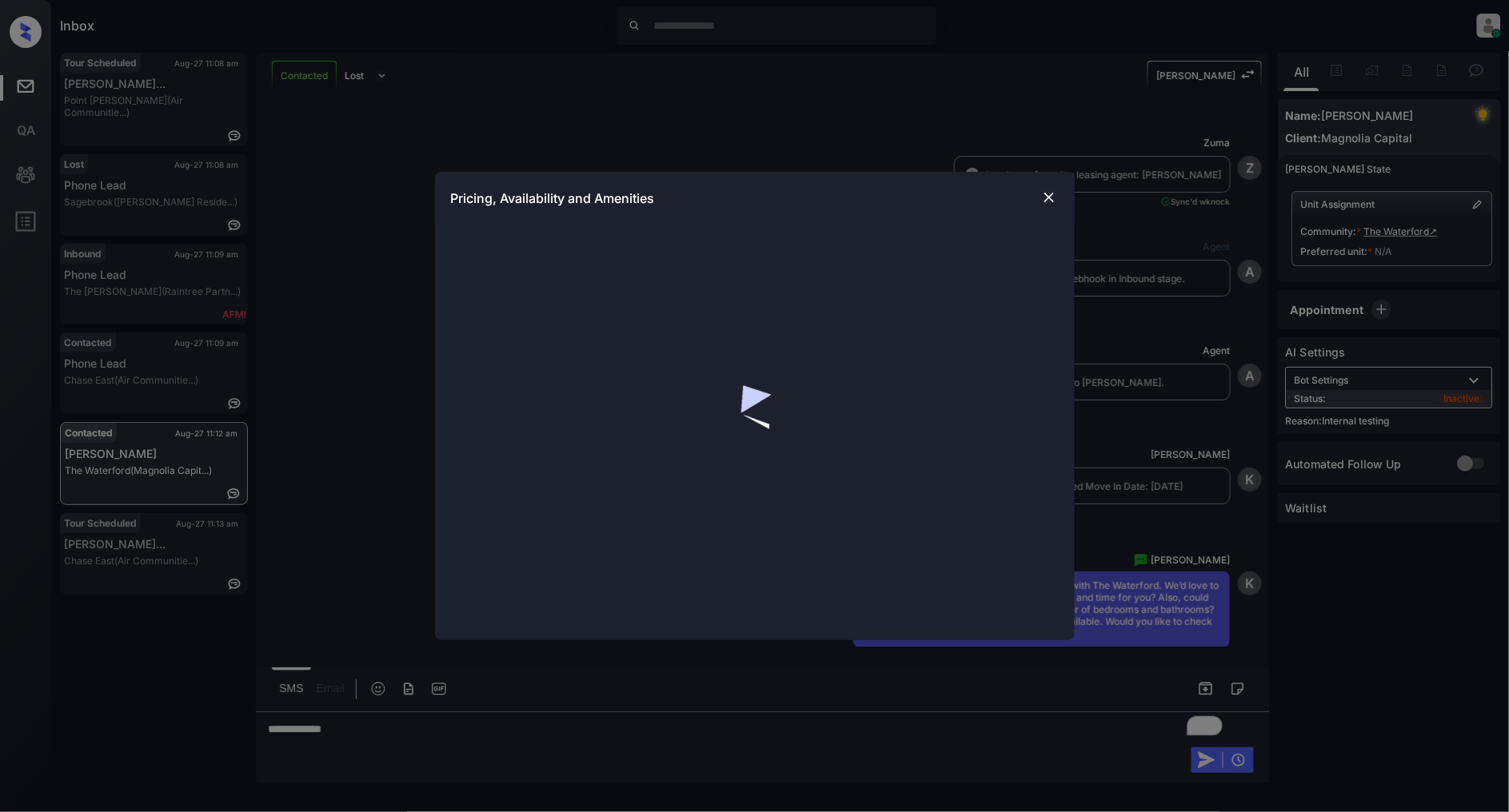
scroll to position [1811, 0]
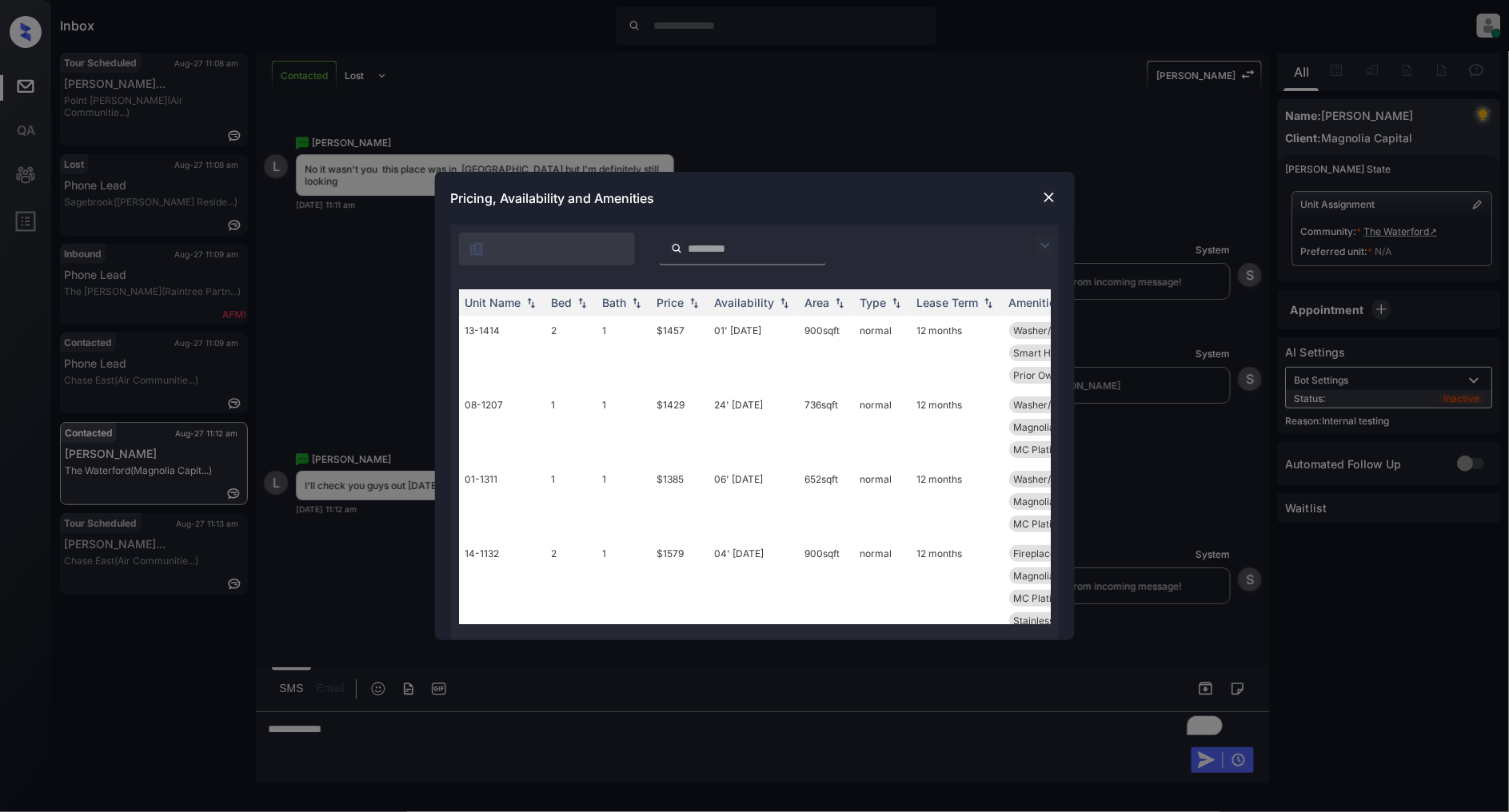
click at [1046, 194] on img at bounding box center [1049, 198] width 16 height 16
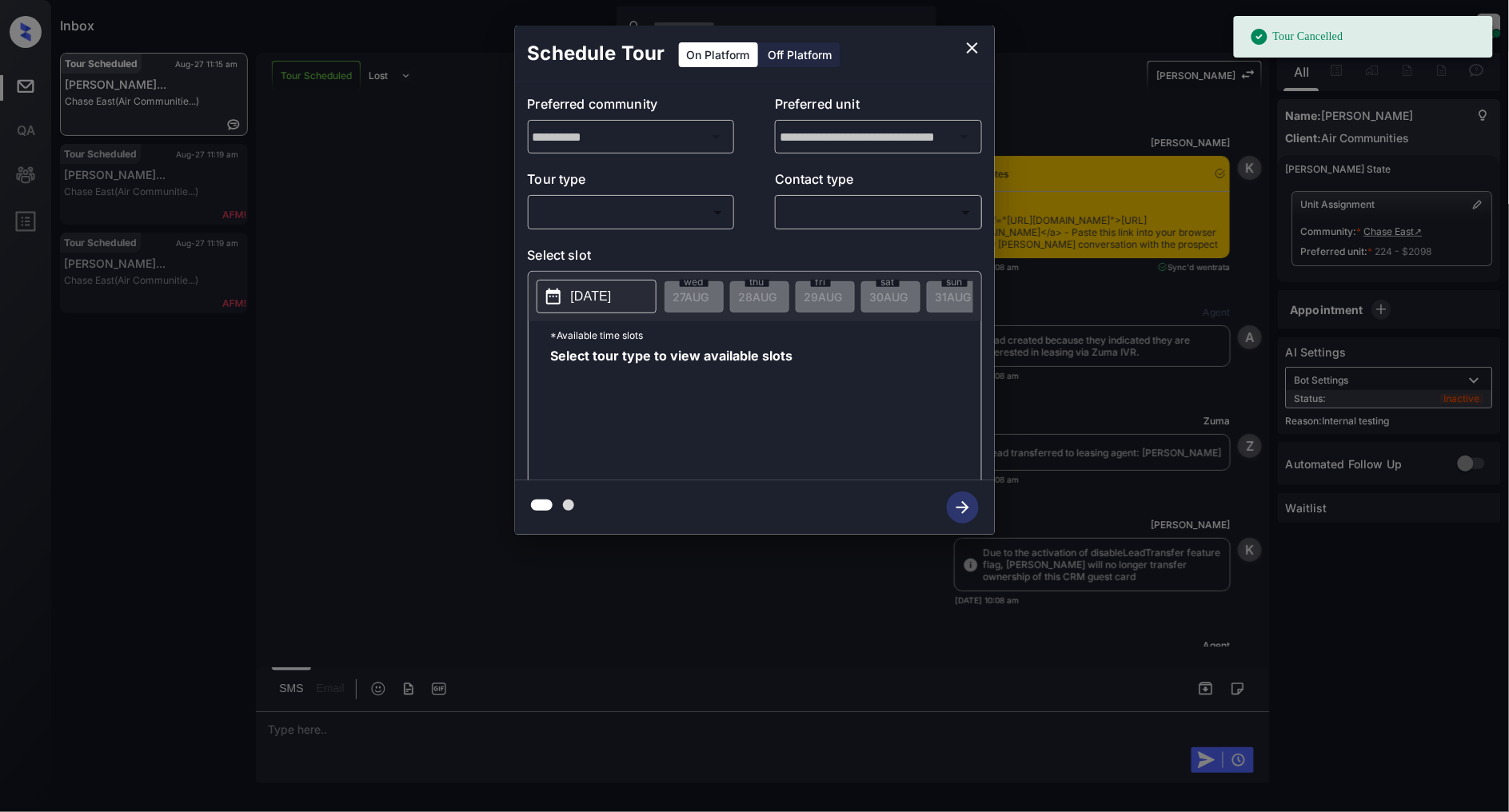
scroll to position [10354, 0]
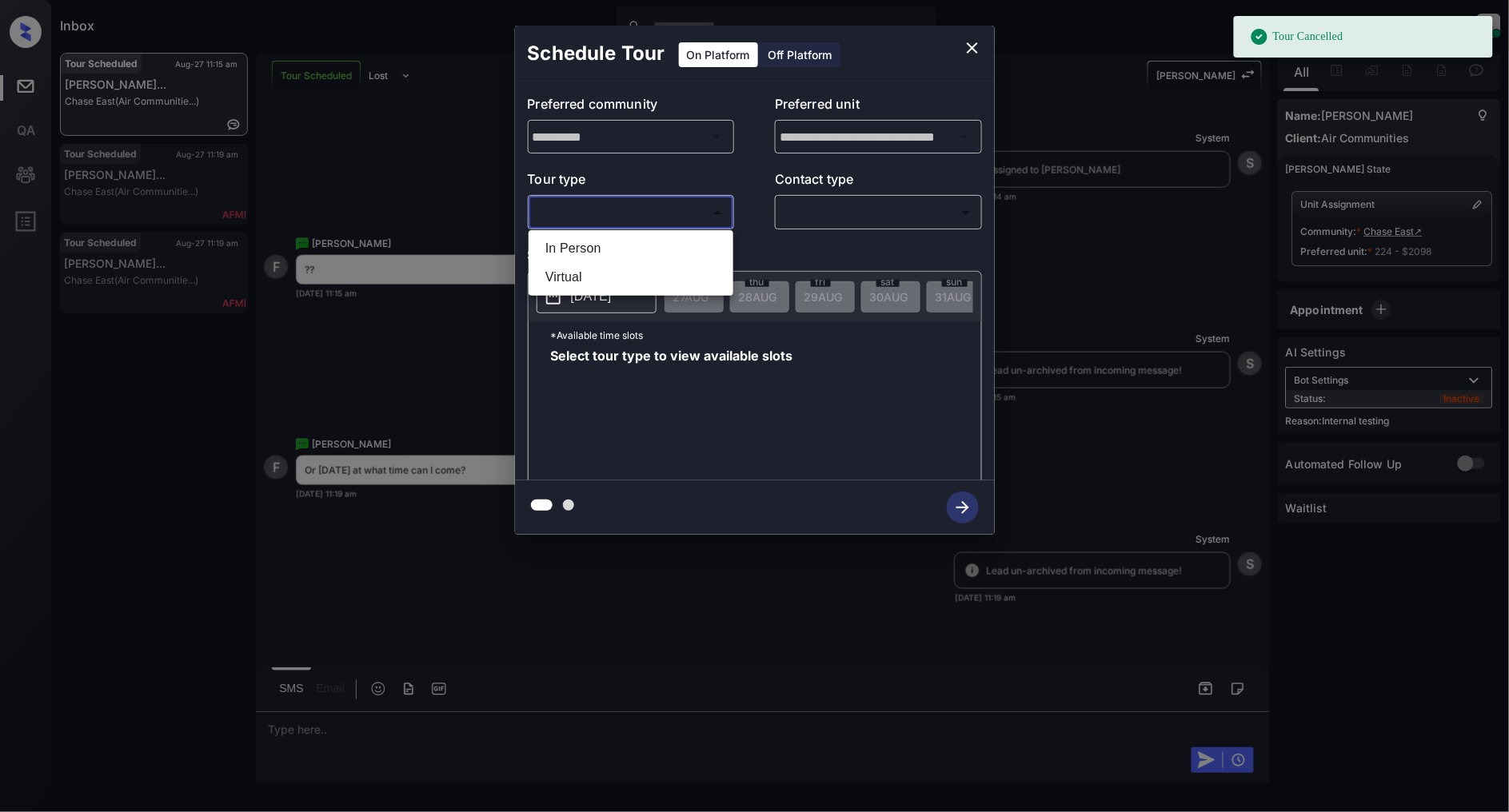
click at [646, 200] on body "Tour Cancelled Inbox Patrick Deasis Online Set yourself offline Set yourself on…" at bounding box center [754, 406] width 1509 height 812
click at [586, 258] on li "In Person" at bounding box center [631, 248] width 197 height 29
type input "********"
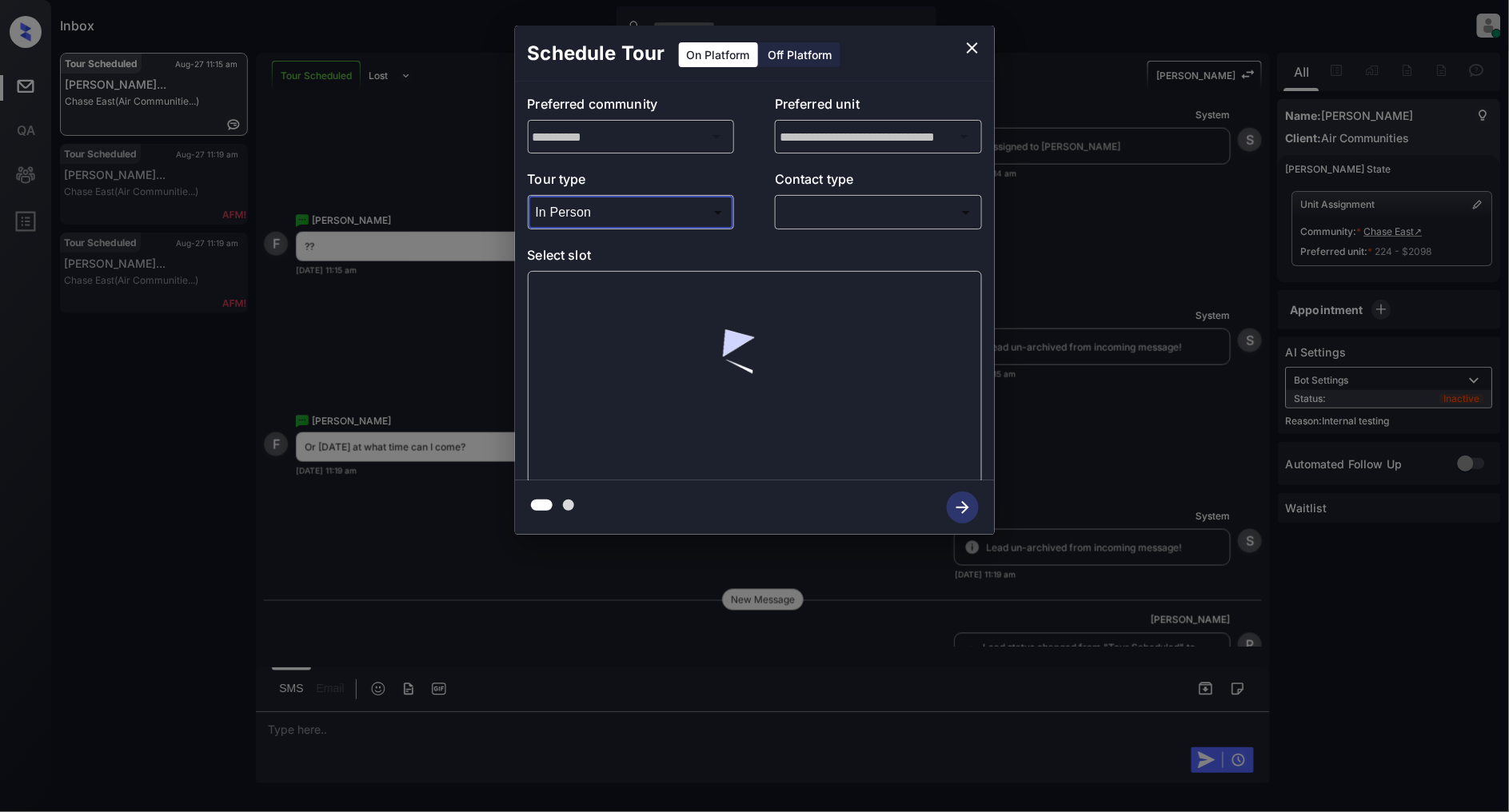
click at [835, 213] on body "Tour Cancelled Inbox Patrick Deasis Online Set yourself offline Set yourself on…" at bounding box center [754, 406] width 1509 height 812
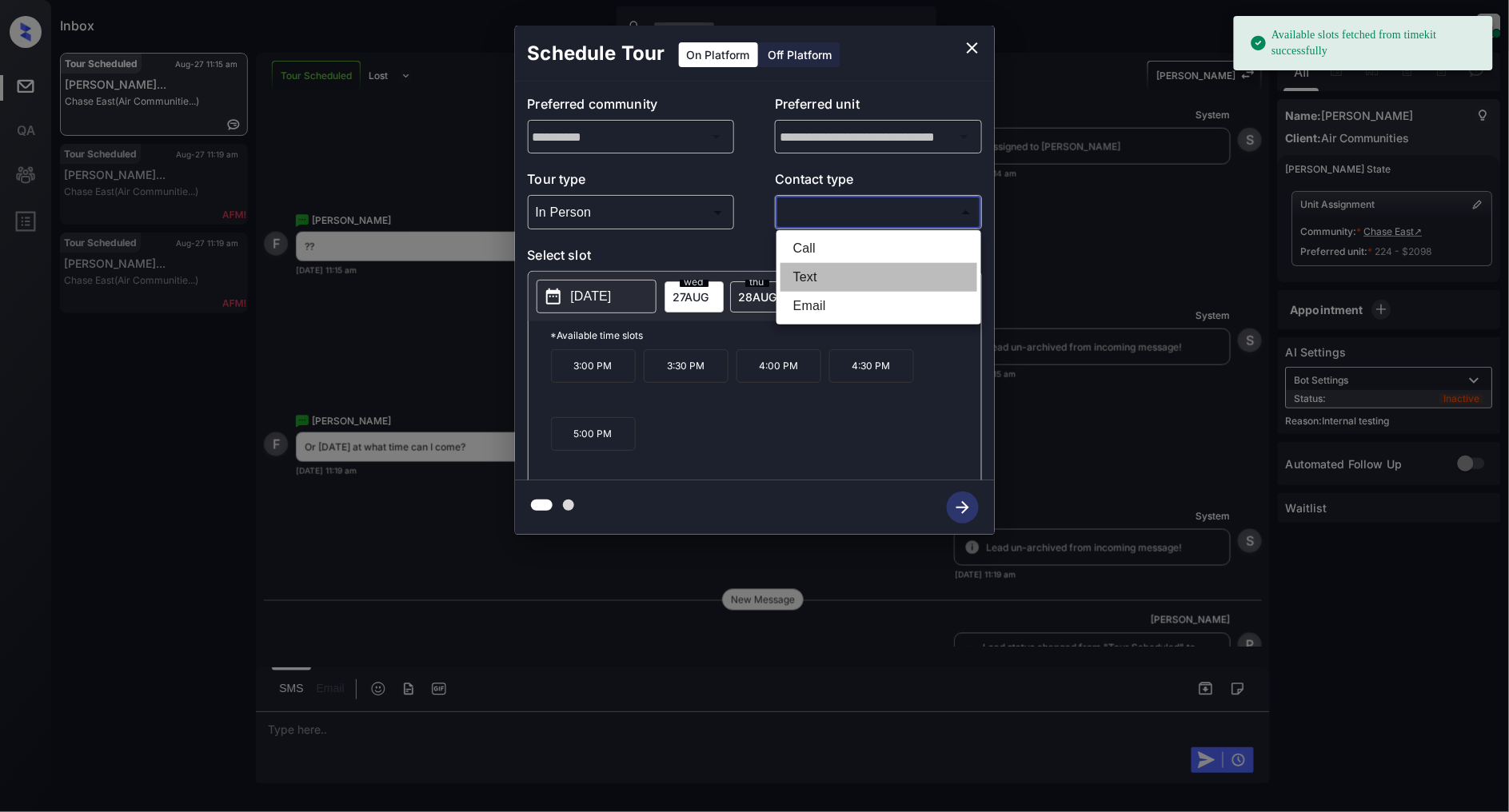
click at [829, 272] on li "Text" at bounding box center [878, 277] width 197 height 29
type input "****"
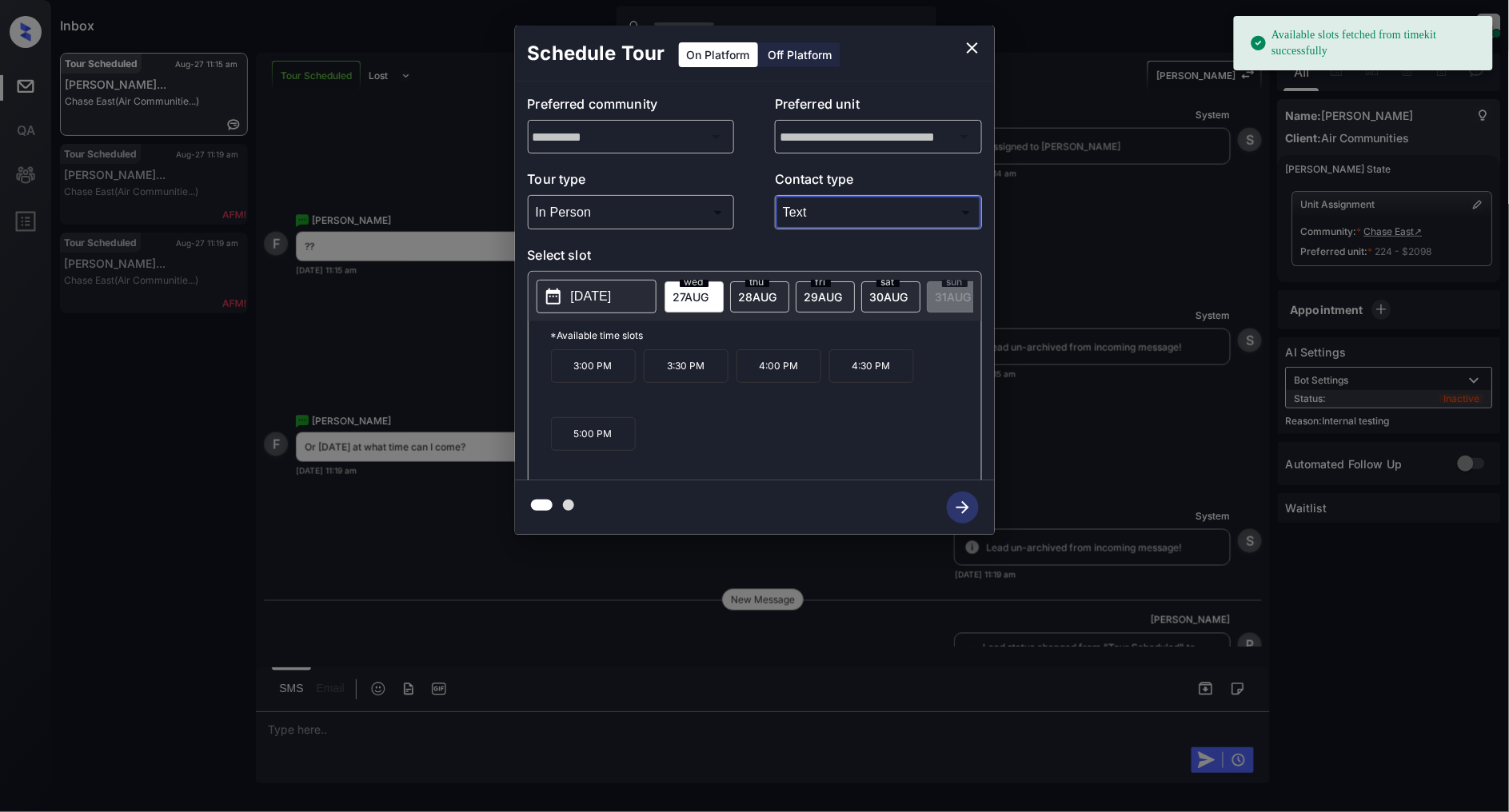
click at [753, 297] on span "28 AUG" at bounding box center [759, 297] width 39 height 14
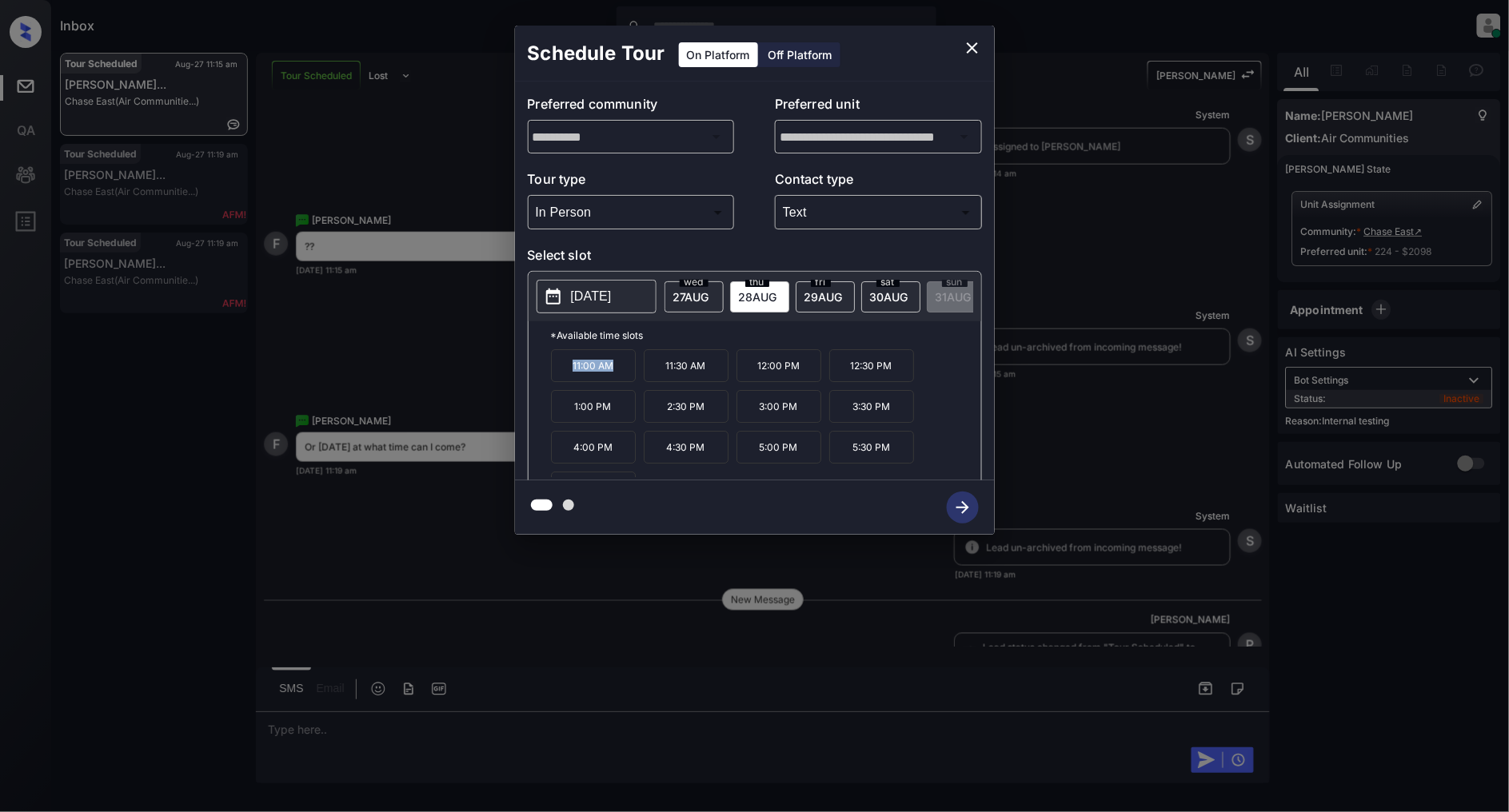
drag, startPoint x: 622, startPoint y: 370, endPoint x: 545, endPoint y: 370, distance: 77.0
click at [545, 370] on div "*Available time slots 11:00 AM 11:30 AM 12:00 PM 12:30 PM 1:00 PM 2:30 PM 3:00 …" at bounding box center [754, 404] width 453 height 164
copy p "11:00 AM"
drag, startPoint x: 611, startPoint y: 419, endPoint x: 546, endPoint y: 420, distance: 65.0
click at [546, 420] on div "*Available time slots 11:00 AM 11:30 AM 12:00 PM 12:30 PM 1:00 PM 2:30 PM 3:00 …" at bounding box center [754, 404] width 453 height 164
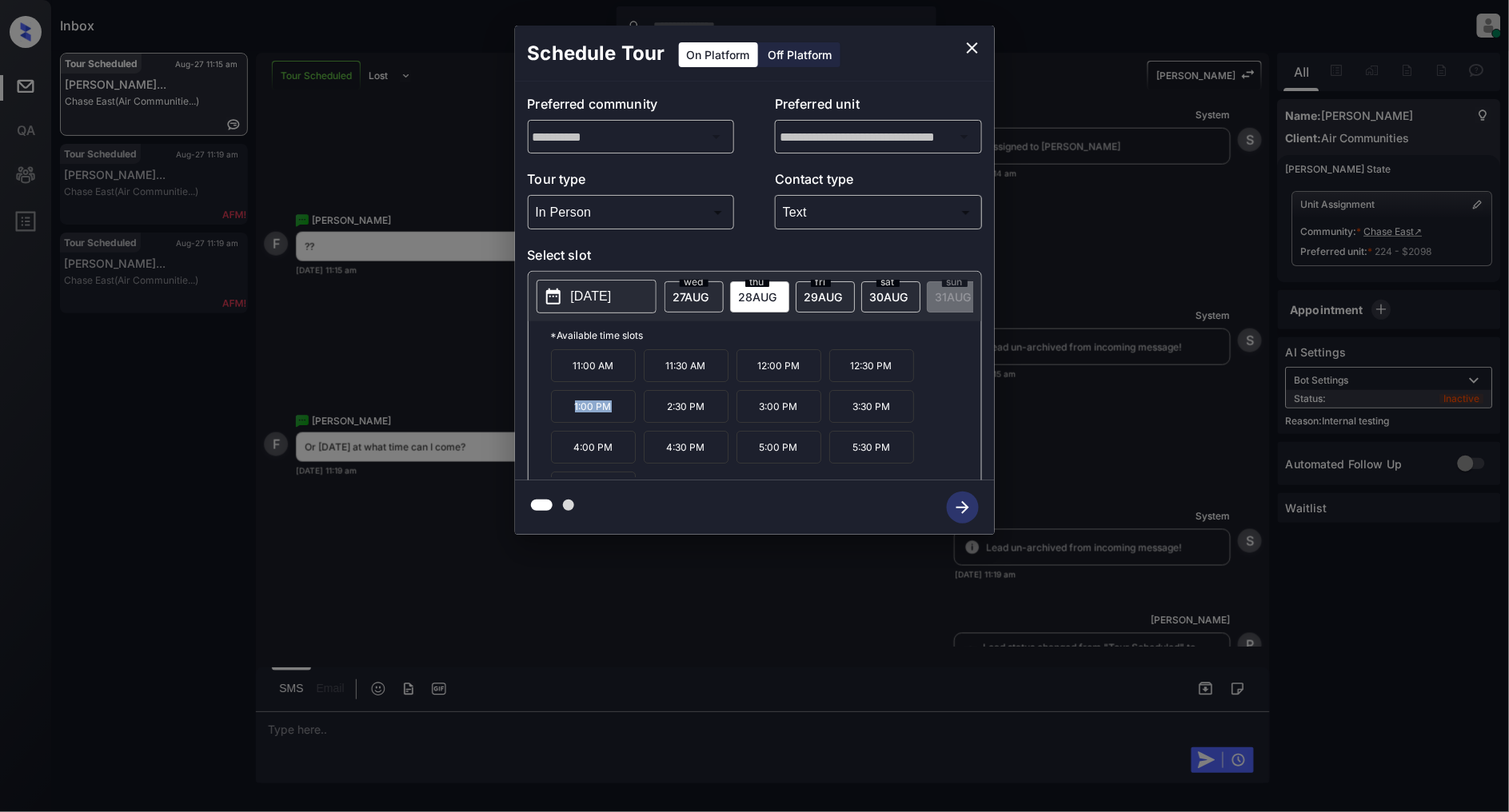
copy p "1:00 PM"
drag, startPoint x: 623, startPoint y: 456, endPoint x: 569, endPoint y: 458, distance: 54.0
click at [569, 458] on p "4:00 PM" at bounding box center [593, 447] width 84 height 33
copy p "4:00 PM"
click at [978, 47] on icon "close" at bounding box center [972, 48] width 19 height 19
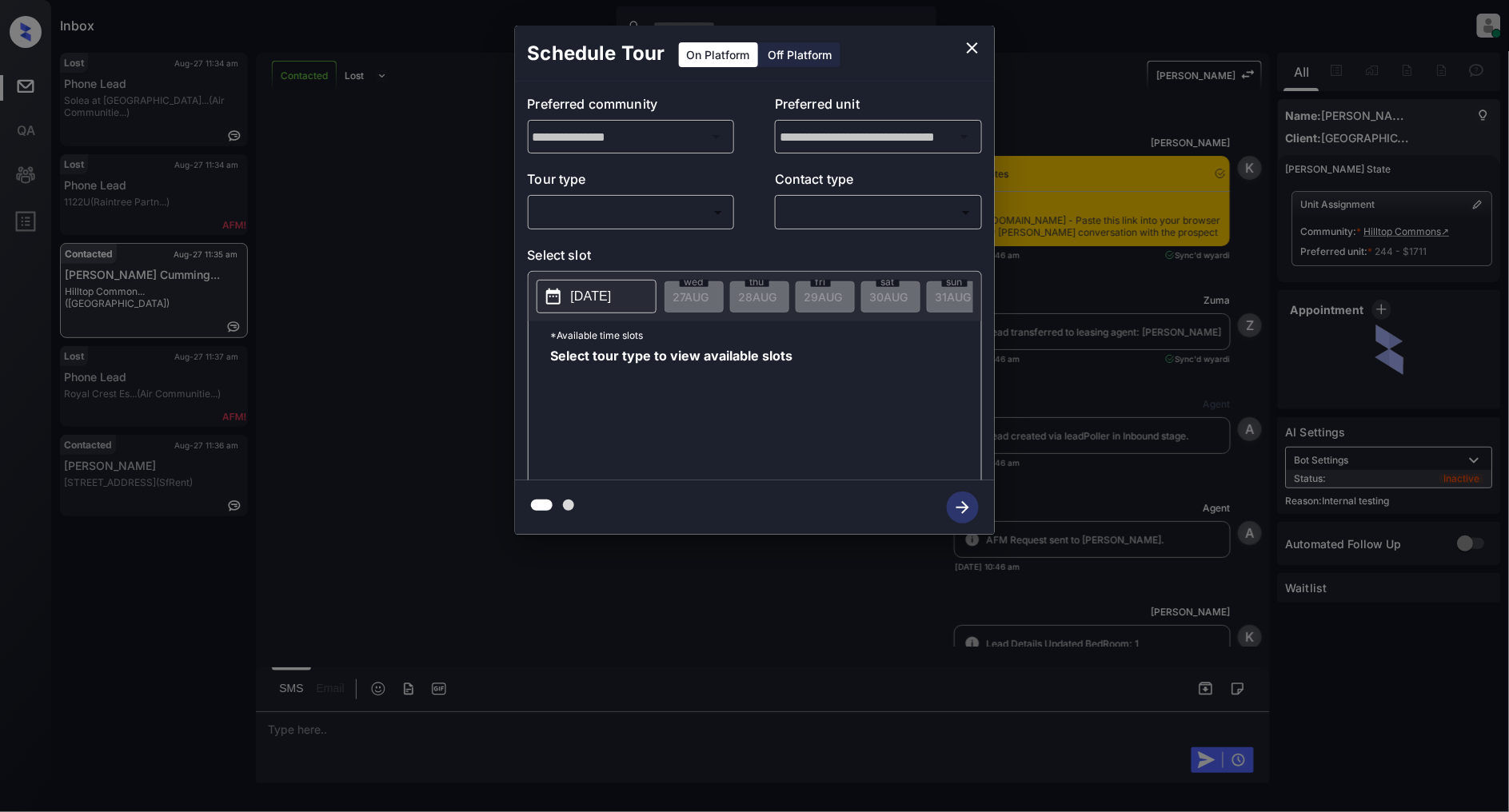
scroll to position [4431, 0]
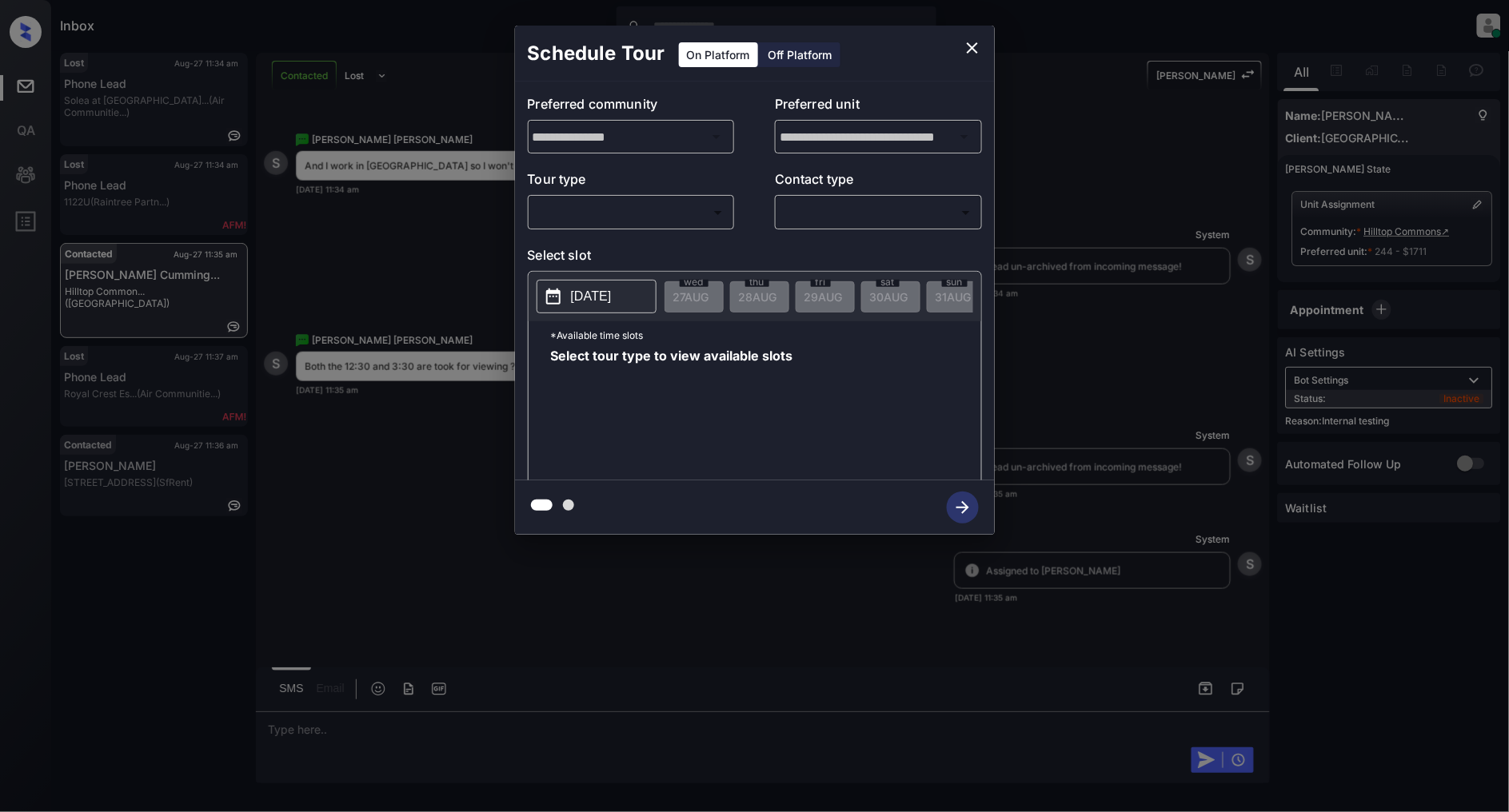
click at [670, 219] on body "Inbox [PERSON_NAME] Online Set yourself offline Set yourself on break Profile S…" at bounding box center [754, 406] width 1509 height 812
click at [611, 246] on li "In Person" at bounding box center [631, 248] width 197 height 29
type input "********"
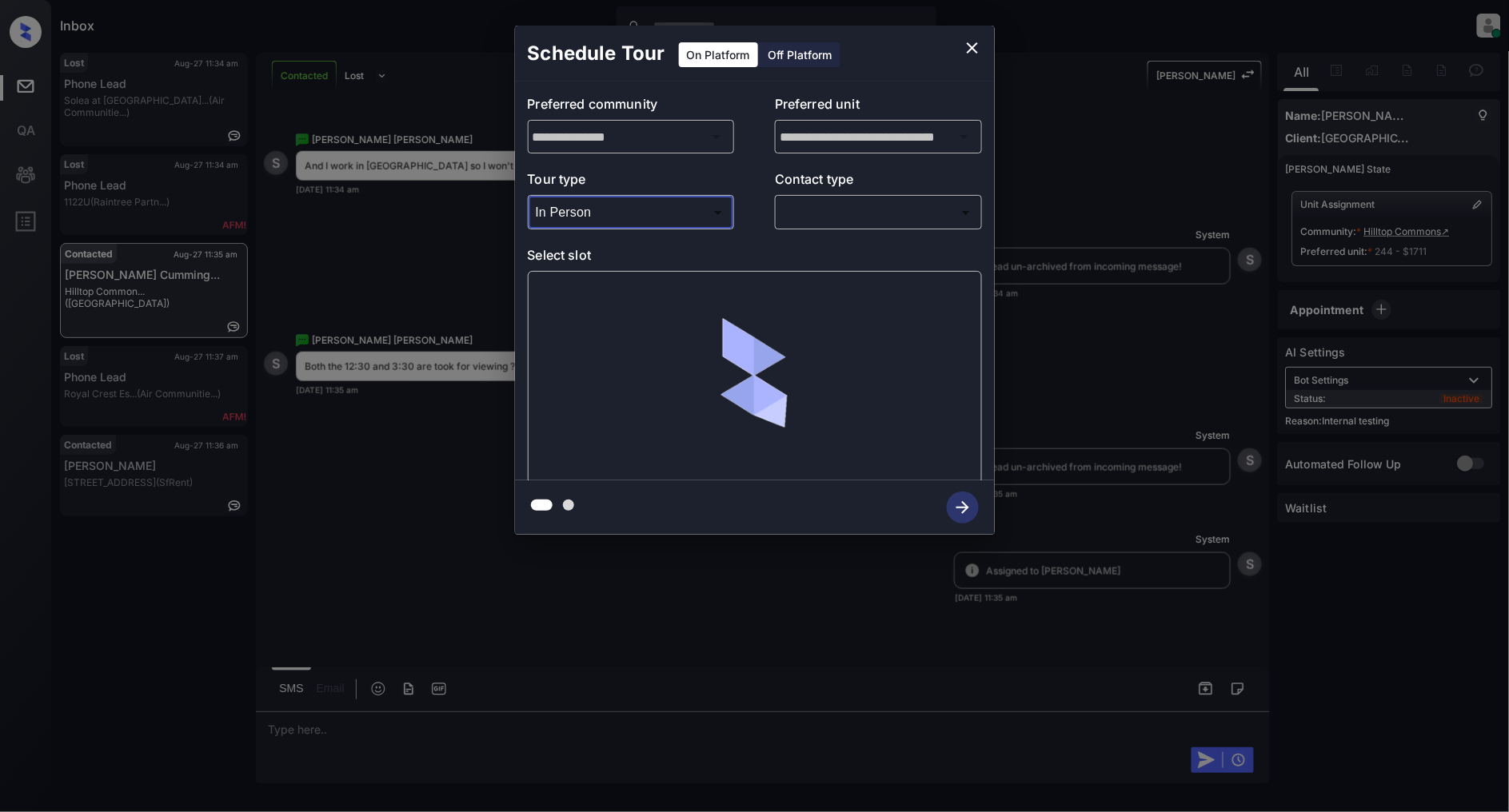
click at [840, 199] on body "Inbox [PERSON_NAME] Online Set yourself offline Set yourself on break Profile S…" at bounding box center [754, 406] width 1509 height 812
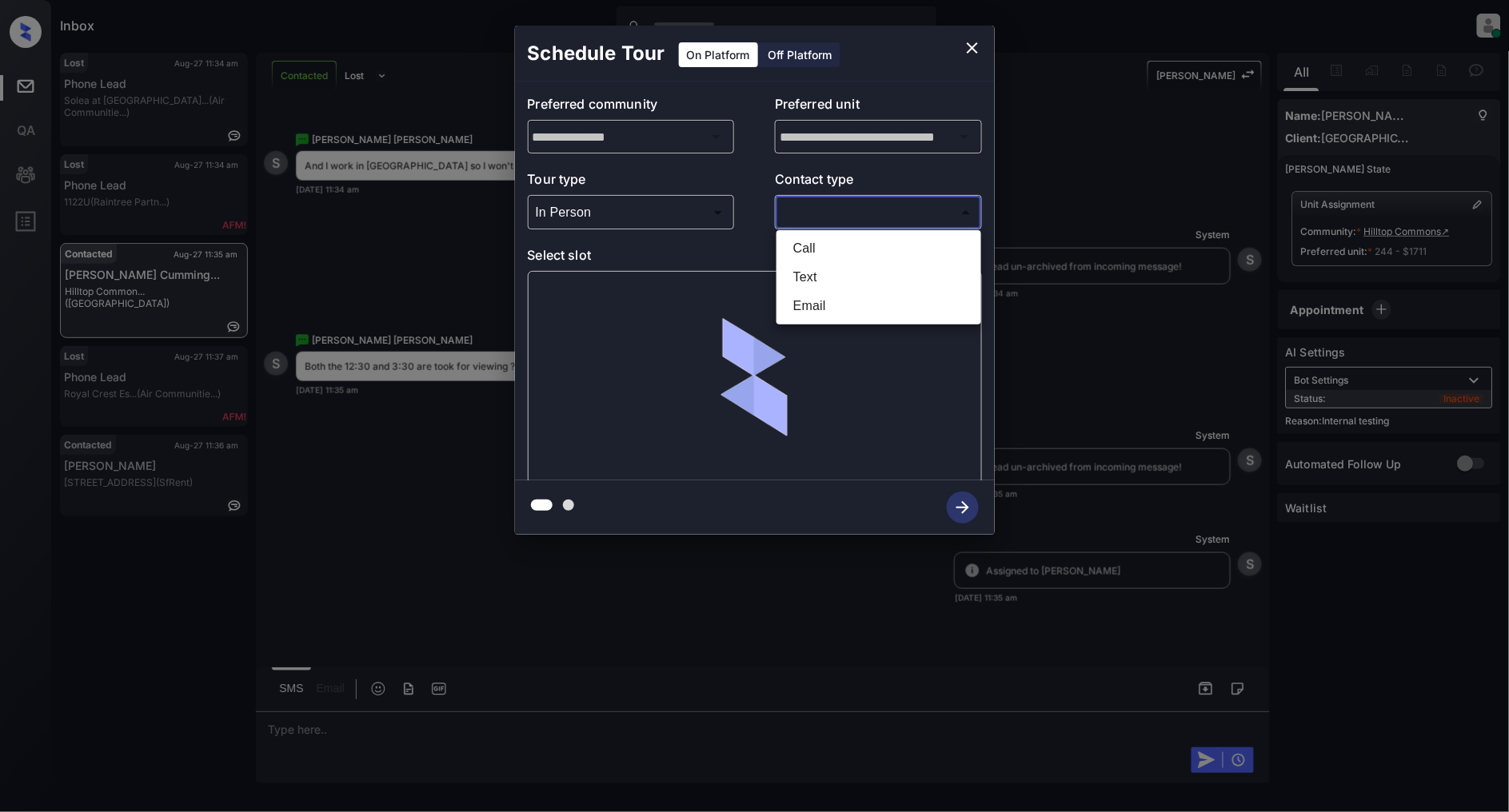
click at [808, 264] on li "Text" at bounding box center [878, 277] width 197 height 29
type input "****"
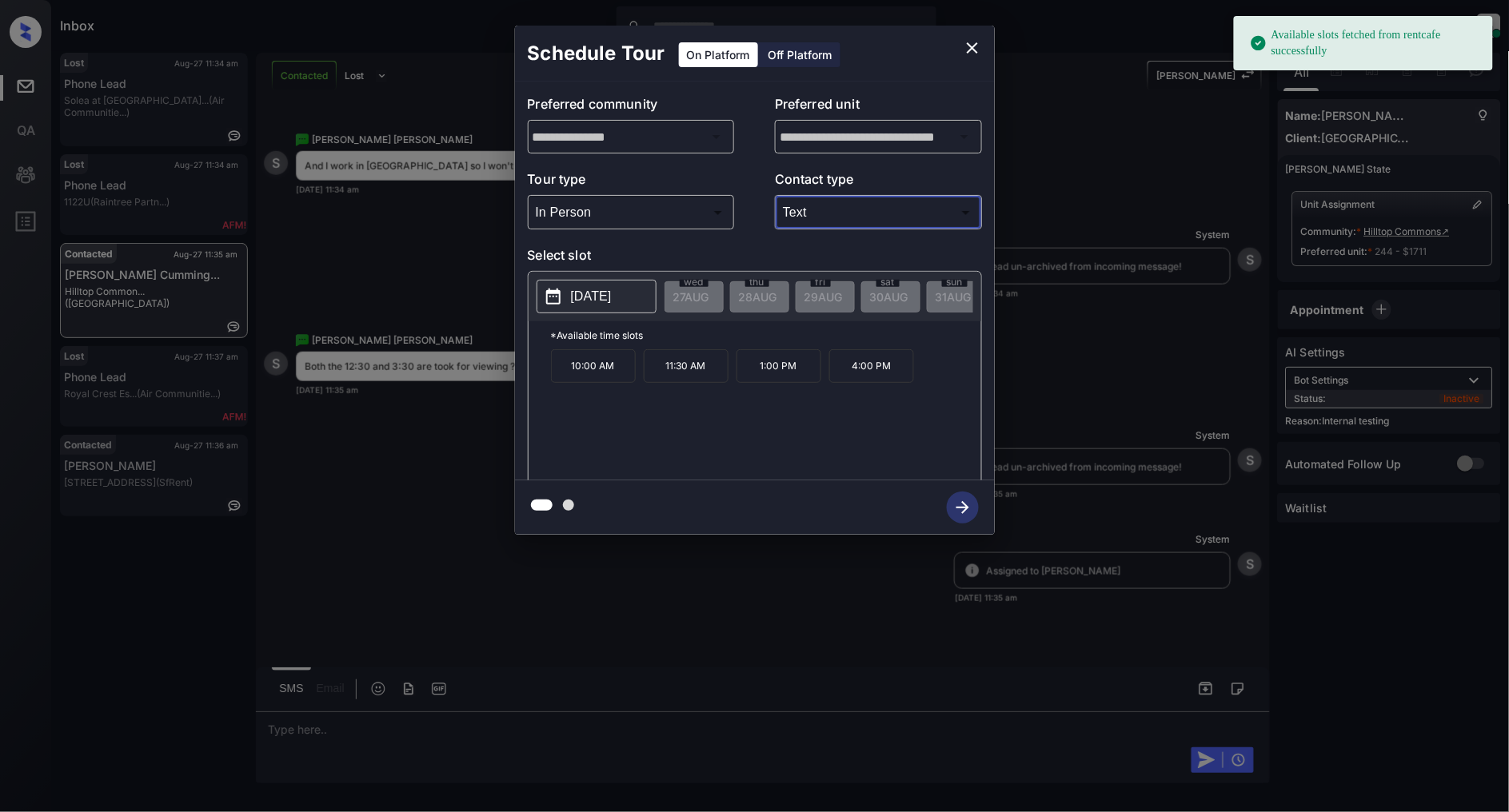
click at [574, 293] on p "[DATE]" at bounding box center [591, 297] width 41 height 19
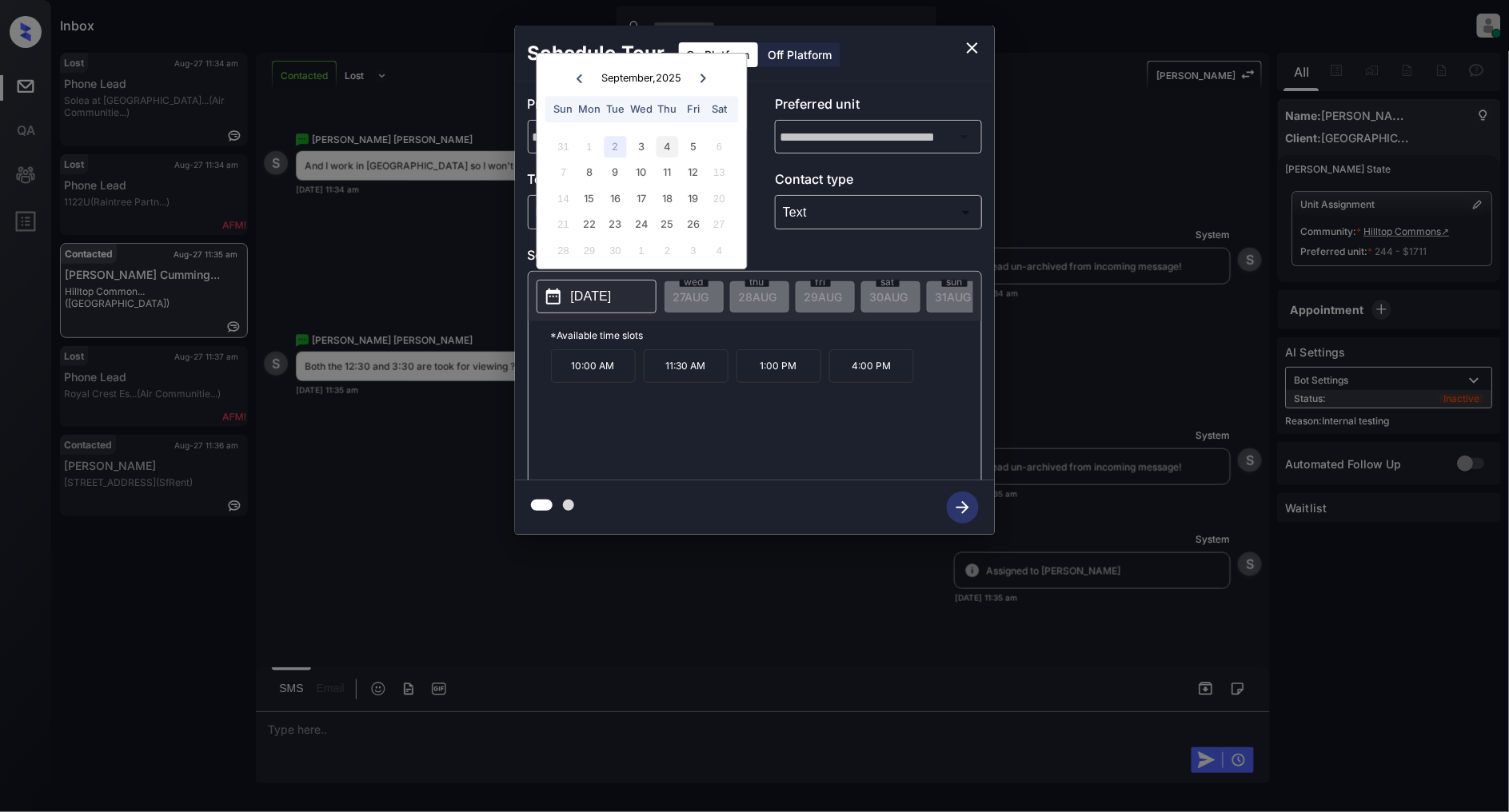
click at [666, 155] on div "4" at bounding box center [667, 146] width 22 height 22
click at [691, 148] on div "5" at bounding box center [693, 146] width 22 height 22
click at [691, 178] on div "12" at bounding box center [693, 173] width 22 height 22
click at [664, 176] on div "11" at bounding box center [667, 173] width 22 height 22
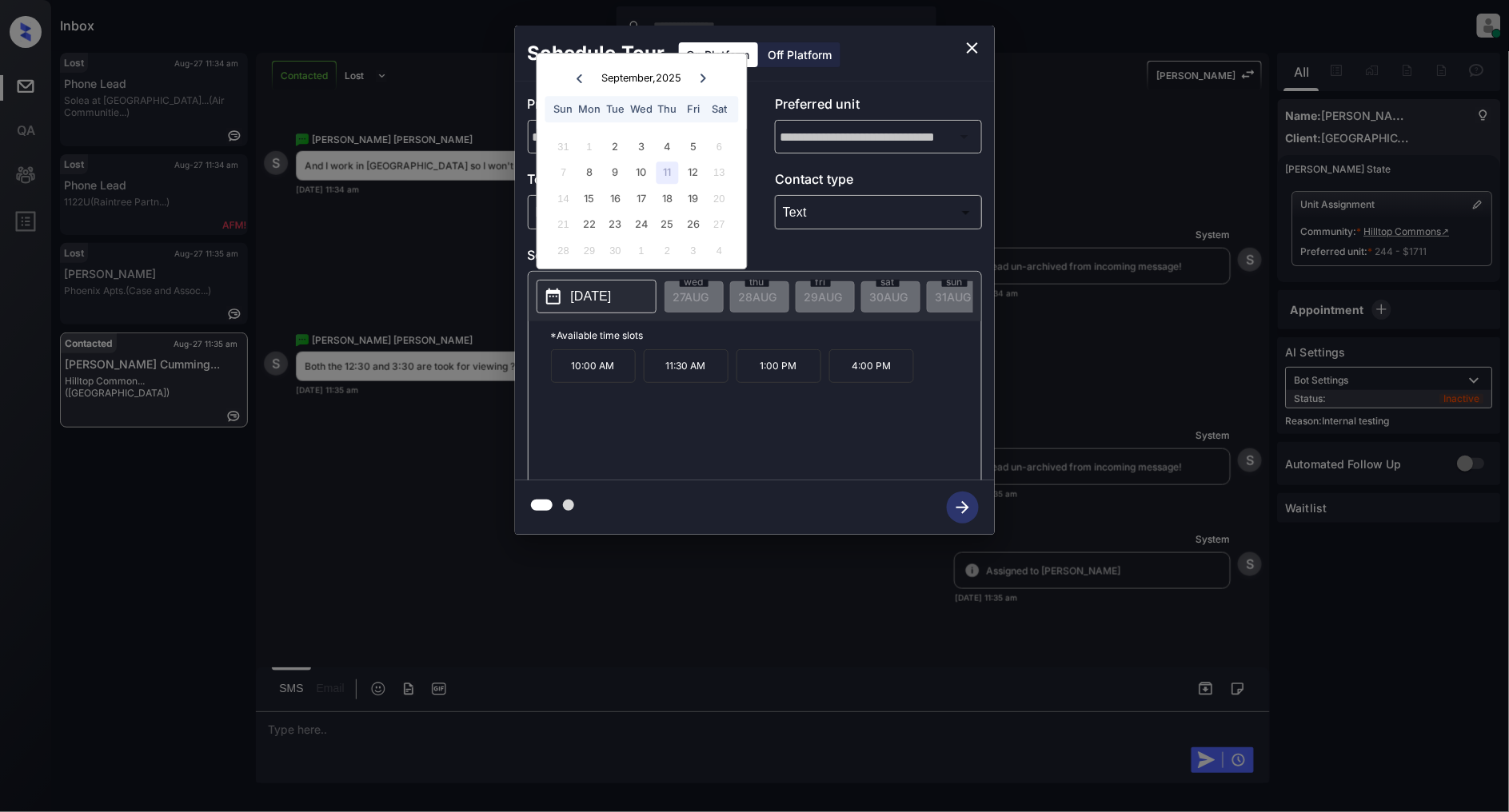
click at [678, 201] on div "14 15 16 17 18 19 20" at bounding box center [642, 199] width 199 height 26
click at [618, 207] on div "16" at bounding box center [615, 199] width 22 height 22
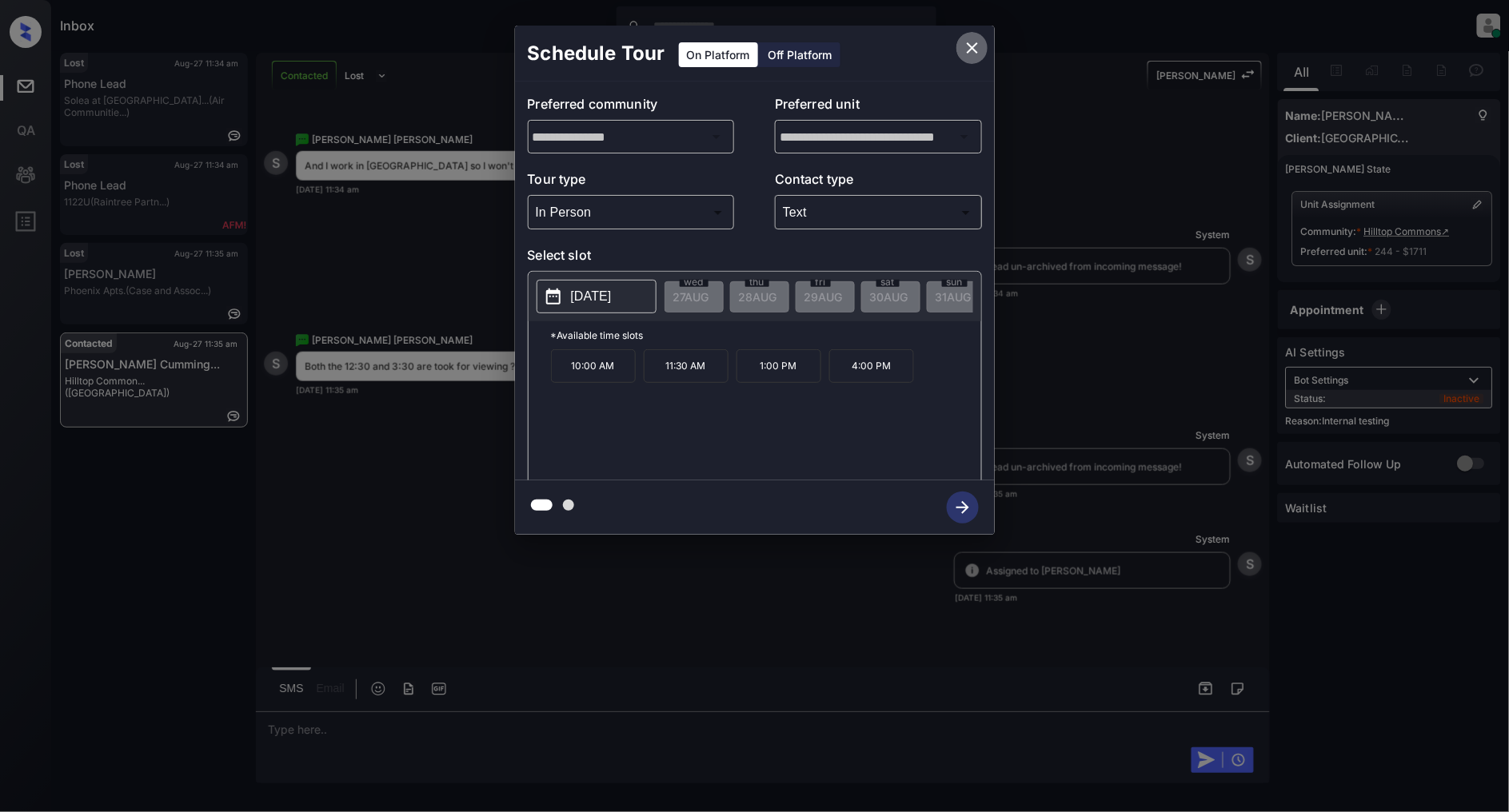
click at [979, 41] on icon "close" at bounding box center [972, 48] width 19 height 19
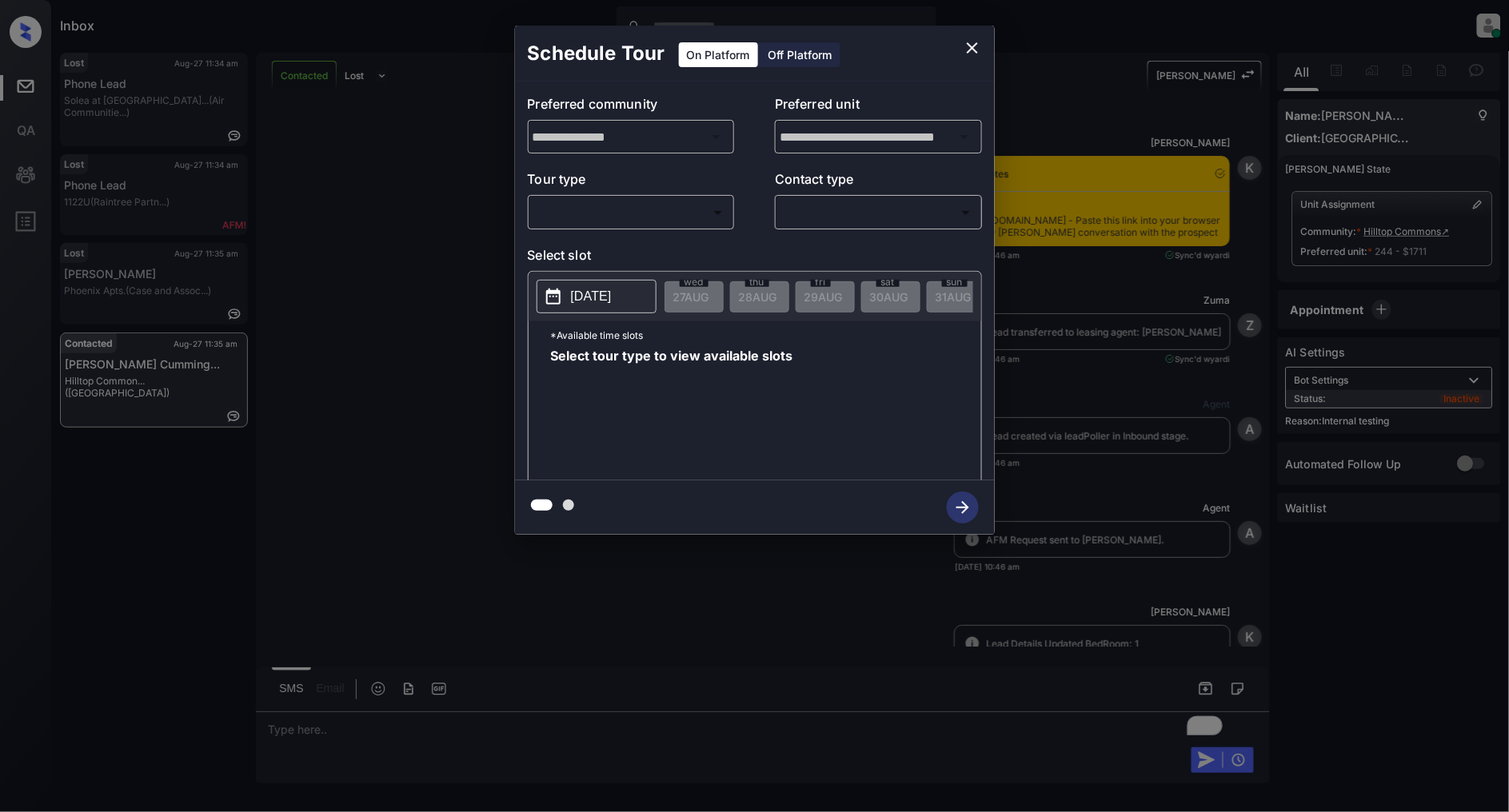
scroll to position [4431, 0]
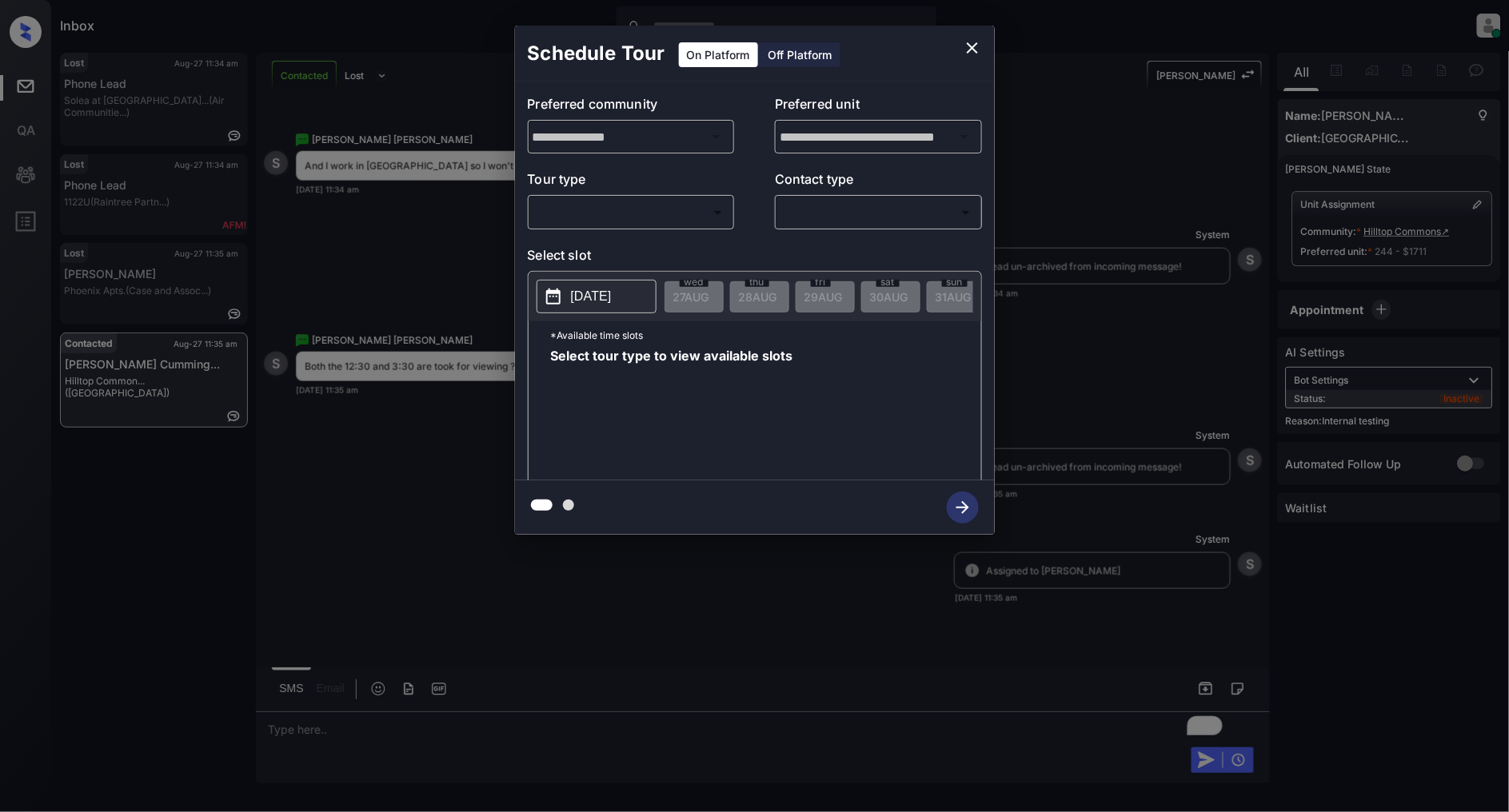
click at [642, 214] on body "Inbox [PERSON_NAME] Online Set yourself offline Set yourself on break Profile S…" at bounding box center [754, 406] width 1509 height 812
click at [598, 240] on li "In Person" at bounding box center [631, 248] width 197 height 29
type input "********"
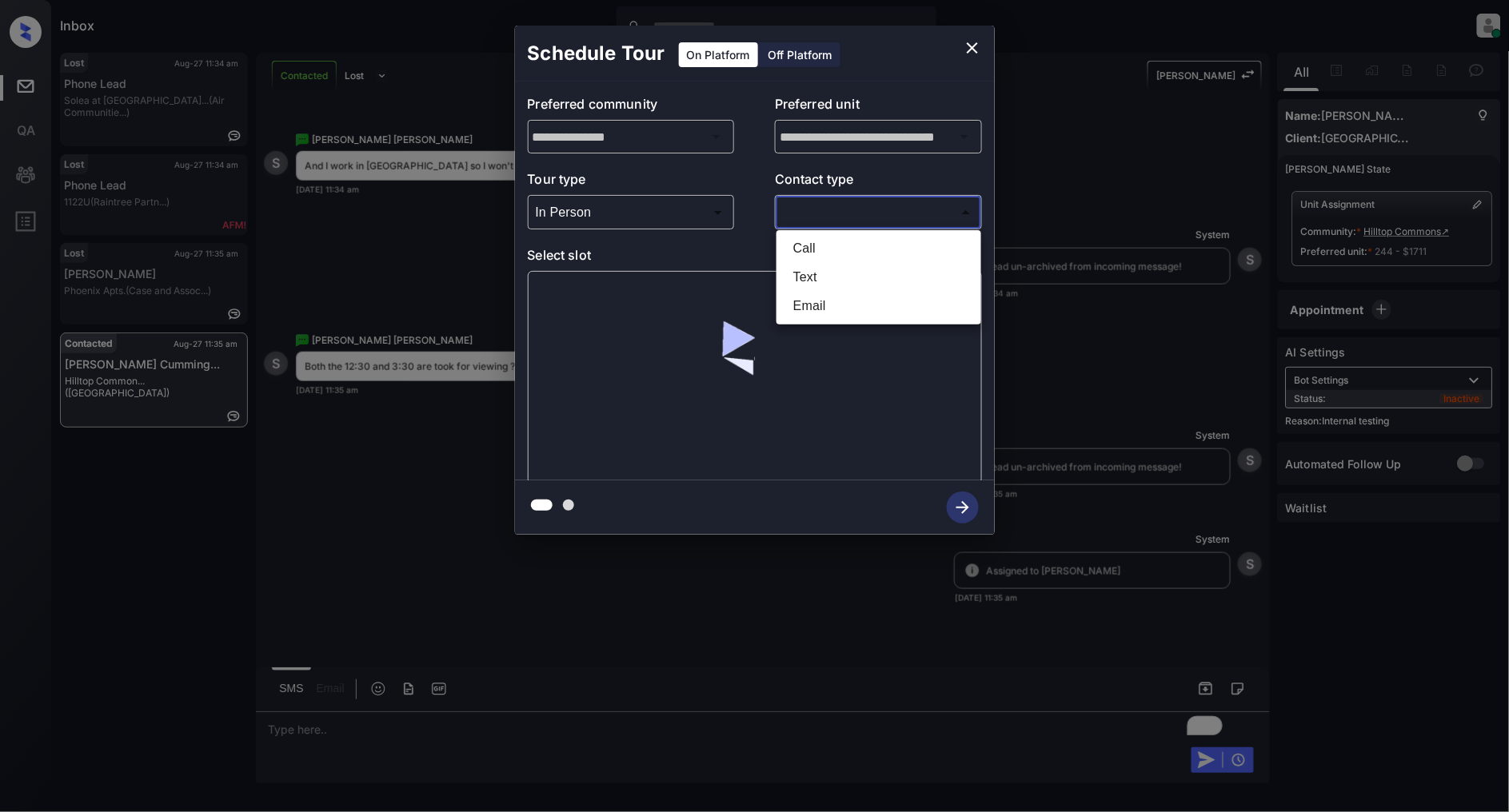
click at [852, 220] on body "Inbox [PERSON_NAME] Online Set yourself offline Set yourself on break Profile S…" at bounding box center [754, 406] width 1509 height 812
click at [824, 276] on li "Text" at bounding box center [878, 277] width 197 height 29
type input "****"
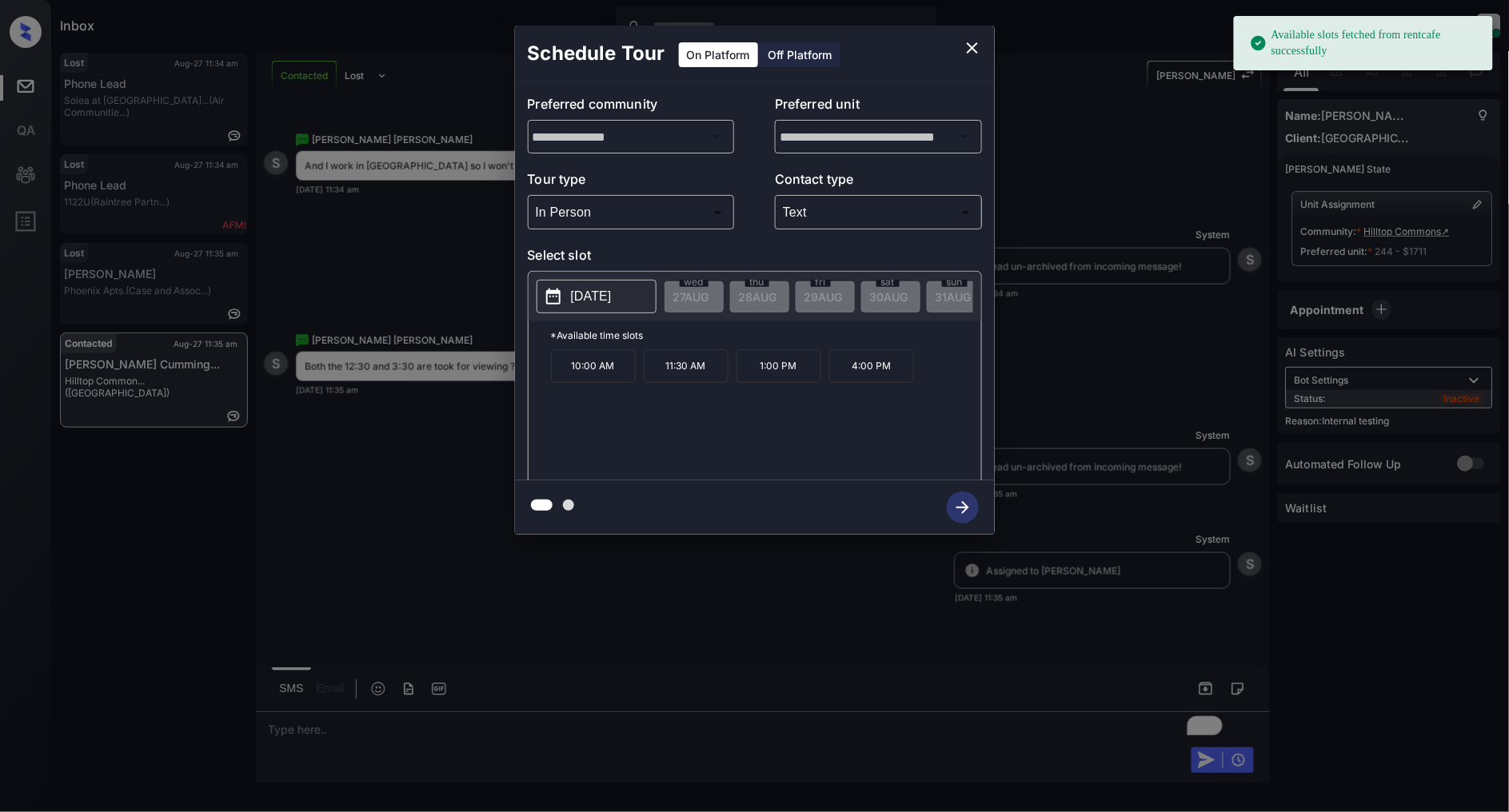
click at [593, 297] on p "[DATE]" at bounding box center [591, 297] width 41 height 19
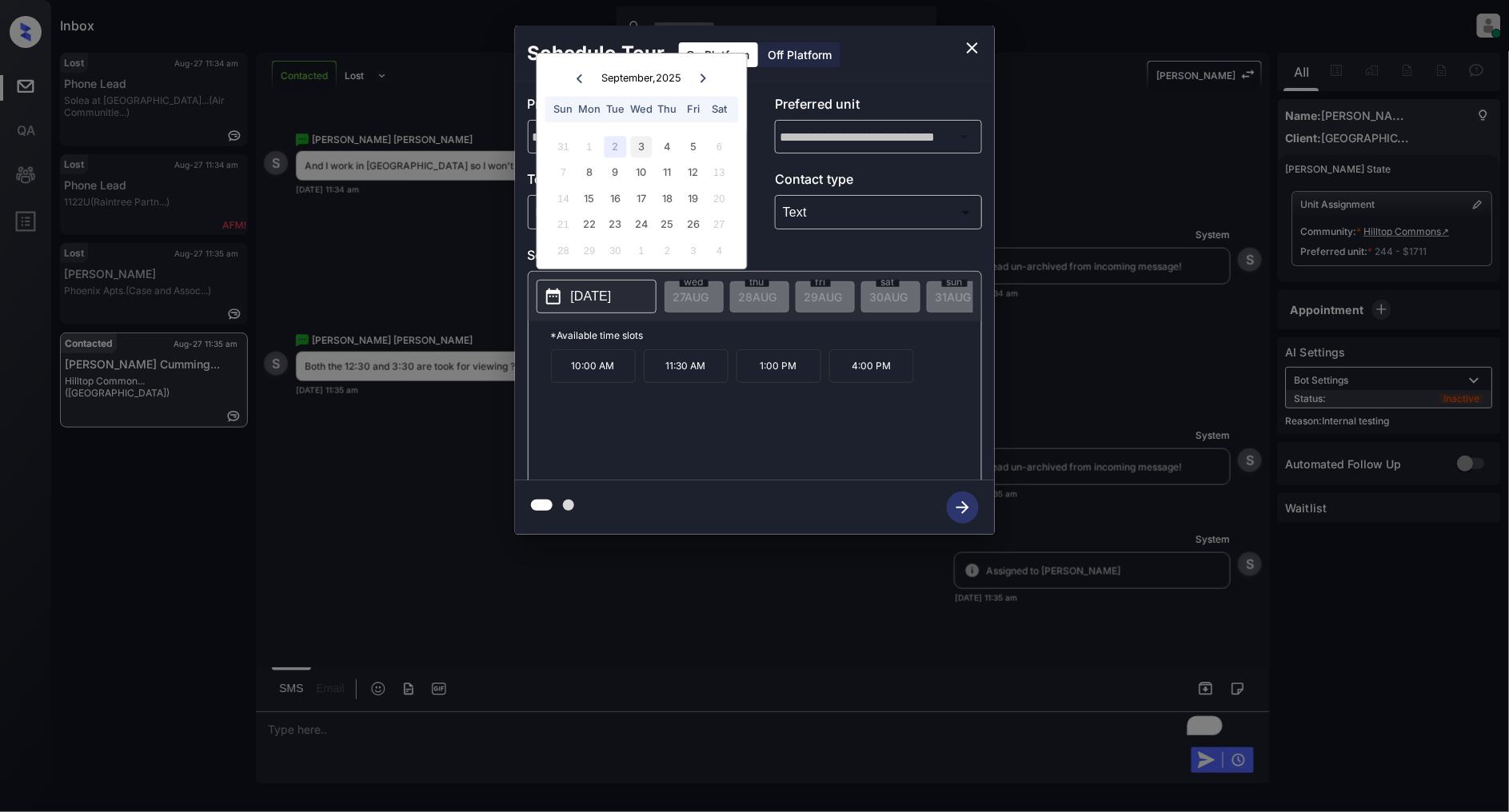
click at [638, 148] on div "3" at bounding box center [641, 146] width 22 height 22
click at [668, 150] on div "4" at bounding box center [667, 146] width 22 height 22
click at [614, 147] on div "2" at bounding box center [615, 146] width 22 height 22
click at [641, 147] on div "3" at bounding box center [641, 146] width 22 height 22
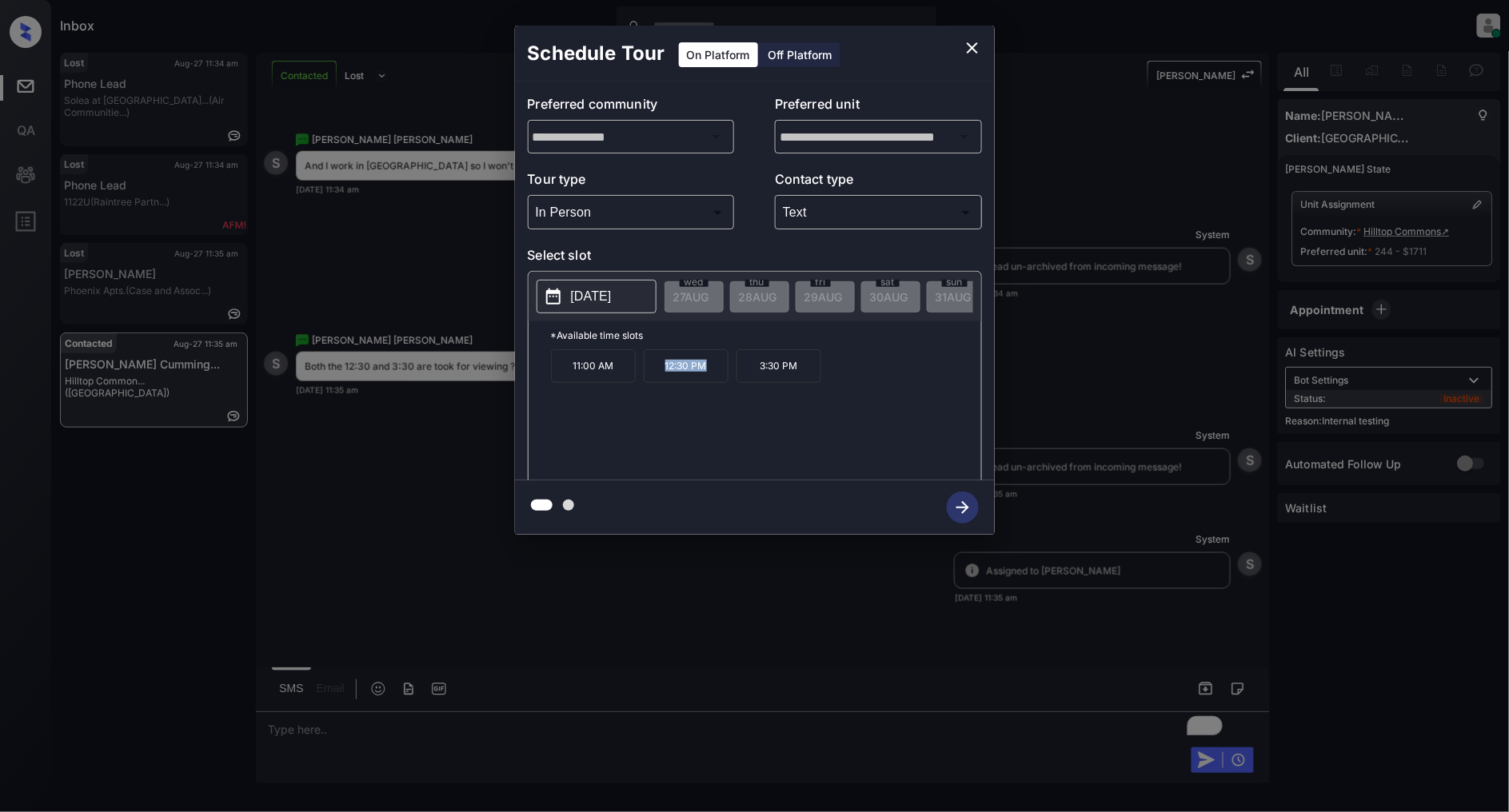
drag, startPoint x: 713, startPoint y: 376, endPoint x: 657, endPoint y: 376, distance: 56.0
click at [657, 376] on p "12:30 PM" at bounding box center [685, 366] width 84 height 34
copy p "12:30 PM"
drag, startPoint x: 805, startPoint y: 375, endPoint x: 754, endPoint y: 376, distance: 51.0
click at [754, 376] on p "3:30 PM" at bounding box center [779, 366] width 84 height 34
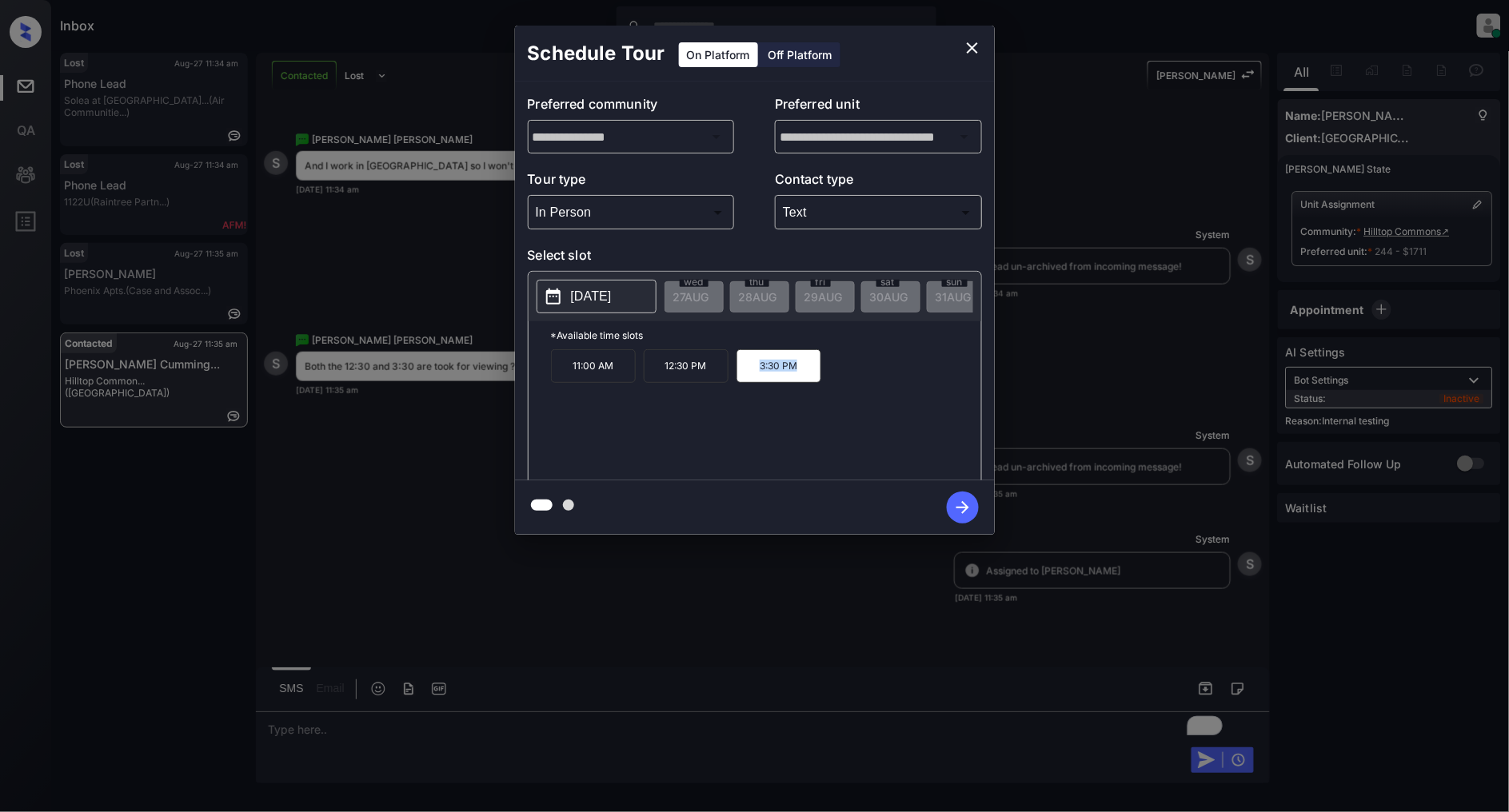
copy p "3:30 PM"
click at [974, 48] on icon "close" at bounding box center [972, 48] width 19 height 19
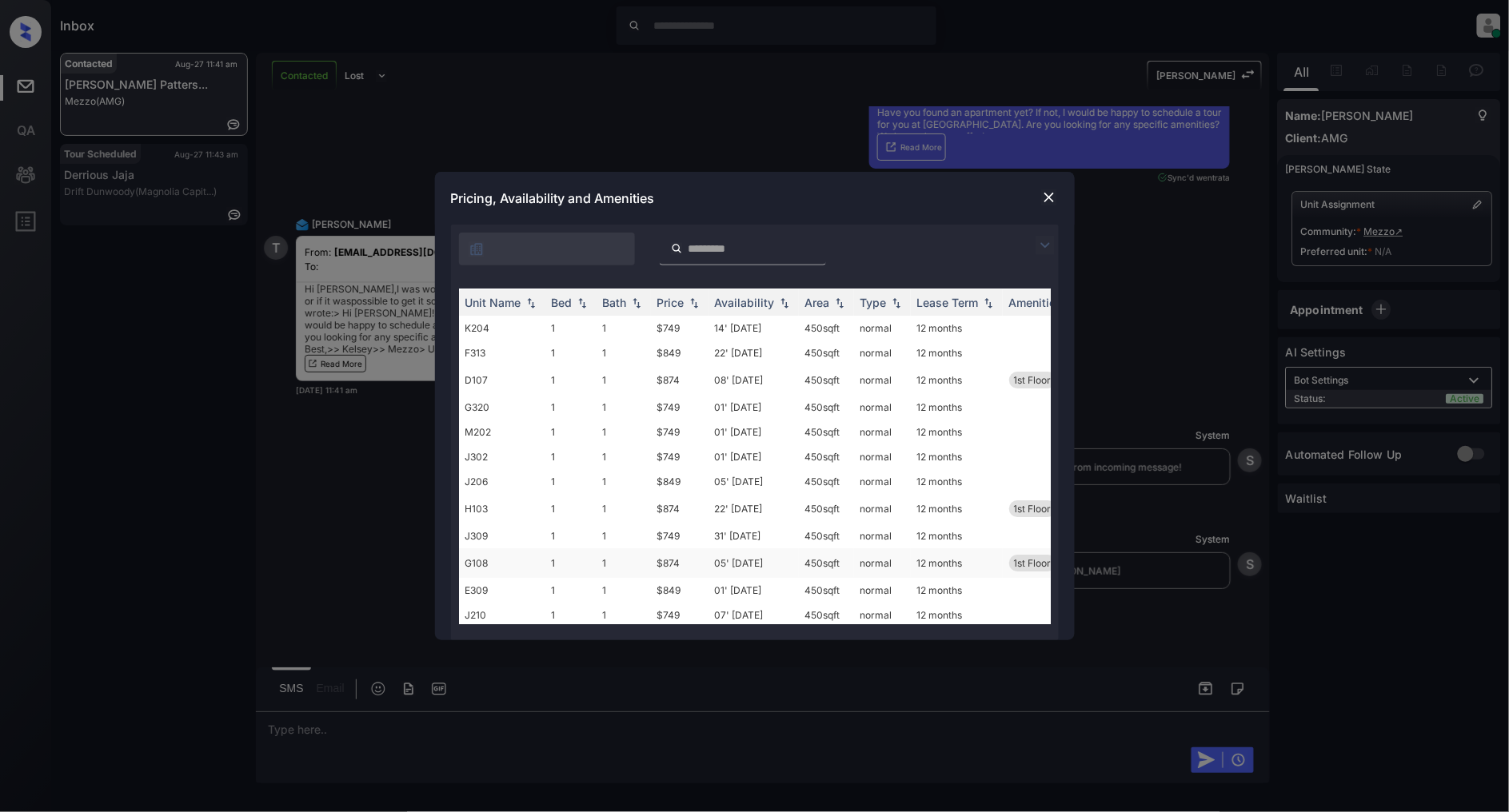
scroll to position [1772, 0]
click at [1041, 197] on img at bounding box center [1049, 198] width 16 height 16
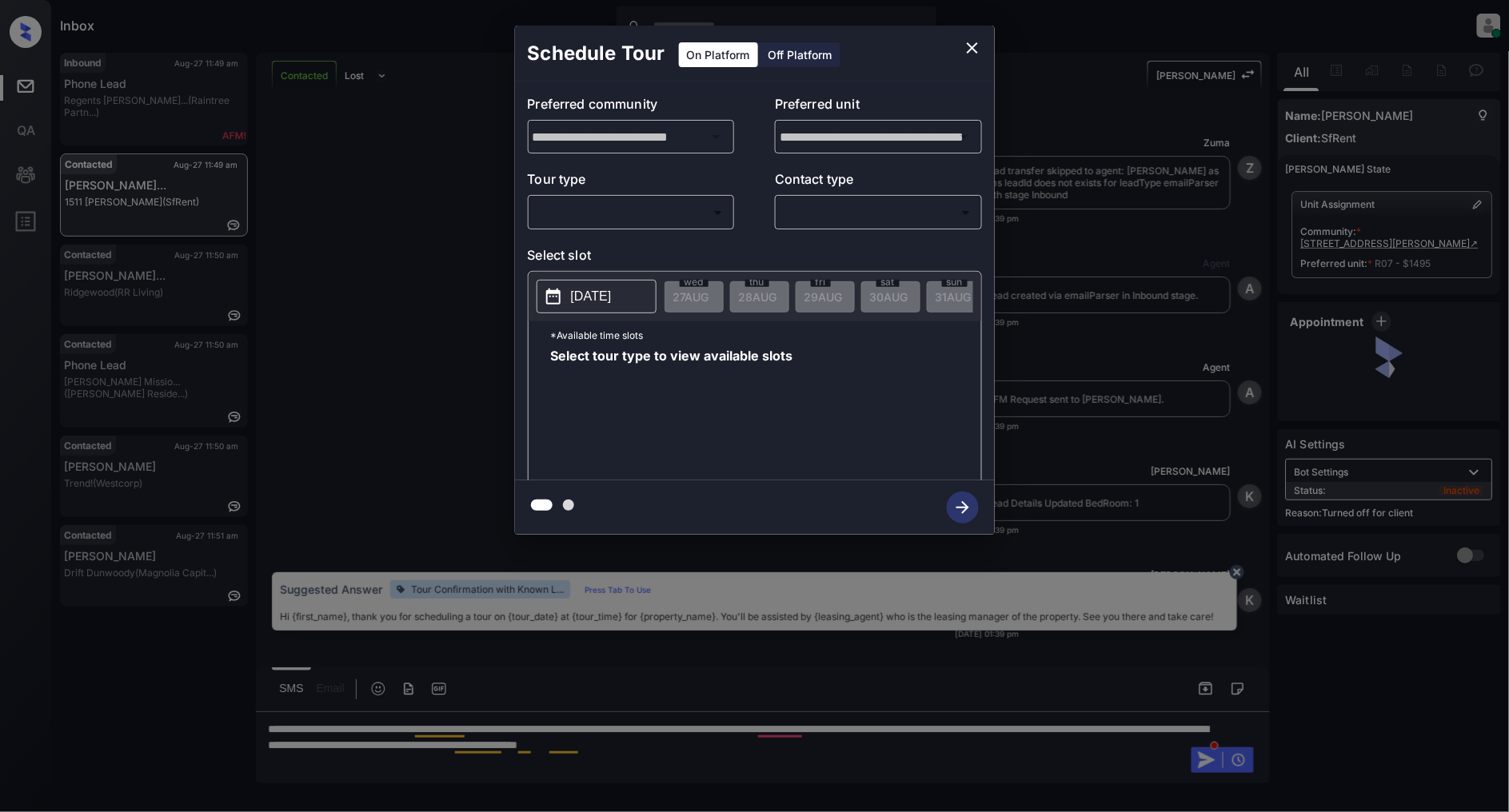
scroll to position [3652, 0]
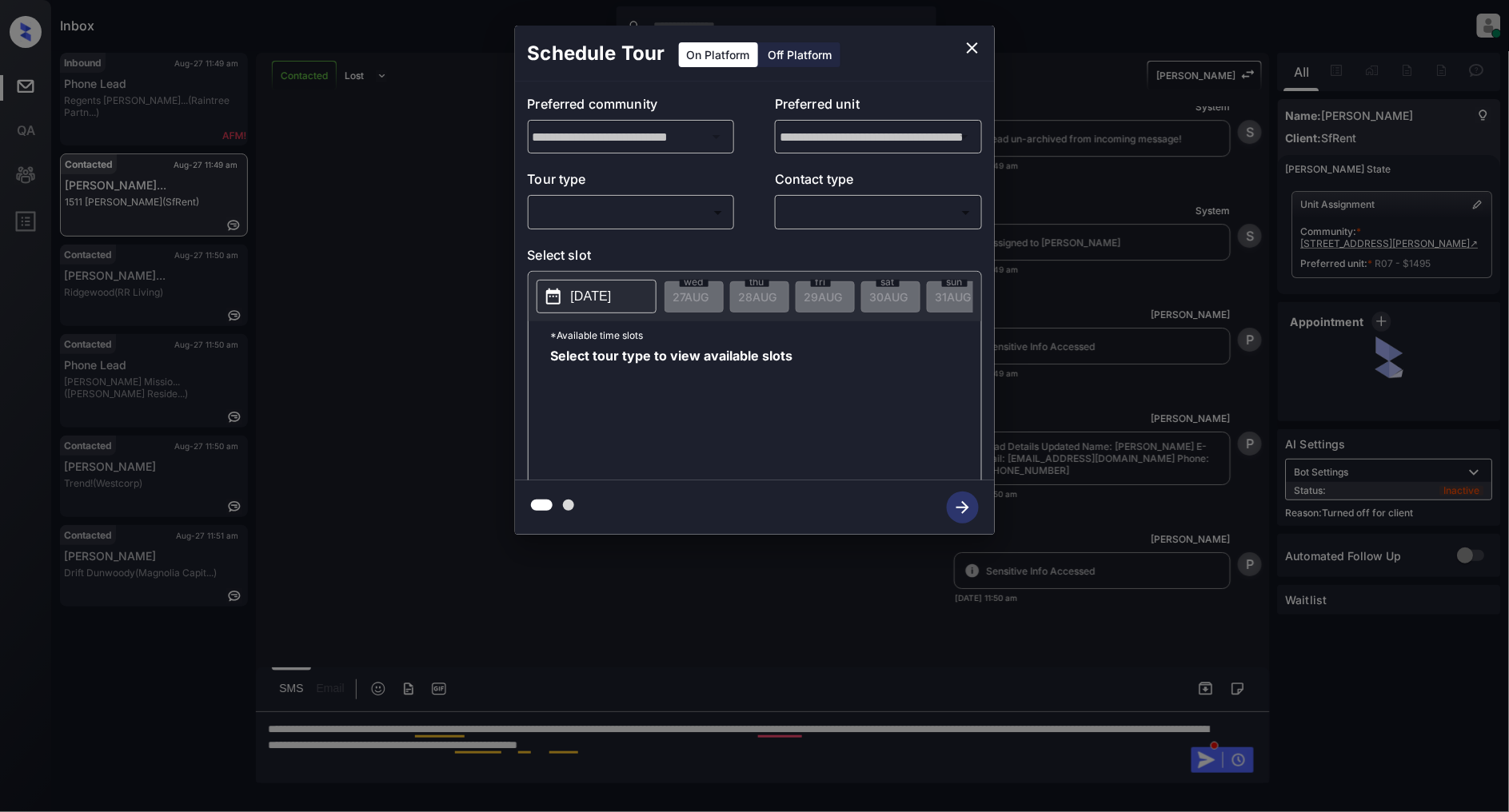
click at [769, 51] on div "Off Platform" at bounding box center [800, 55] width 80 height 25
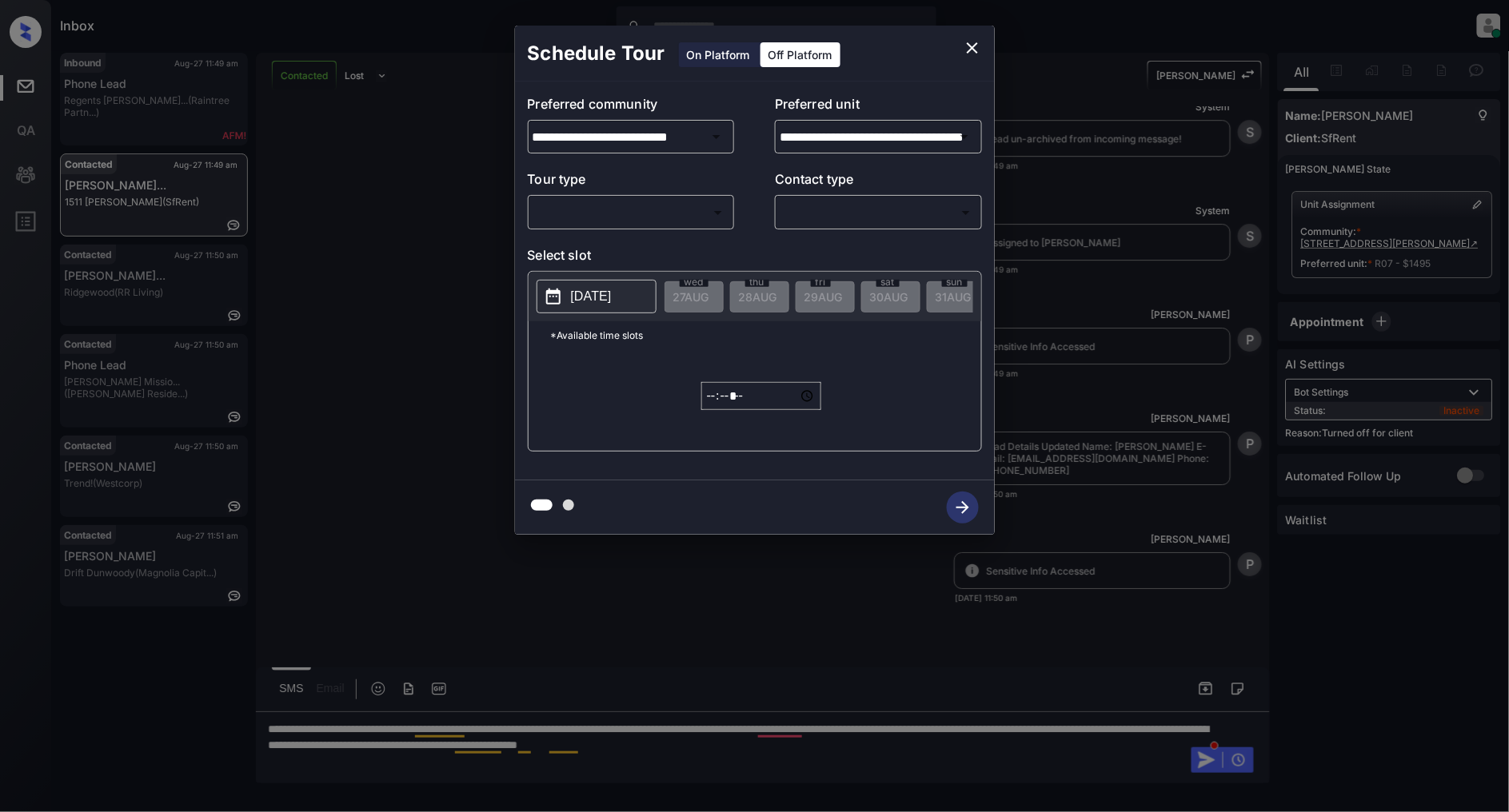
click at [631, 213] on body "Inbox [PERSON_NAME] Online Set yourself offline Set yourself on break Profile S…" at bounding box center [754, 406] width 1509 height 812
click at [621, 245] on li "In Person" at bounding box center [631, 248] width 197 height 29
type input "********"
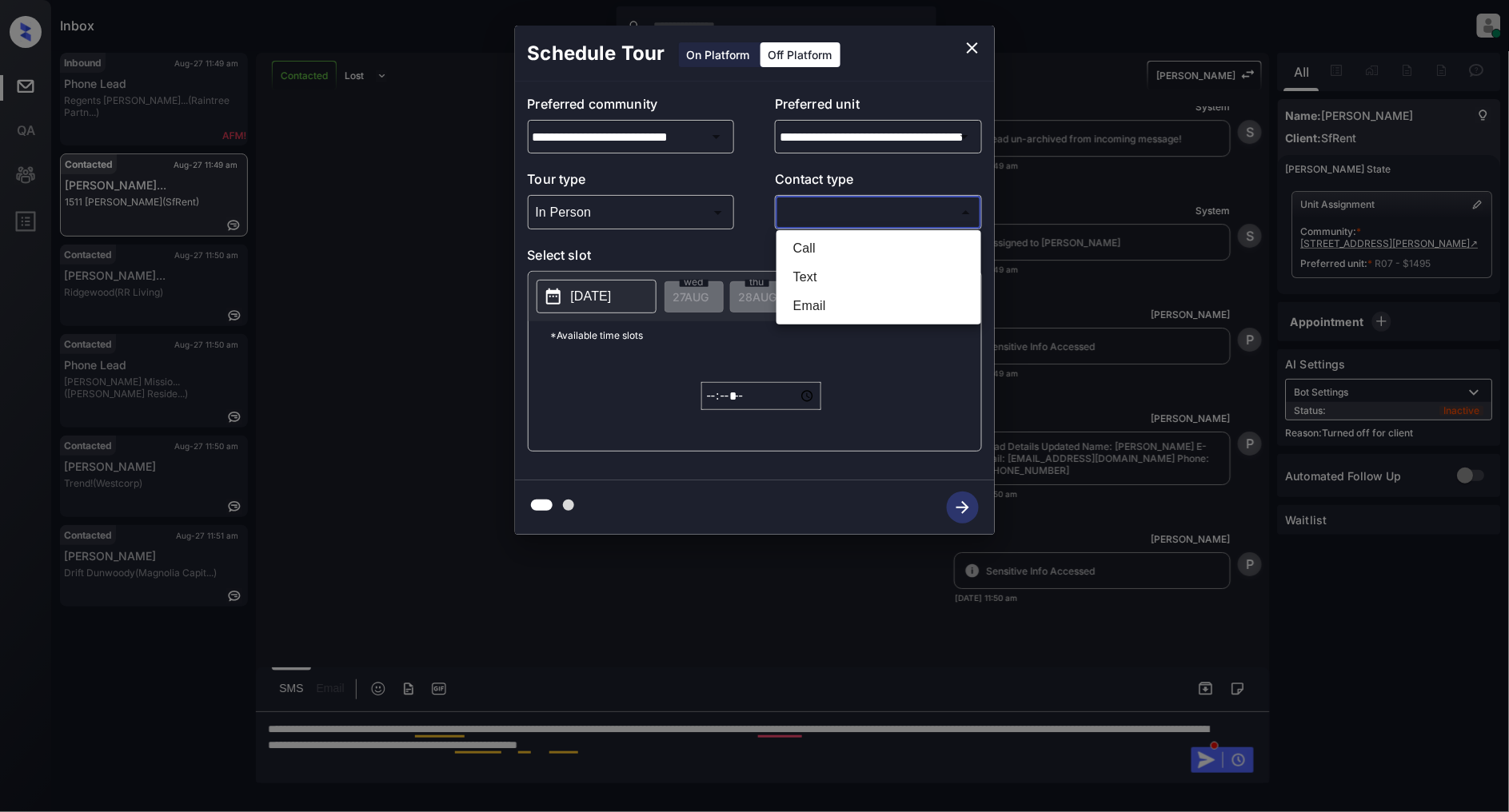
click at [849, 211] on body "Inbox Patrick Deasis Online Set yourself offline Set yourself on break Profile …" at bounding box center [754, 406] width 1509 height 812
click at [837, 277] on li "Text" at bounding box center [878, 277] width 197 height 29
type input "****"
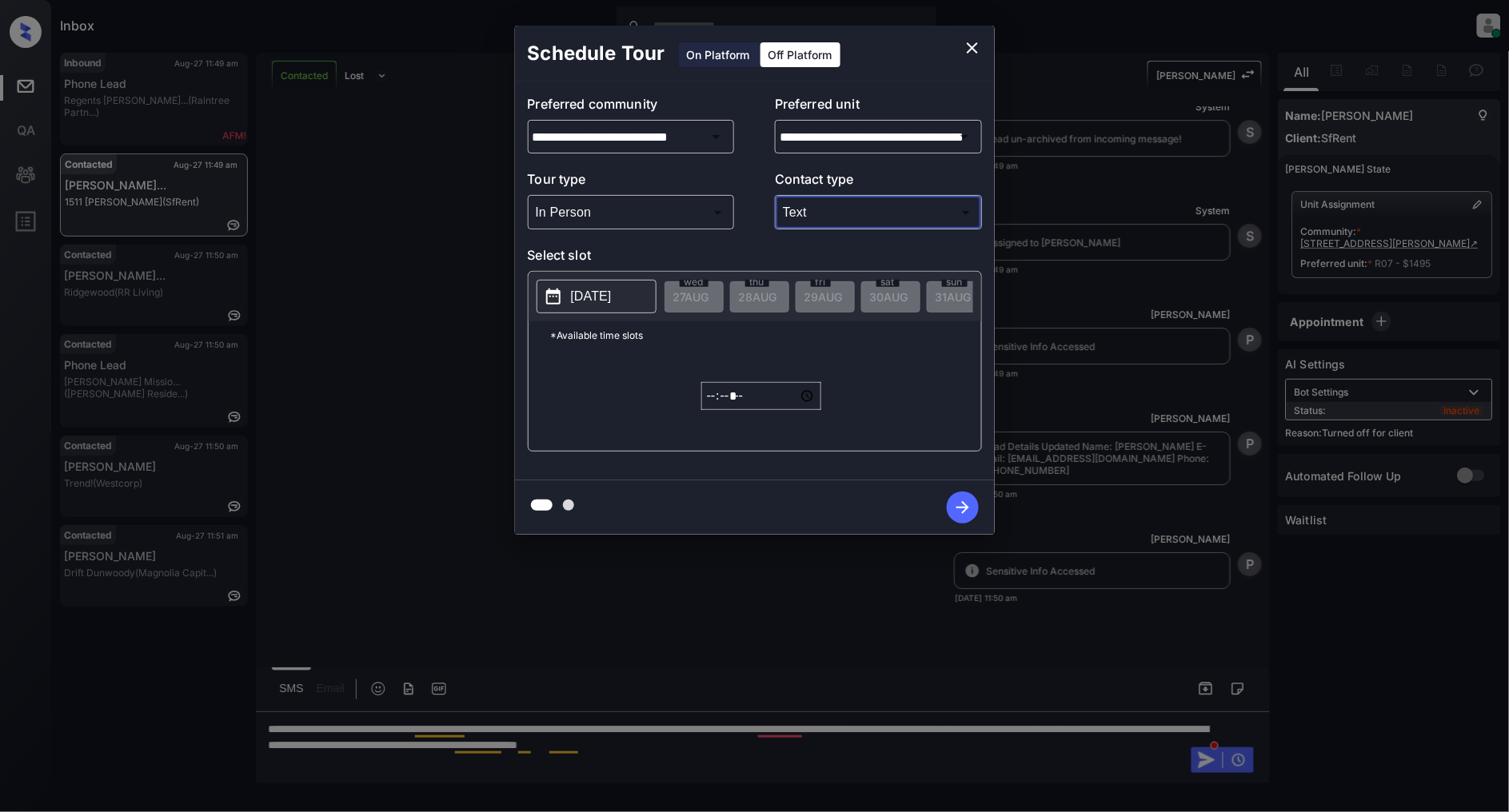
click at [611, 293] on p "2025-08-27" at bounding box center [591, 297] width 41 height 19
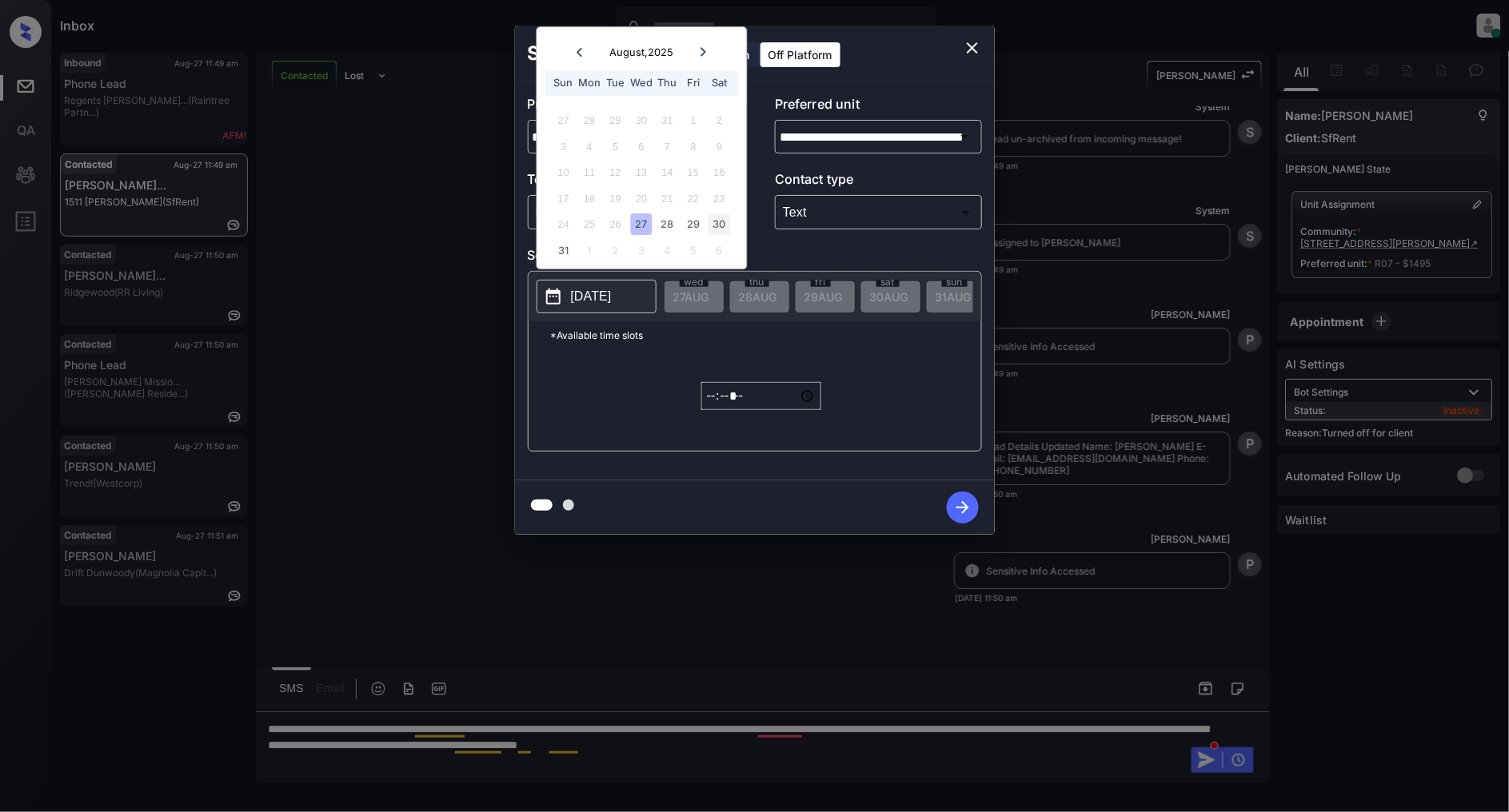
click at [717, 219] on div "30" at bounding box center [719, 224] width 22 height 22
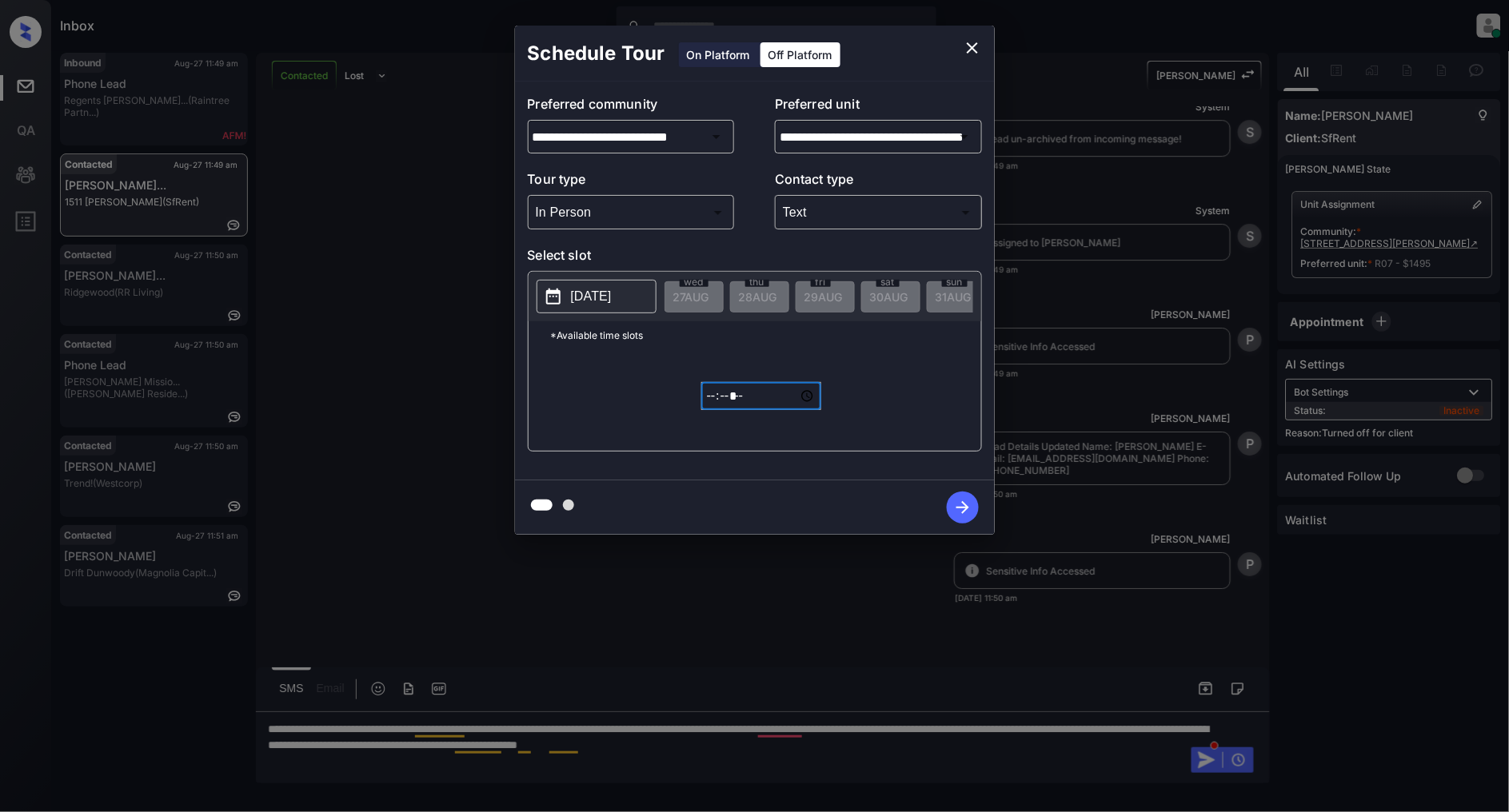
click at [720, 405] on input "*****" at bounding box center [761, 396] width 120 height 28
type input "*****"
click at [958, 511] on icon "button" at bounding box center [963, 507] width 32 height 32
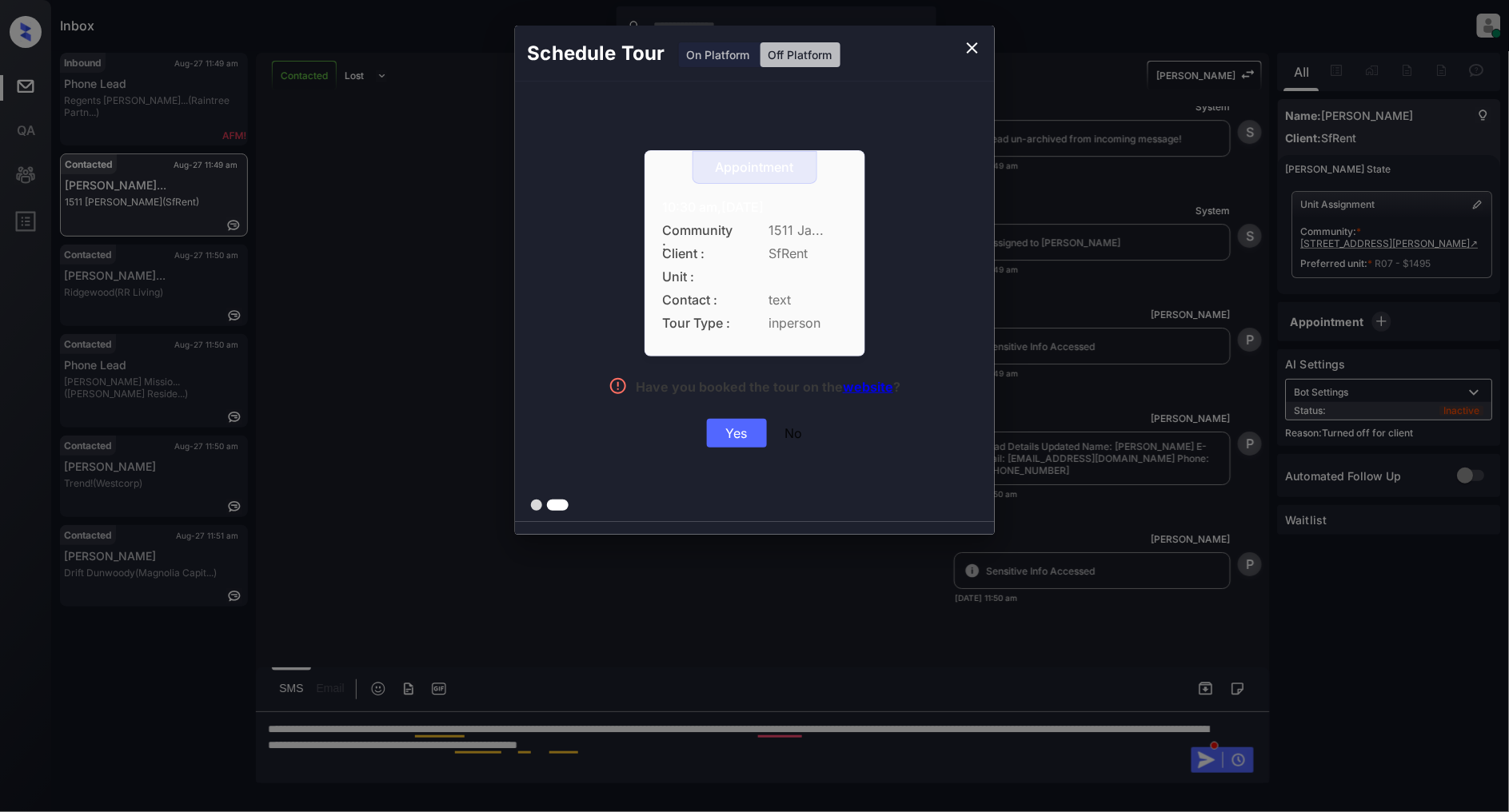
click at [748, 425] on div "Yes" at bounding box center [737, 433] width 60 height 29
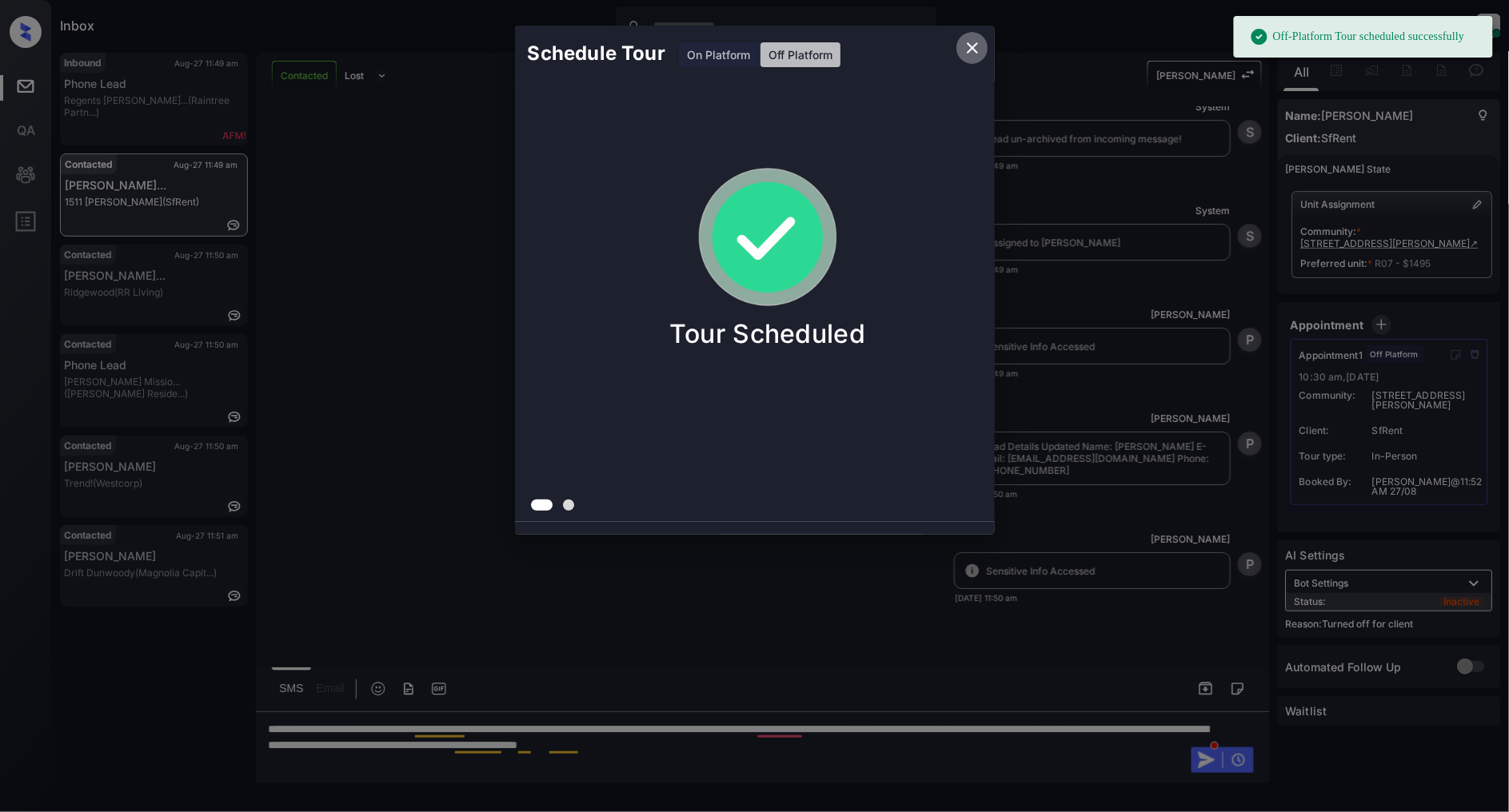
click at [957, 40] on button "close" at bounding box center [972, 48] width 32 height 32
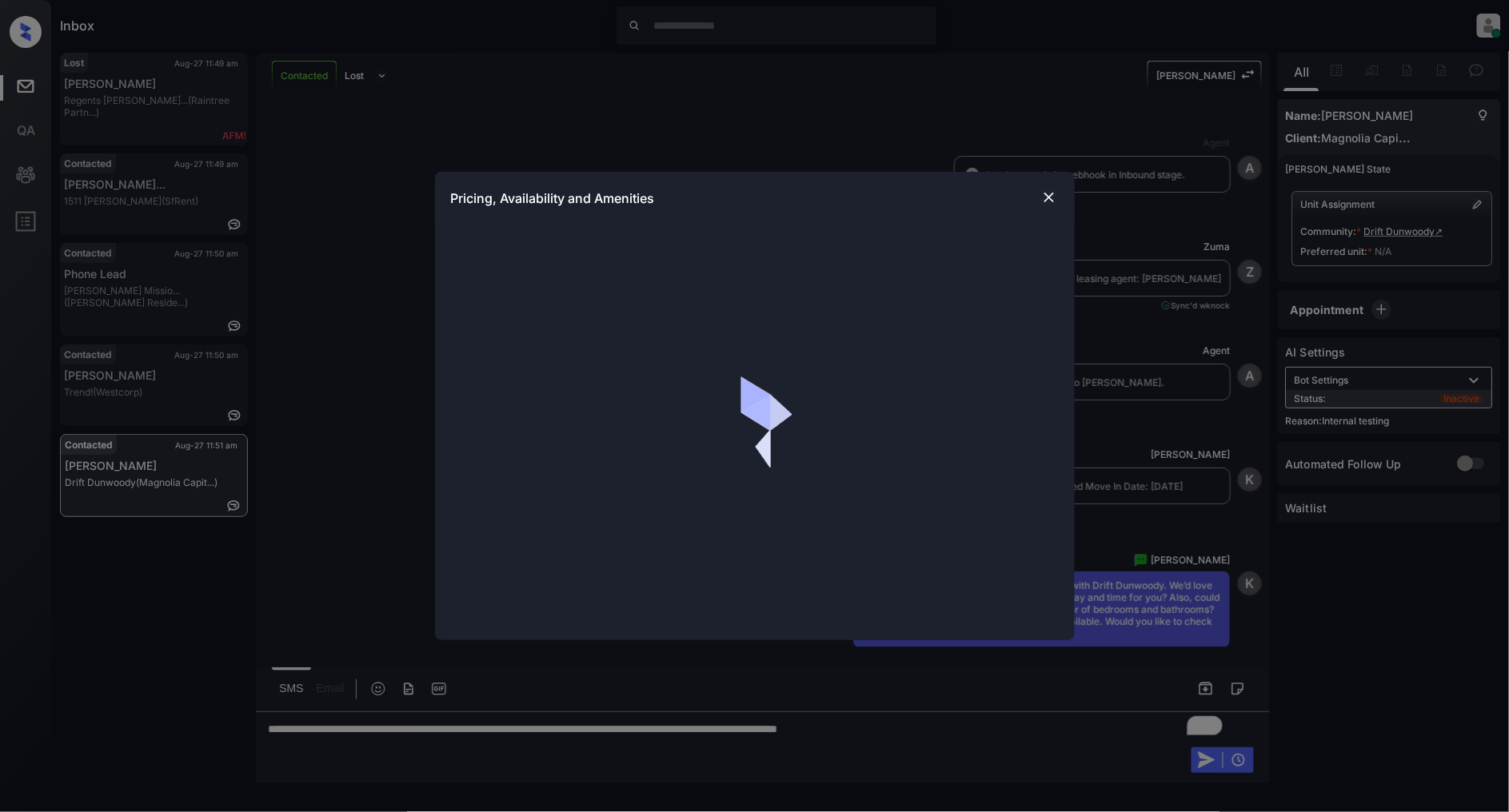
scroll to position [1536, 0]
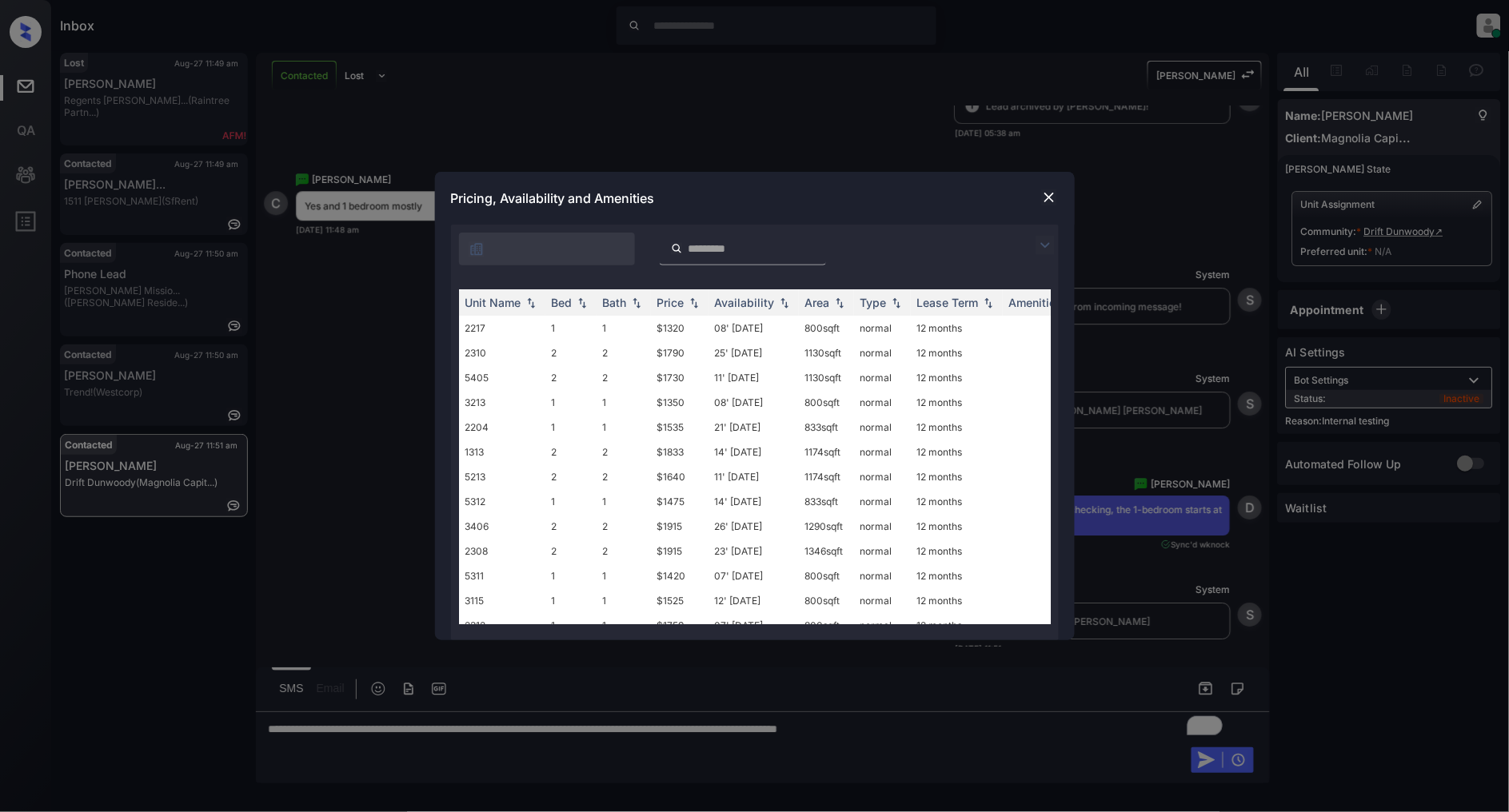
click at [1045, 244] on img at bounding box center [1046, 245] width 19 height 19
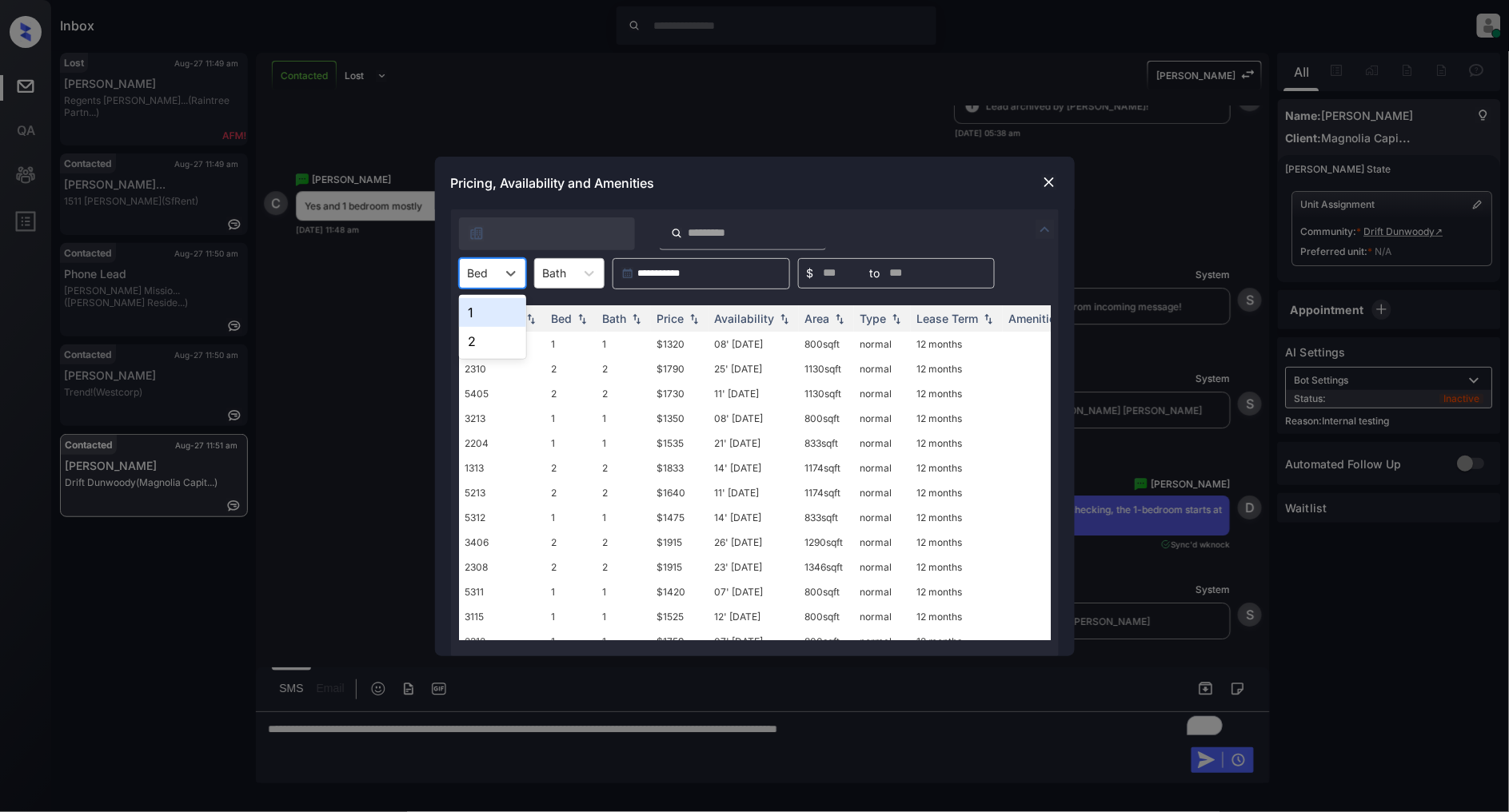
click at [483, 274] on div at bounding box center [479, 273] width 21 height 17
click at [489, 318] on div "1" at bounding box center [493, 313] width 68 height 29
click at [836, 316] on img at bounding box center [840, 318] width 16 height 11
drag, startPoint x: 845, startPoint y: 341, endPoint x: 787, endPoint y: 342, distance: 58.0
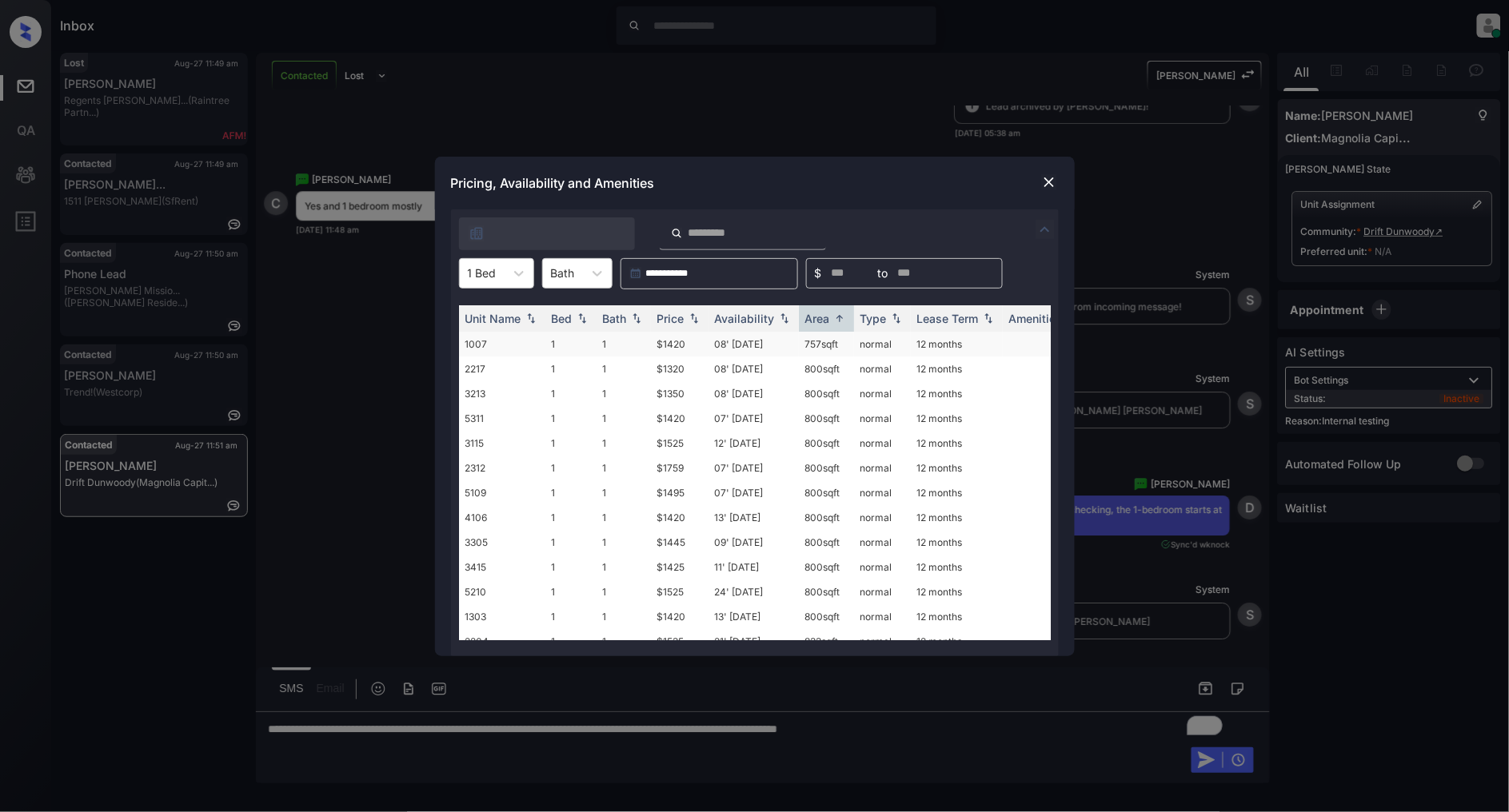
click at [787, 342] on tr "1007 1 1 $1420 08' [DATE] 757 sqft normal 12 months" at bounding box center [877, 344] width 836 height 25
copy tr "757 sqft"
click at [837, 318] on img at bounding box center [840, 318] width 16 height 12
click at [837, 318] on img at bounding box center [840, 318] width 16 height 11
click at [850, 342] on td "833 sqft" at bounding box center [826, 344] width 56 height 25
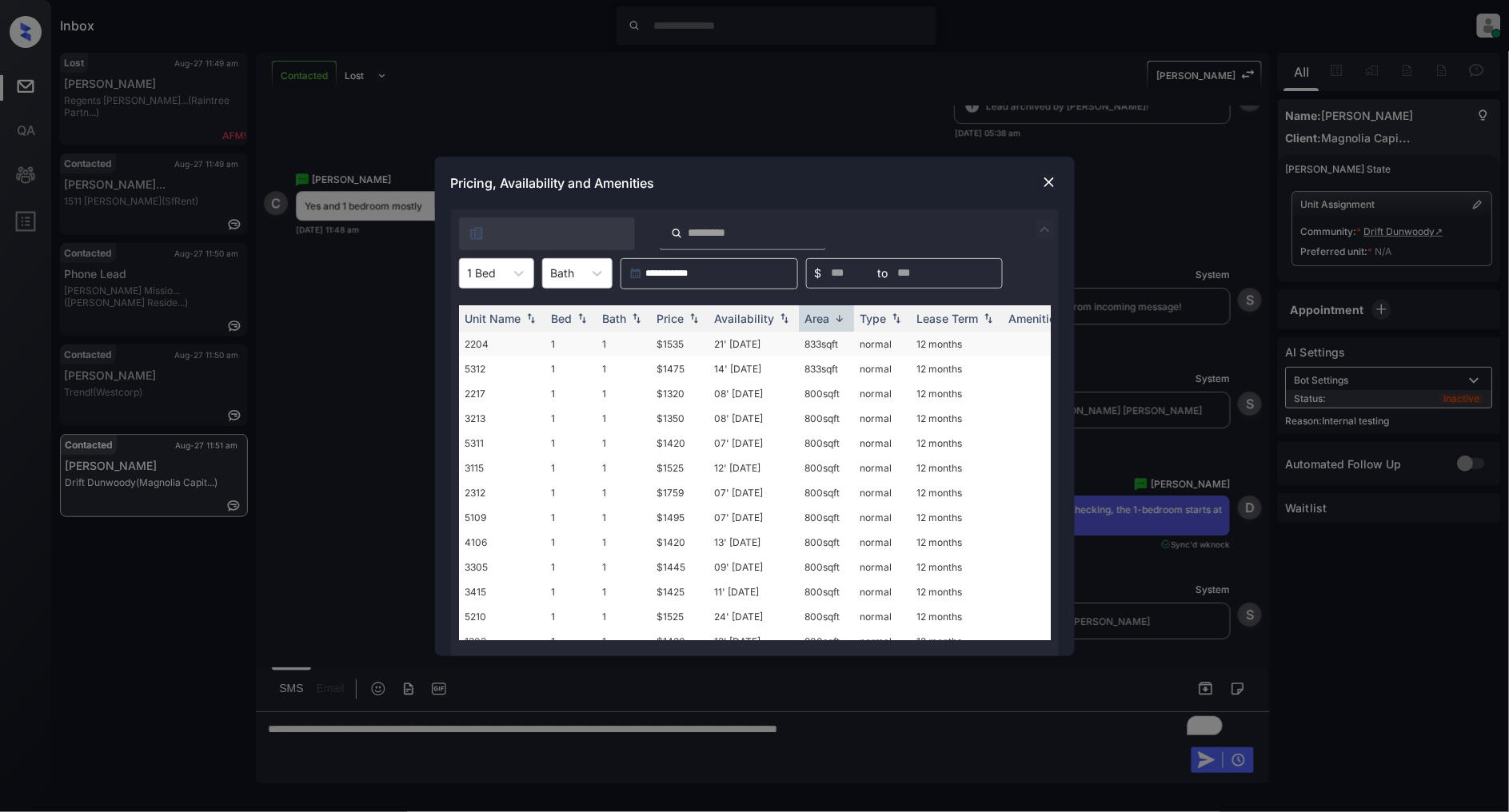
drag, startPoint x: 850, startPoint y: 342, endPoint x: 793, endPoint y: 346, distance: 57.1
click at [793, 346] on tr "2204 1 1 $1535 21' [DATE] 833 sqft normal 12 months" at bounding box center [877, 344] width 836 height 25
copy tr "833 sqft"
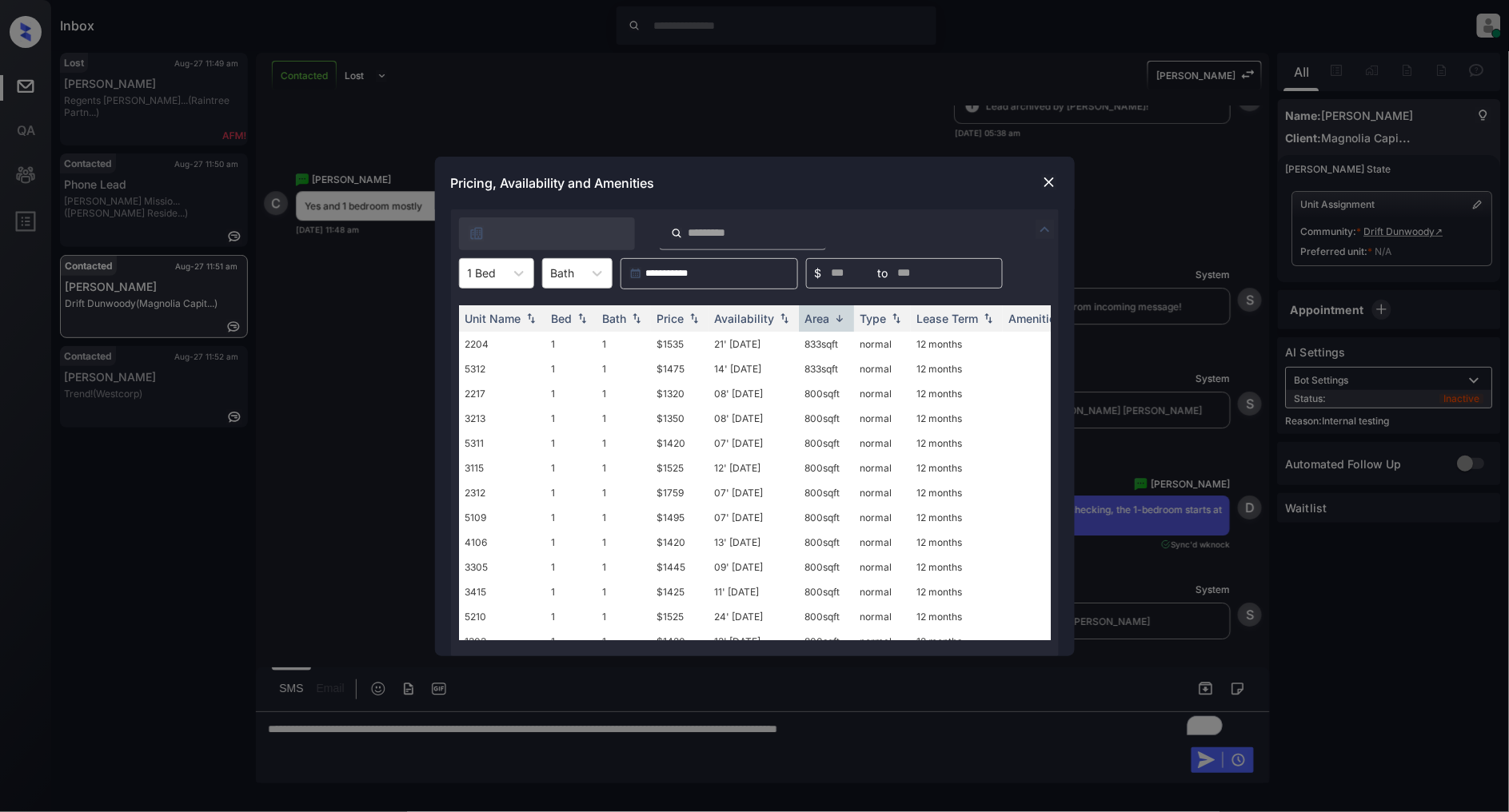
click at [1051, 184] on img at bounding box center [1049, 182] width 16 height 16
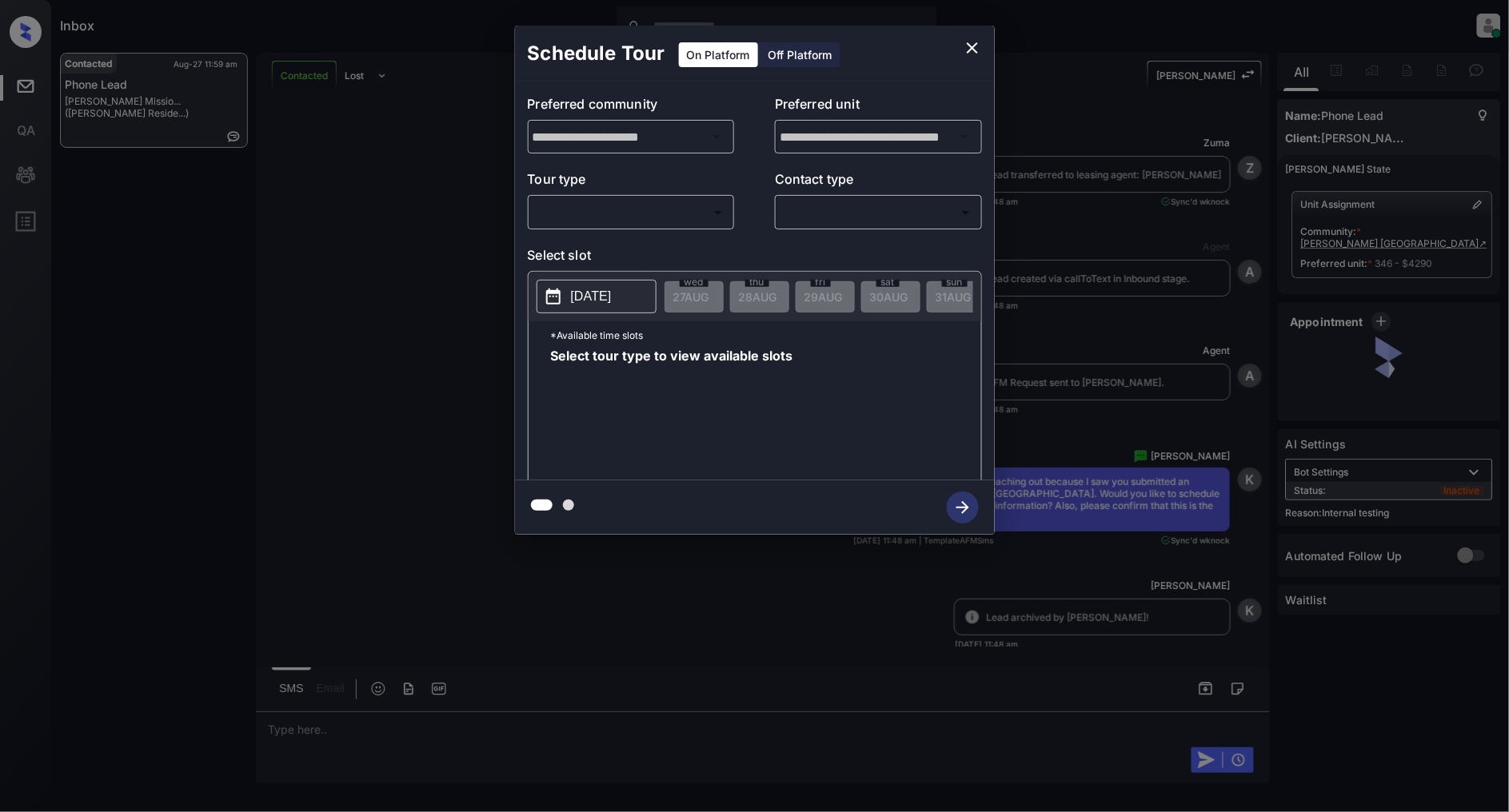
scroll to position [3435, 0]
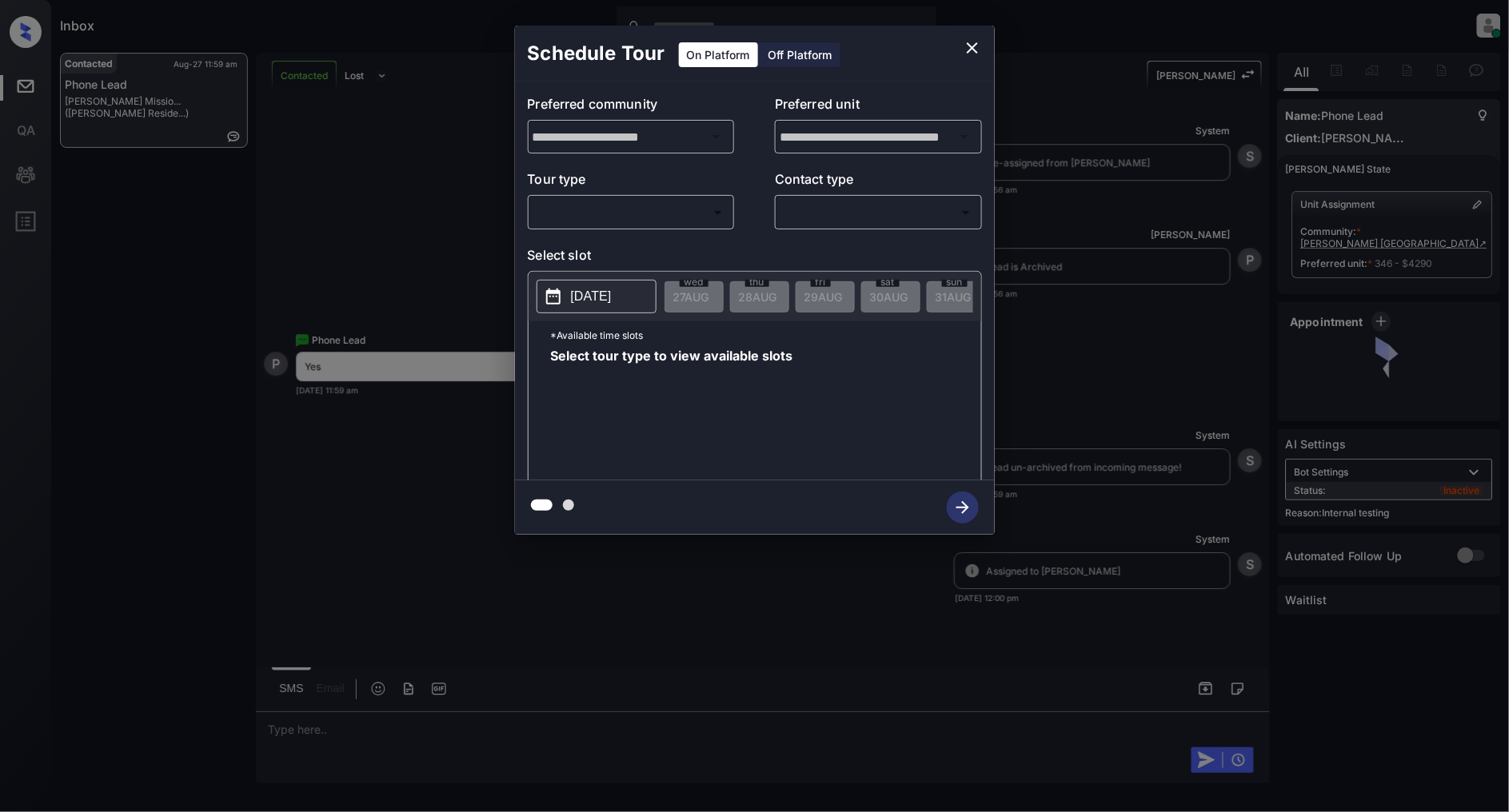
click at [660, 228] on div "​ ​" at bounding box center [631, 212] width 208 height 35
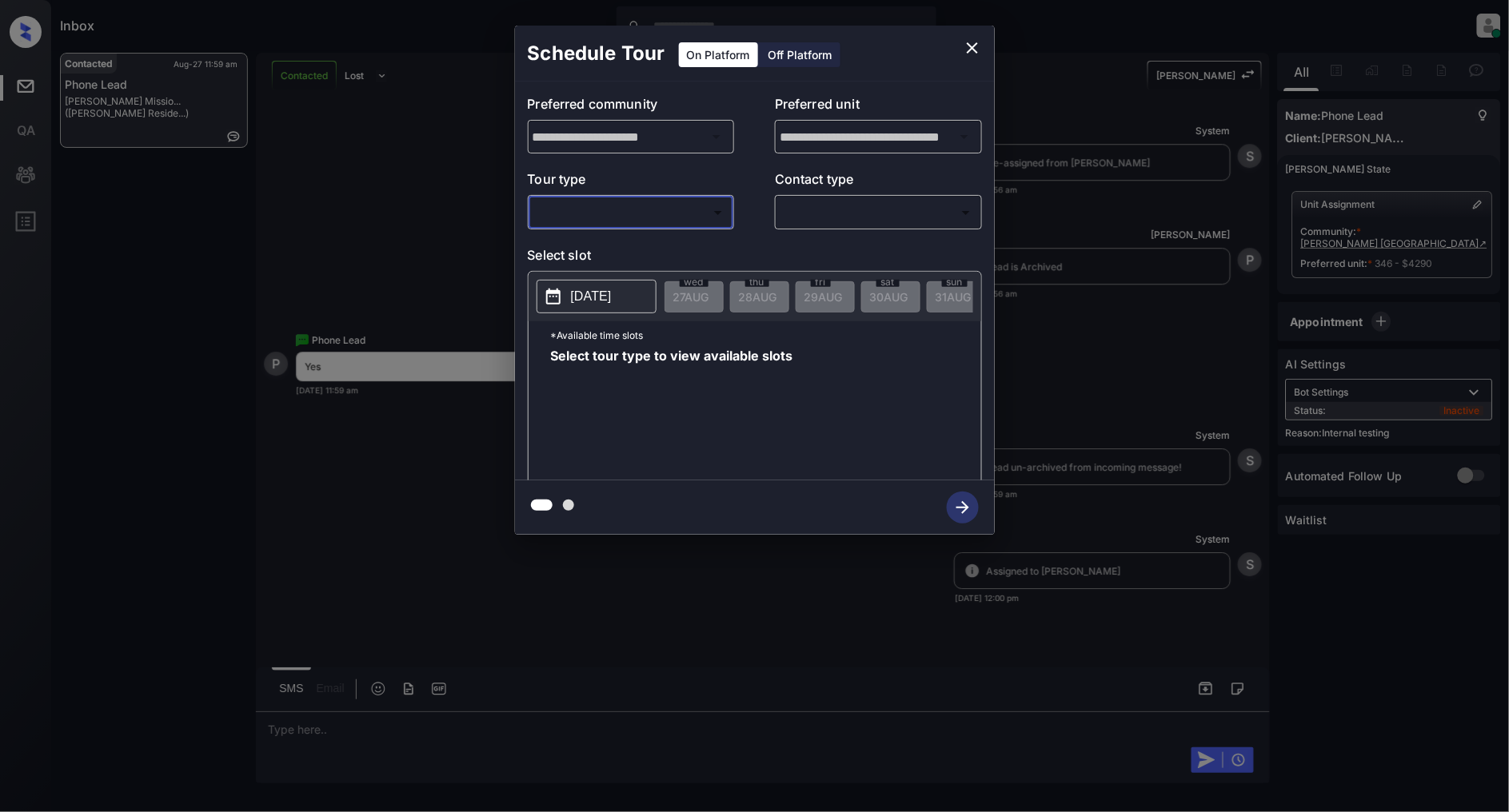
click at [614, 219] on body "Inbox Patrick Deasis Online Set yourself offline Set yourself on break Profile …" at bounding box center [754, 406] width 1509 height 812
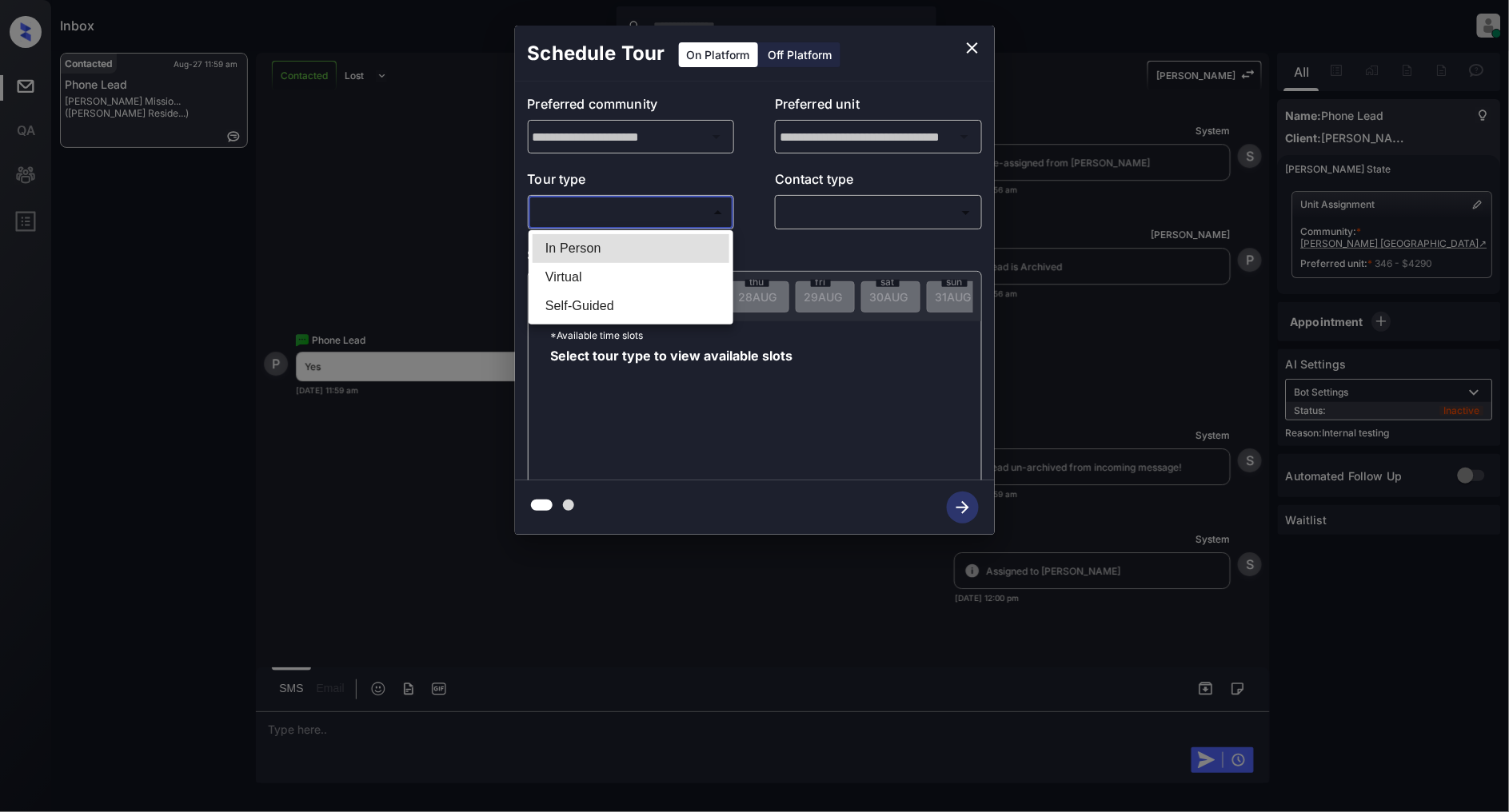
click at [608, 245] on li "In Person" at bounding box center [631, 248] width 197 height 29
type input "********"
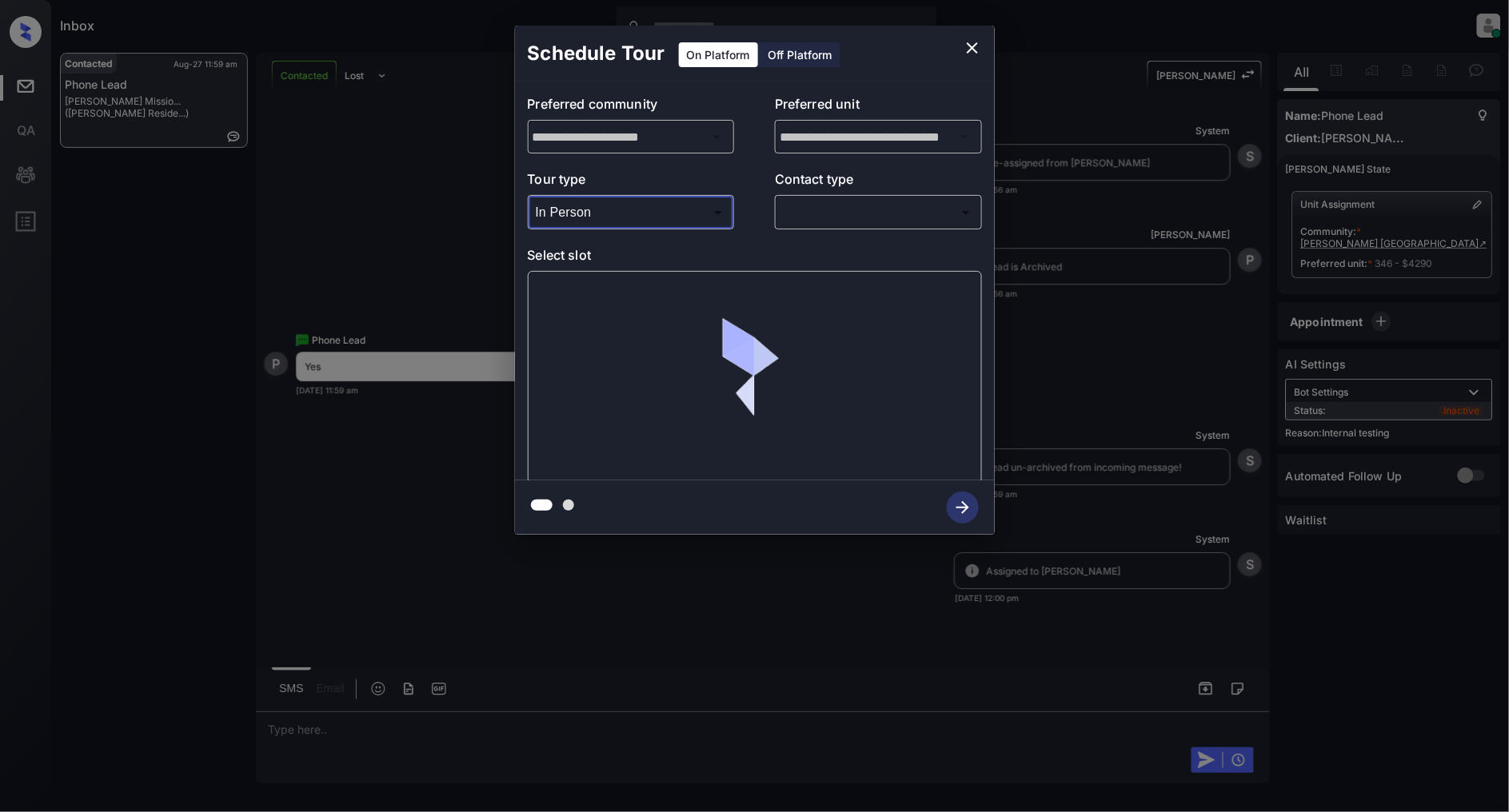
click at [838, 216] on body "Inbox Patrick Deasis Online Set yourself offline Set yourself on break Profile …" at bounding box center [754, 406] width 1509 height 812
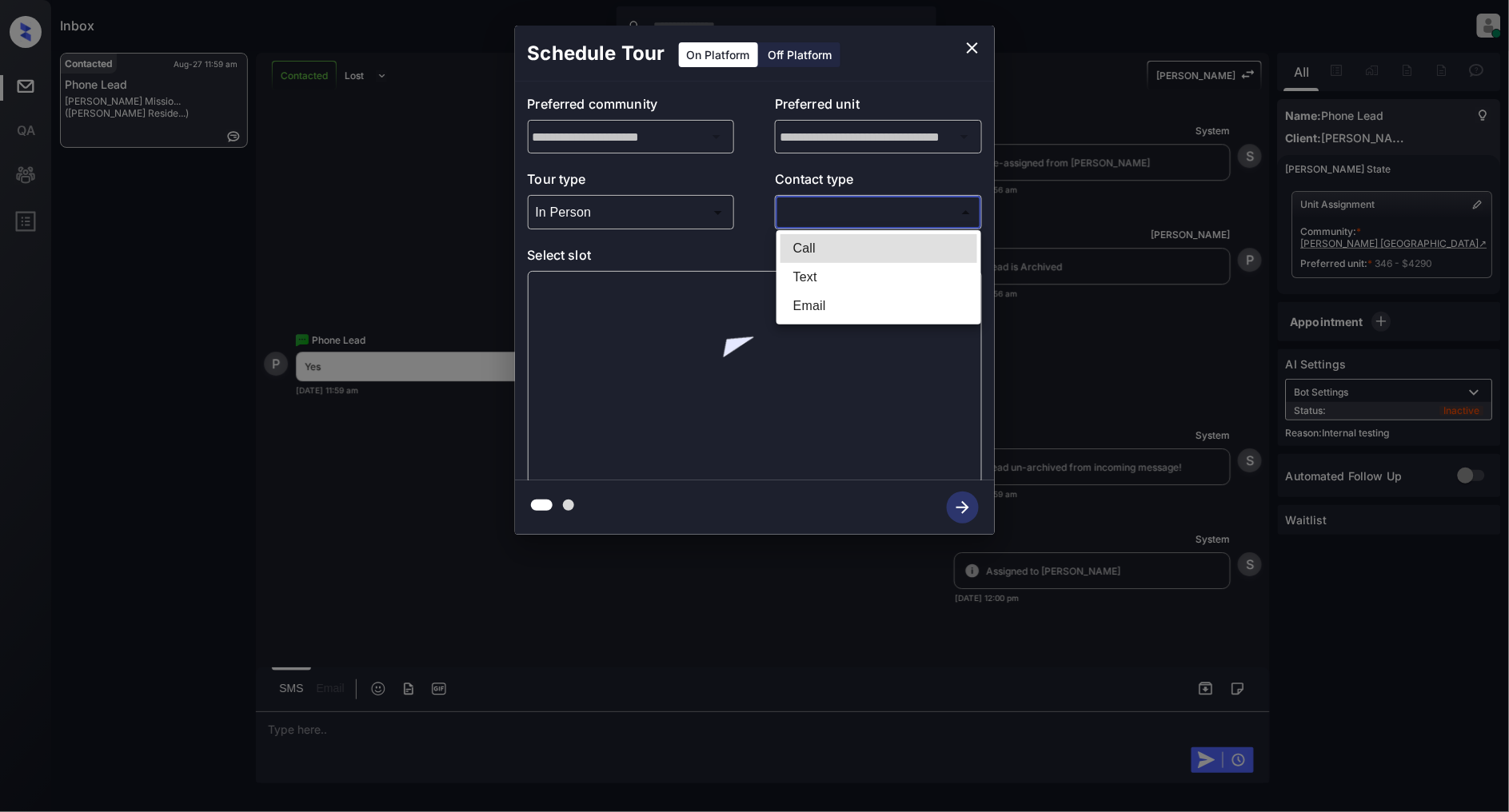
click at [824, 273] on li "Text" at bounding box center [878, 277] width 197 height 29
type input "****"
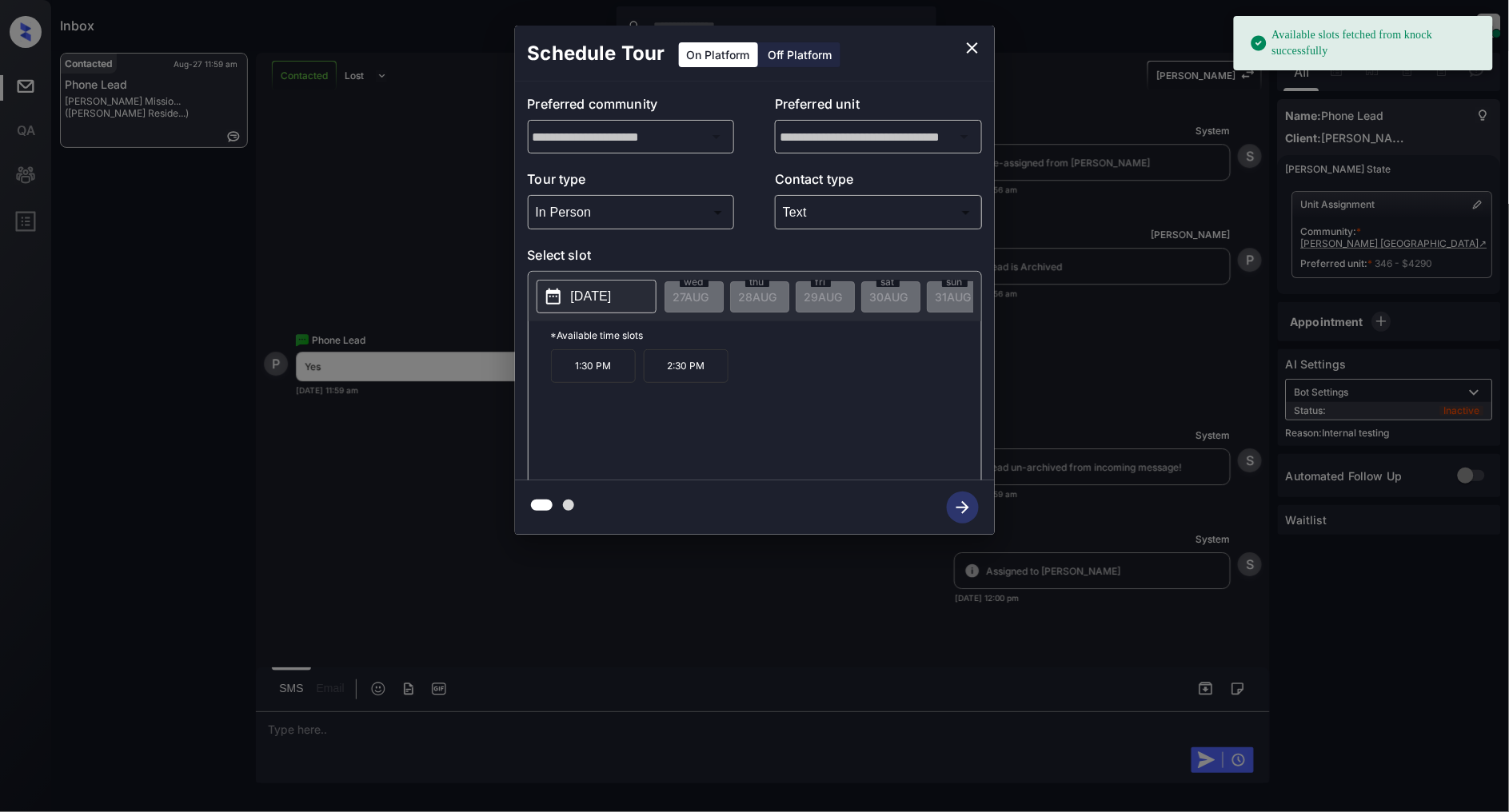
click at [612, 285] on button "2025-09-03" at bounding box center [596, 297] width 120 height 34
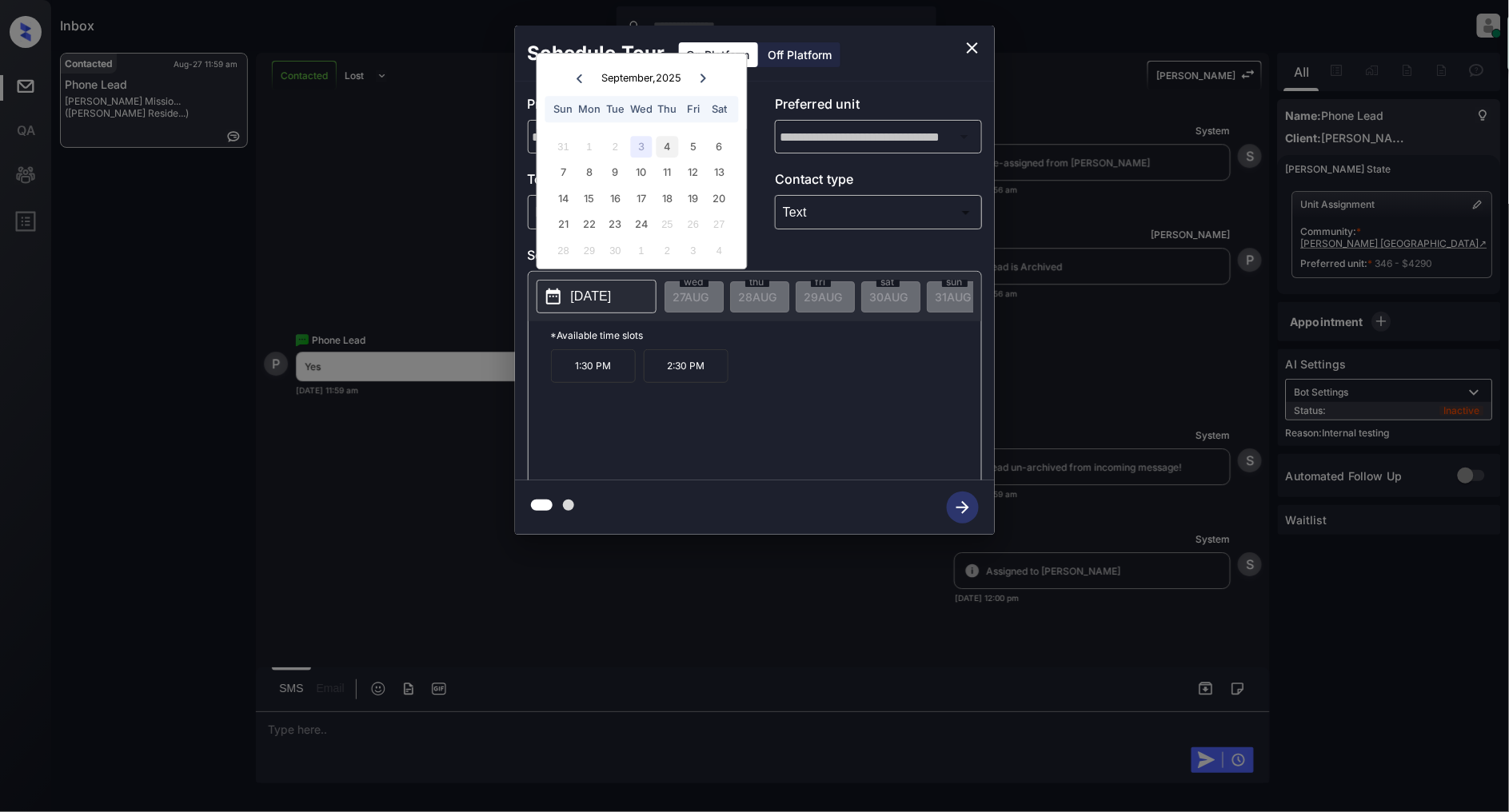
click at [672, 141] on div "4" at bounding box center [667, 146] width 22 height 22
click at [643, 146] on div "3" at bounding box center [641, 146] width 22 height 22
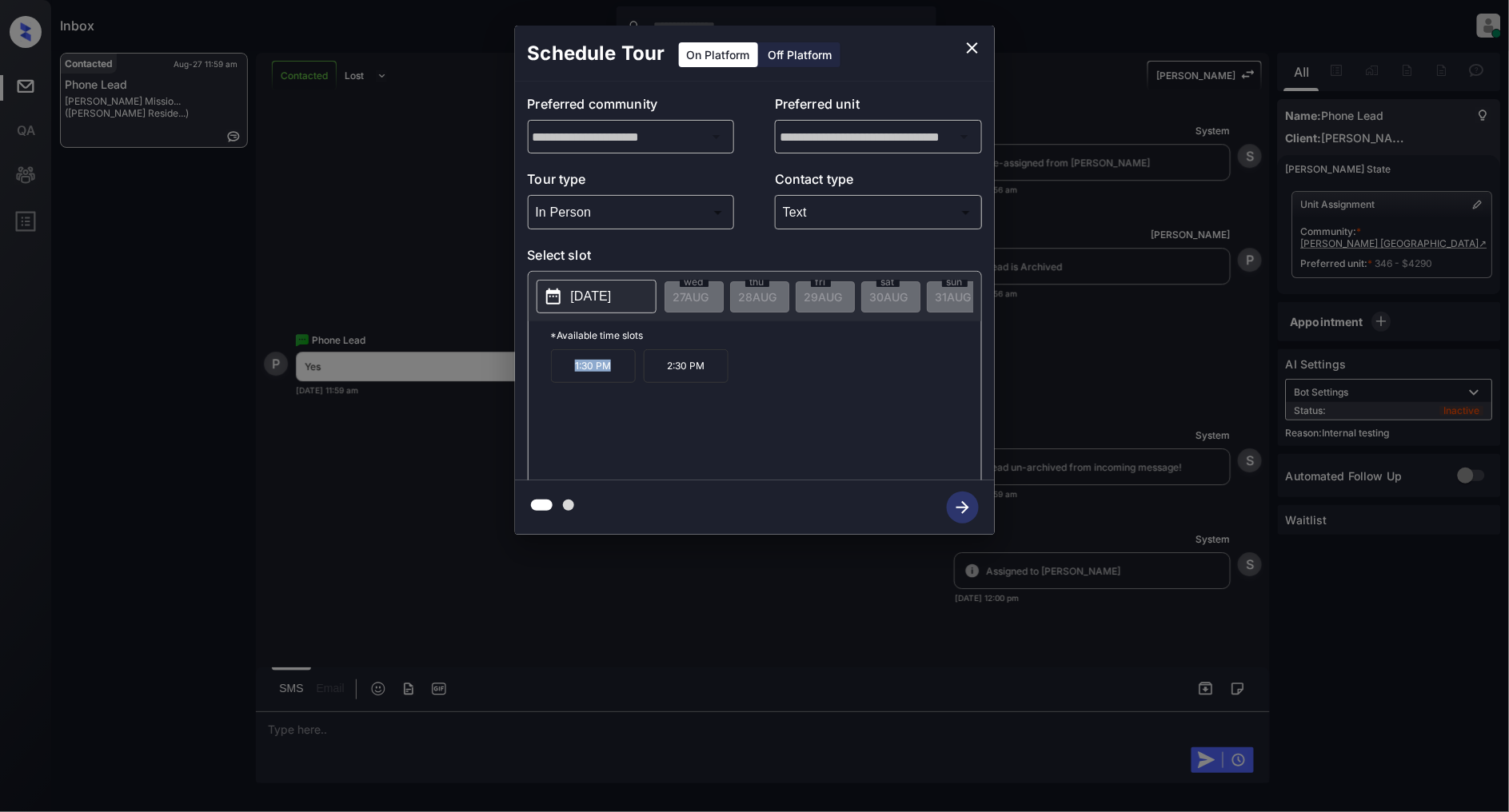
drag, startPoint x: 577, startPoint y: 367, endPoint x: 539, endPoint y: 362, distance: 38.3
click at [539, 362] on div "*Available time slots 1:30 PM 2:30 PM" at bounding box center [754, 404] width 453 height 164
copy p "1:30 PM"
drag, startPoint x: 704, startPoint y: 375, endPoint x: 662, endPoint y: 378, distance: 42.1
click at [662, 378] on p "2:30 PM" at bounding box center [685, 366] width 84 height 34
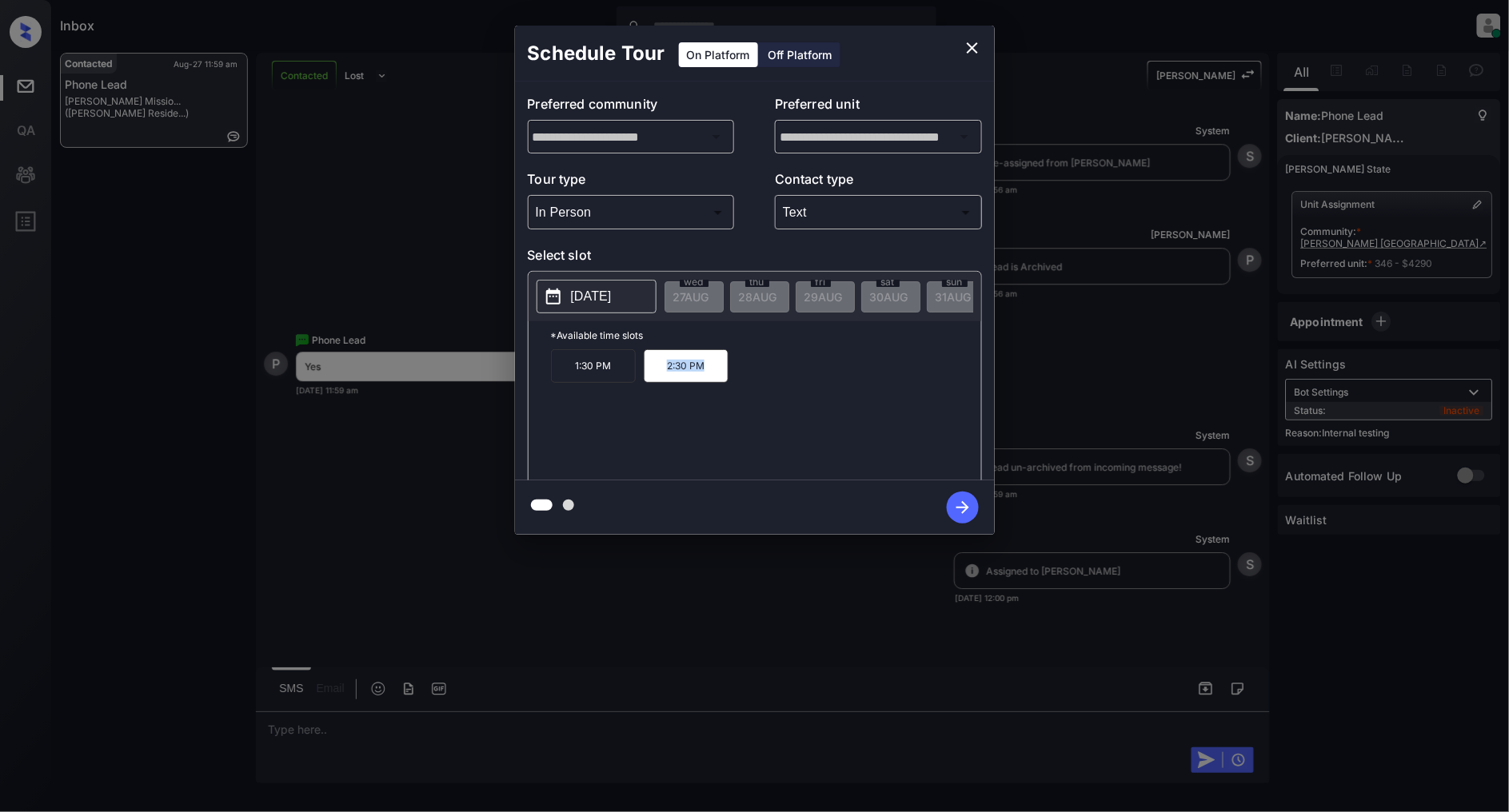
copy p "2:30 PM"
click at [970, 56] on icon "close" at bounding box center [972, 48] width 19 height 19
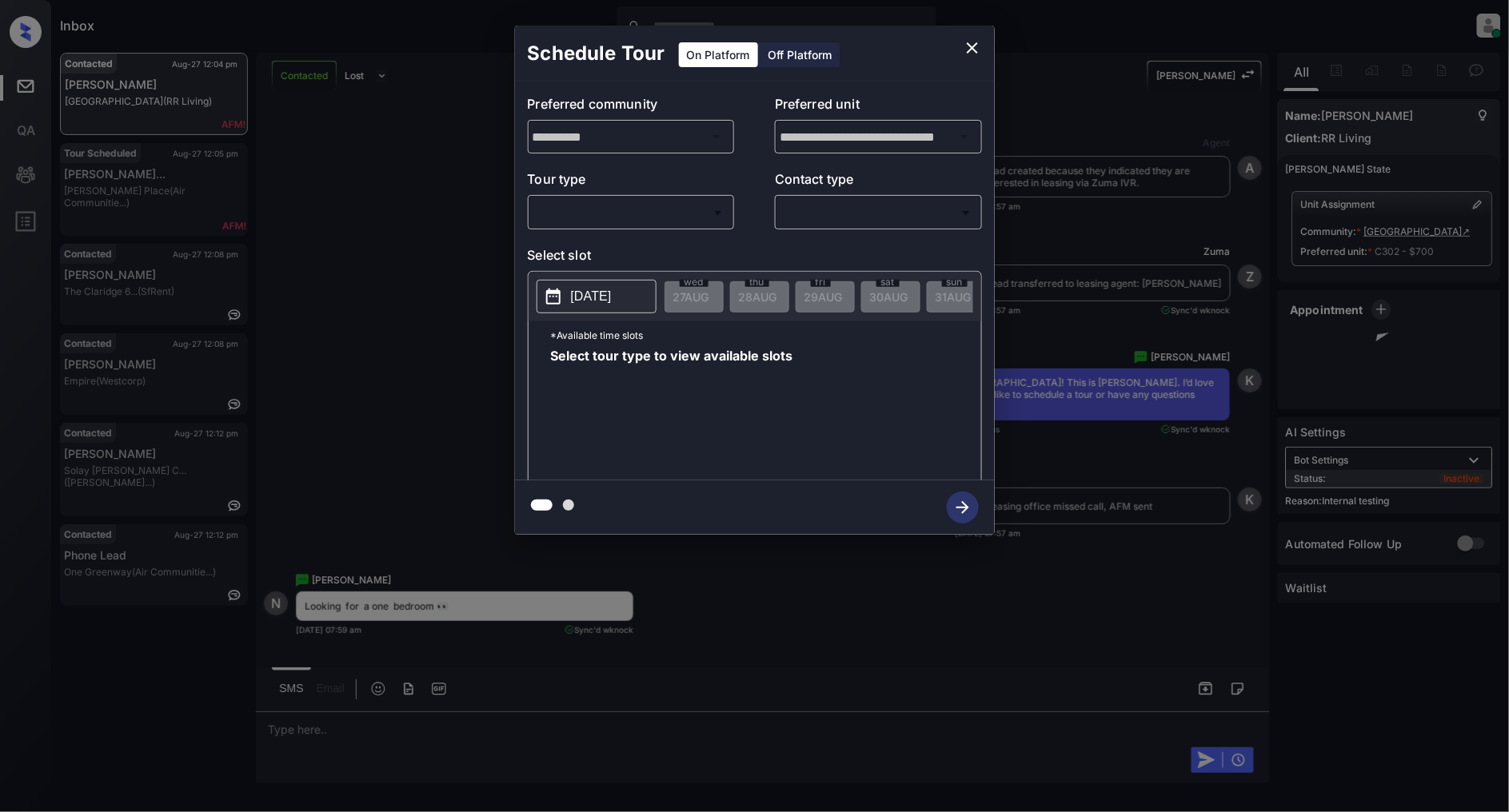
scroll to position [8875, 0]
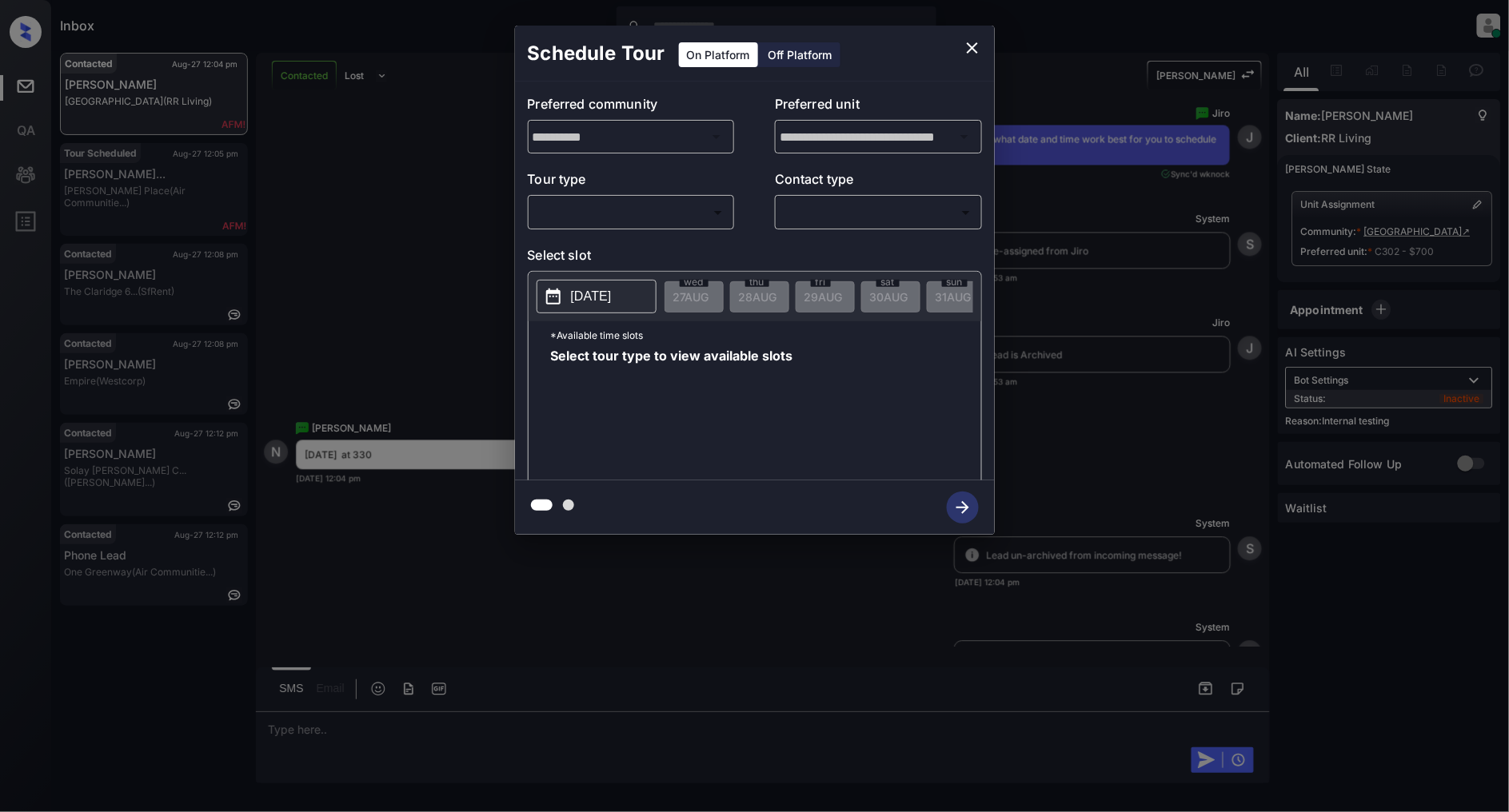
click at [672, 221] on body "Inbox [PERSON_NAME] Online Set yourself offline Set yourself on break Profile S…" at bounding box center [754, 406] width 1509 height 812
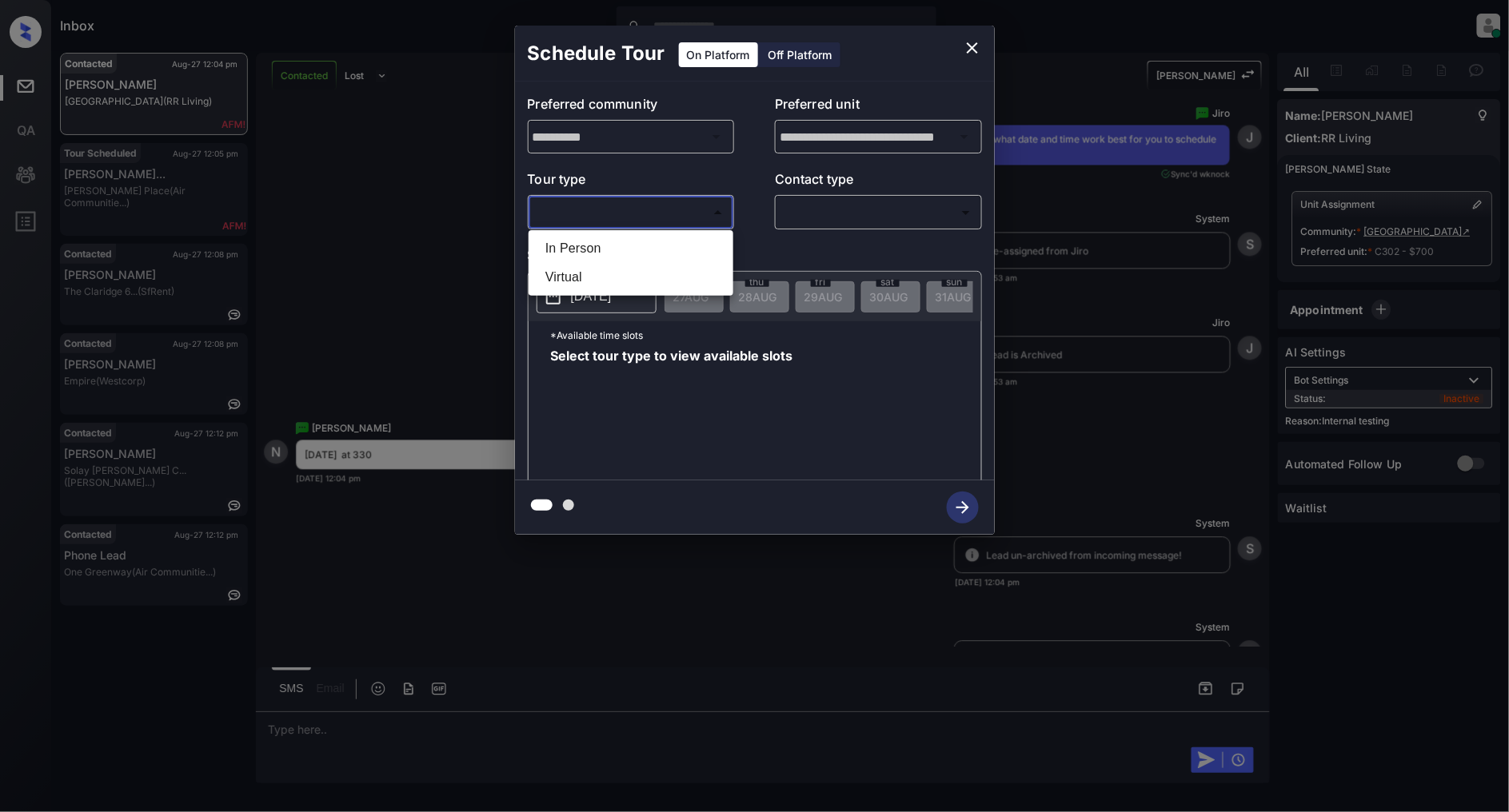
click at [581, 252] on li "In Person" at bounding box center [631, 248] width 197 height 29
type input "********"
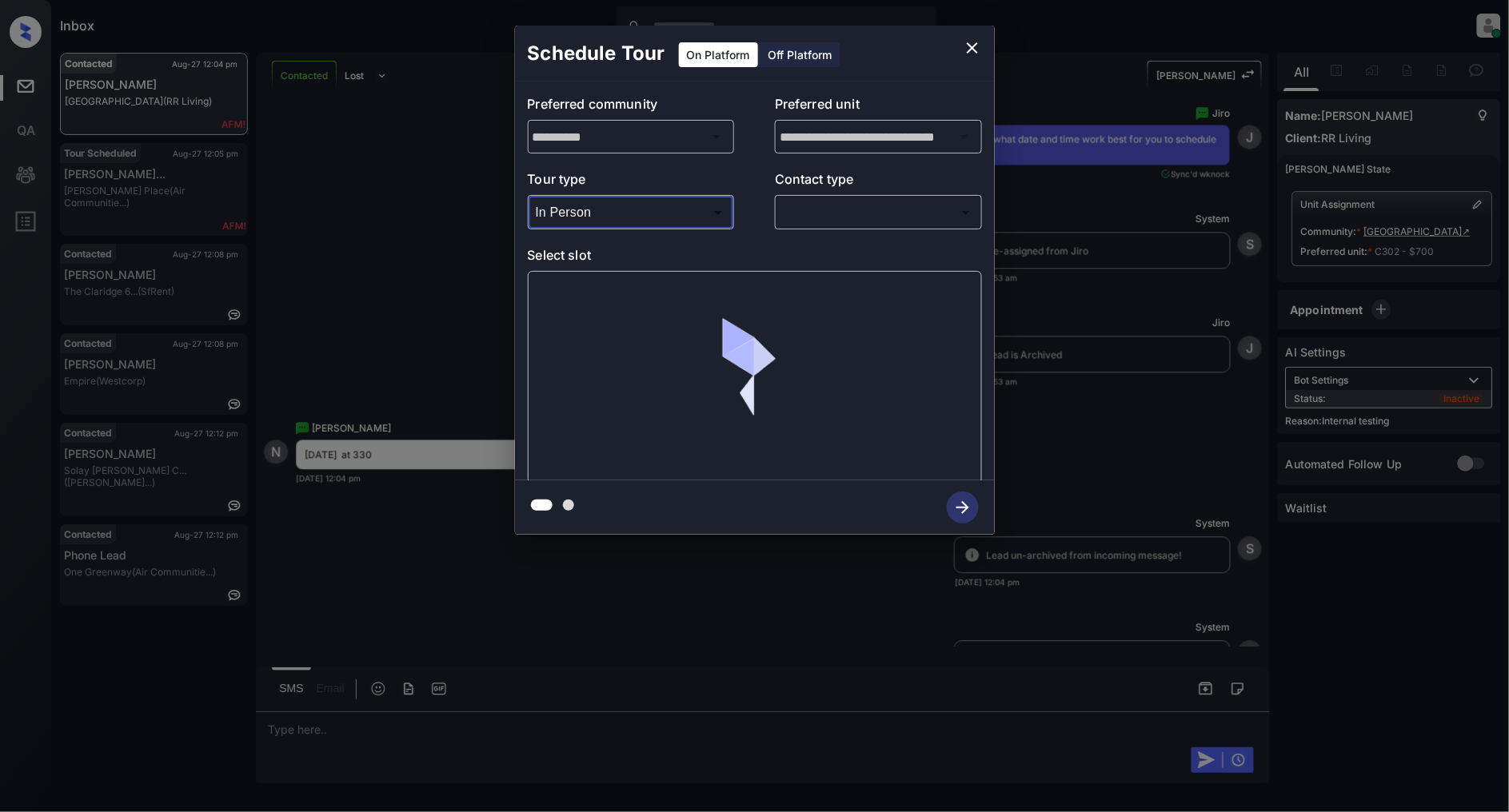
click at [842, 221] on body "Inbox [PERSON_NAME] Online Set yourself offline Set yourself on break Profile S…" at bounding box center [754, 406] width 1509 height 812
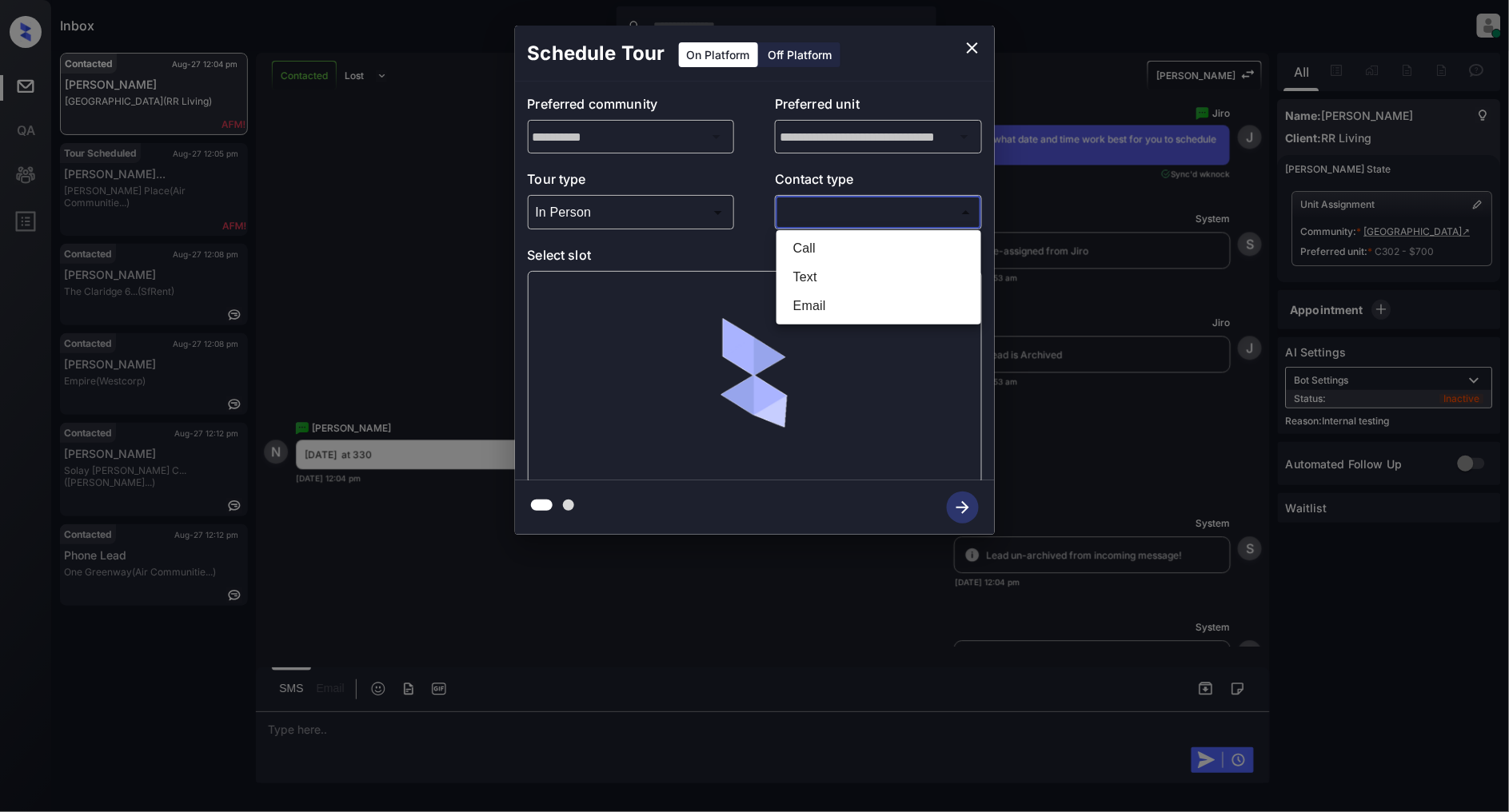
click at [837, 280] on li "Text" at bounding box center [878, 277] width 197 height 29
type input "****"
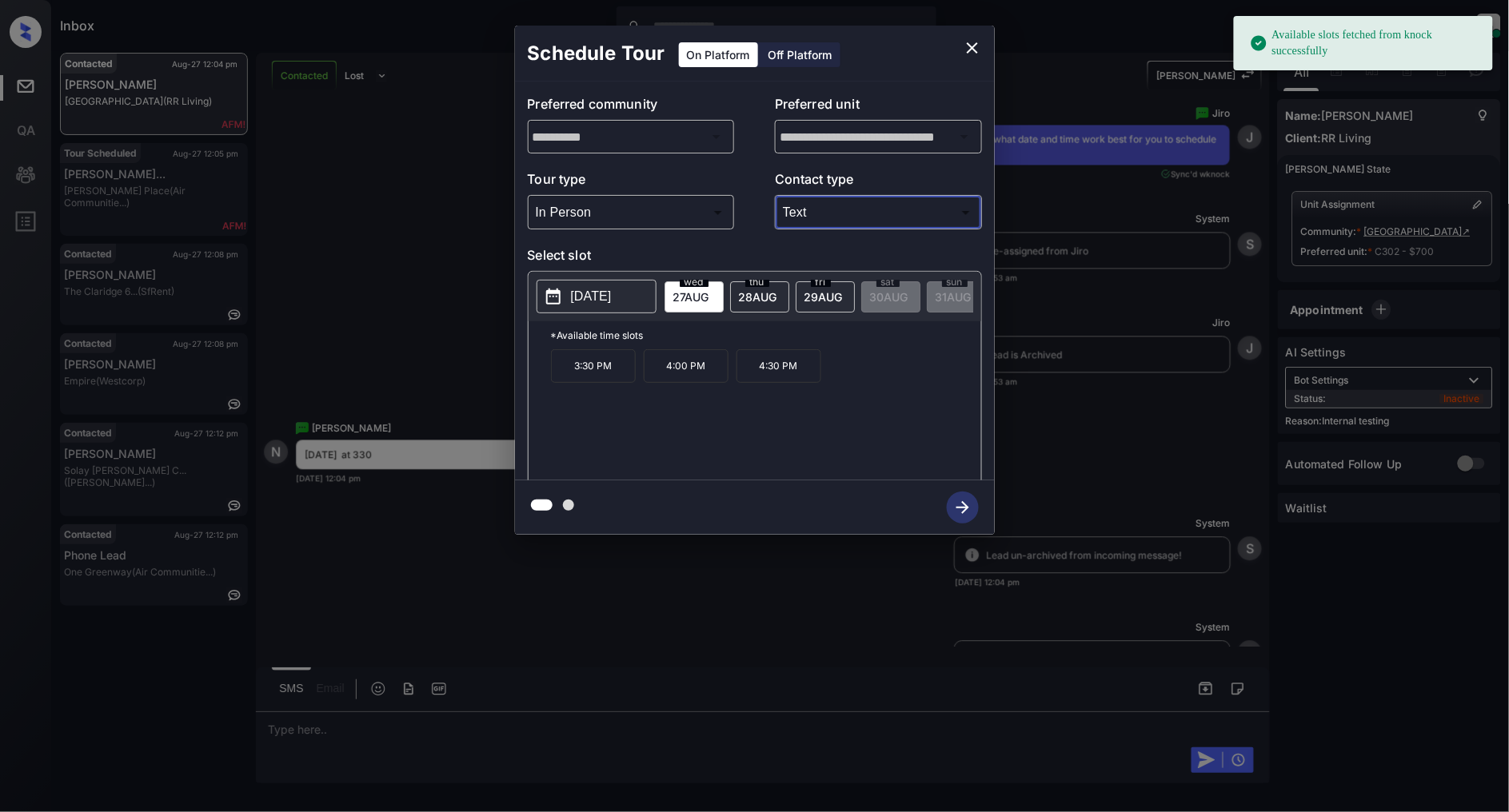
click at [598, 375] on p "3:30 PM" at bounding box center [593, 366] width 84 height 34
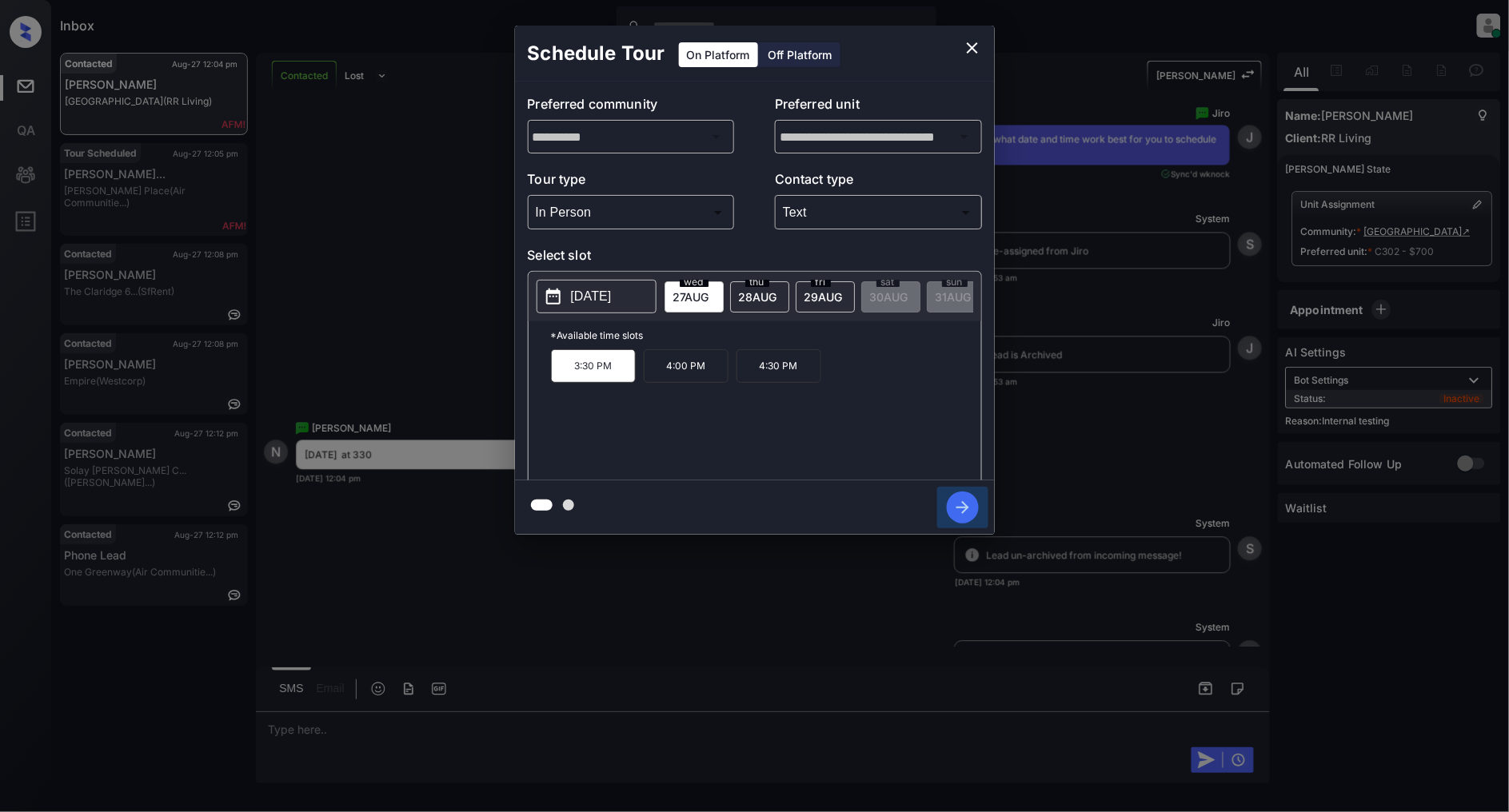
click at [977, 519] on button "button" at bounding box center [963, 507] width 51 height 42
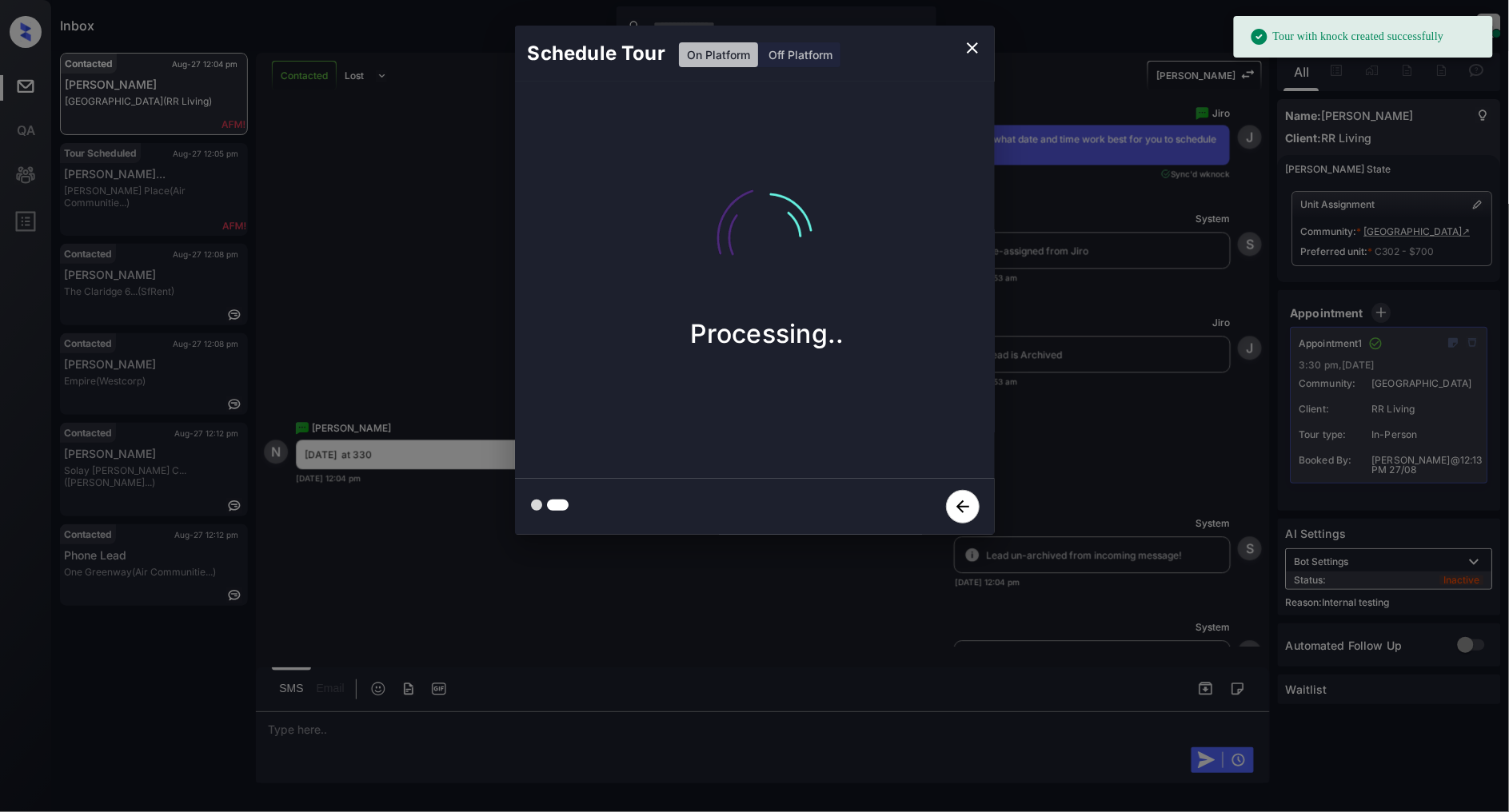
click at [977, 51] on icon "close" at bounding box center [972, 48] width 19 height 19
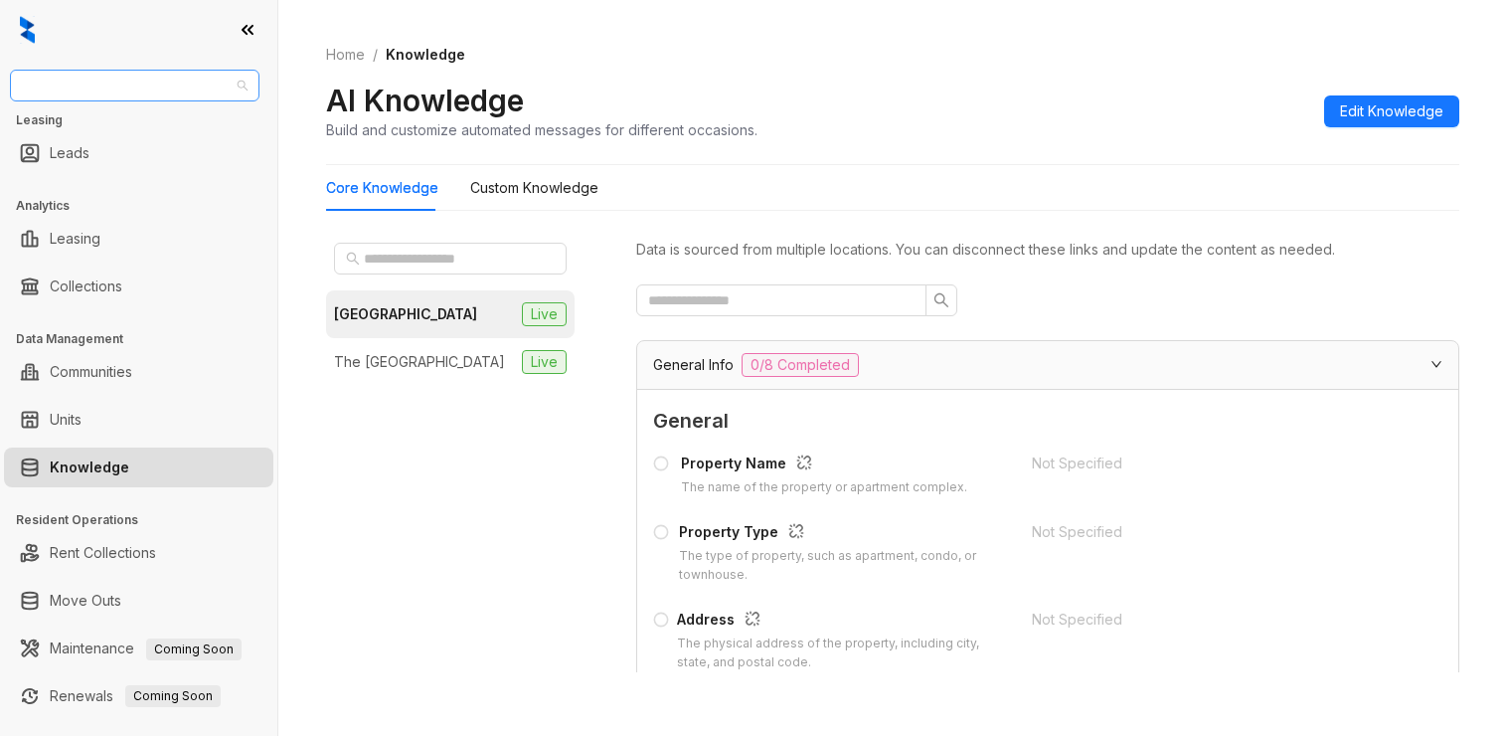
click at [141, 84] on span "Fairfield" at bounding box center [135, 86] width 226 height 30
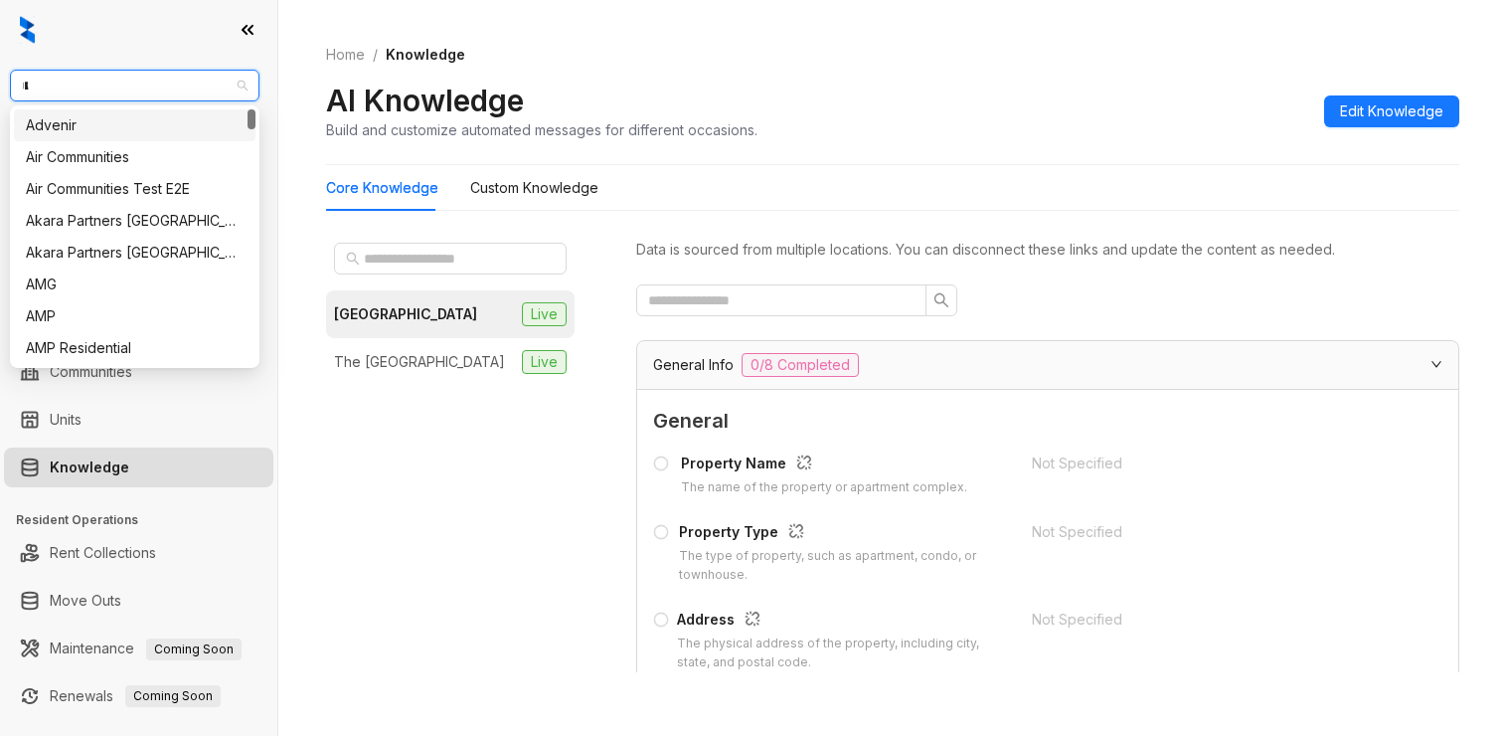
type input "**"
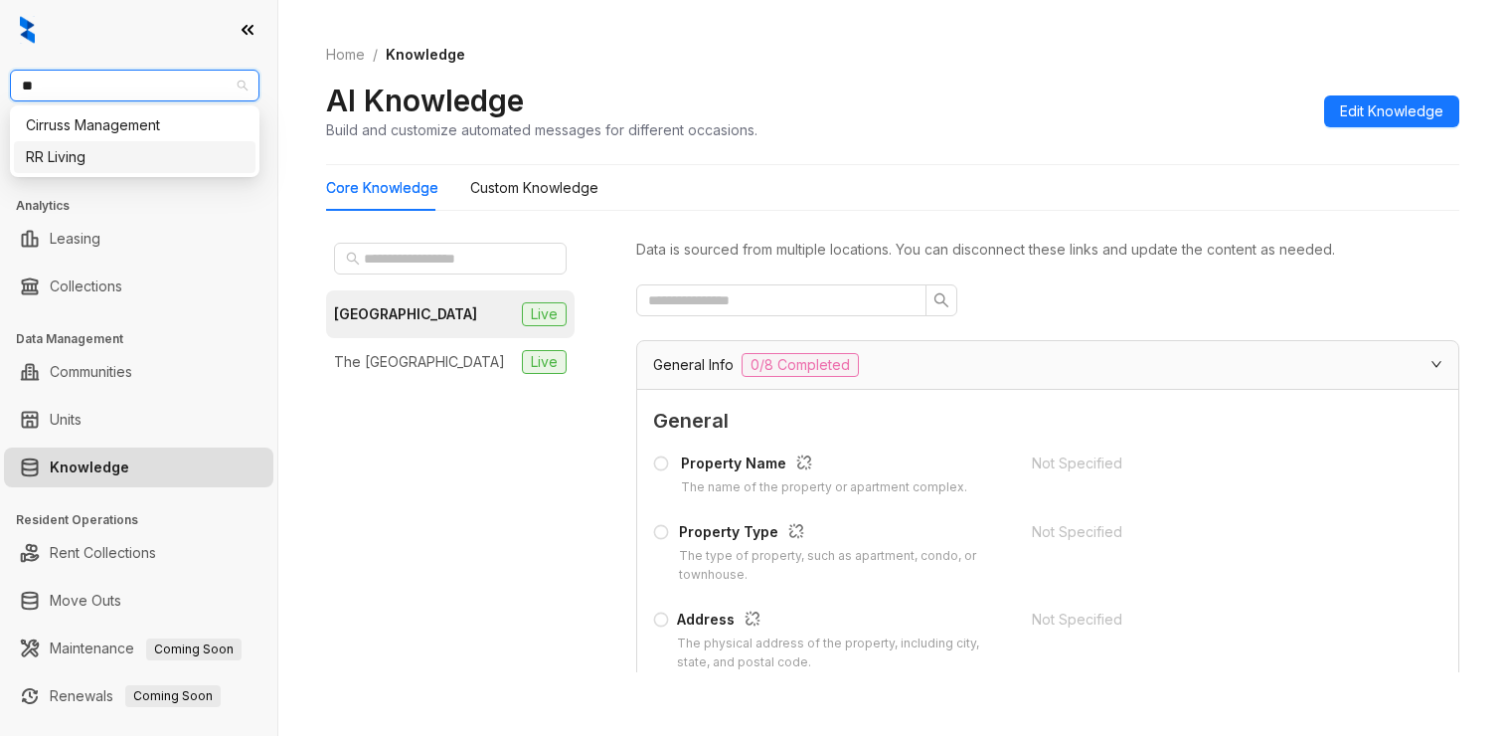
click at [96, 156] on div "RR Living" at bounding box center [135, 157] width 218 height 22
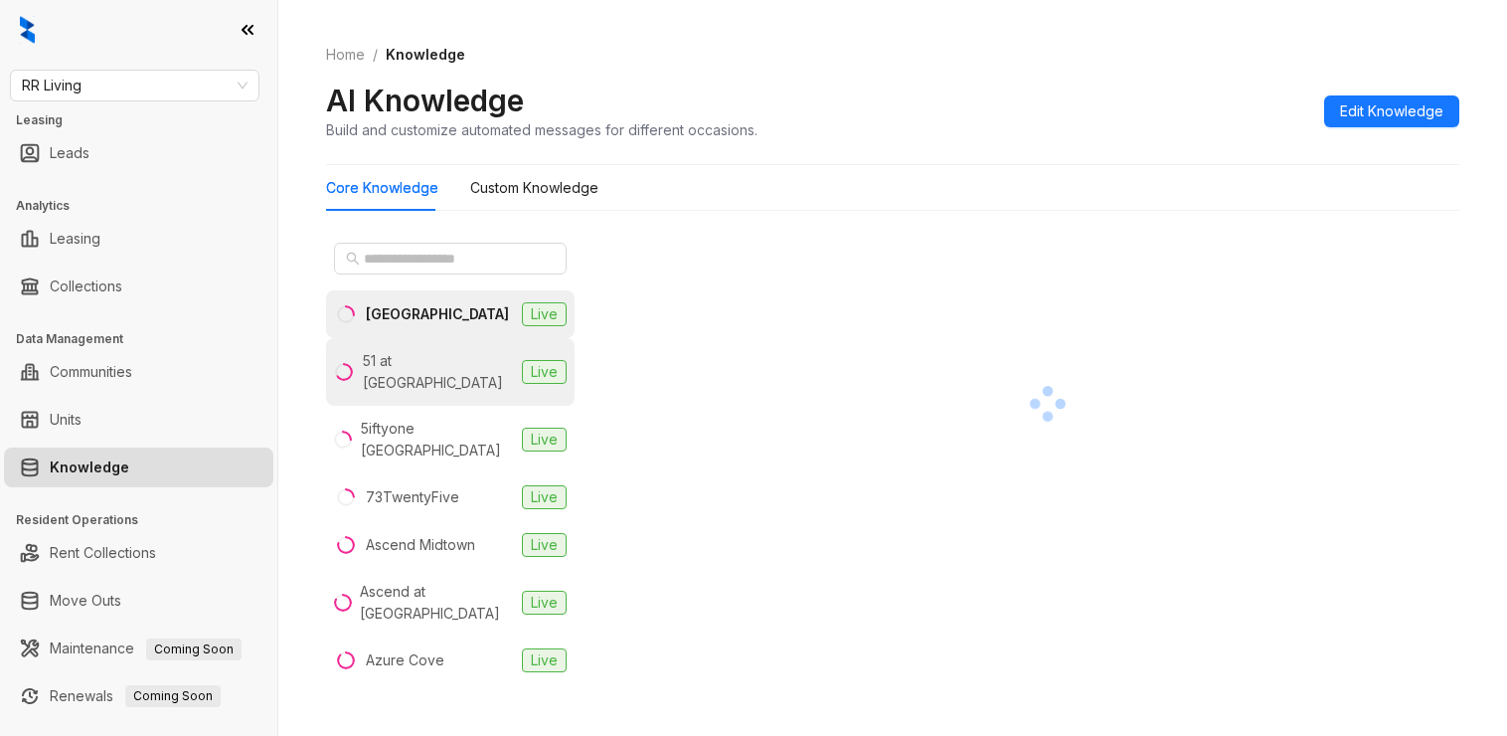
click at [433, 367] on div "51 at [GEOGRAPHIC_DATA]" at bounding box center [438, 372] width 151 height 44
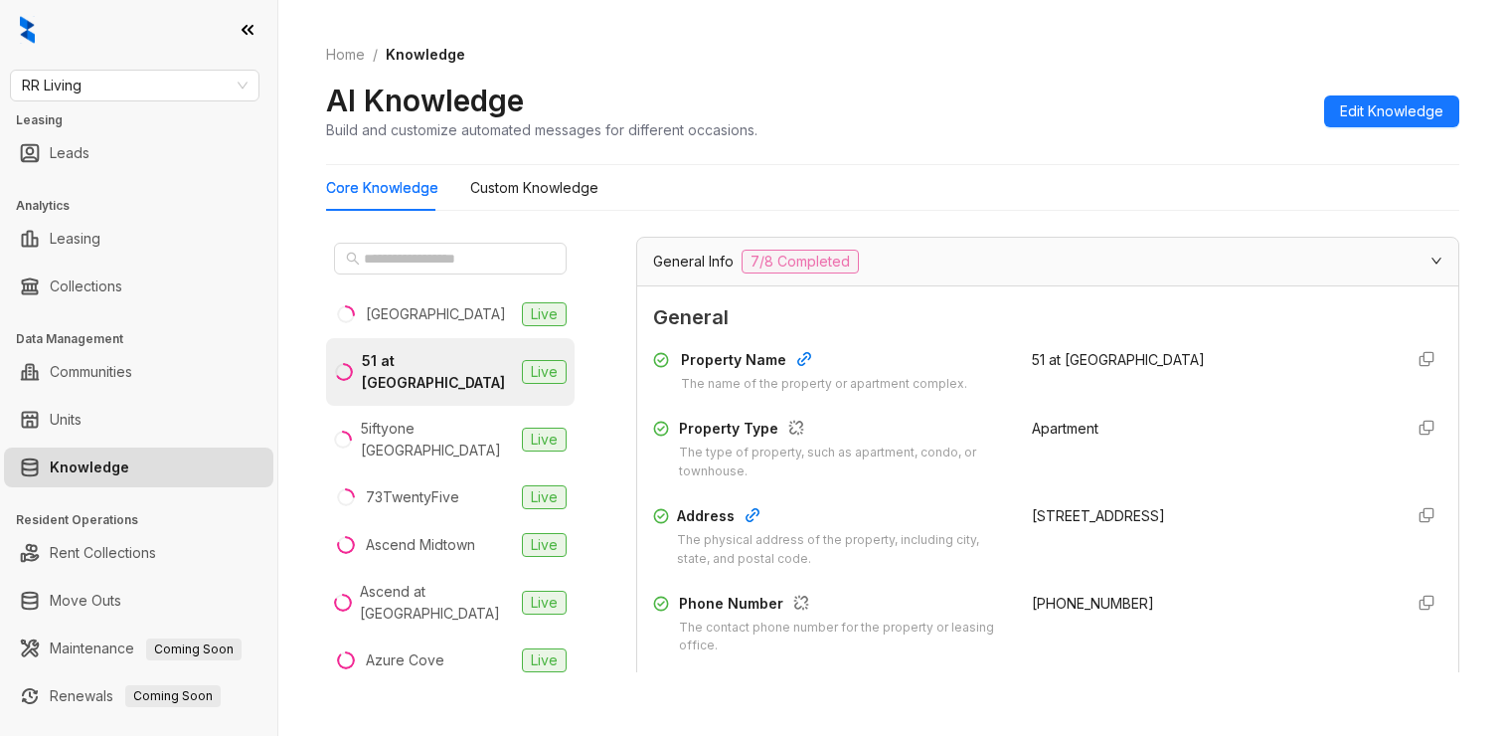
scroll to position [264, 0]
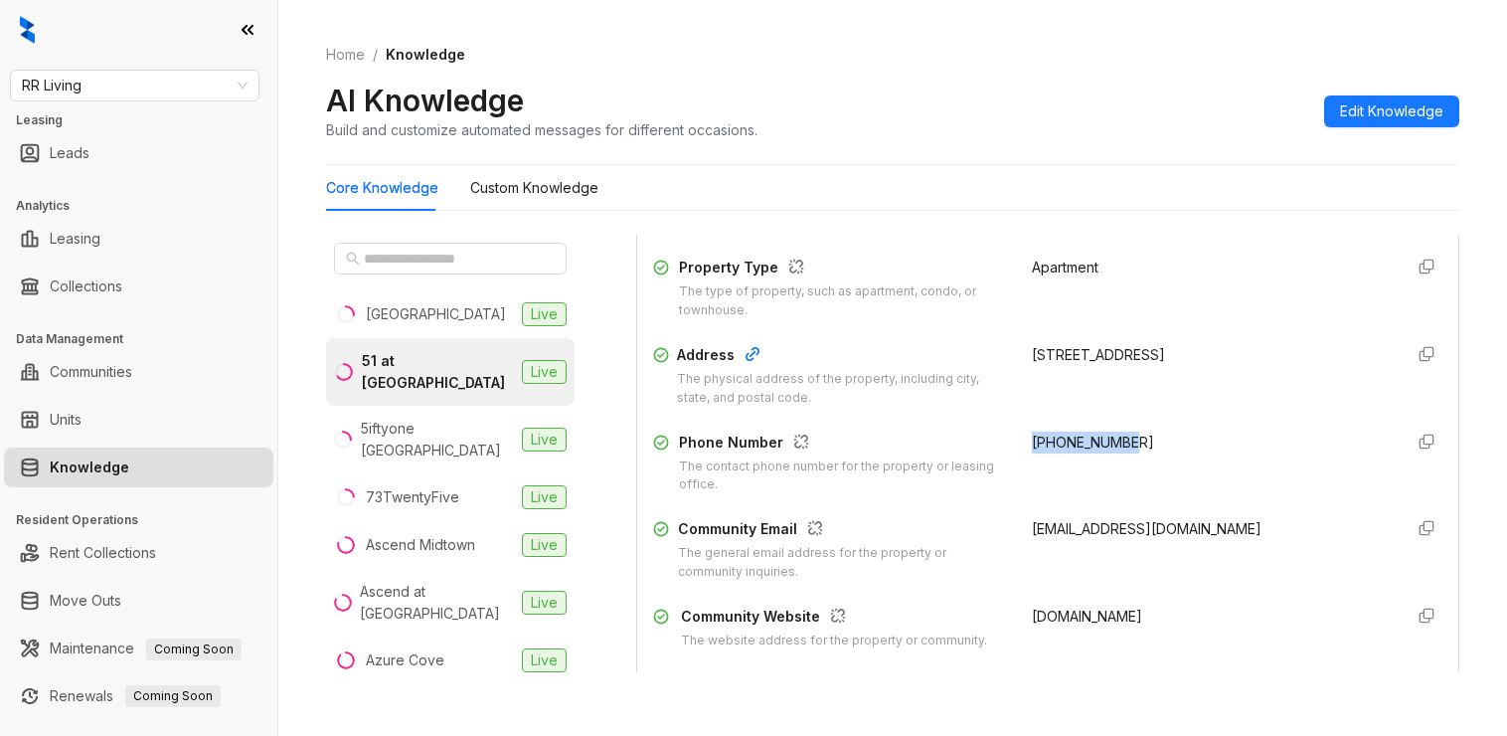
drag, startPoint x: 1134, startPoint y: 438, endPoint x: 996, endPoint y: 438, distance: 138.2
click at [996, 438] on div "Phone Number The contact phone number for the property or leasing office. [PHON…" at bounding box center [1047, 463] width 789 height 64
copy span "[PHONE_NUMBER]"
click at [145, 80] on span "RR Living" at bounding box center [135, 86] width 226 height 30
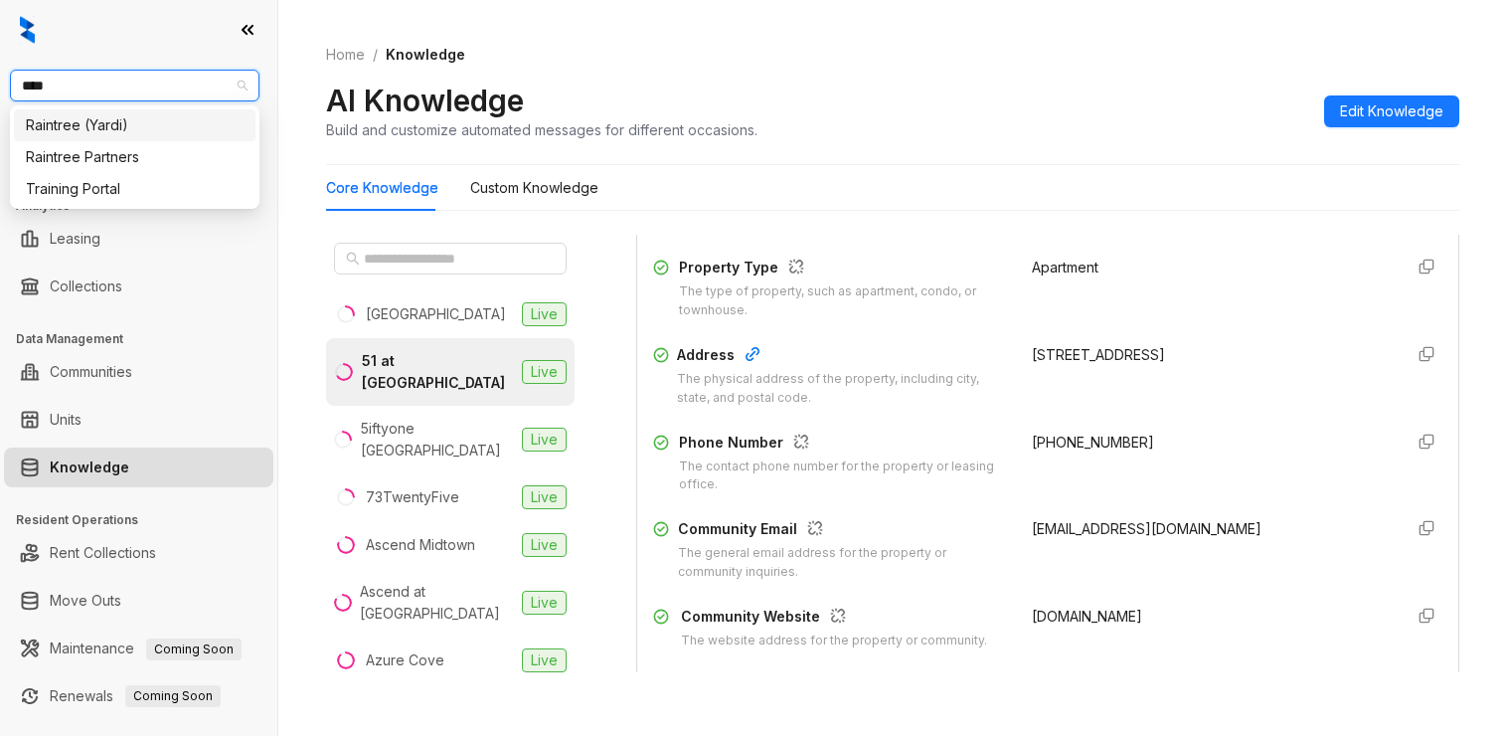
type input "*****"
click at [103, 151] on div "Raintree Partners" at bounding box center [135, 157] width 218 height 22
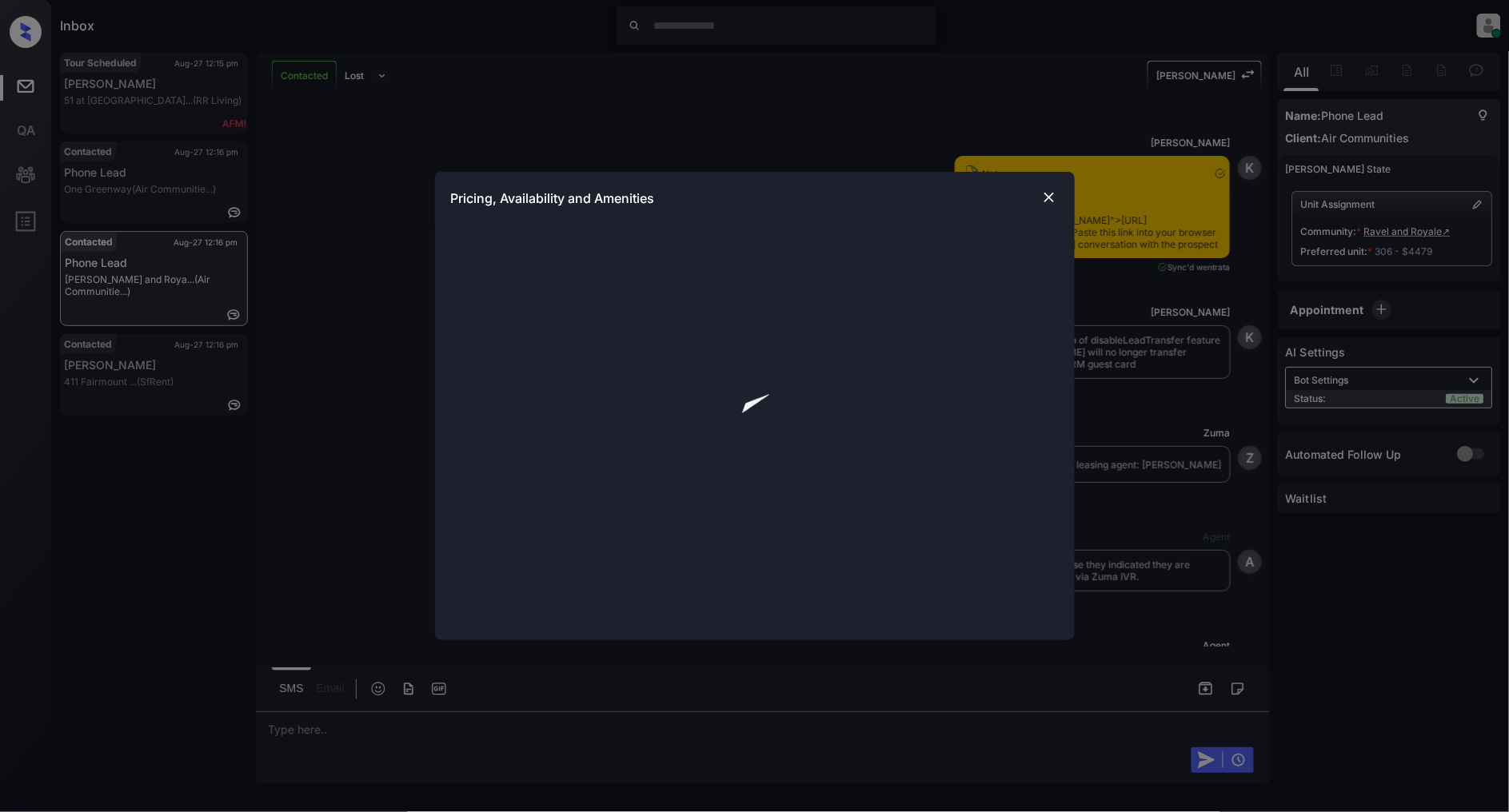
scroll to position [1783, 0]
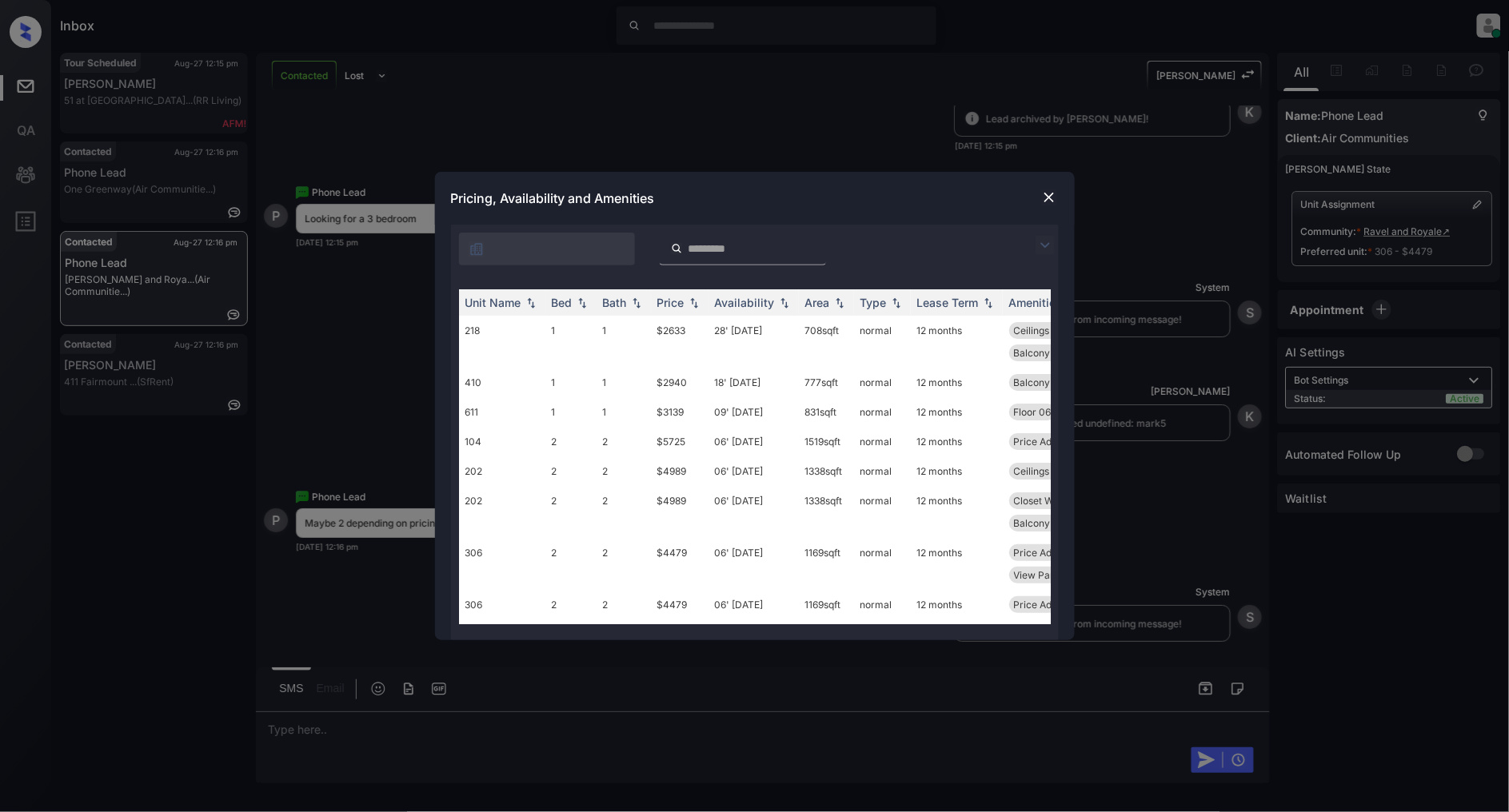
click at [1038, 249] on img at bounding box center [1046, 245] width 19 height 19
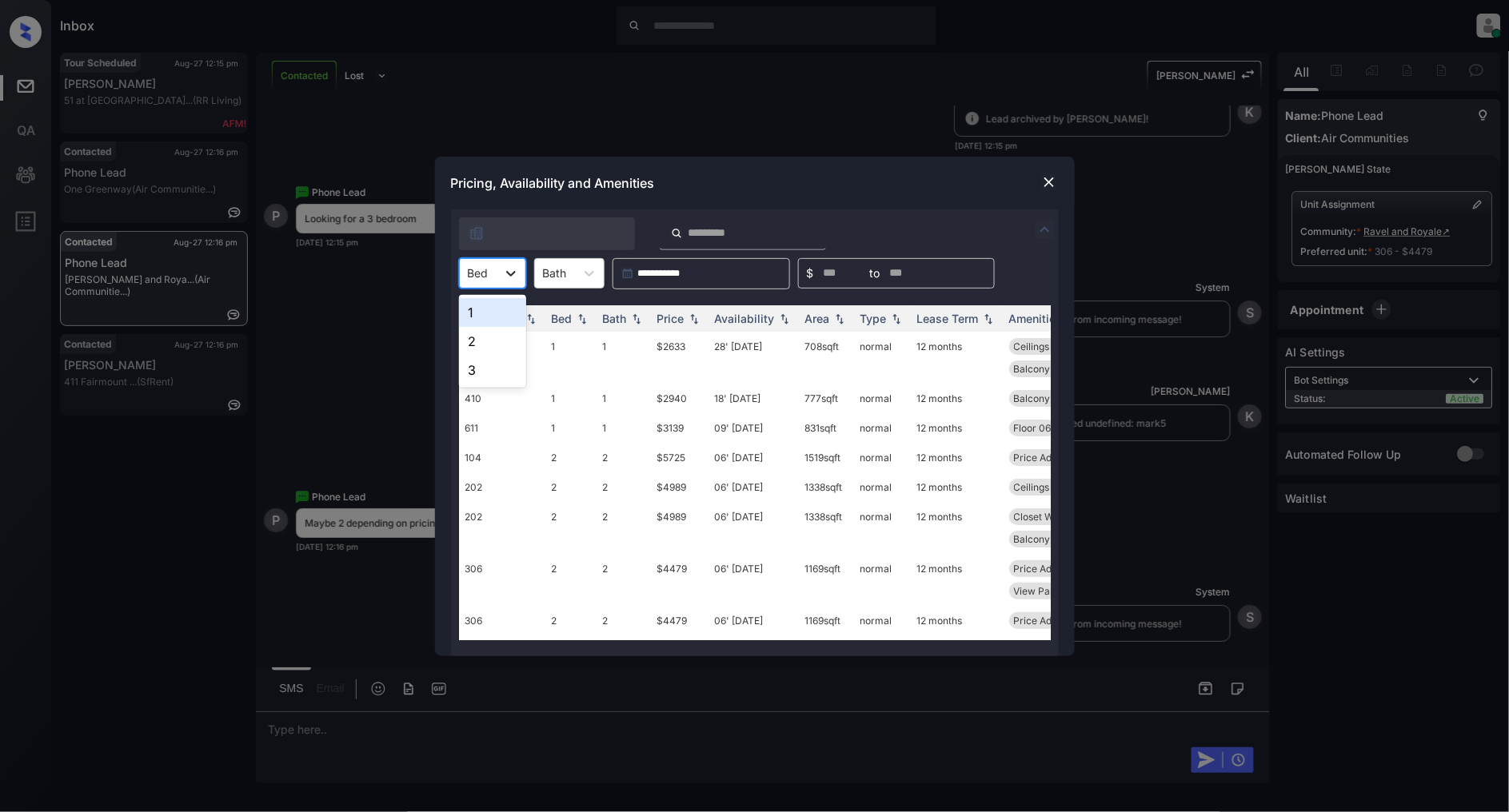
click at [496, 269] on div at bounding box center [511, 273] width 29 height 29
click at [486, 336] on div "2" at bounding box center [493, 342] width 68 height 29
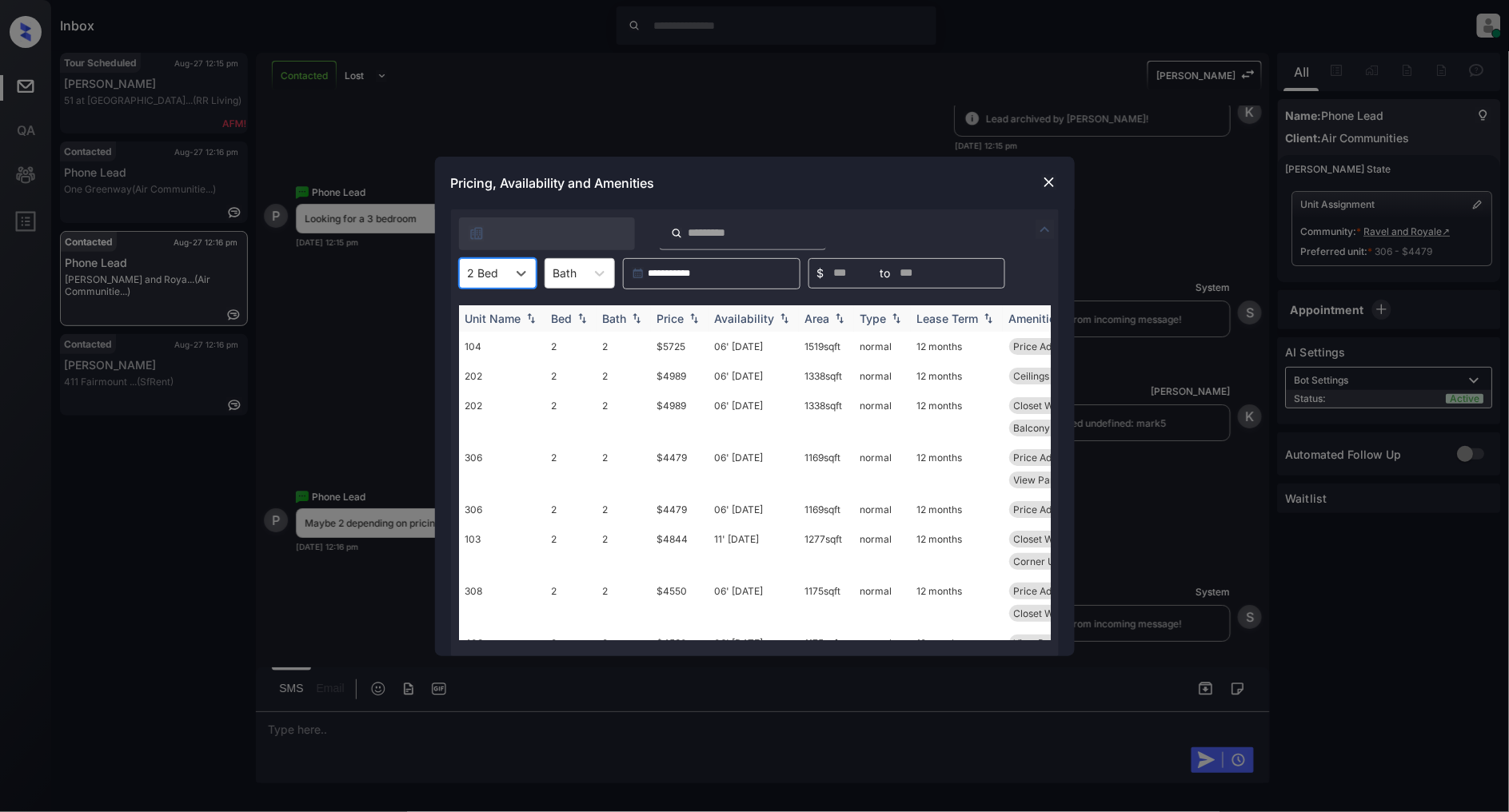
click at [689, 315] on img at bounding box center [694, 318] width 16 height 11
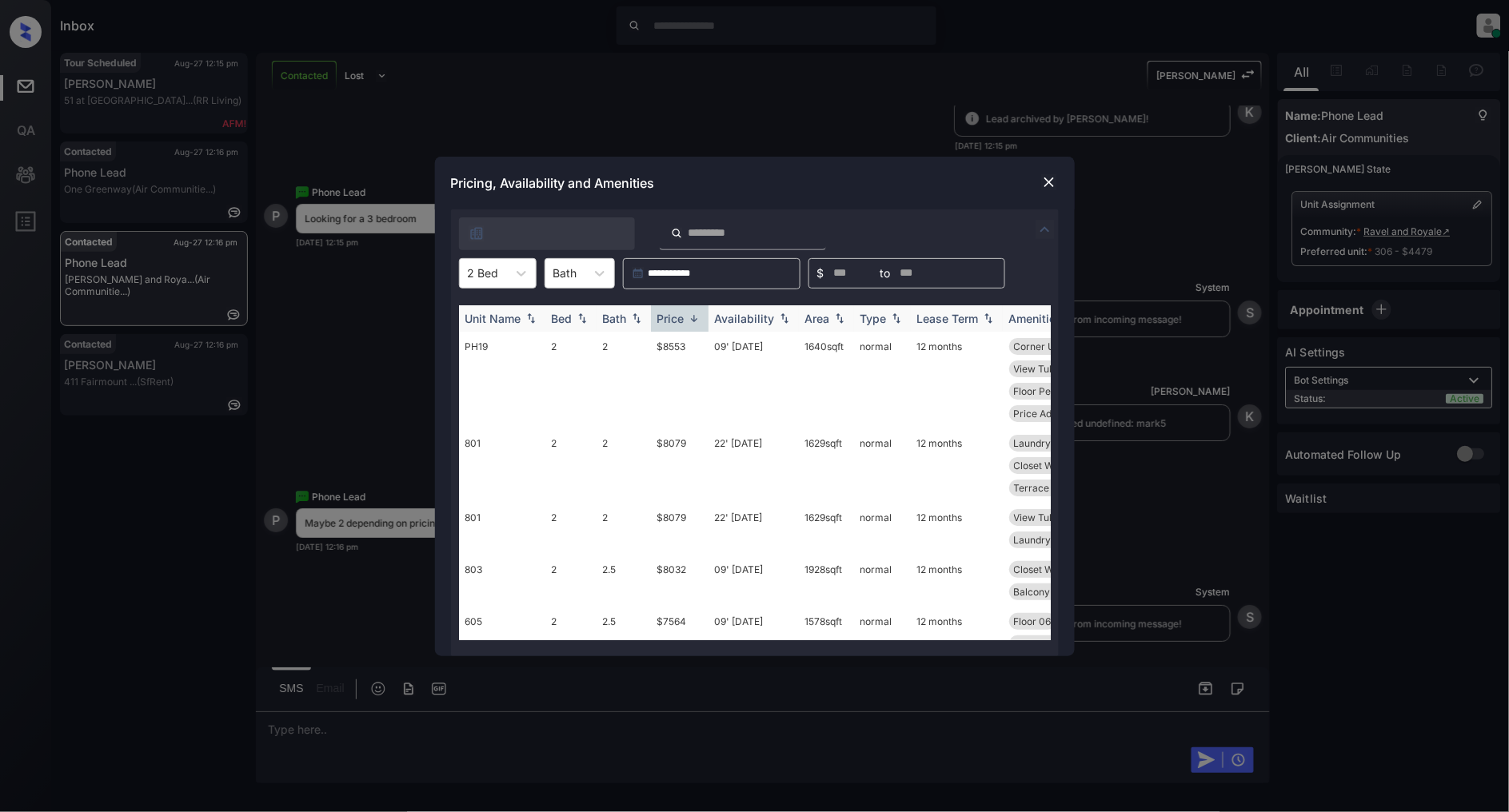
click at [689, 315] on img at bounding box center [694, 318] width 16 height 12
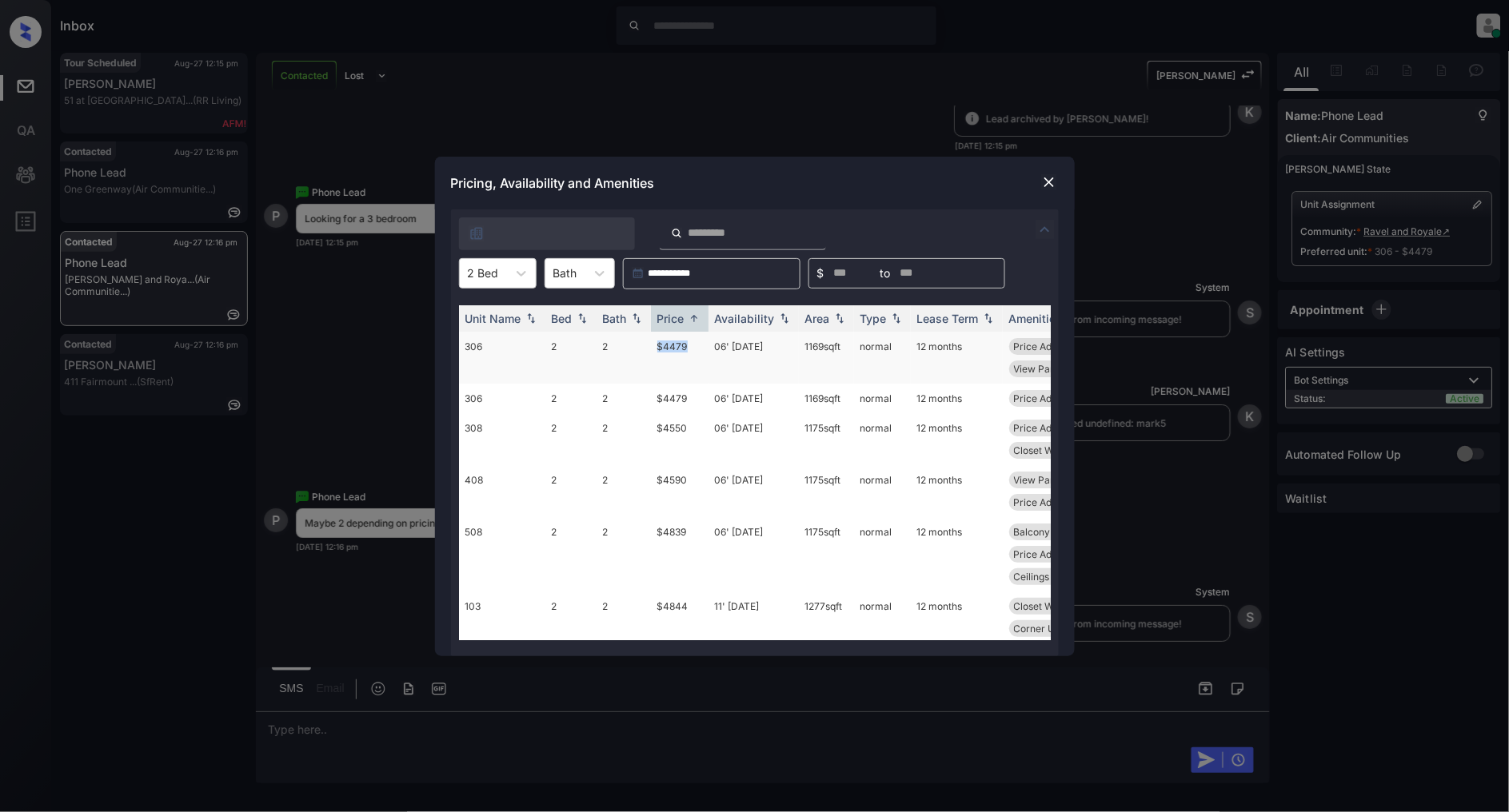
drag, startPoint x: 698, startPoint y: 342, endPoint x: 627, endPoint y: 344, distance: 71.0
click at [627, 344] on tr "306 2 2 $4479 06' Dec 24 1169 sqft normal 12 months Price Adjustmen... Closet W…" at bounding box center [877, 358] width 836 height 52
copy tr "$4479"
click at [473, 266] on div at bounding box center [483, 273] width 31 height 17
click at [516, 367] on div "3" at bounding box center [498, 370] width 77 height 29
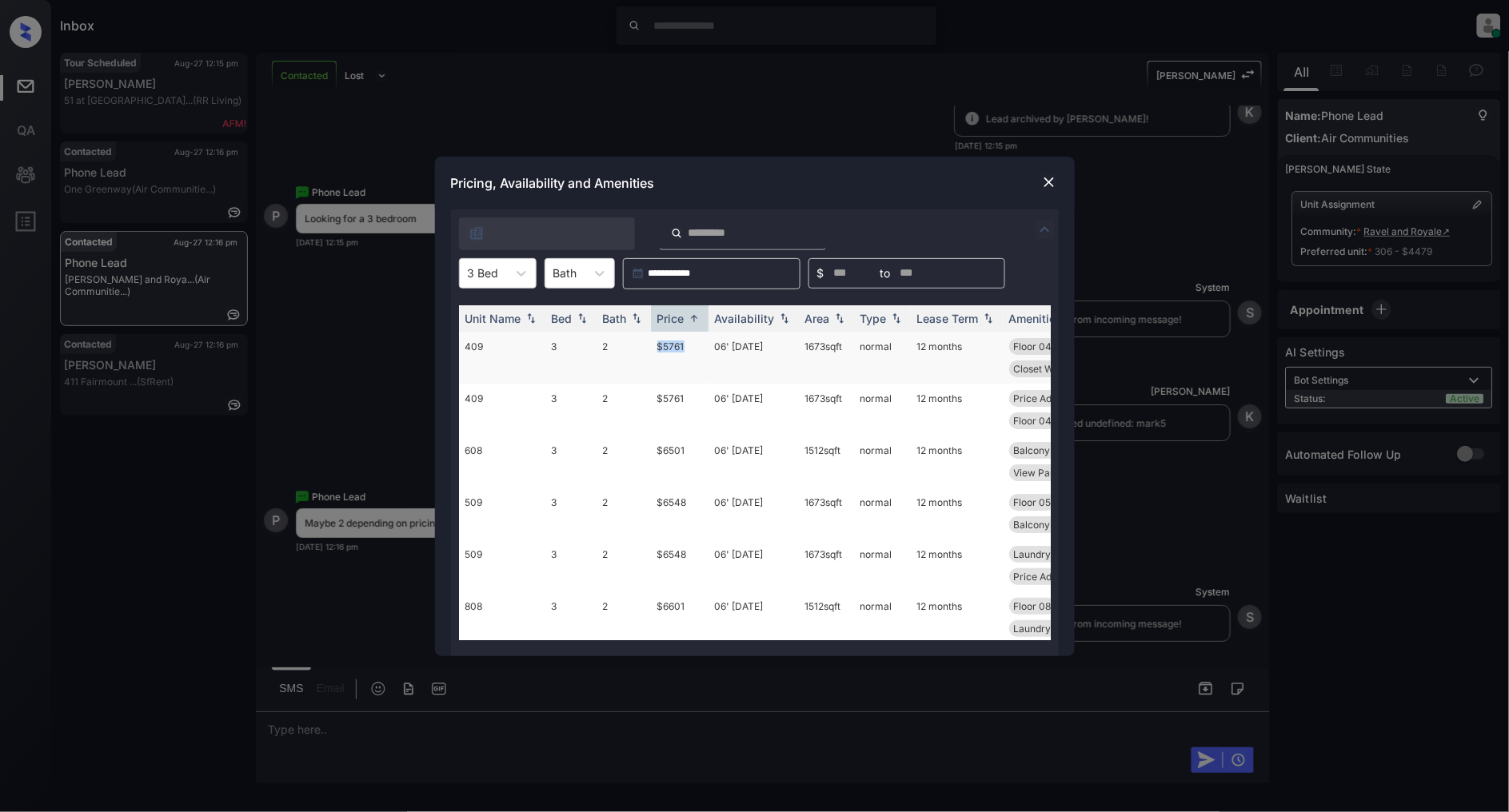
drag, startPoint x: 693, startPoint y: 342, endPoint x: 640, endPoint y: 346, distance: 53.2
click at [640, 346] on tr "409 3 2 $5761 06' Dec 24 1673 sqft normal 12 months Floor 04 Balcony Medium Pri…" at bounding box center [877, 358] width 836 height 52
copy tr "$5761"
click at [1050, 182] on img at bounding box center [1049, 182] width 16 height 16
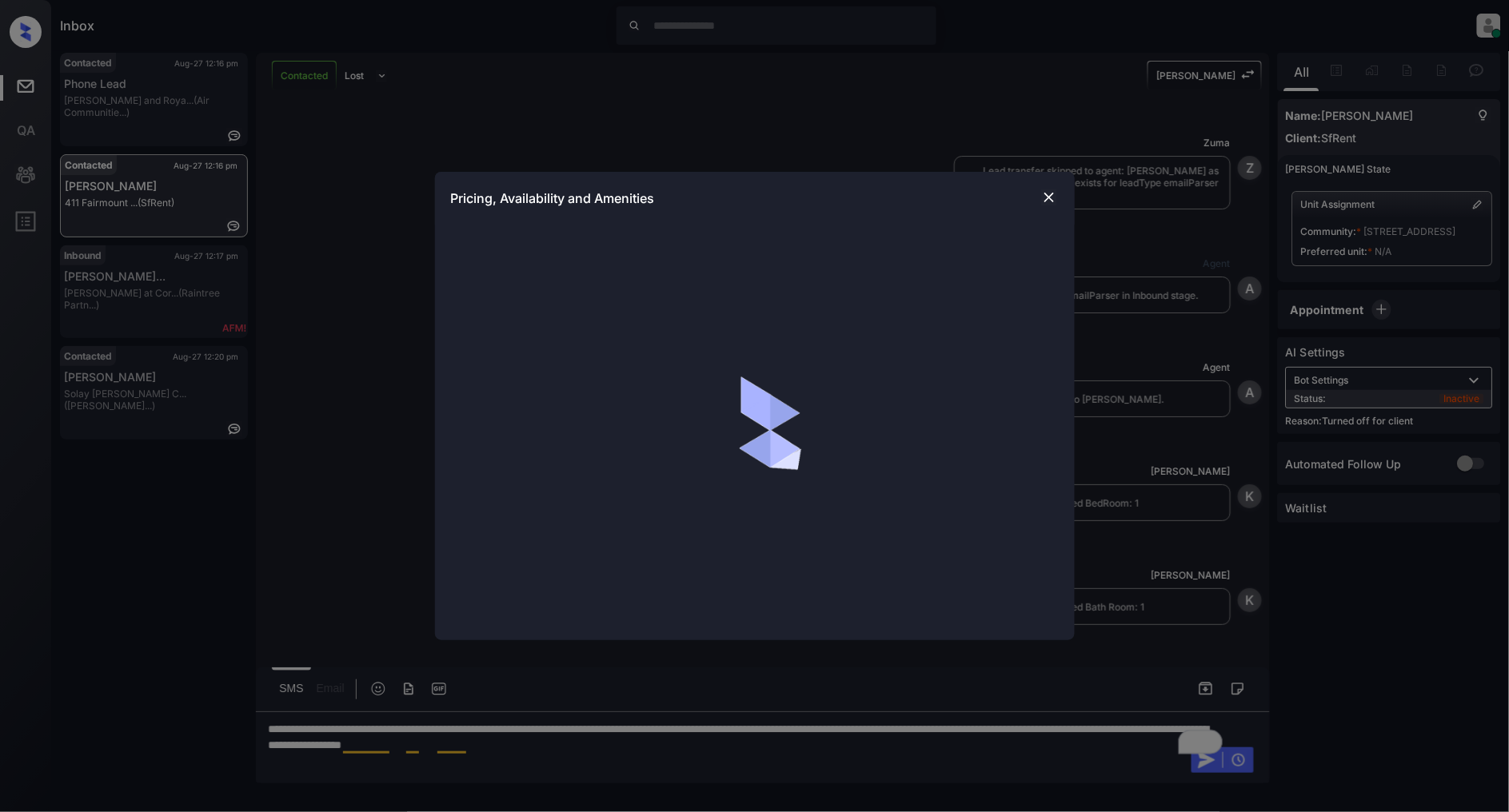
scroll to position [2249, 0]
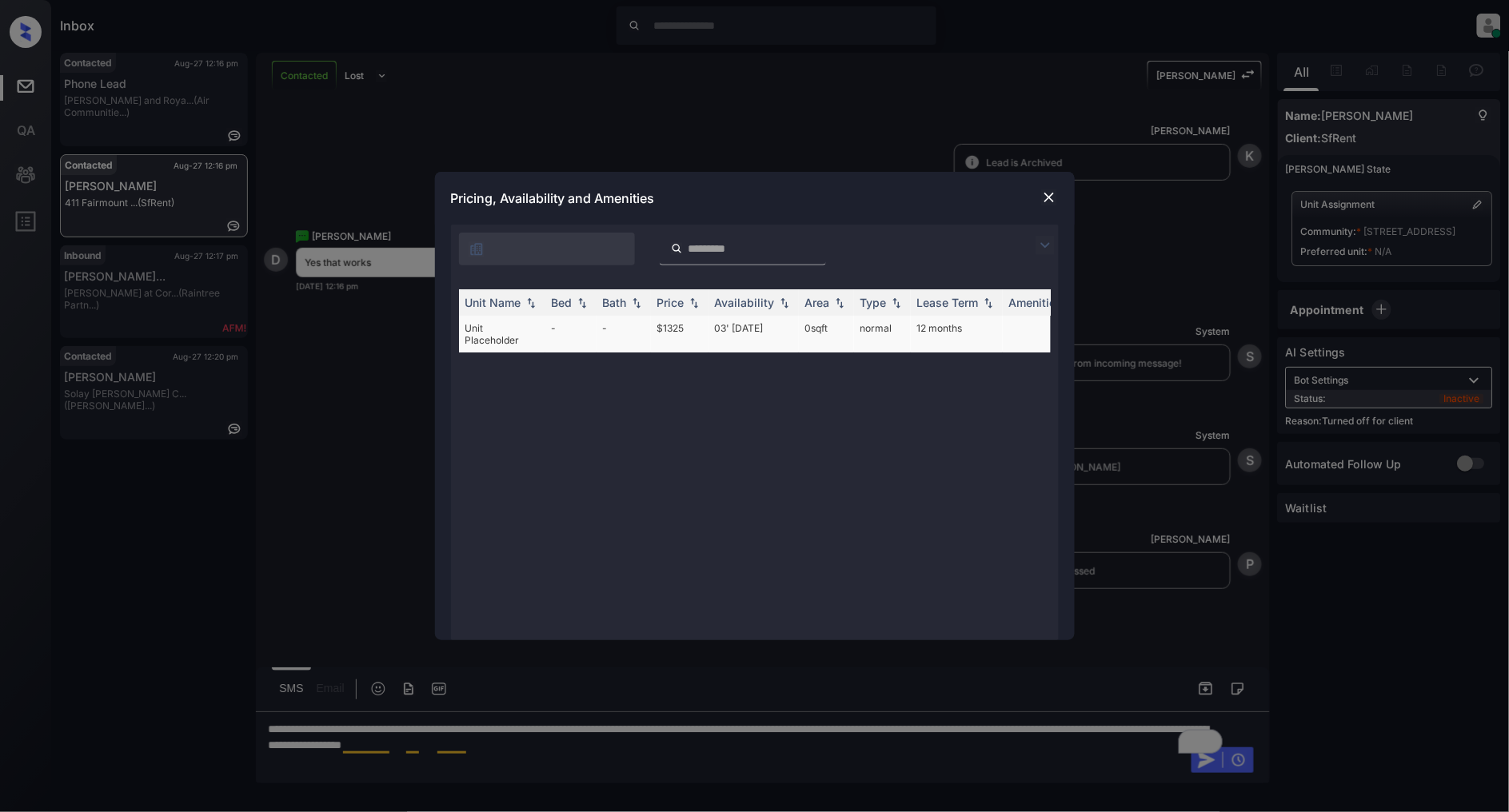
click at [509, 337] on td "Unit Placeholder" at bounding box center [502, 334] width 86 height 37
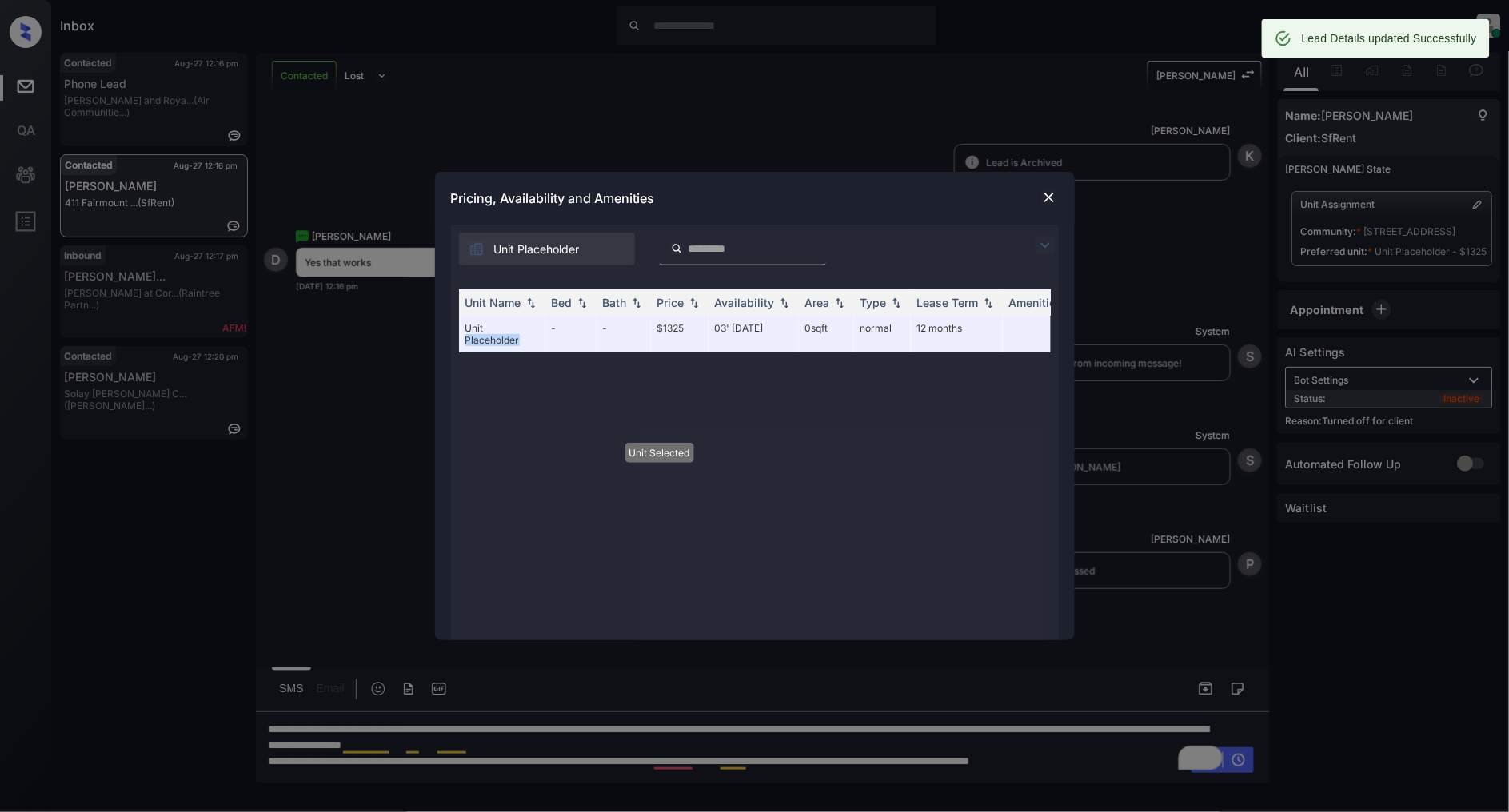
click at [1050, 195] on img at bounding box center [1049, 198] width 16 height 16
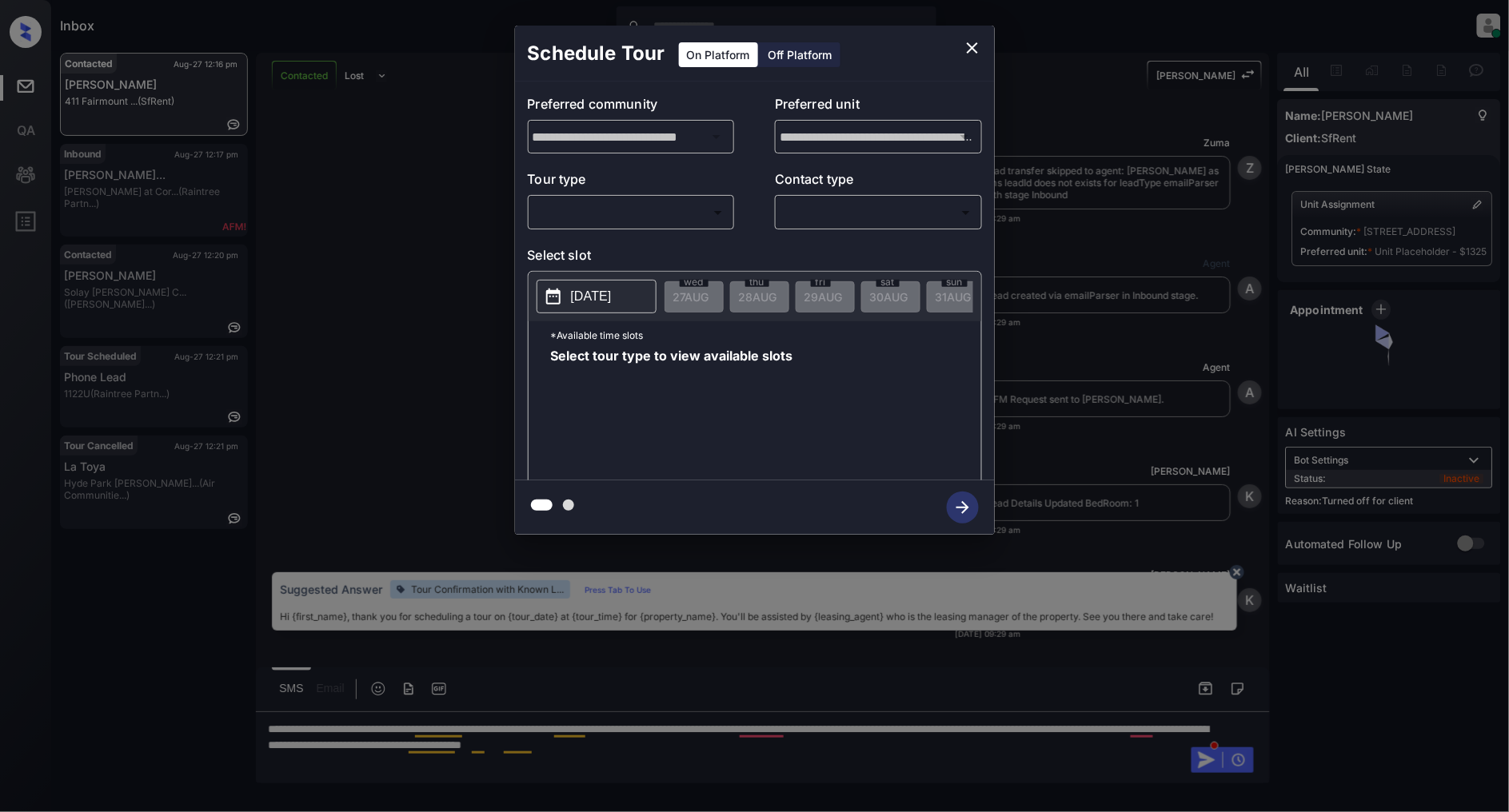
scroll to position [2358, 0]
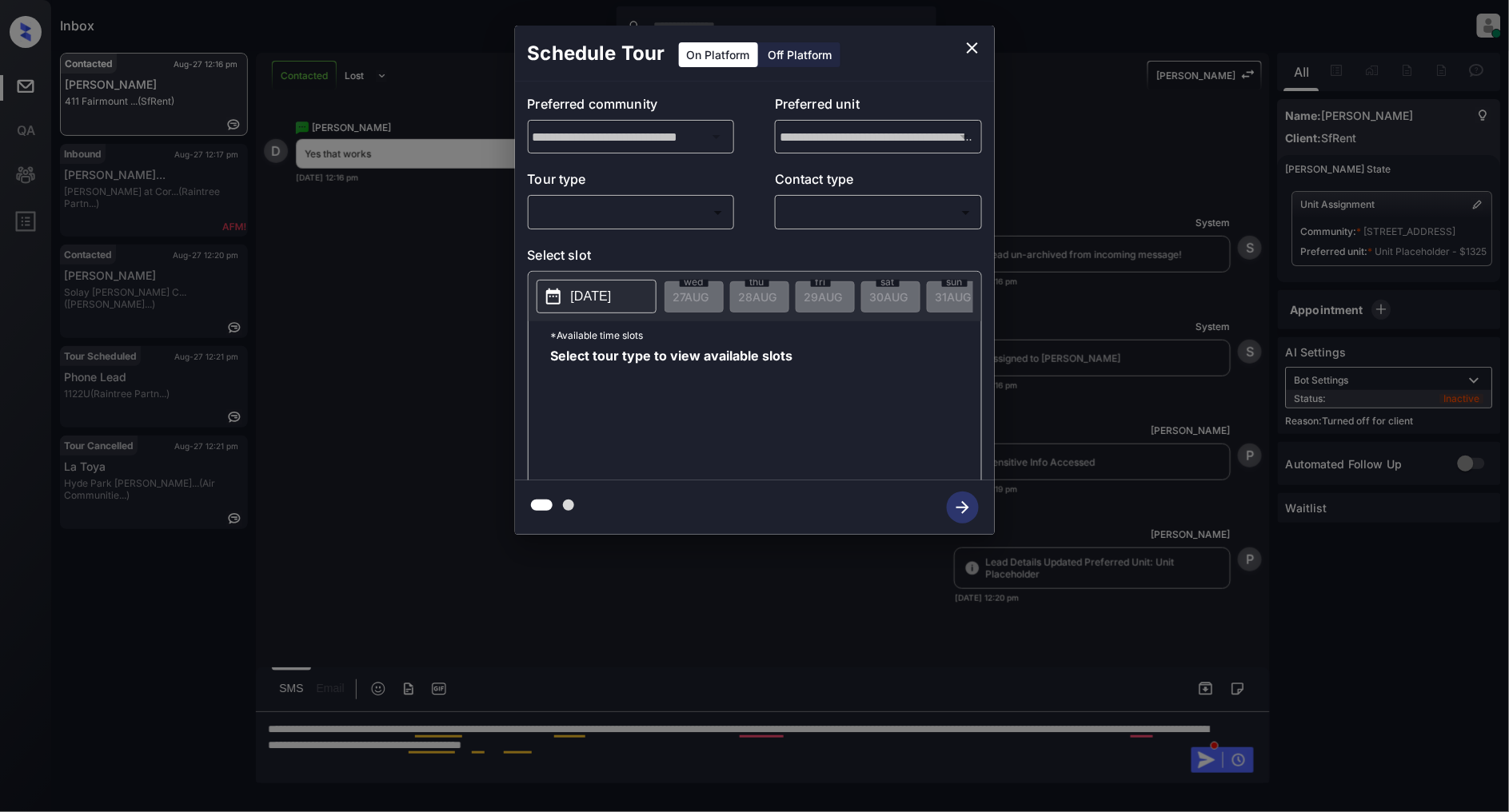
click at [798, 51] on div "Off Platform" at bounding box center [800, 55] width 80 height 25
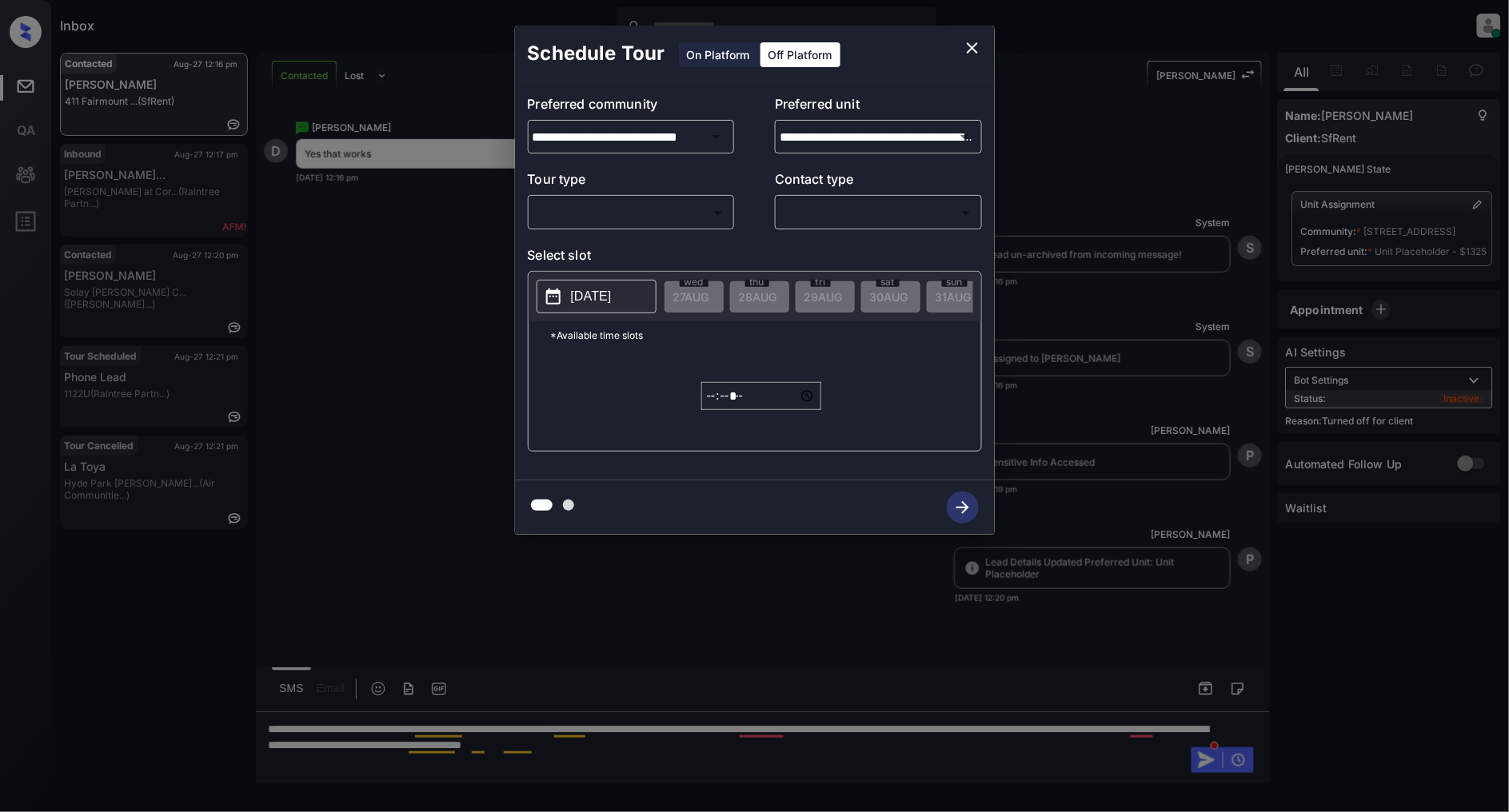
click at [590, 213] on body "Inbox Patrick Deasis Online Set yourself offline Set yourself on break Profile …" at bounding box center [754, 406] width 1509 height 812
click at [611, 252] on li "In Person" at bounding box center [631, 248] width 197 height 29
type input "********"
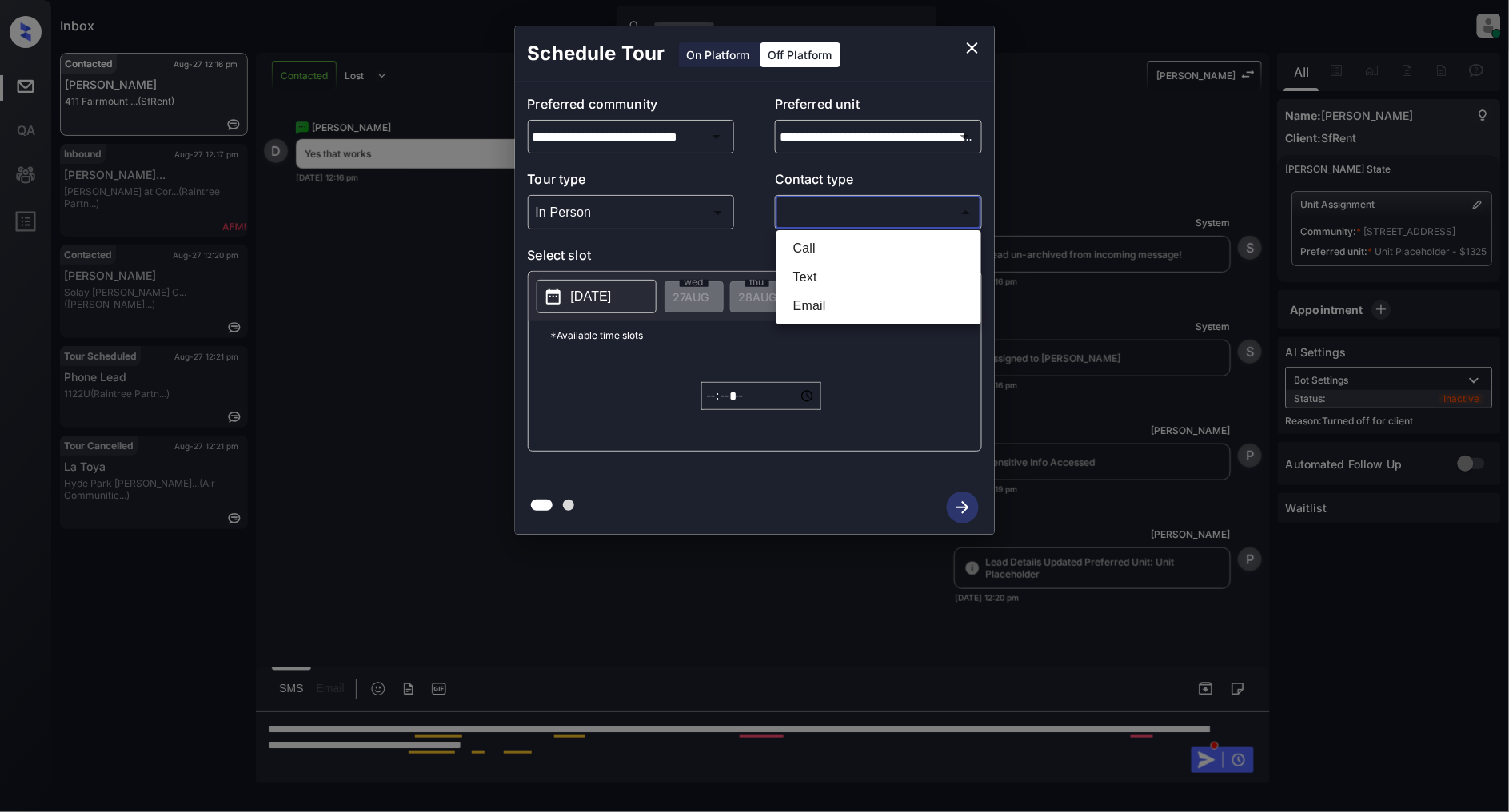
click at [846, 214] on body "Inbox Patrick Deasis Online Set yourself offline Set yourself on break Profile …" at bounding box center [754, 406] width 1509 height 812
click at [851, 275] on li "Text" at bounding box center [878, 277] width 197 height 29
type input "****"
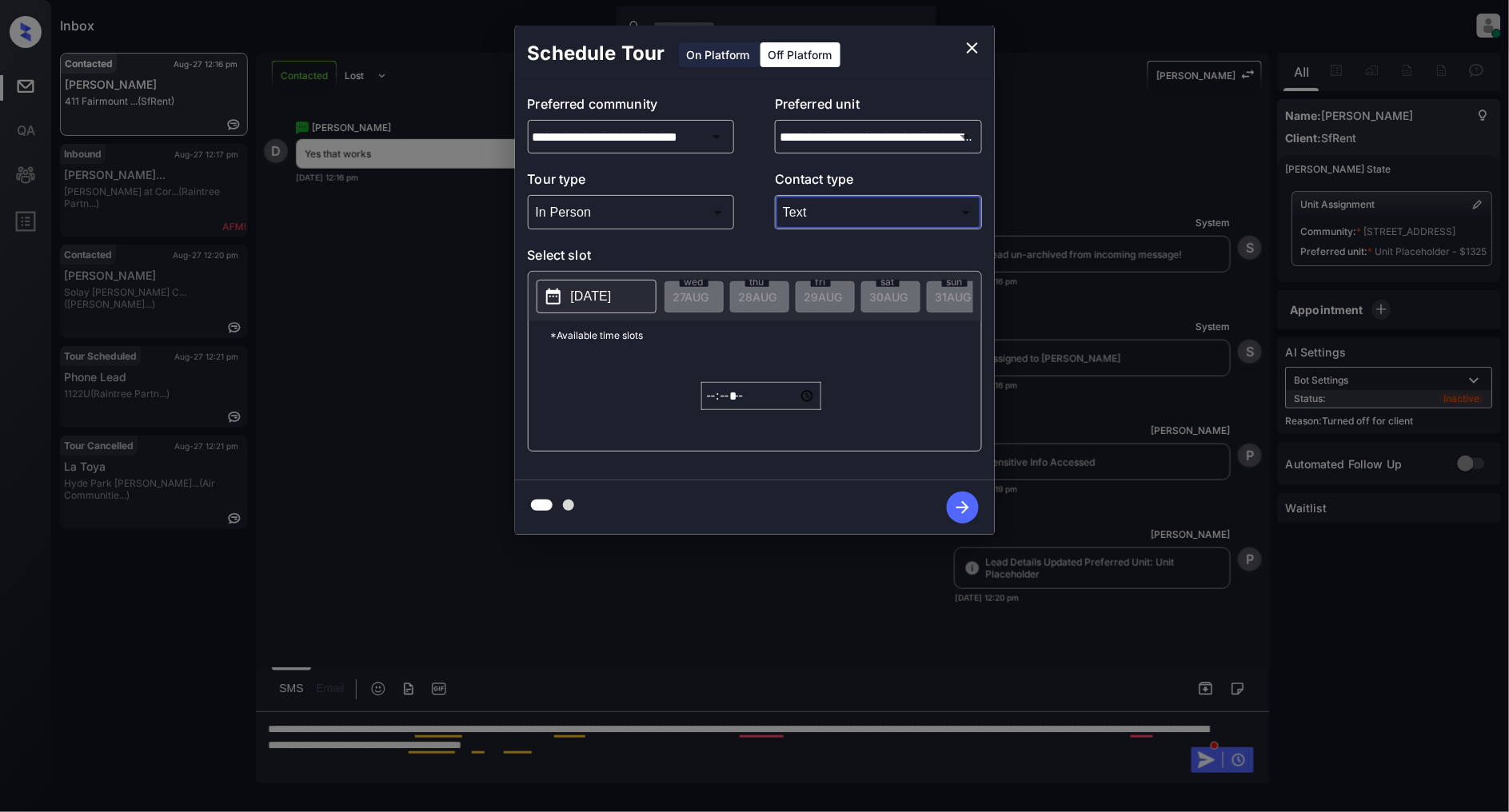
click at [612, 289] on p "[DATE]" at bounding box center [591, 297] width 41 height 19
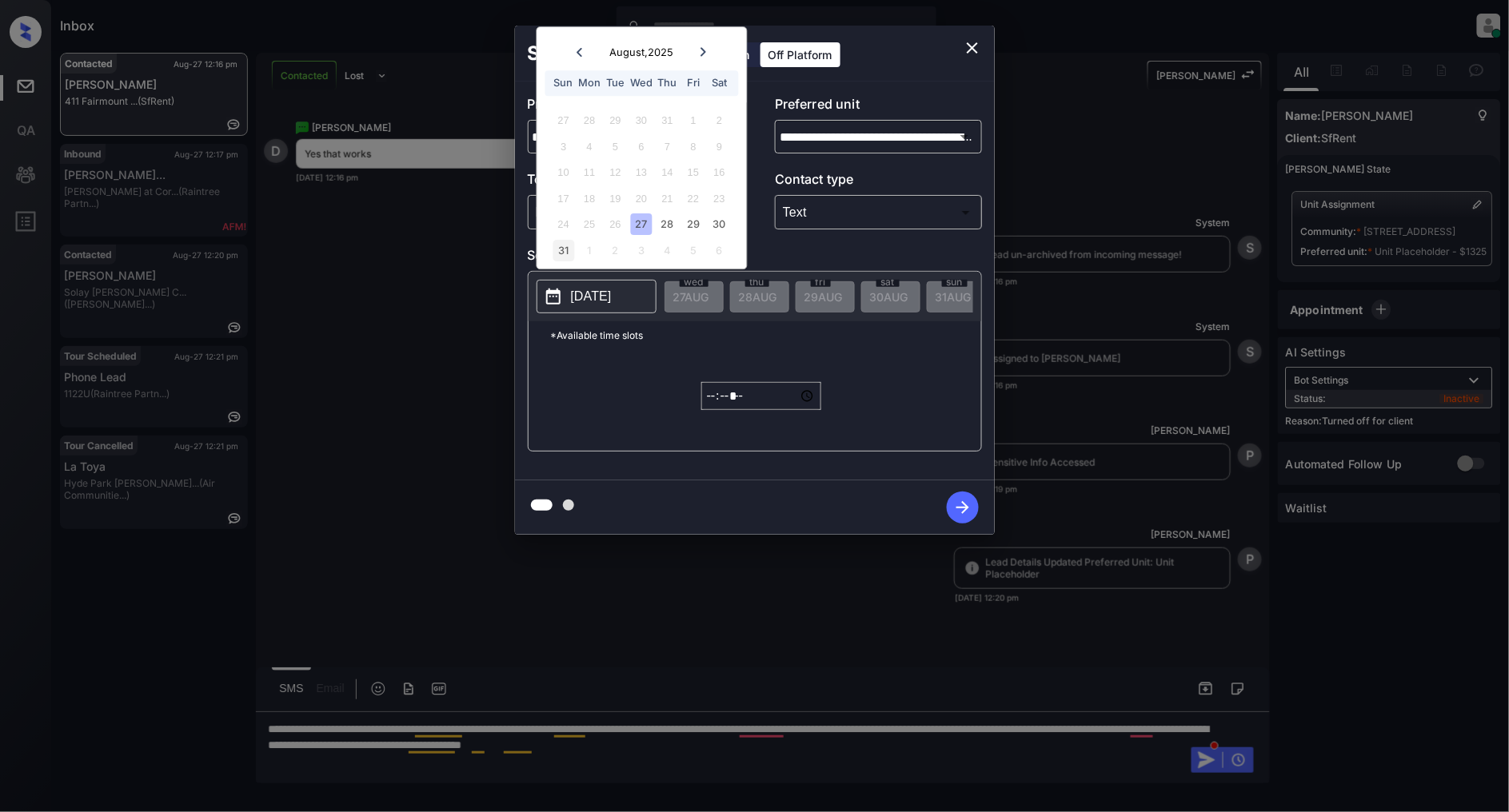
click at [565, 251] on div "31" at bounding box center [563, 250] width 22 height 22
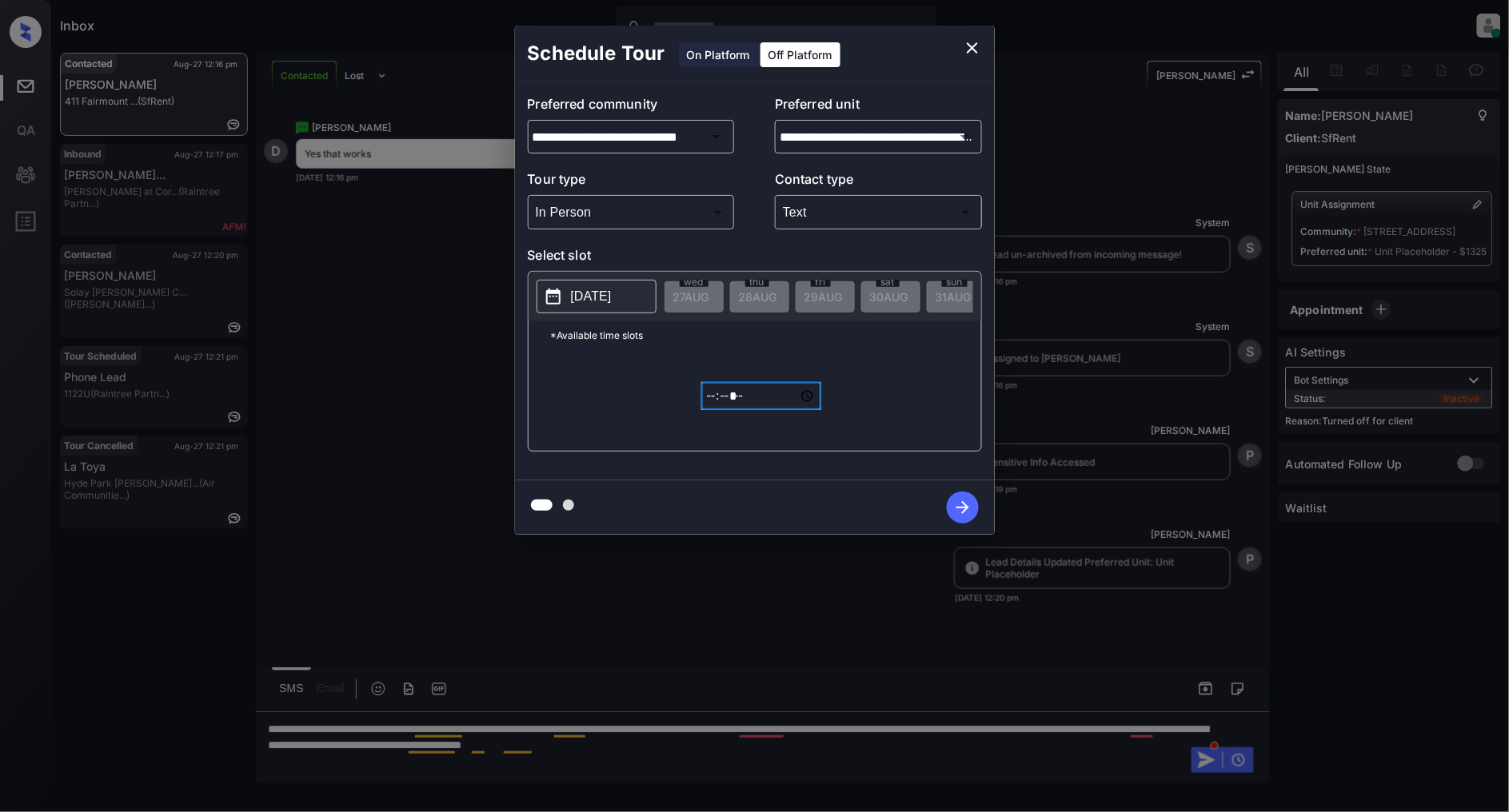
click at [712, 410] on input "*****" at bounding box center [761, 396] width 120 height 28
type input "*****"
click at [964, 517] on icon "button" at bounding box center [963, 507] width 32 height 32
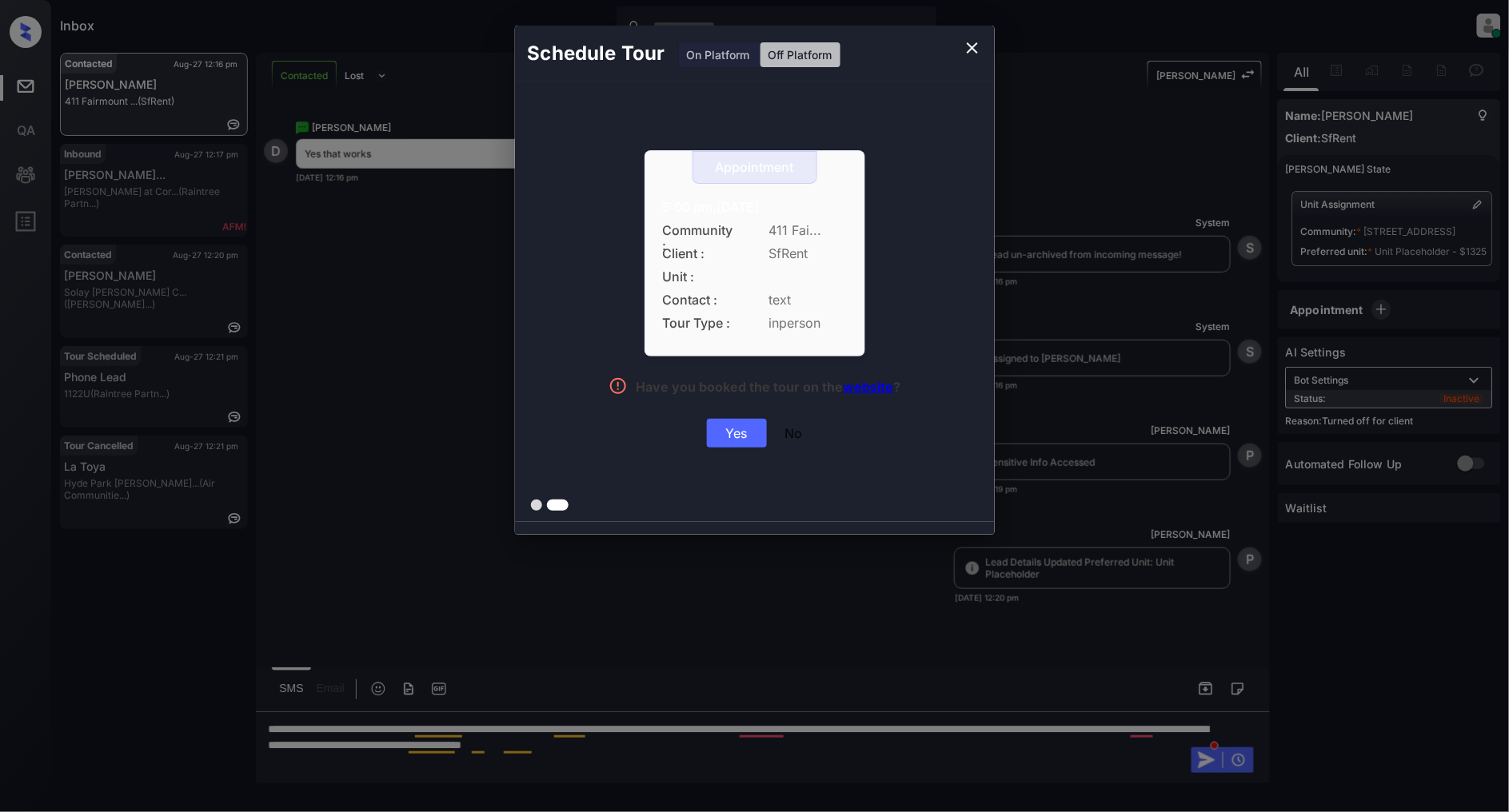
click at [729, 433] on div "Yes" at bounding box center [737, 433] width 60 height 29
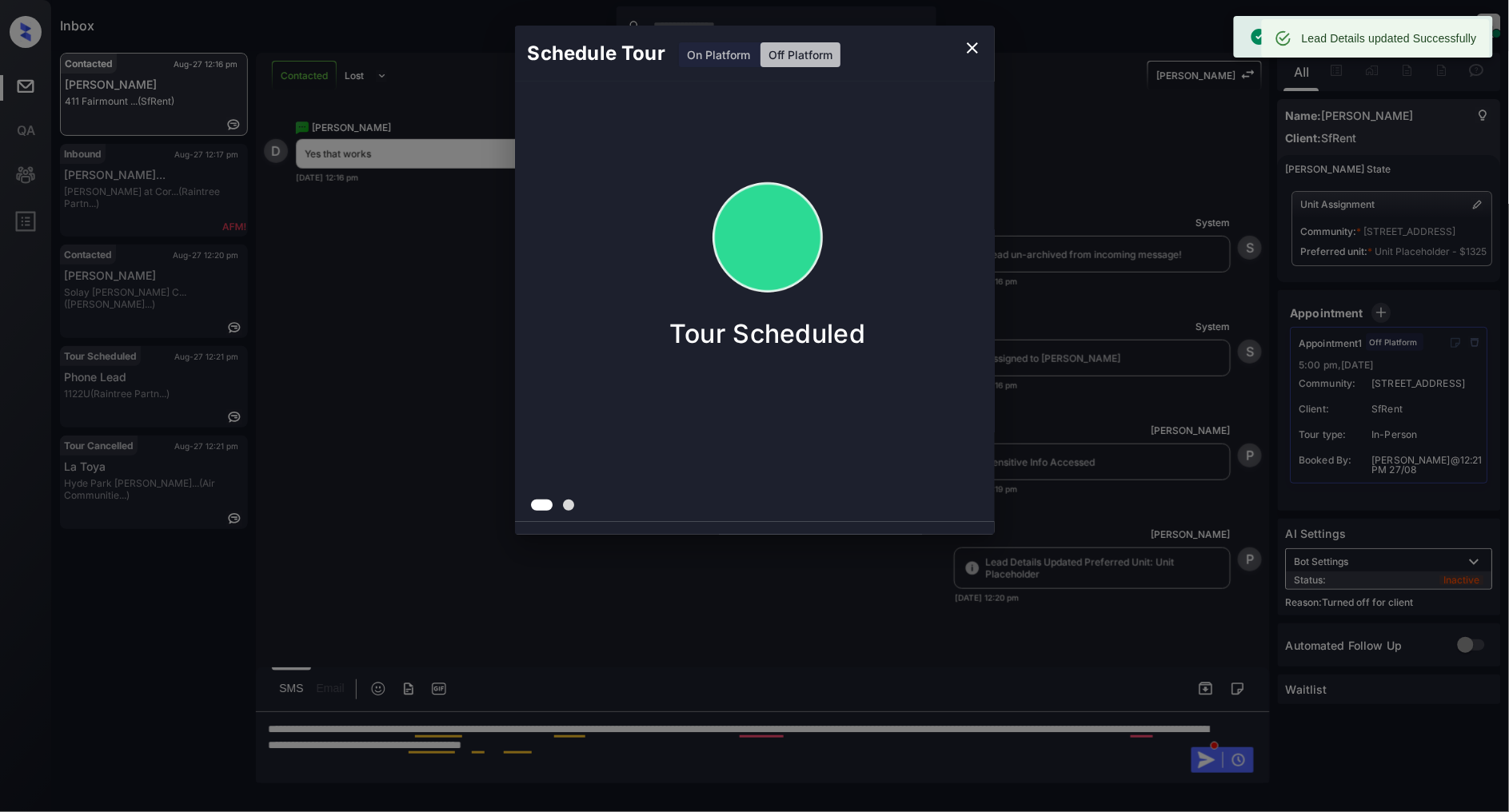
click at [968, 46] on icon "close" at bounding box center [972, 48] width 19 height 19
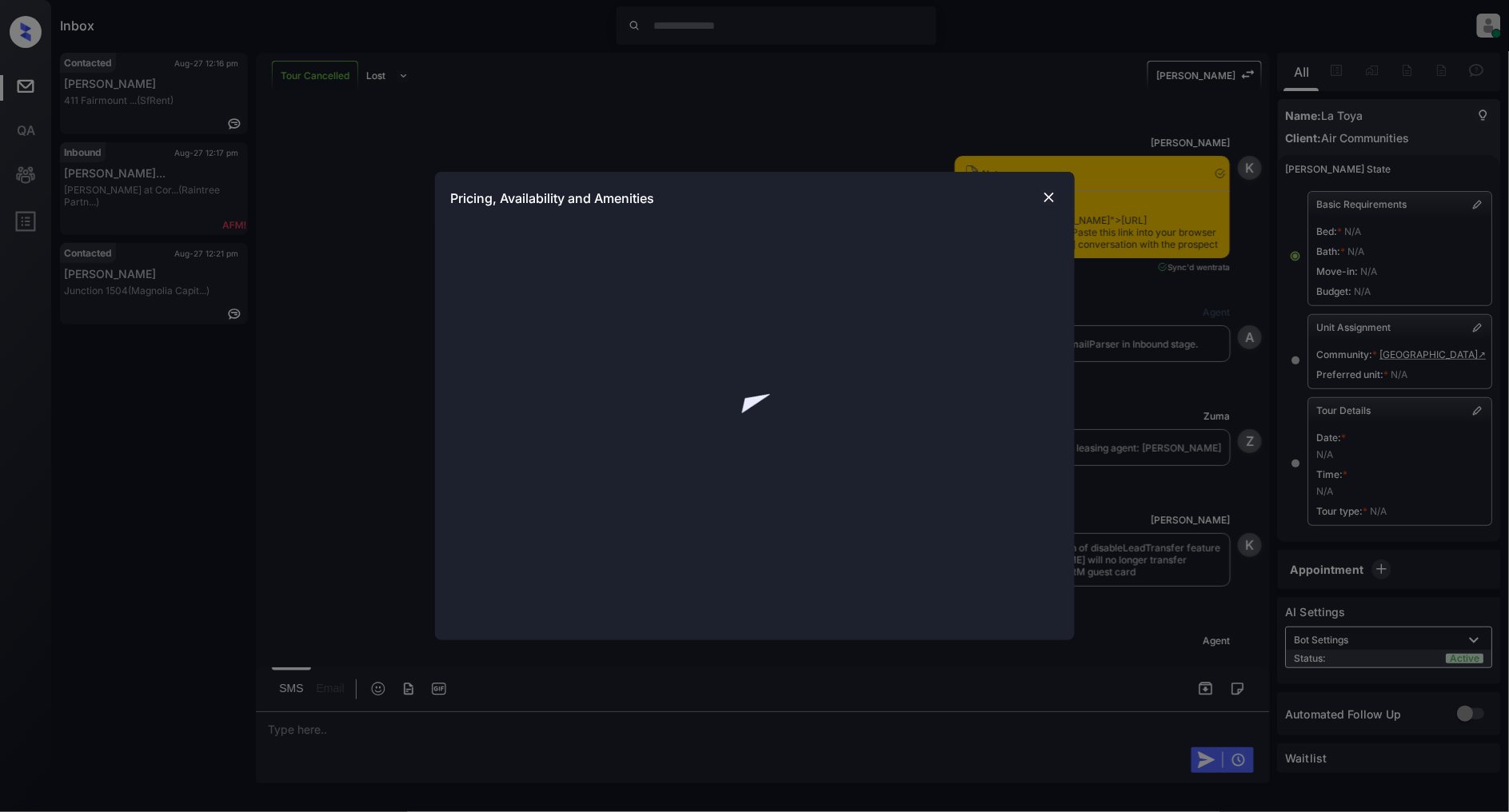
scroll to position [11132, 0]
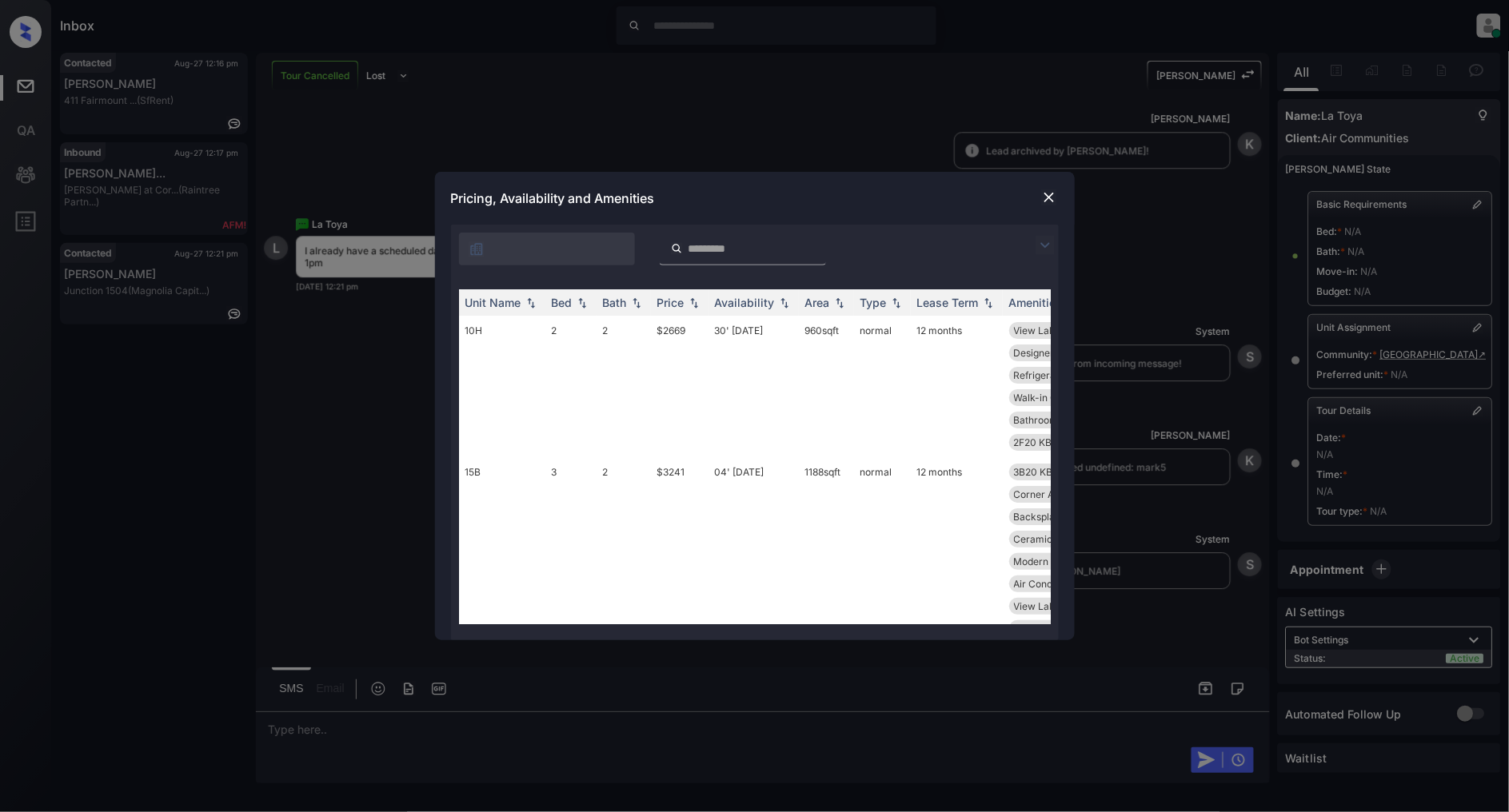
click at [1058, 240] on div at bounding box center [1049, 245] width 19 height 19
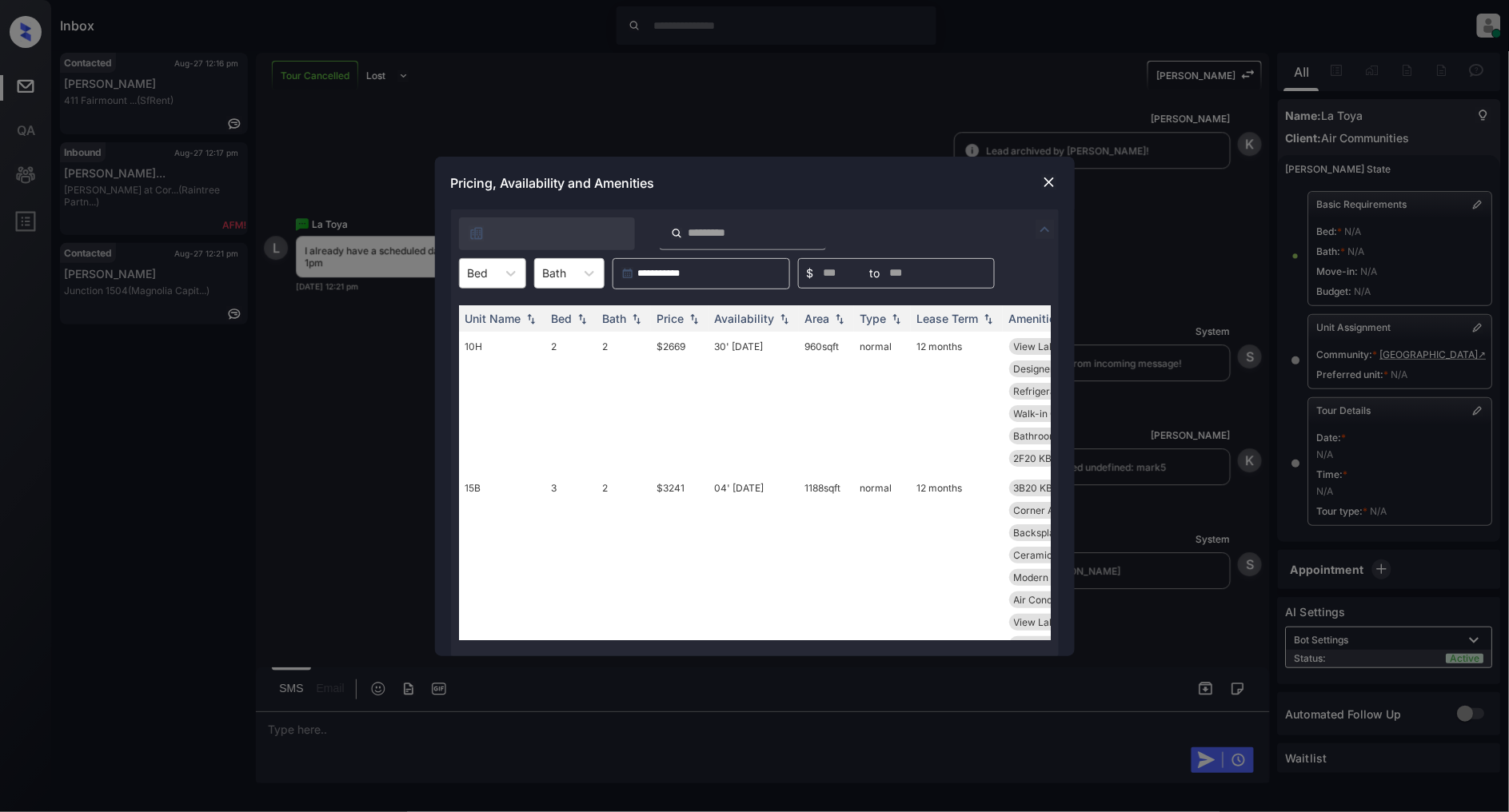
click at [484, 272] on div at bounding box center [479, 273] width 21 height 17
click at [368, 348] on div "**********" at bounding box center [754, 406] width 1509 height 812
click at [398, 326] on div "**********" at bounding box center [754, 406] width 1509 height 812
click at [734, 91] on div "**********" at bounding box center [754, 406] width 1509 height 812
click at [503, 273] on icon at bounding box center [511, 273] width 16 height 16
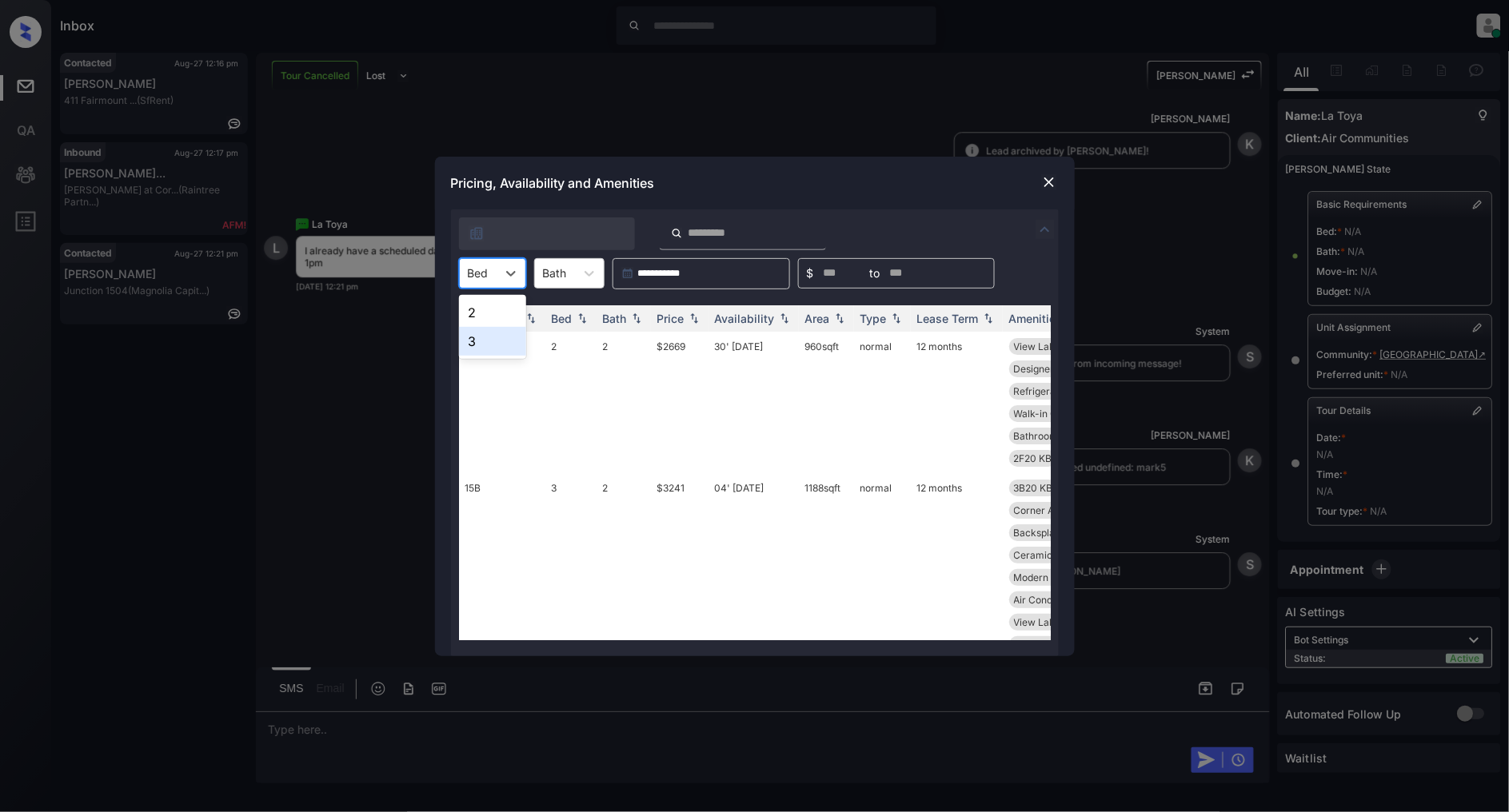
click at [478, 307] on div "2" at bounding box center [493, 313] width 68 height 29
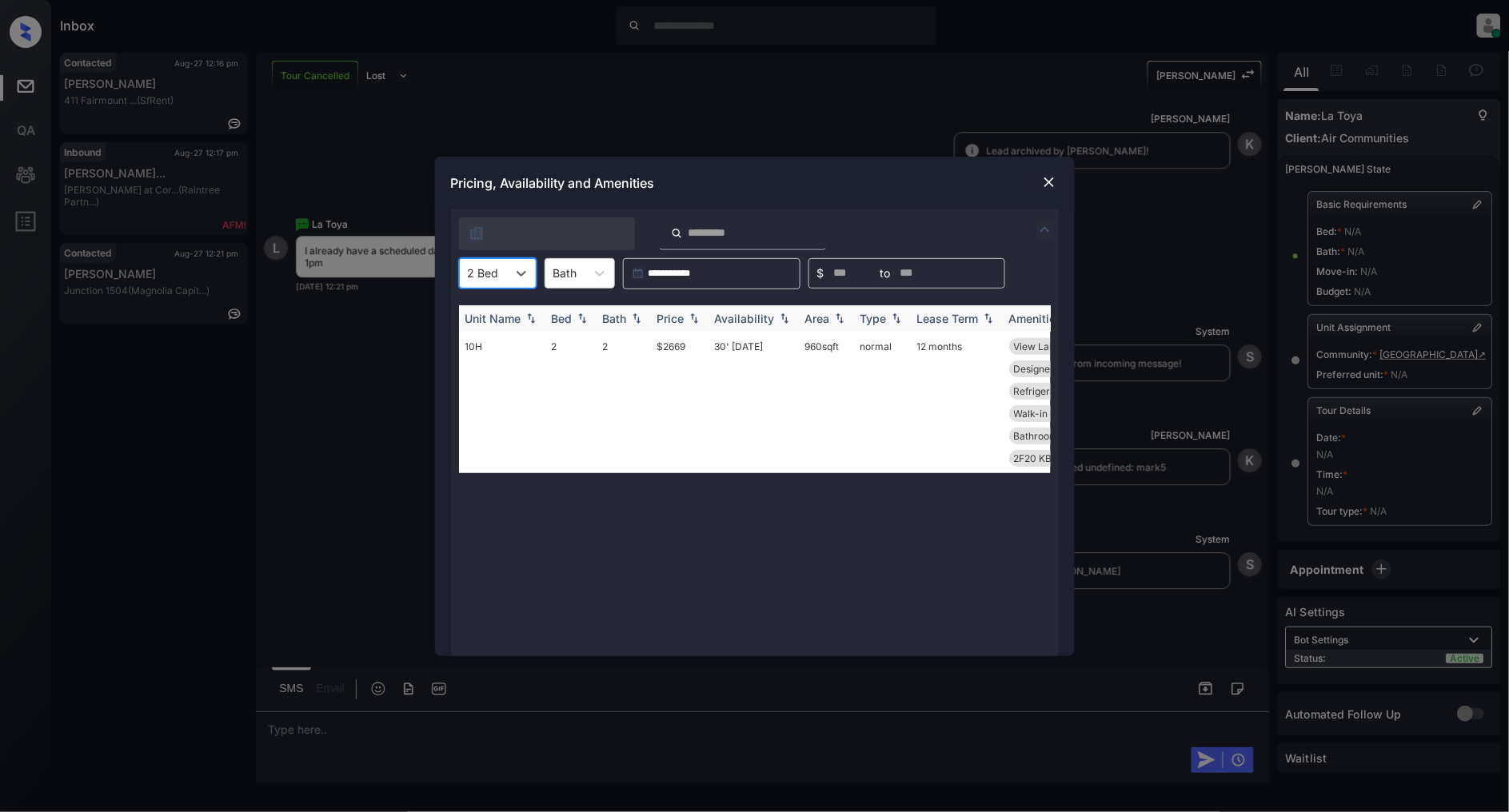
click at [694, 322] on img at bounding box center [694, 318] width 16 height 11
click at [694, 322] on img at bounding box center [694, 318] width 16 height 12
click at [670, 345] on td "$2669" at bounding box center [680, 403] width 58 height 141
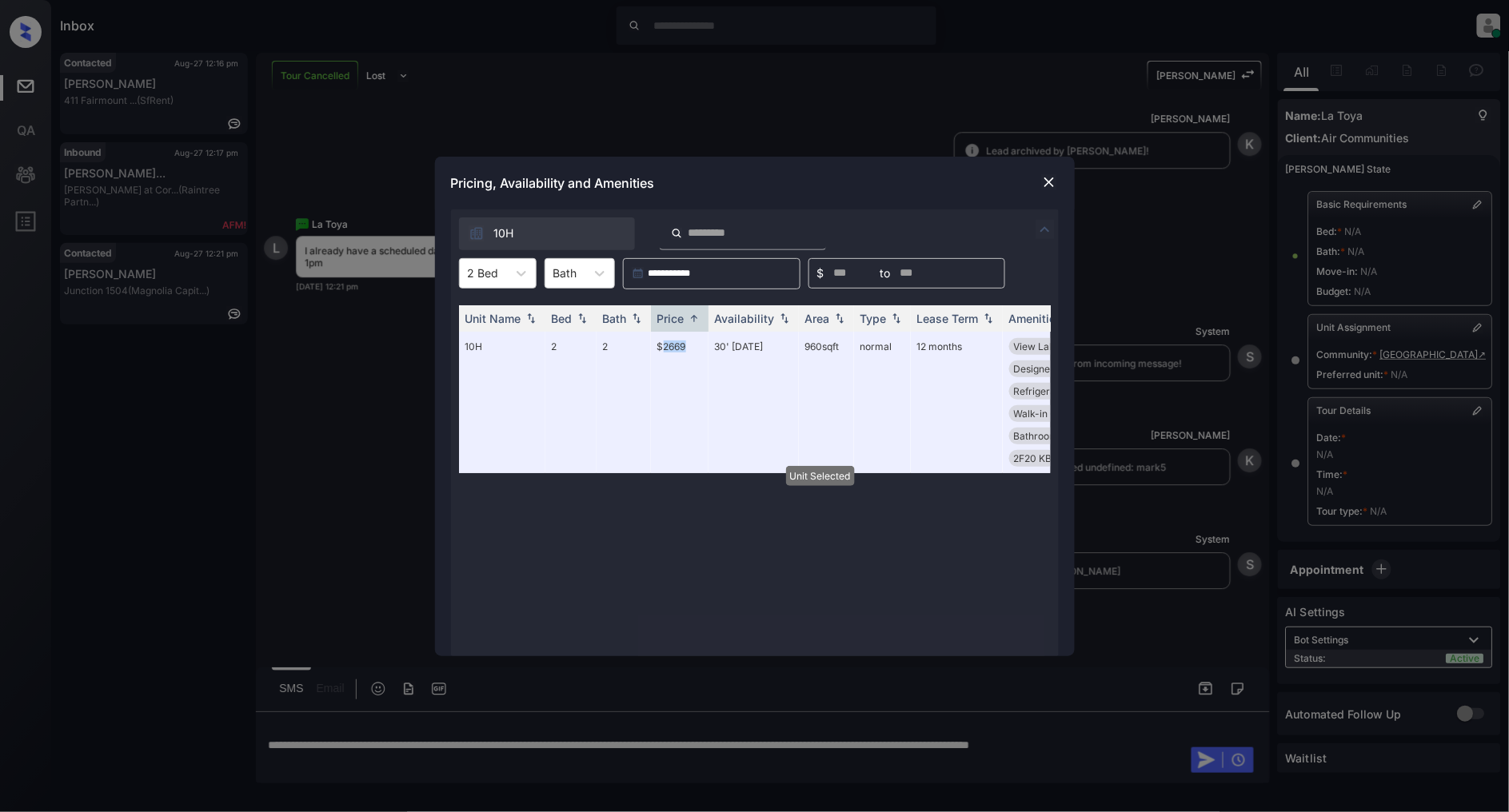
click at [1049, 174] on img at bounding box center [1049, 182] width 16 height 16
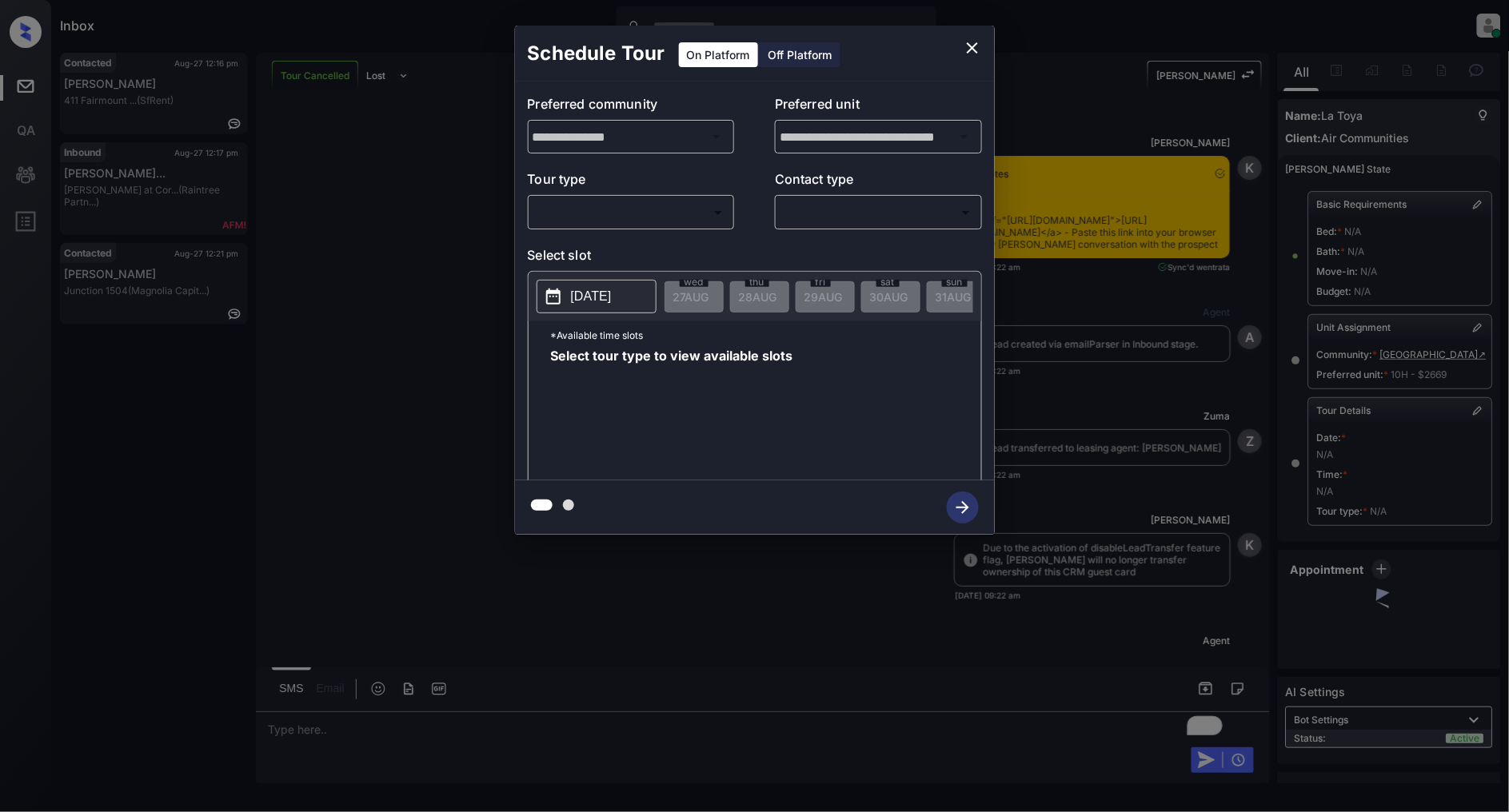
scroll to position [11236, 0]
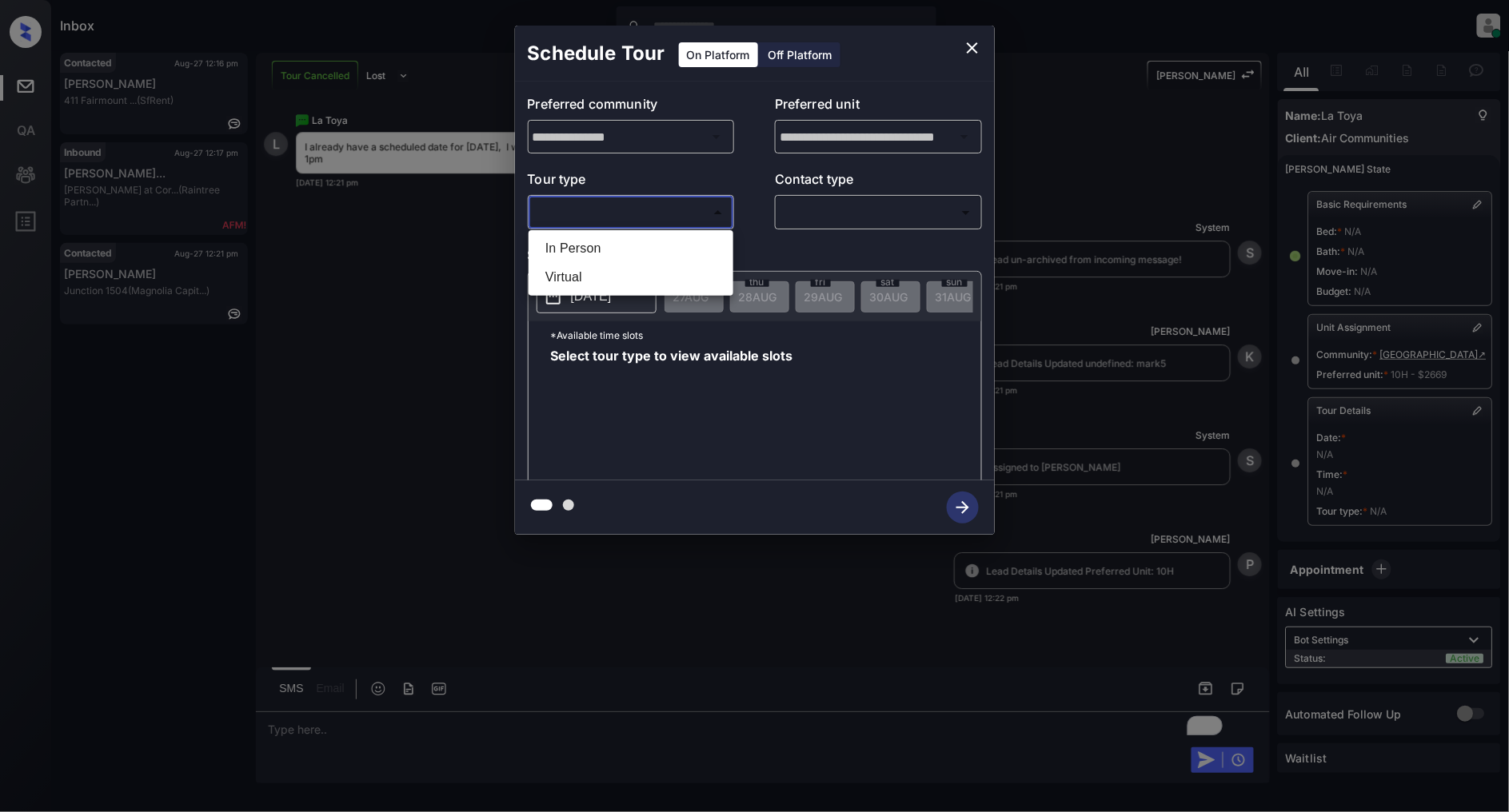
click at [613, 202] on body "Inbox [PERSON_NAME] Online Set yourself offline Set yourself on break Profile S…" at bounding box center [754, 406] width 1509 height 812
click at [564, 246] on li "In Person" at bounding box center [631, 248] width 197 height 29
type input "********"
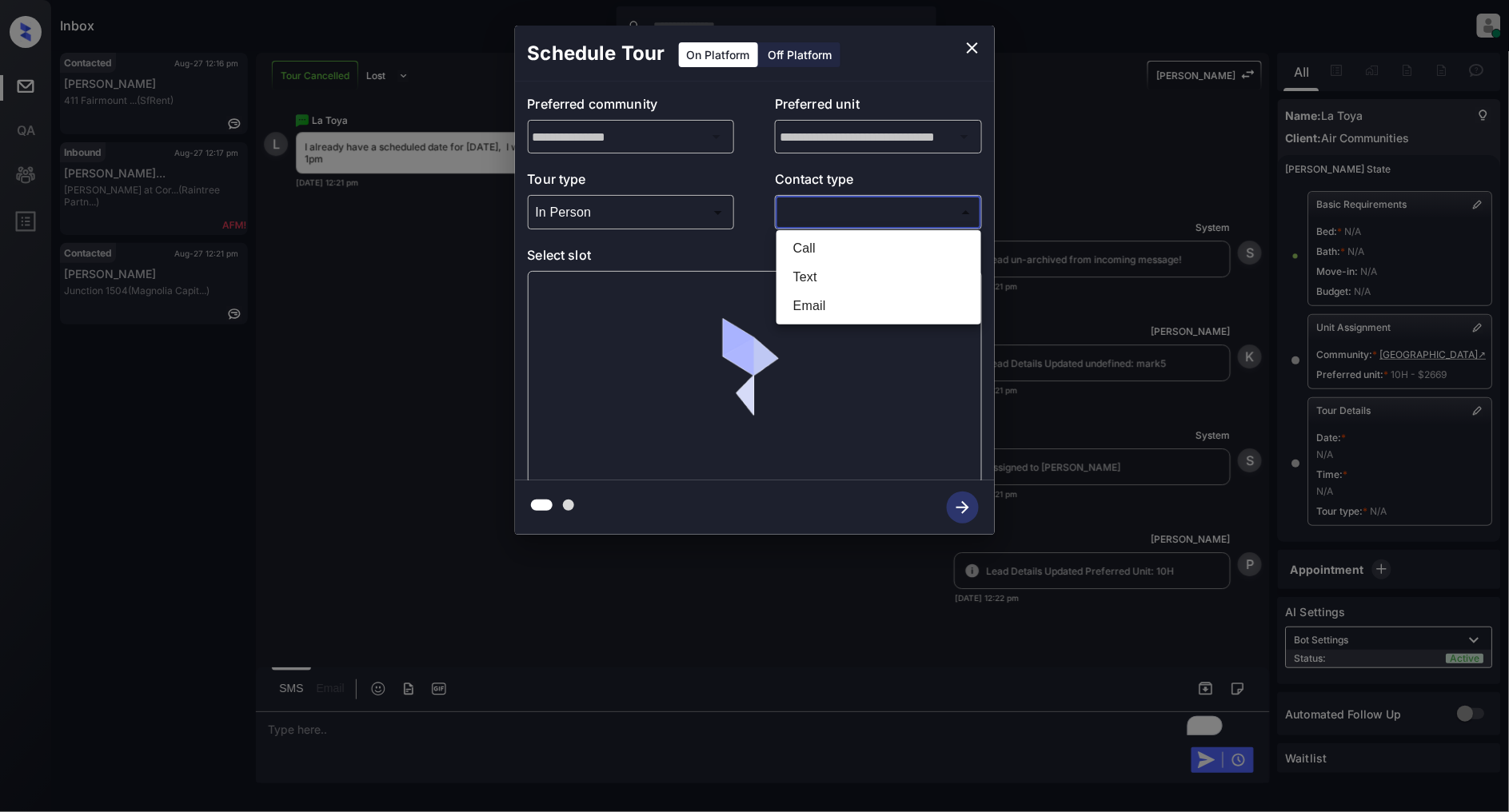
click at [856, 207] on body "Inbox [PERSON_NAME] Online Set yourself offline Set yourself on break Profile S…" at bounding box center [754, 406] width 1509 height 812
click at [826, 264] on li "Text" at bounding box center [878, 277] width 197 height 29
type input "****"
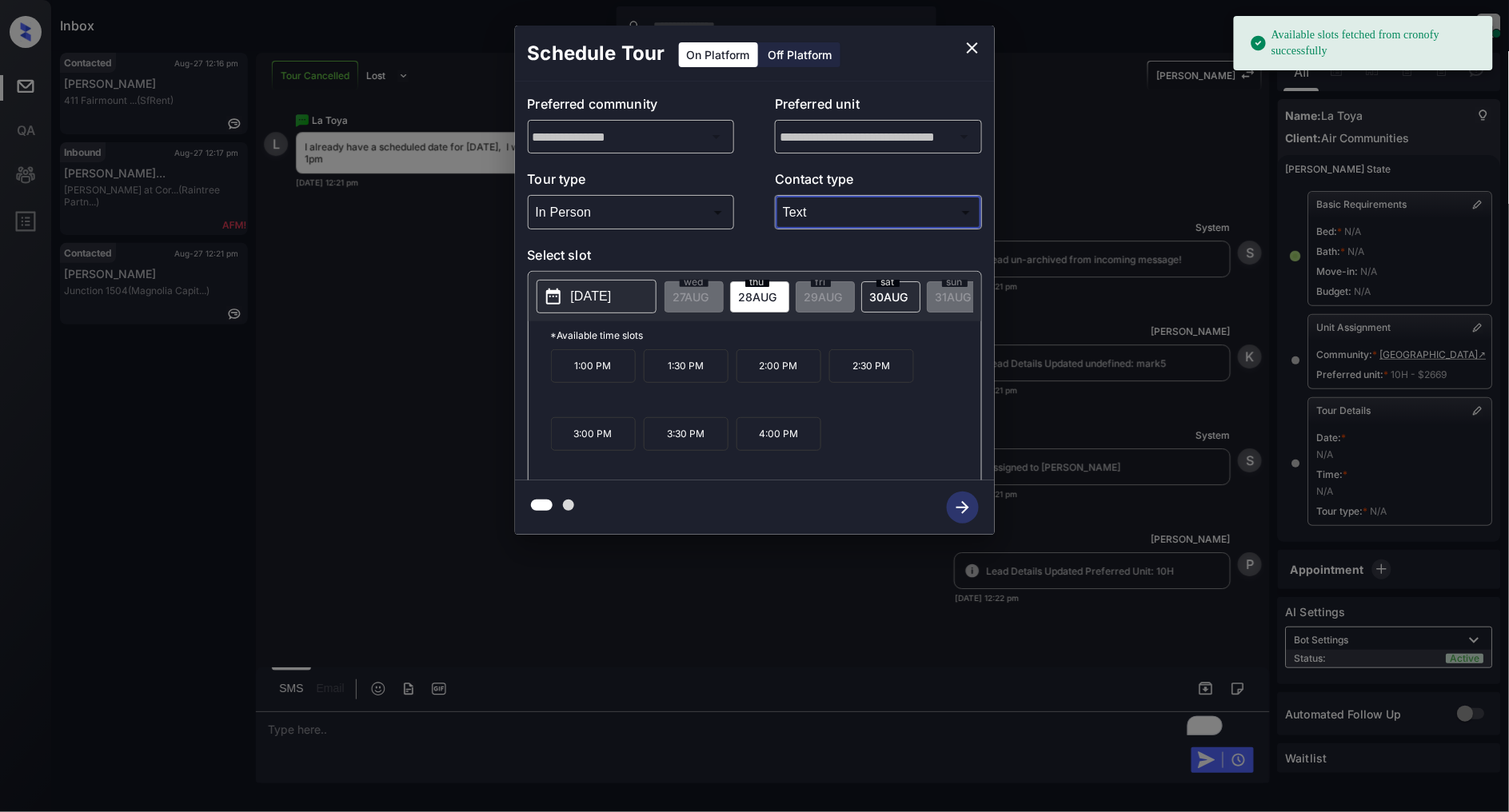
click at [771, 299] on span "[DATE]" at bounding box center [759, 297] width 39 height 14
click at [594, 379] on p "1:00 PM" at bounding box center [593, 366] width 84 height 34
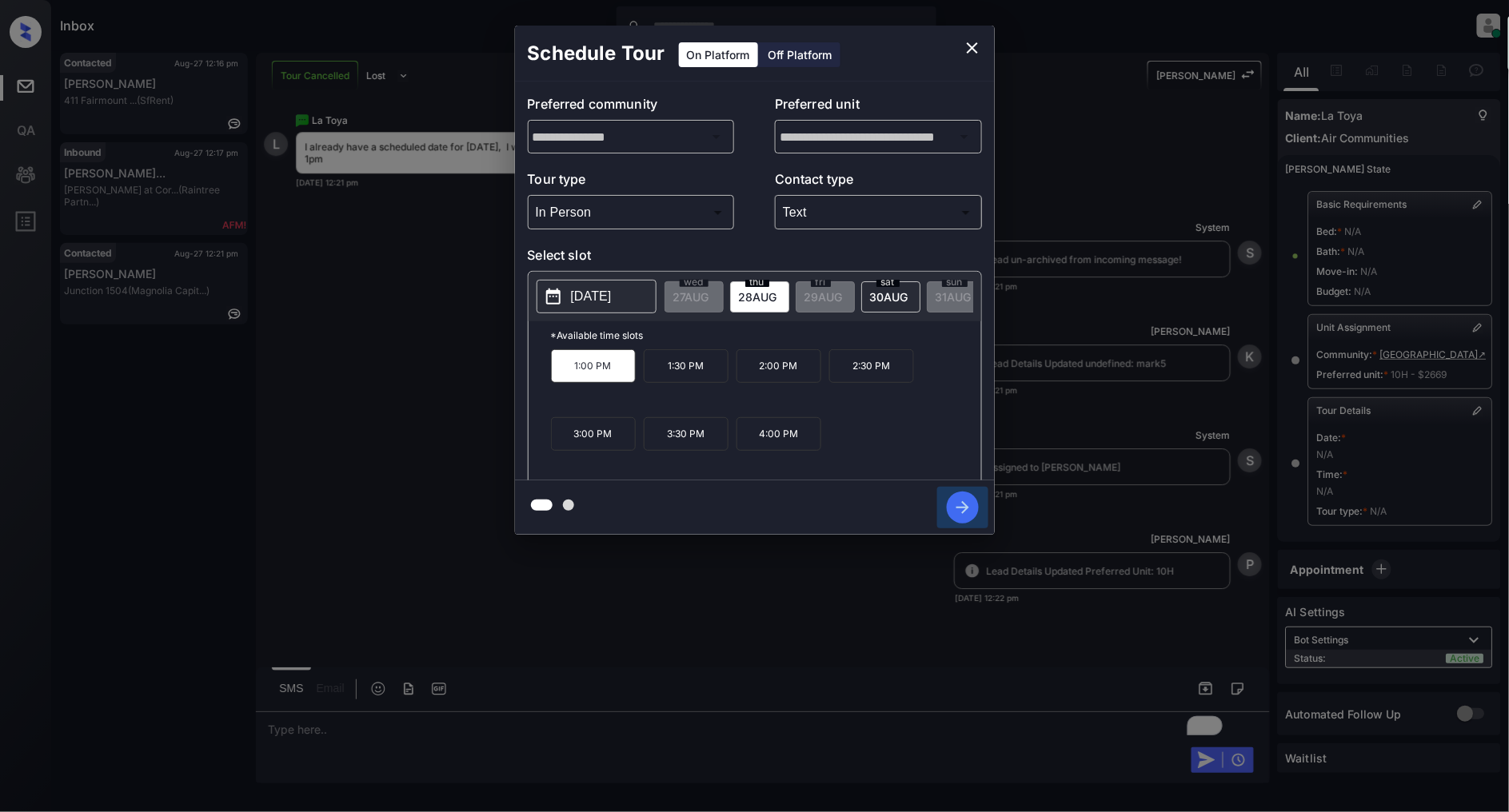
click at [977, 509] on icon "button" at bounding box center [963, 507] width 32 height 32
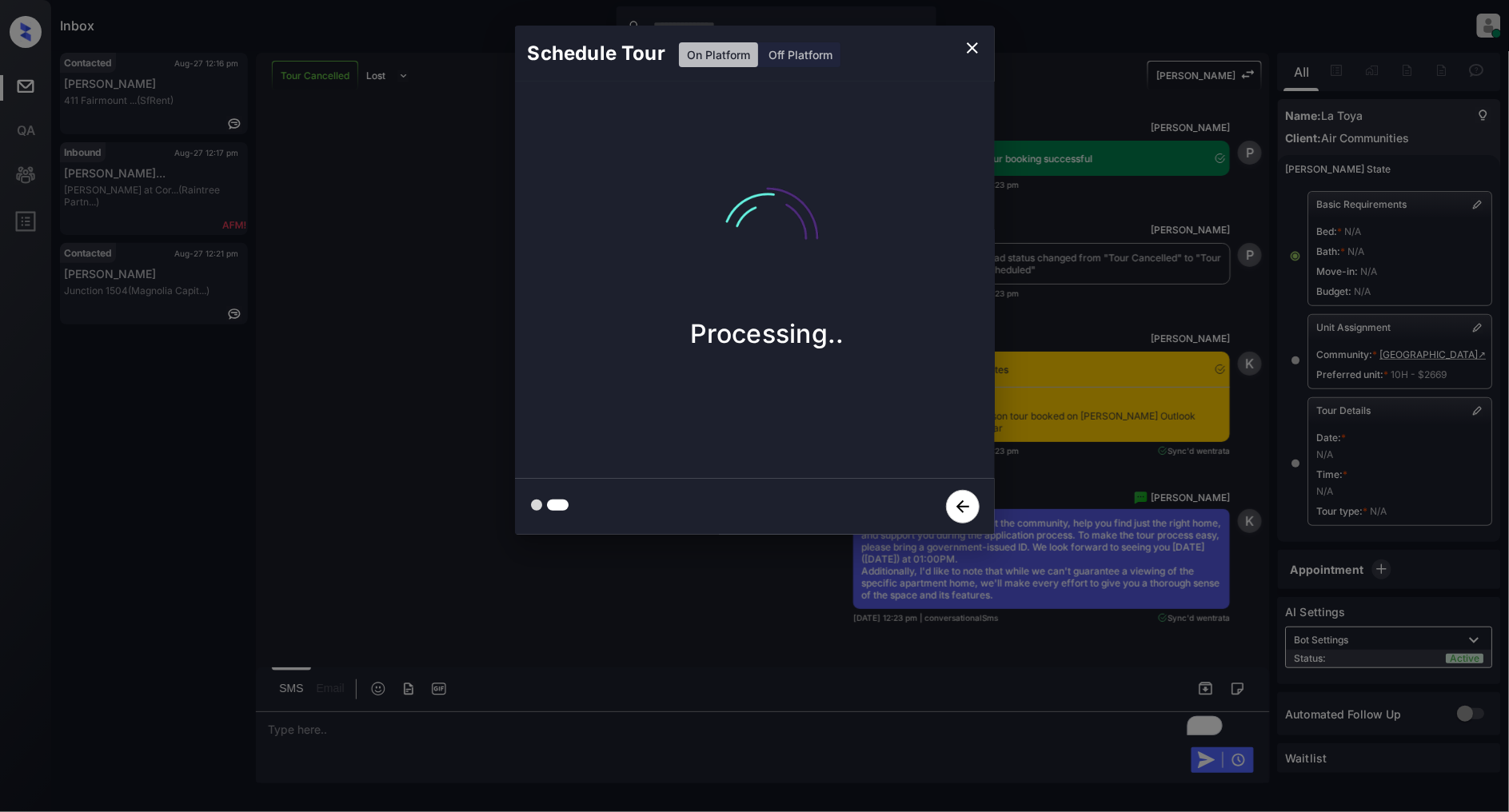
scroll to position [11768, 0]
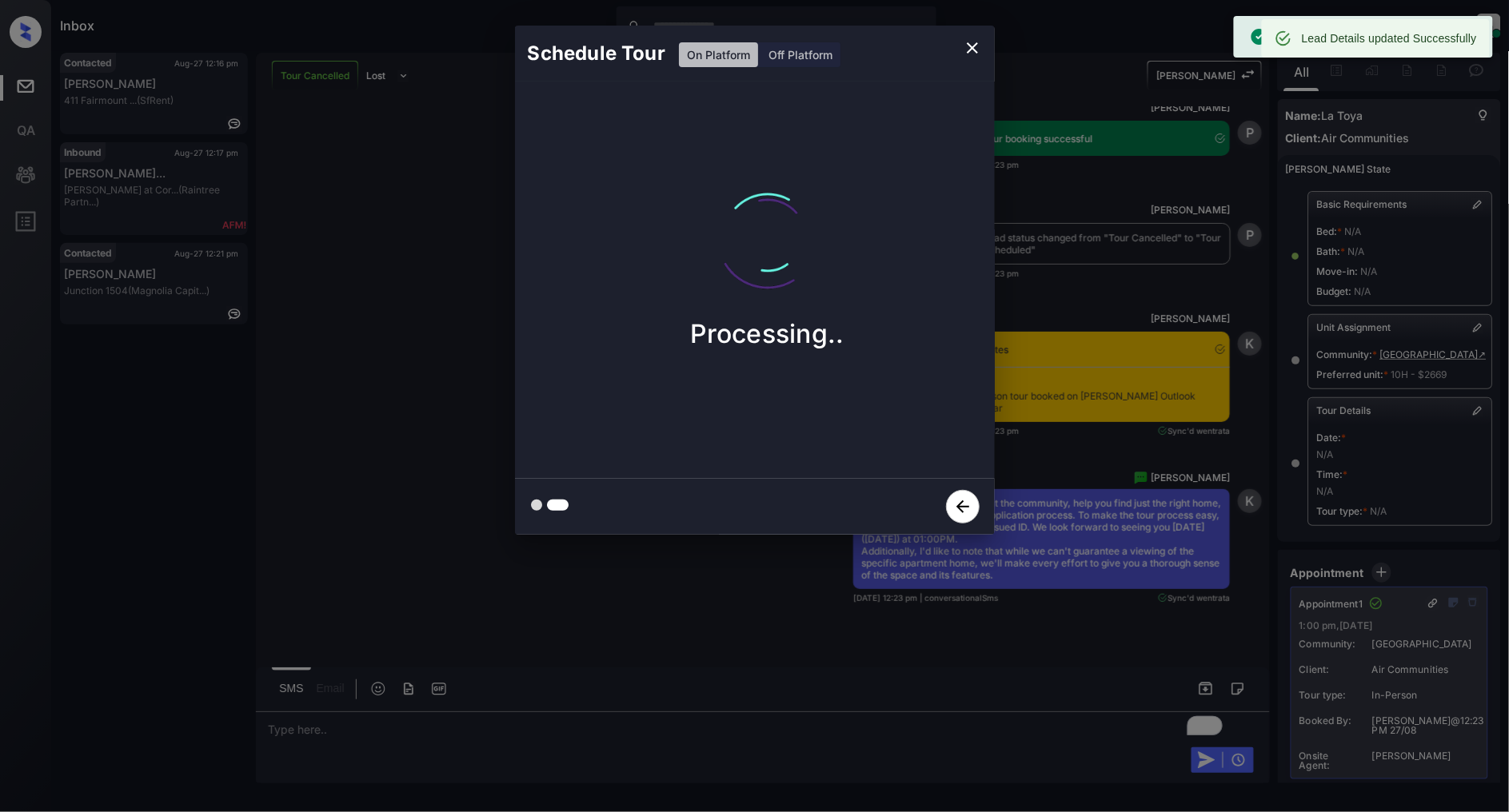
click at [978, 51] on icon "close" at bounding box center [972, 48] width 19 height 19
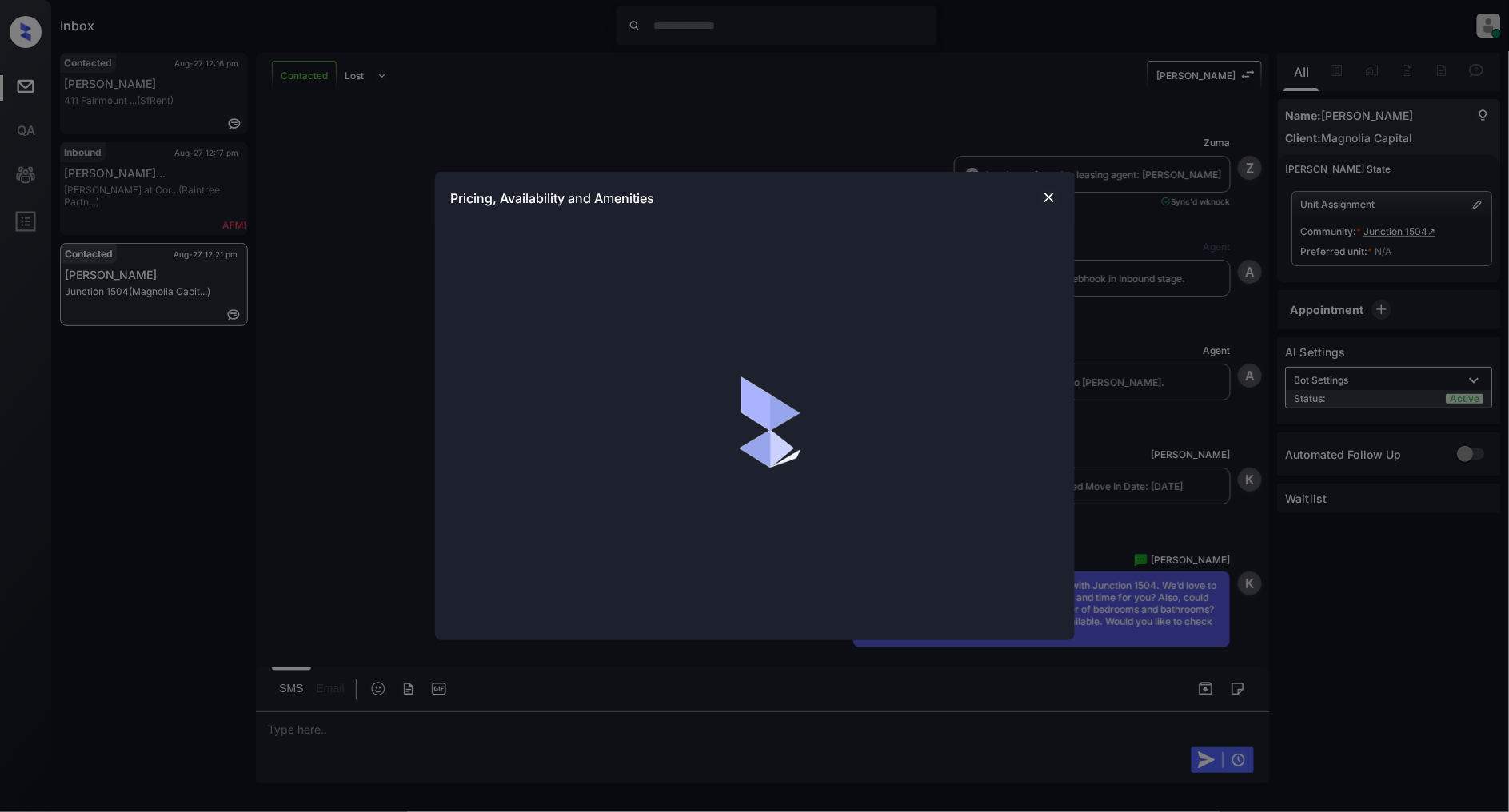
scroll to position [532, 0]
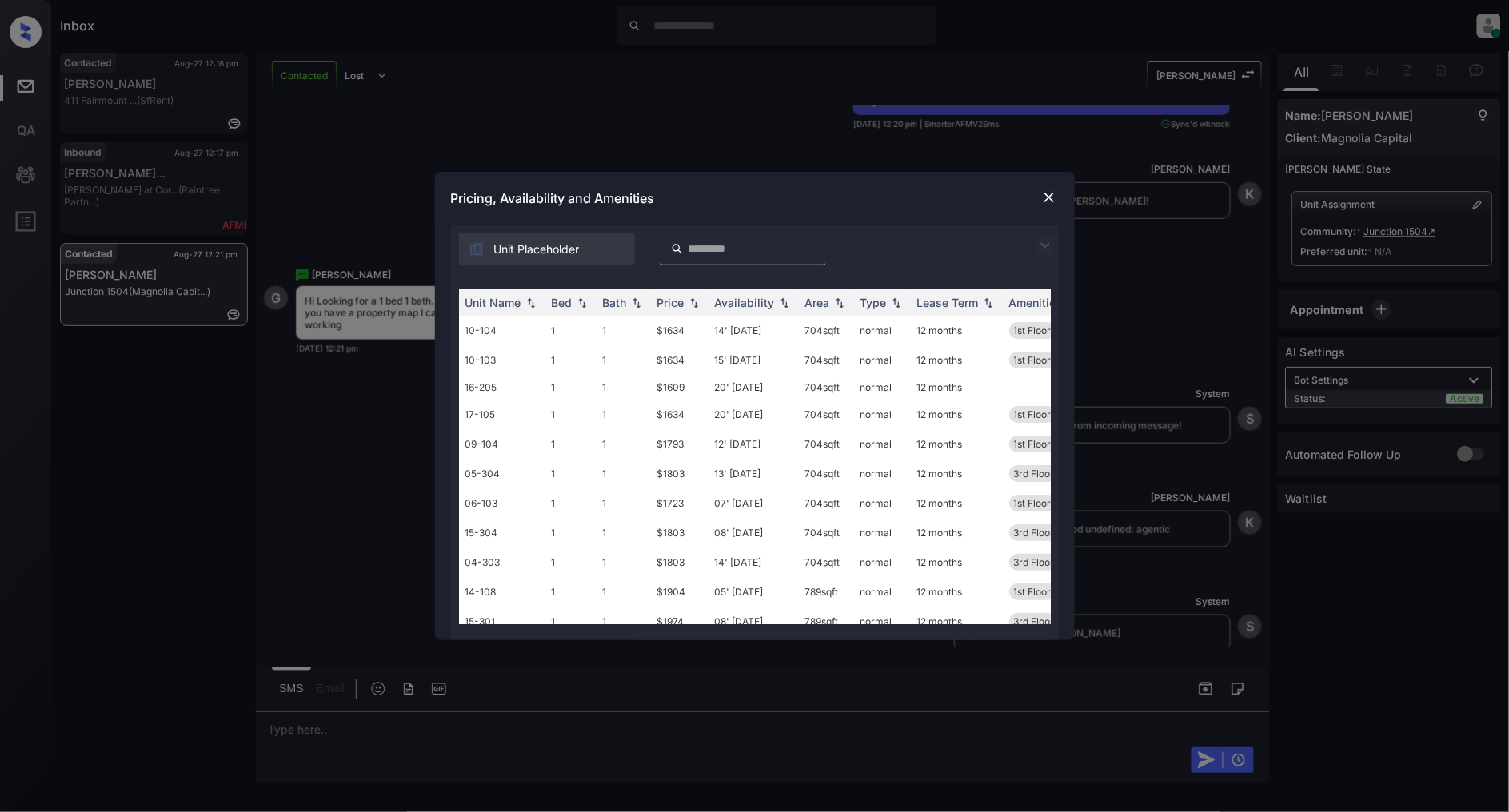
click at [1038, 242] on img at bounding box center [1046, 245] width 19 height 19
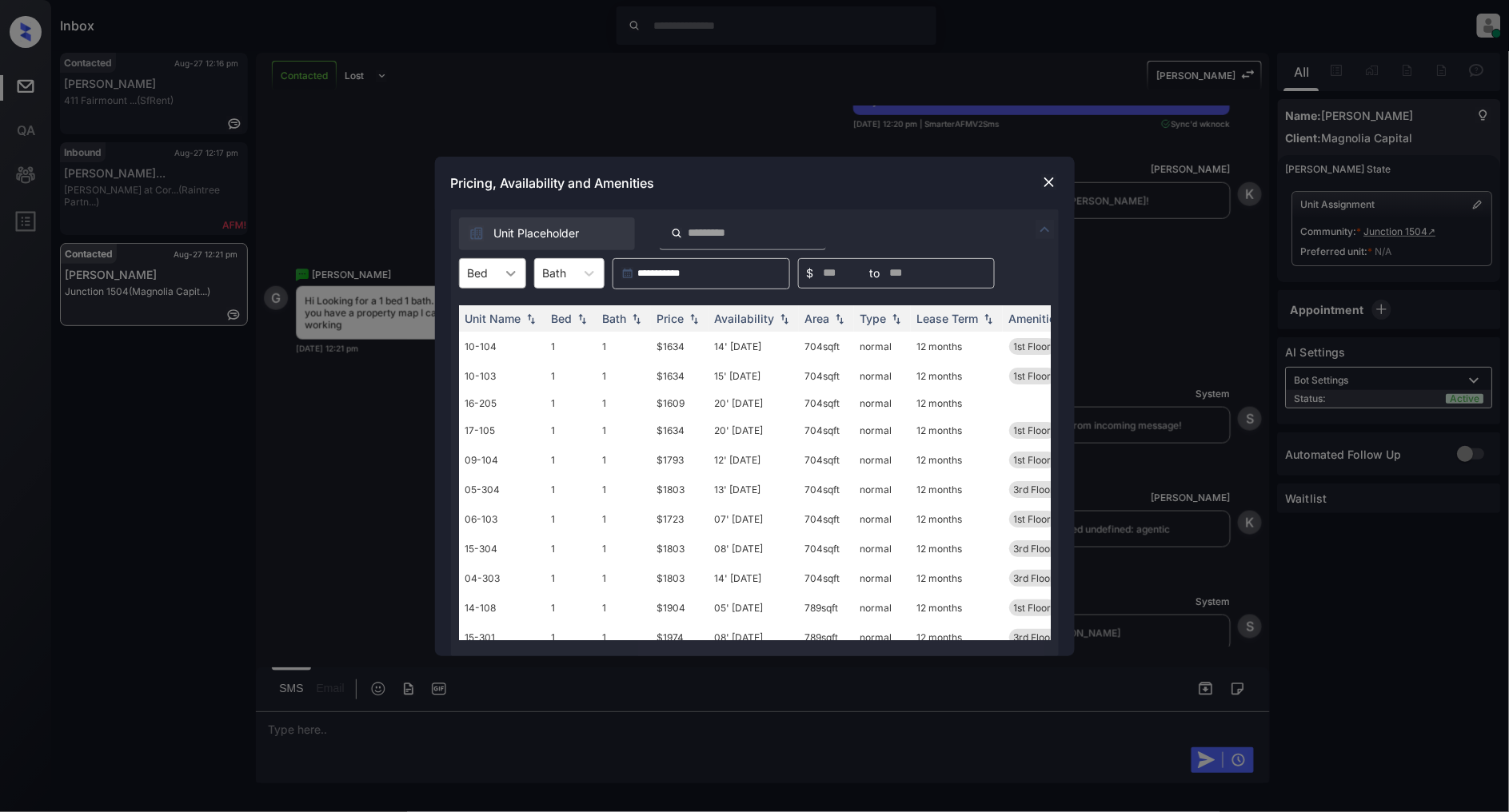
click at [512, 281] on div at bounding box center [511, 273] width 29 height 29
click at [488, 309] on div "1" at bounding box center [493, 313] width 68 height 29
click at [694, 314] on img at bounding box center [694, 318] width 16 height 11
click at [694, 314] on img at bounding box center [694, 318] width 16 height 12
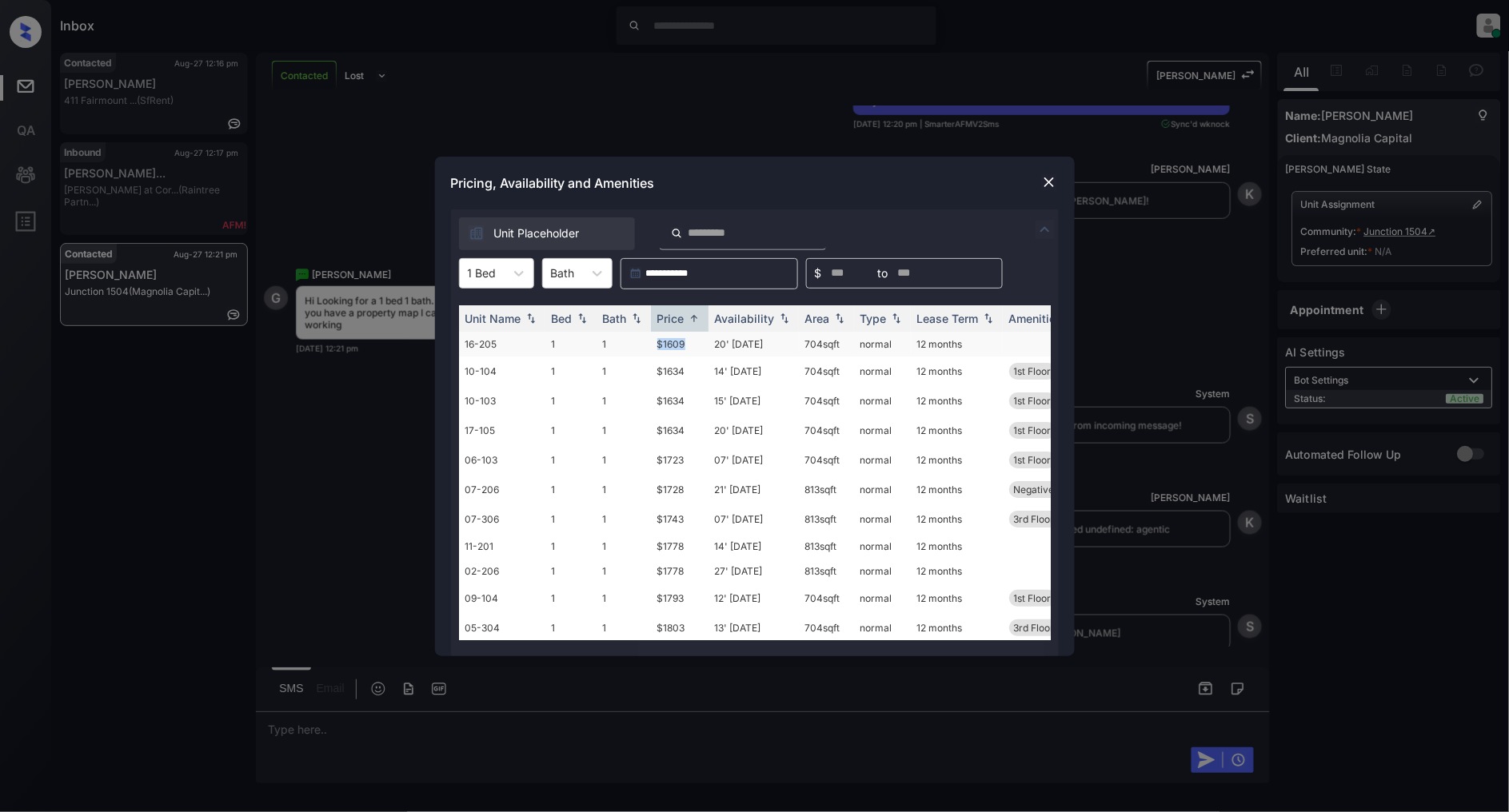
drag, startPoint x: 697, startPoint y: 342, endPoint x: 645, endPoint y: 341, distance: 52.0
click at [645, 341] on tr "16-205 1 1 $1609 20' Aug 25 704 sqft normal 12 months" at bounding box center [877, 344] width 836 height 25
copy tr "$1609"
click at [1043, 186] on img at bounding box center [1049, 182] width 16 height 16
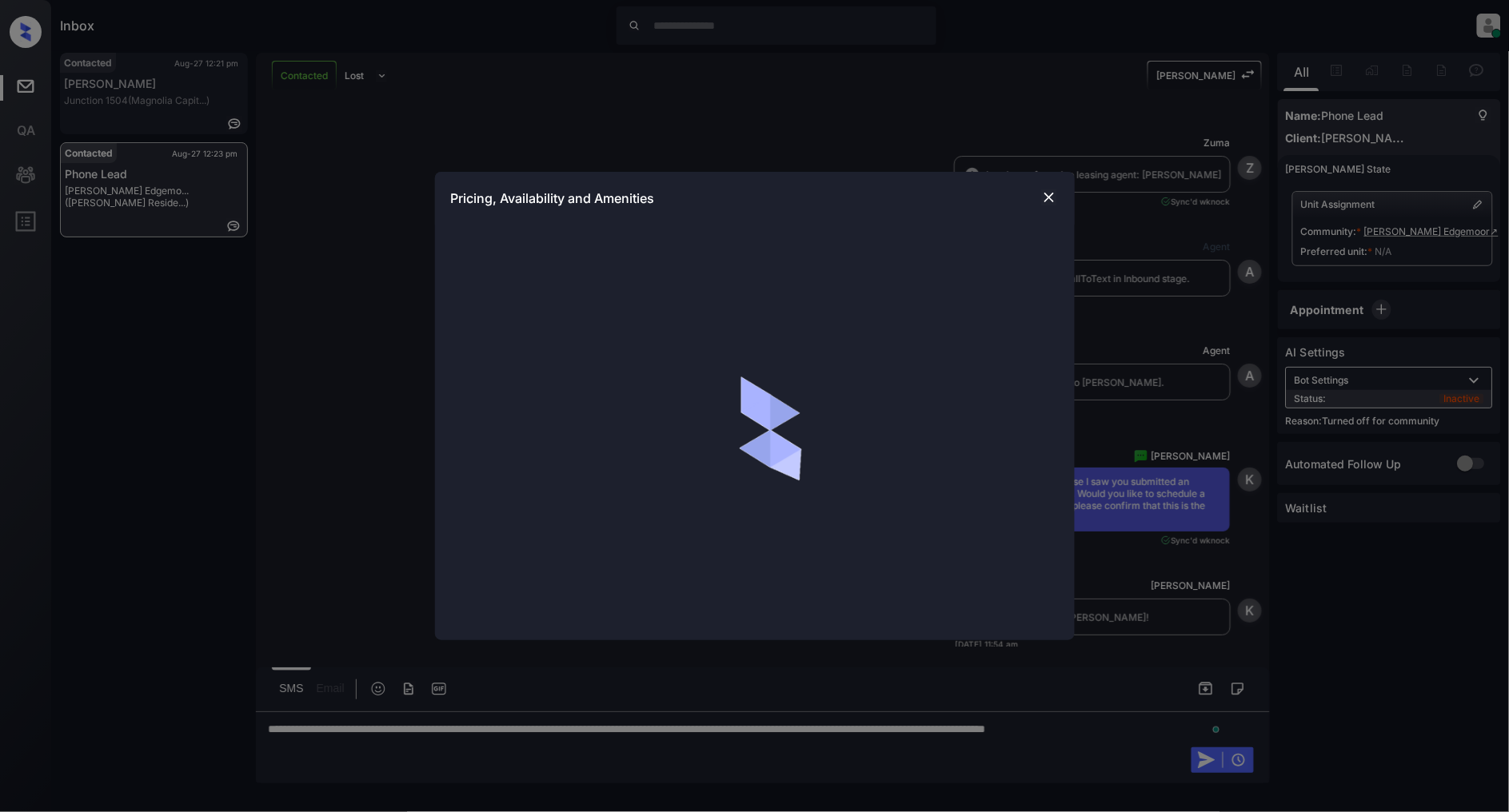
scroll to position [1827, 0]
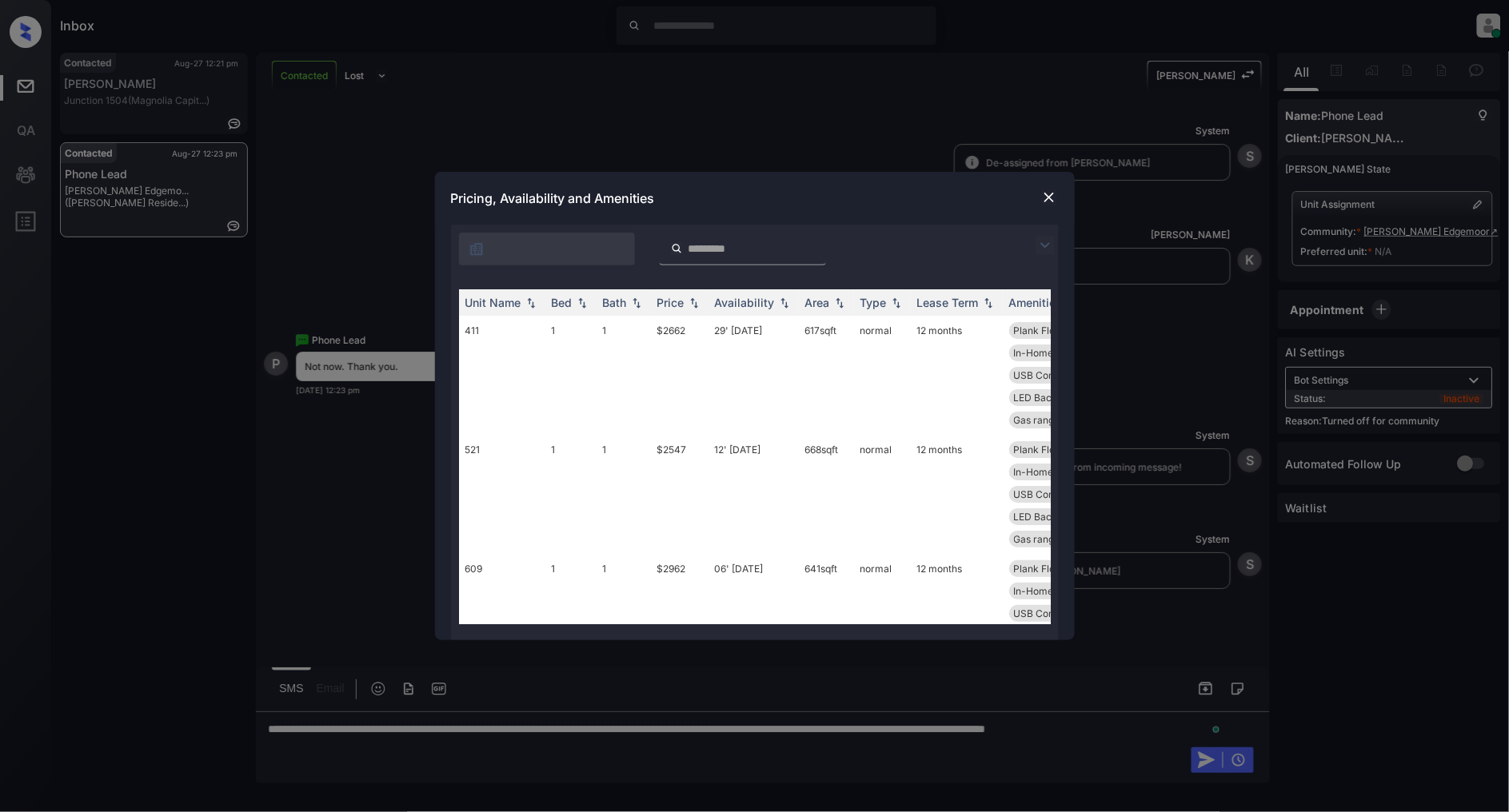
click at [1039, 244] on img at bounding box center [1046, 245] width 19 height 19
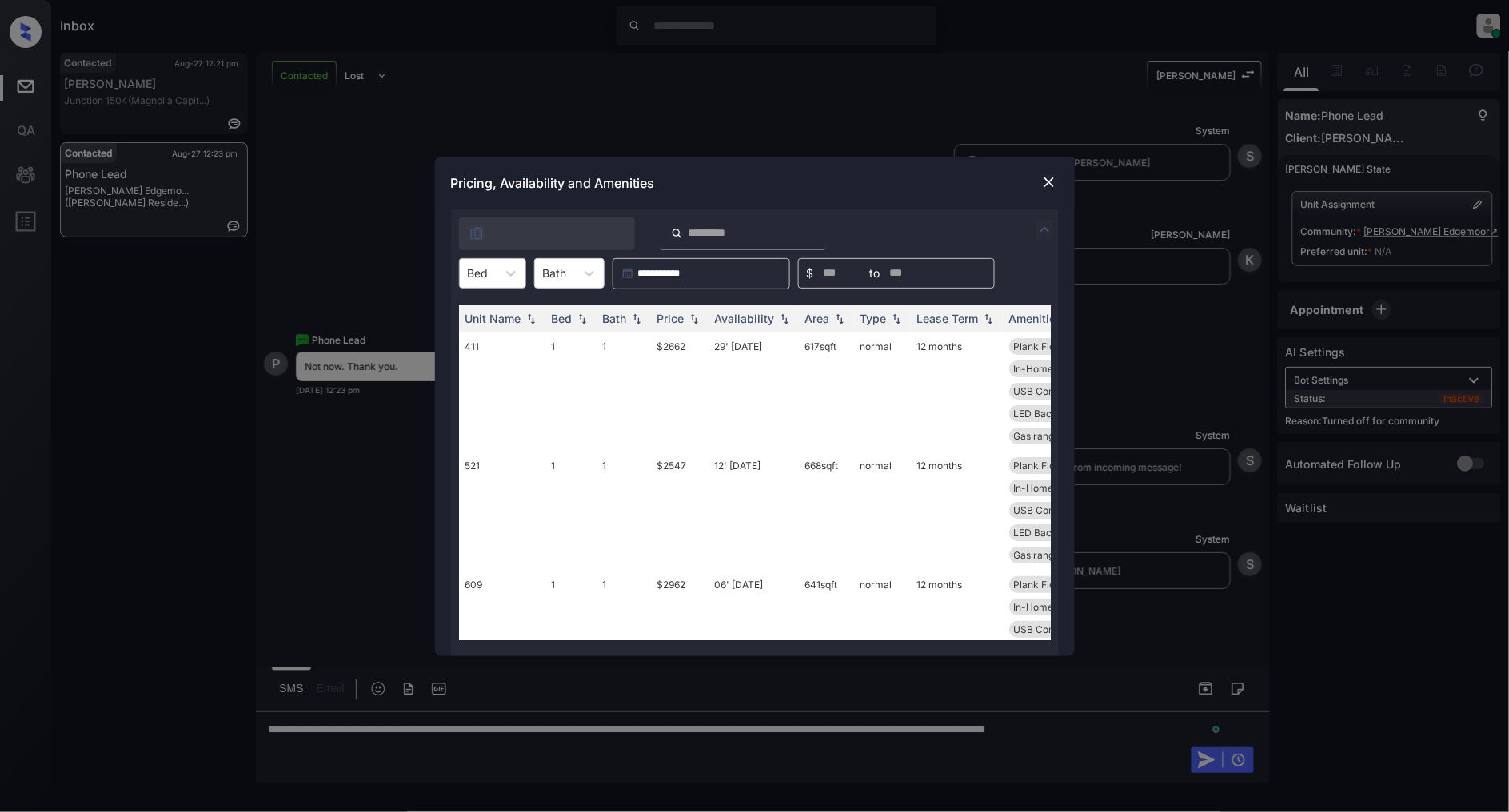
click at [483, 278] on div at bounding box center [479, 273] width 21 height 17
click at [1049, 179] on img at bounding box center [1049, 182] width 16 height 16
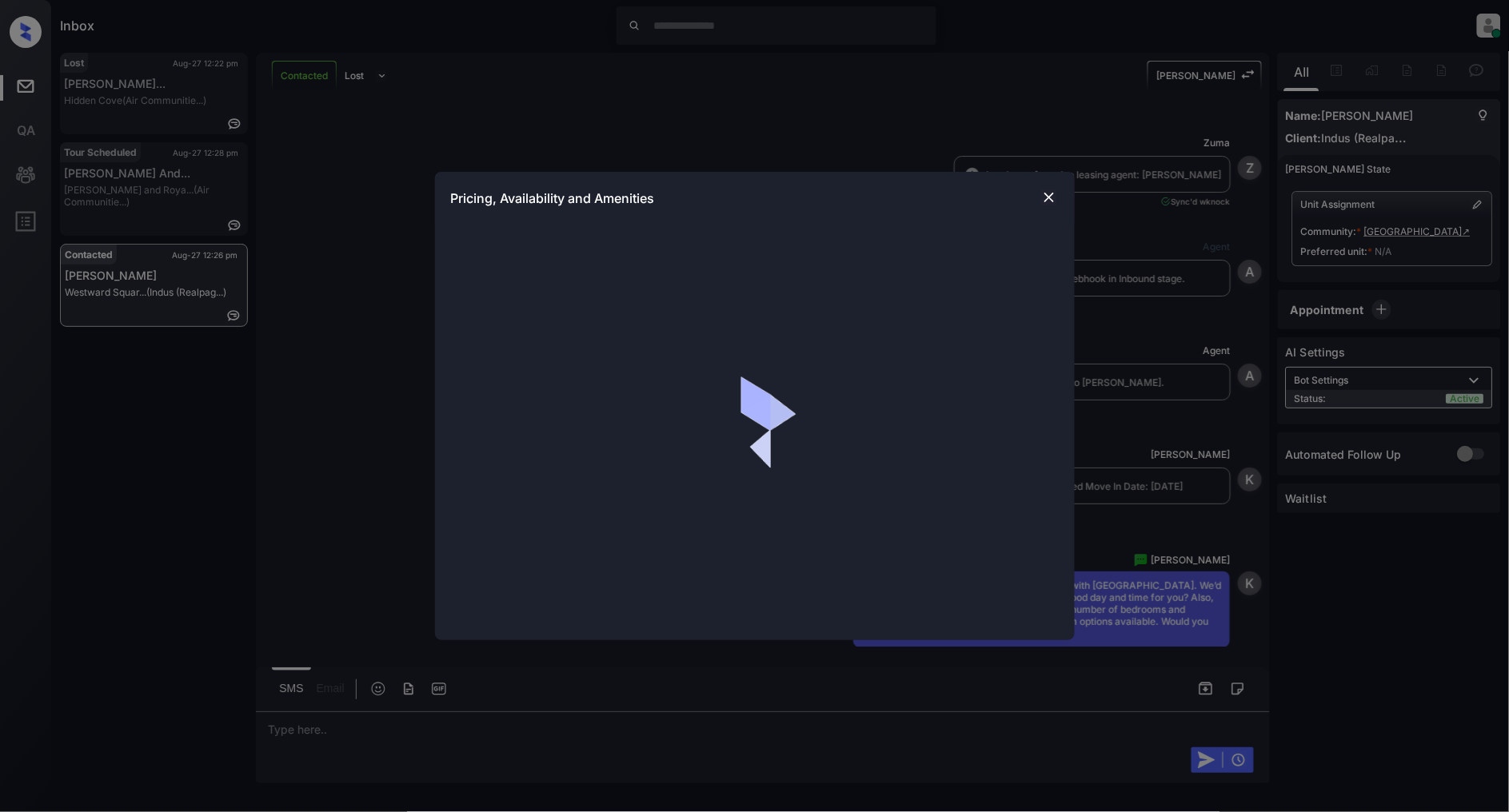
scroll to position [228, 0]
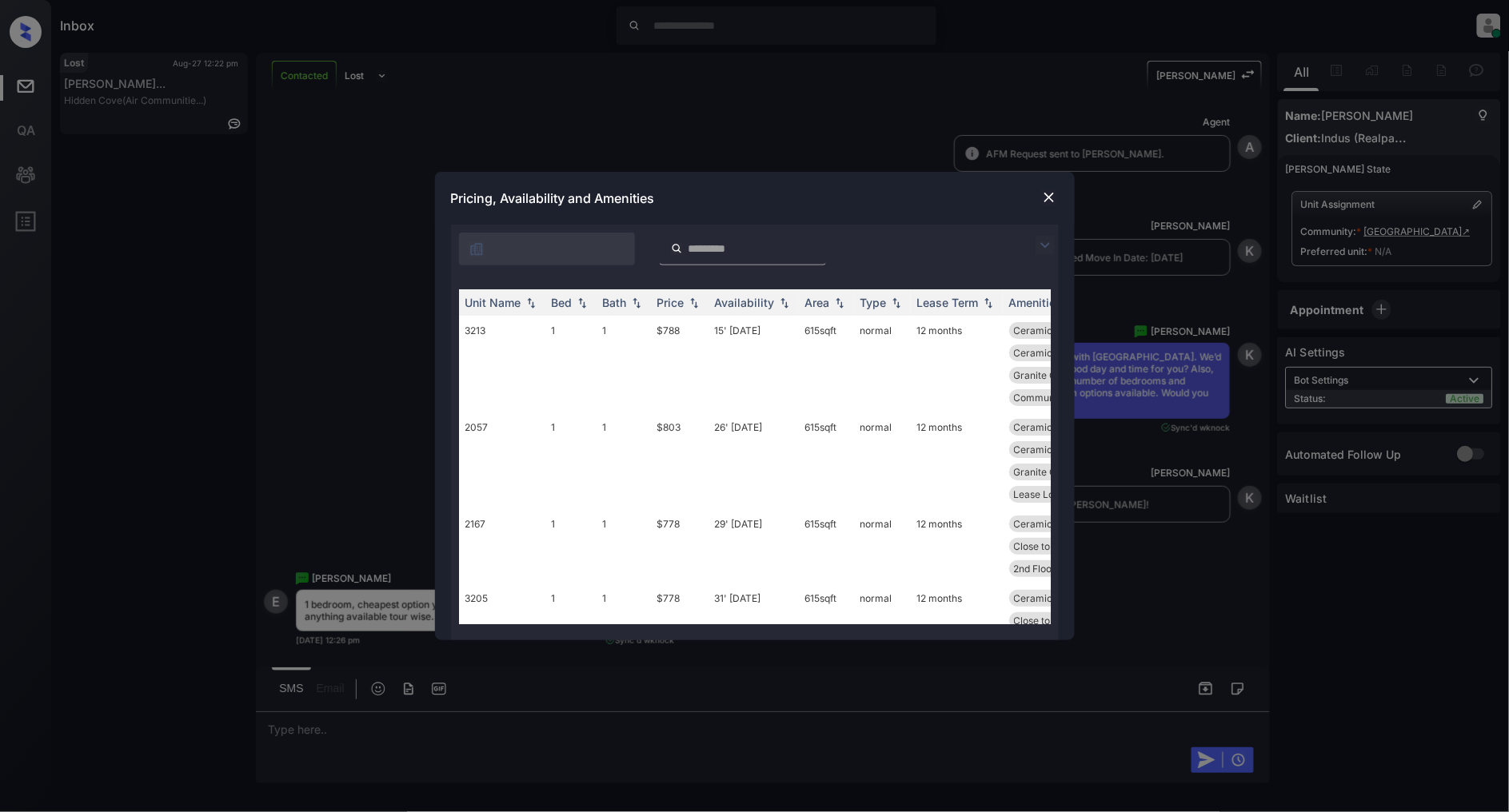
click at [1041, 248] on img at bounding box center [1046, 245] width 19 height 19
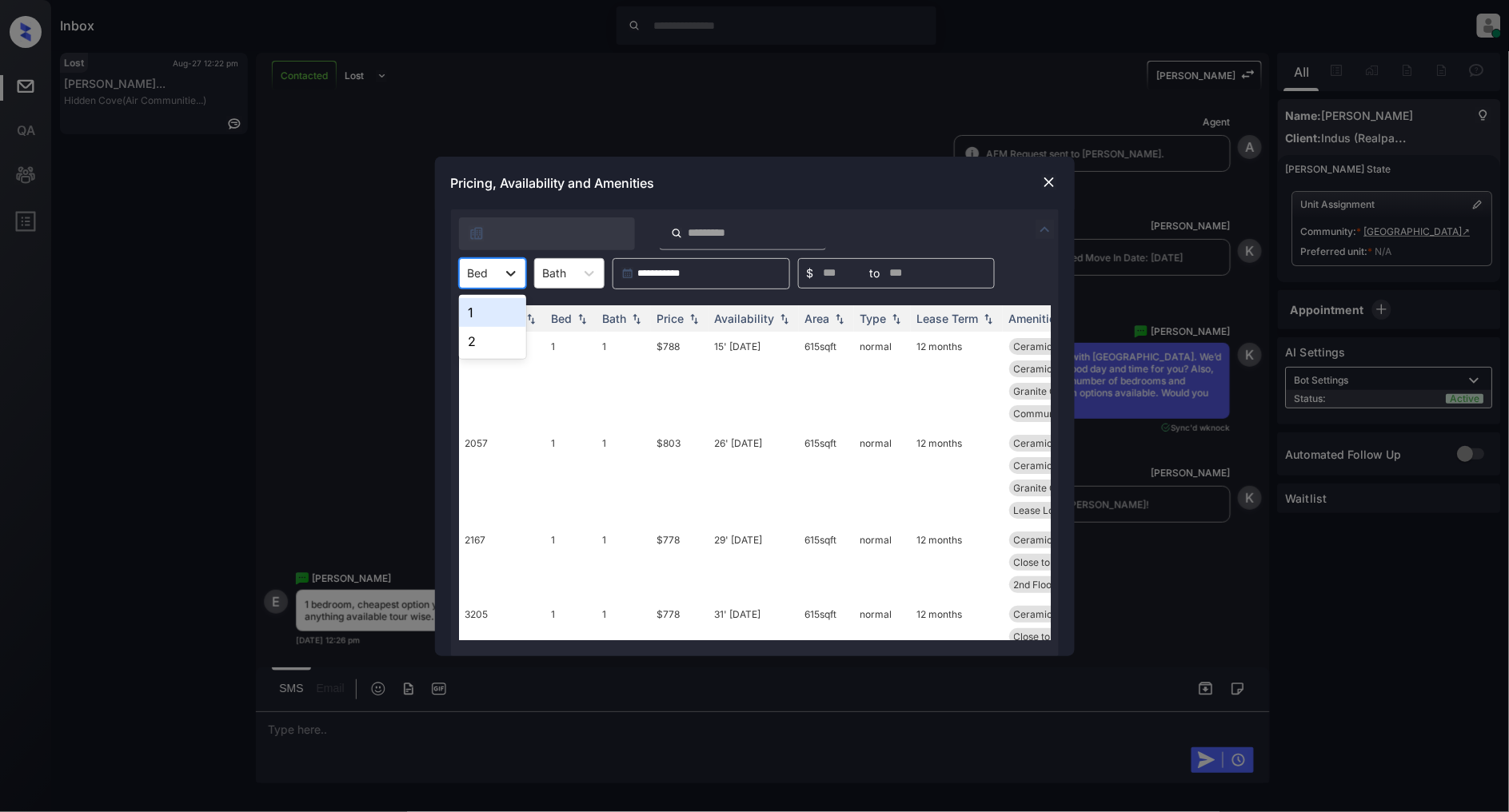
click at [499, 273] on div at bounding box center [511, 273] width 29 height 29
click at [492, 310] on div "1" at bounding box center [493, 313] width 68 height 29
click at [683, 317] on div "Price" at bounding box center [671, 318] width 27 height 14
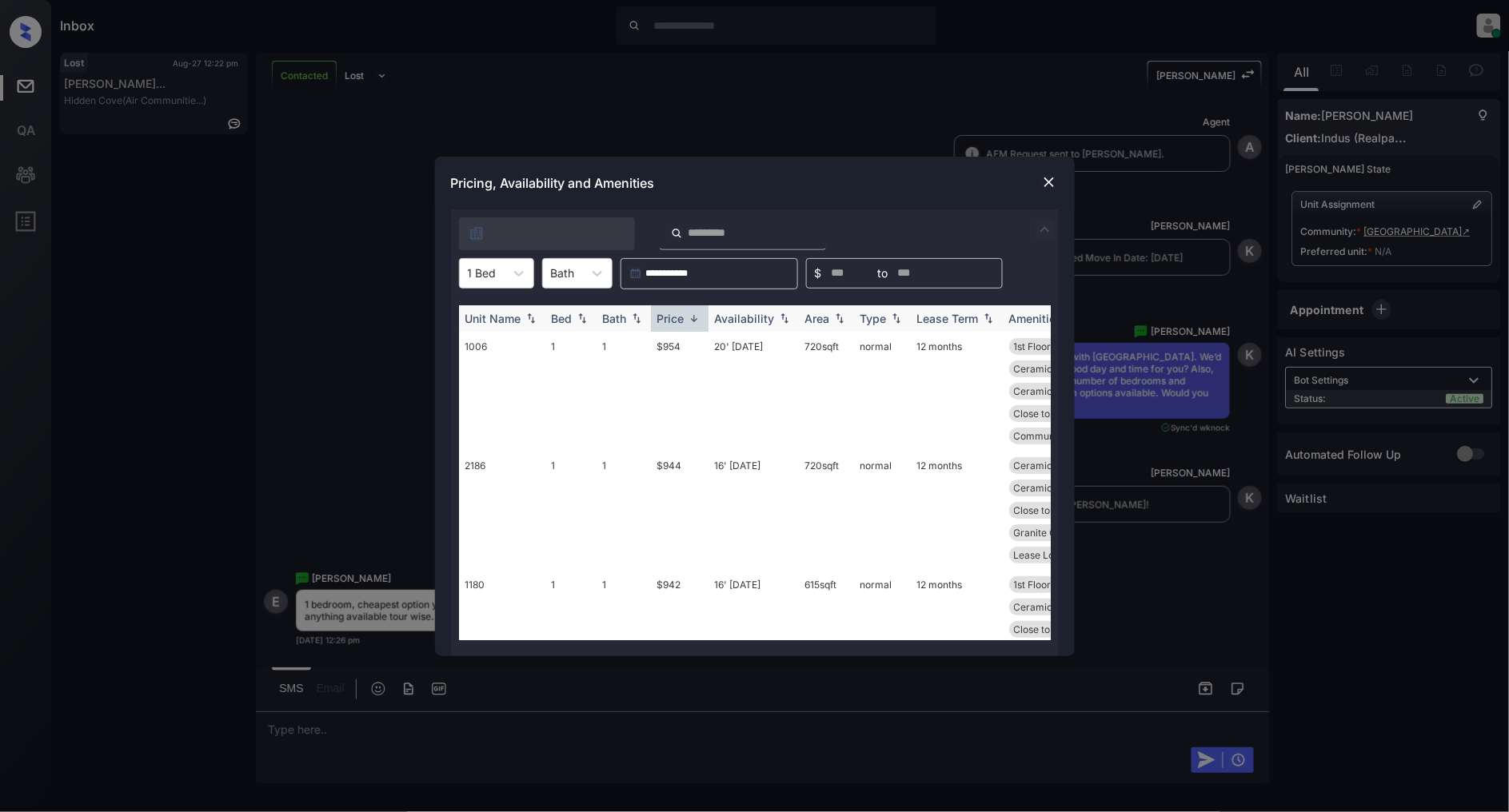
click at [683, 317] on div "Price" at bounding box center [671, 318] width 27 height 14
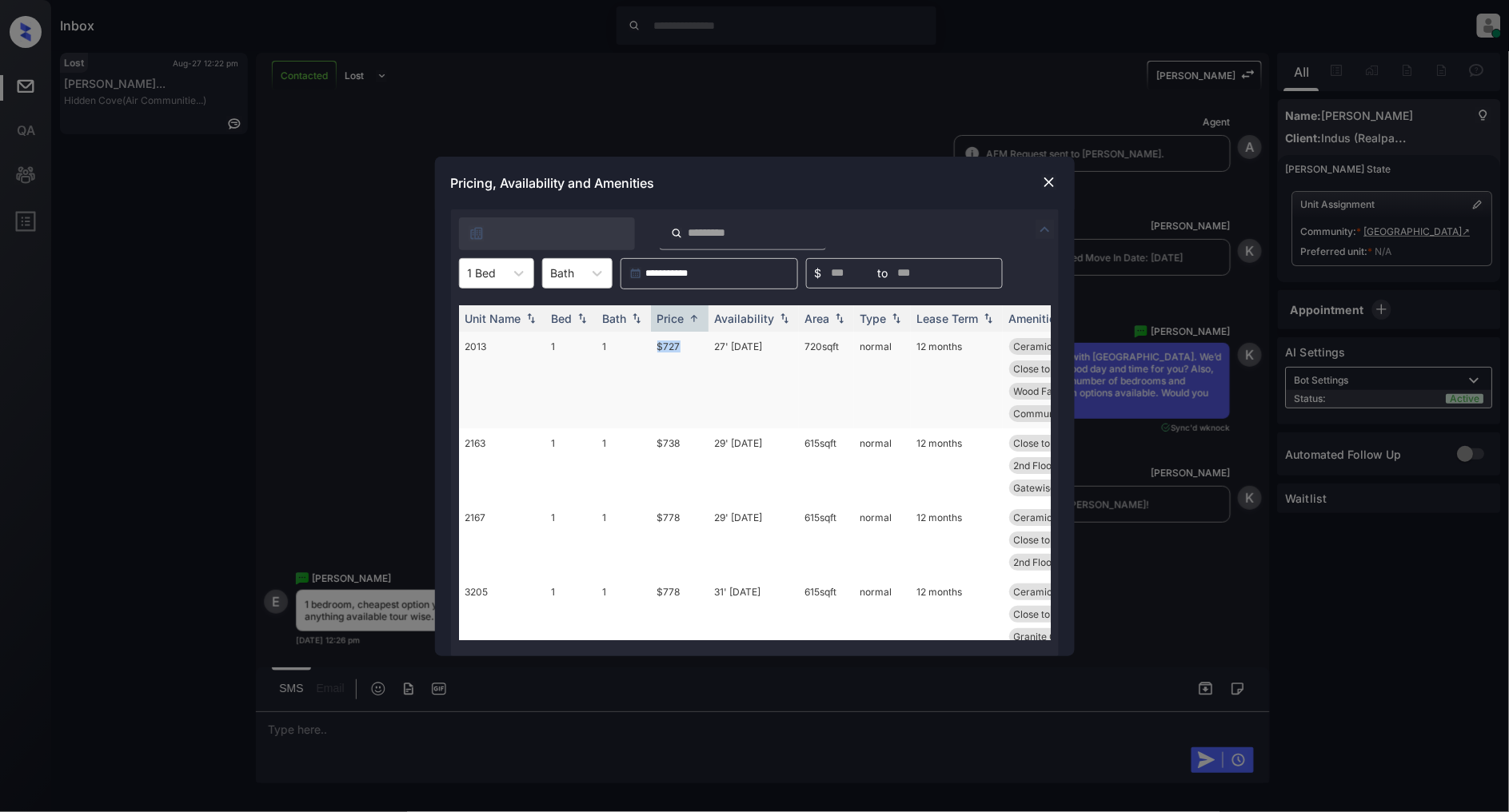
drag, startPoint x: 692, startPoint y: 342, endPoint x: 633, endPoint y: 342, distance: 59.0
click at [633, 342] on tr "2013 1 1 $727 27' [DATE] 720 sqft normal 12 months Ceramic Tile Di... Ceramic T…" at bounding box center [877, 380] width 836 height 96
copy tr "$727"
click at [1060, 178] on div "Pricing, Availability and Amenities" at bounding box center [754, 183] width 639 height 53
click at [1034, 187] on div "Pricing, Availability and Amenities" at bounding box center [754, 183] width 639 height 53
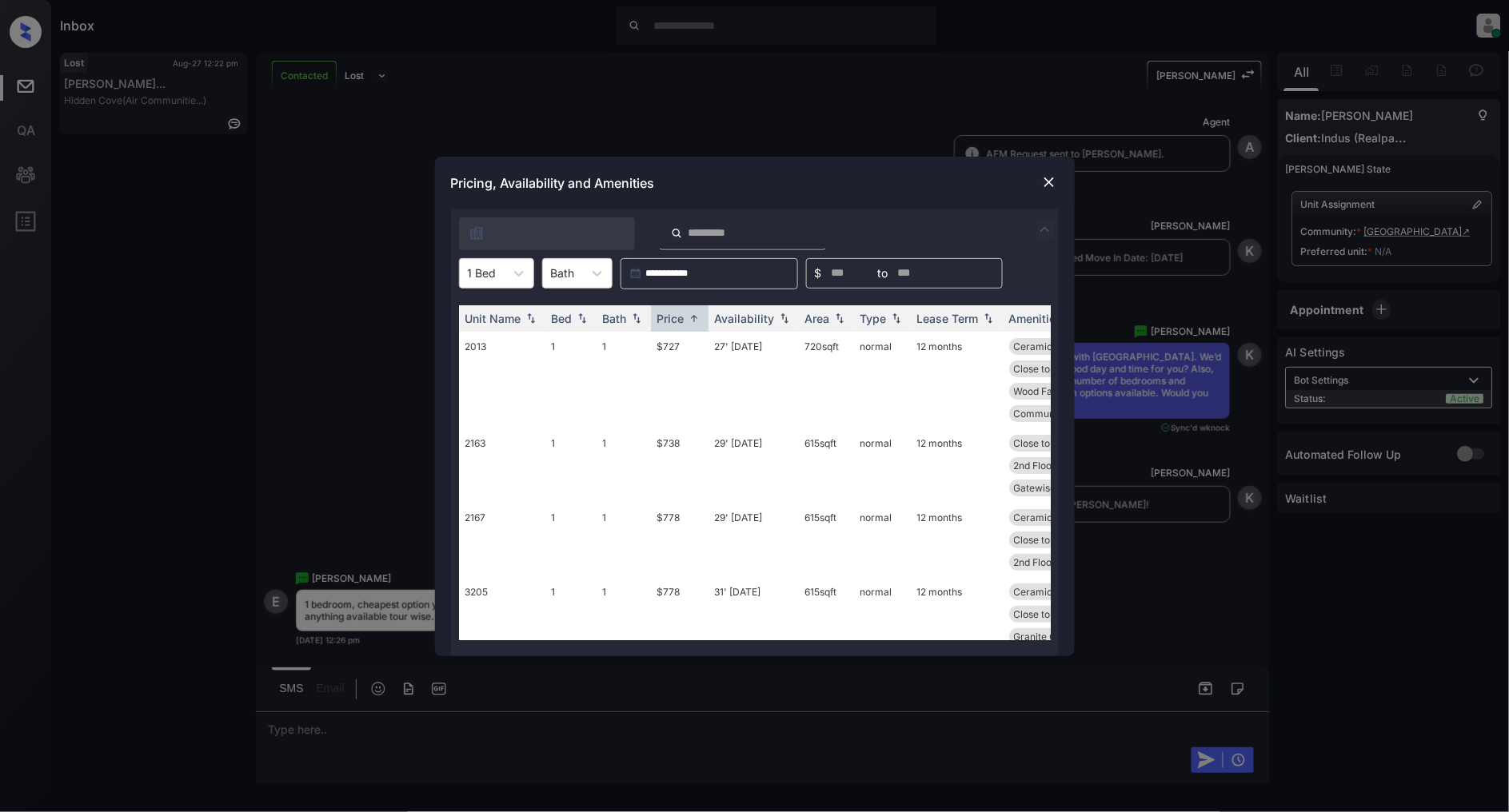
click at [1048, 185] on img at bounding box center [1049, 182] width 16 height 16
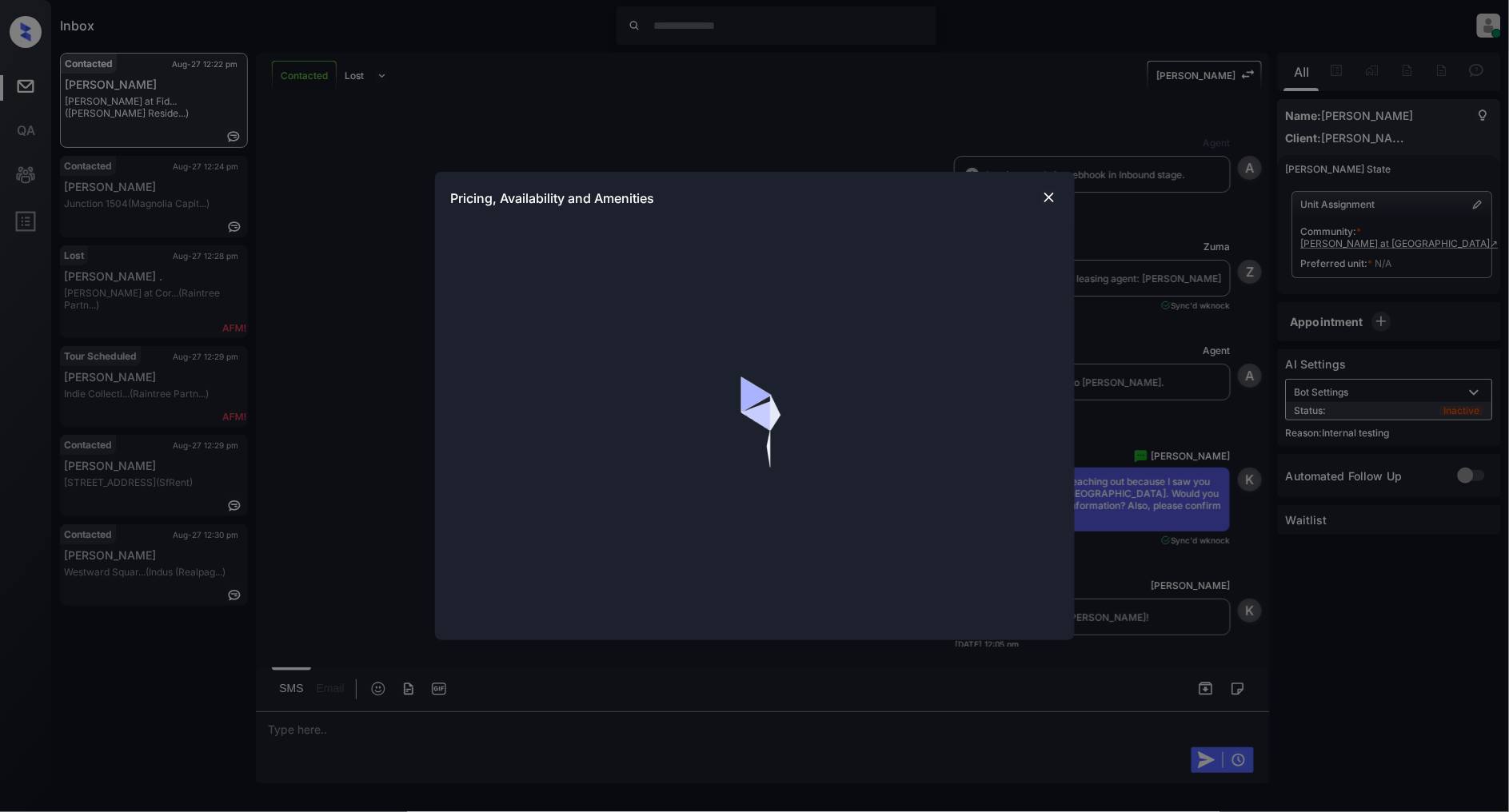
scroll to position [951, 0]
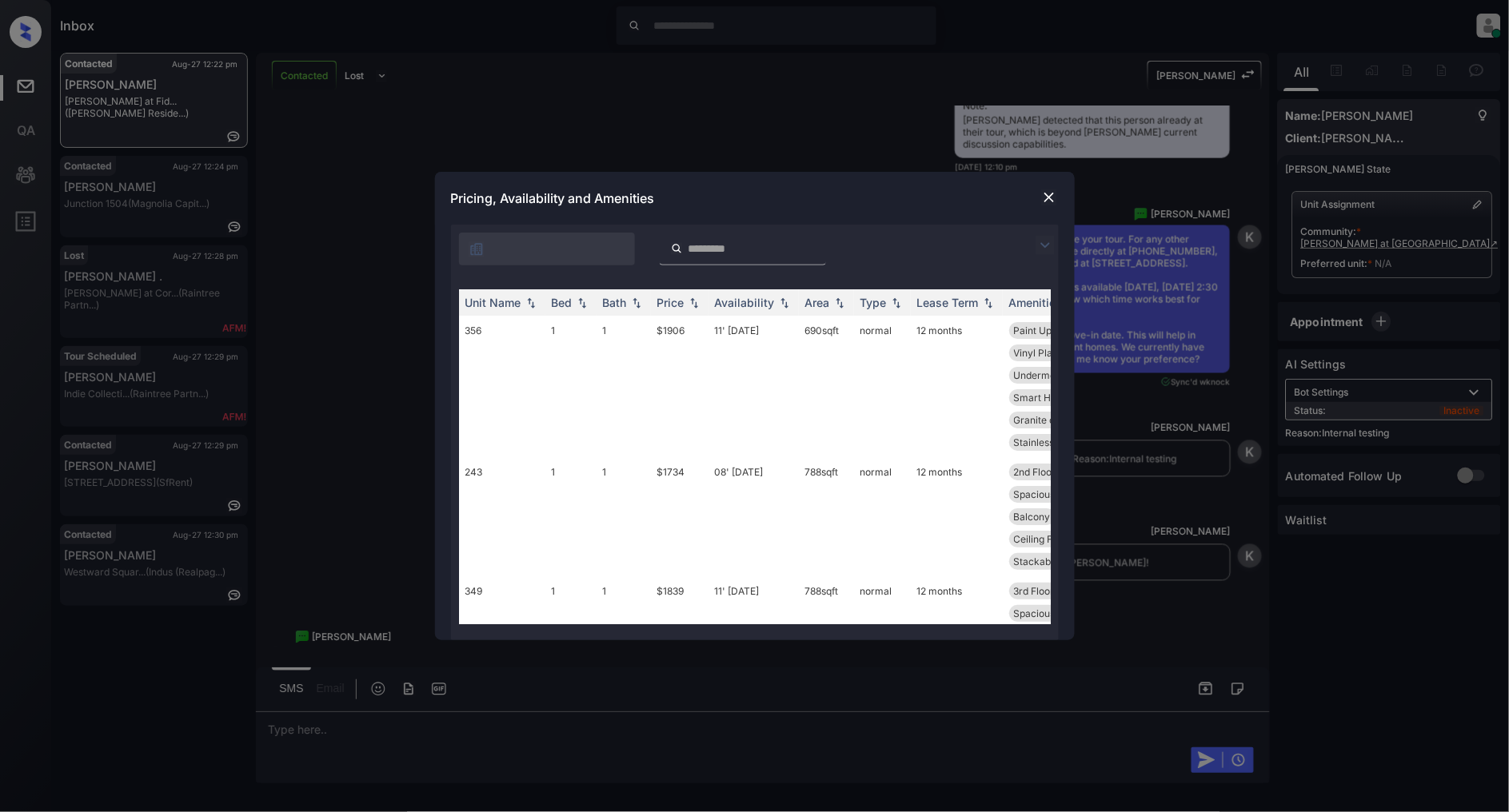
click at [1040, 243] on img at bounding box center [1046, 245] width 19 height 19
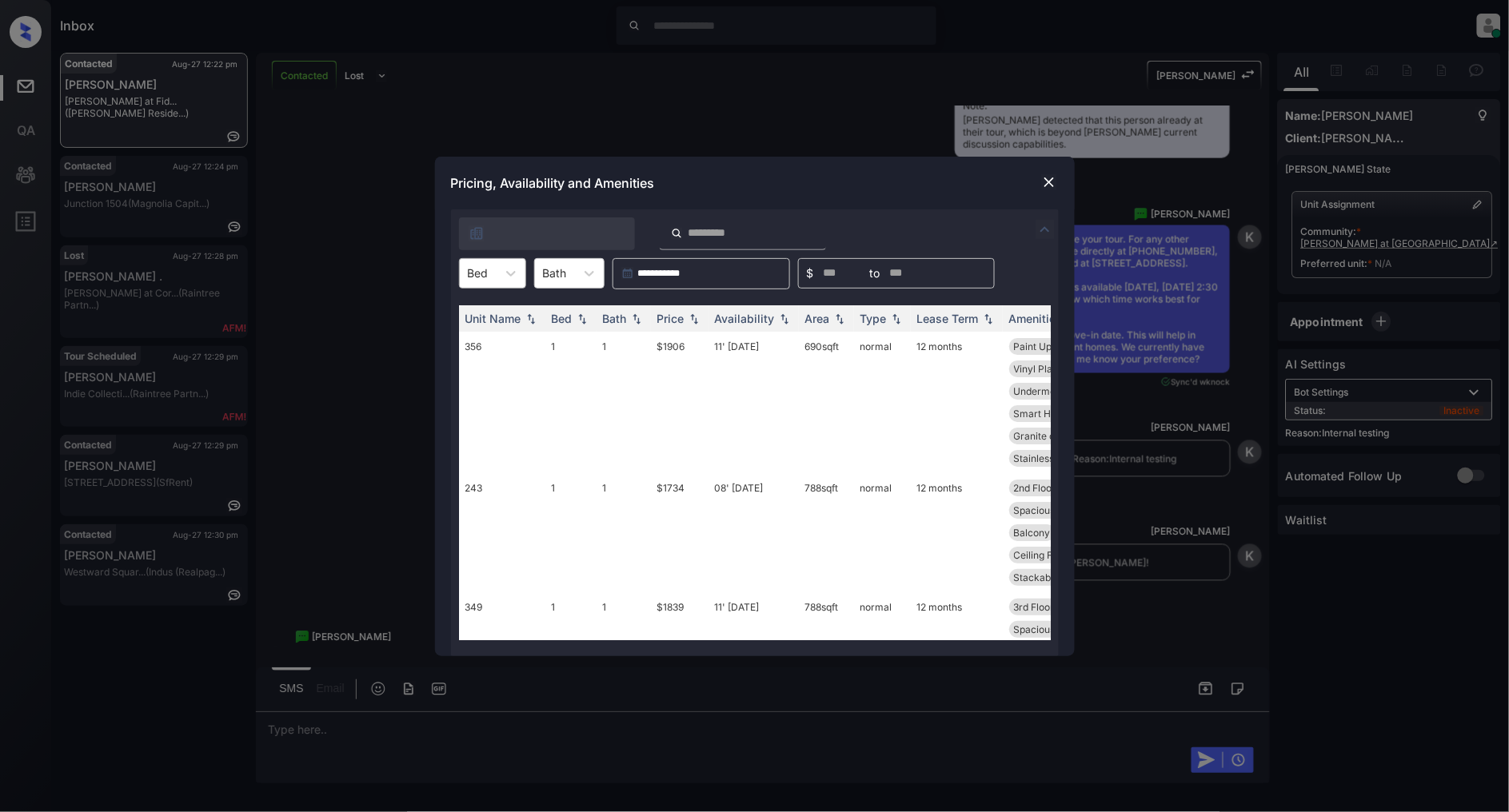
click at [487, 261] on div "Bed" at bounding box center [479, 273] width 37 height 23
click at [490, 334] on div "1" at bounding box center [493, 342] width 68 height 29
click at [704, 310] on th "Price" at bounding box center [680, 318] width 58 height 27
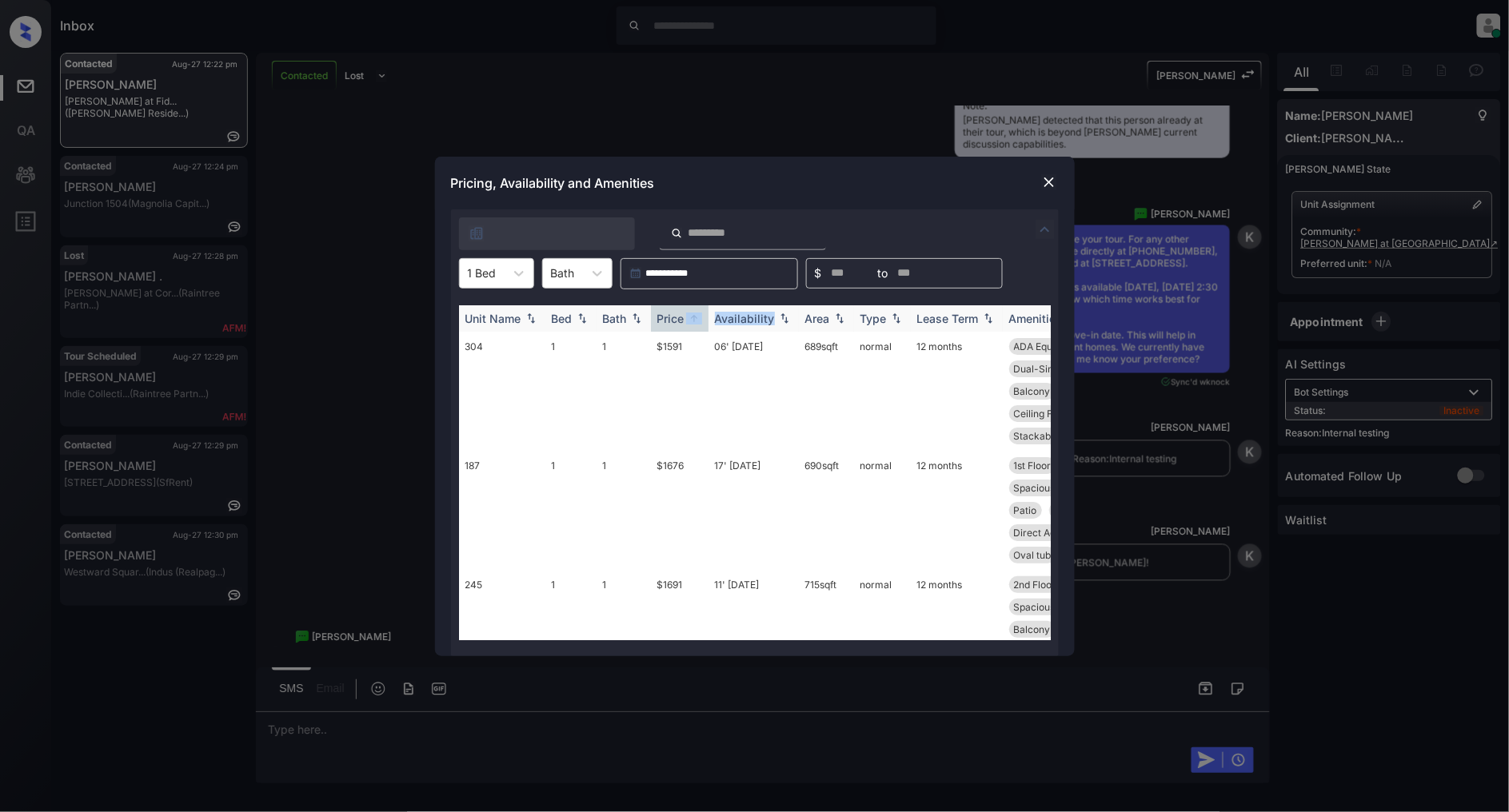
click at [698, 313] on img at bounding box center [694, 318] width 16 height 12
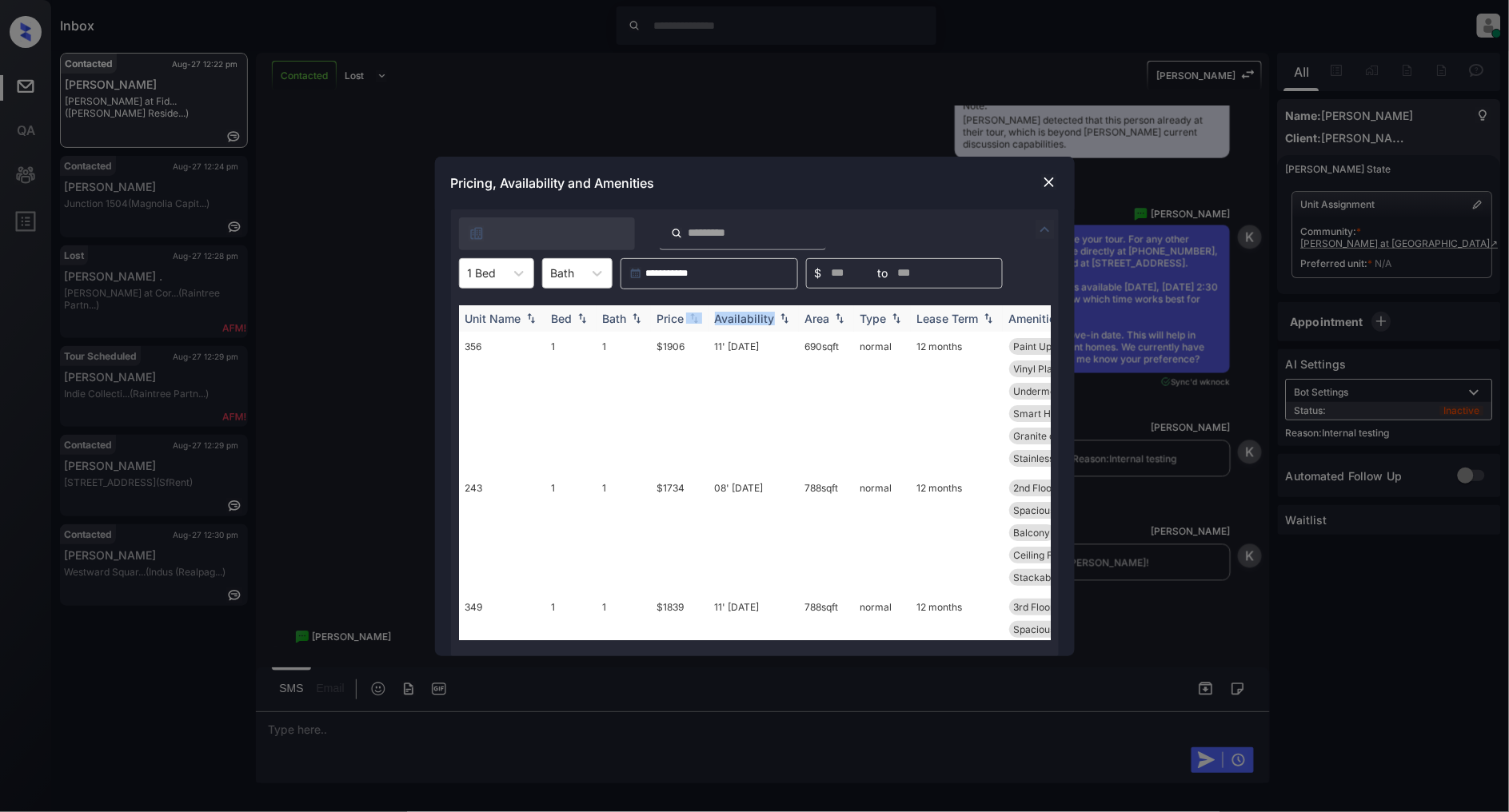
click at [699, 322] on img at bounding box center [694, 318] width 16 height 11
click at [699, 322] on img at bounding box center [694, 318] width 16 height 12
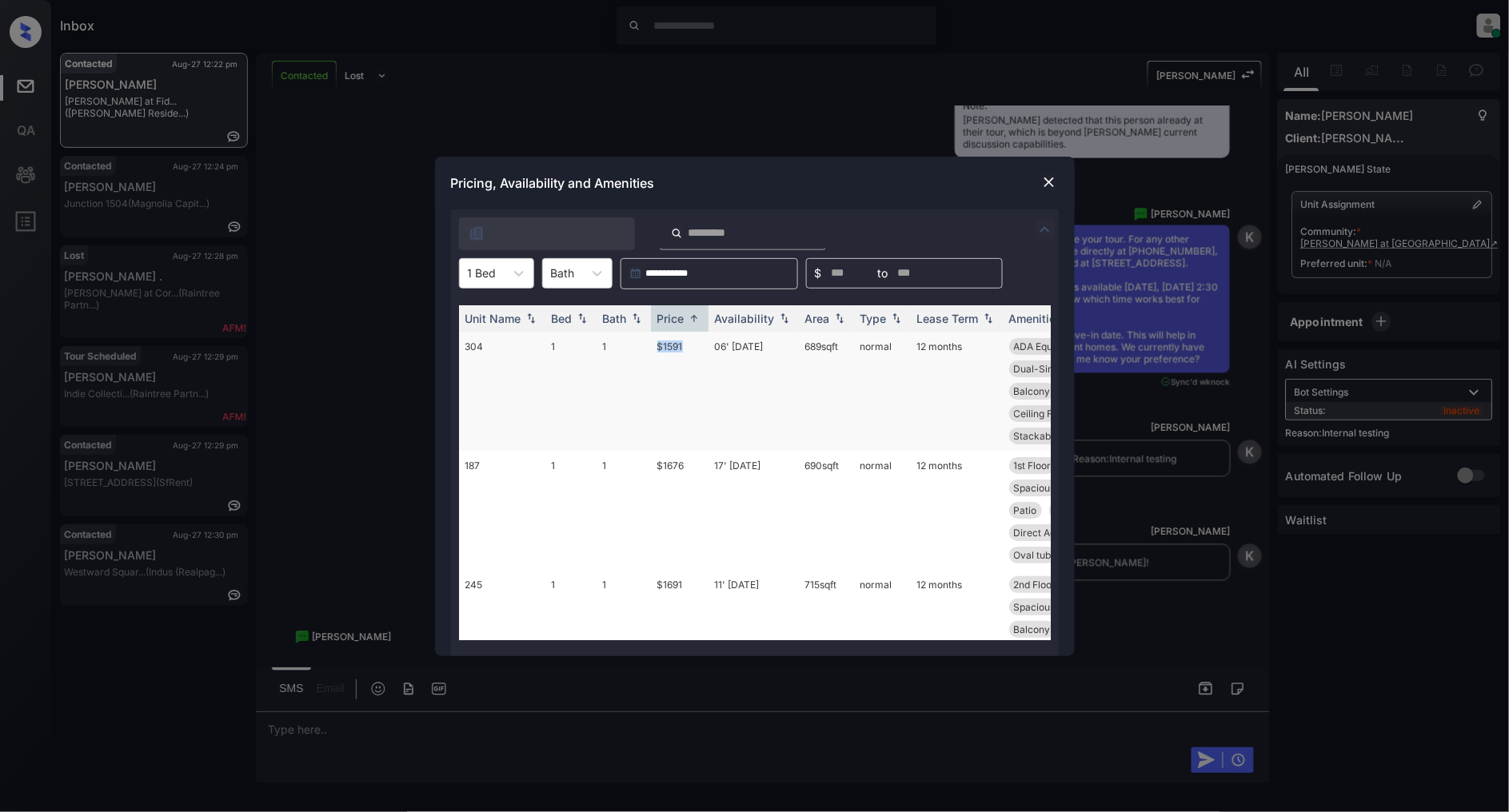
drag, startPoint x: 696, startPoint y: 338, endPoint x: 614, endPoint y: 346, distance: 82.4
click at [614, 346] on tr "304 1 1 $1591 06' Sep 25 689 sqft normal 12 months ADA Equipped 3rd Floor Vinyl…" at bounding box center [877, 392] width 836 height 119
copy tr "$1591"
click at [1046, 182] on img at bounding box center [1049, 182] width 16 height 16
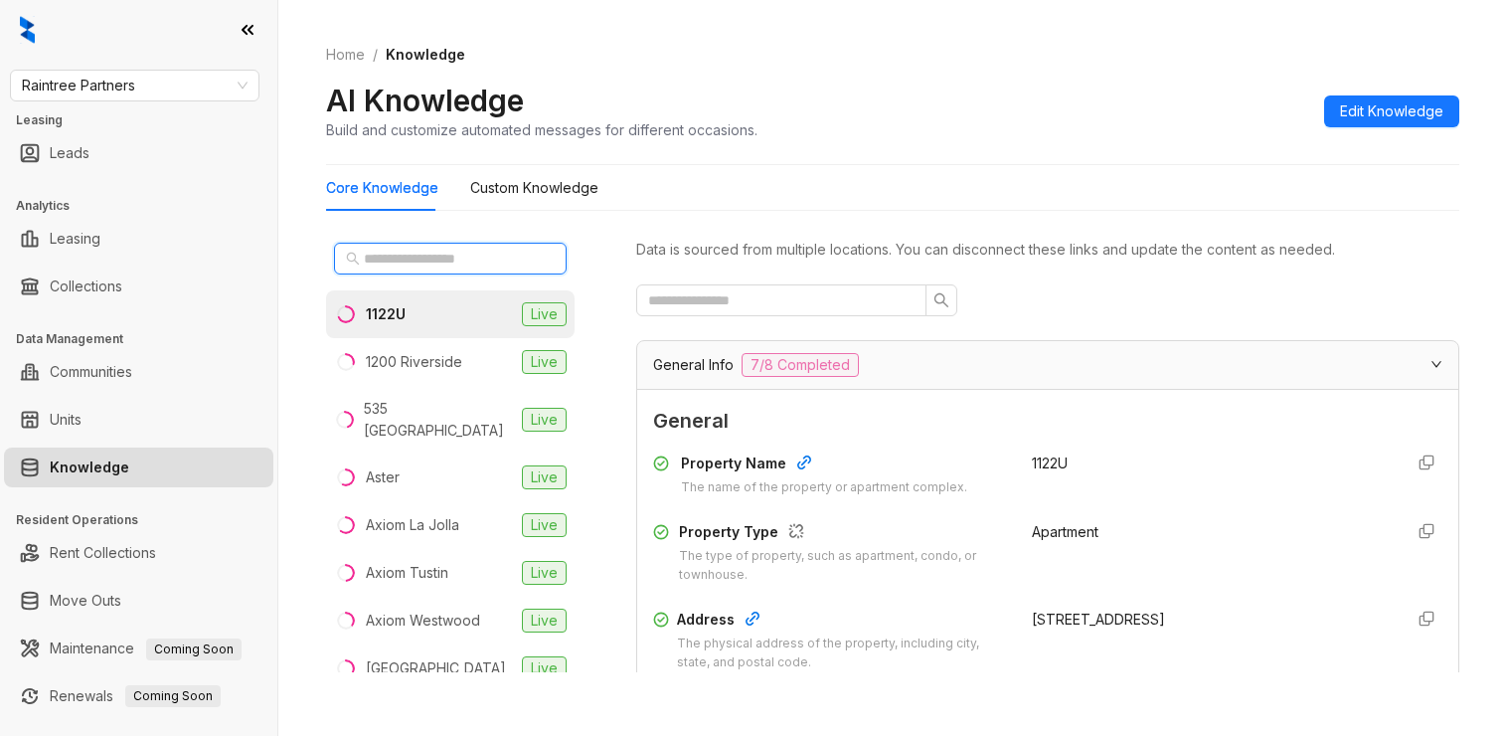
click at [423, 253] on input "text" at bounding box center [451, 259] width 175 height 22
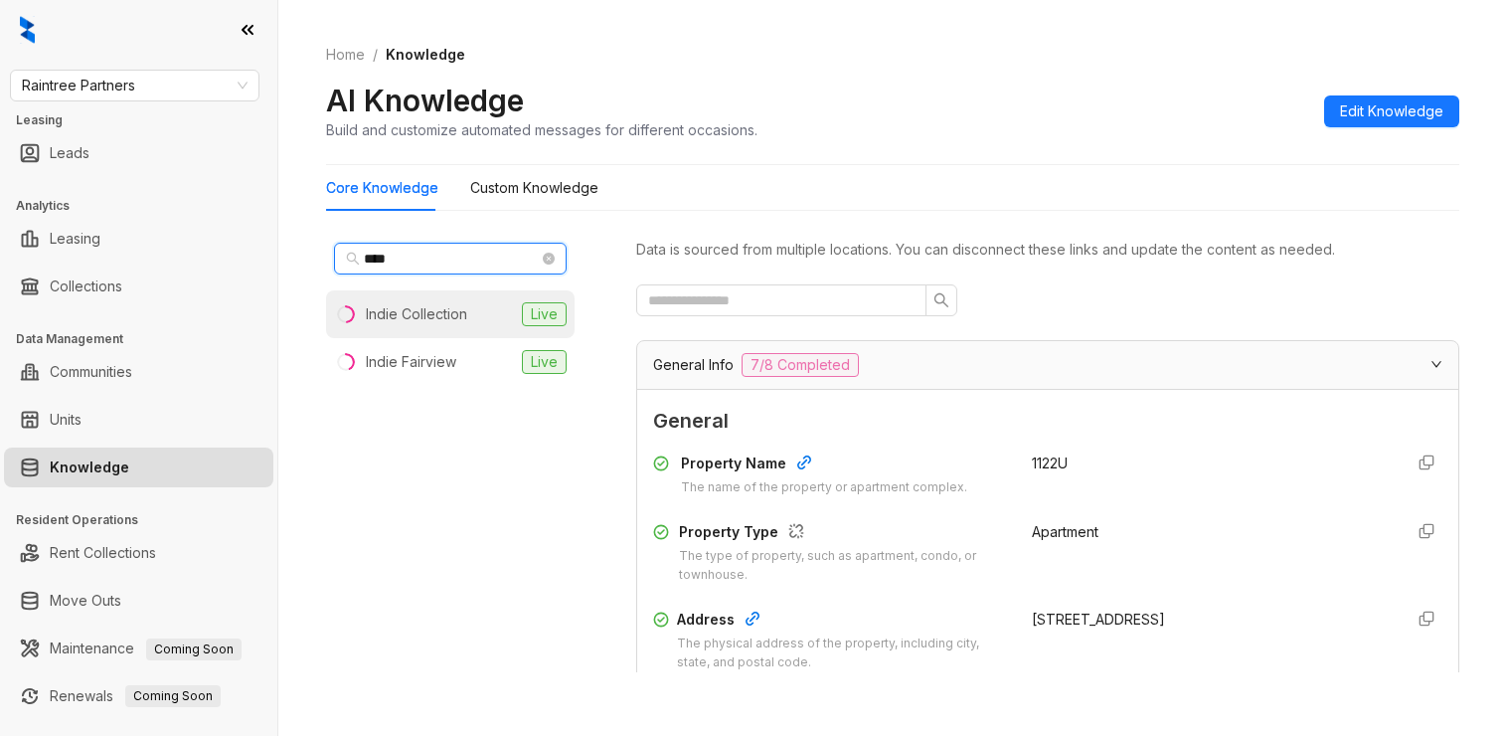
type input "****"
click at [459, 322] on div "Indie Collection" at bounding box center [416, 314] width 101 height 22
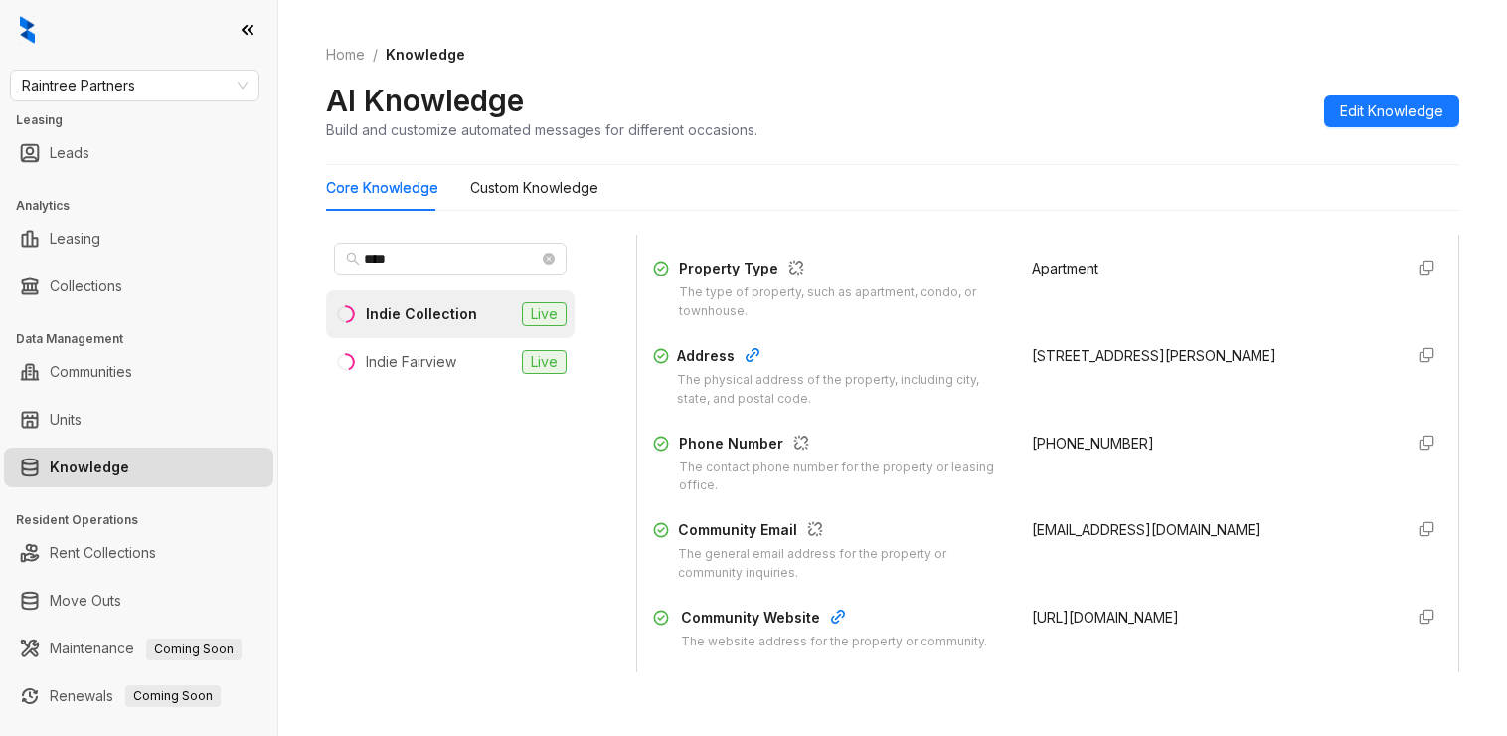
scroll to position [264, 0]
drag, startPoint x: 1114, startPoint y: 433, endPoint x: 983, endPoint y: 433, distance: 130.2
click at [983, 434] on div "Phone Number The contact phone number for the property or leasing office. [PHON…" at bounding box center [1047, 463] width 789 height 64
click at [983, 431] on div "Phone Number The contact phone number for the property or leasing office. [PHON…" at bounding box center [1047, 463] width 789 height 64
click at [1167, 435] on div "[PHONE_NUMBER]" at bounding box center [1209, 463] width 355 height 64
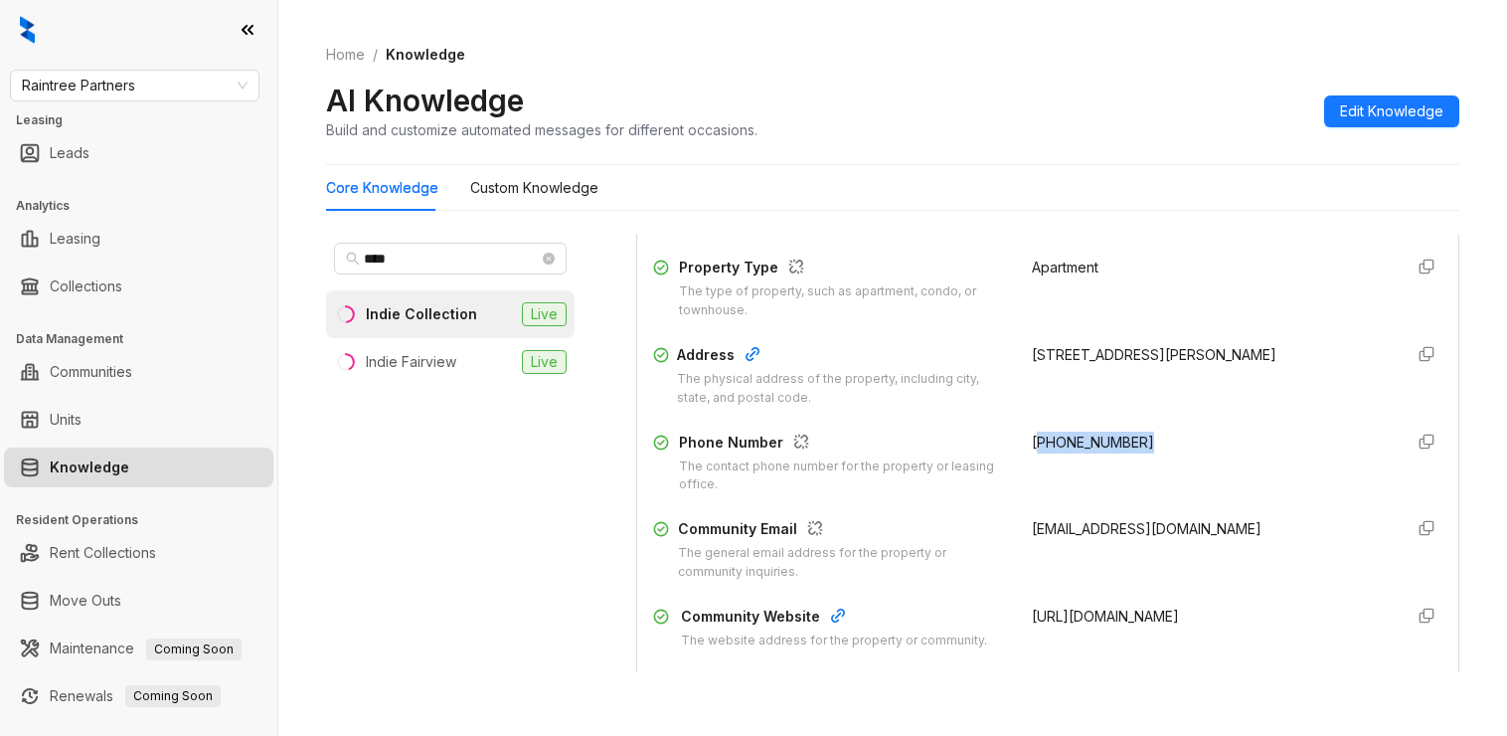
drag, startPoint x: 1126, startPoint y: 439, endPoint x: 1006, endPoint y: 433, distance: 120.4
click at [1032, 433] on div "[PHONE_NUMBER]" at bounding box center [1209, 463] width 355 height 64
click at [1032, 433] on span "[PHONE_NUMBER]" at bounding box center [1093, 441] width 122 height 17
drag, startPoint x: 1122, startPoint y: 442, endPoint x: 1003, endPoint y: 430, distance: 119.9
click at [1003, 430] on div "Property Name The name of the property or apartment complex. Indie Collection P…" at bounding box center [1047, 418] width 789 height 477
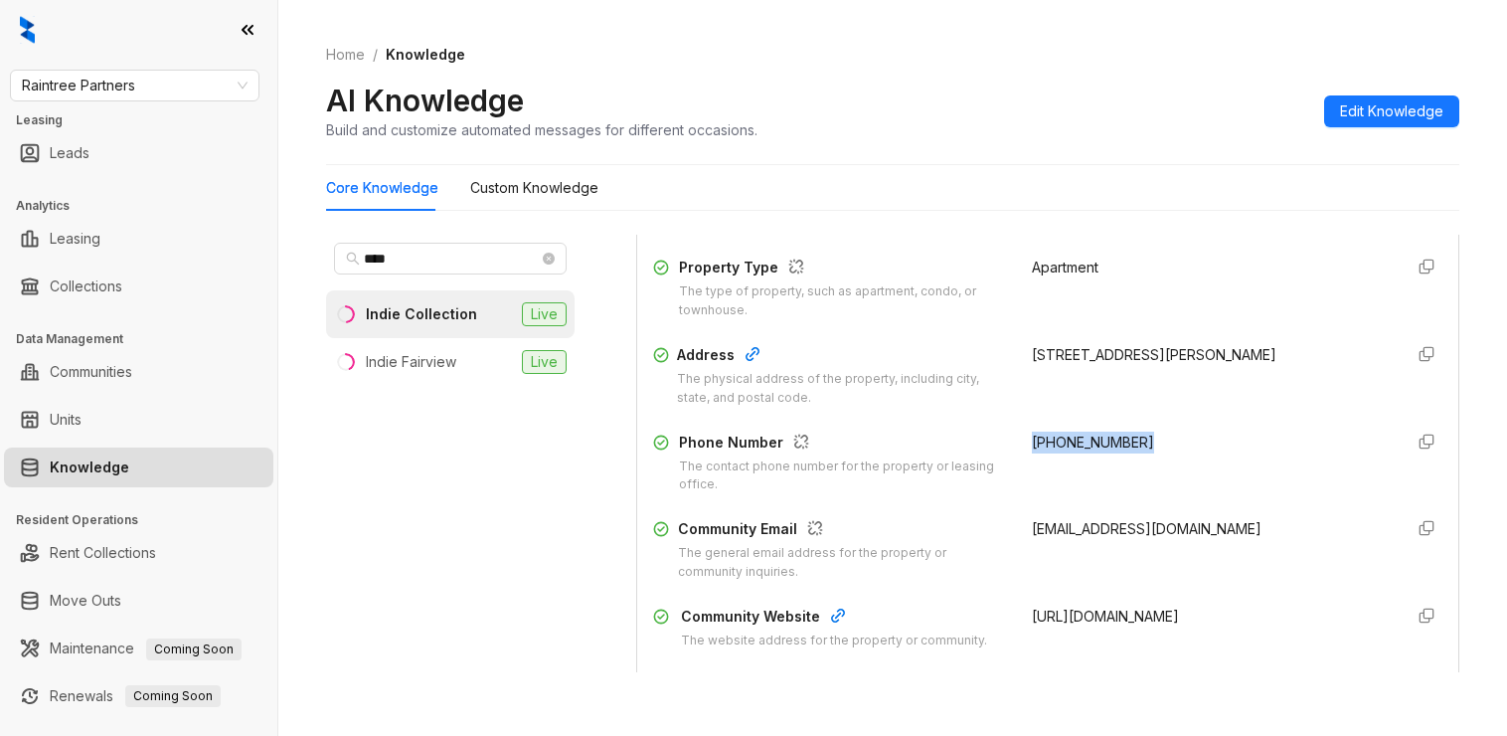
copy span "[PHONE_NUMBER]"
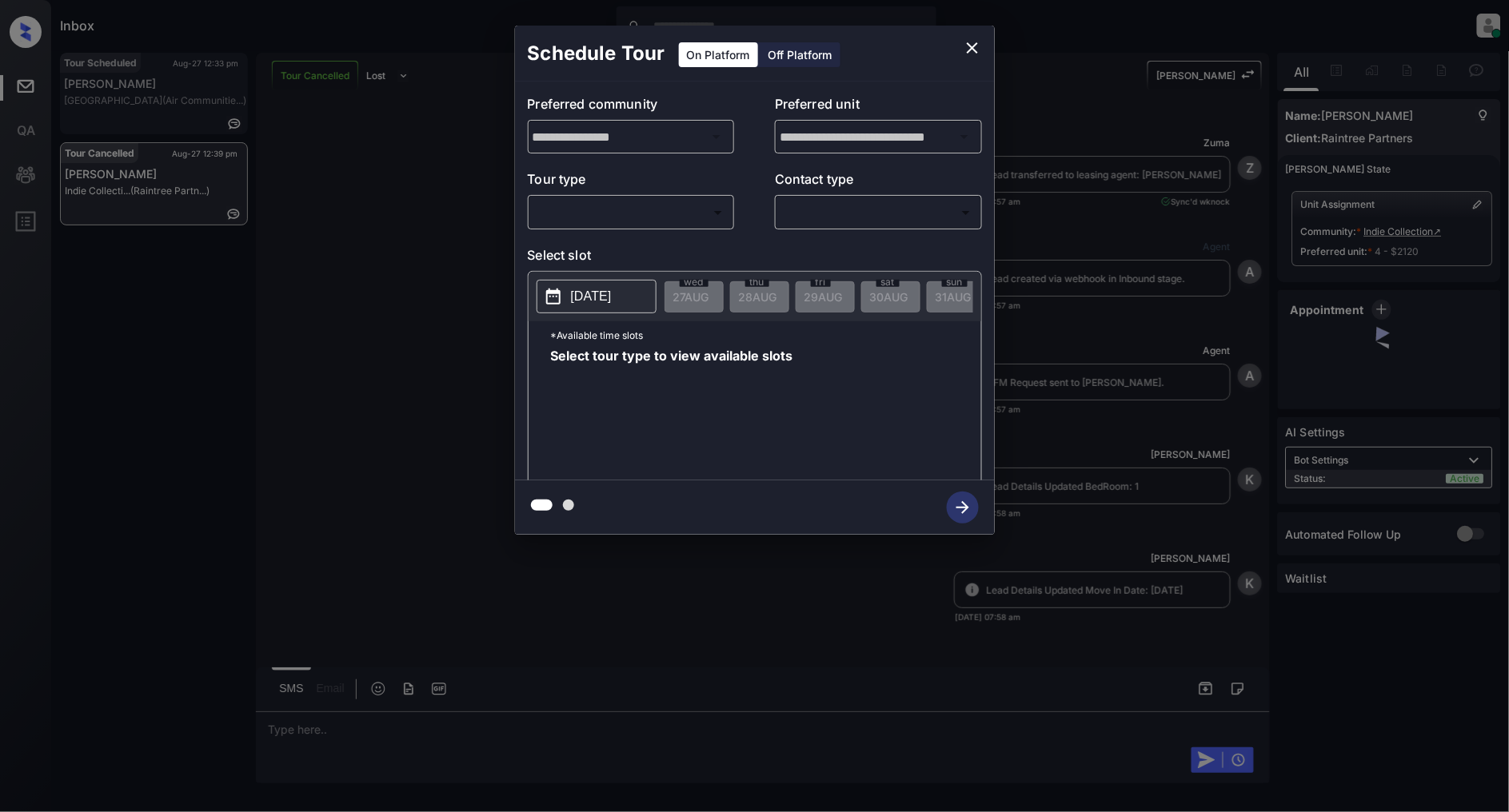
scroll to position [2316, 0]
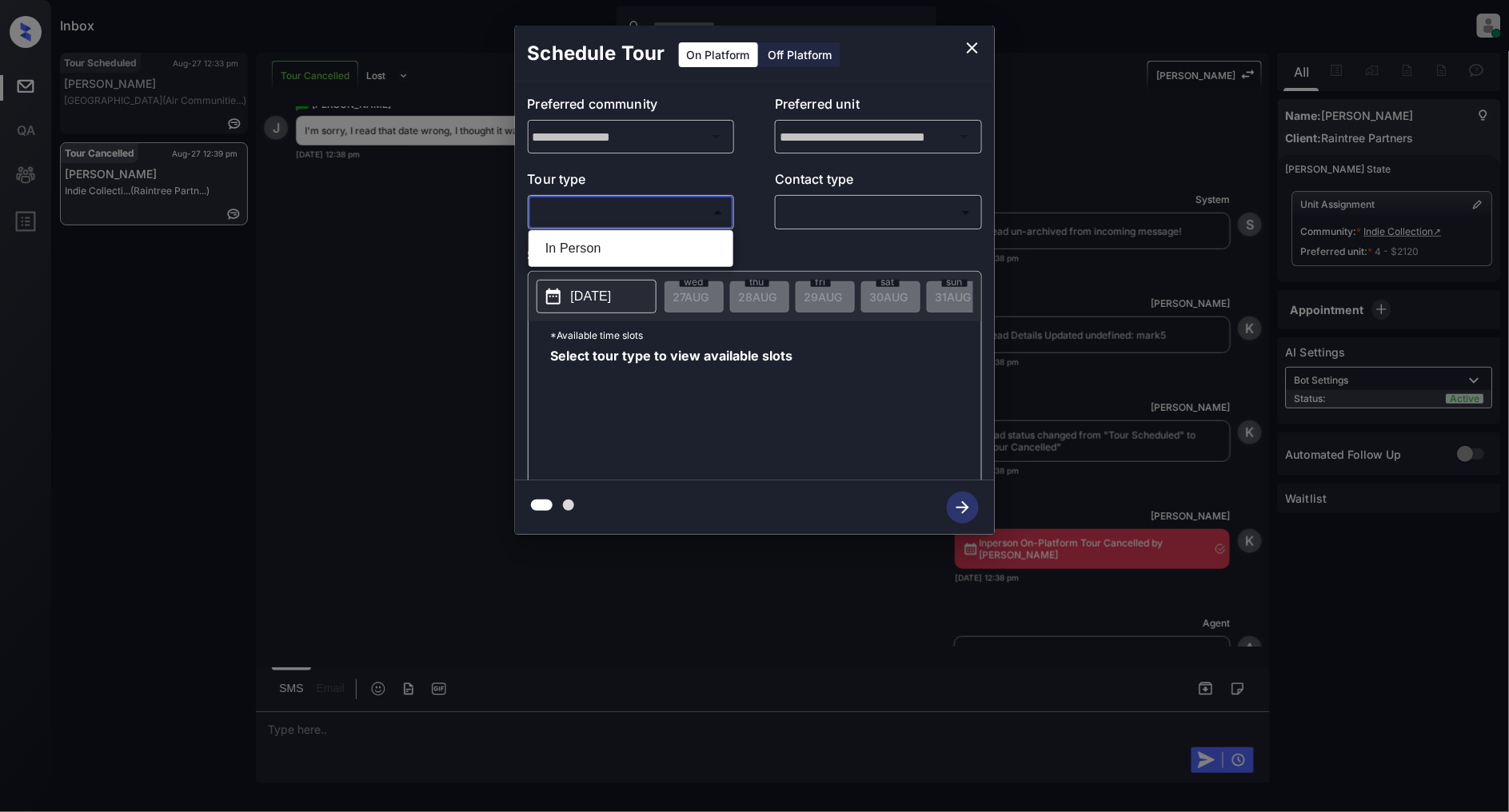
click at [653, 215] on body "Inbox [PERSON_NAME] Online Set yourself offline Set yourself on break Profile S…" at bounding box center [754, 406] width 1509 height 812
click at [606, 235] on li "In Person" at bounding box center [631, 248] width 197 height 29
type input "********"
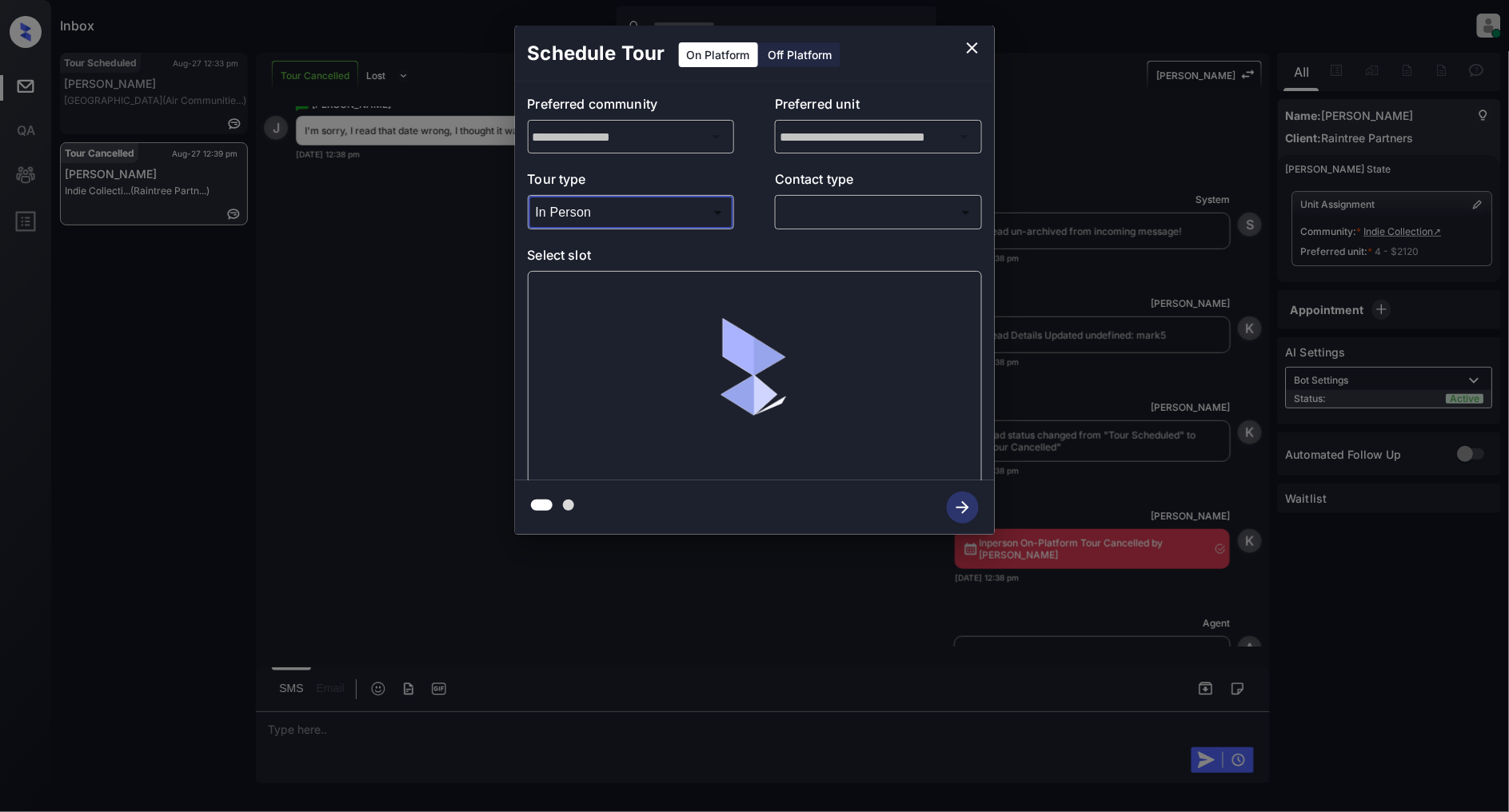
click at [816, 201] on body "Inbox [PERSON_NAME] Online Set yourself offline Set yourself on break Profile S…" at bounding box center [754, 406] width 1509 height 812
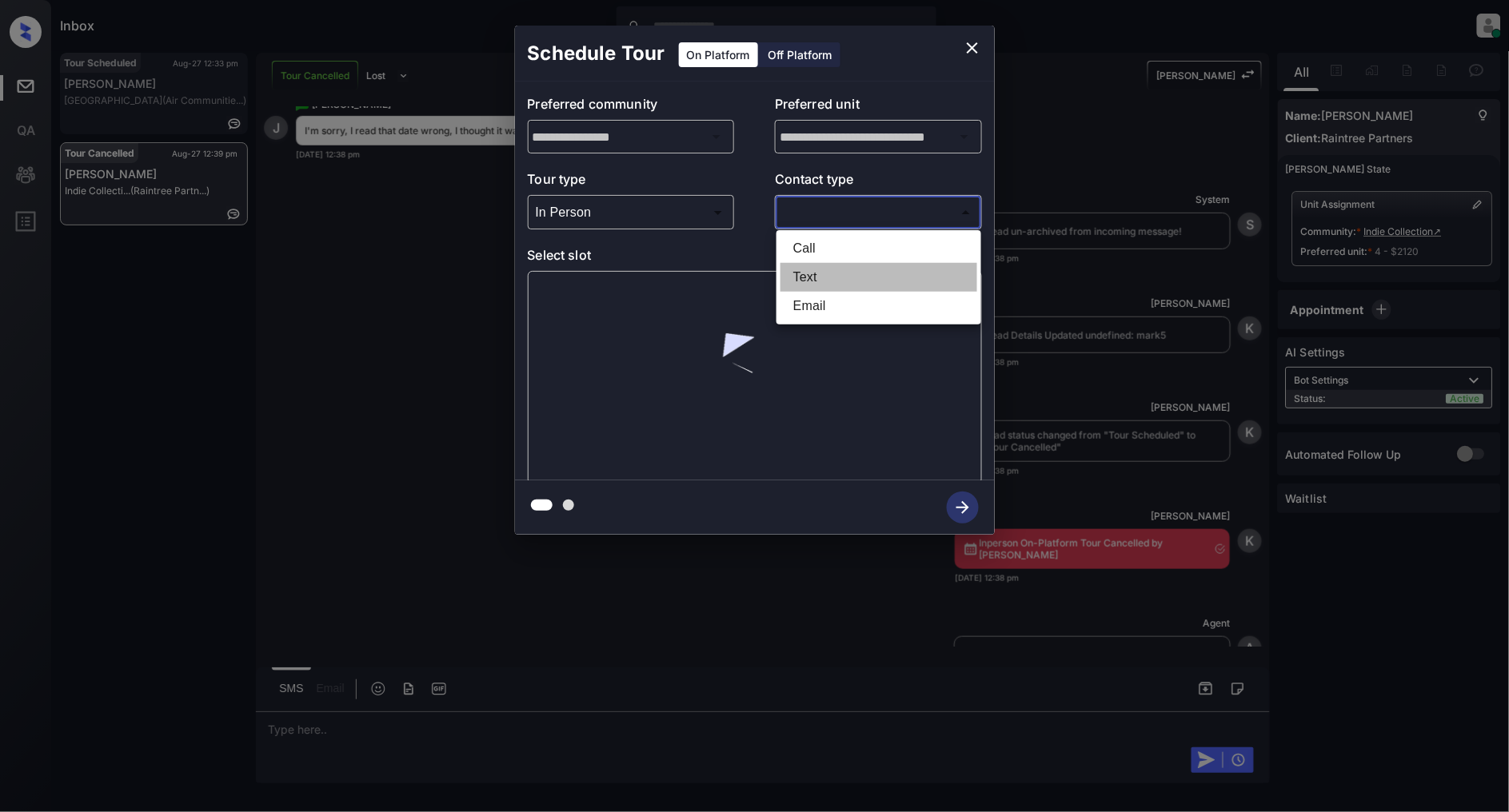
click at [810, 268] on li "Text" at bounding box center [878, 277] width 197 height 29
type input "****"
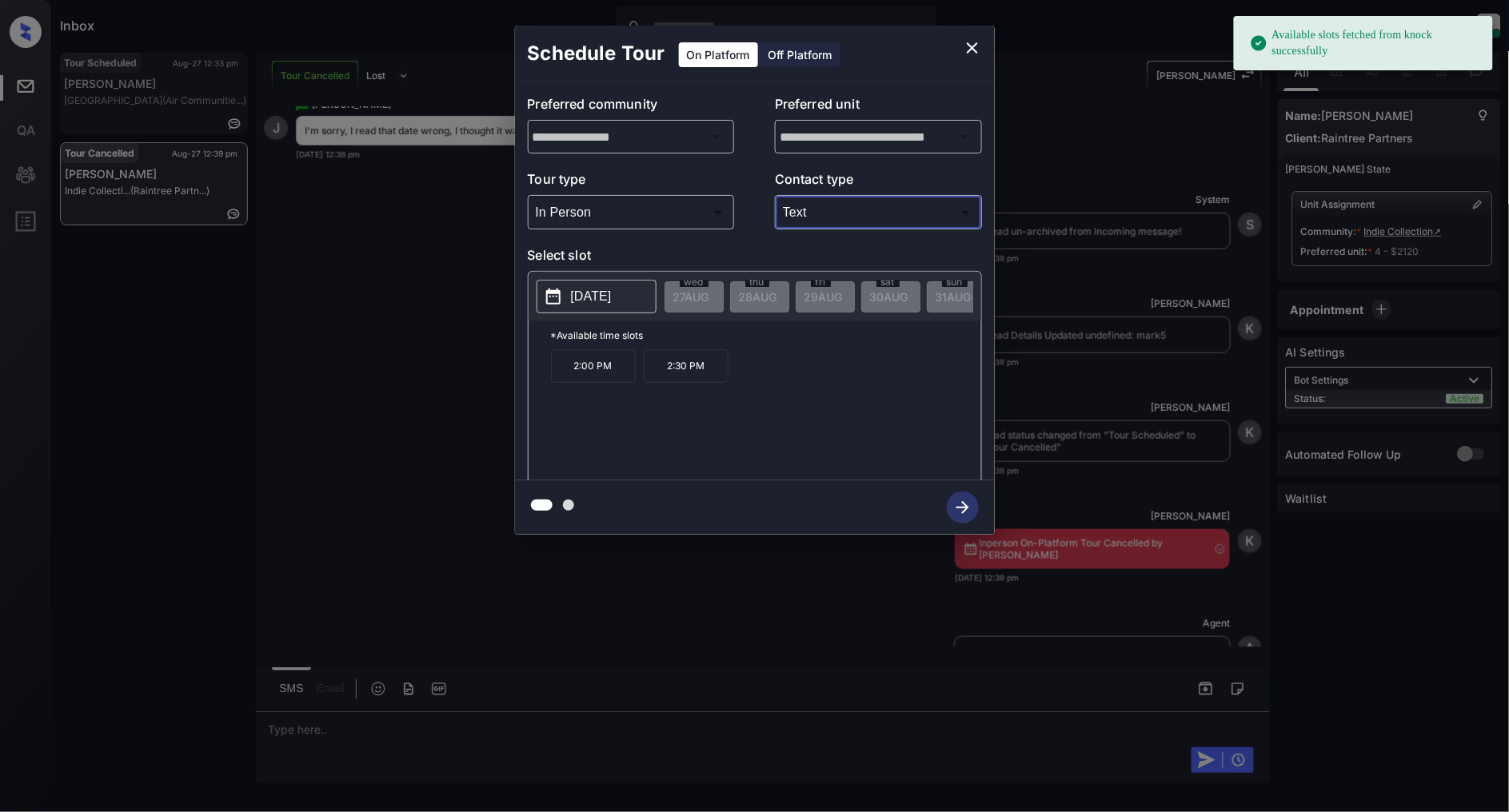
click at [582, 290] on p "2025-09-03" at bounding box center [591, 297] width 41 height 19
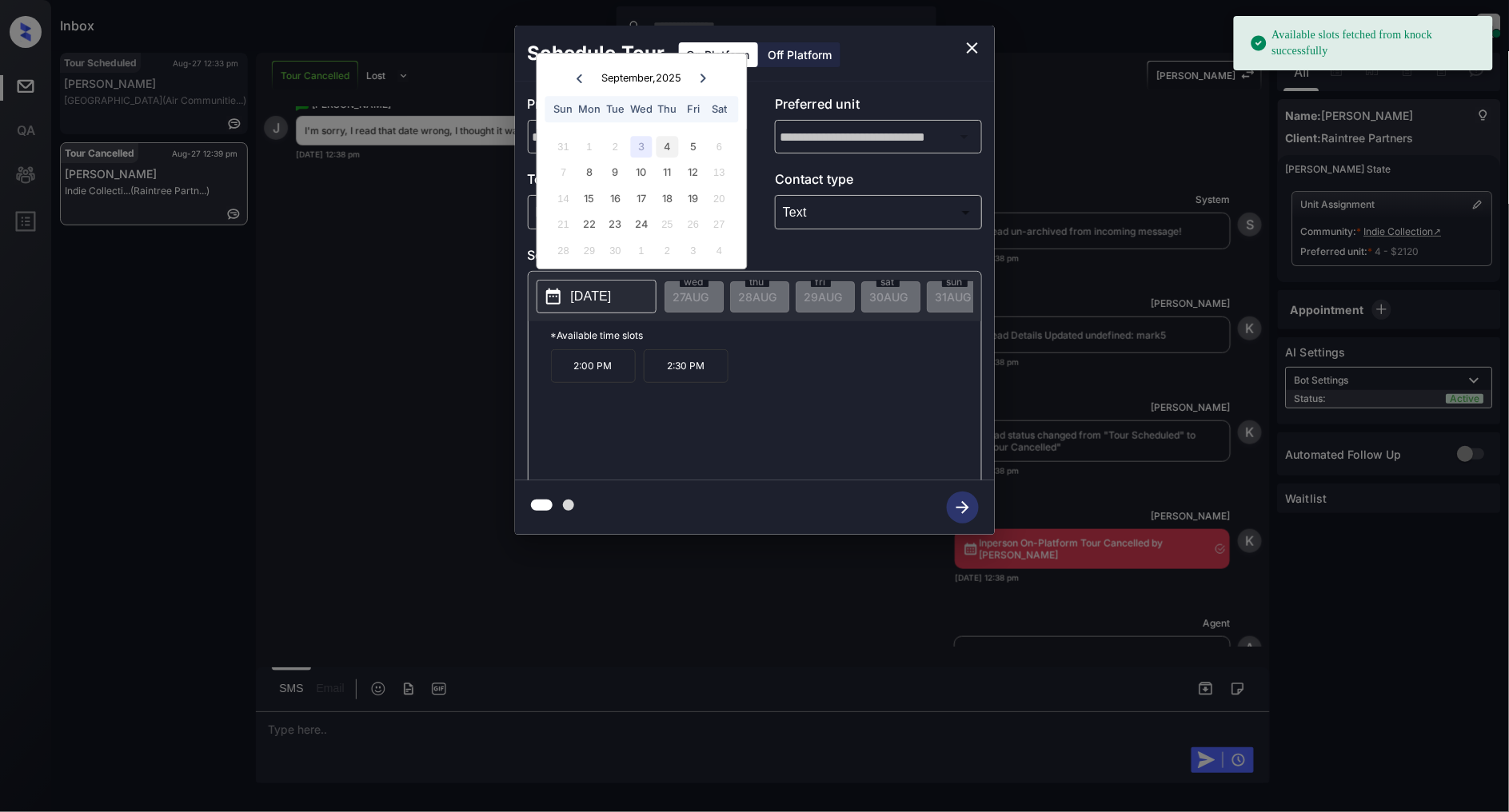
click at [672, 146] on div "4" at bounding box center [667, 146] width 22 height 22
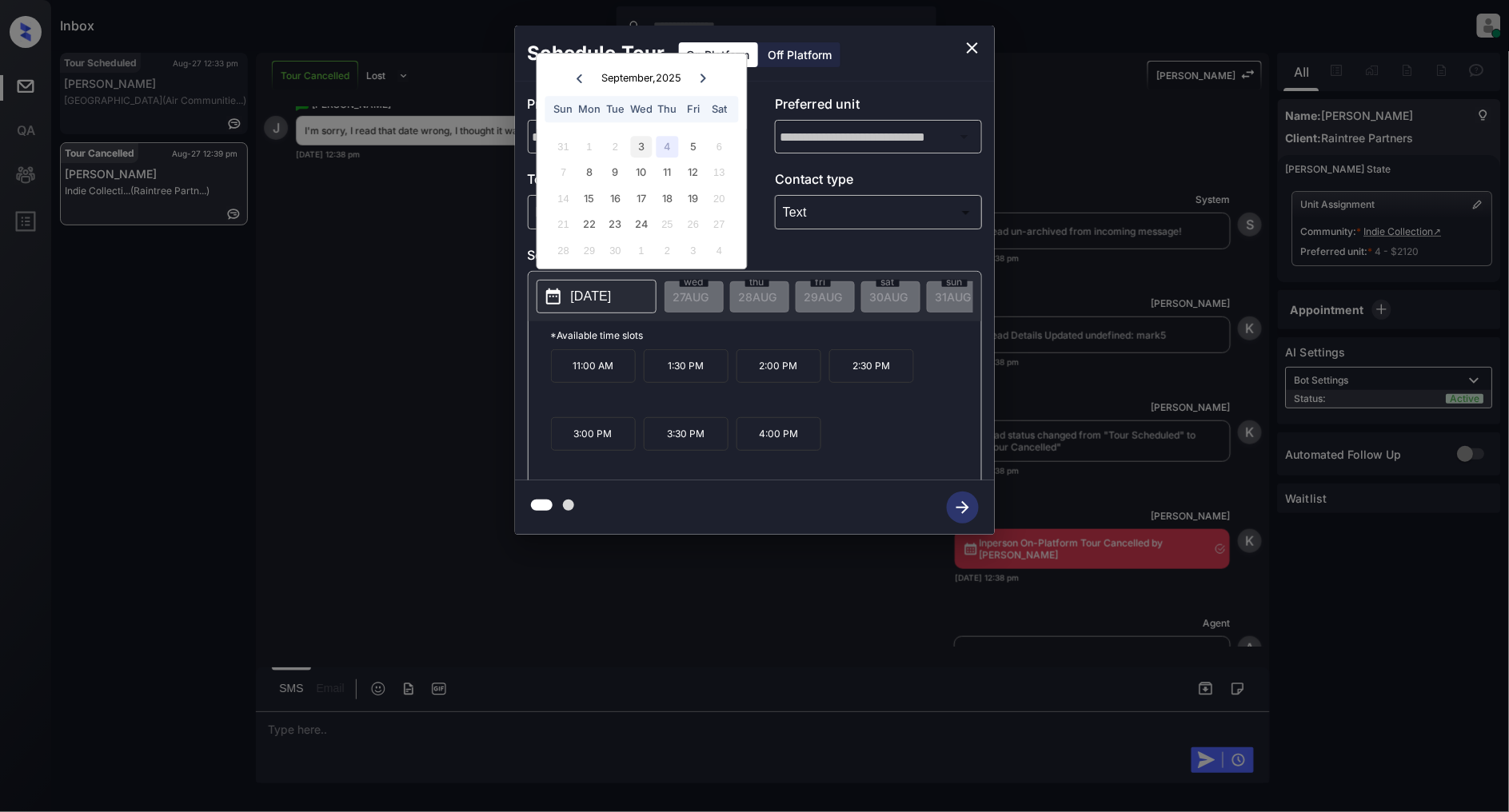
click at [642, 148] on div "3" at bounding box center [641, 146] width 22 height 22
click at [669, 146] on div "4" at bounding box center [667, 146] width 22 height 22
click at [631, 147] on div "3" at bounding box center [641, 146] width 22 height 22
click at [968, 47] on icon "close" at bounding box center [972, 48] width 19 height 19
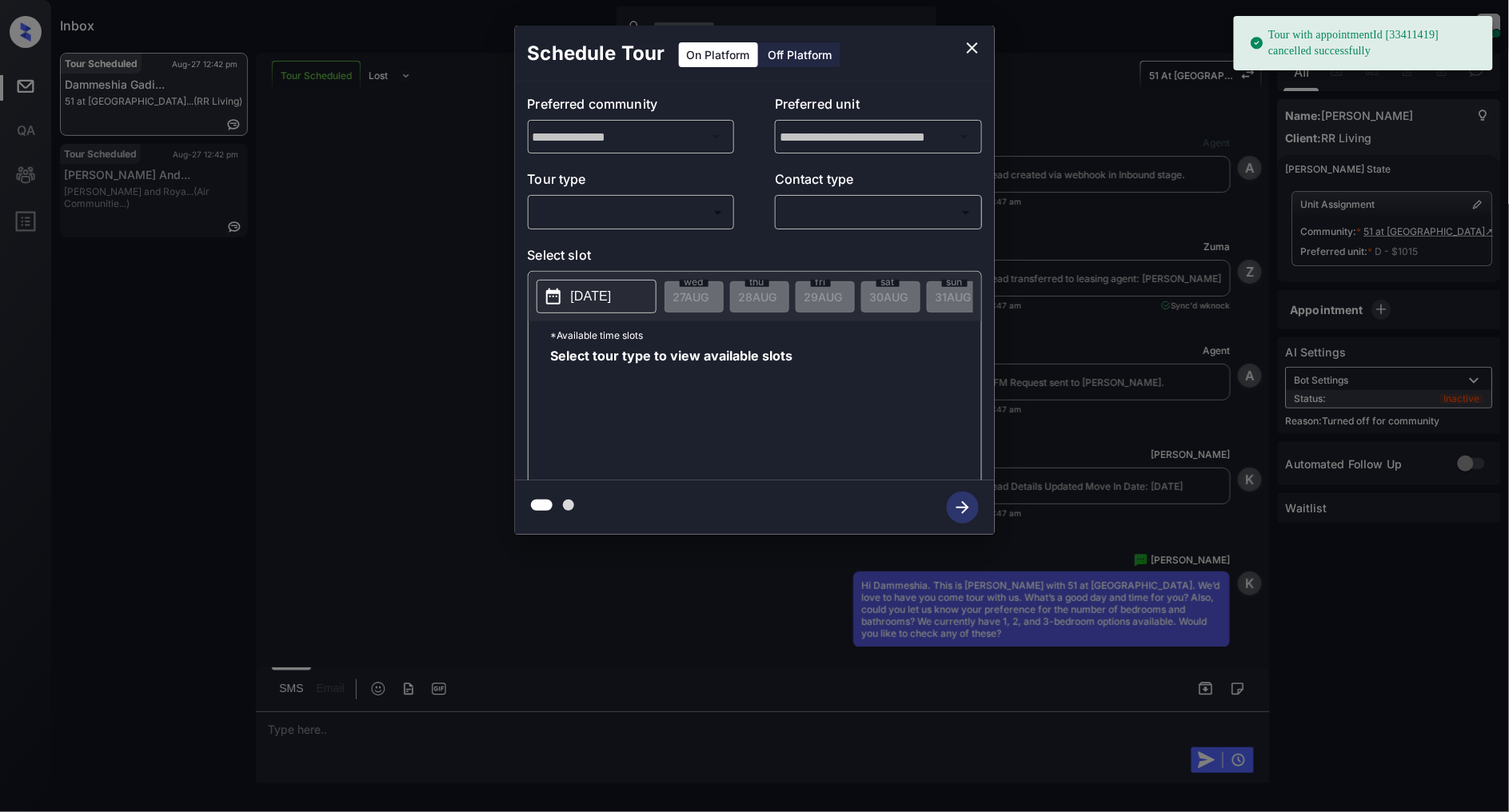
scroll to position [5249, 0]
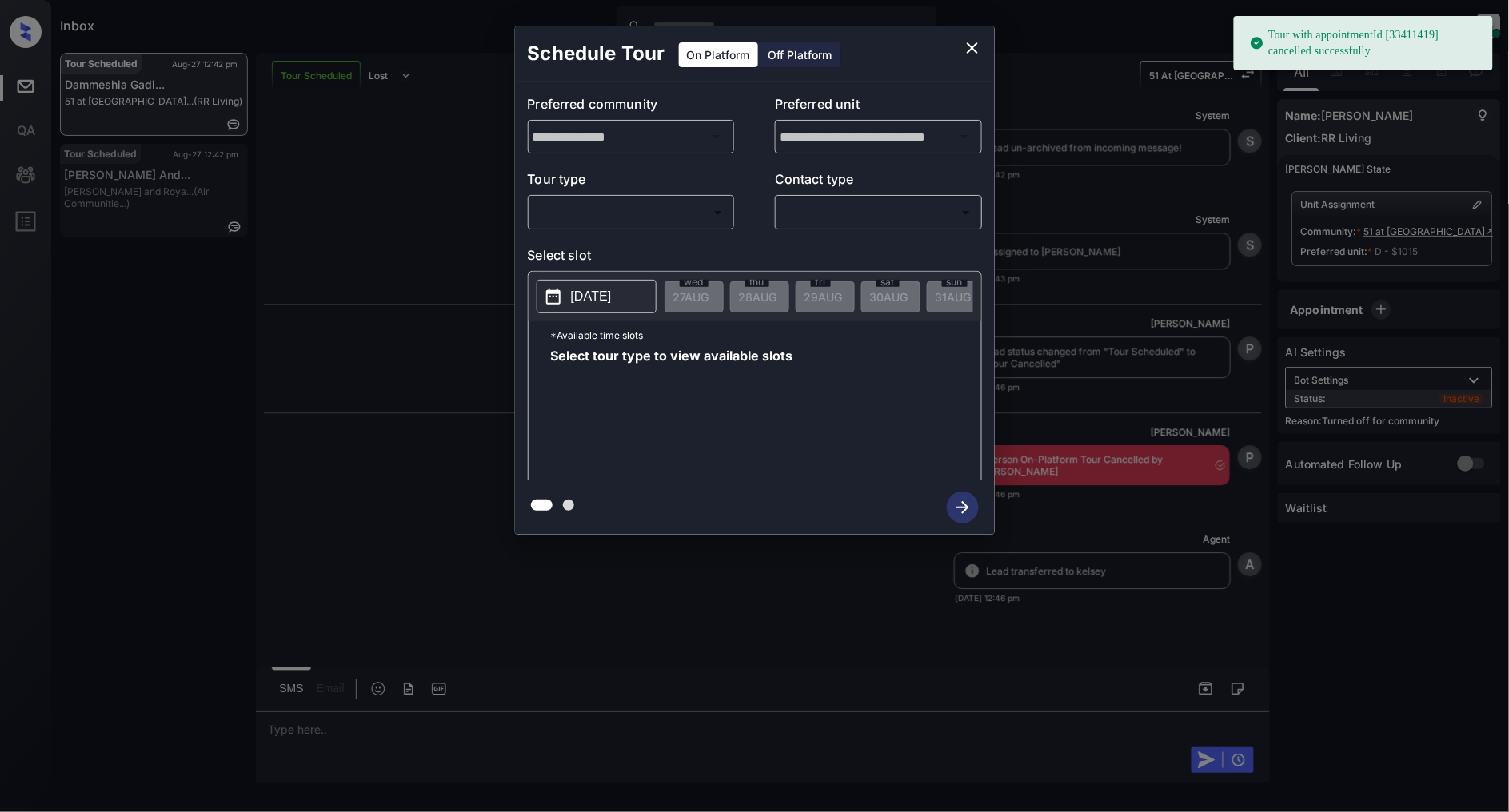
click at [604, 208] on body "Tour with appointmentId [33411419] cancelled successfully Inbox [PERSON_NAME] O…" at bounding box center [754, 406] width 1509 height 812
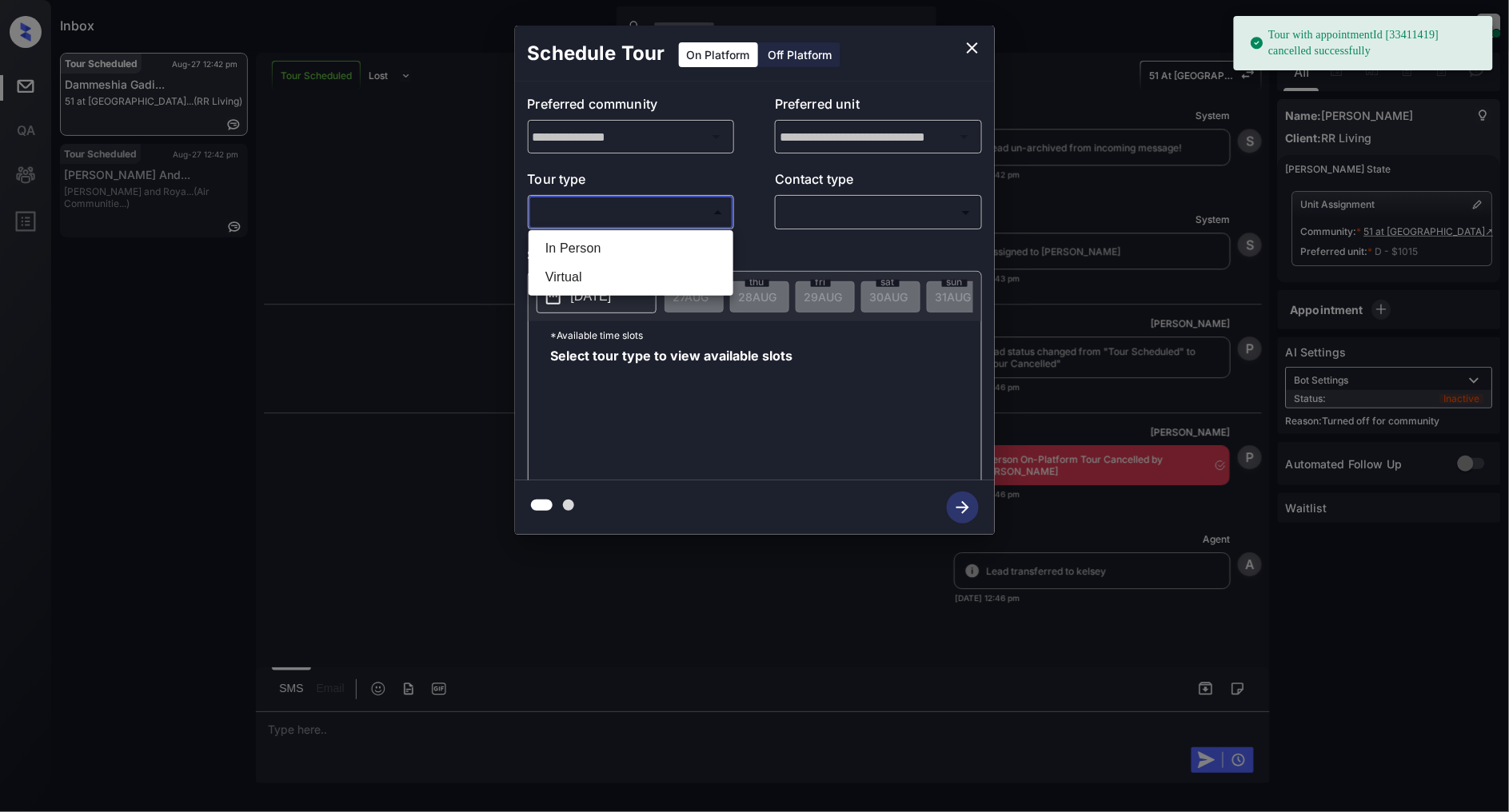
click at [601, 248] on li "In Person" at bounding box center [631, 248] width 197 height 29
type input "********"
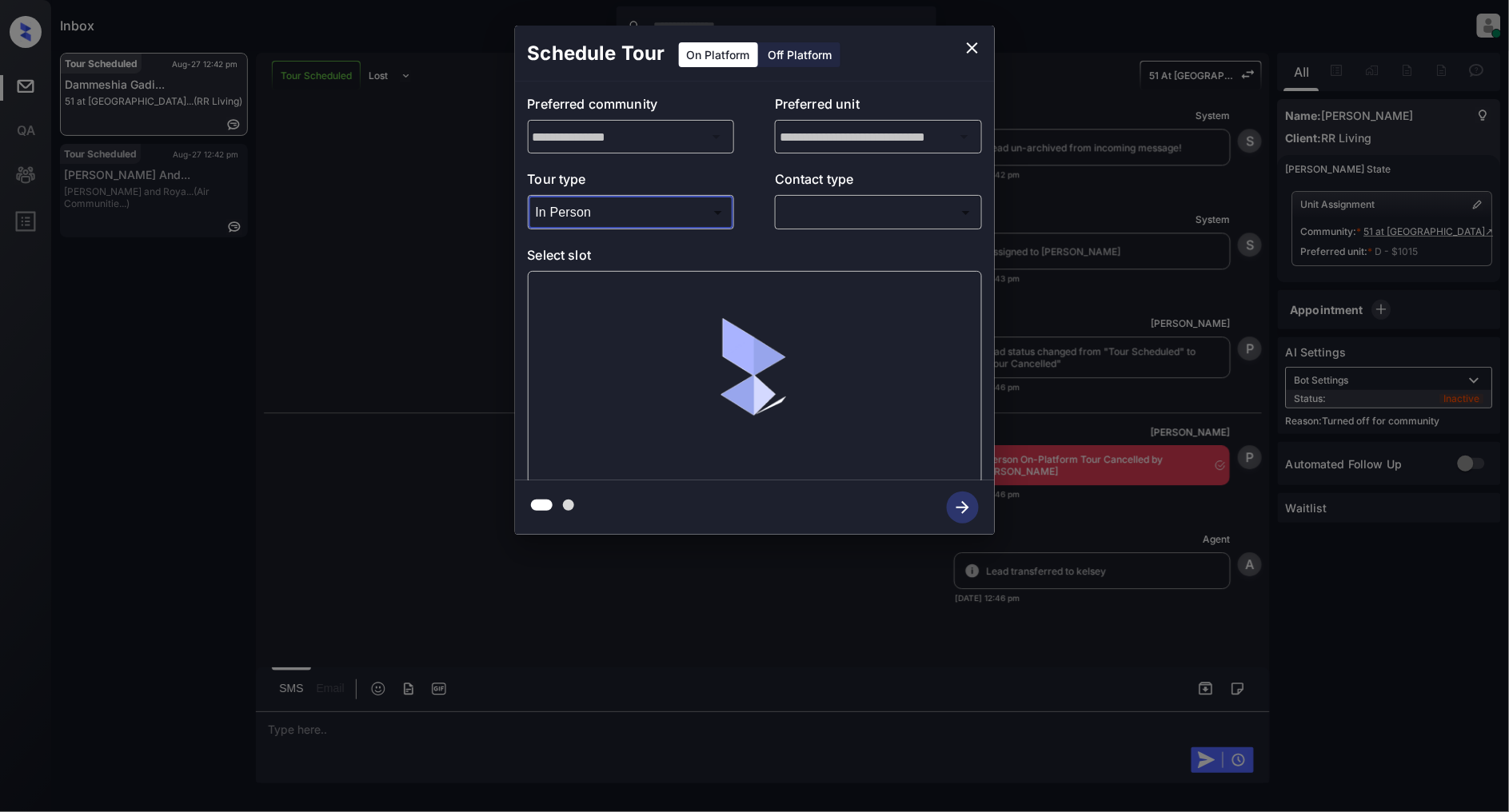
click at [926, 216] on body "Inbox [PERSON_NAME] Online Set yourself offline Set yourself on break Profile S…" at bounding box center [754, 406] width 1509 height 812
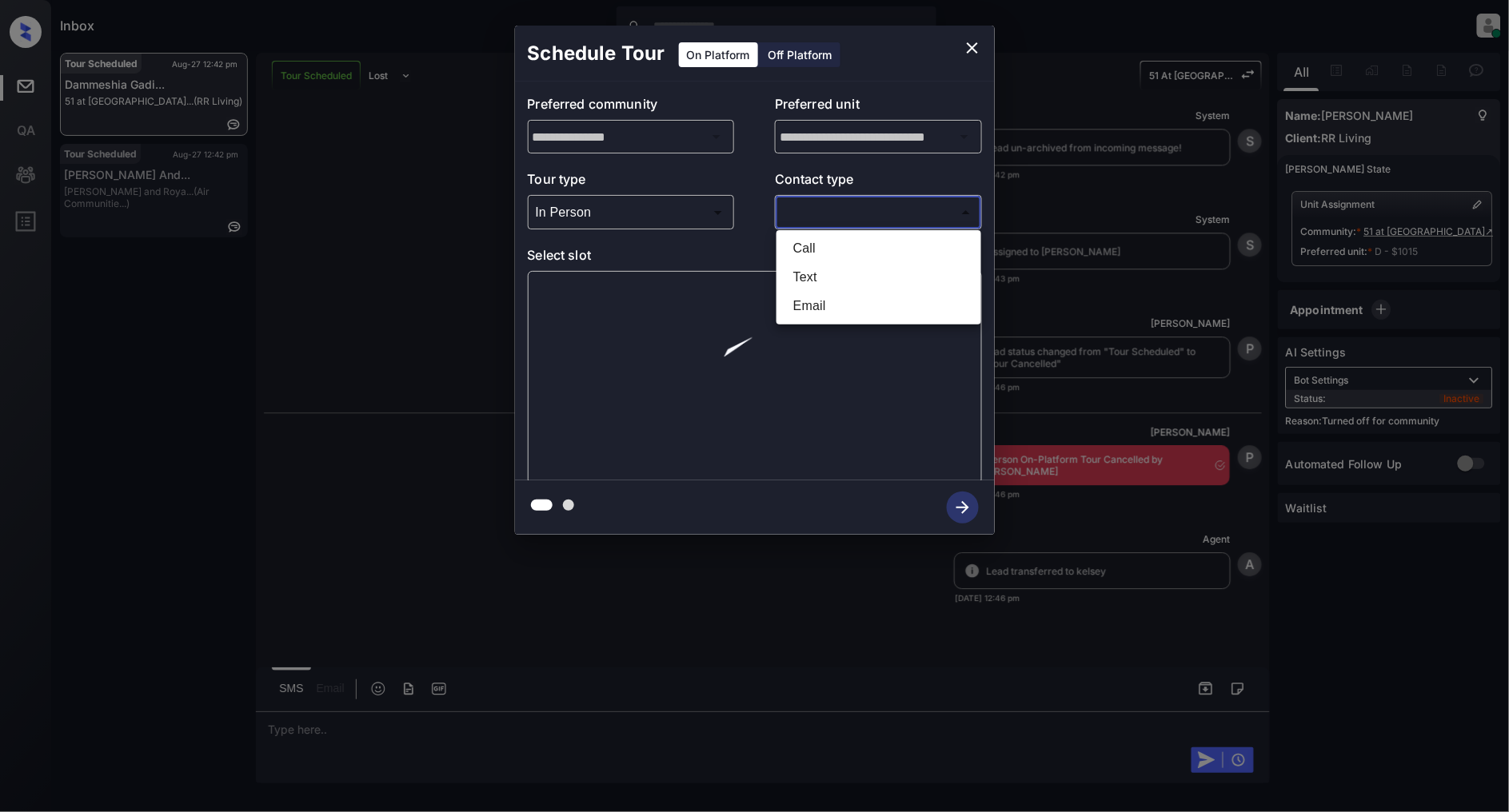
click at [842, 273] on li "Text" at bounding box center [878, 277] width 197 height 29
type input "****"
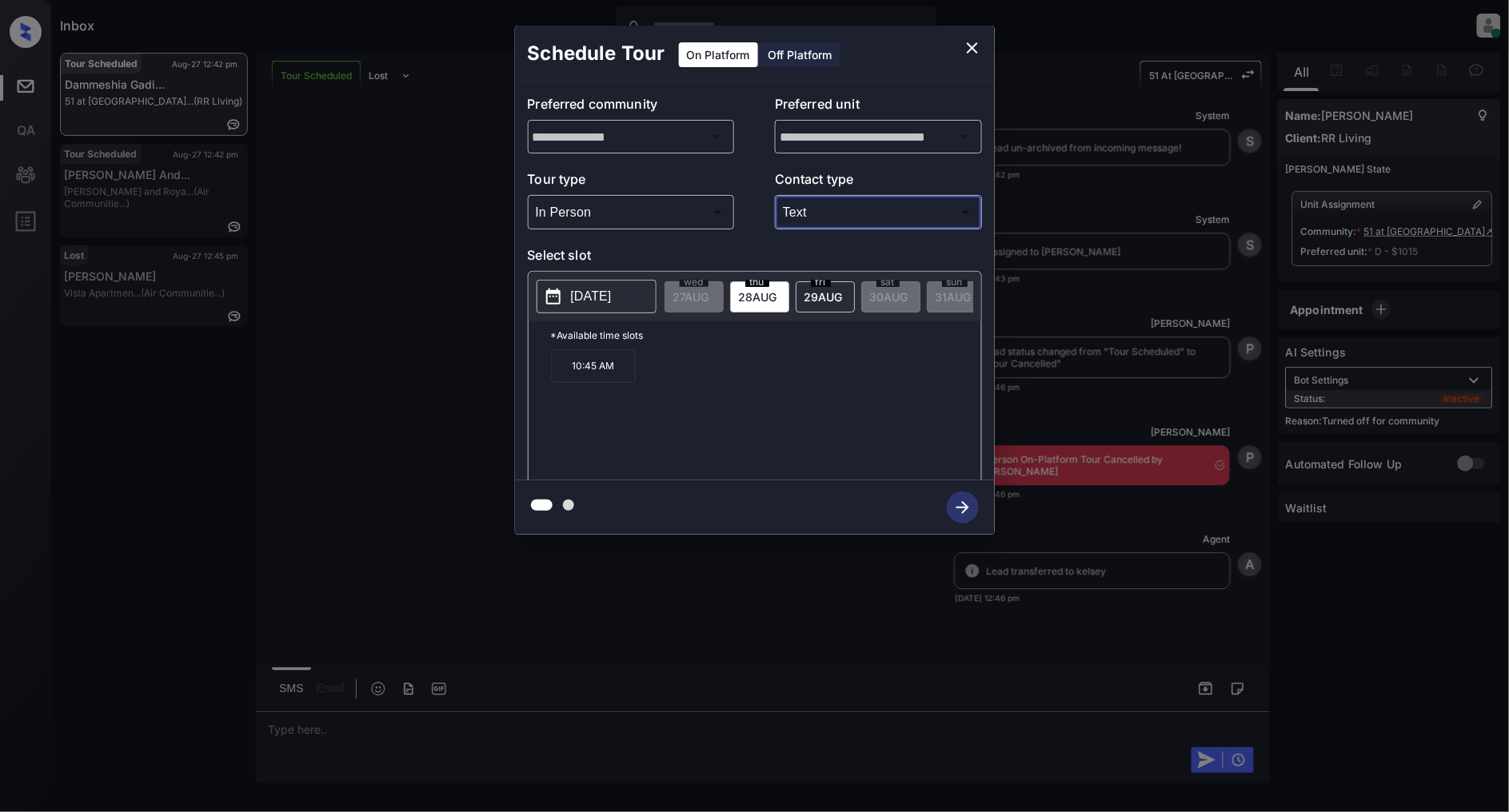
click at [594, 203] on body "Inbox Patrick Deasis Online Set yourself offline Set yourself on break Profile …" at bounding box center [754, 406] width 1509 height 812
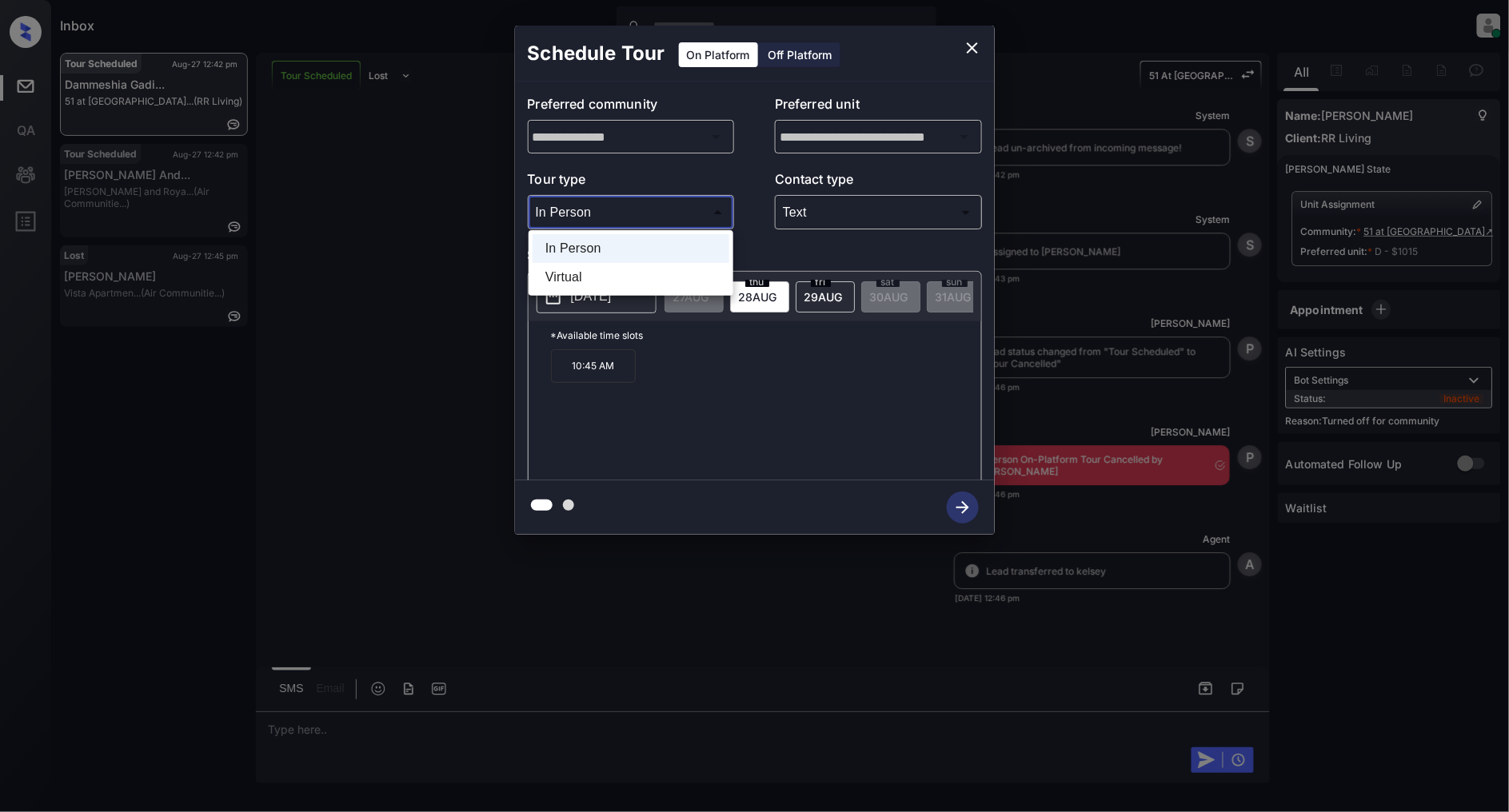
click at [797, 404] on div at bounding box center [754, 406] width 1509 height 812
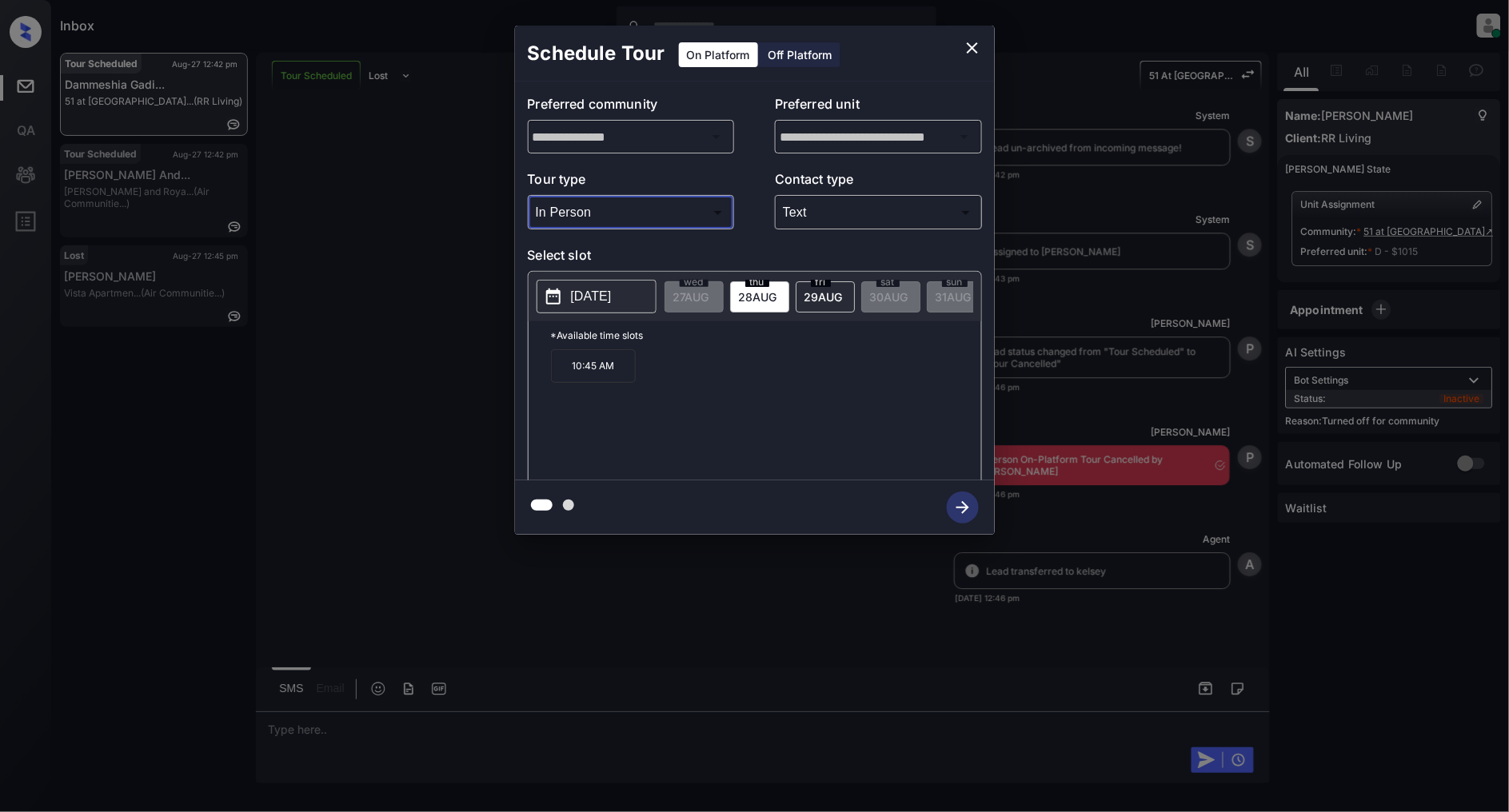
click at [595, 306] on p "[DATE]" at bounding box center [591, 297] width 41 height 19
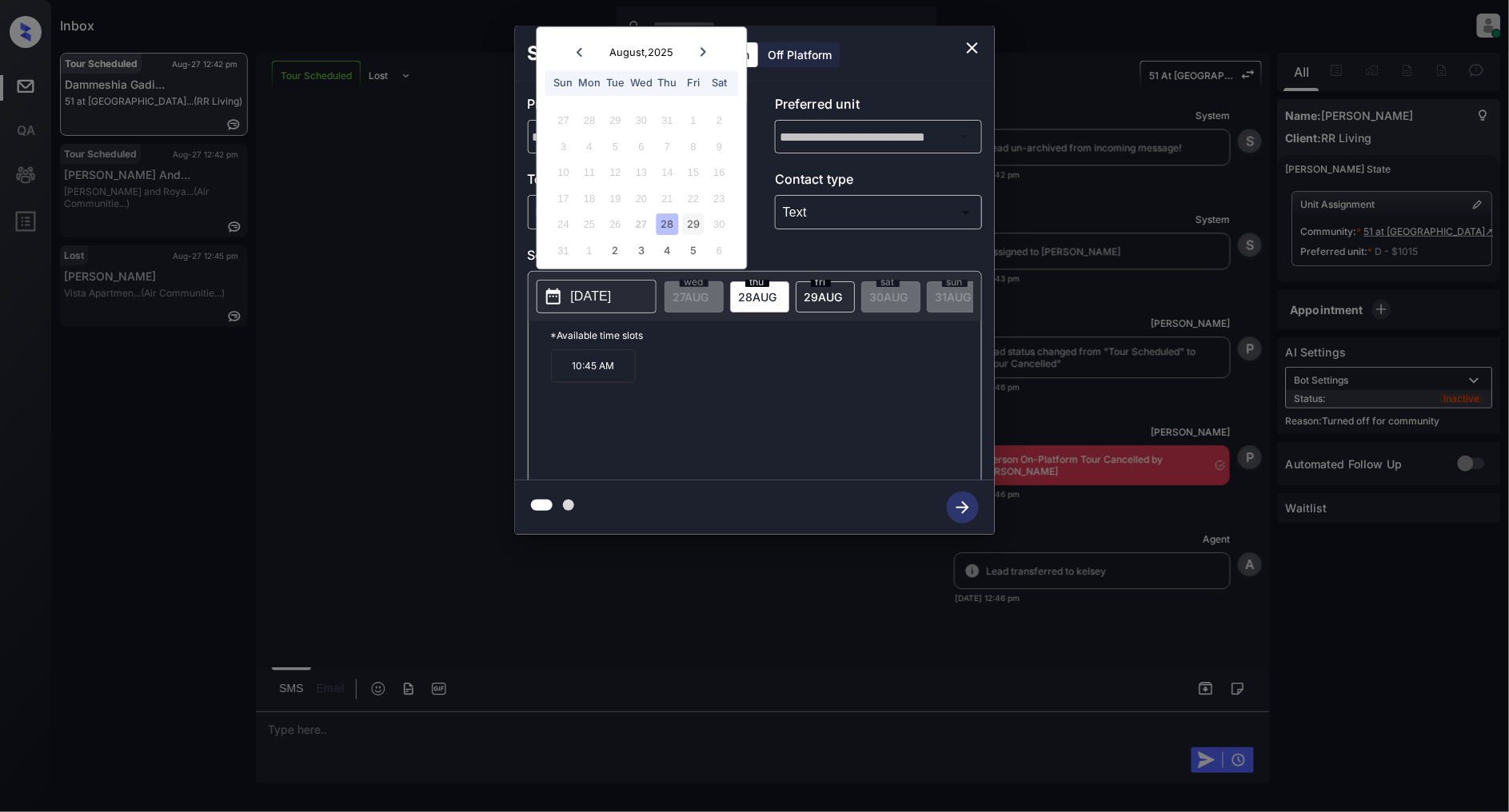
click at [700, 218] on div "29" at bounding box center [693, 224] width 22 height 22
click at [662, 228] on div "28" at bounding box center [667, 224] width 22 height 22
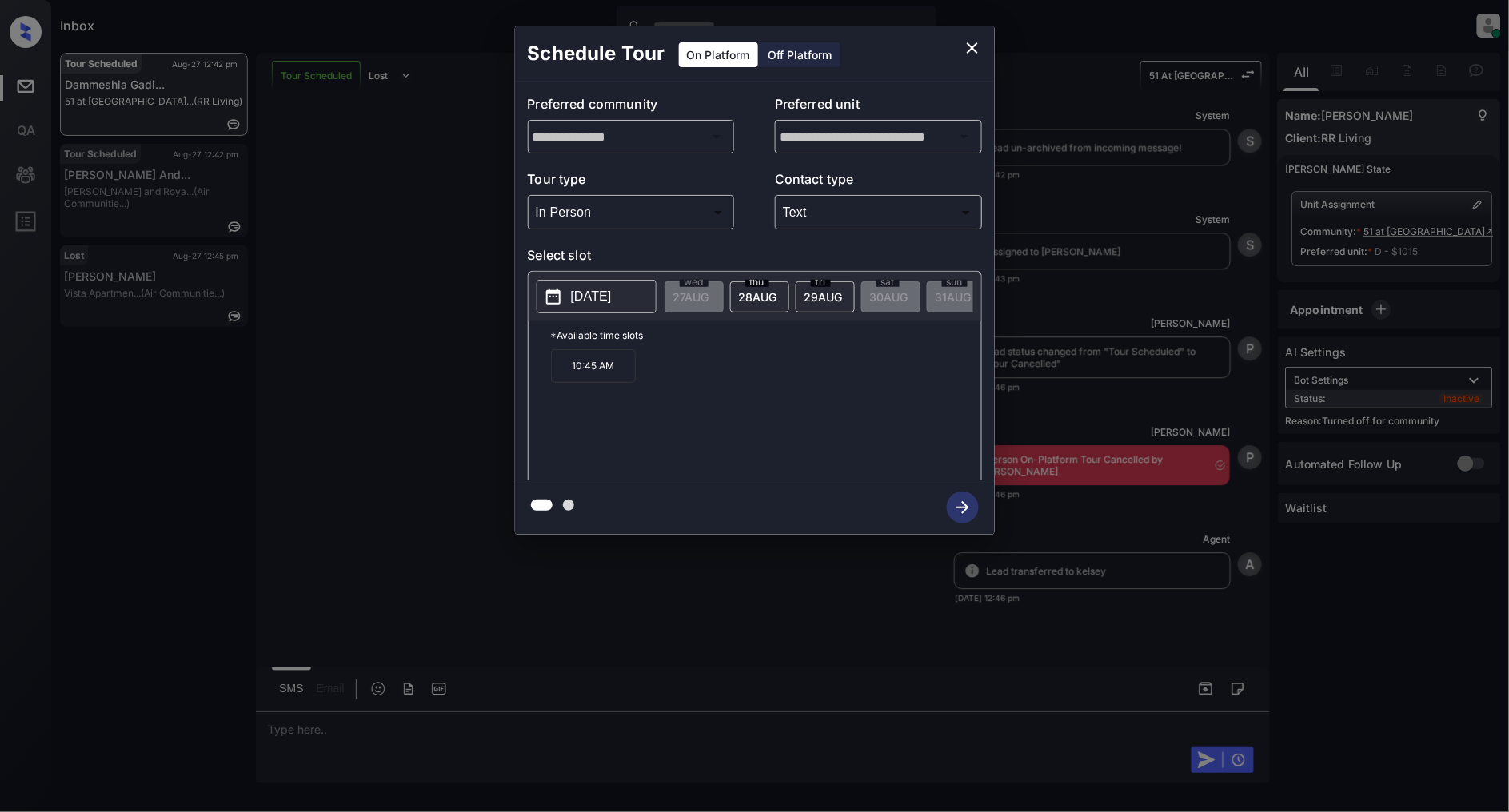
click at [704, 406] on div "10:45 AM" at bounding box center [766, 412] width 430 height 128
click at [592, 219] on body "Inbox Patrick Deasis Online Set yourself offline Set yourself on break Profile …" at bounding box center [754, 406] width 1509 height 812
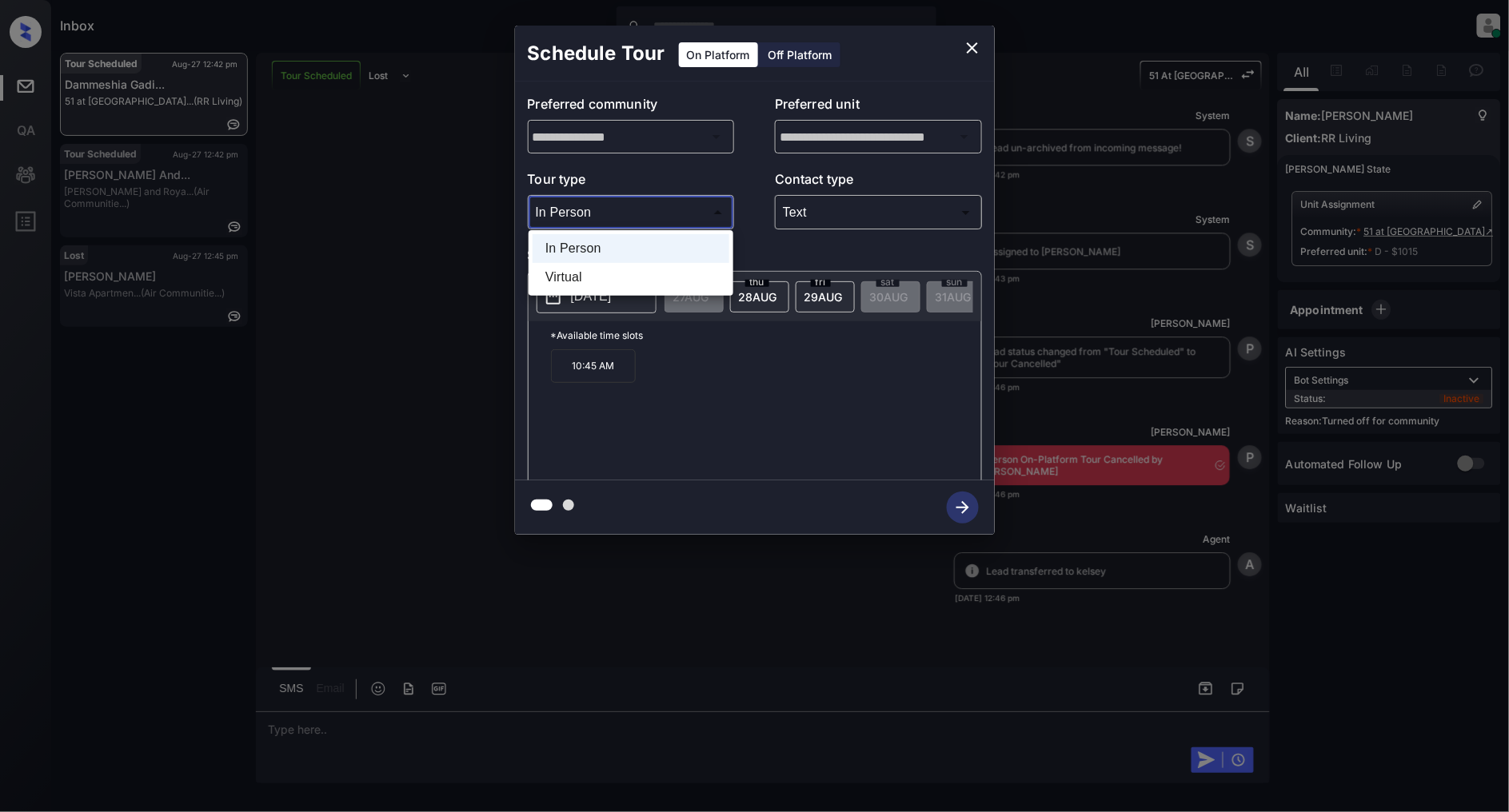
click at [782, 364] on div at bounding box center [754, 406] width 1509 height 812
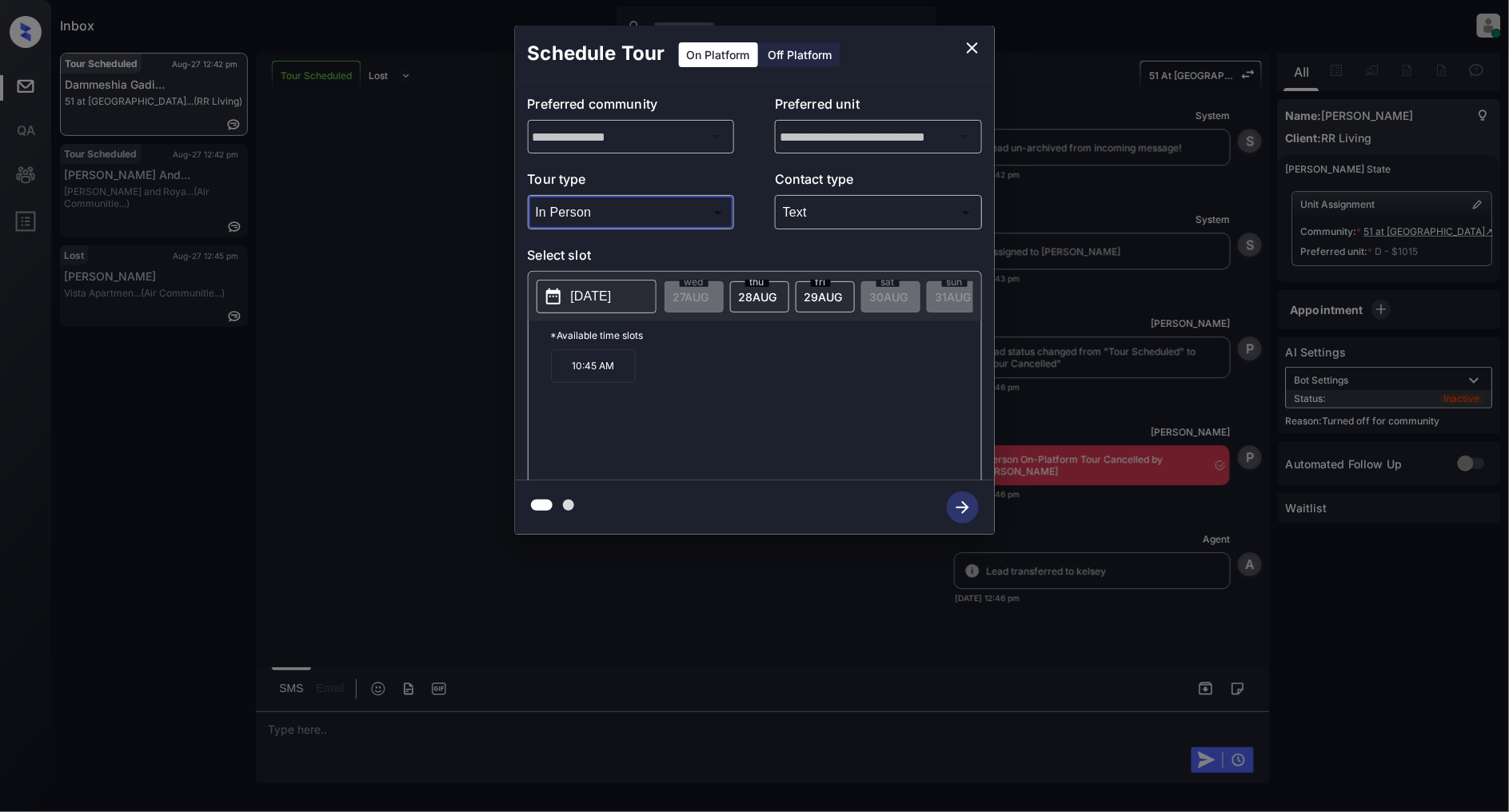
click at [808, 291] on span "29 AUG" at bounding box center [824, 297] width 39 height 14
drag, startPoint x: 623, startPoint y: 374, endPoint x: 520, endPoint y: 377, distance: 103.0
click at [520, 377] on div "**********" at bounding box center [754, 281] width 480 height 399
copy p "10:45 AM"
click at [976, 51] on icon "close" at bounding box center [972, 48] width 11 height 11
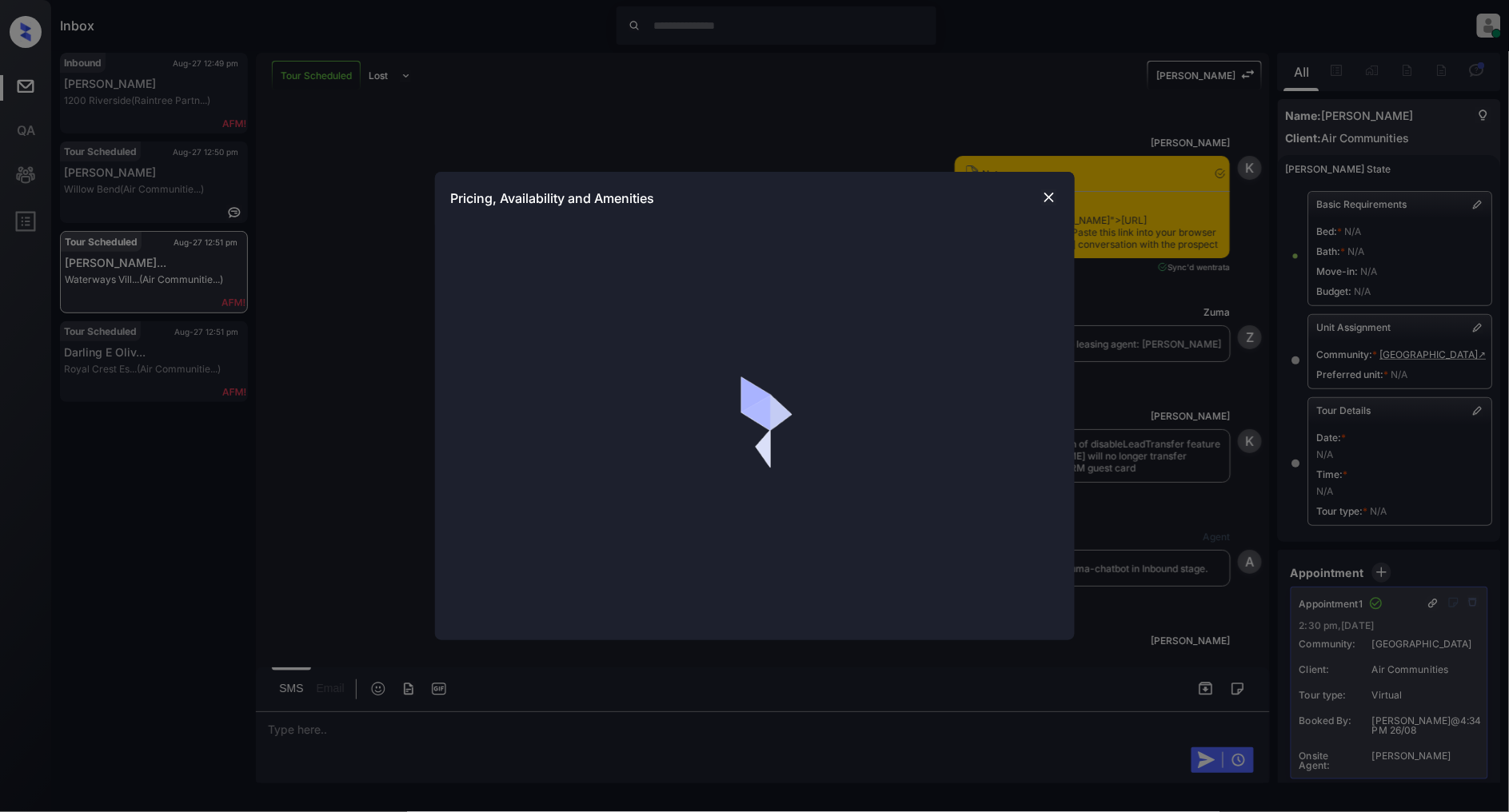
scroll to position [7399, 0]
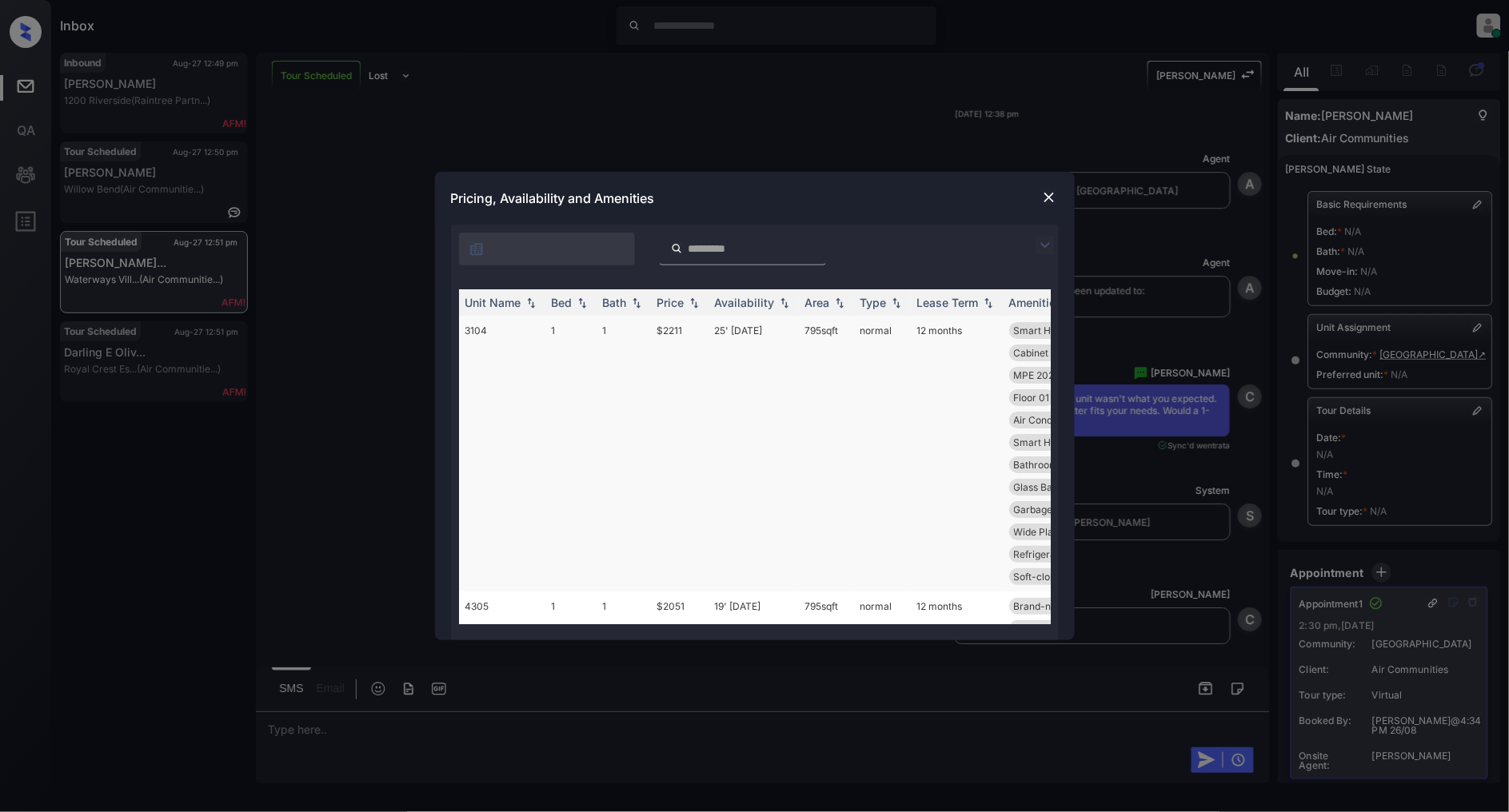
click at [688, 326] on td "$2211" at bounding box center [680, 453] width 58 height 276
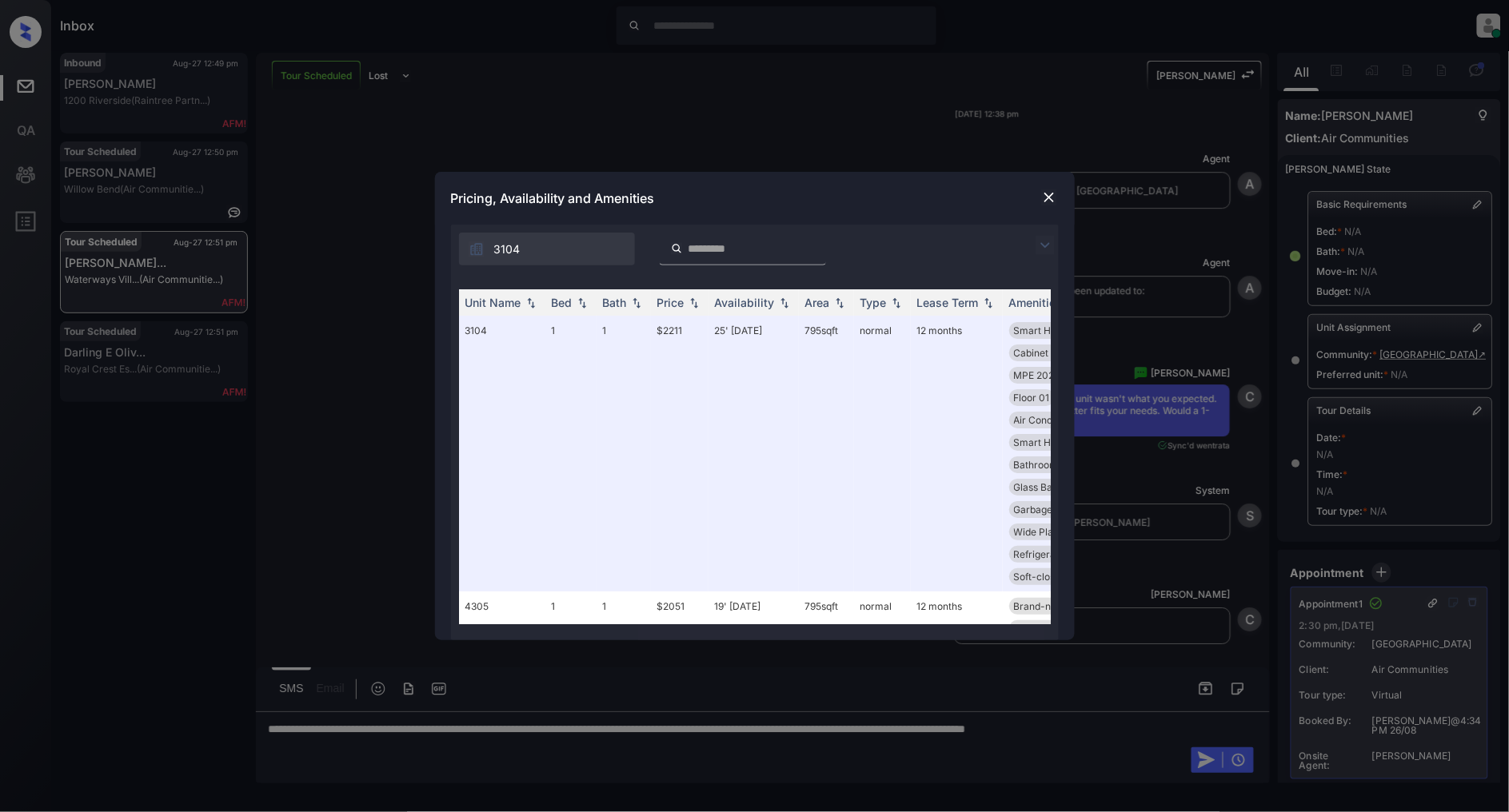
click at [1058, 187] on div "Pricing, Availability and Amenities" at bounding box center [754, 199] width 639 height 53
click at [1039, 201] on div at bounding box center [1049, 198] width 19 height 19
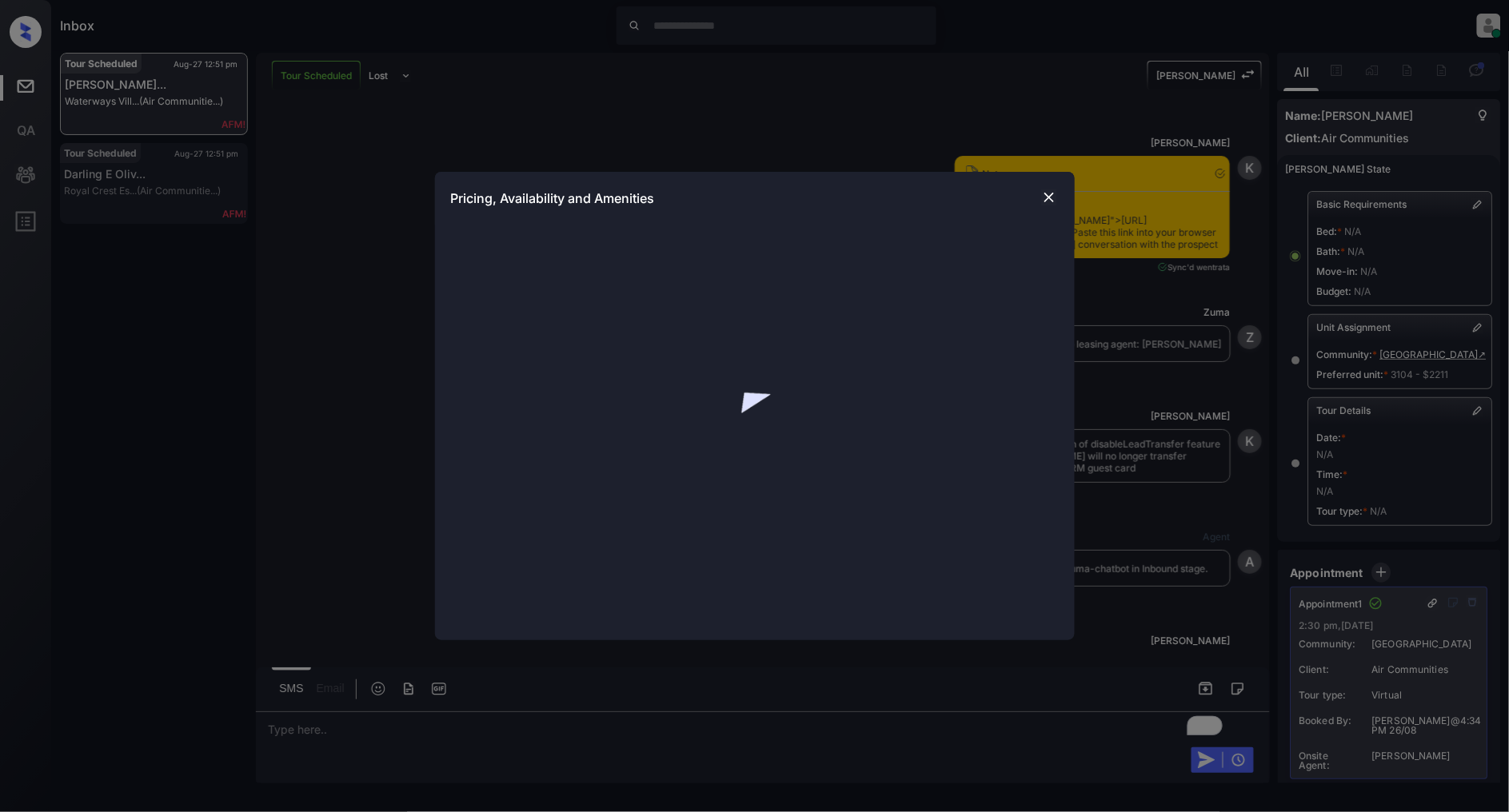
scroll to position [7503, 0]
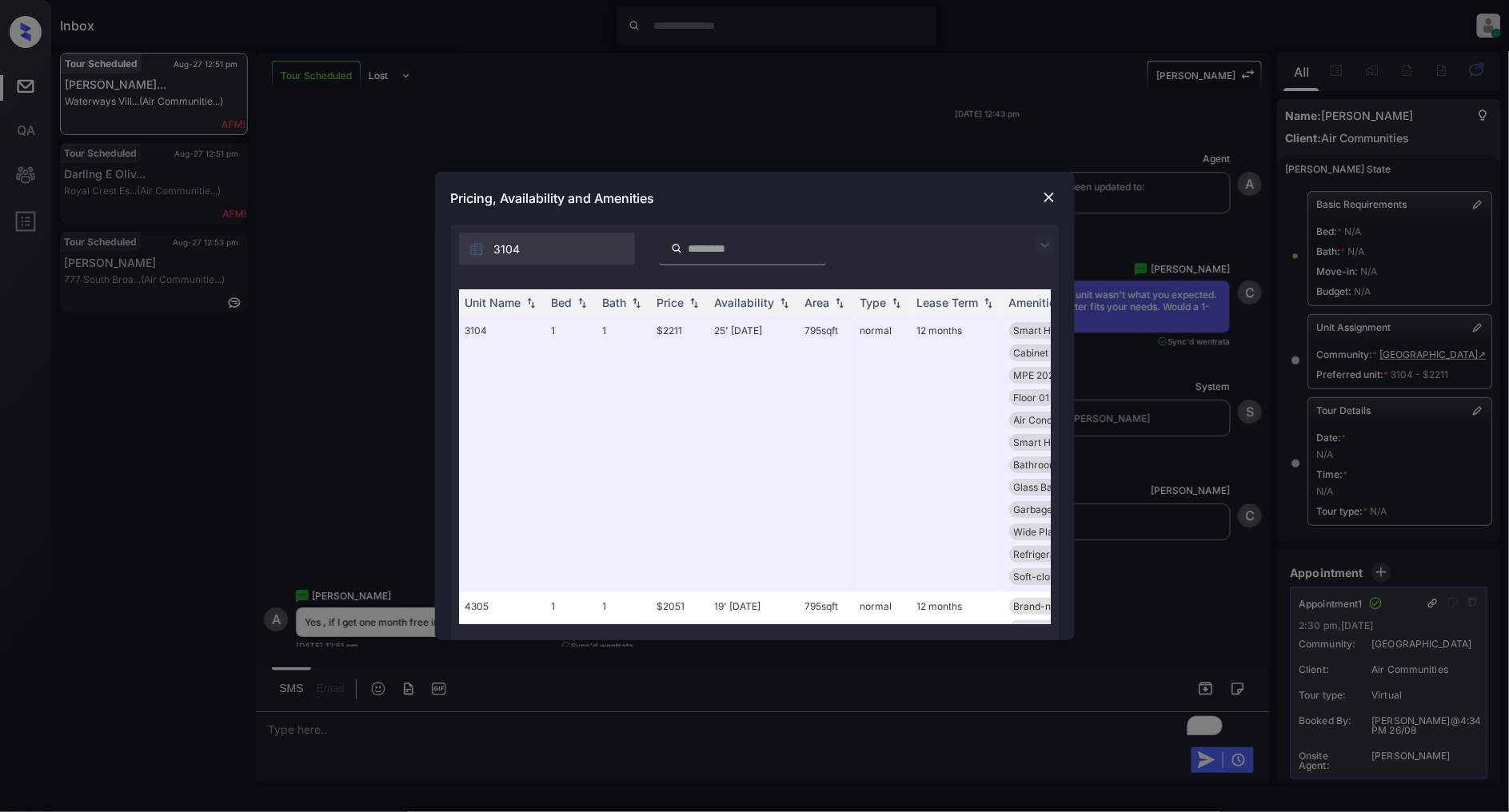
click at [1047, 202] on img at bounding box center [1049, 198] width 16 height 16
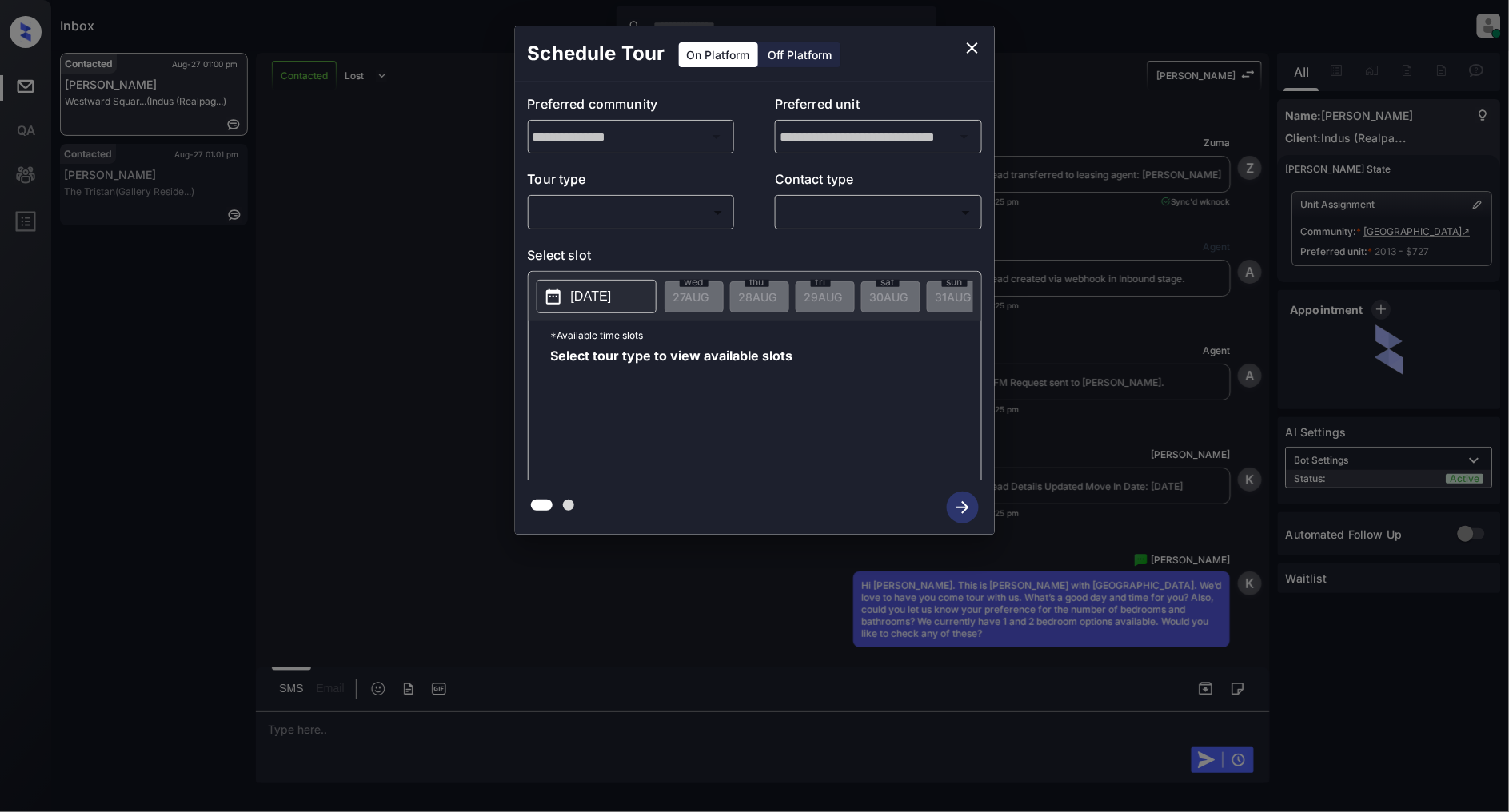
scroll to position [2834, 0]
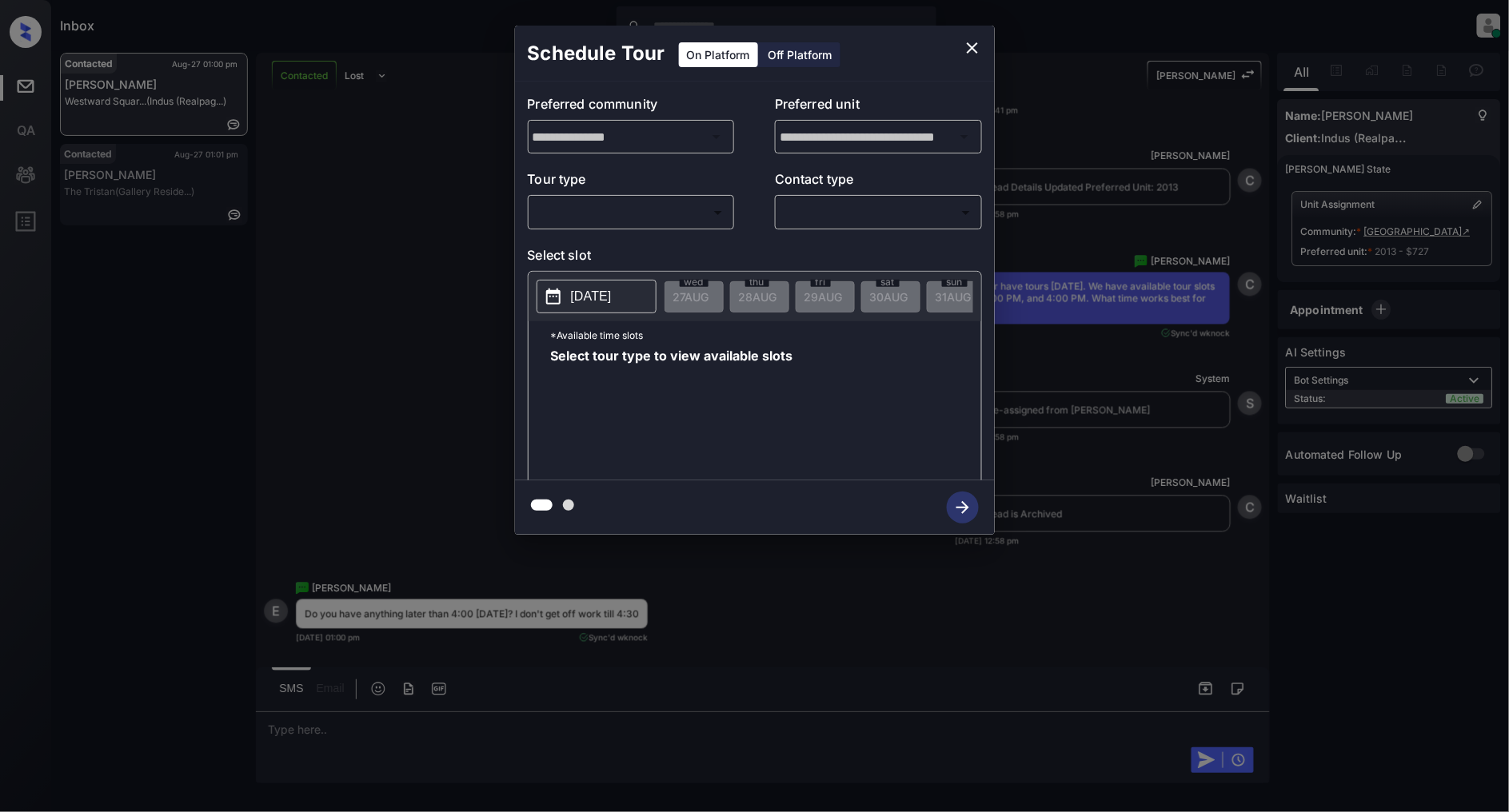
click at [656, 208] on body "Inbox Patrick Deasis Online Set yourself offline Set yourself on break Profile …" at bounding box center [754, 406] width 1509 height 812
click at [565, 248] on li "In Person" at bounding box center [631, 248] width 197 height 29
type input "********"
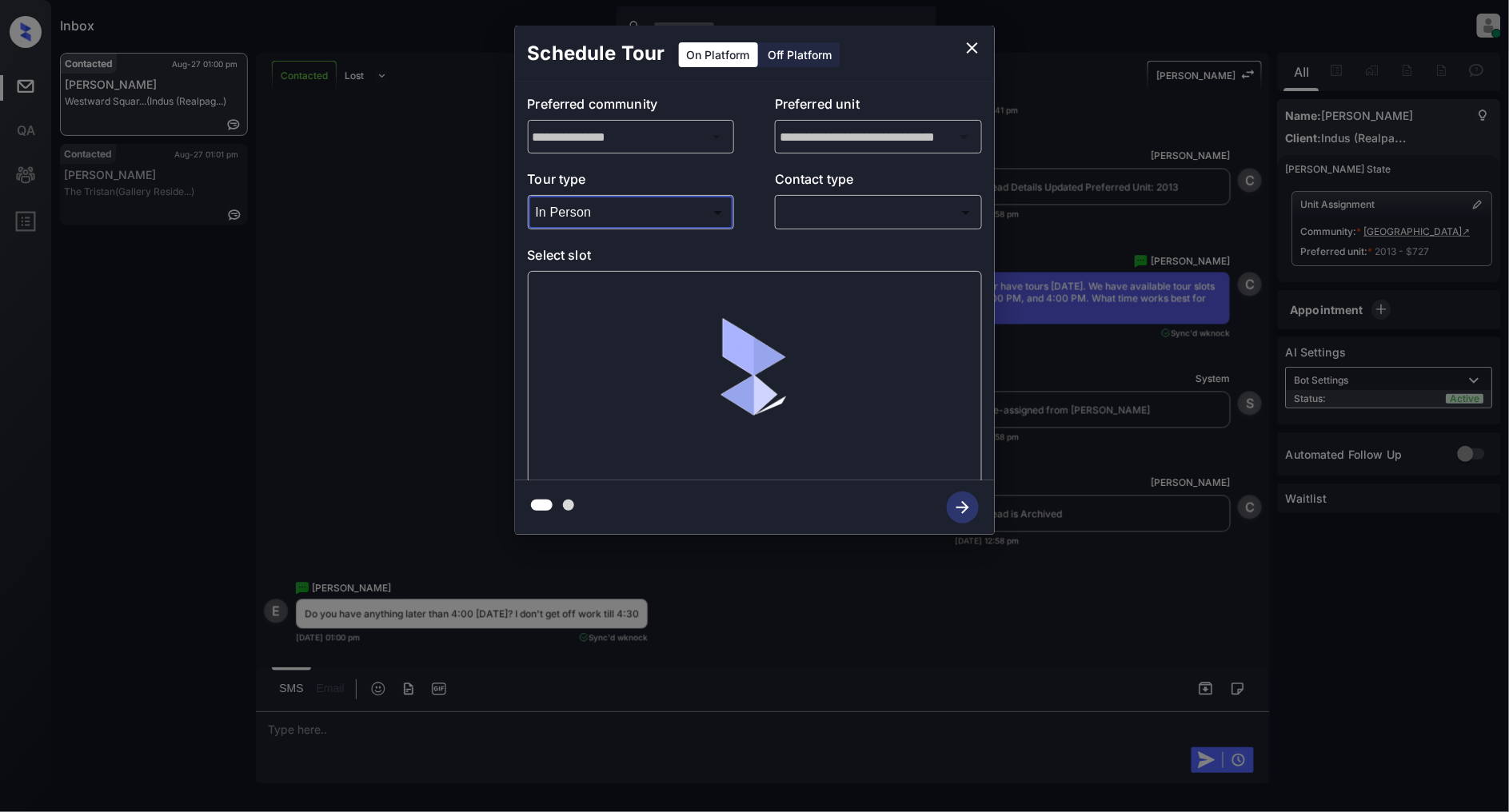
click at [842, 235] on div "**********" at bounding box center [754, 281] width 480 height 399
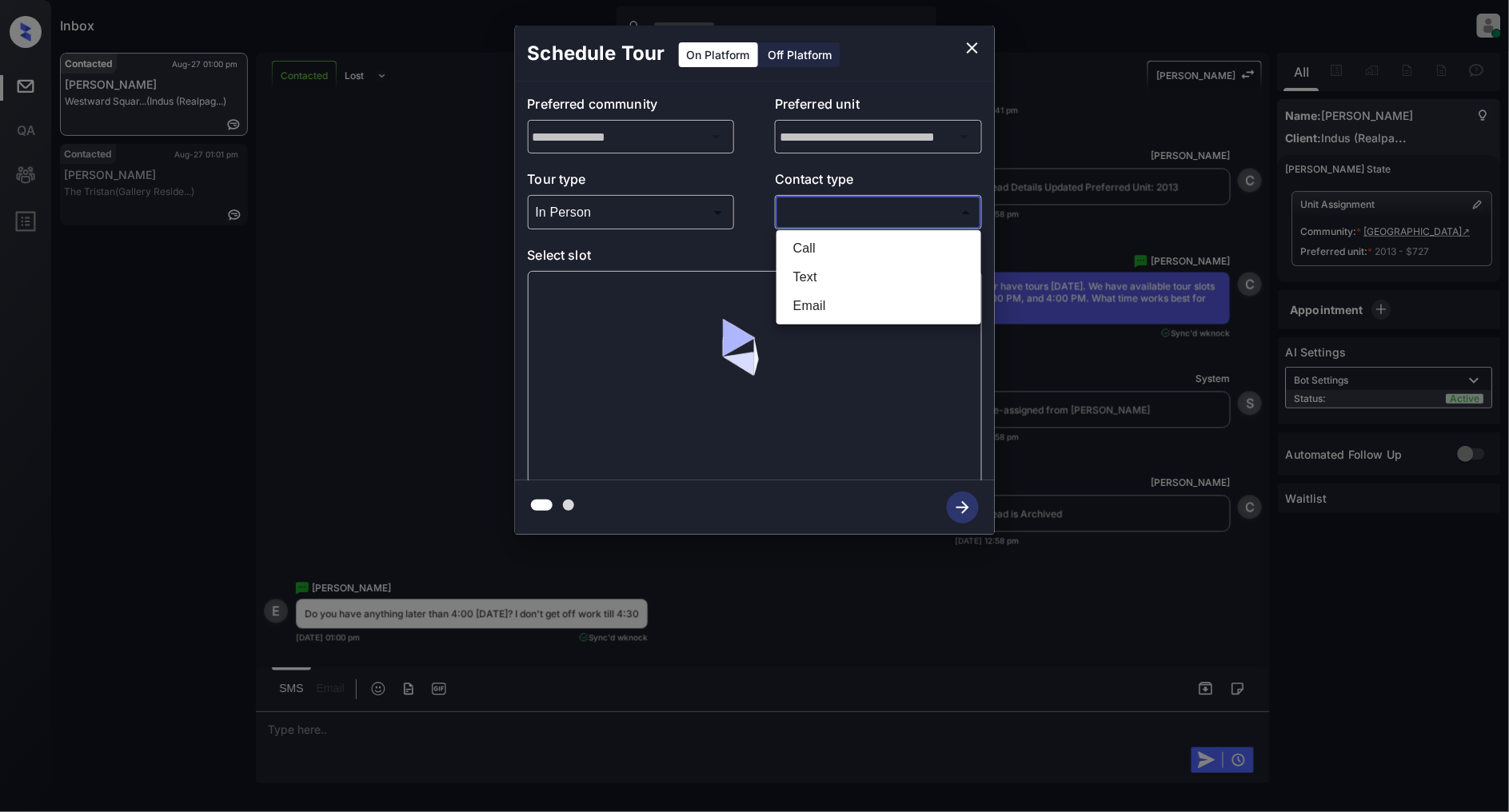
click at [842, 224] on body "Inbox Patrick Deasis Online Set yourself offline Set yourself on break Profile …" at bounding box center [754, 406] width 1509 height 812
click at [834, 284] on li "Text" at bounding box center [878, 277] width 197 height 29
type input "****"
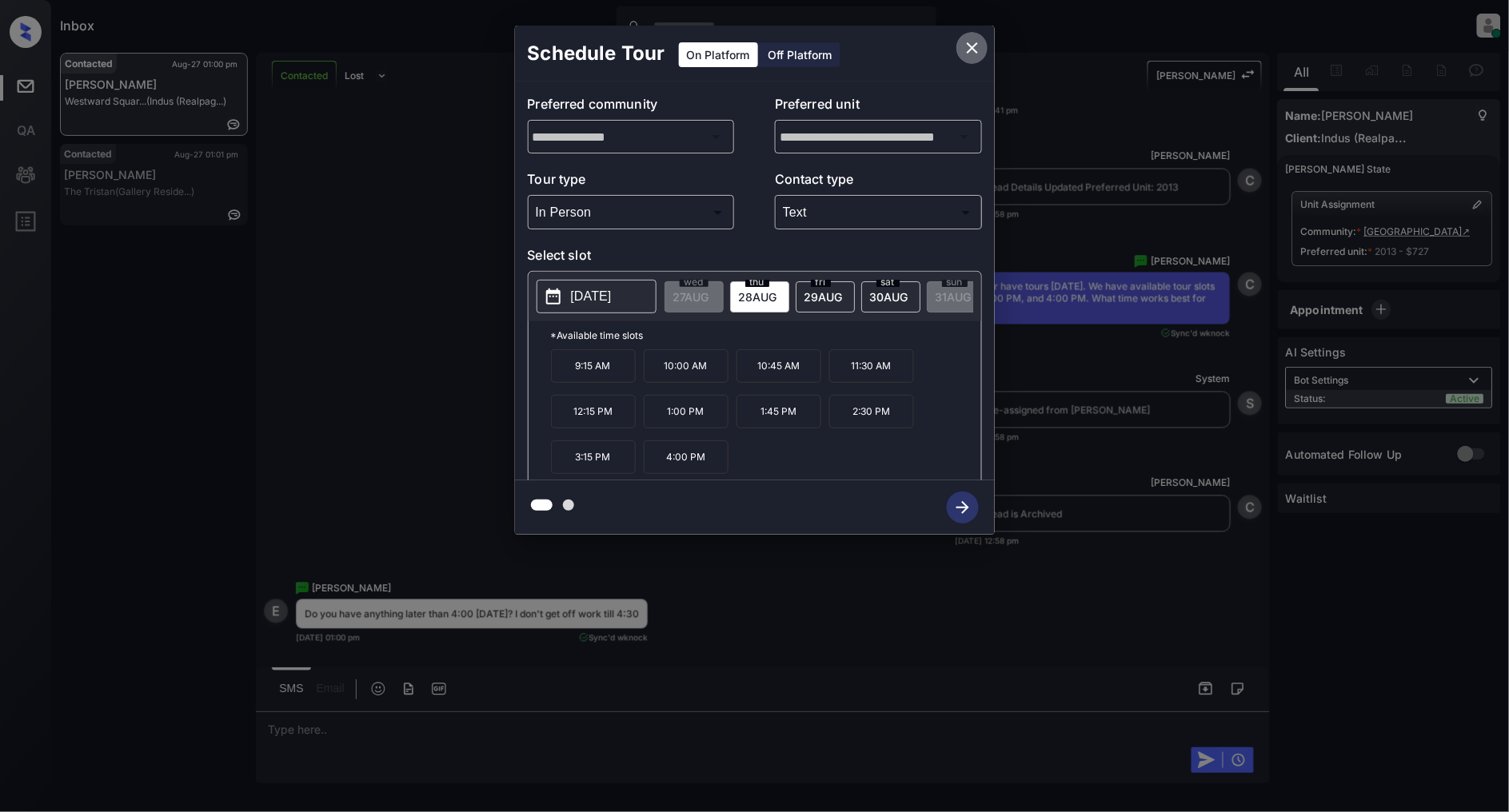
click at [973, 46] on icon "close" at bounding box center [972, 48] width 11 height 11
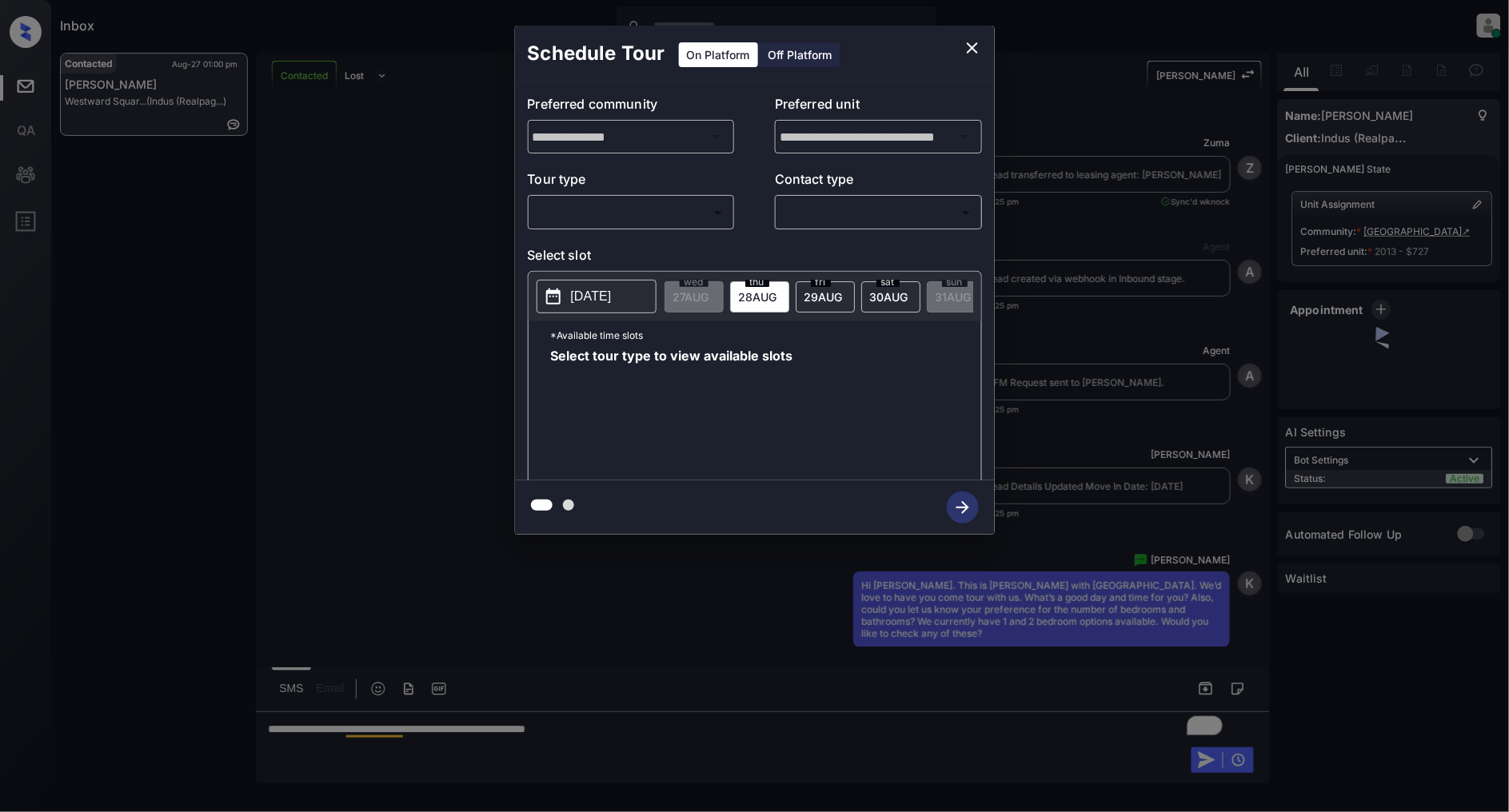
scroll to position [3189, 0]
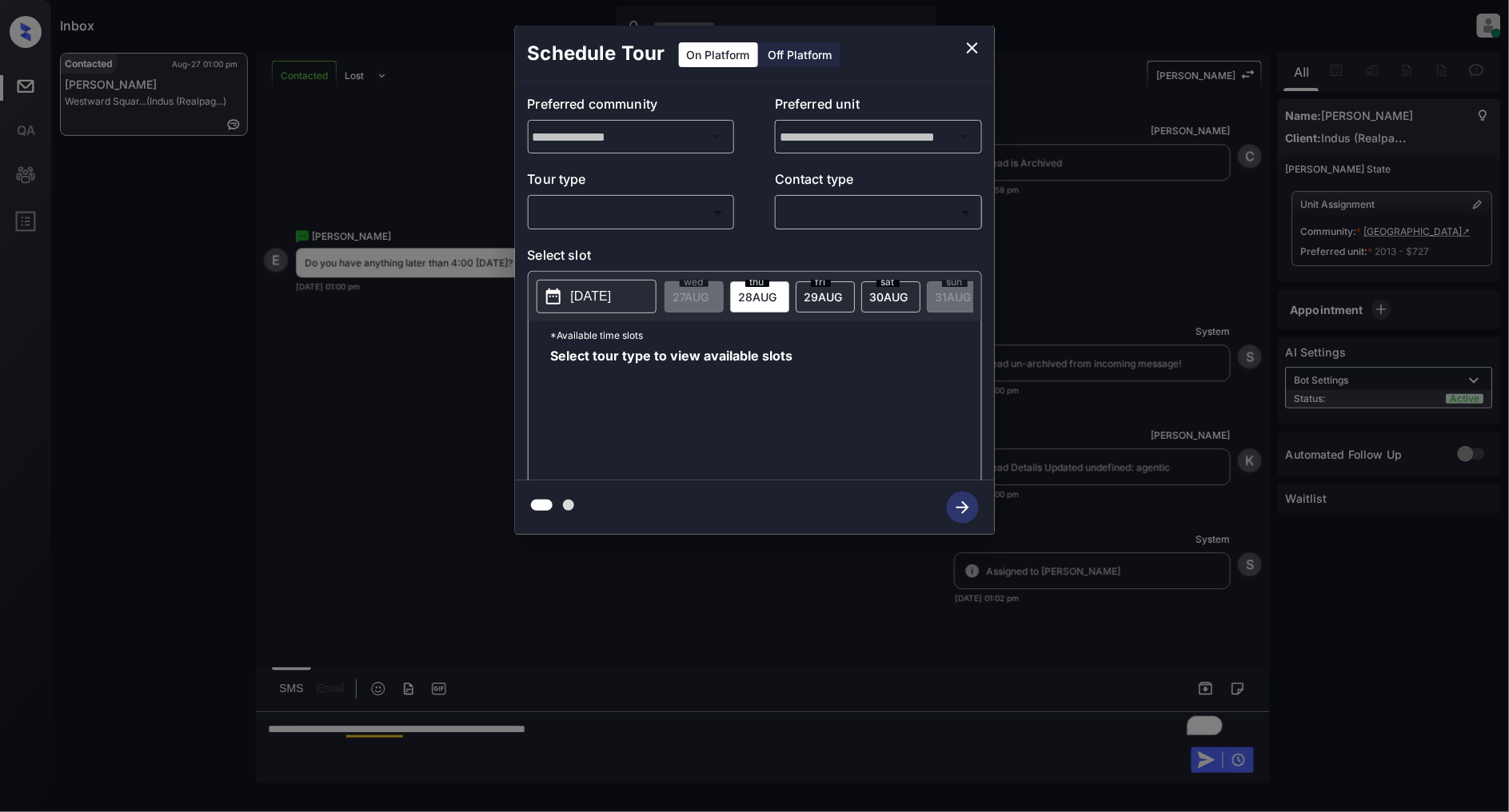
click at [675, 230] on div "**********" at bounding box center [754, 281] width 480 height 399
click at [668, 219] on body "Inbox [PERSON_NAME] Online Set yourself offline Set yourself on break Profile S…" at bounding box center [754, 406] width 1509 height 812
click at [620, 251] on li "In Person" at bounding box center [631, 248] width 197 height 29
type input "********"
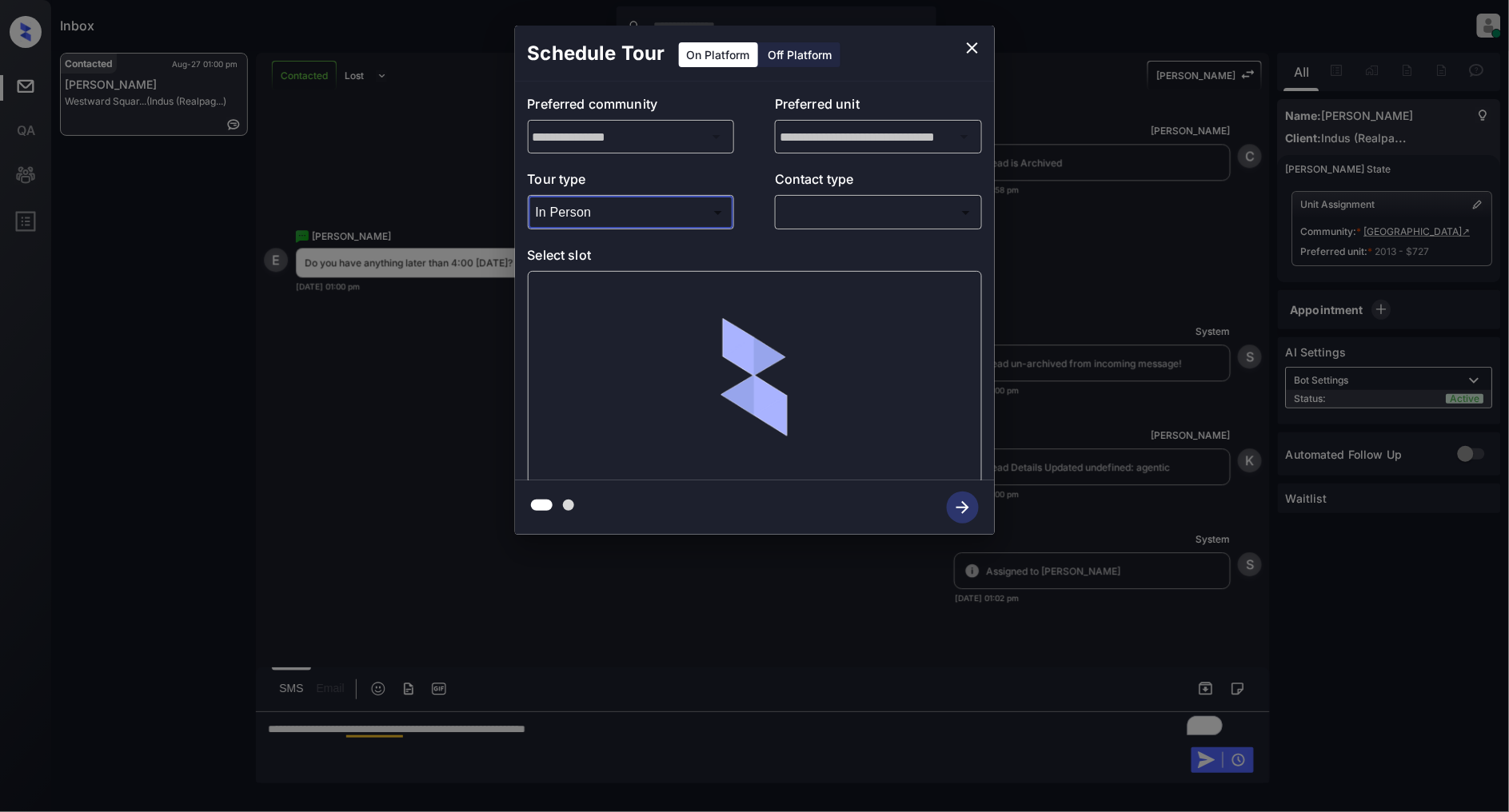
click at [886, 209] on body "Inbox Patrick Deasis Online Set yourself offline Set yourself on break Profile …" at bounding box center [754, 406] width 1509 height 812
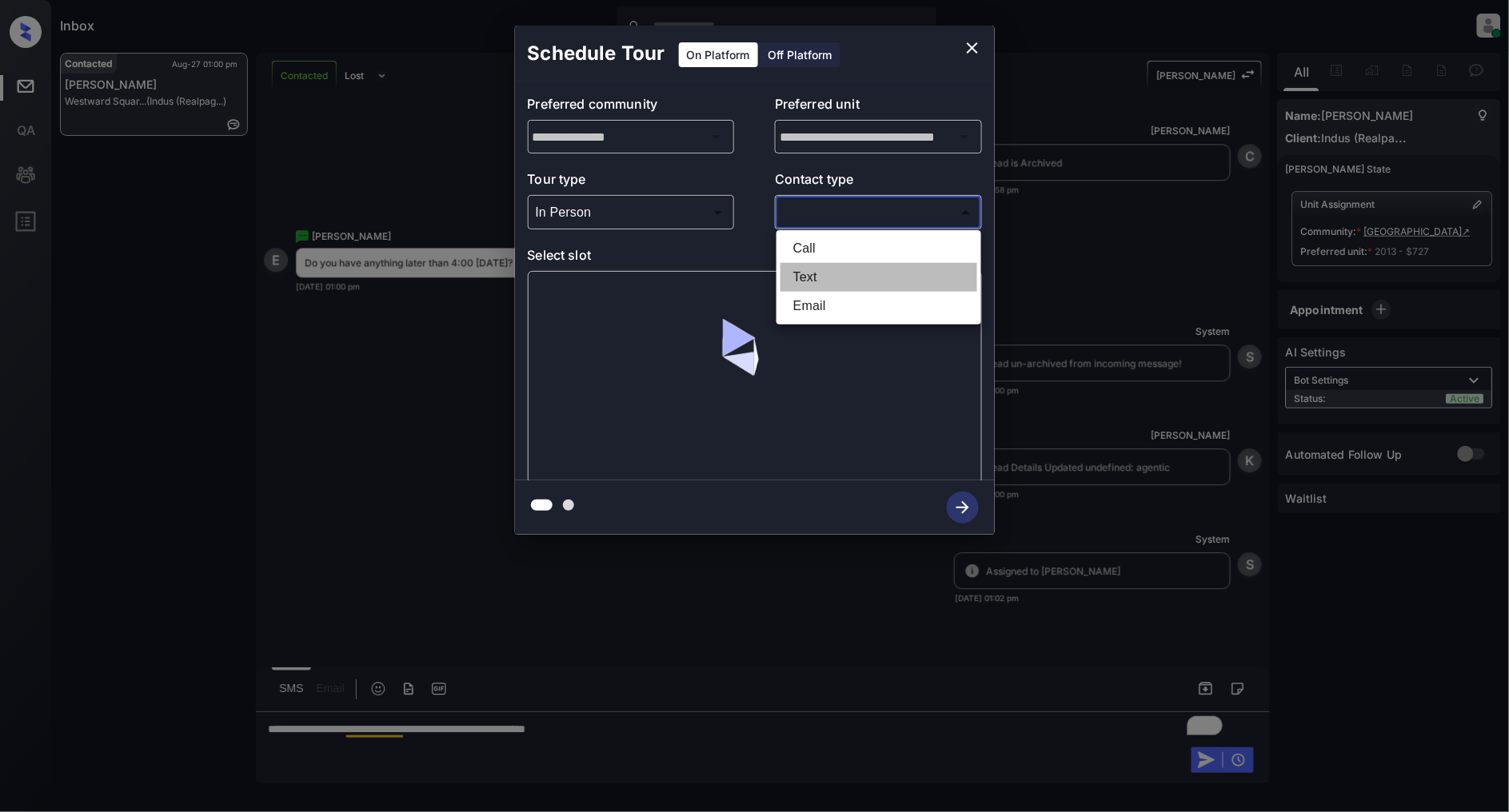
click at [820, 272] on li "Text" at bounding box center [878, 277] width 197 height 29
type input "****"
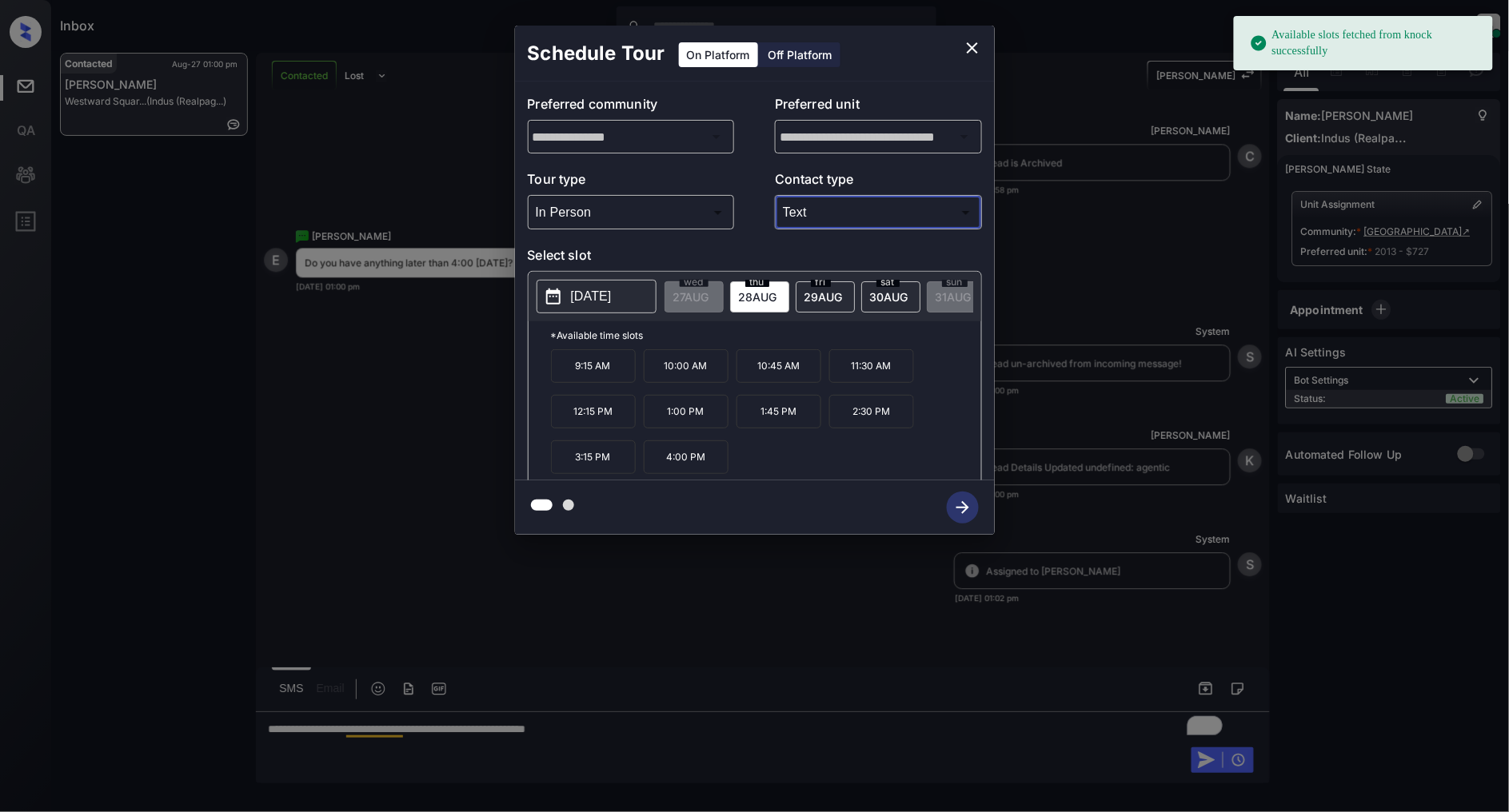
click at [603, 291] on p "[DATE]" at bounding box center [591, 297] width 41 height 19
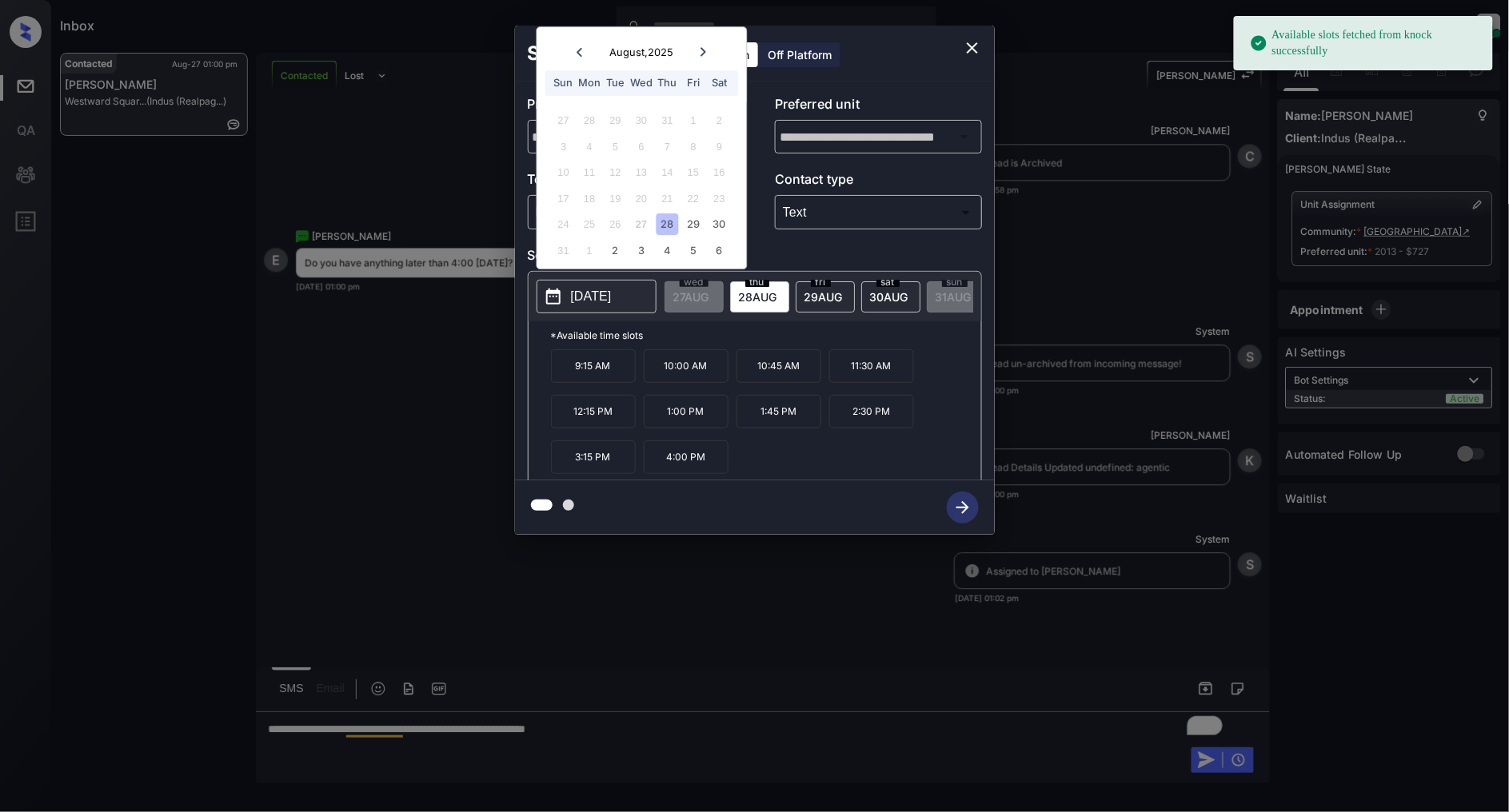
click at [761, 441] on div "9:15 AM 10:00 AM 10:45 AM 11:30 AM 12:15 PM 1:00 PM 1:45 PM 2:30 PM 3:15 PM 4:0…" at bounding box center [766, 412] width 430 height 128
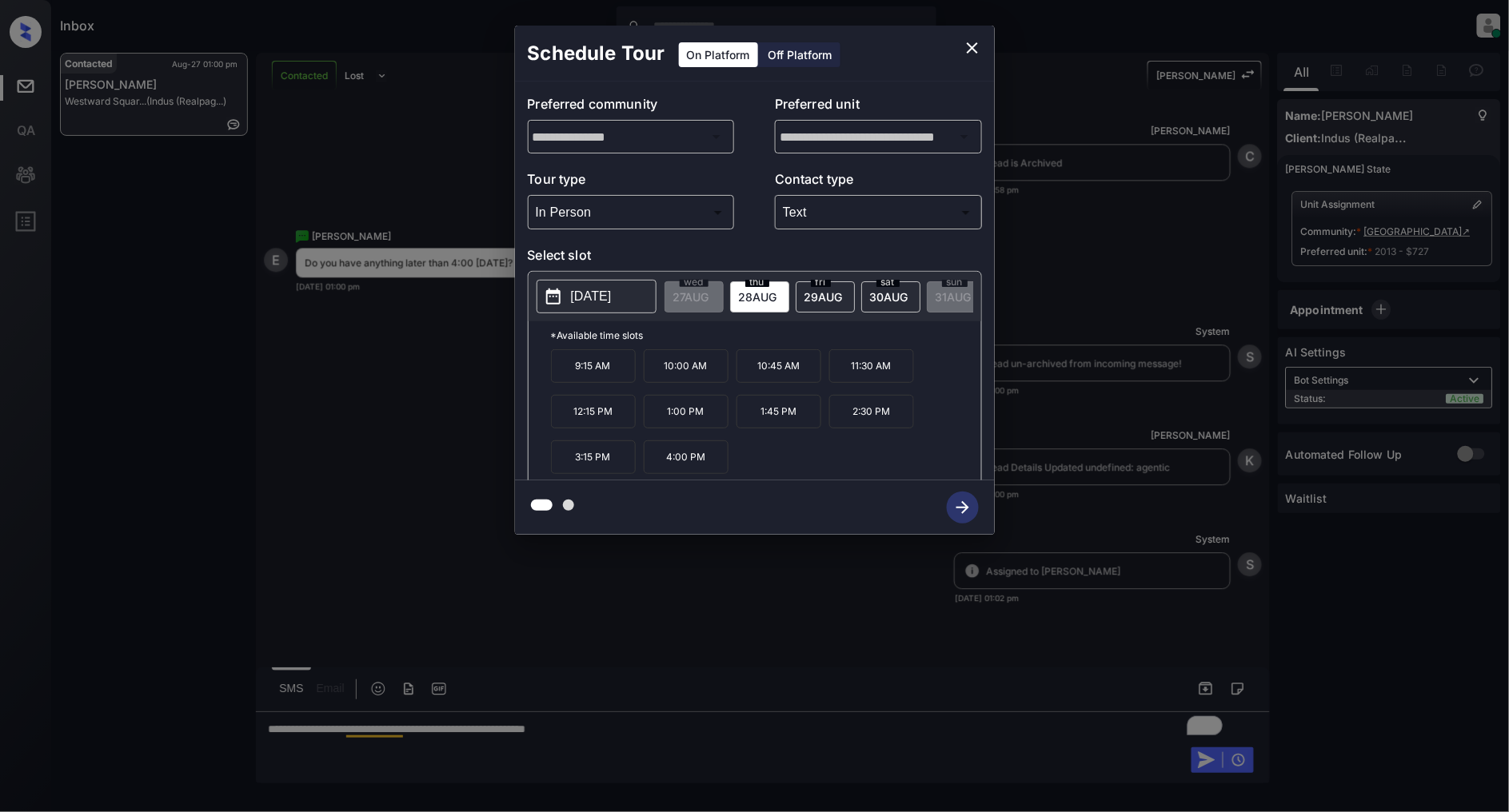
click at [838, 297] on span "29 AUG" at bounding box center [824, 297] width 39 height 14
click at [898, 292] on span "30 AUG" at bounding box center [890, 297] width 39 height 14
click at [610, 301] on p "2025-08-30" at bounding box center [591, 297] width 41 height 19
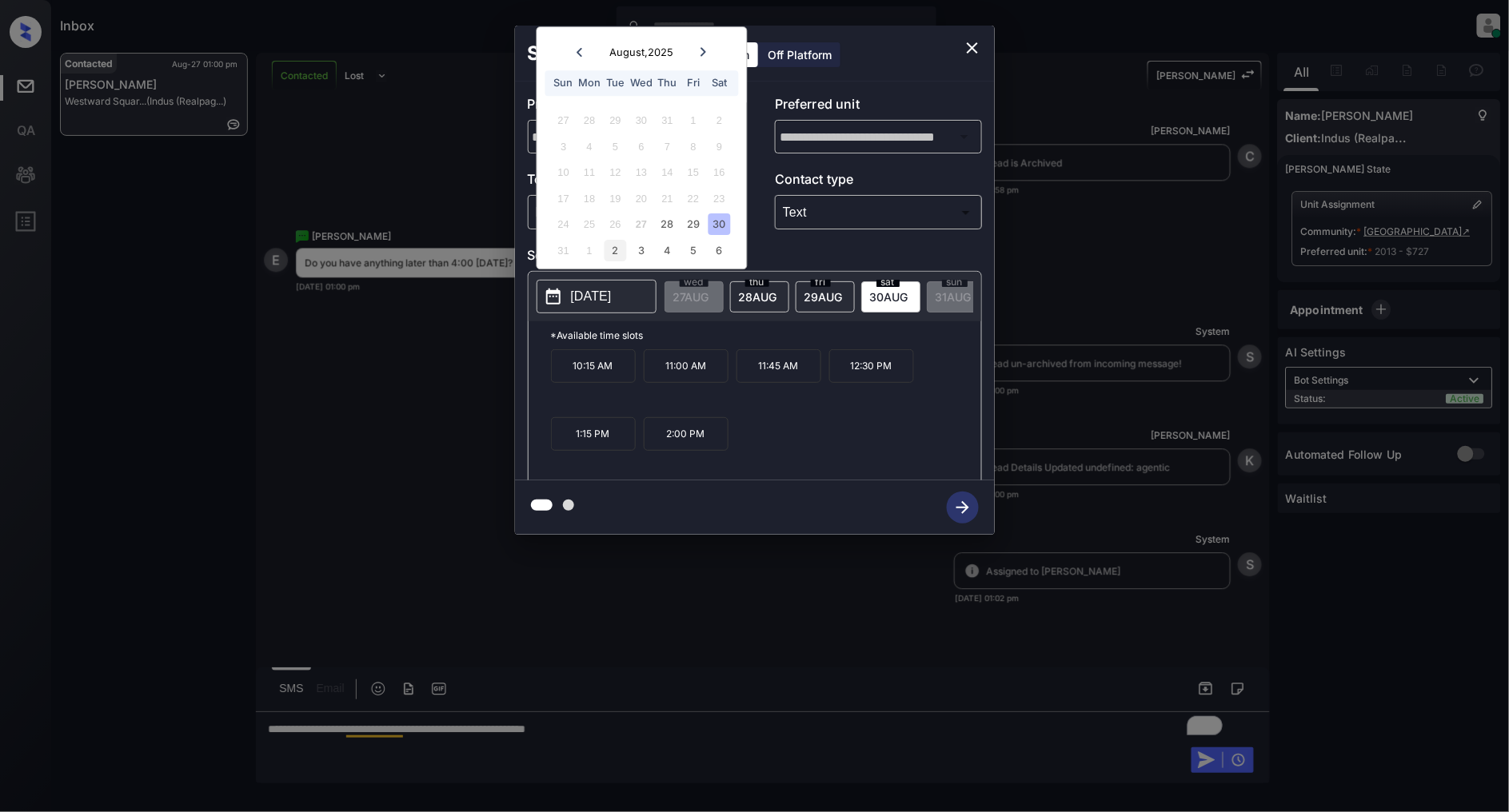
click at [618, 244] on div "2" at bounding box center [615, 250] width 22 height 22
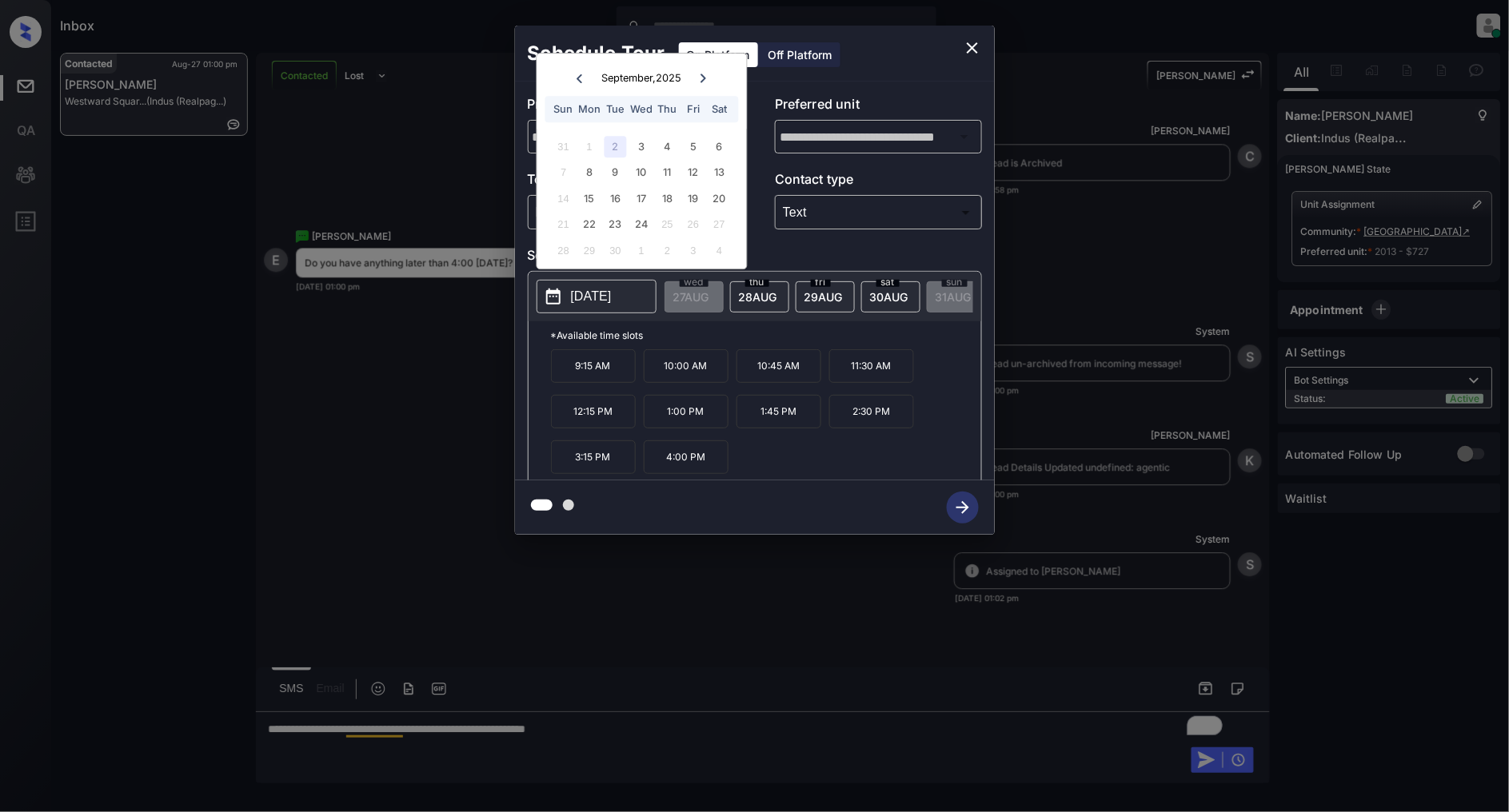
click at [641, 160] on div "7 8 9 10 11 12 13" at bounding box center [642, 173] width 199 height 26
click at [643, 158] on div "31 1 2 3 4 5 6" at bounding box center [642, 146] width 199 height 26
click at [640, 150] on div "3" at bounding box center [641, 146] width 22 height 22
click at [670, 147] on div "4" at bounding box center [667, 146] width 22 height 22
click at [669, 205] on div "18" at bounding box center [667, 199] width 22 height 22
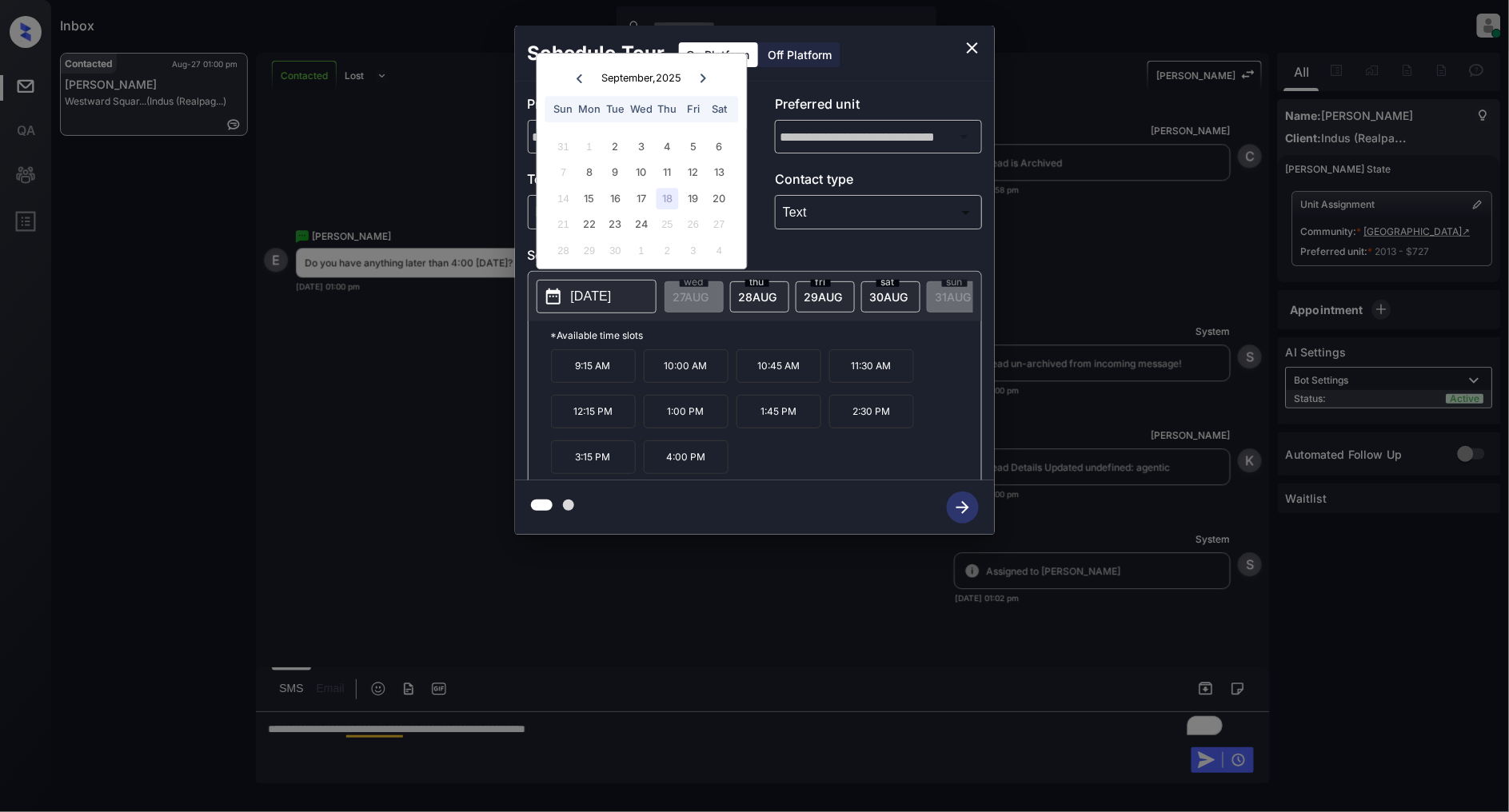
click at [974, 51] on icon "close" at bounding box center [972, 48] width 11 height 11
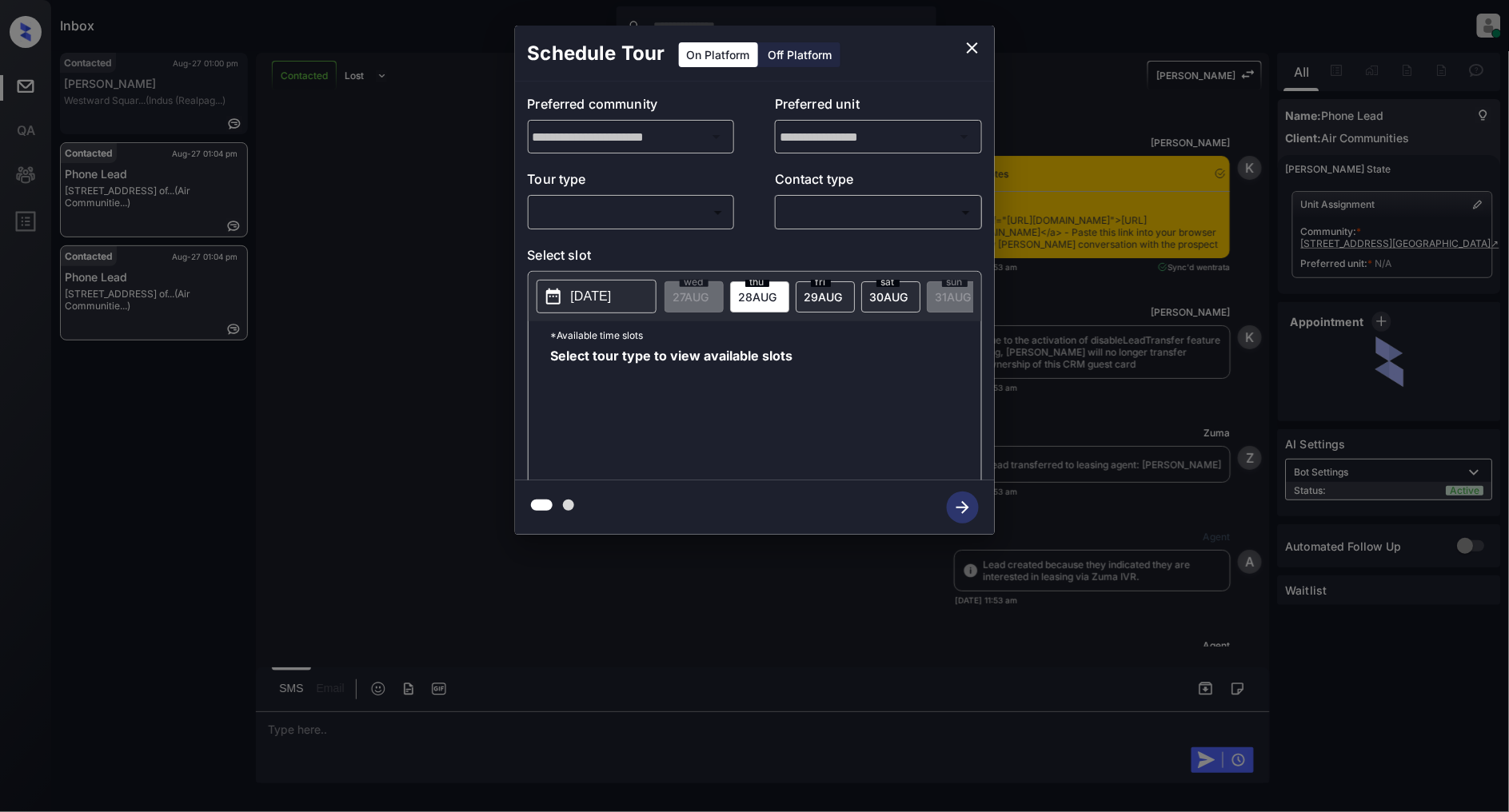
scroll to position [621, 0]
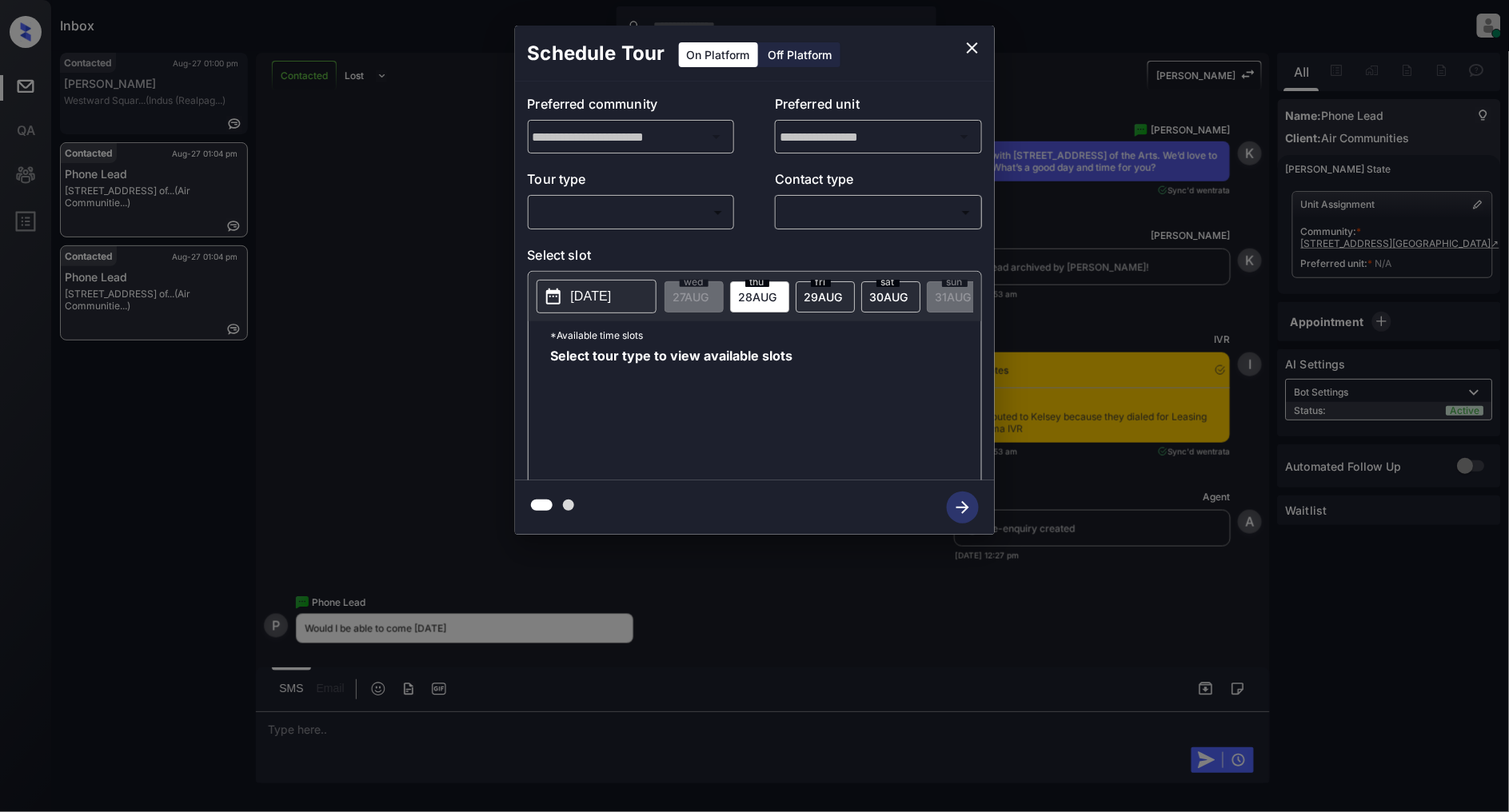
click at [597, 210] on body "Inbox [PERSON_NAME] Online Set yourself offline Set yourself on break Profile S…" at bounding box center [754, 406] width 1509 height 812
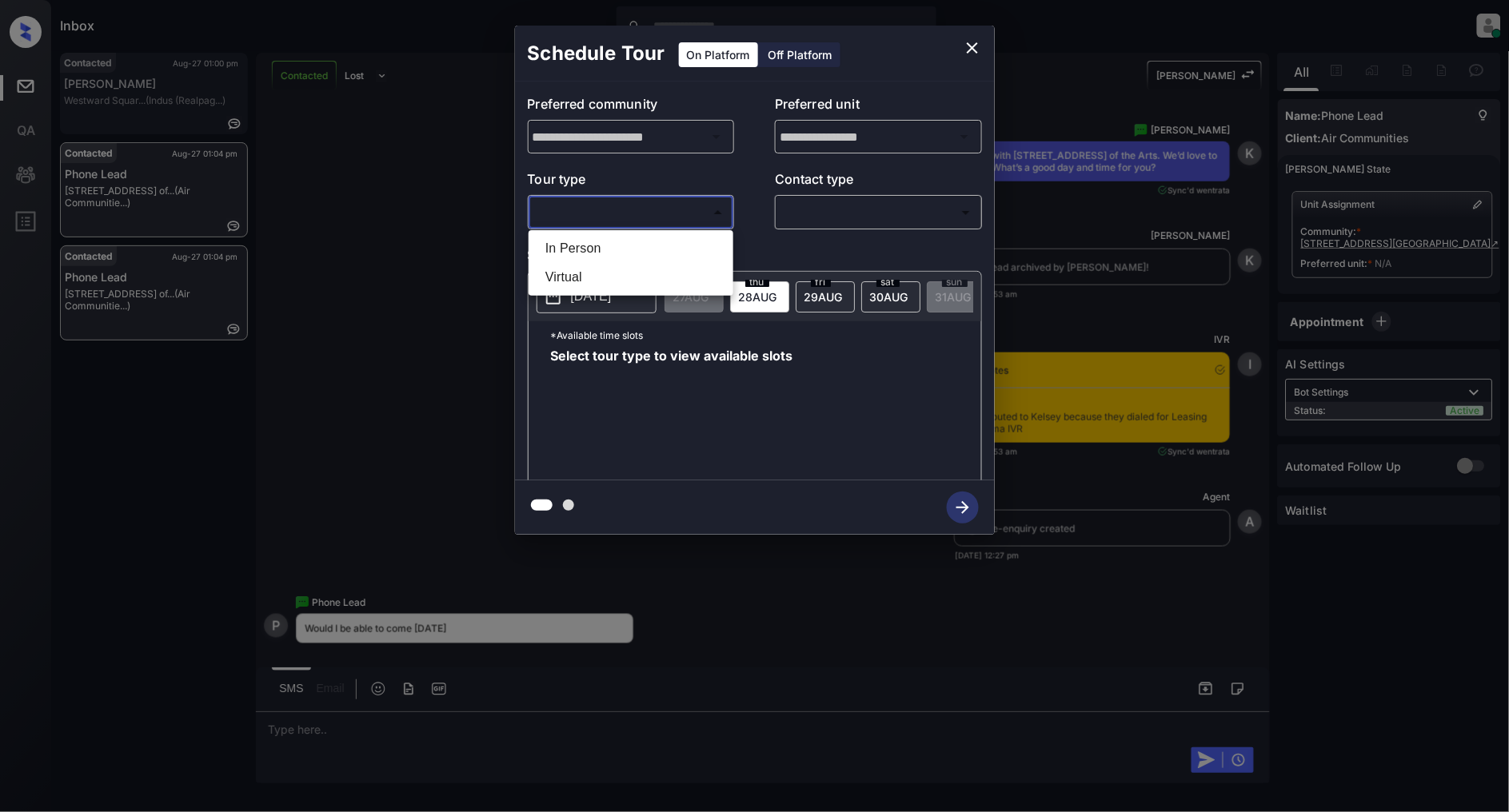
click at [627, 252] on li "In Person" at bounding box center [631, 248] width 197 height 29
type input "********"
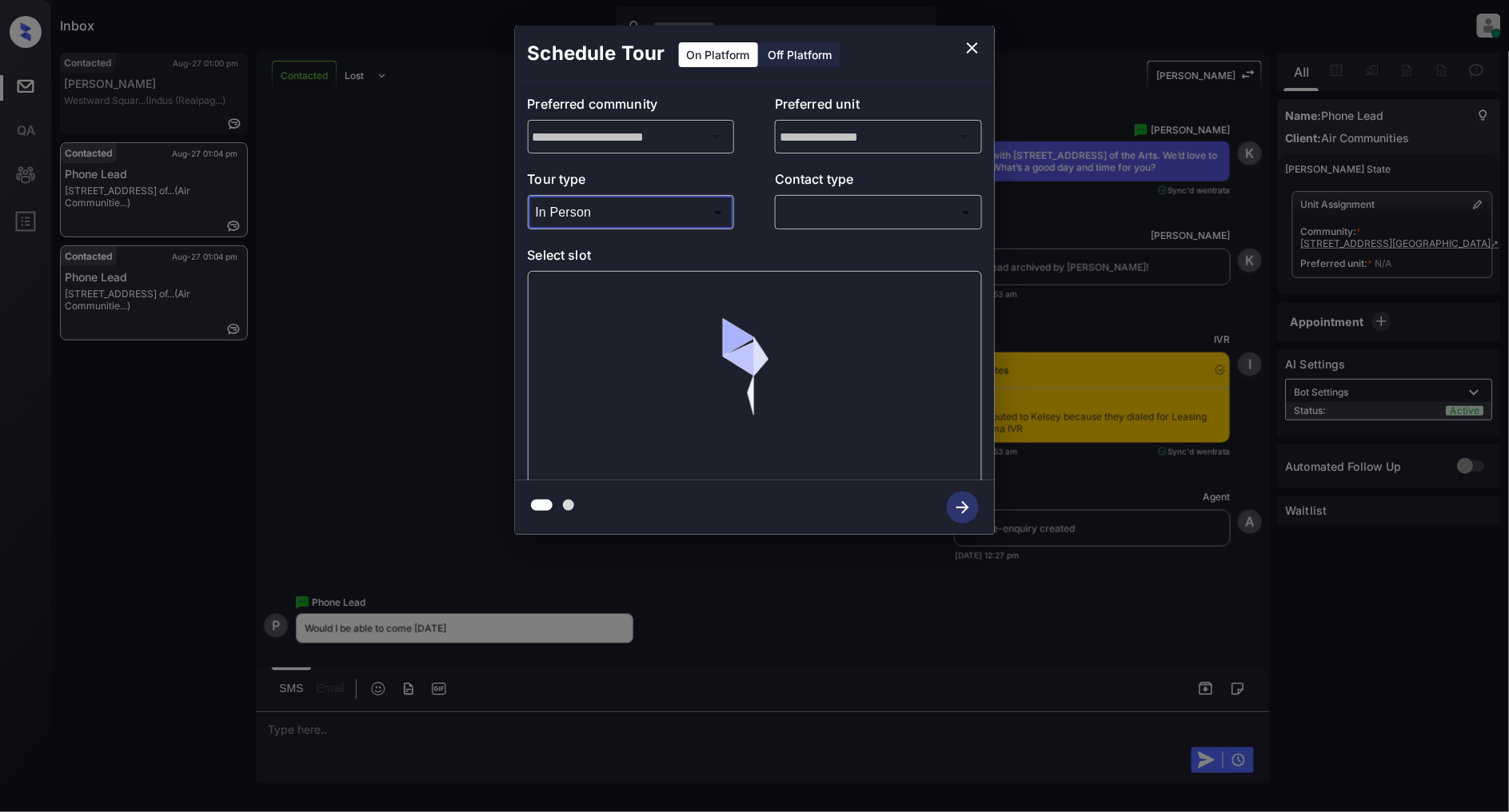
click at [829, 213] on body "Inbox [PERSON_NAME] Online Set yourself offline Set yourself on break Profile S…" at bounding box center [754, 406] width 1509 height 812
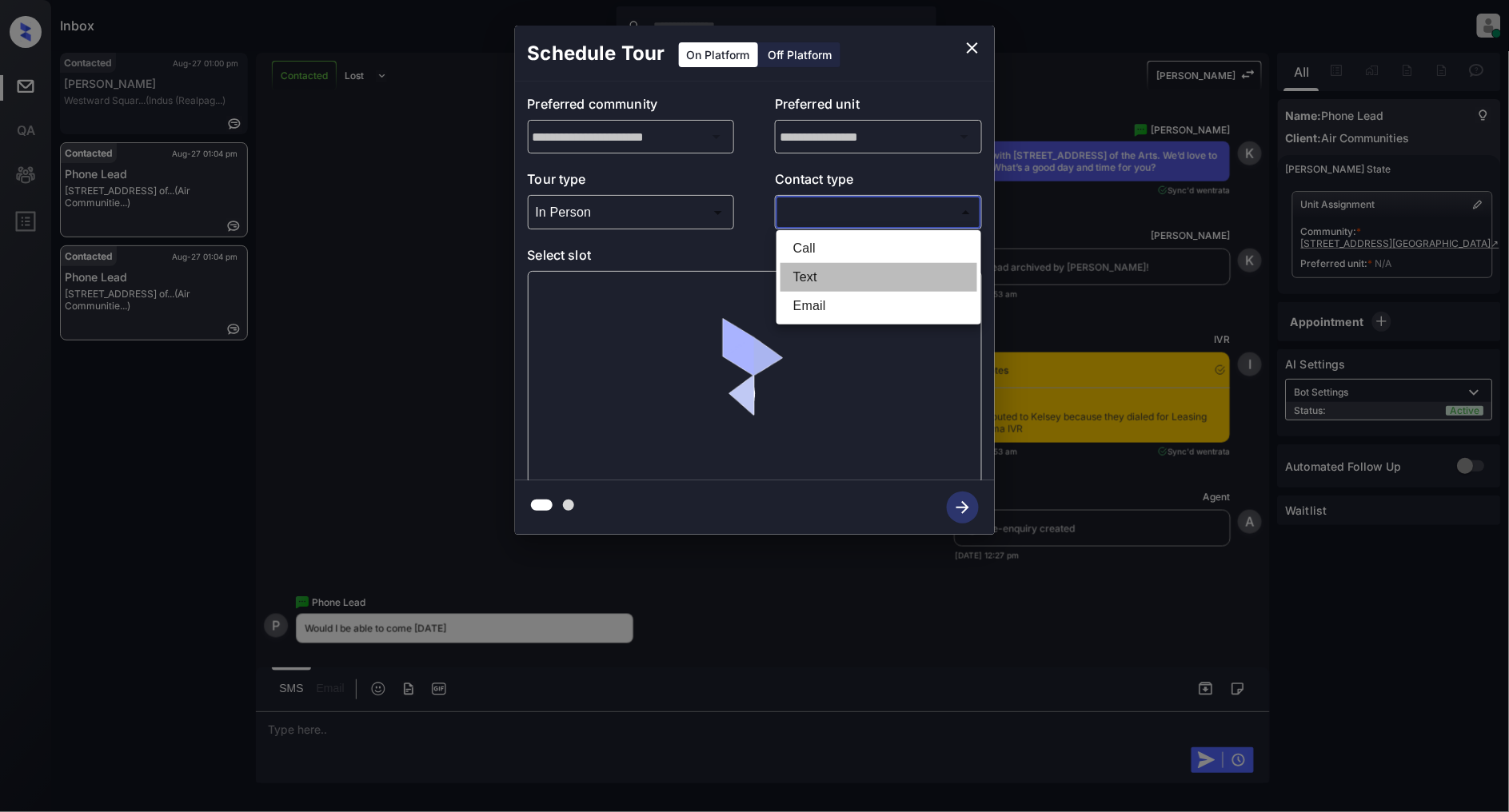
click at [829, 268] on li "Text" at bounding box center [878, 277] width 197 height 29
type input "****"
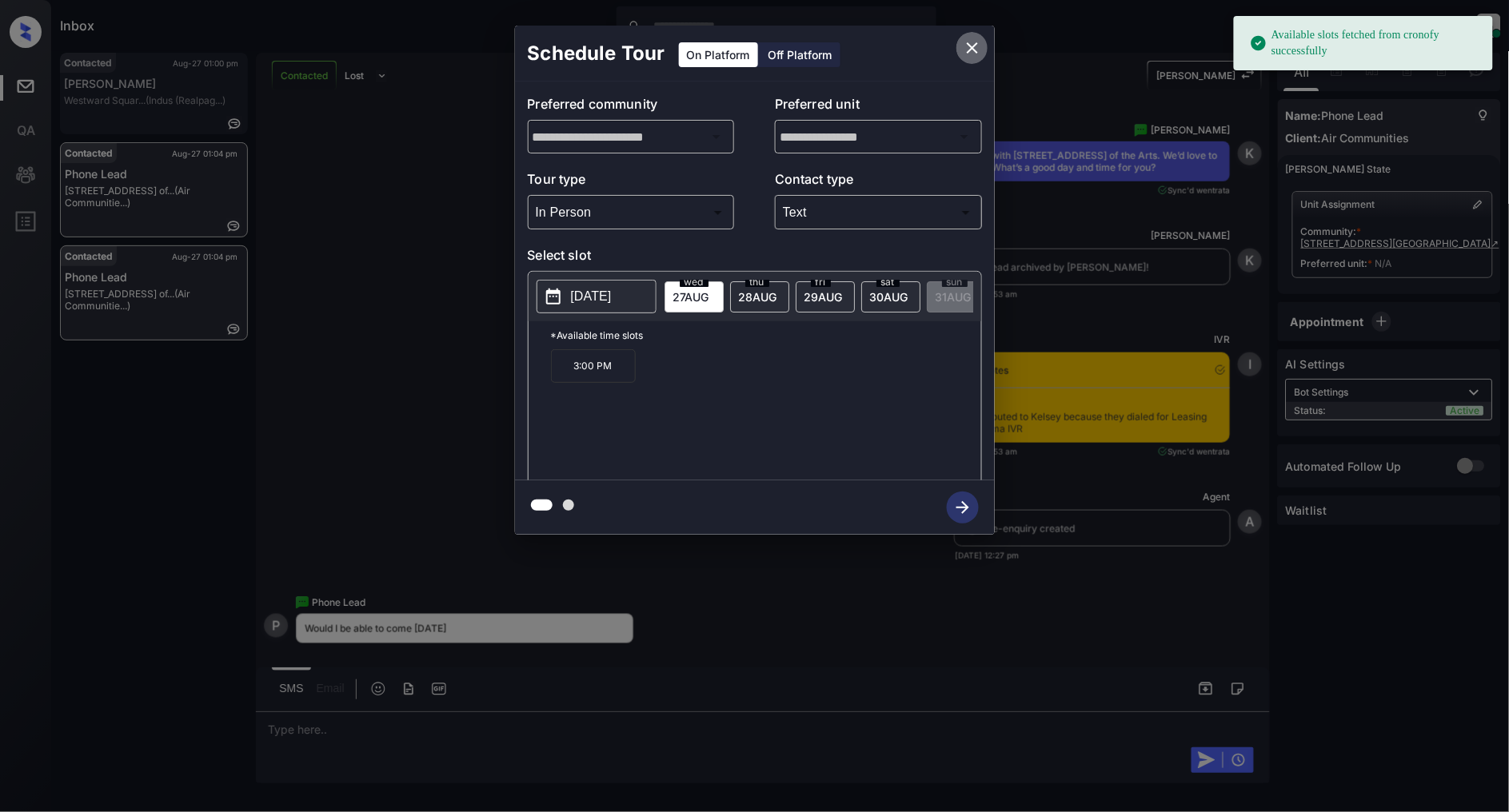
click at [964, 43] on icon "close" at bounding box center [972, 48] width 19 height 19
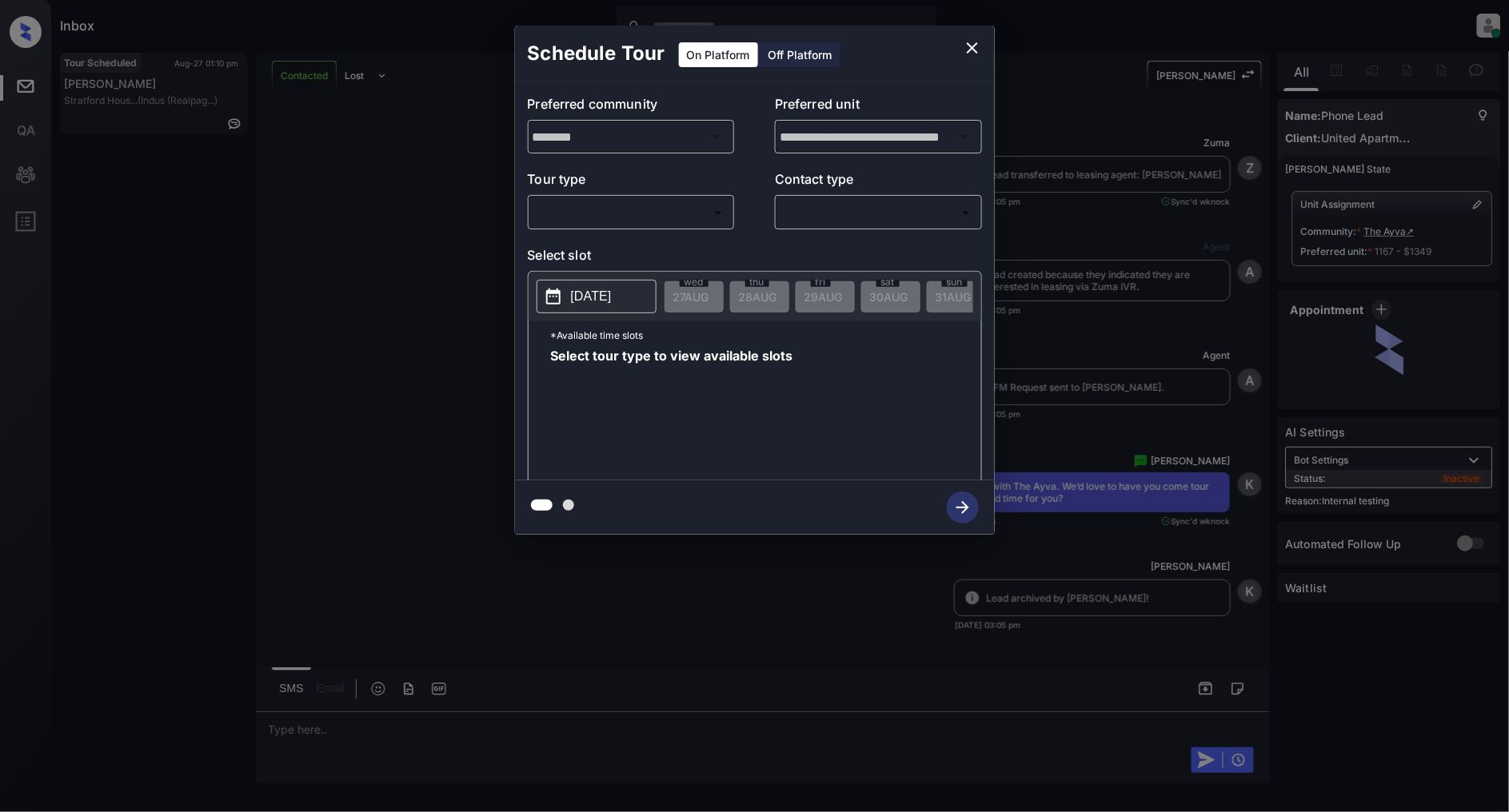
scroll to position [4772, 0]
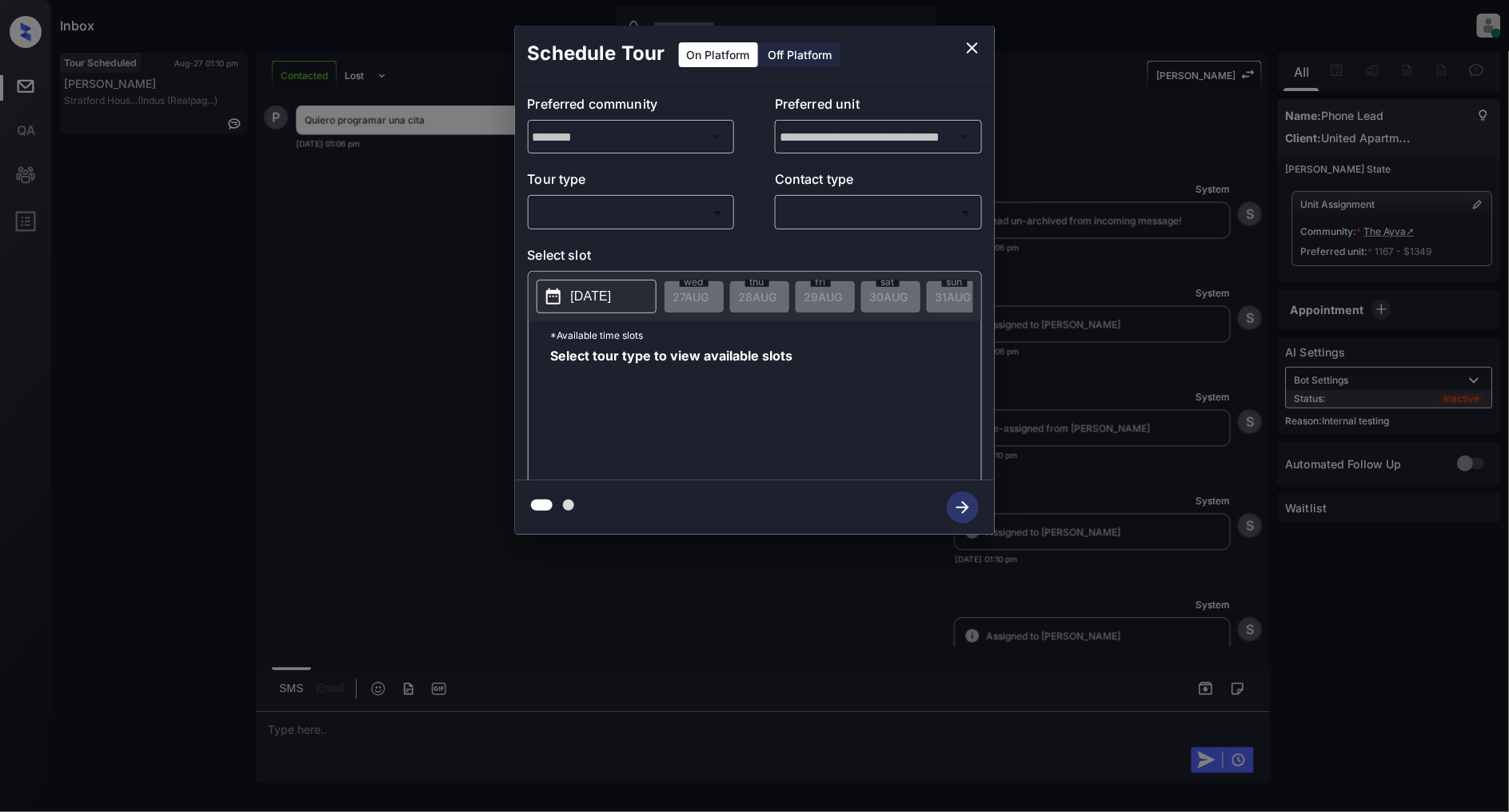
click at [603, 202] on body "Inbox [PERSON_NAME] Online Set yourself offline Set yourself on break Profile S…" at bounding box center [754, 406] width 1509 height 812
click at [586, 249] on li "In Person" at bounding box center [631, 248] width 197 height 29
type input "********"
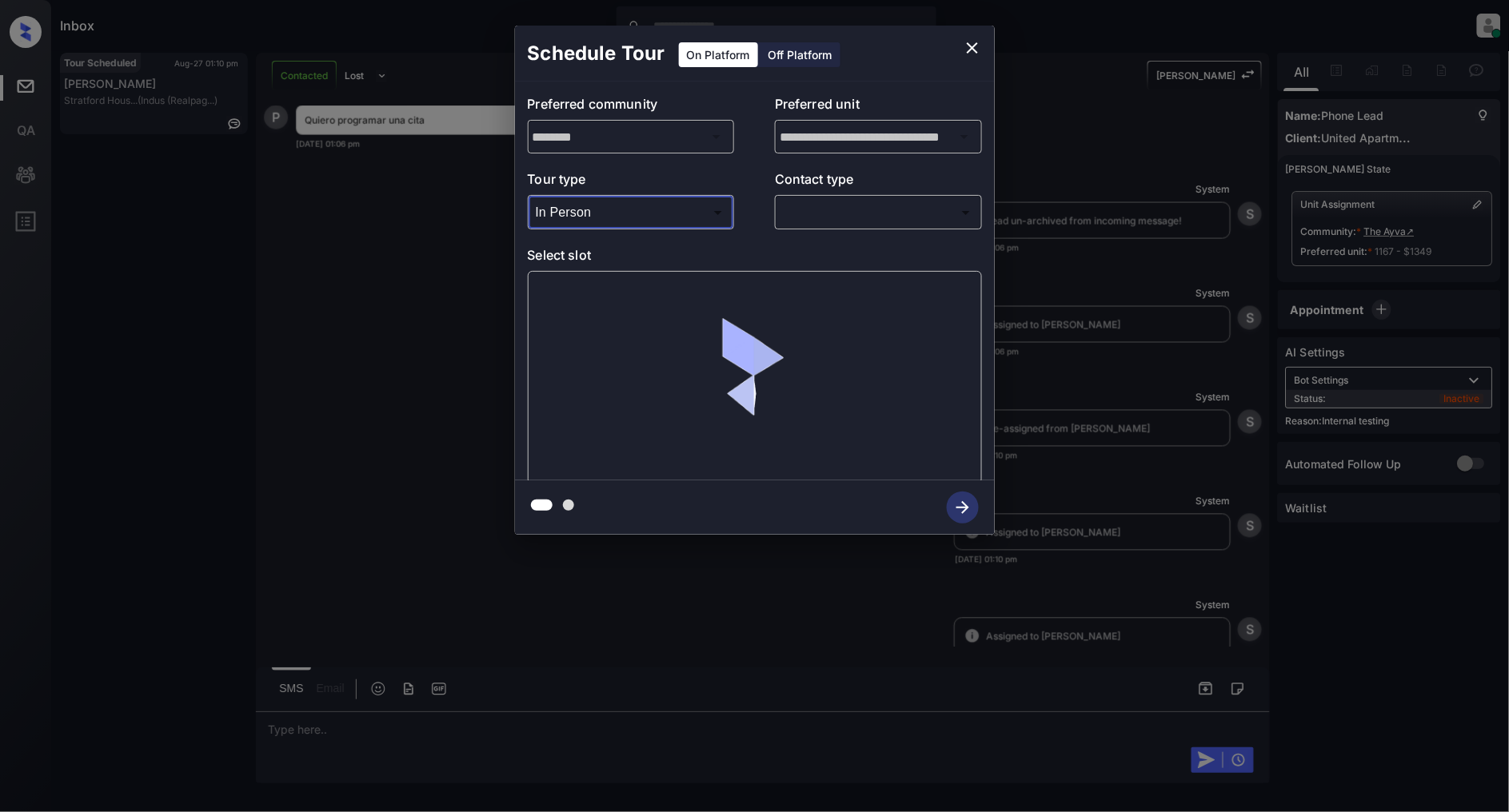
click at [864, 209] on body "Inbox [PERSON_NAME] Online Set yourself offline Set yourself on break Profile S…" at bounding box center [754, 406] width 1509 height 812
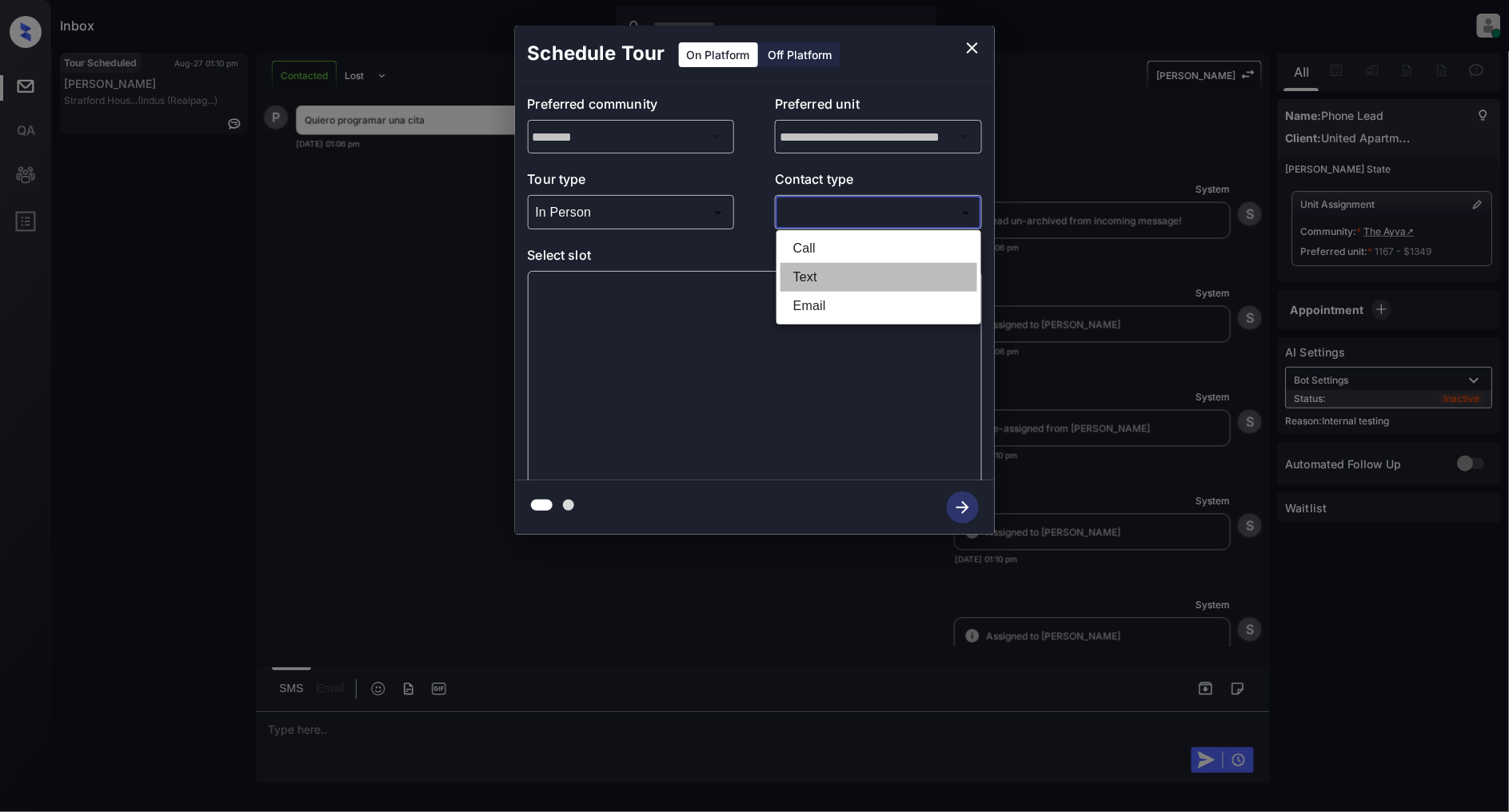
click at [814, 269] on li "Text" at bounding box center [878, 277] width 197 height 29
type input "****"
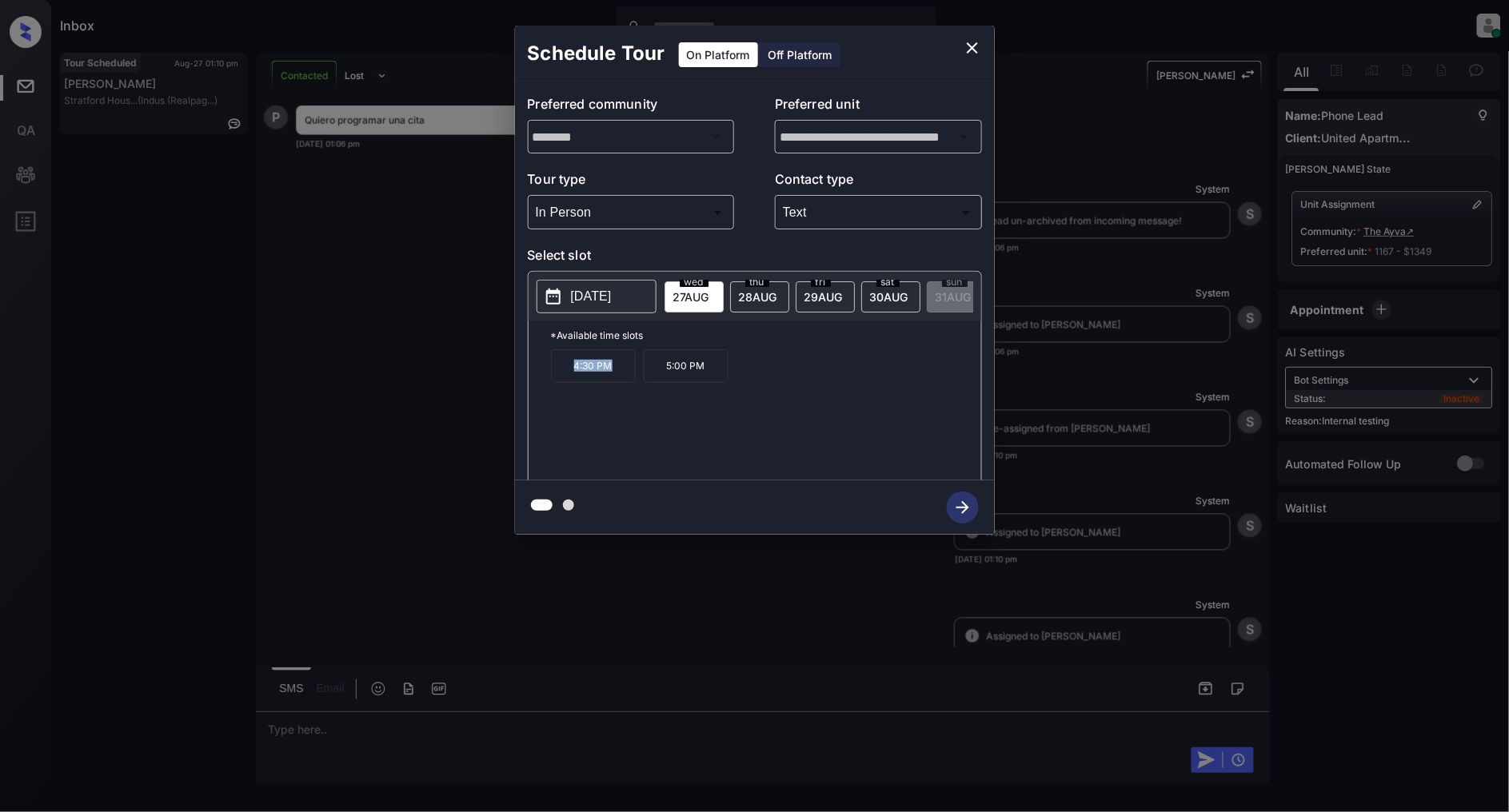
drag, startPoint x: 621, startPoint y: 377, endPoint x: 545, endPoint y: 377, distance: 76.0
click at [545, 377] on div "*Available time slots 4:30 PM 5:00 PM" at bounding box center [754, 404] width 453 height 164
copy p "4:30 PM"
drag, startPoint x: 718, startPoint y: 378, endPoint x: 667, endPoint y: 378, distance: 51.0
click at [667, 378] on p "5:00 PM" at bounding box center [685, 366] width 84 height 34
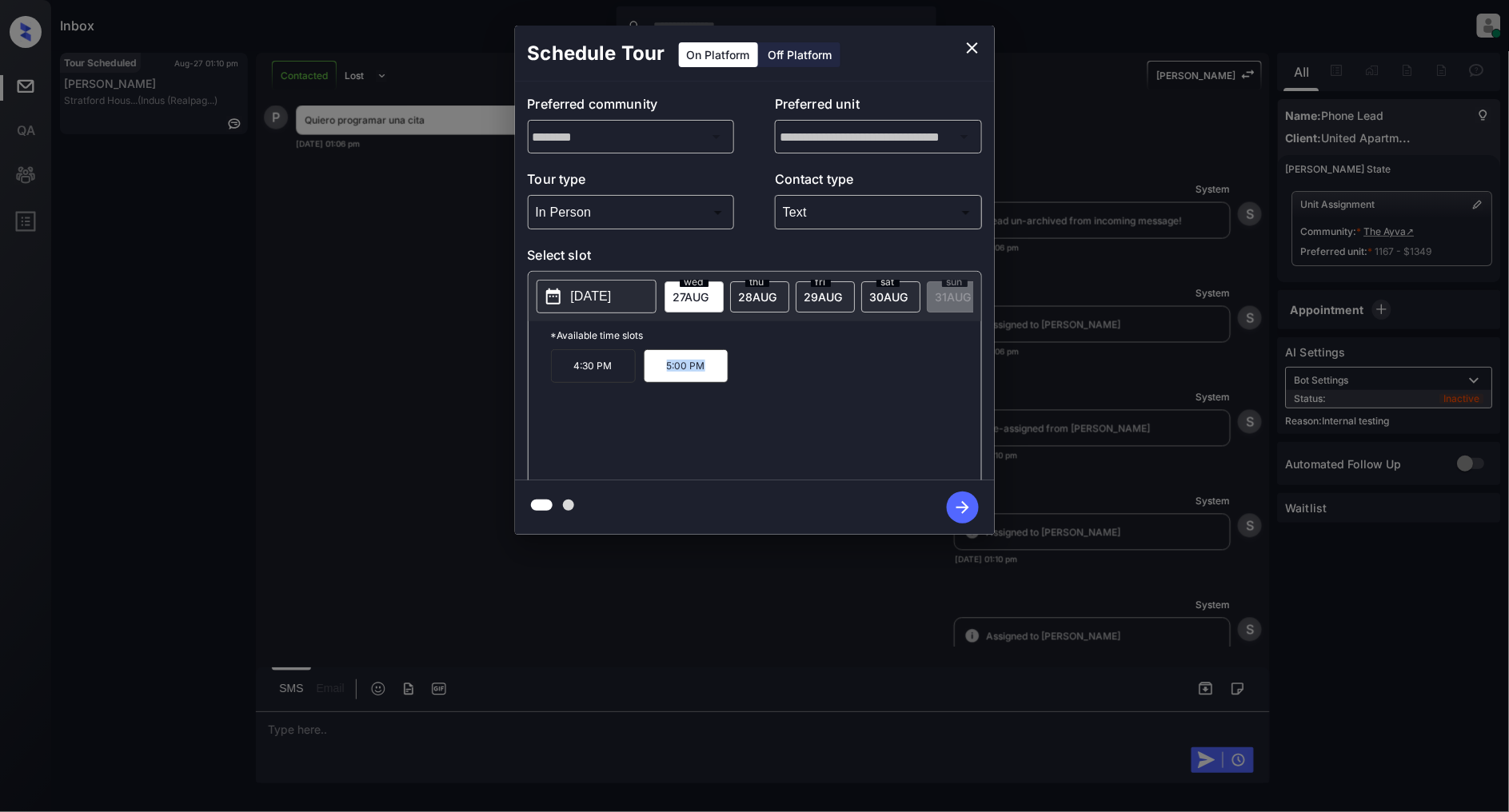
copy p "5:00 PM"
click at [972, 51] on icon "close" at bounding box center [972, 48] width 19 height 19
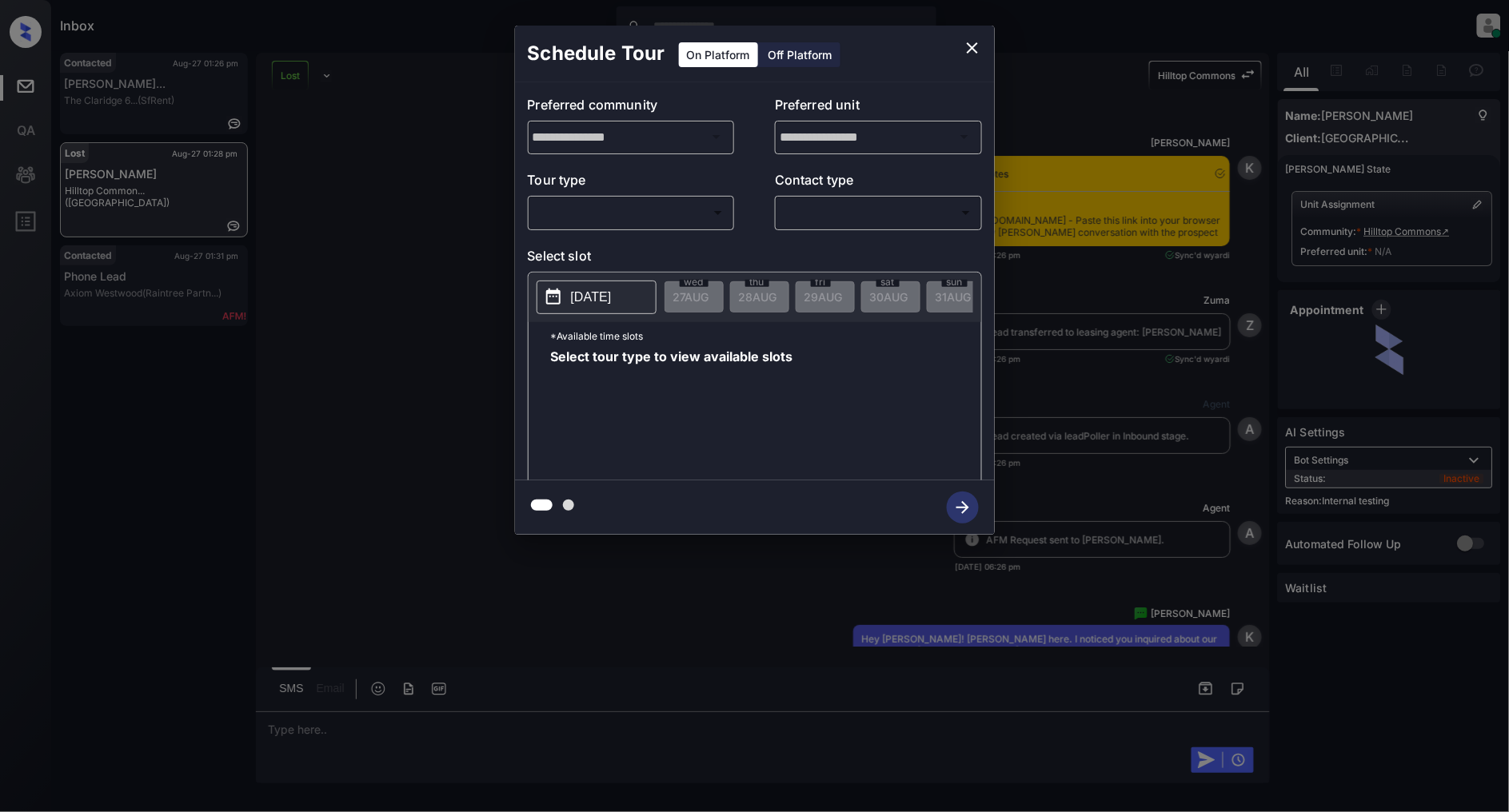
scroll to position [2323, 0]
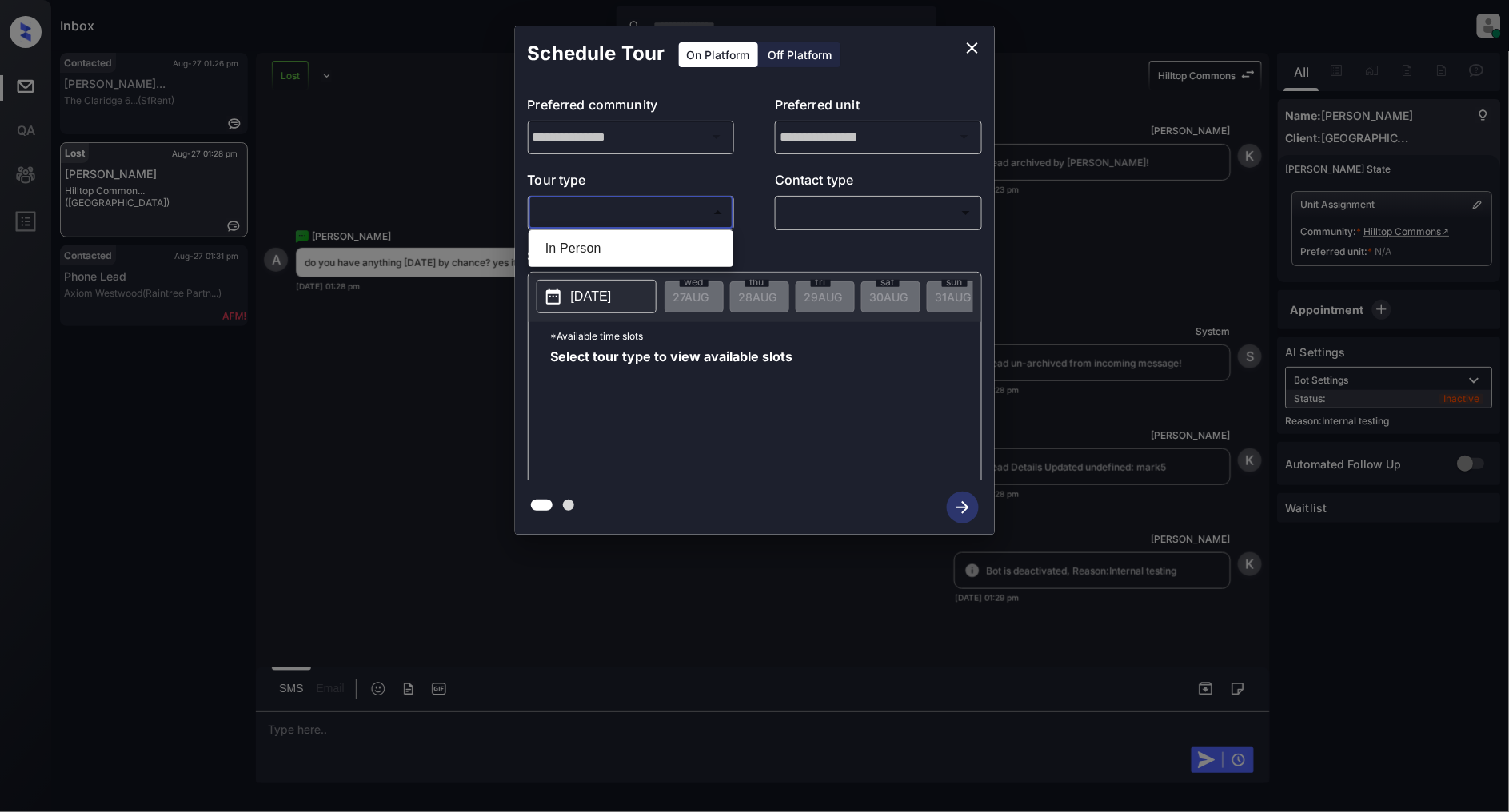
click at [642, 219] on body "Inbox [PERSON_NAME] Online Set yourself offline Set yourself on break Profile S…" at bounding box center [754, 406] width 1509 height 812
click at [614, 256] on li "In Person" at bounding box center [631, 248] width 197 height 29
type input "********"
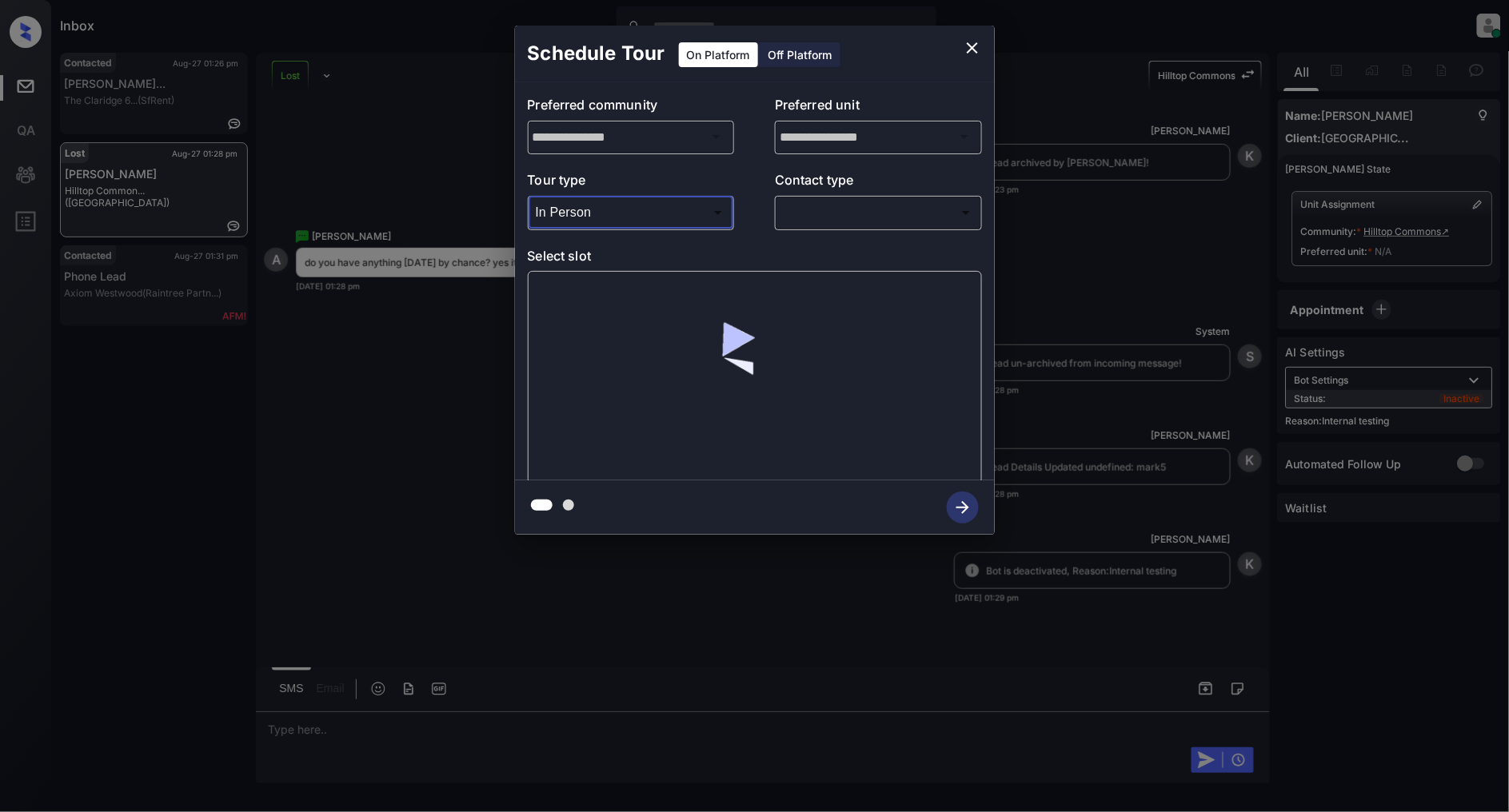
click at [866, 214] on body "Inbox [PERSON_NAME] Online Set yourself offline Set yourself on break Profile S…" at bounding box center [754, 406] width 1509 height 812
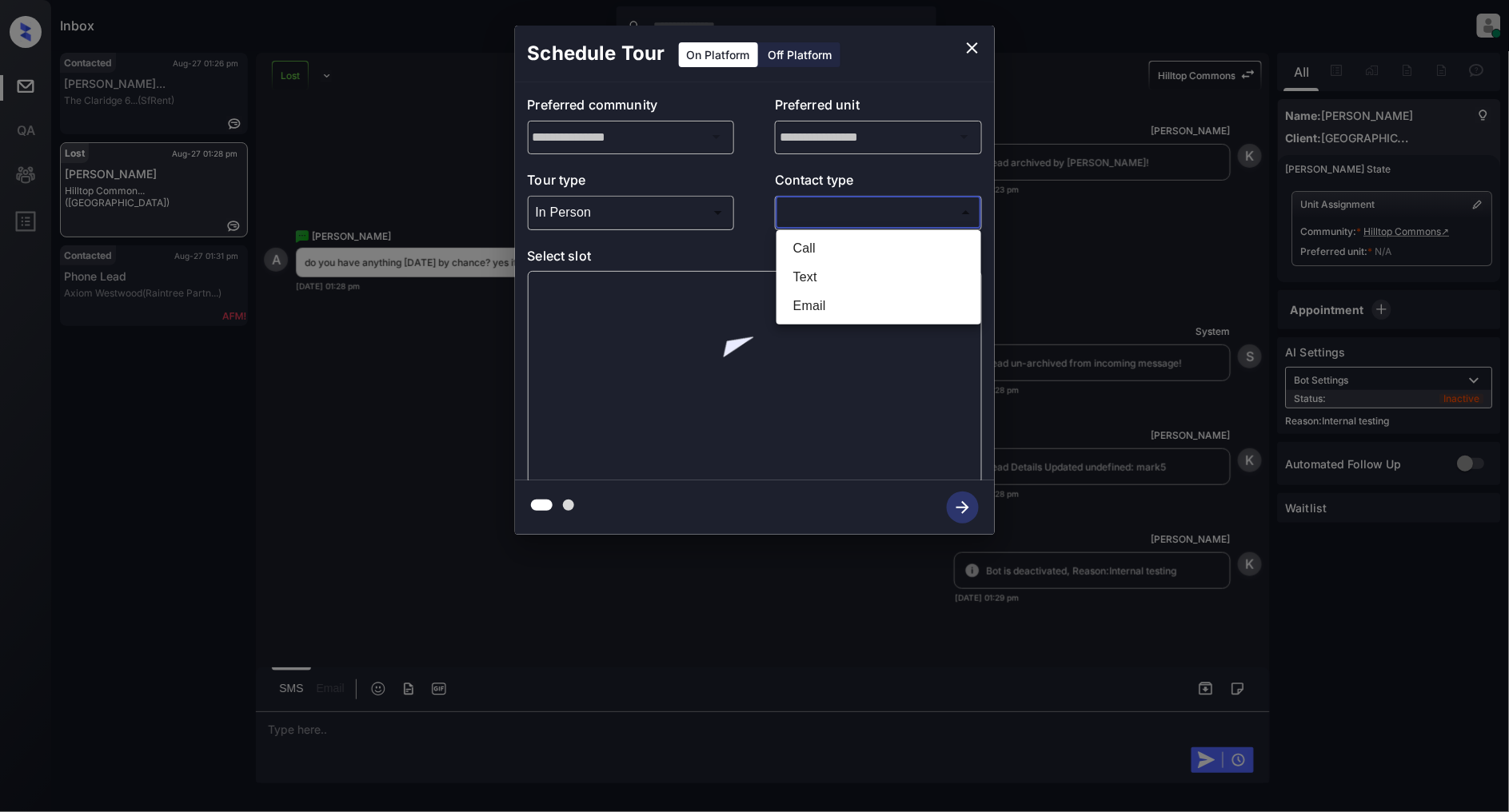
click at [842, 275] on li "Text" at bounding box center [878, 277] width 197 height 29
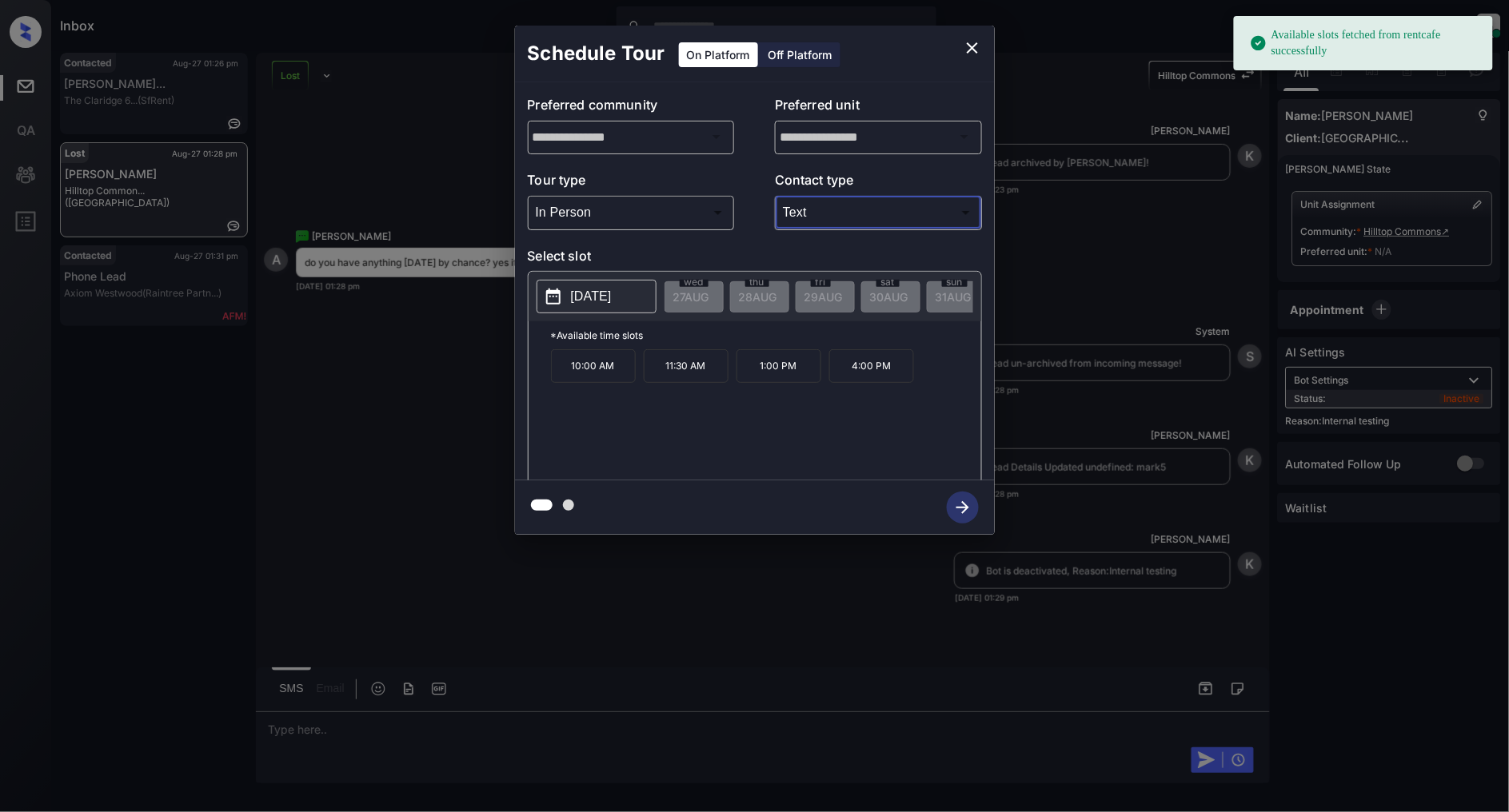
type input "****"
click at [612, 287] on p "[DATE]" at bounding box center [591, 297] width 41 height 19
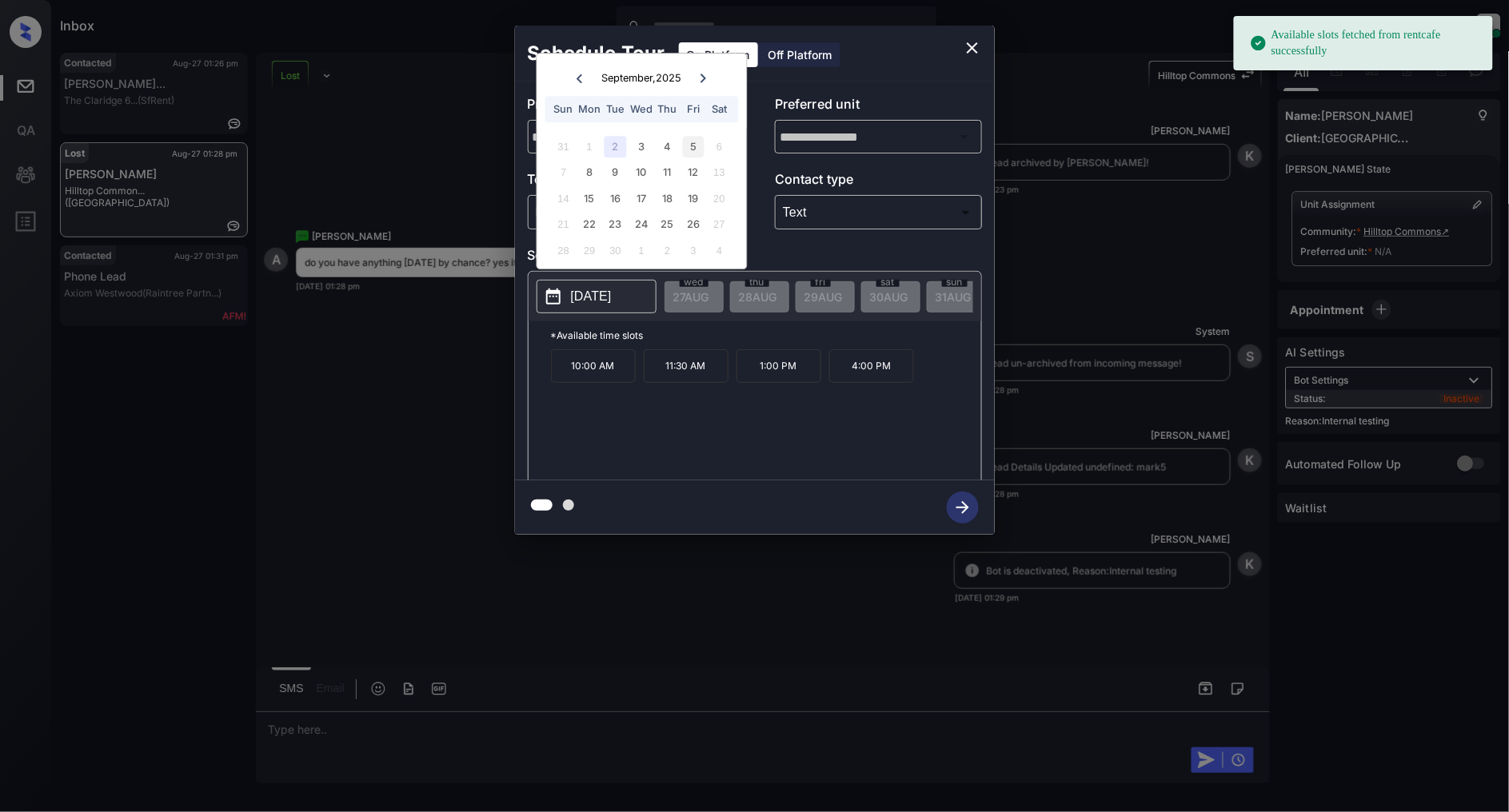
click at [693, 149] on div "5" at bounding box center [693, 146] width 22 height 22
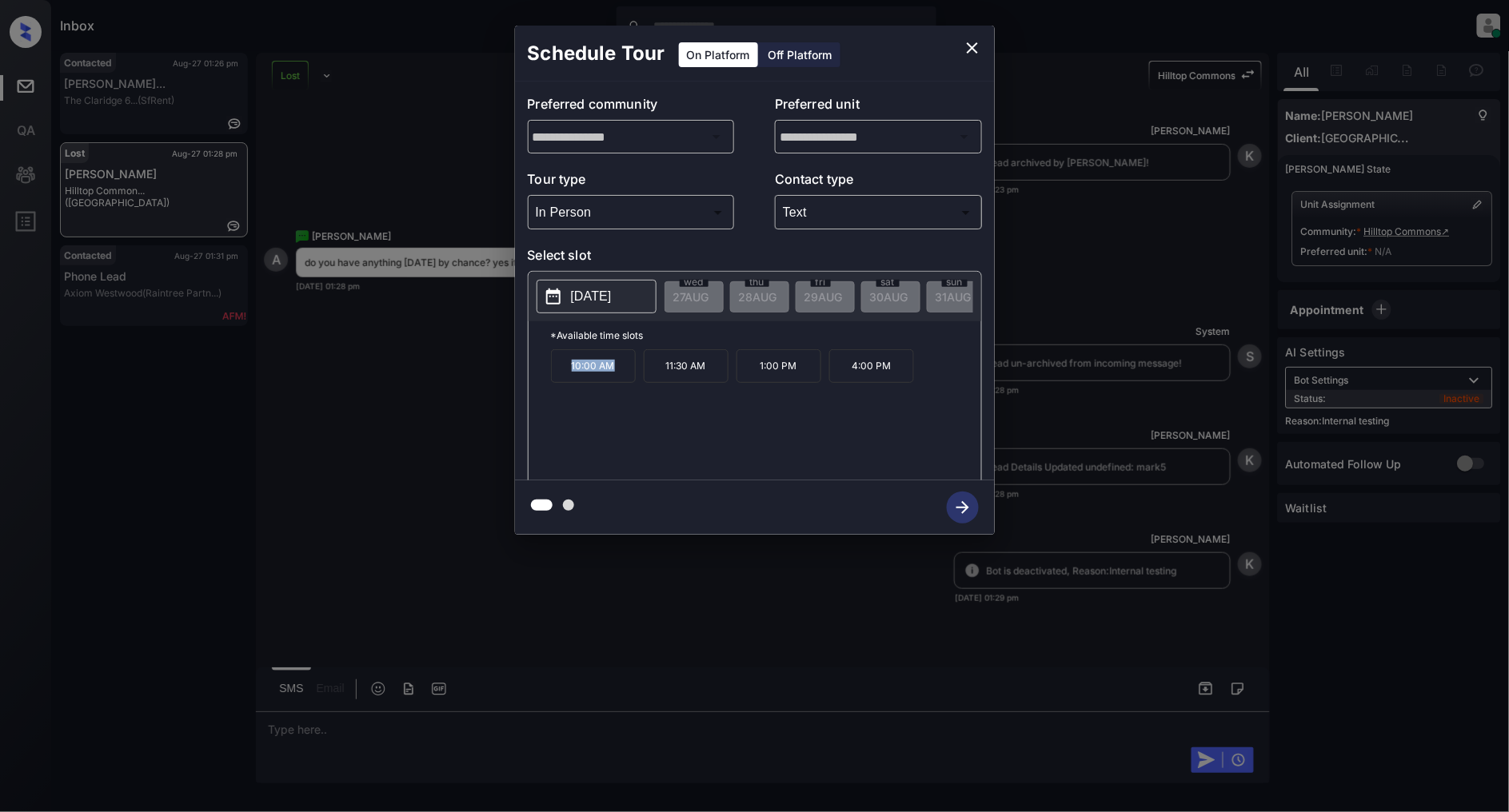
drag, startPoint x: 617, startPoint y: 372, endPoint x: 546, endPoint y: 372, distance: 71.0
click at [546, 372] on div "*Available time slots 10:00 AM 11:30 AM 1:00 PM 4:00 PM" at bounding box center [754, 404] width 453 height 164
copy p "10:00 AM"
drag, startPoint x: 707, startPoint y: 377, endPoint x: 664, endPoint y: 380, distance: 43.1
click at [664, 380] on p "11:30 AM" at bounding box center [685, 366] width 84 height 34
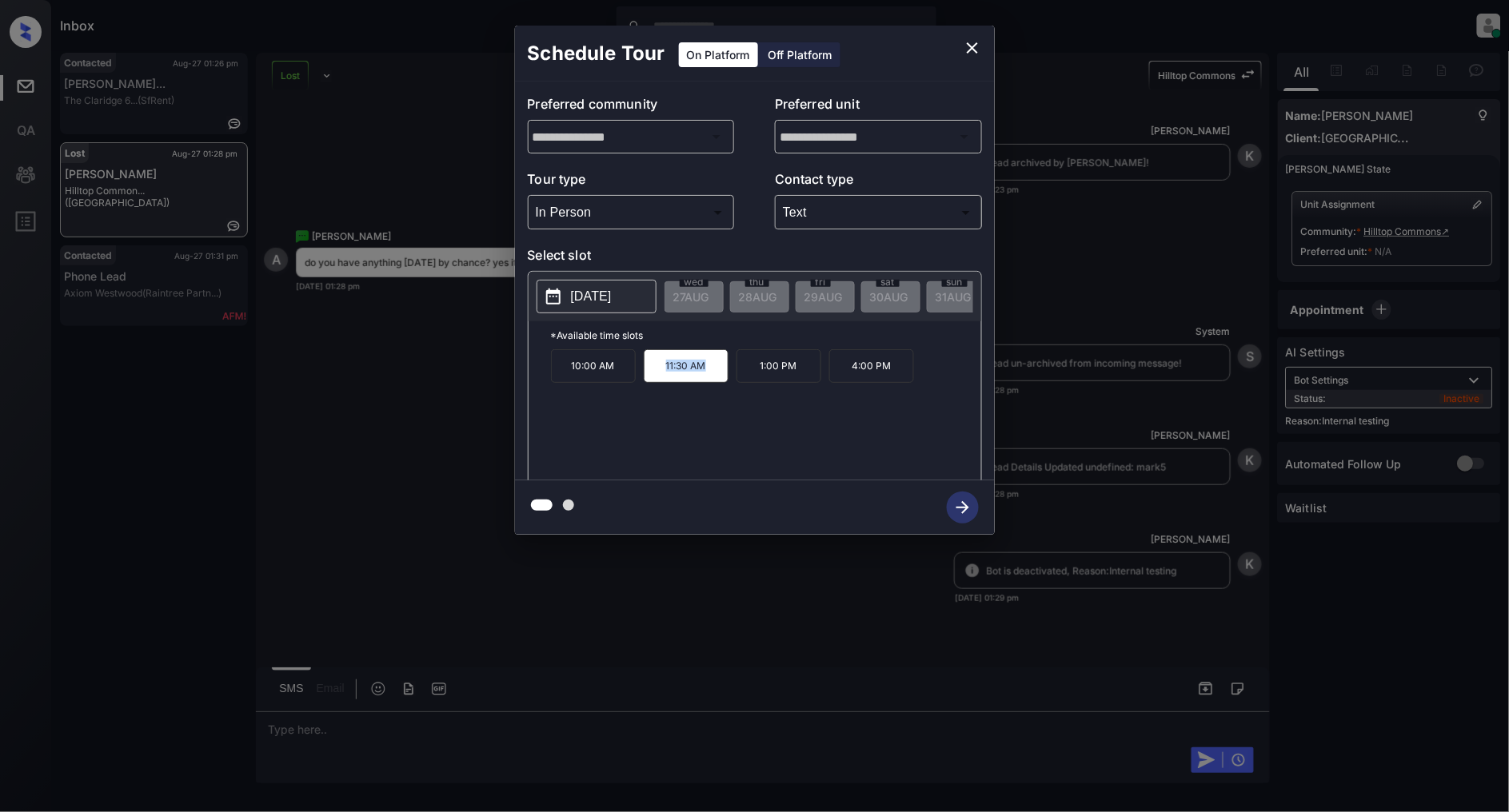
copy p "11:30 AM"
drag, startPoint x: 803, startPoint y: 376, endPoint x: 758, endPoint y: 379, distance: 45.1
click at [758, 379] on p "1:00 PM" at bounding box center [779, 366] width 84 height 34
copy p "1:00 PM"
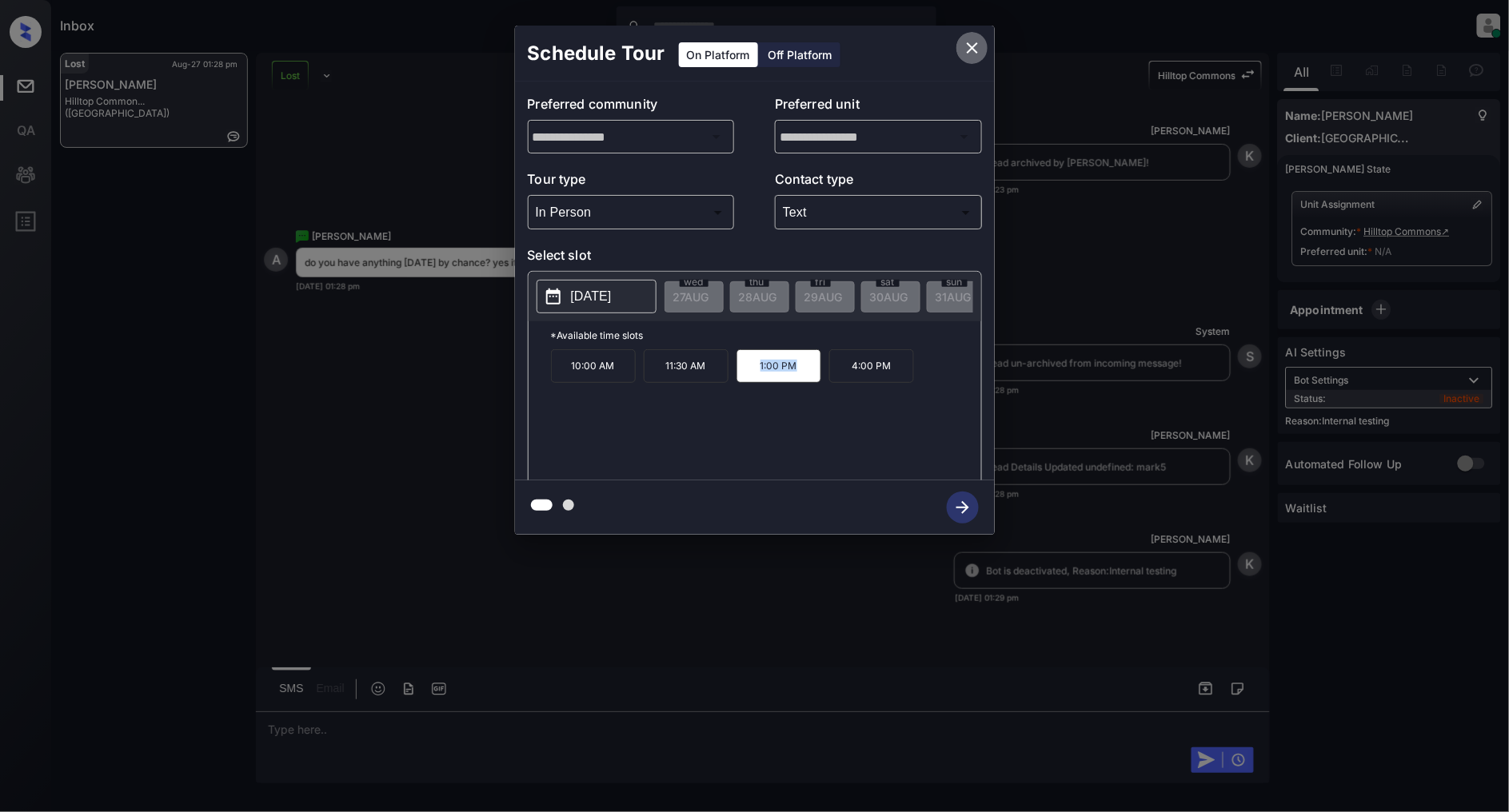
click at [971, 45] on icon "close" at bounding box center [972, 48] width 19 height 19
